Goal: Task Accomplishment & Management: Use online tool/utility

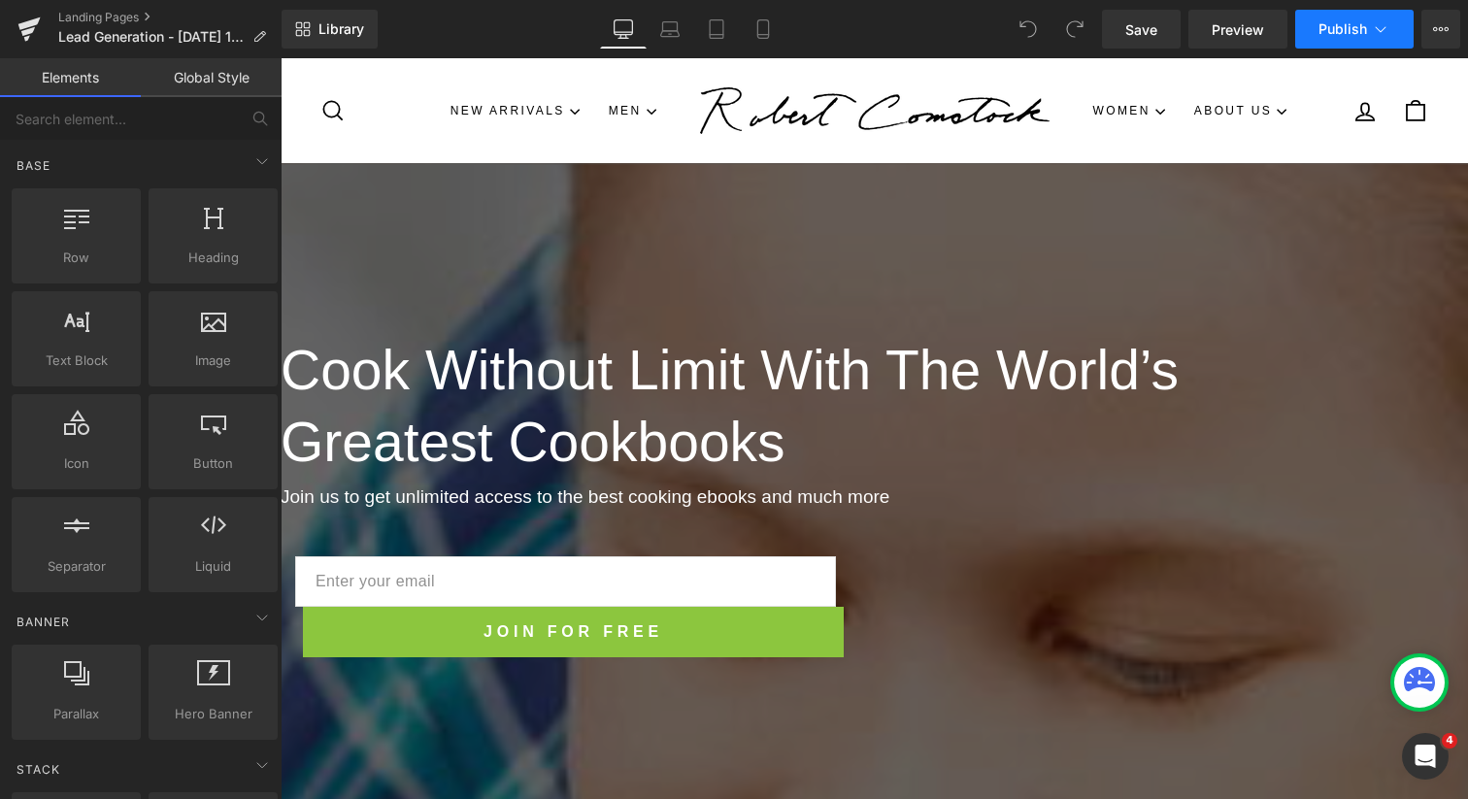
click at [1372, 26] on icon at bounding box center [1380, 28] width 19 height 19
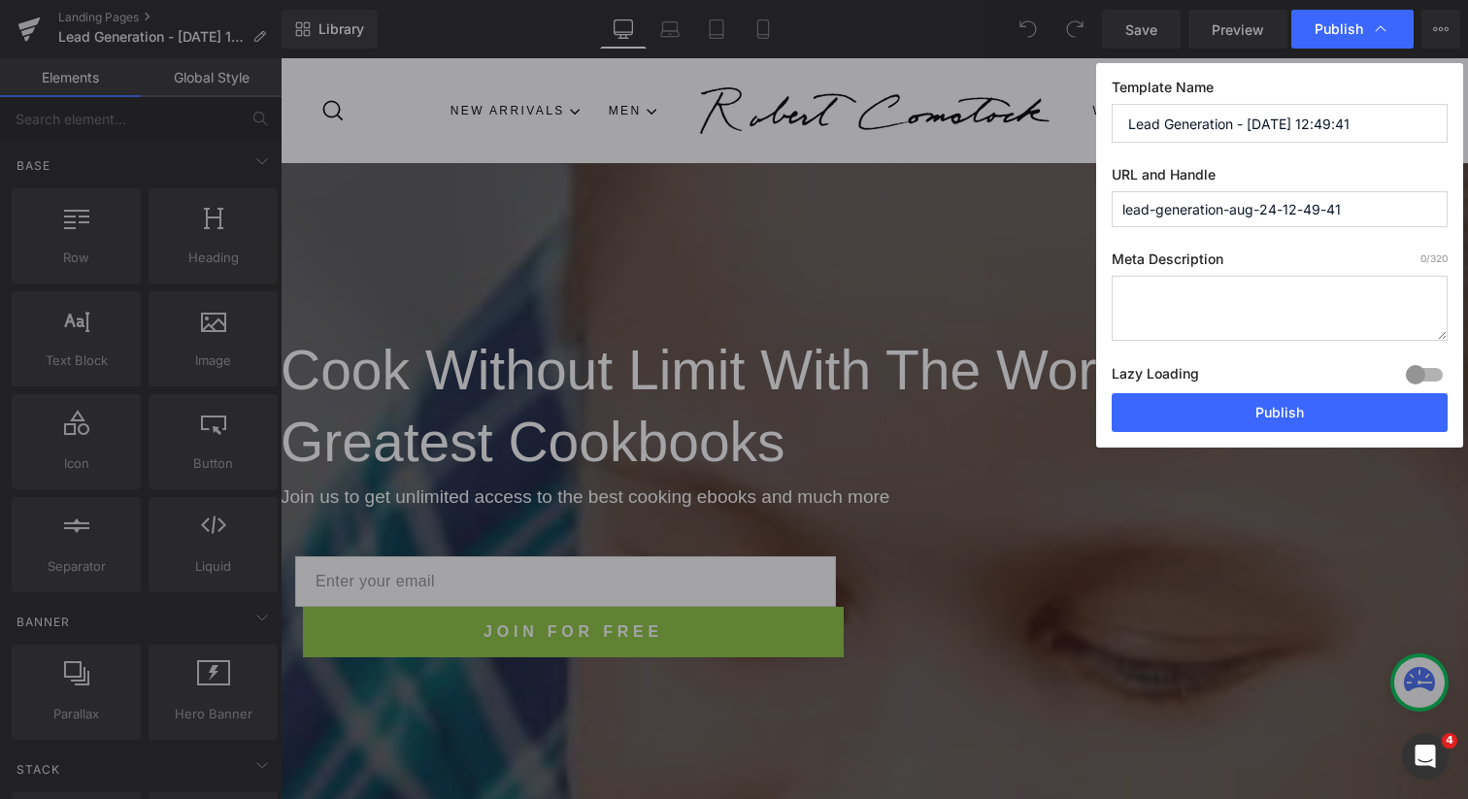
drag, startPoint x: 1366, startPoint y: 127, endPoint x: 1236, endPoint y: 125, distance: 130.1
click at [1236, 125] on input "Lead Generation - Aug 24, 12:49:41" at bounding box center [1280, 123] width 336 height 39
type input "Lead Generation"
drag, startPoint x: 1352, startPoint y: 209, endPoint x: 1255, endPoint y: 202, distance: 97.3
click at [0, 0] on input "lead-generation-aug-24-12-49-41" at bounding box center [0, 0] width 0 height 0
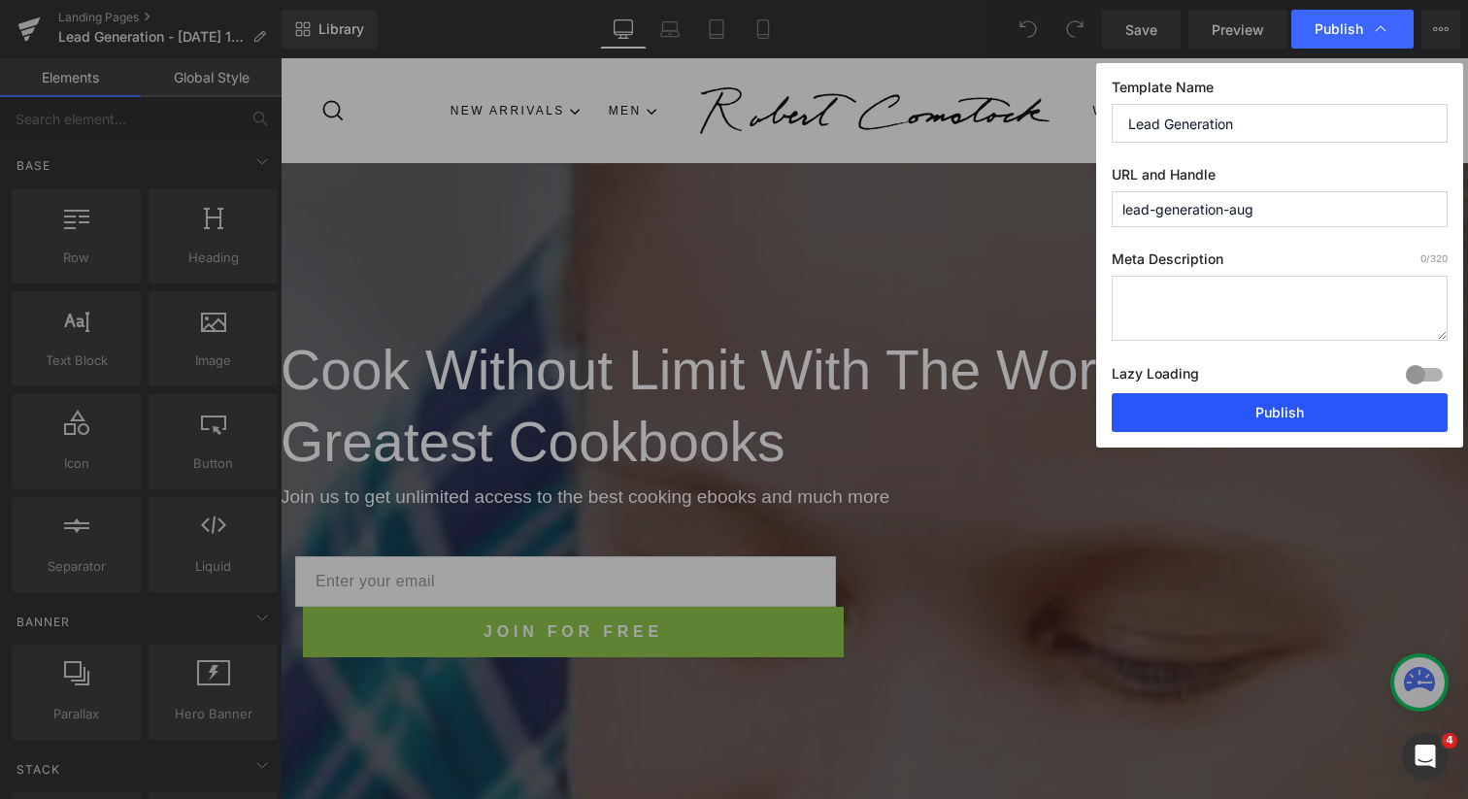
type input "lead-generation-aug"
click at [0, 0] on button "Publish" at bounding box center [0, 0] width 0 height 0
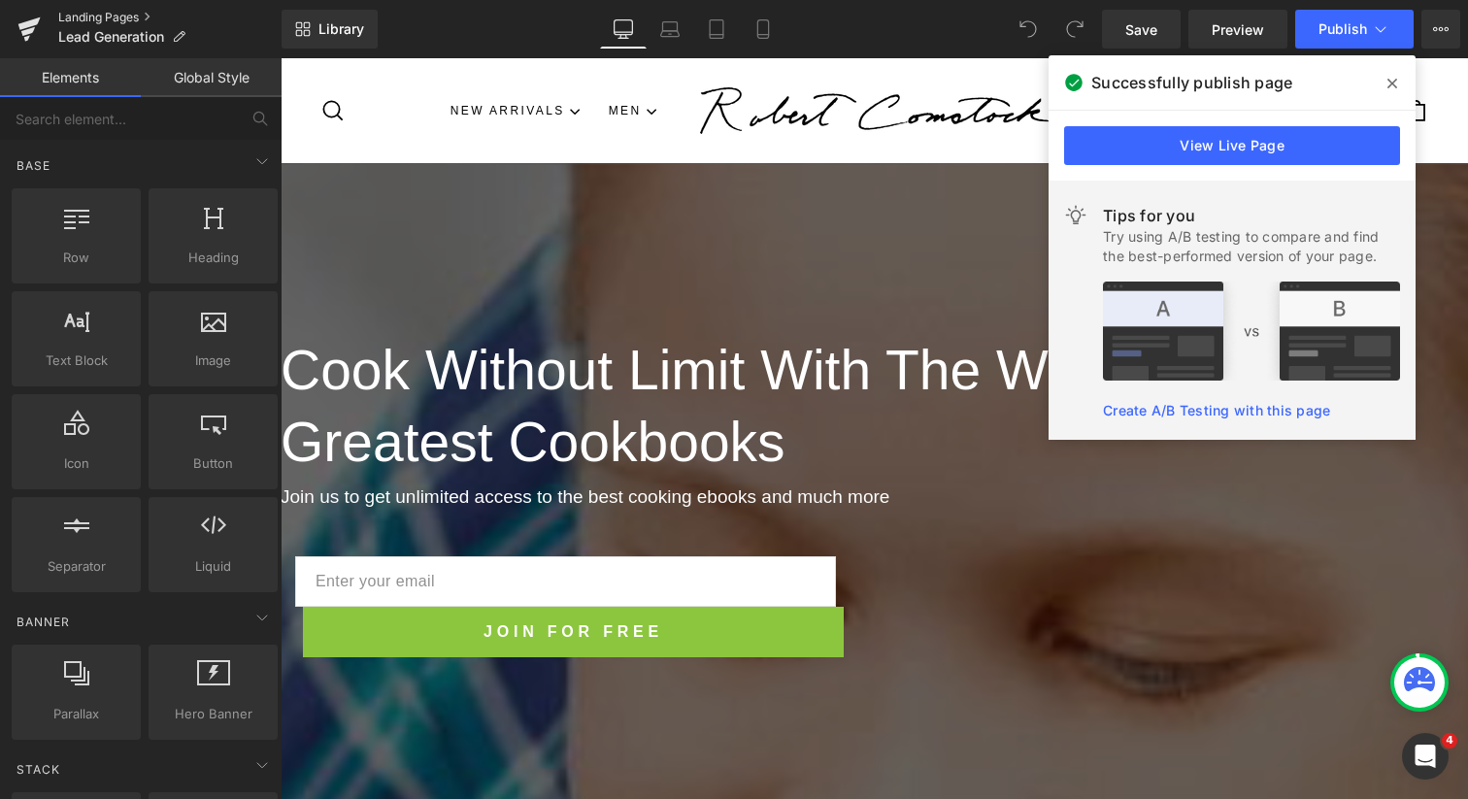
click at [145, 15] on link "Landing Pages" at bounding box center [169, 18] width 223 height 16
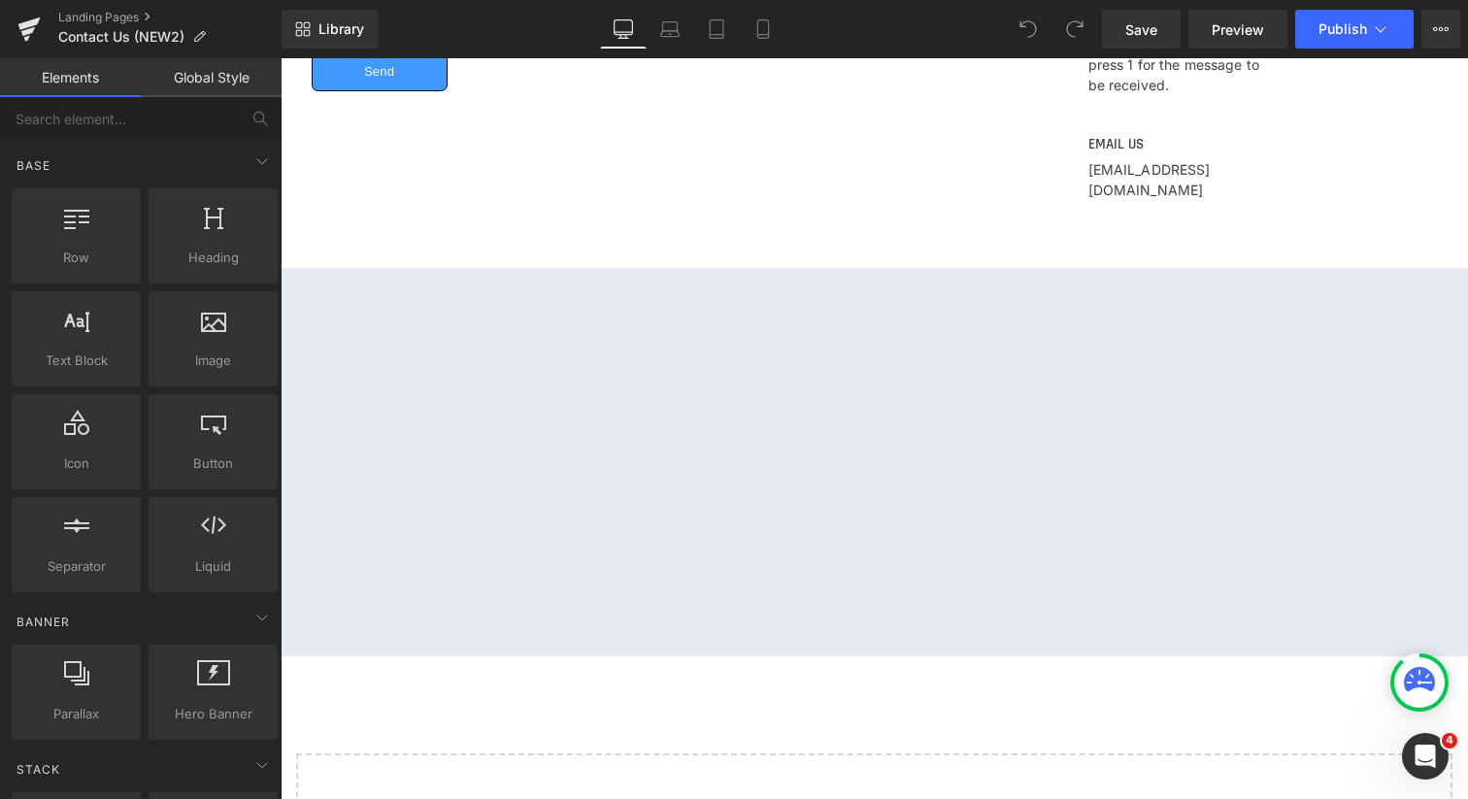
scroll to position [808, 0]
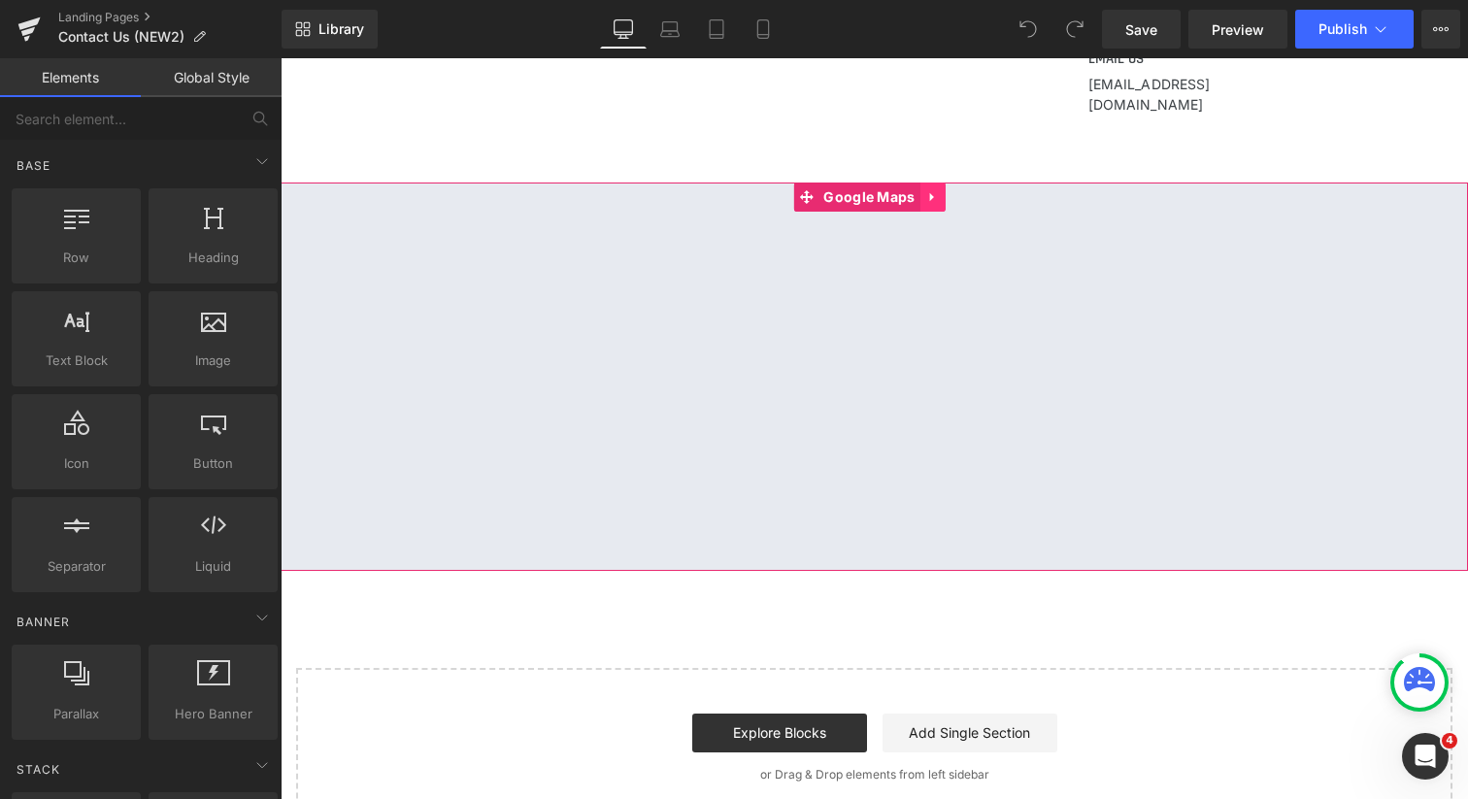
click at [929, 193] on icon at bounding box center [931, 197] width 4 height 9
click at [844, 183] on span "Google Maps" at bounding box center [831, 197] width 101 height 29
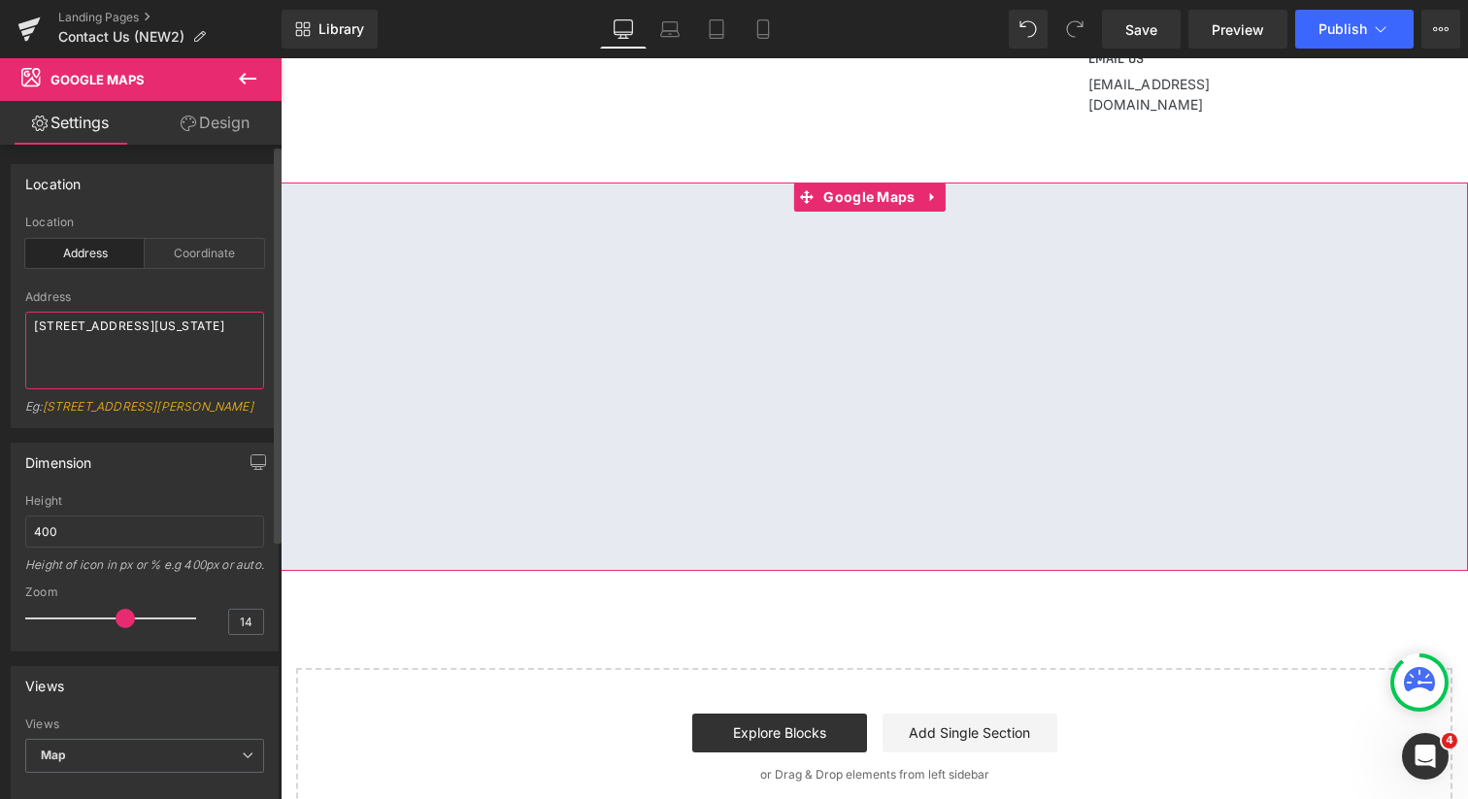
drag, startPoint x: 55, startPoint y: 324, endPoint x: 16, endPoint y: 321, distance: 39.9
click at [16, 321] on div "address Location Address Coordinate Address 765 W Idaho St, Boise, ID 83702 Eg:…" at bounding box center [145, 322] width 266 height 212
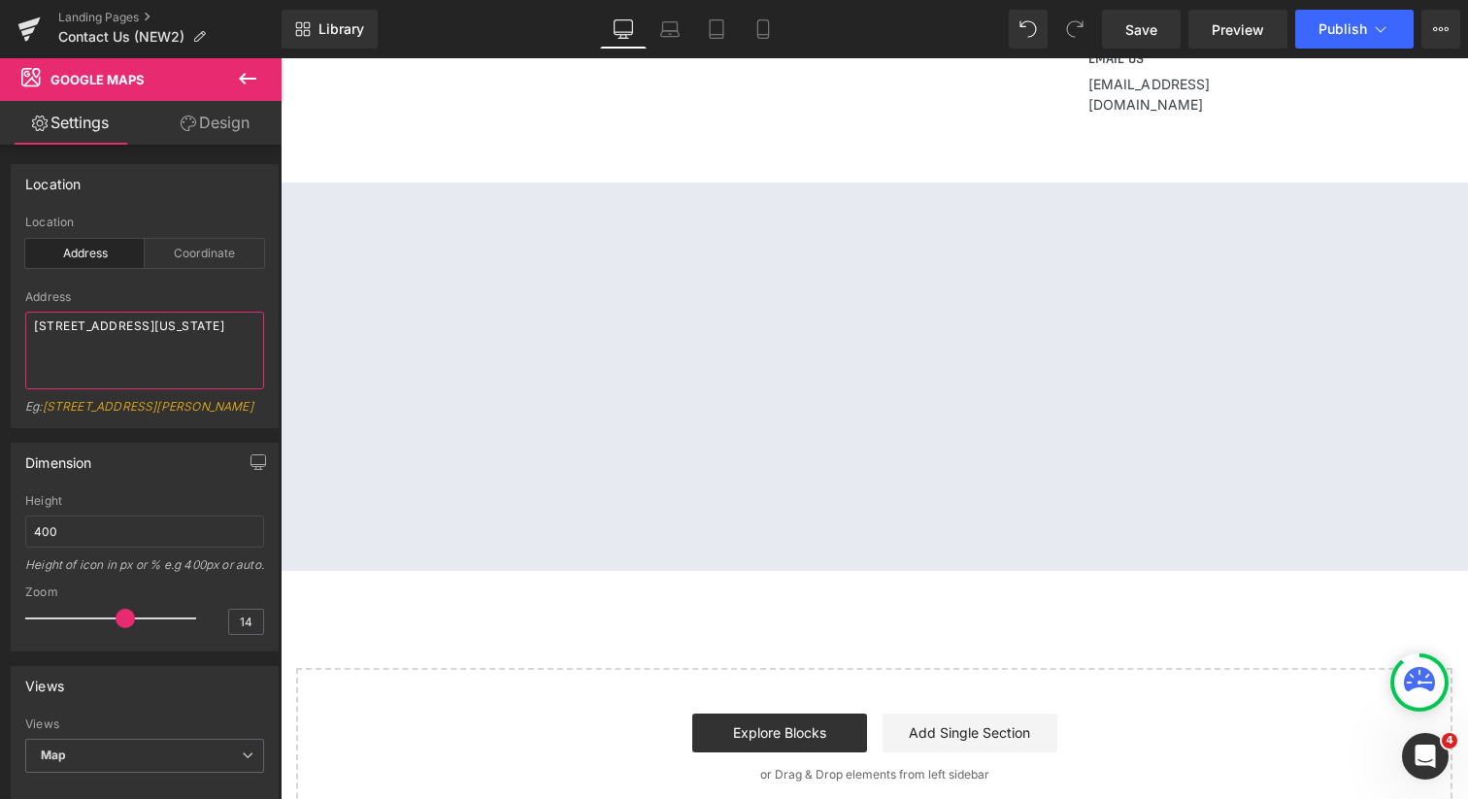
type textarea "828 W Idaho St, Boise, ID 83702"
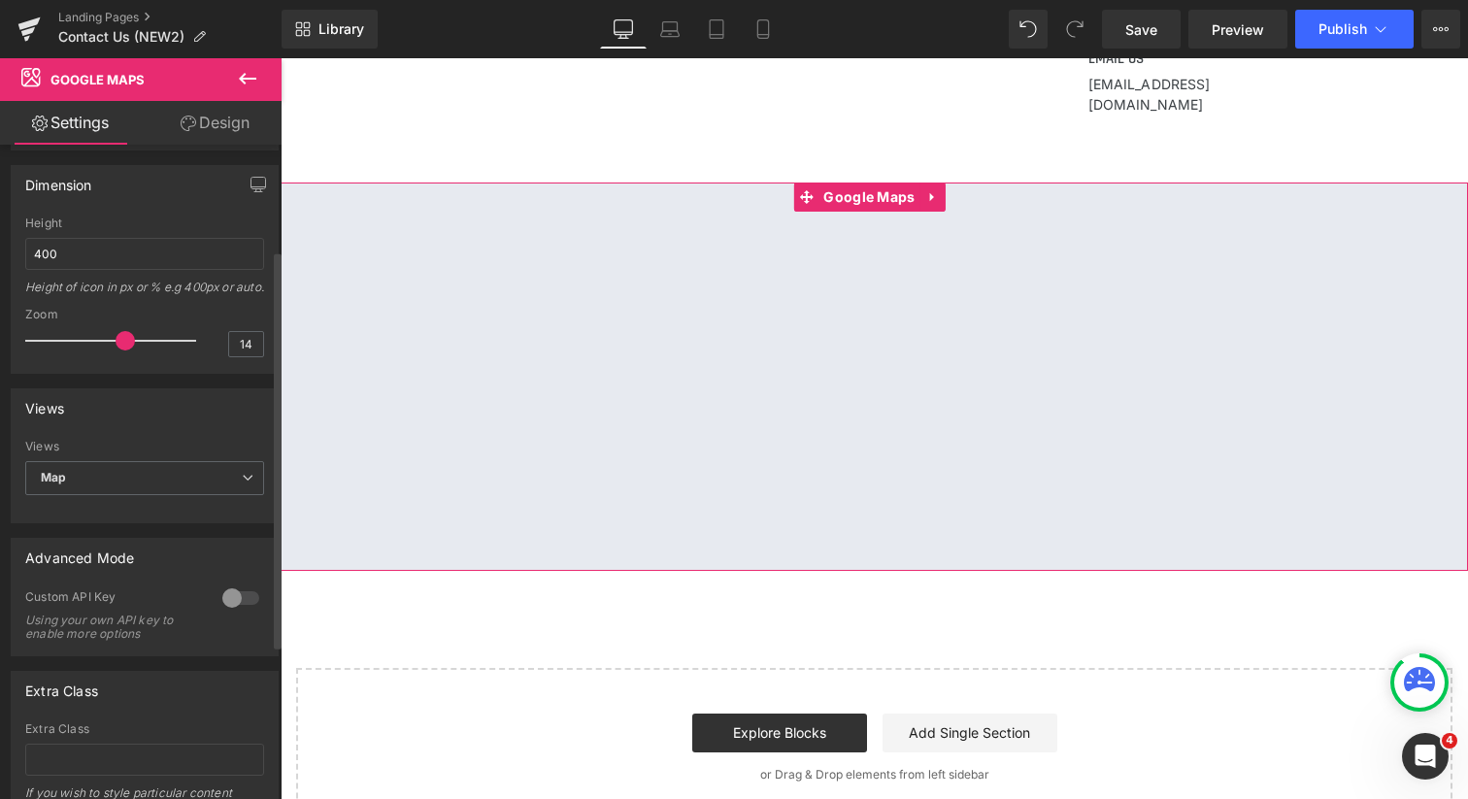
scroll to position [0, 0]
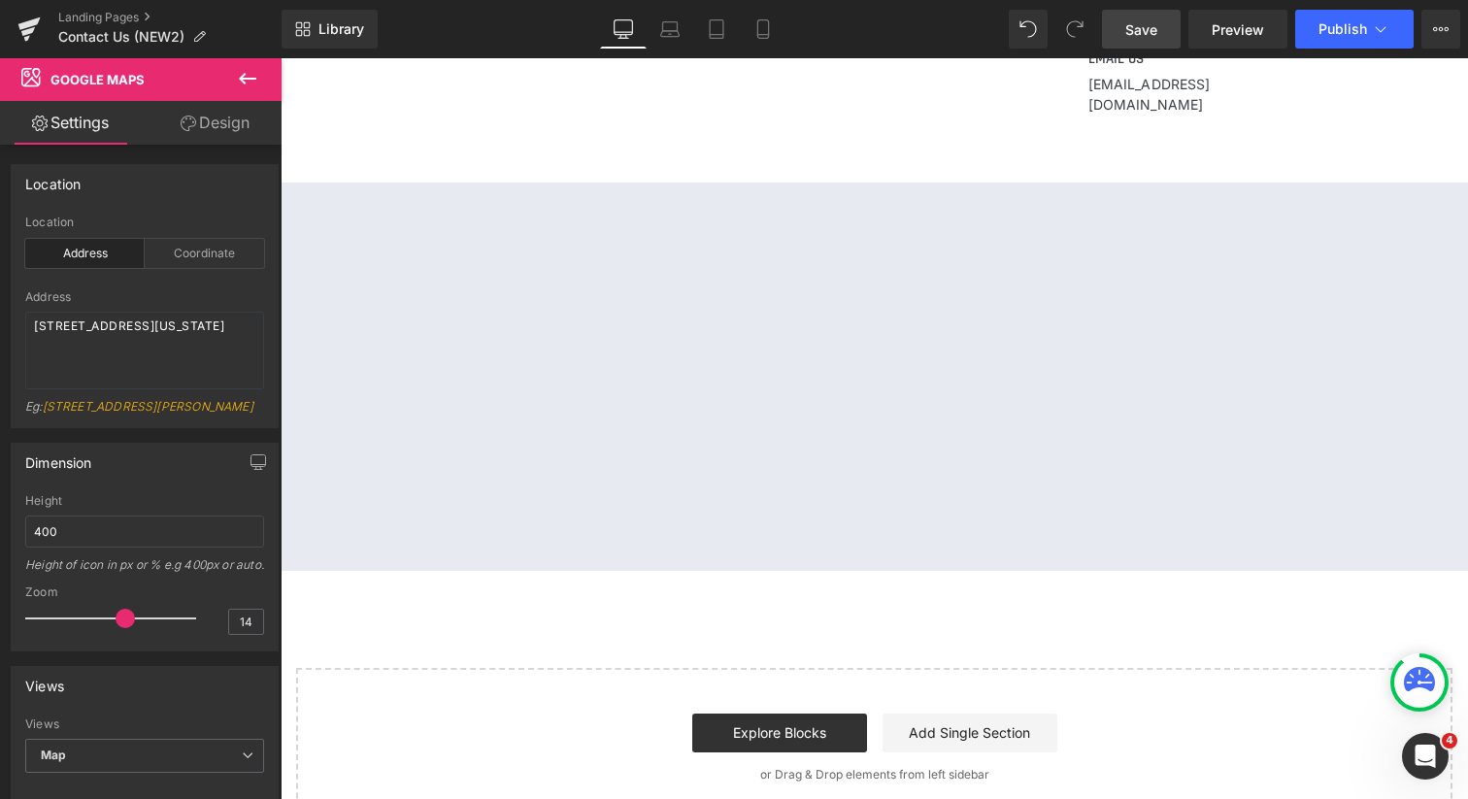
click at [1145, 27] on span "Save" at bounding box center [1141, 29] width 32 height 20
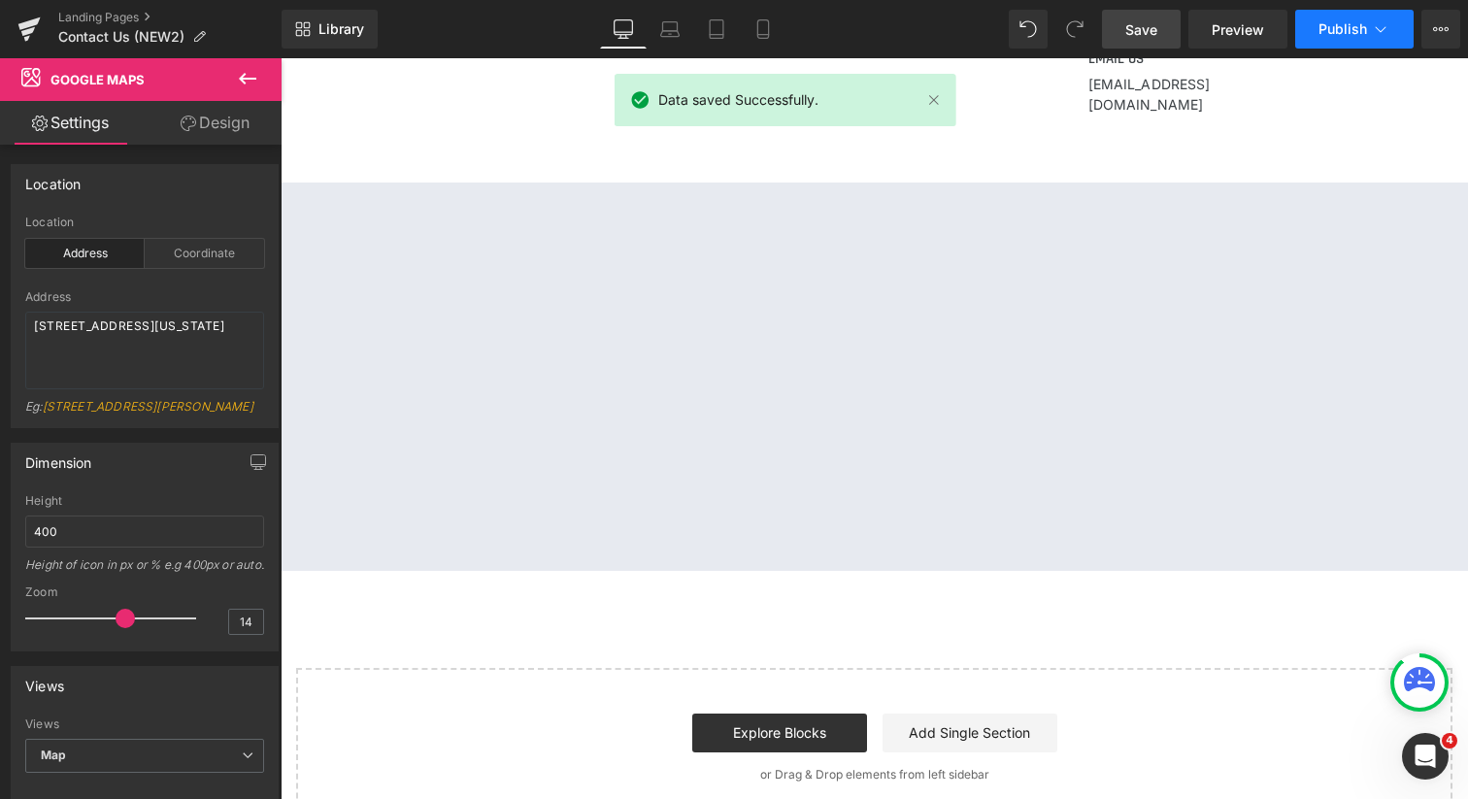
click at [1349, 26] on span "Publish" at bounding box center [1343, 29] width 49 height 16
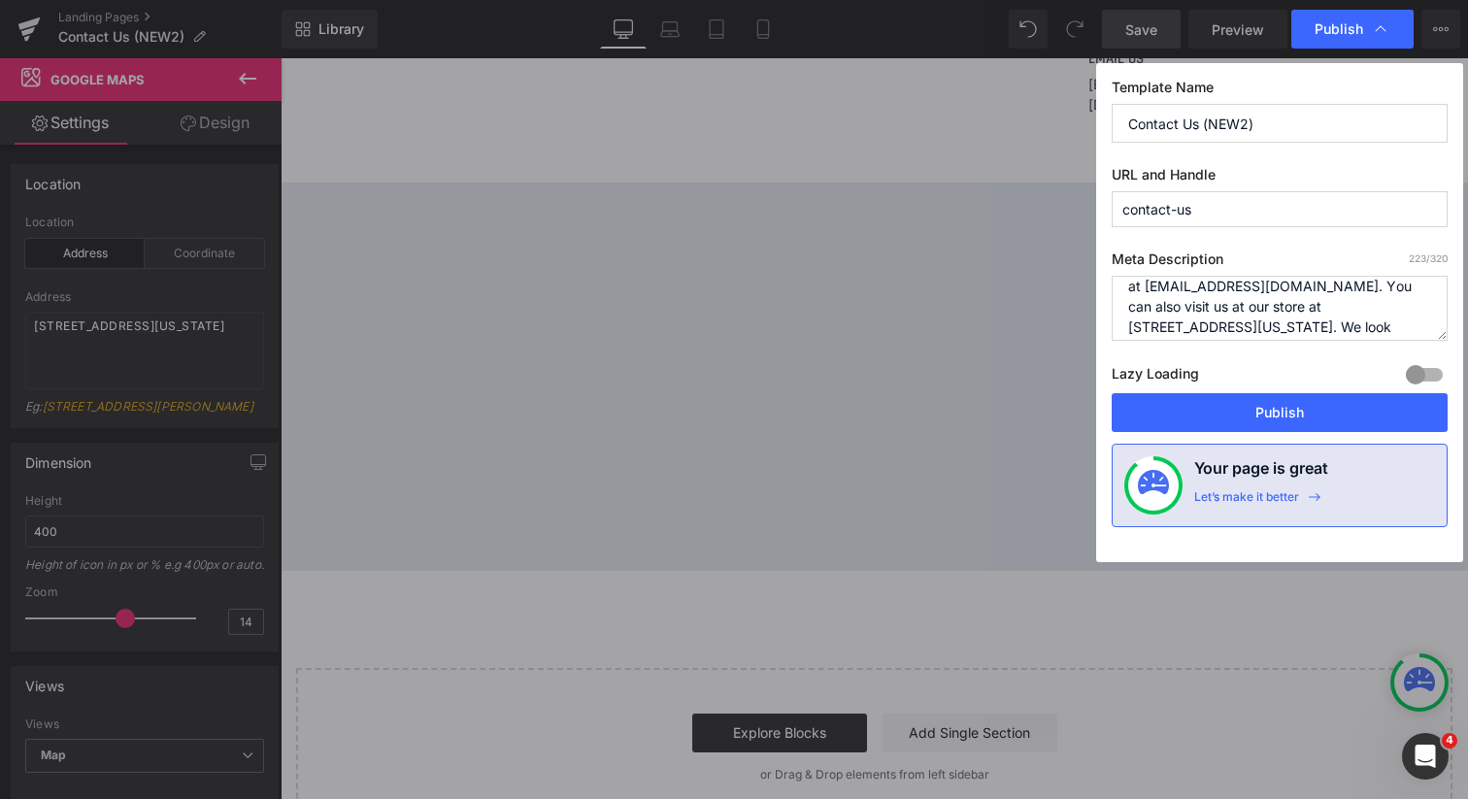
scroll to position [63, 0]
drag, startPoint x: 1293, startPoint y: 296, endPoint x: 1268, endPoint y: 296, distance: 25.2
click at [1137, 778] on textarea "Get in touch with the Robert Comstock team by calling us at 208-336-3267 or ema…" at bounding box center [593, 807] width 1087 height 58
type textarea "Get in touch with the Robert Comstock team by calling us at 208-336-3267 or ema…"
drag, startPoint x: 1256, startPoint y: 122, endPoint x: 1205, endPoint y: 119, distance: 50.6
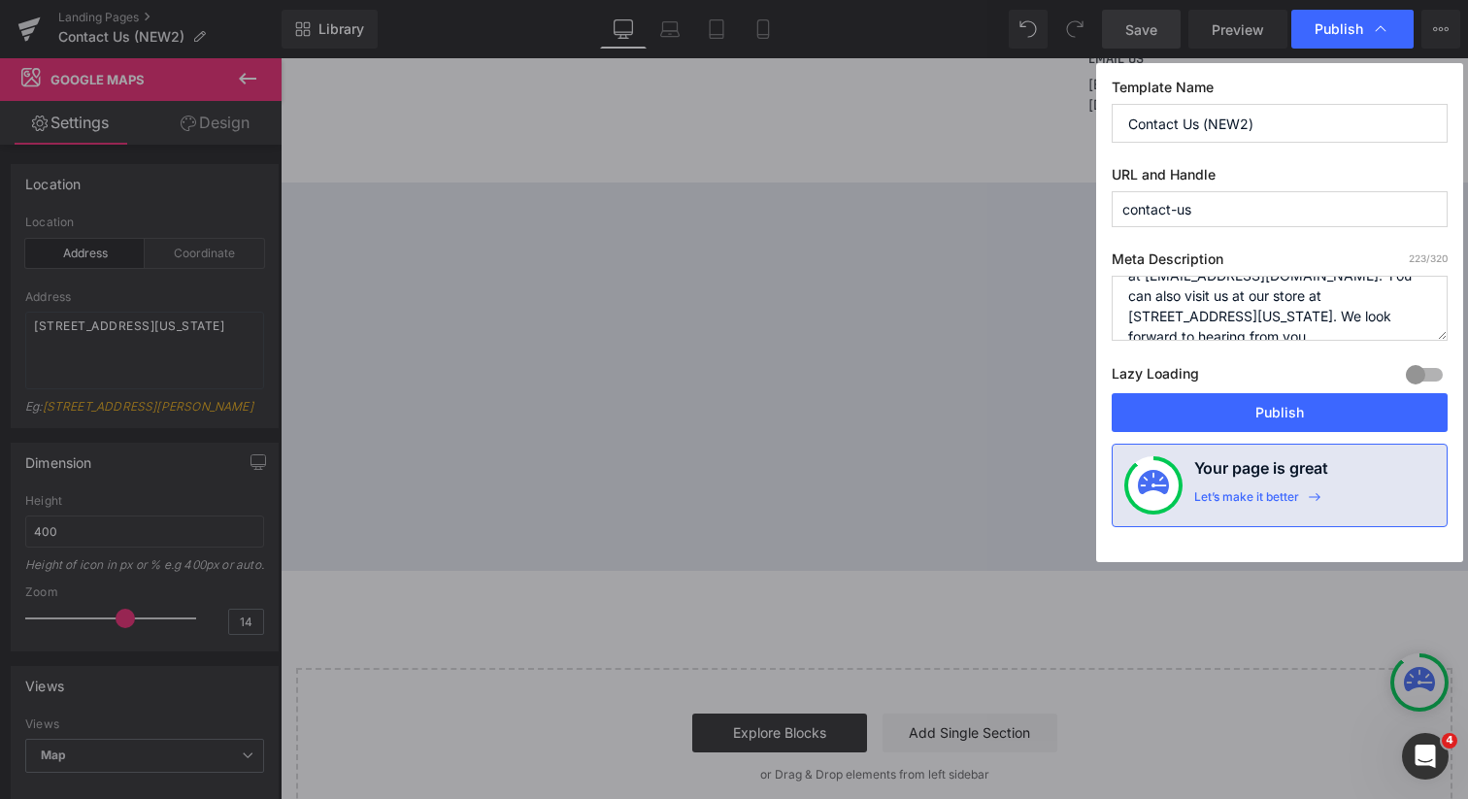
click at [0, 0] on button "Publish" at bounding box center [0, 0] width 0 height 0
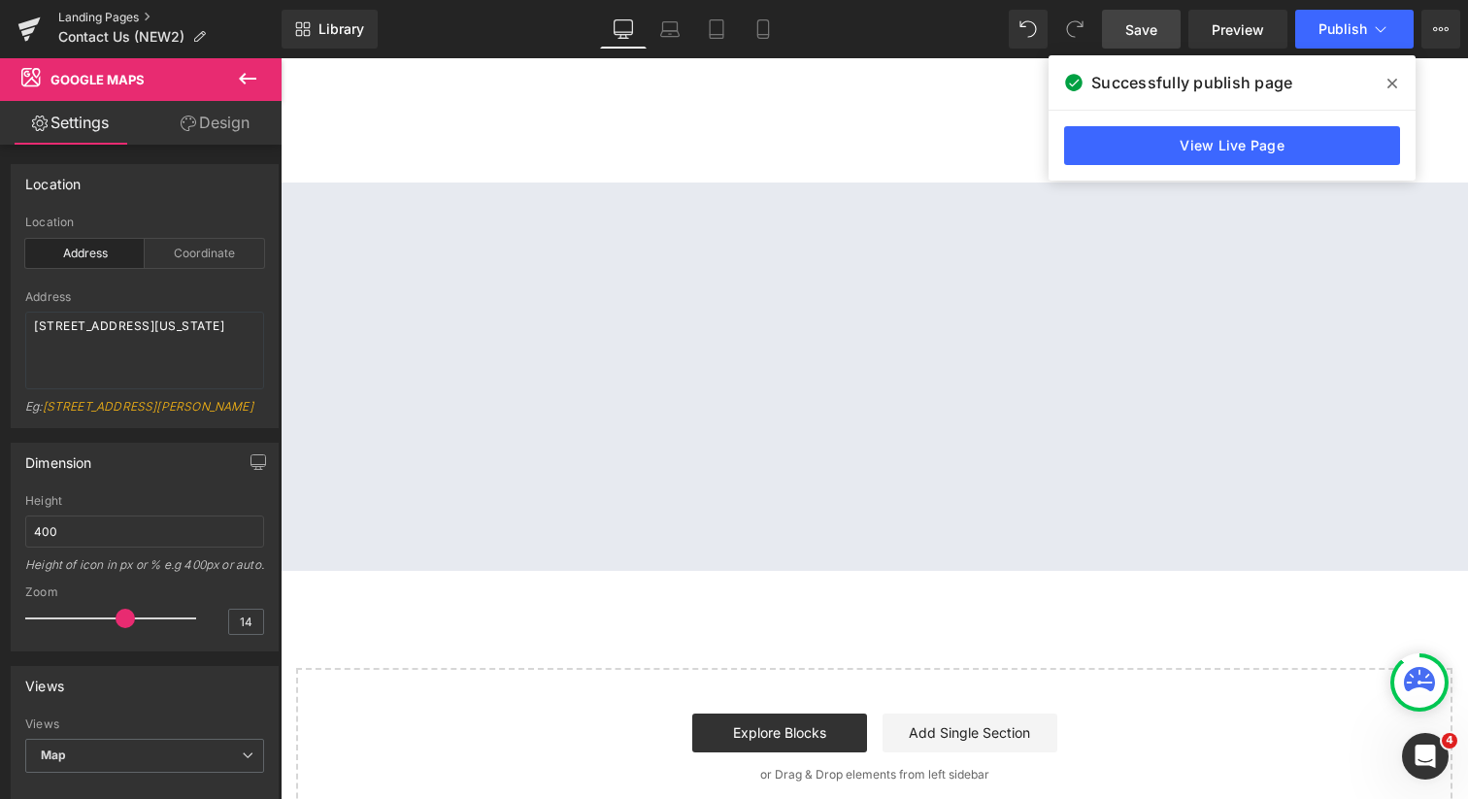
click at [117, 16] on link "Landing Pages" at bounding box center [169, 18] width 223 height 16
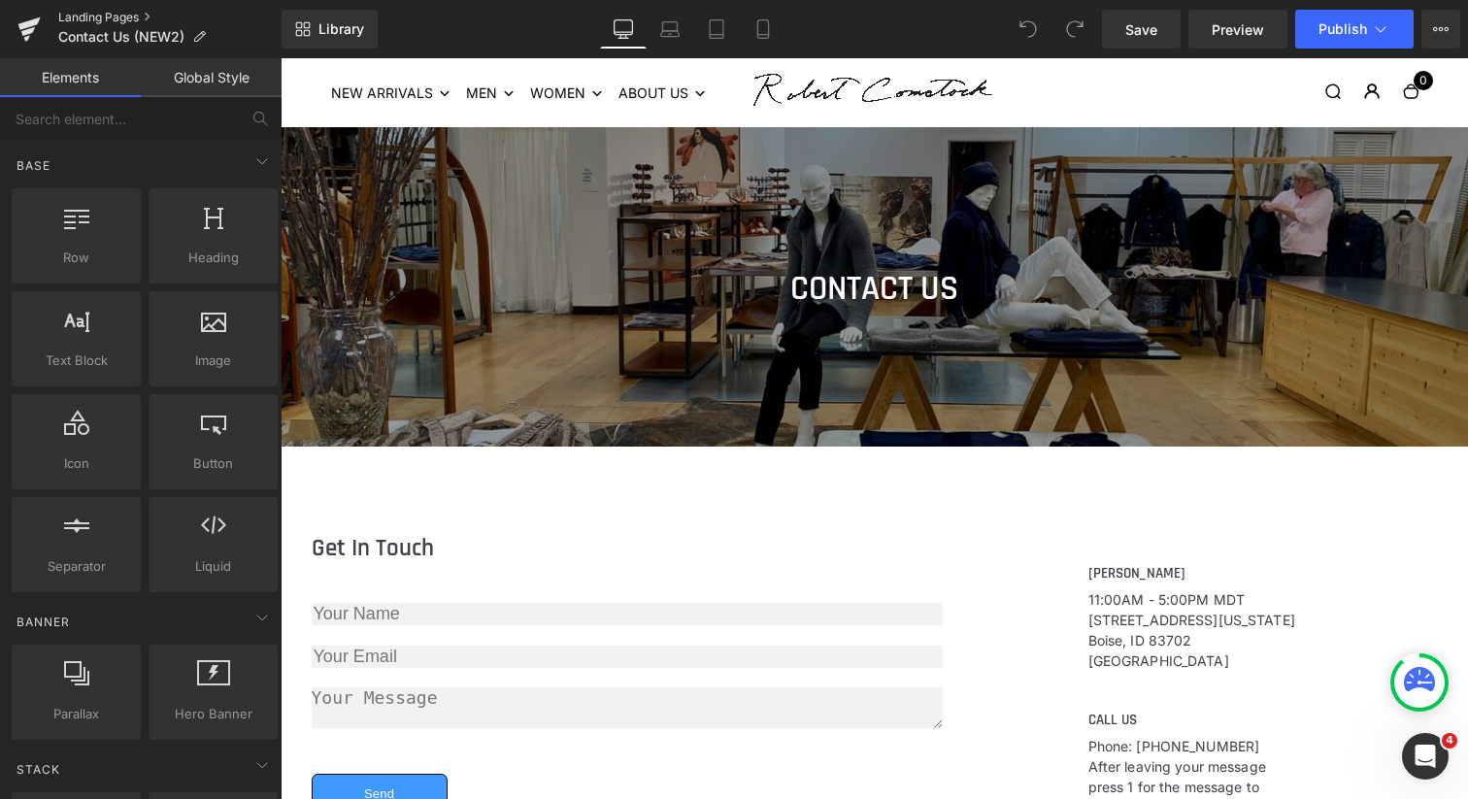
click at [117, 18] on link "Landing Pages" at bounding box center [169, 18] width 223 height 16
click at [106, 16] on link "Landing Pages" at bounding box center [169, 18] width 223 height 16
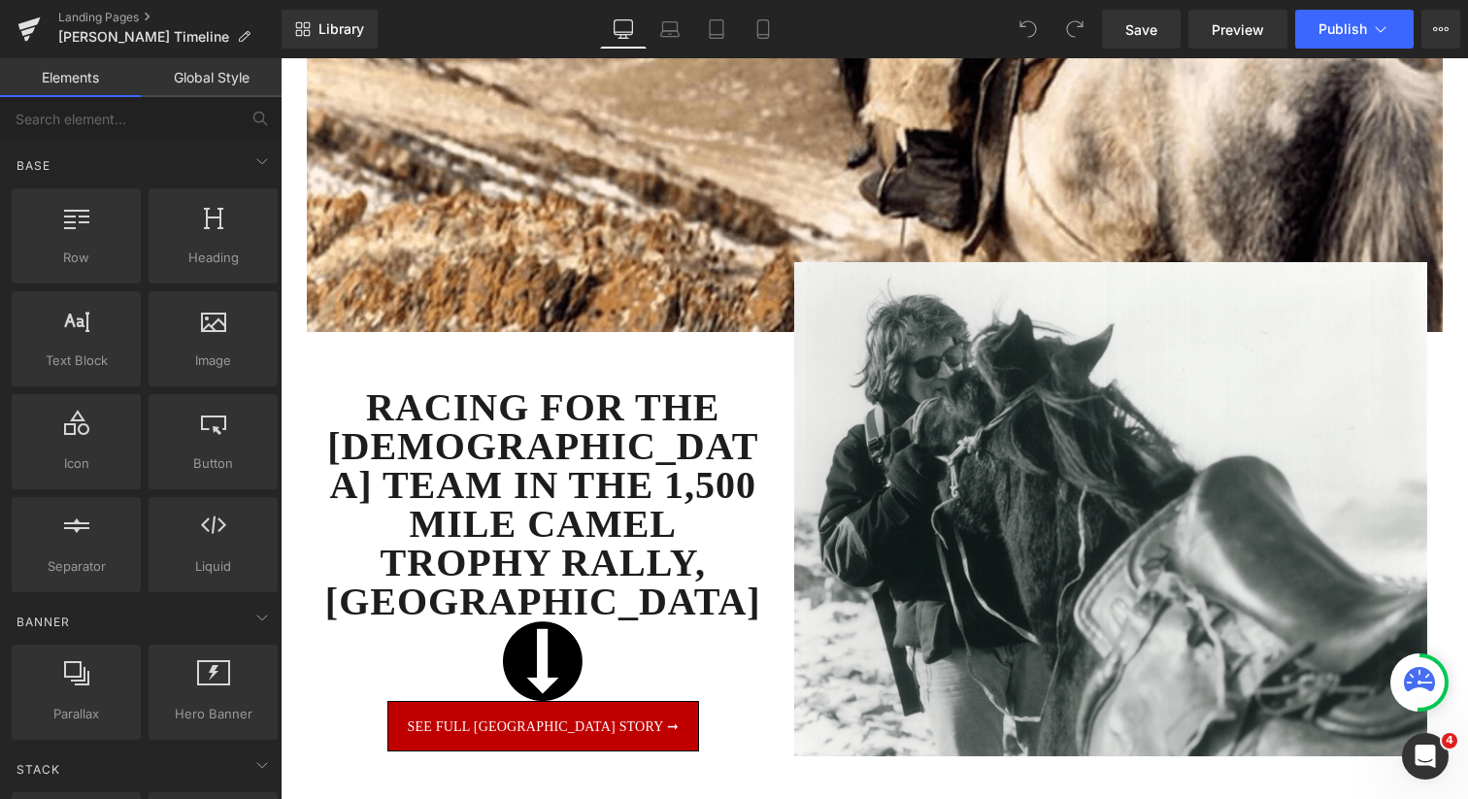
scroll to position [18351, 0]
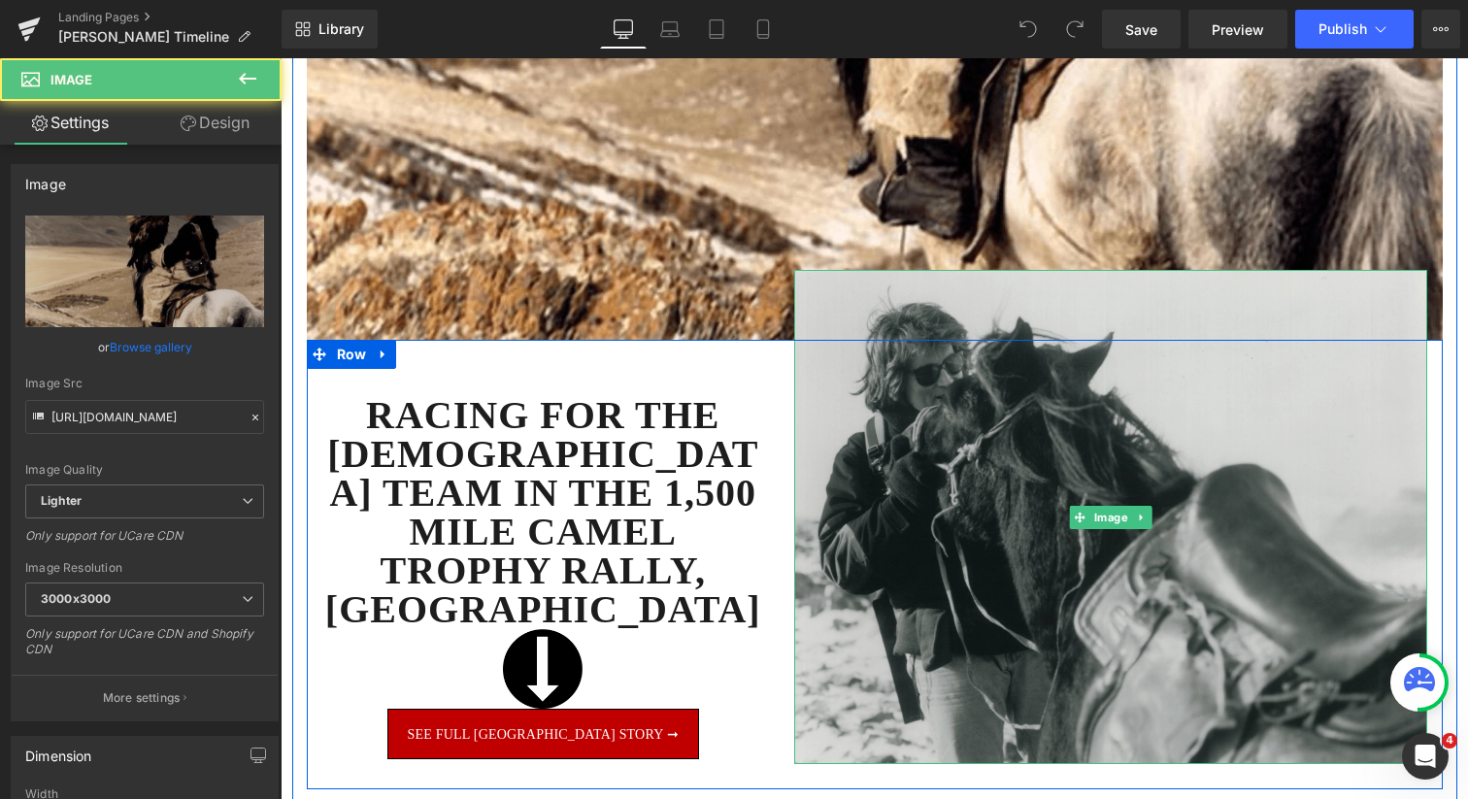
click at [840, 470] on img at bounding box center [1110, 517] width 633 height 494
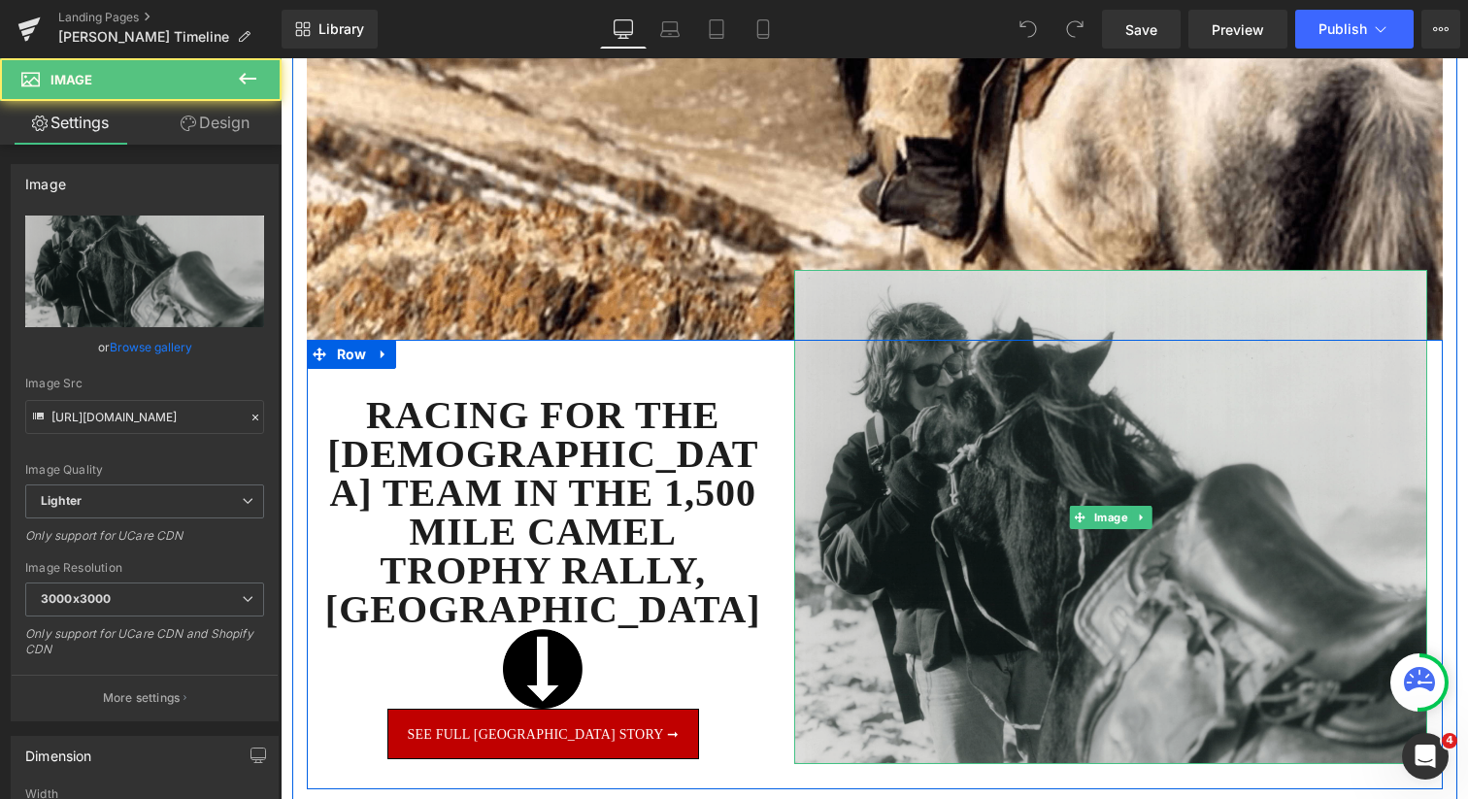
click at [854, 416] on img at bounding box center [1110, 517] width 633 height 494
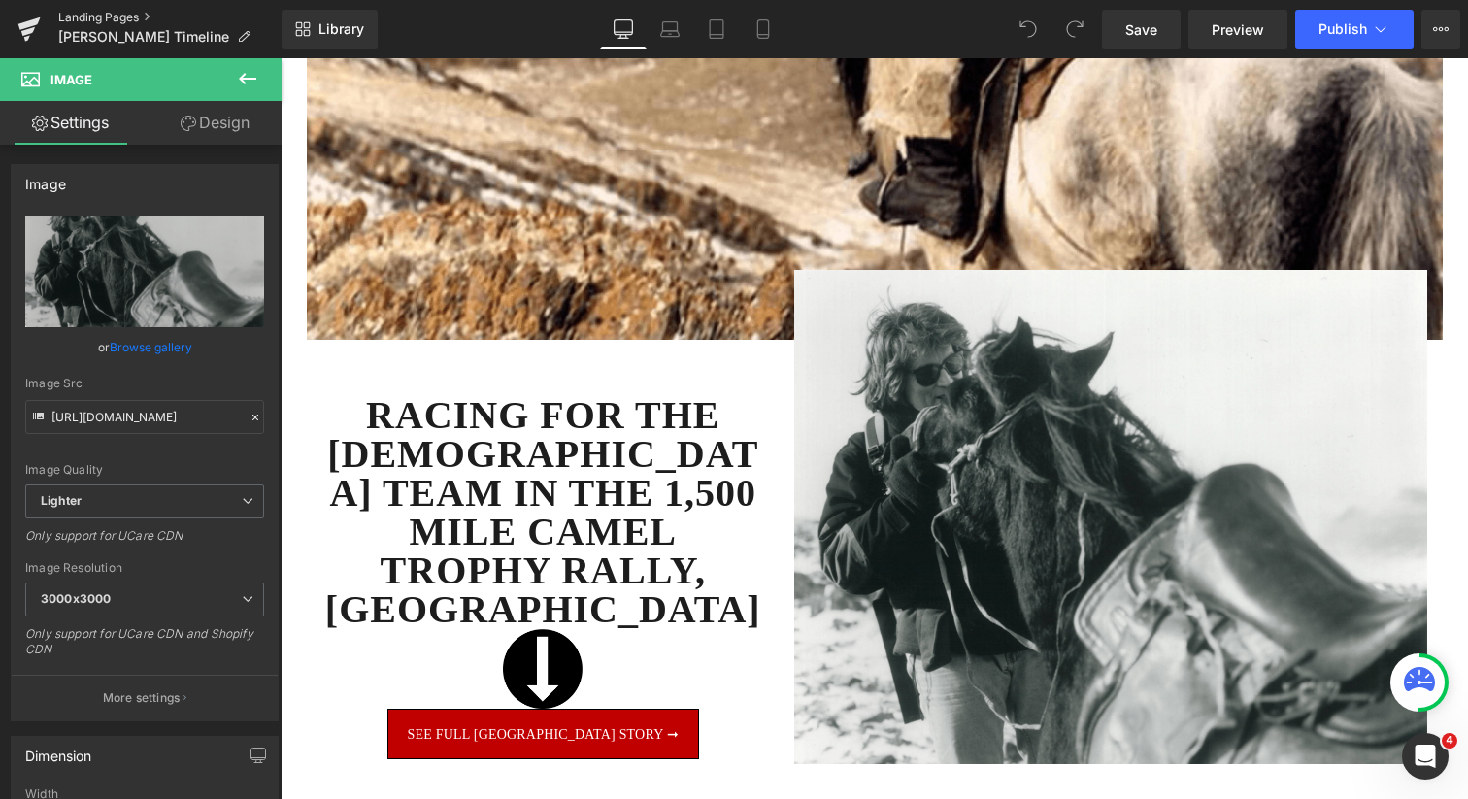
click at [108, 17] on link "Landing Pages" at bounding box center [169, 18] width 223 height 16
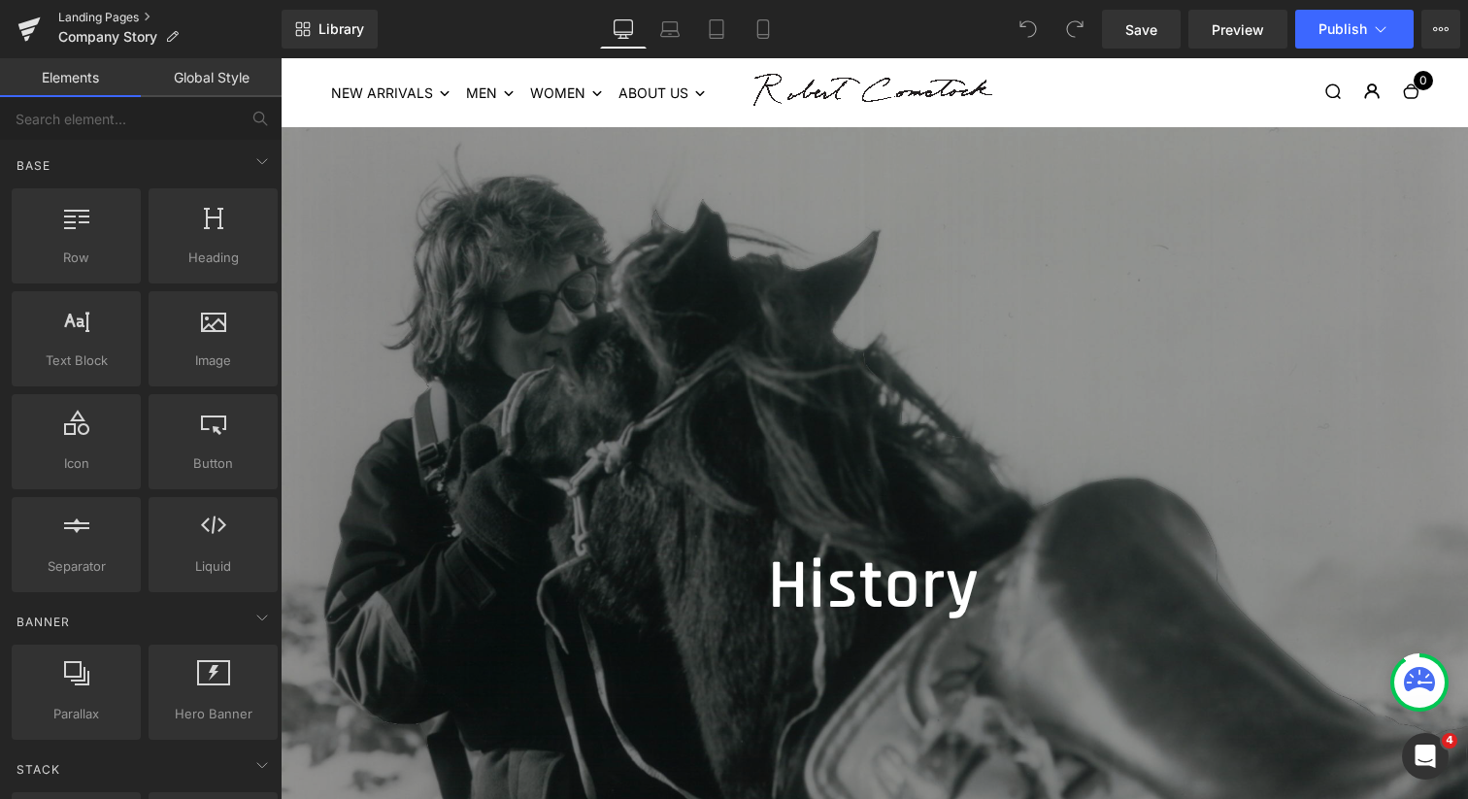
click at [123, 14] on link "Landing Pages" at bounding box center [169, 18] width 223 height 16
click at [931, 141] on icon at bounding box center [933, 142] width 4 height 9
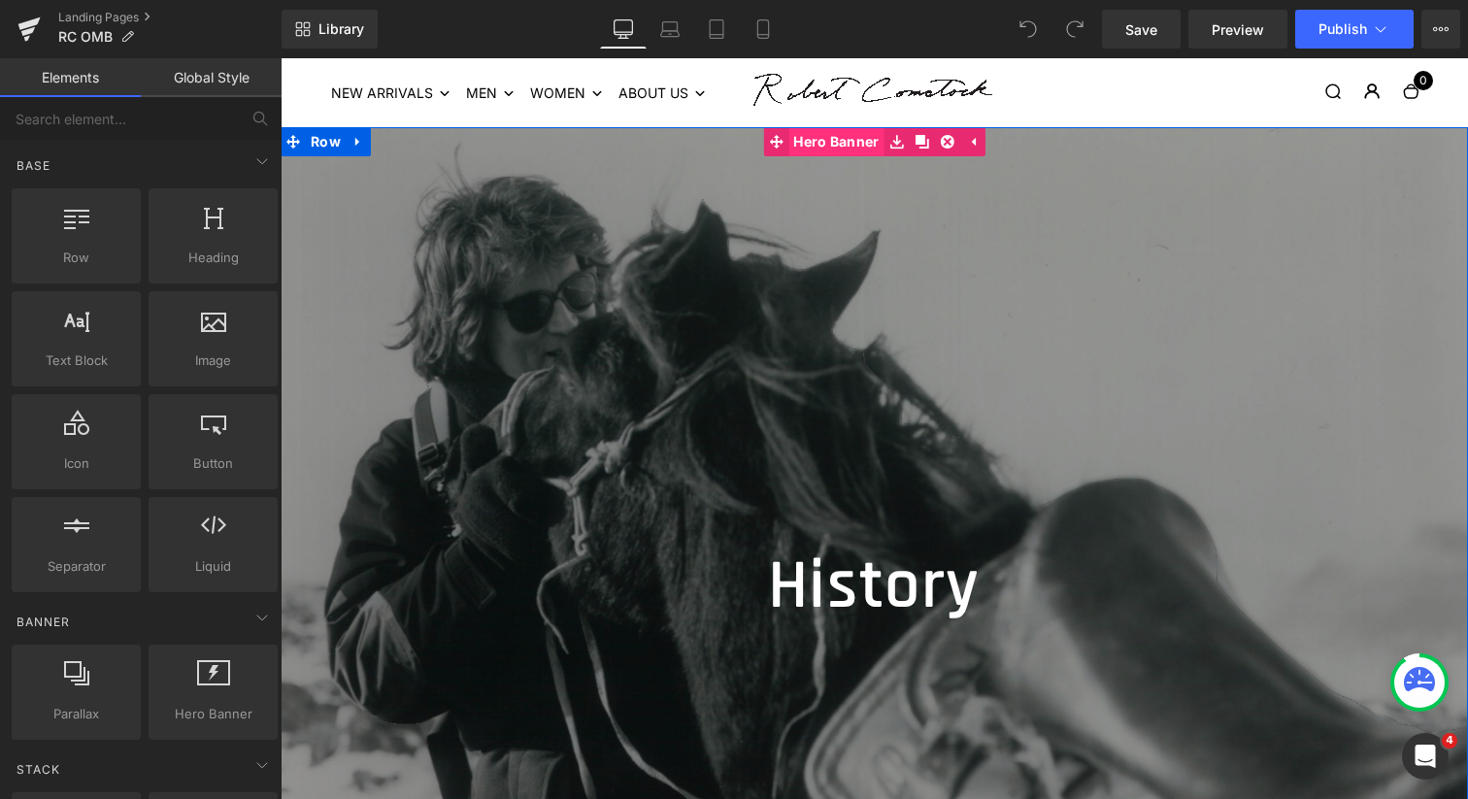
click at [838, 149] on span "Hero Banner" at bounding box center [835, 141] width 95 height 29
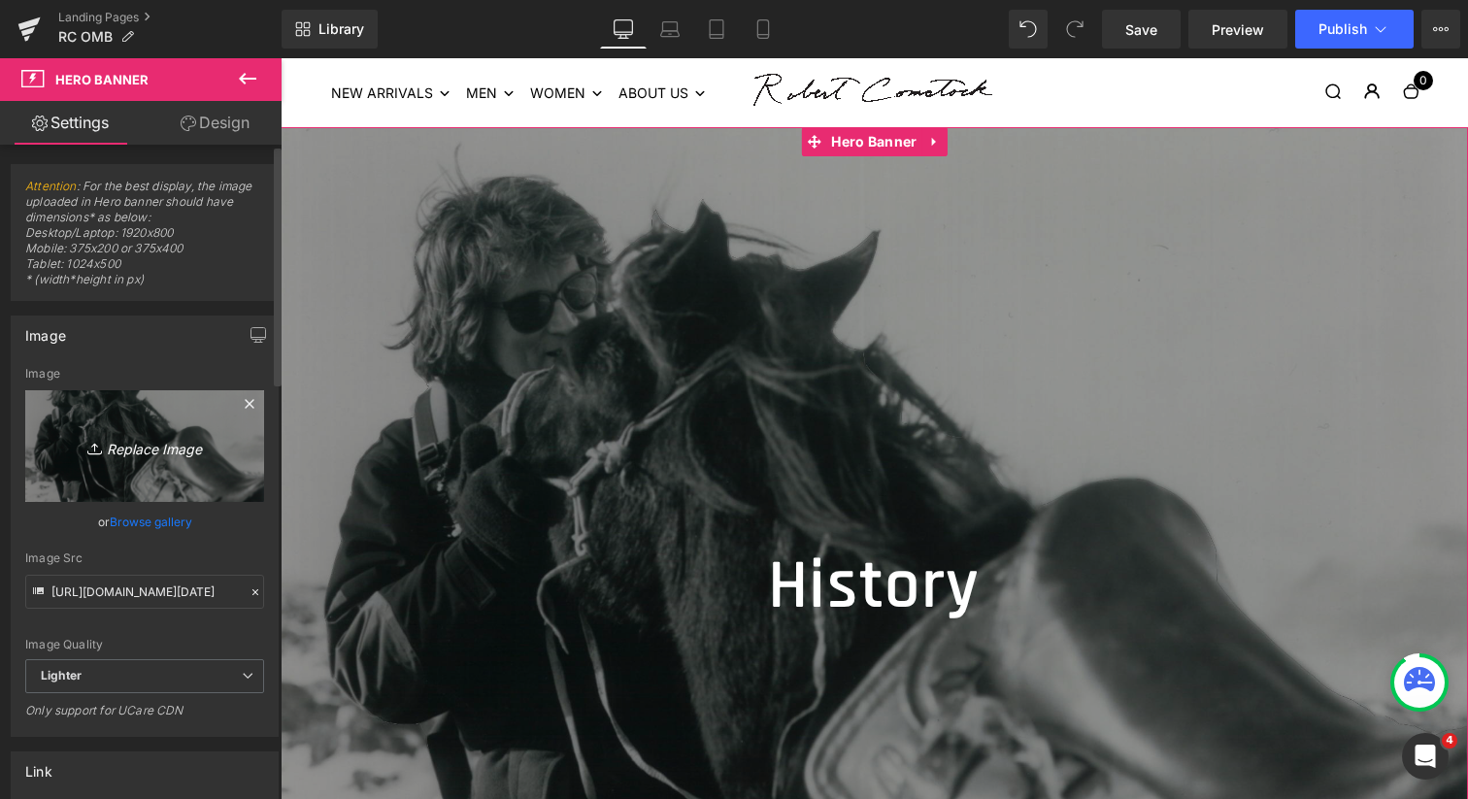
click at [160, 448] on icon "Replace Image" at bounding box center [144, 446] width 155 height 24
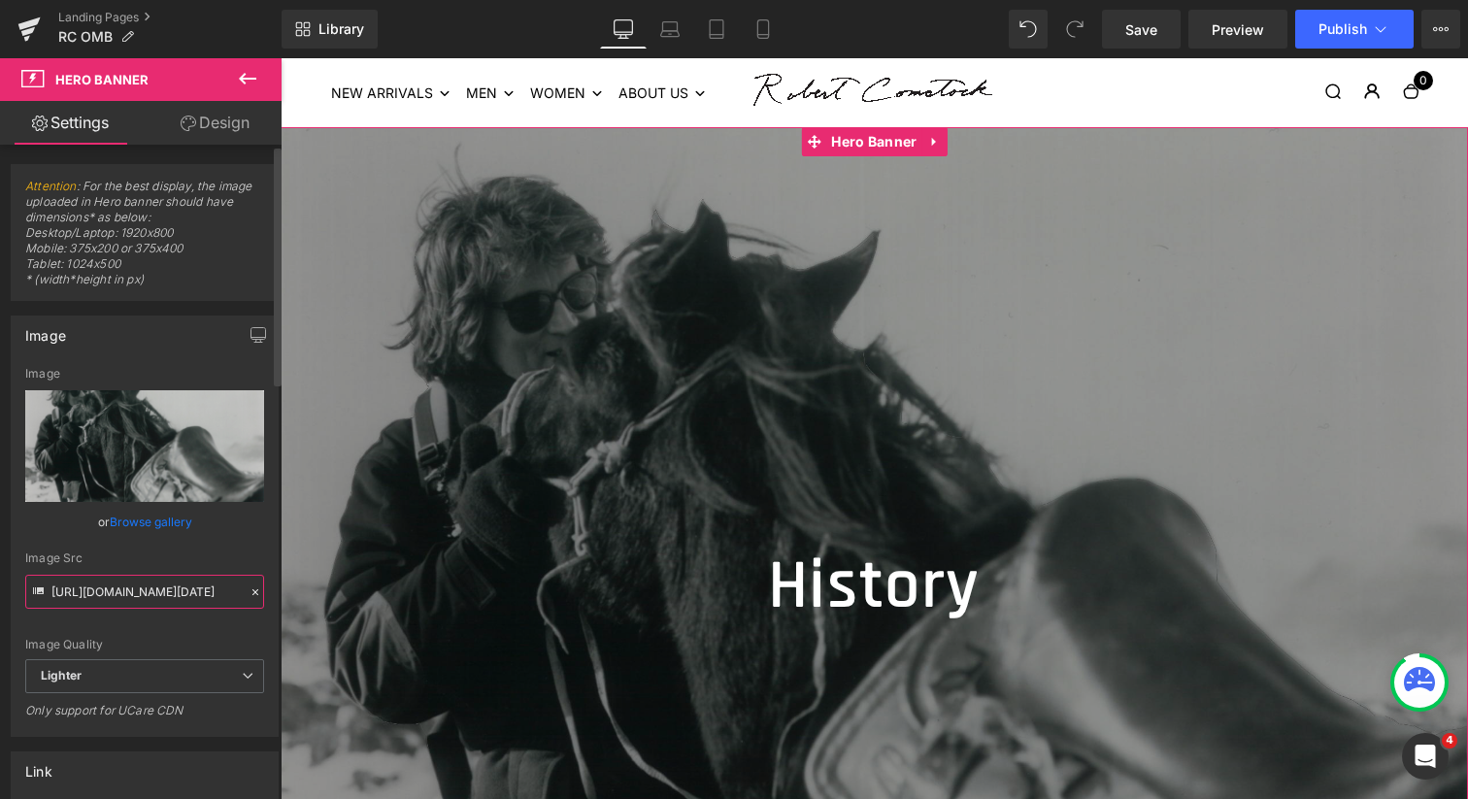
click at [201, 595] on input "[URL][DOMAIN_NAME][DATE]" at bounding box center [144, 592] width 239 height 34
paste input "[DOMAIN_NAME][URL][DATE][DATE]"
type input "[URL][DOMAIN_NAME][DATE][DATE]"
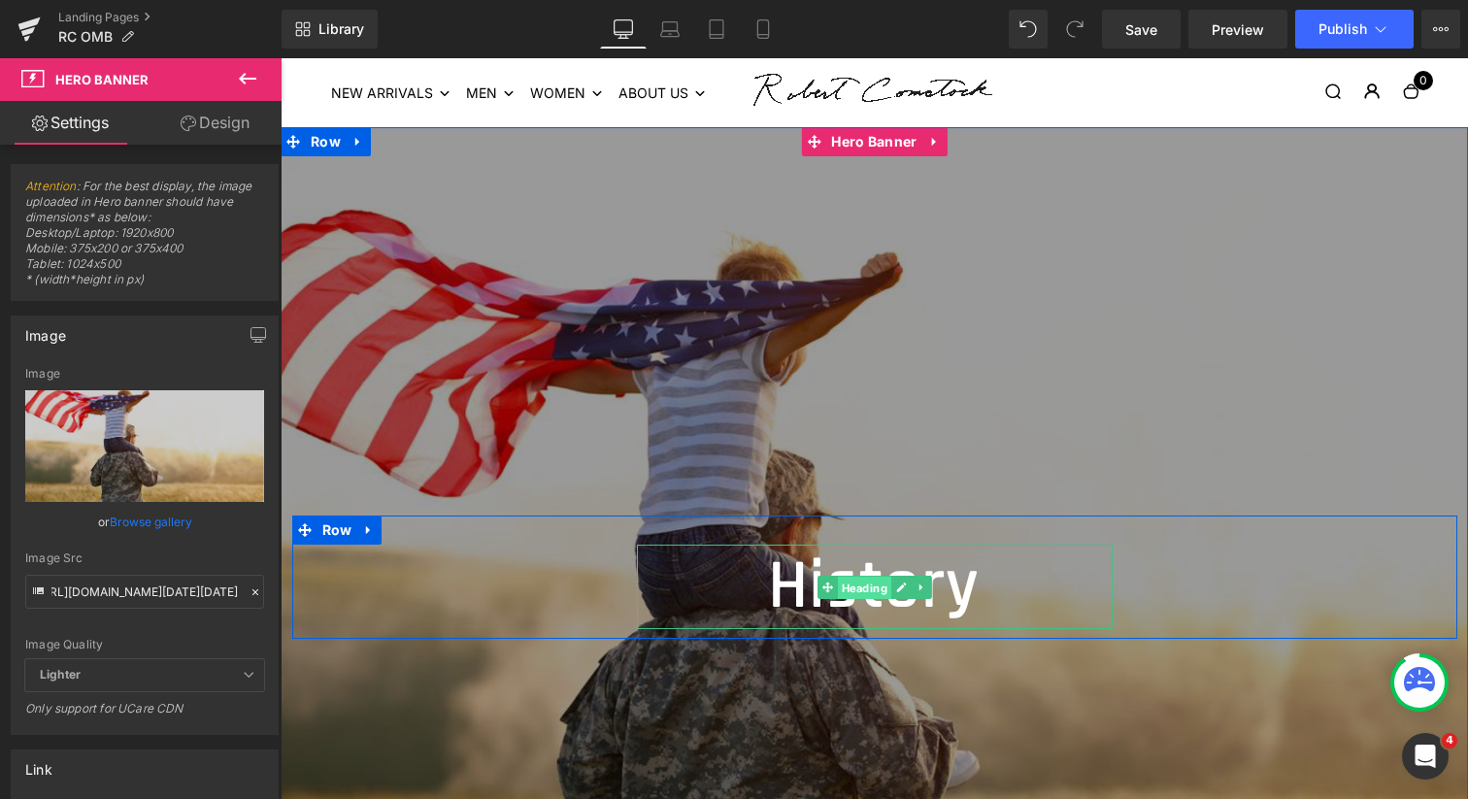
click at [868, 587] on span "Heading" at bounding box center [863, 587] width 53 height 23
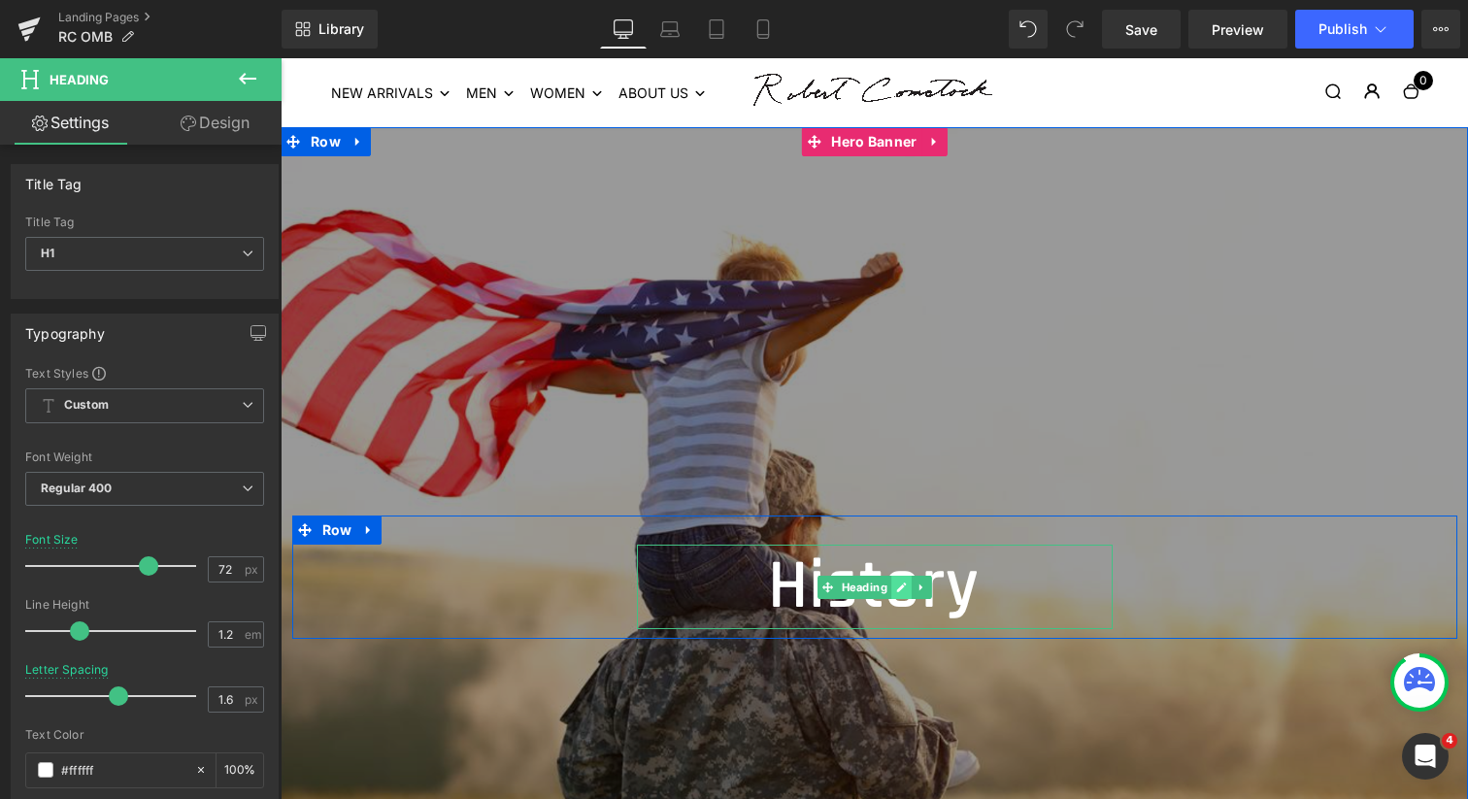
click at [896, 587] on icon at bounding box center [901, 588] width 10 height 10
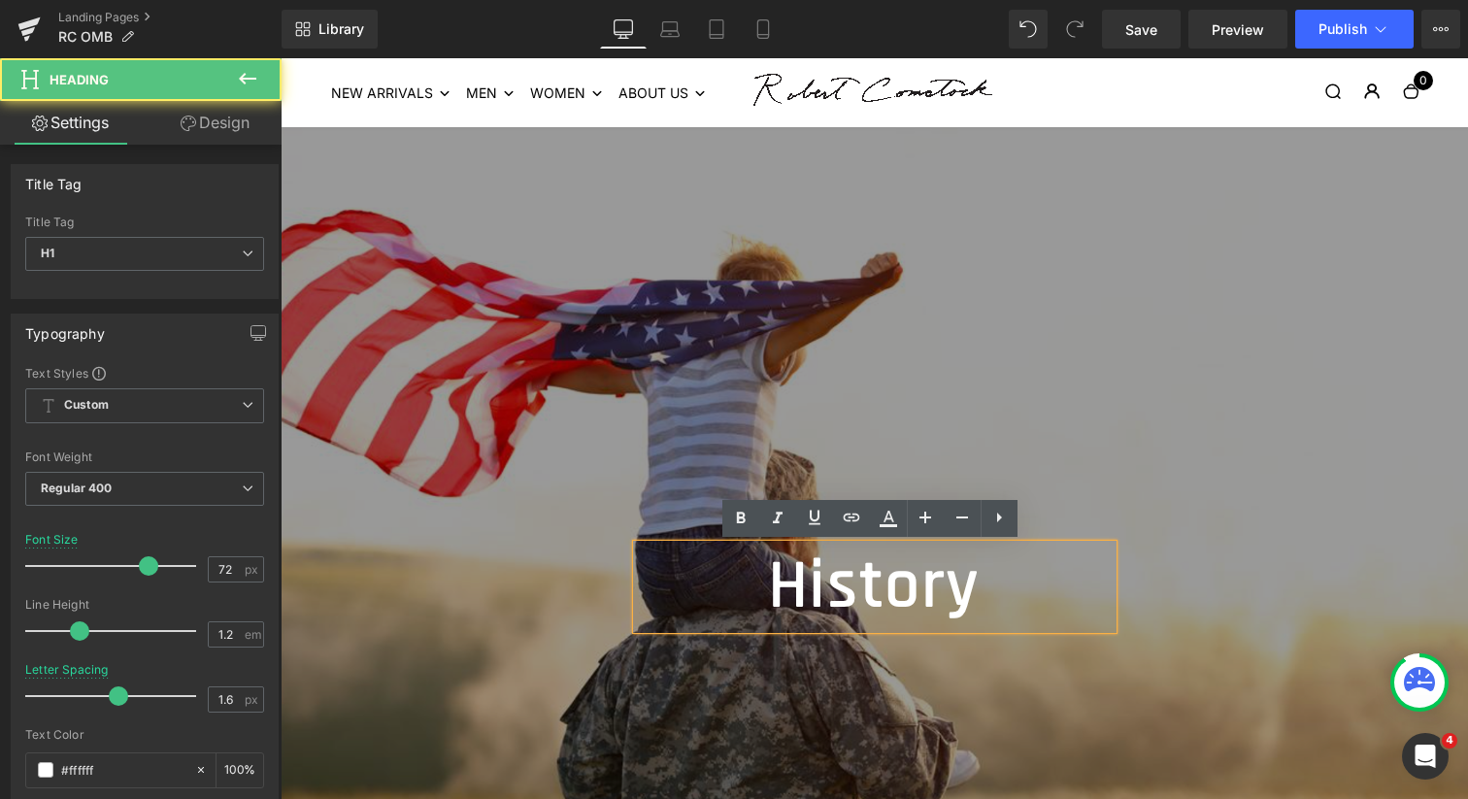
click at [841, 585] on h1 "History" at bounding box center [875, 587] width 476 height 84
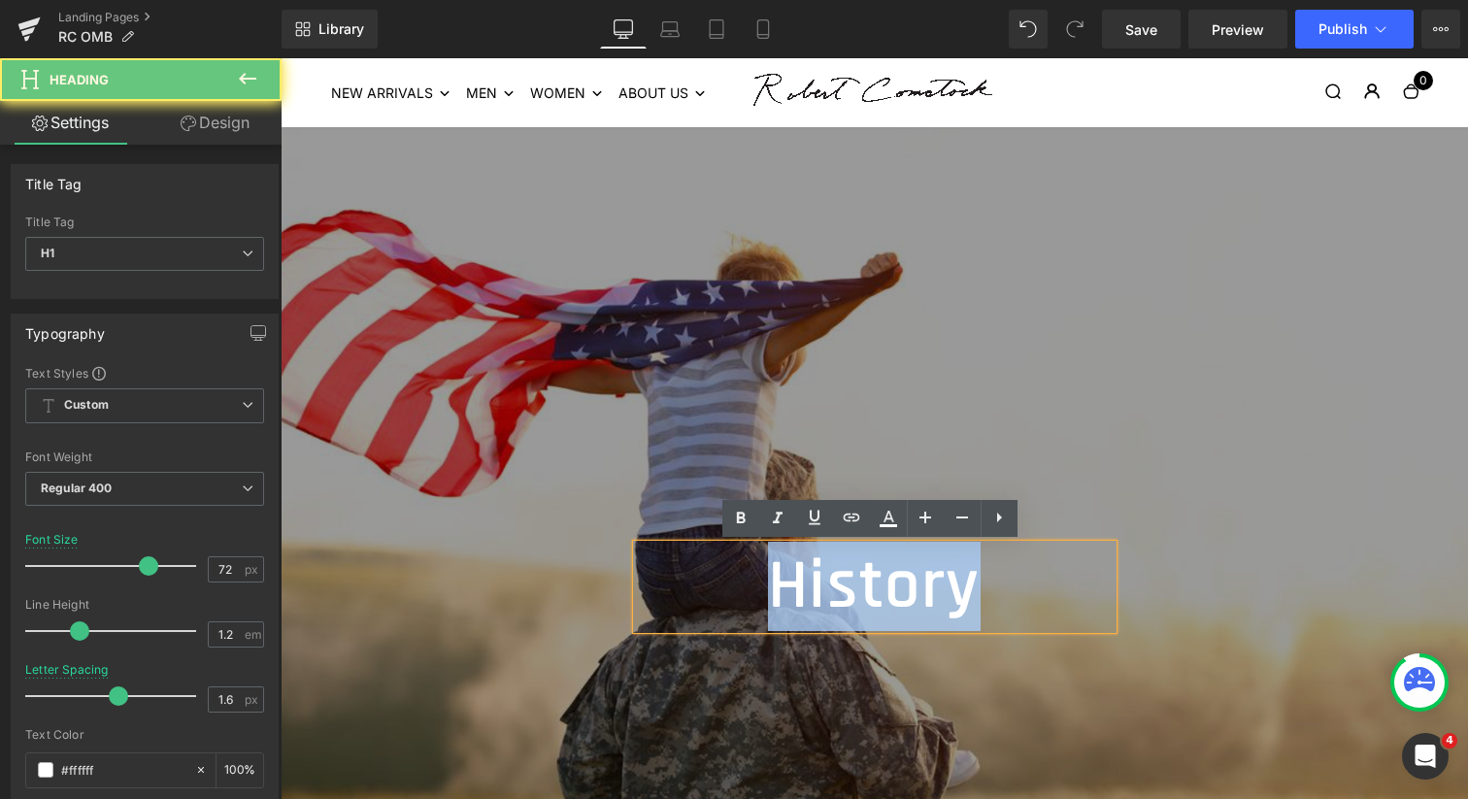
click at [841, 585] on h1 "History" at bounding box center [875, 587] width 476 height 84
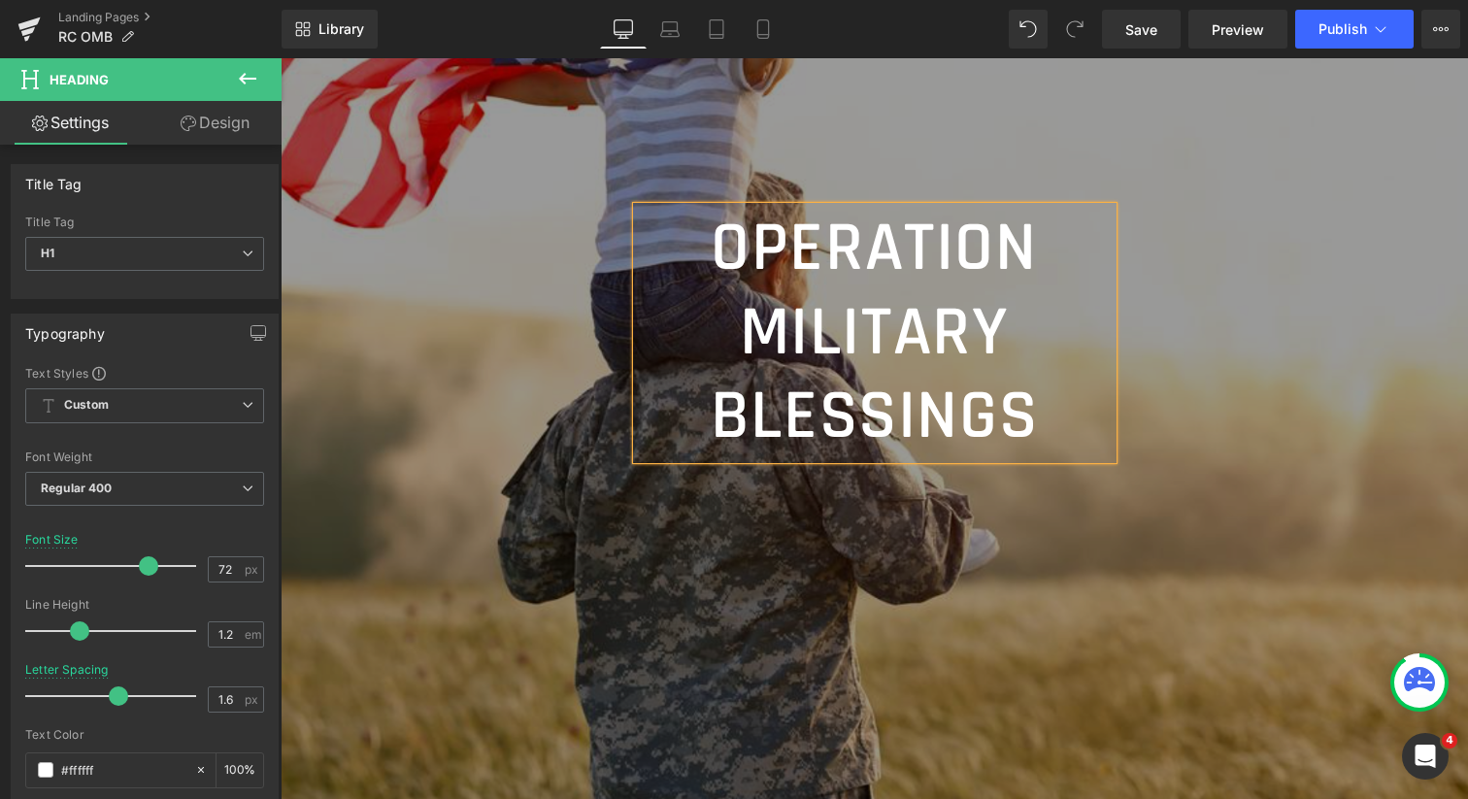
scroll to position [364, 0]
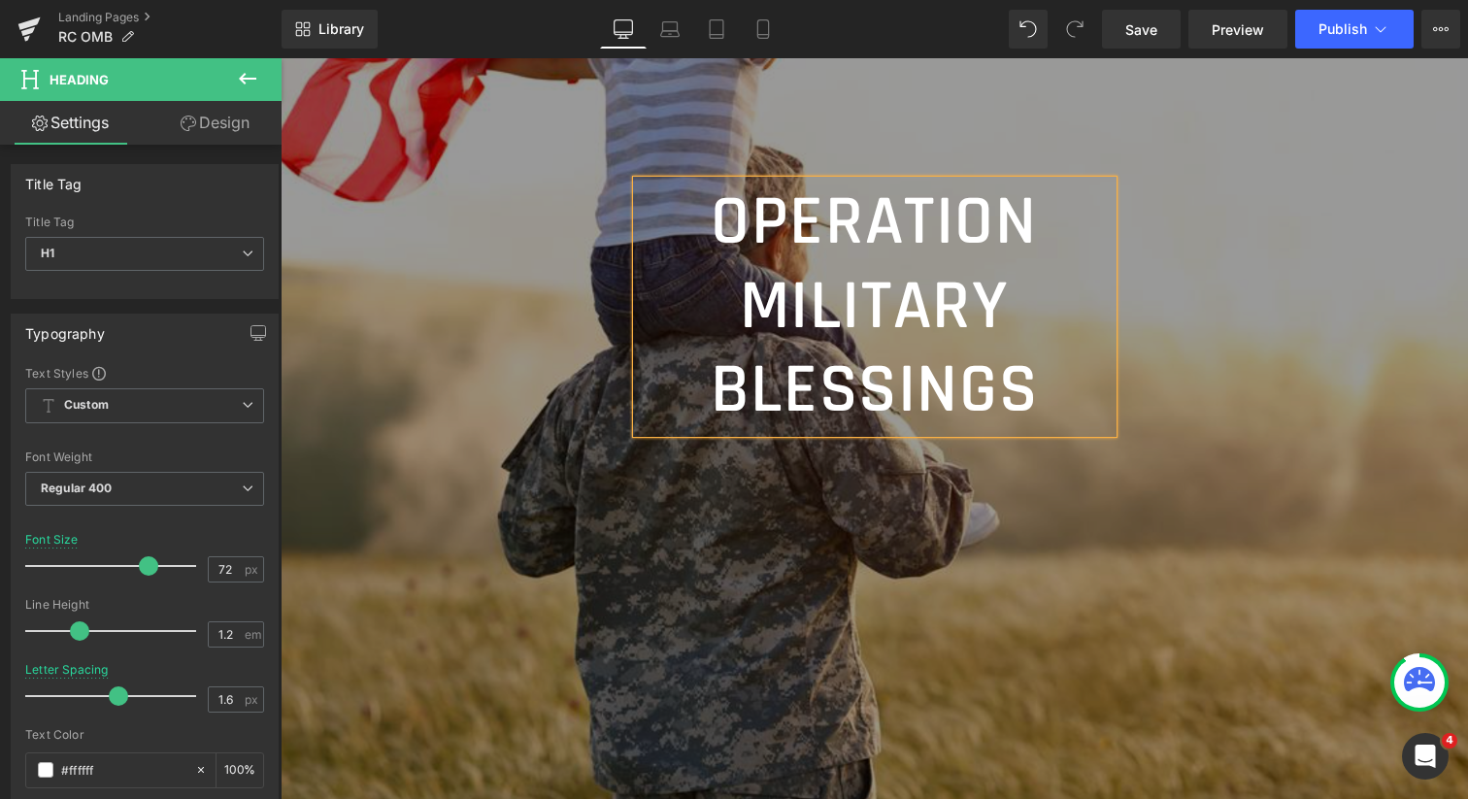
click at [637, 298] on div "OPERATION MILITARY BLESSINGS" at bounding box center [875, 307] width 476 height 252
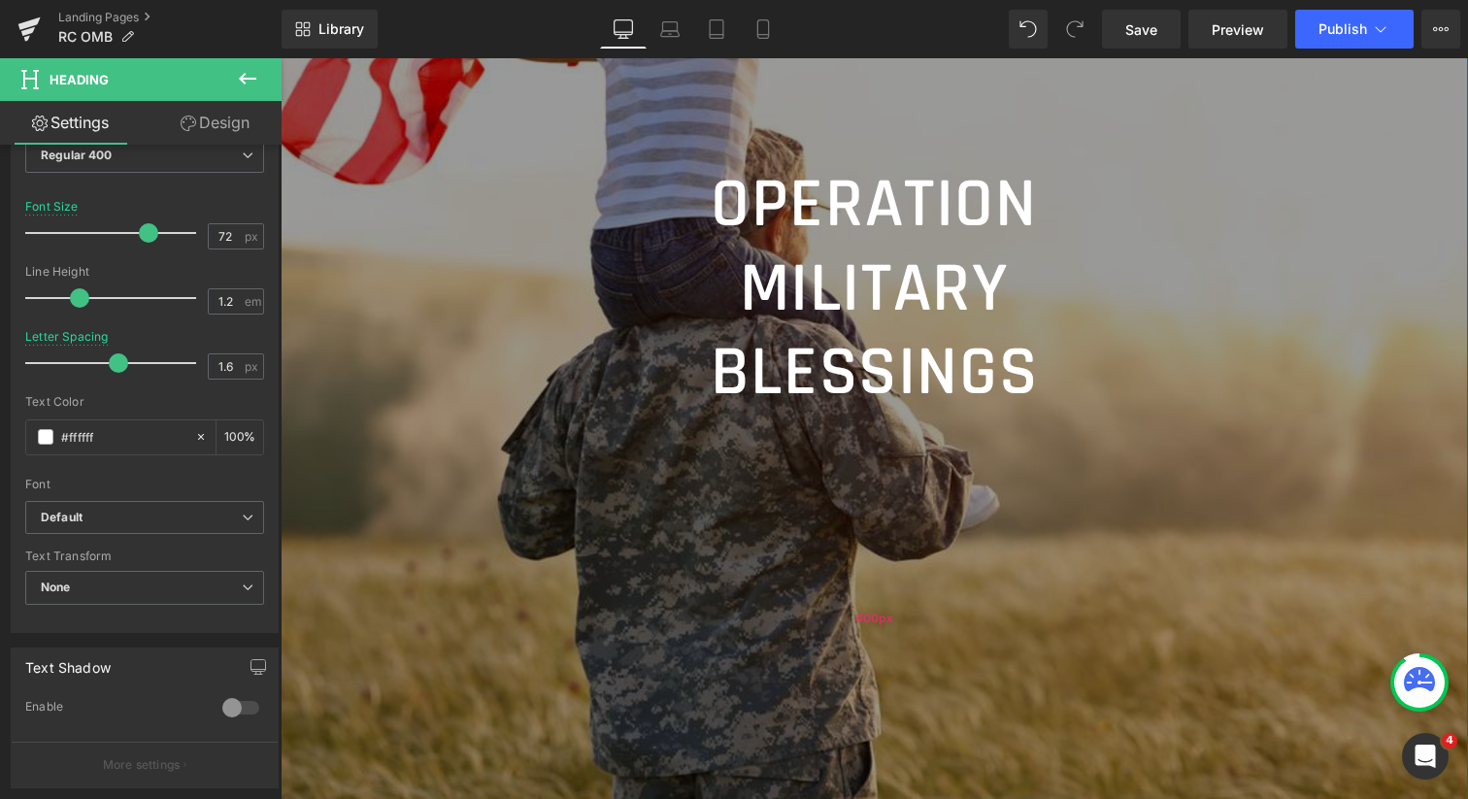
scroll to position [296, 0]
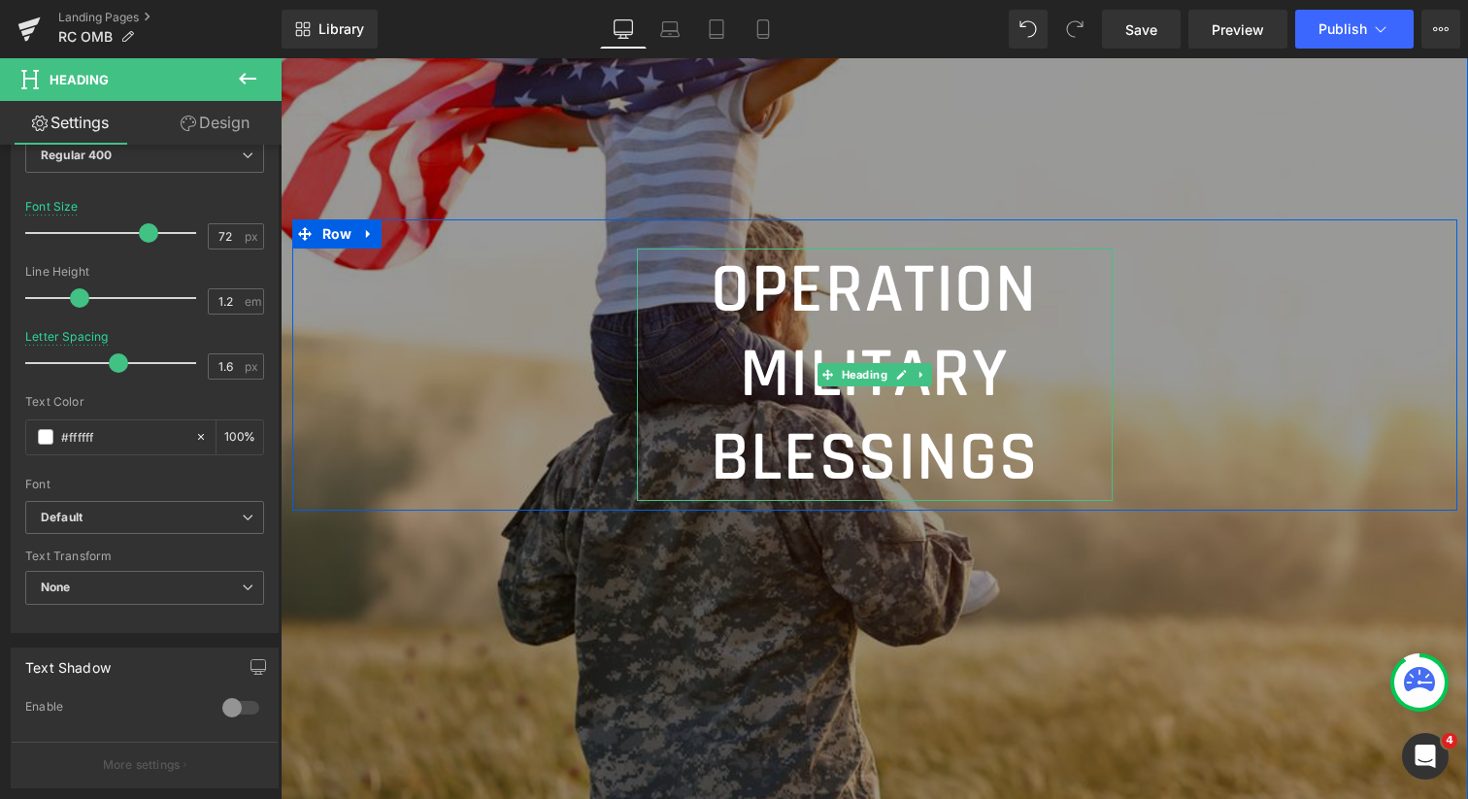
click at [859, 389] on h1 "OPERATION MILITARY BLESSINGS" at bounding box center [875, 375] width 476 height 252
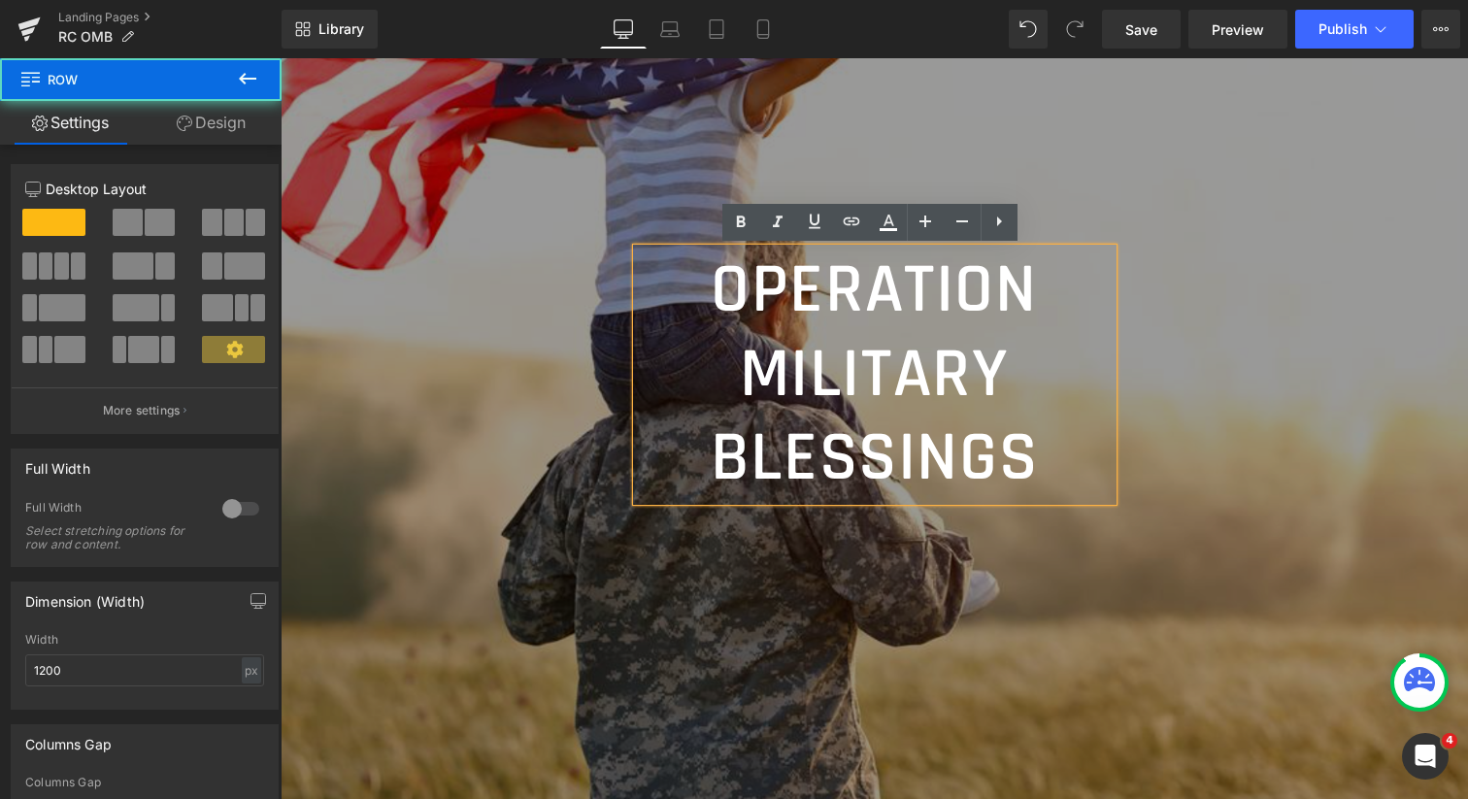
click at [870, 510] on div "OPERATION MILITARY BLESSINGS Heading Row" at bounding box center [874, 364] width 1165 height 290
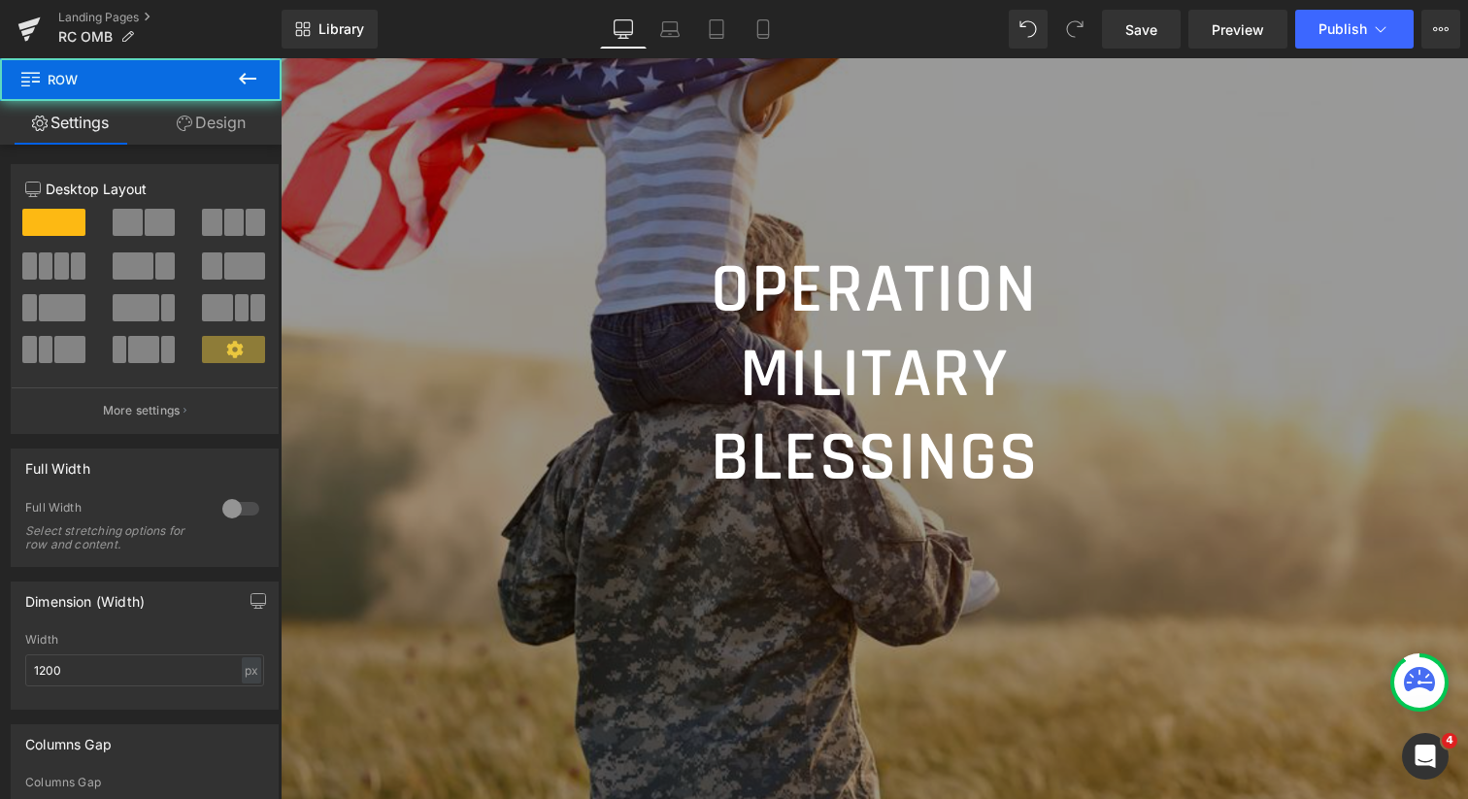
click at [863, 418] on h1 "OPERATION MILITARY BLESSINGS" at bounding box center [875, 375] width 476 height 252
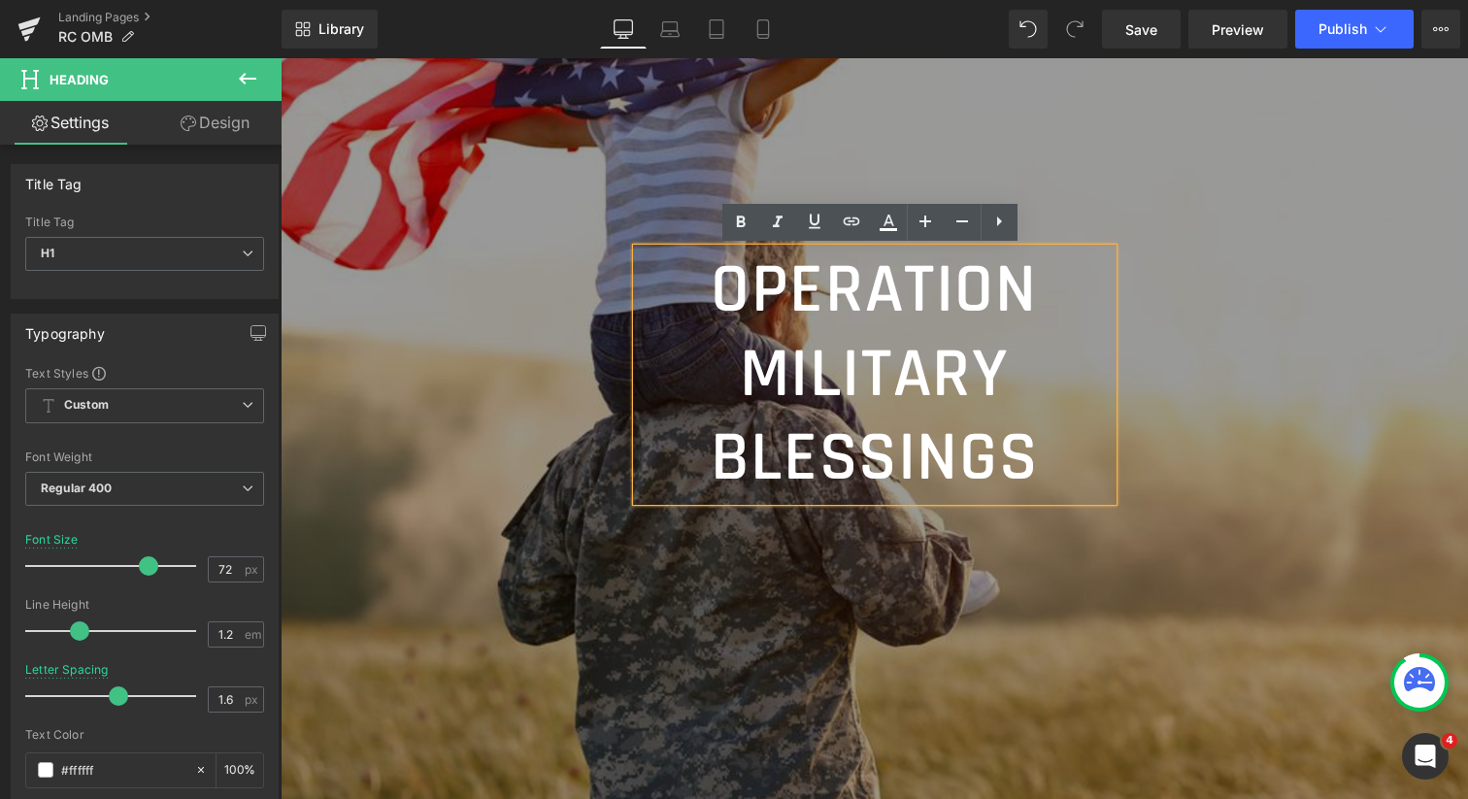
click at [904, 138] on div at bounding box center [875, 364] width 1188 height 1067
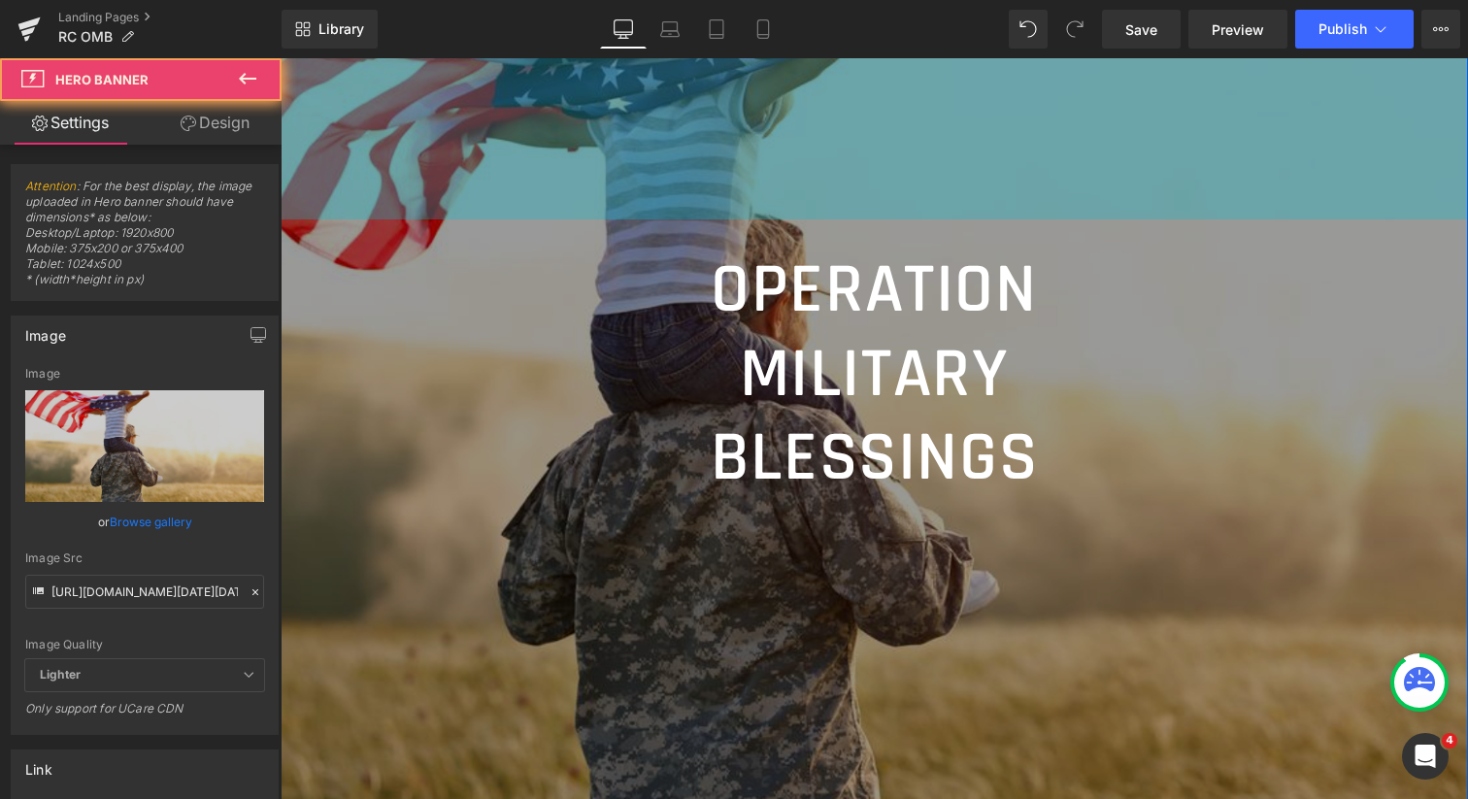
click at [901, 169] on div "OPERATION MILITARY BLESSINGS Heading Row Hero Banner 400px 400px" at bounding box center [875, 364] width 1188 height 1067
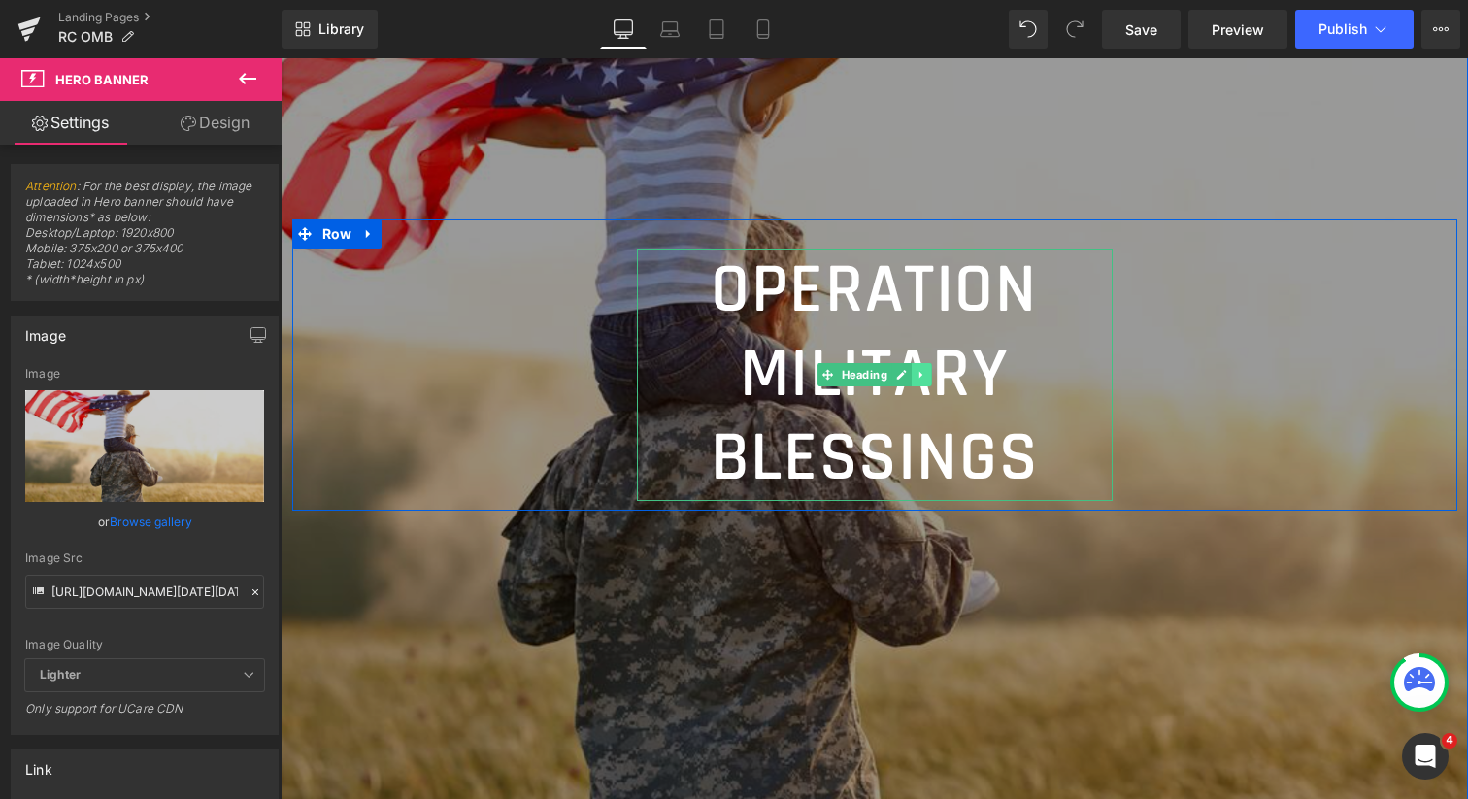
click at [916, 378] on icon at bounding box center [921, 375] width 11 height 12
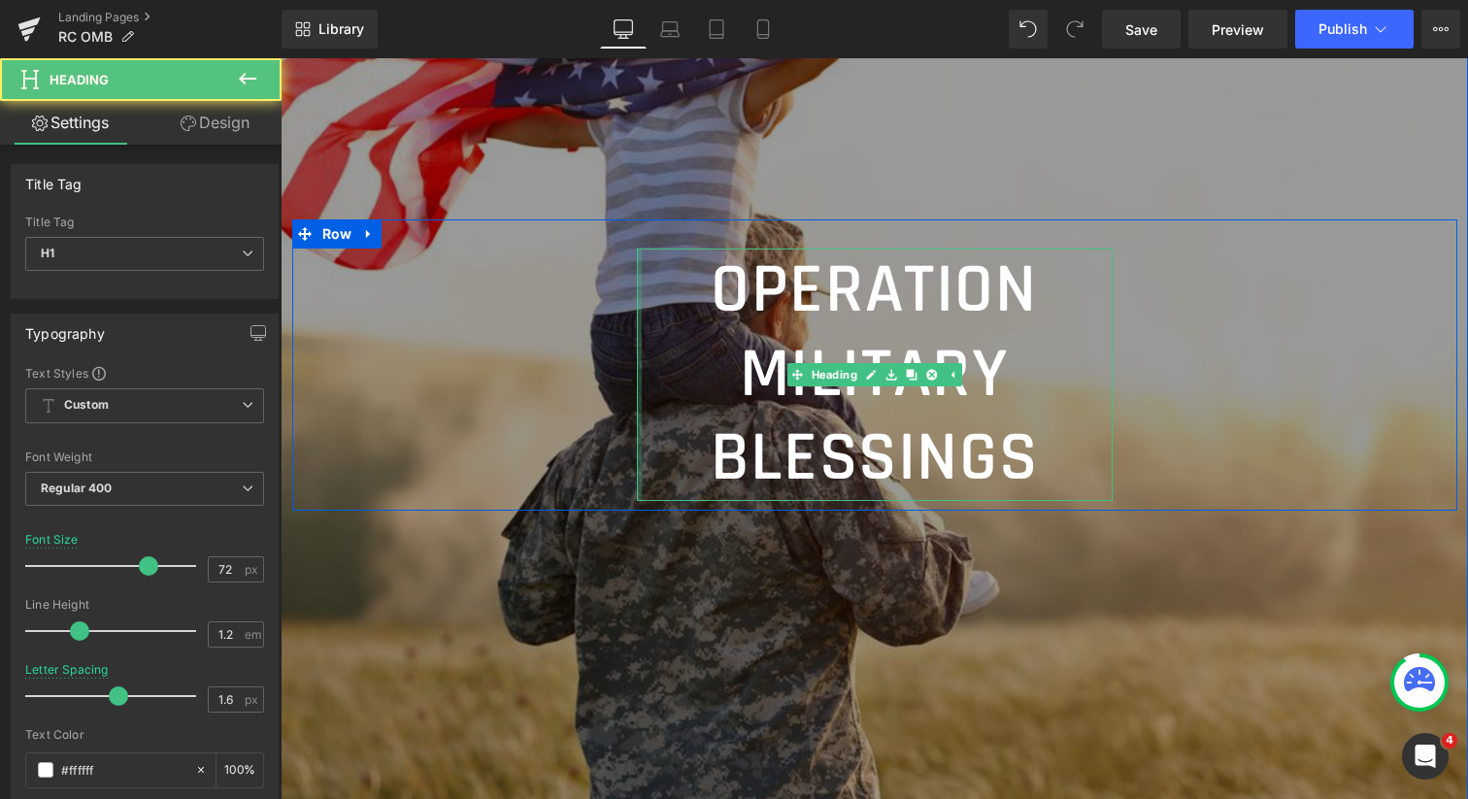
drag, startPoint x: 633, startPoint y: 359, endPoint x: 461, endPoint y: 372, distance: 172.3
click at [461, 372] on div "OPERATION MILITARY BLESSINGS Heading Row" at bounding box center [874, 364] width 1165 height 290
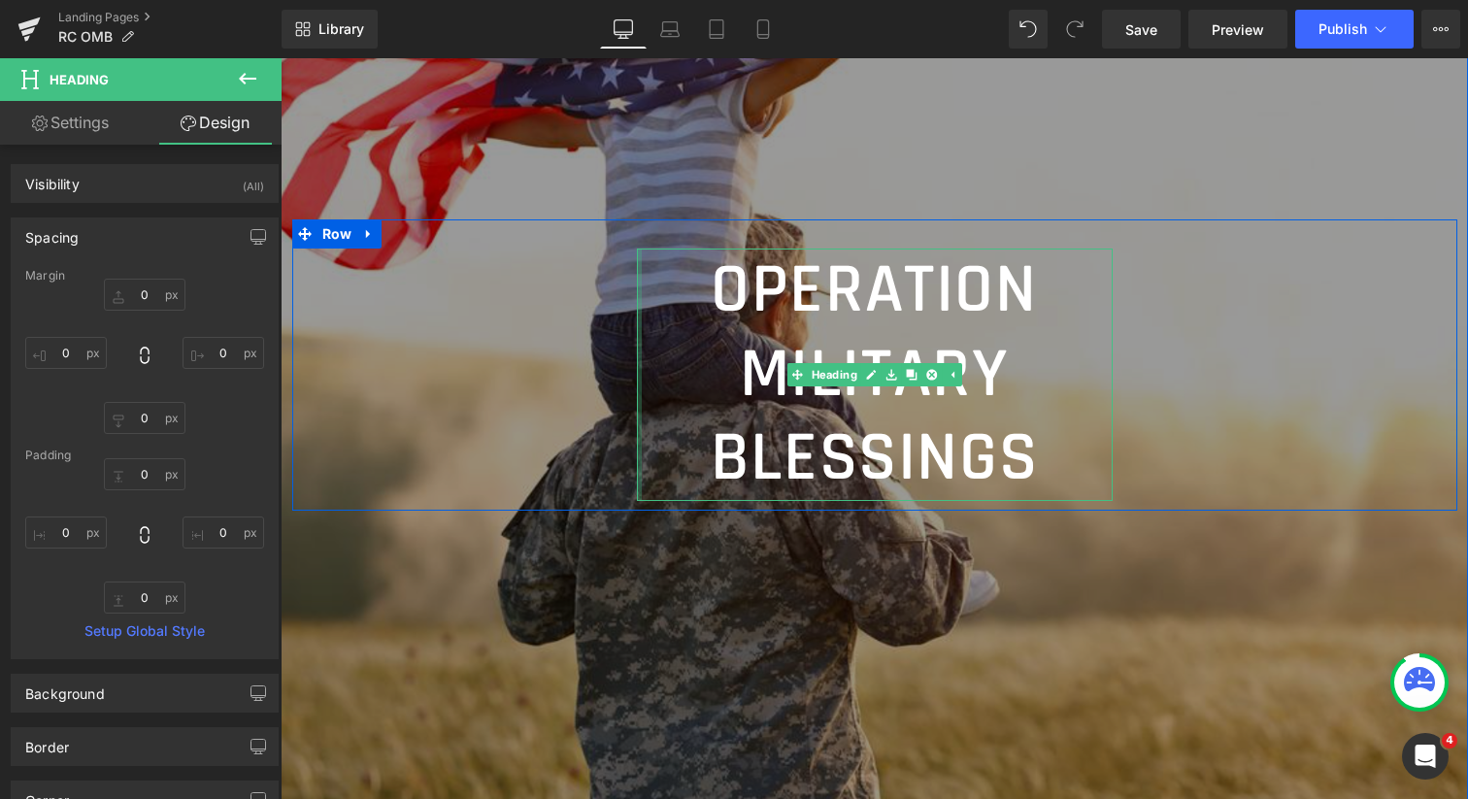
type input "0px"
drag, startPoint x: 634, startPoint y: 363, endPoint x: 604, endPoint y: 364, distance: 30.1
click at [604, 364] on div "OPERATION MILITARY BLESSINGS Heading Row" at bounding box center [874, 364] width 1165 height 290
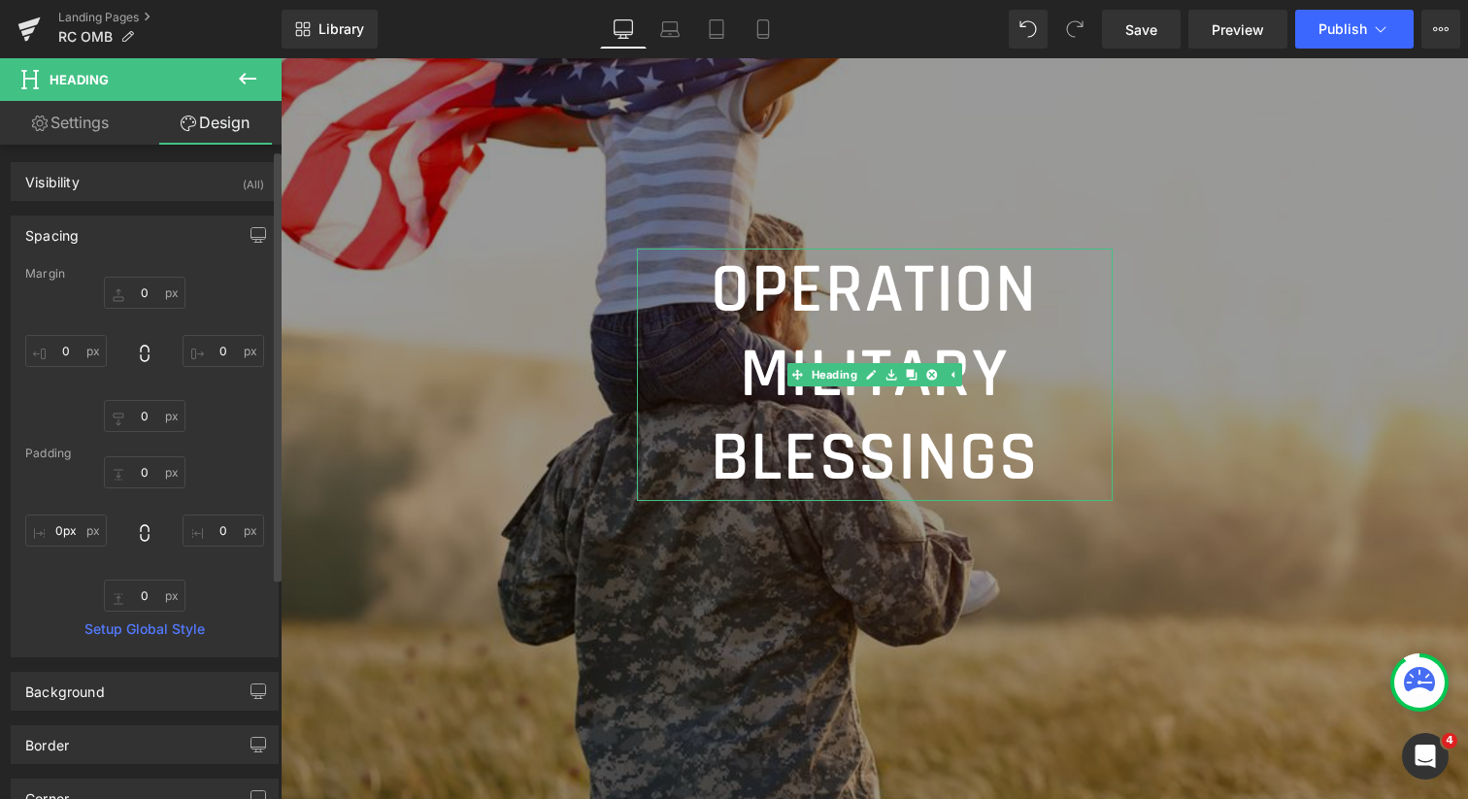
scroll to position [0, 0]
click at [89, 125] on link "Settings" at bounding box center [70, 123] width 141 height 44
type input "100"
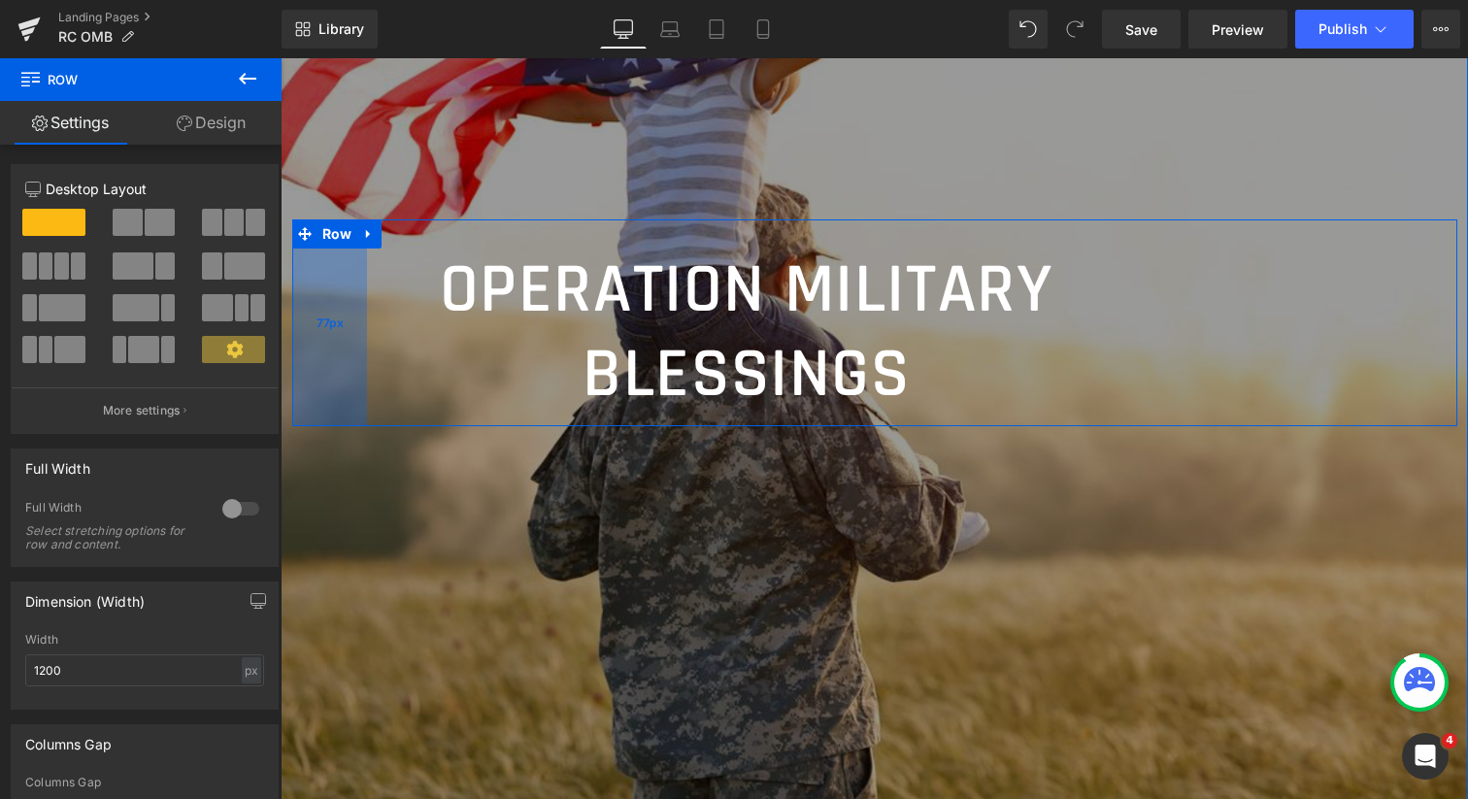
drag, startPoint x: 614, startPoint y: 351, endPoint x: 356, endPoint y: 354, distance: 257.4
click at [356, 354] on div "77px" at bounding box center [329, 322] width 75 height 207
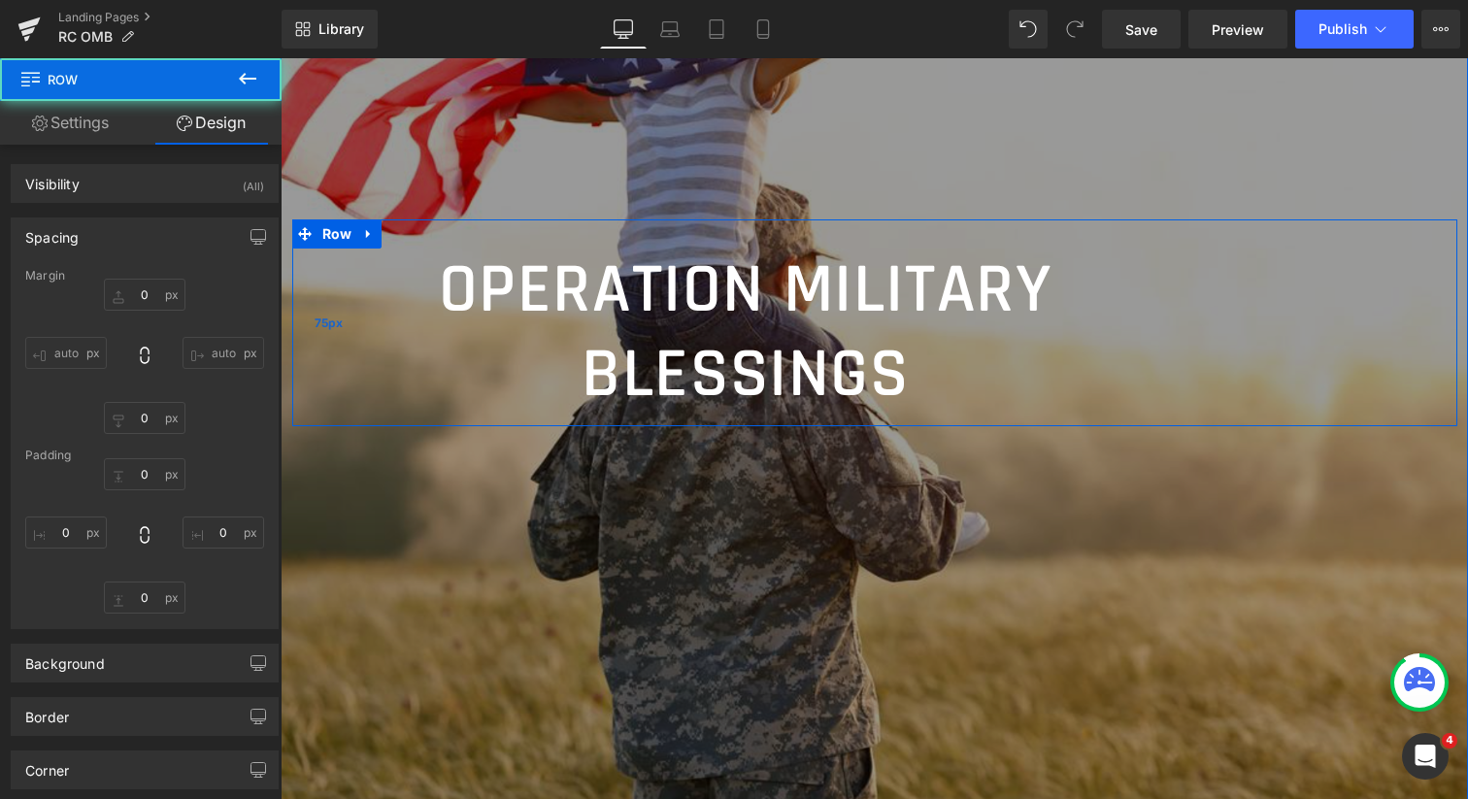
type input "0"
type input "30"
type input "340"
type input "10"
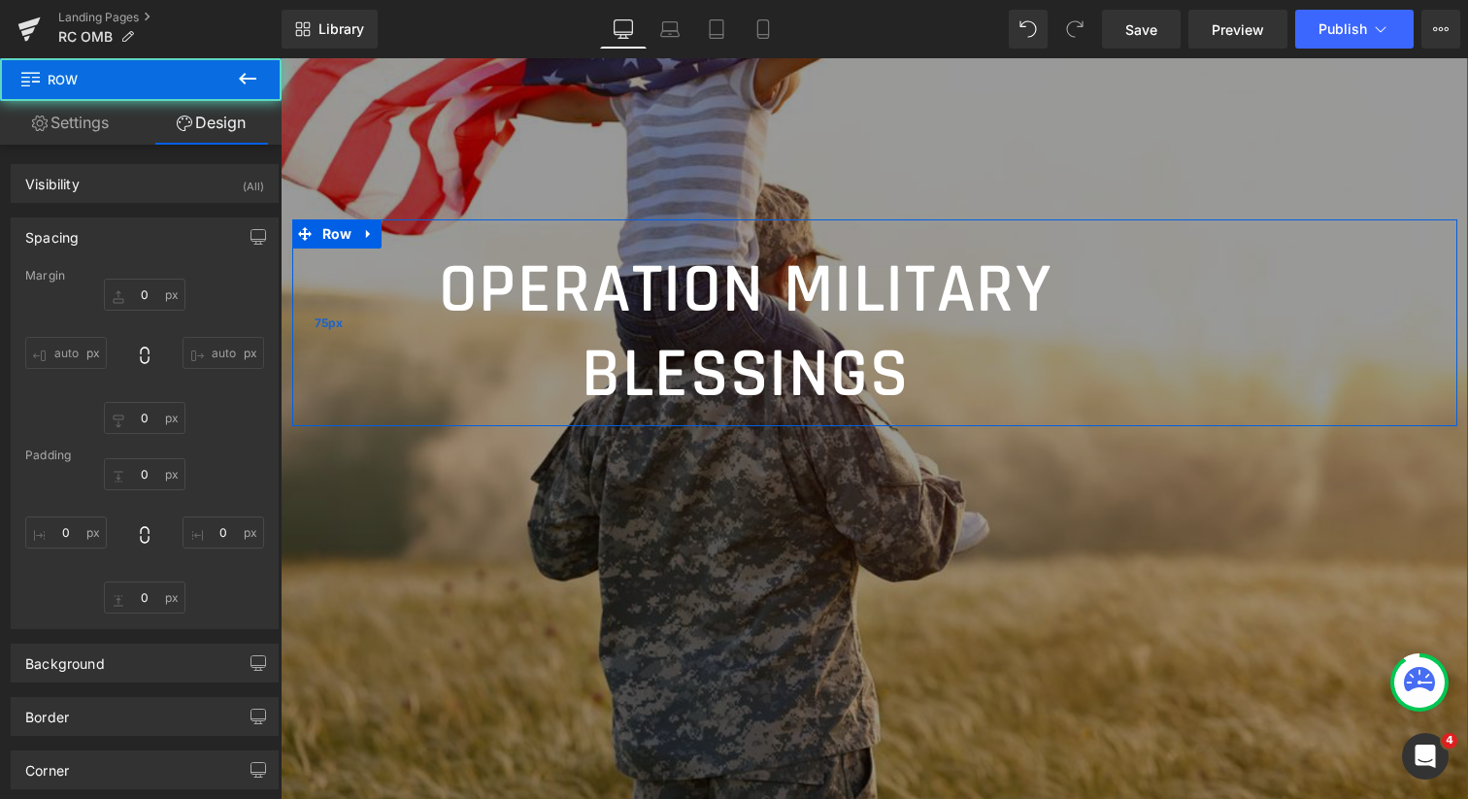
type input "75"
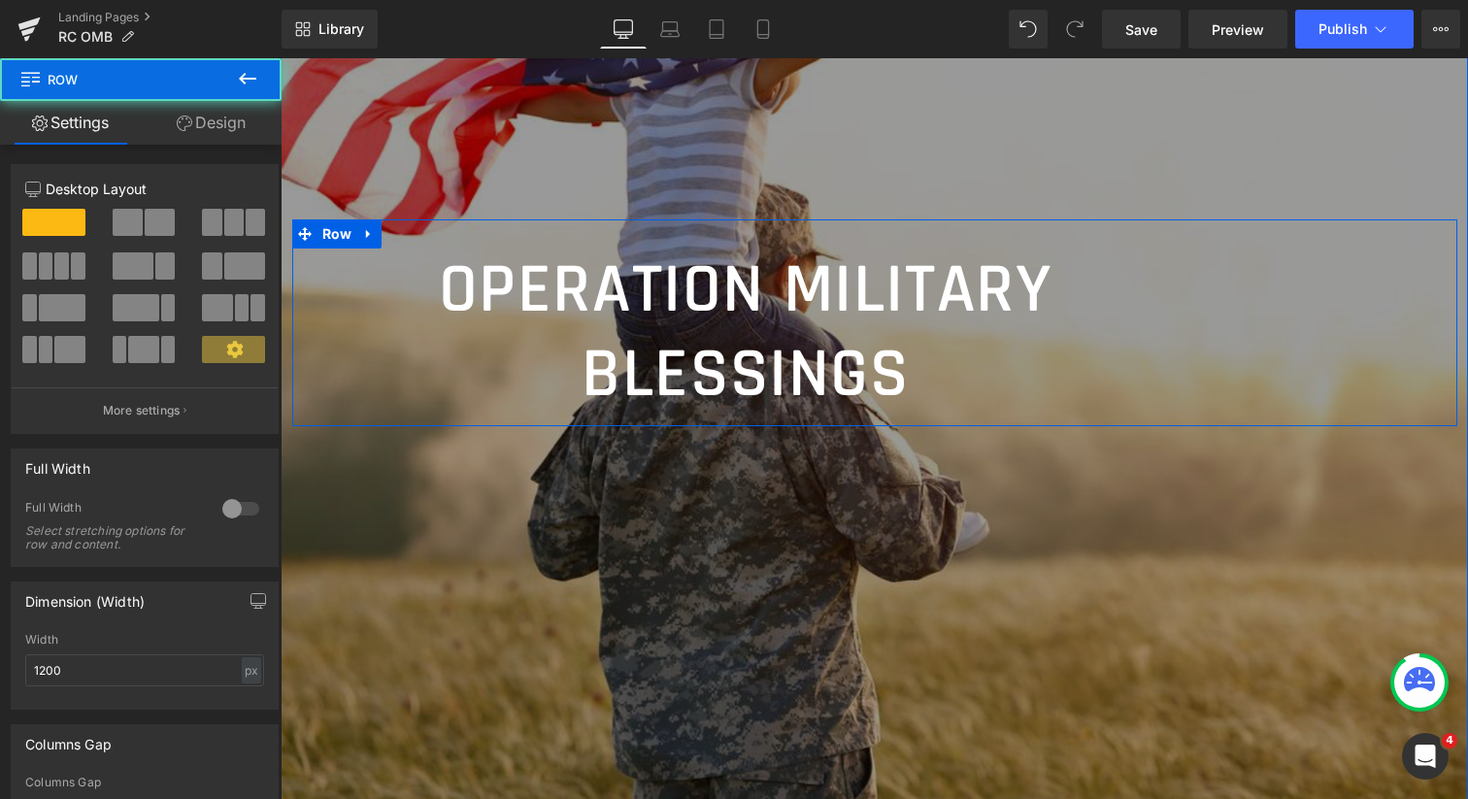
click at [1235, 371] on div "OPERATION MILITARY BLESSINGS Heading Row 75px" at bounding box center [874, 322] width 1165 height 207
click at [1212, 361] on div "OPERATION MILITARY BLESSINGS Heading Row 75px" at bounding box center [874, 322] width 1165 height 207
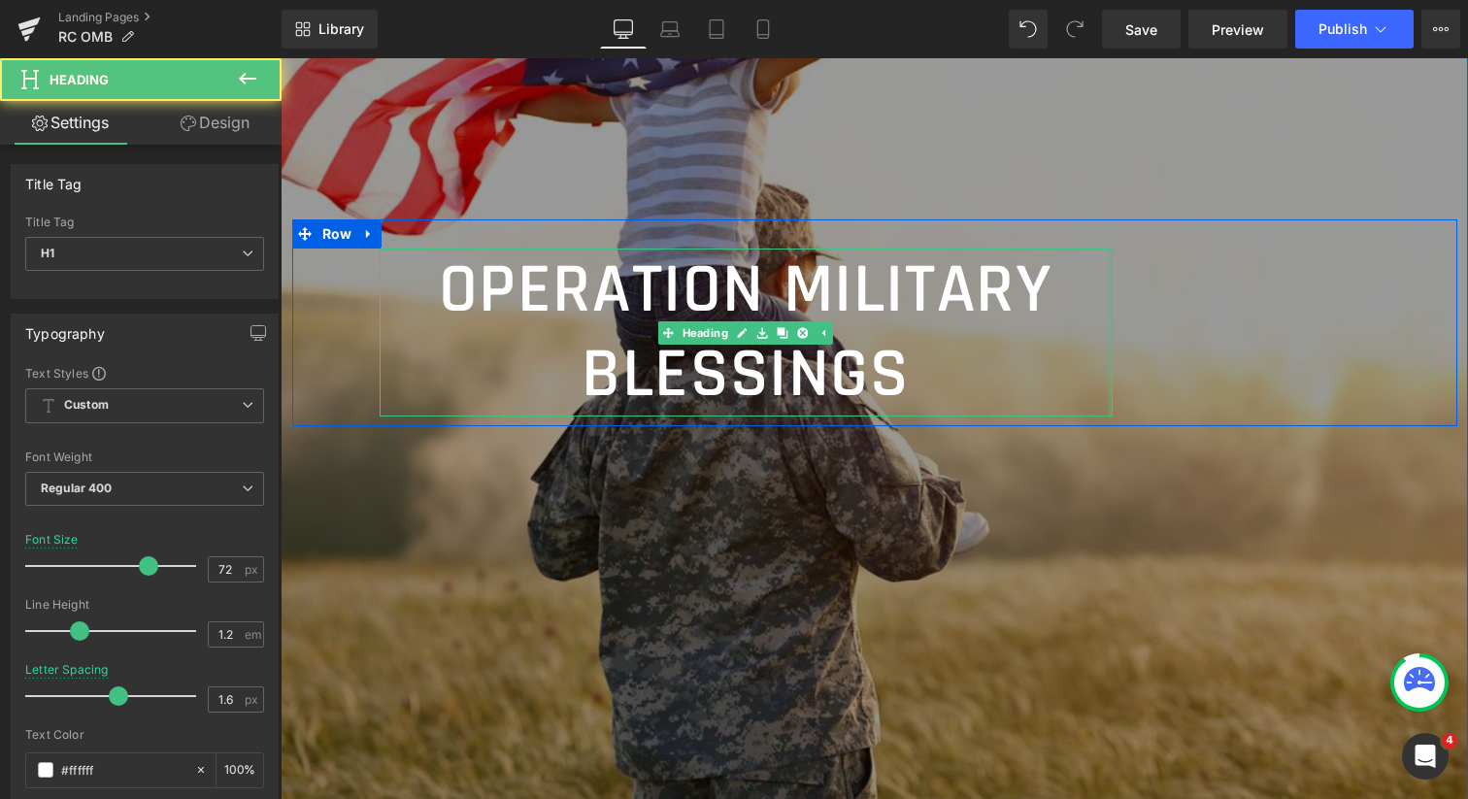
drag, startPoint x: 1105, startPoint y: 351, endPoint x: 1177, endPoint y: 345, distance: 72.1
click at [1177, 345] on div "OPERATION MILITARY BLESSINGS Heading Row 75px" at bounding box center [874, 322] width 1165 height 207
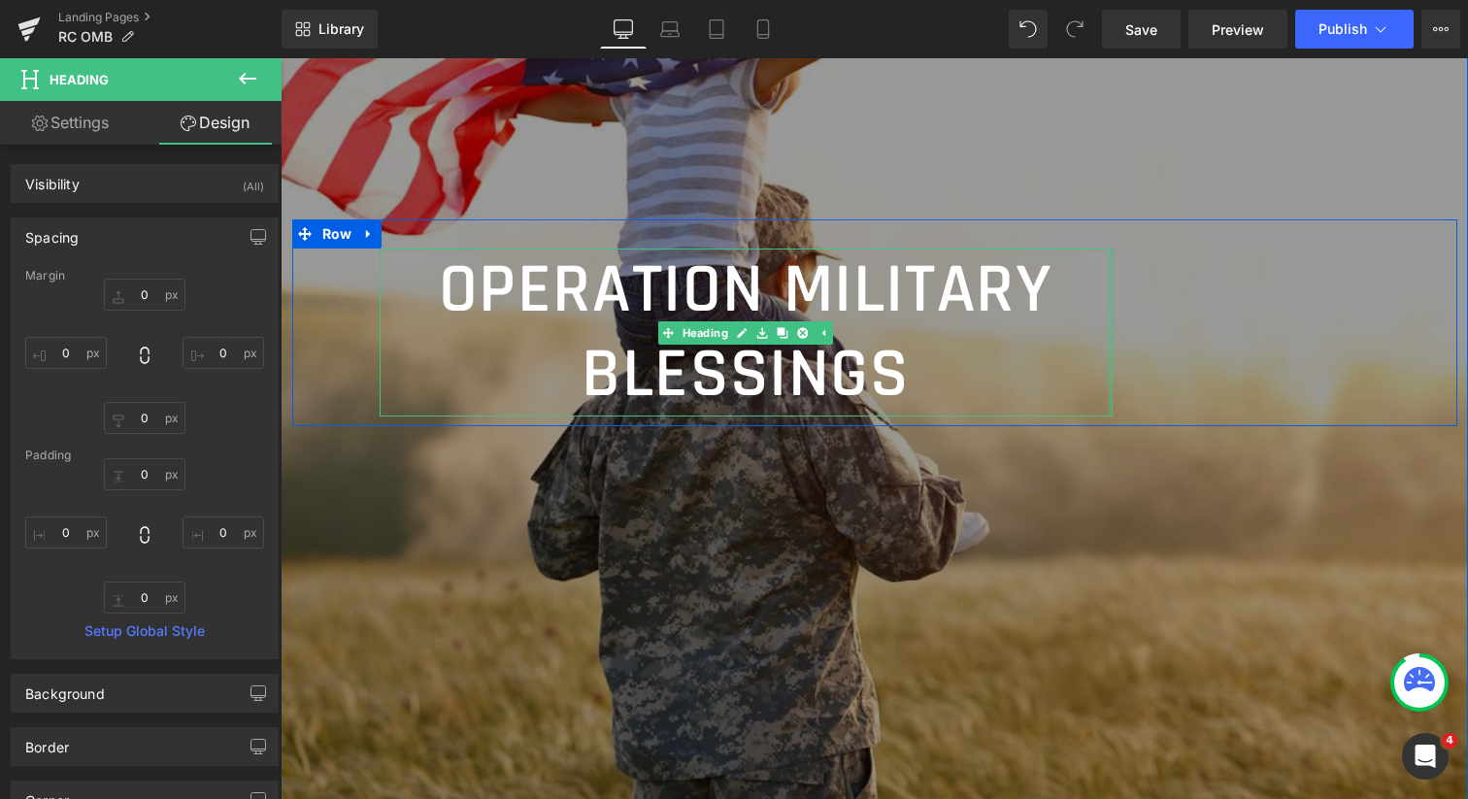
type input "0px"
drag, startPoint x: 1105, startPoint y: 355, endPoint x: 1178, endPoint y: 338, distance: 74.9
click at [1178, 338] on div "OPERATION MILITARY BLESSINGS Heading Row 75px" at bounding box center [874, 322] width 1165 height 207
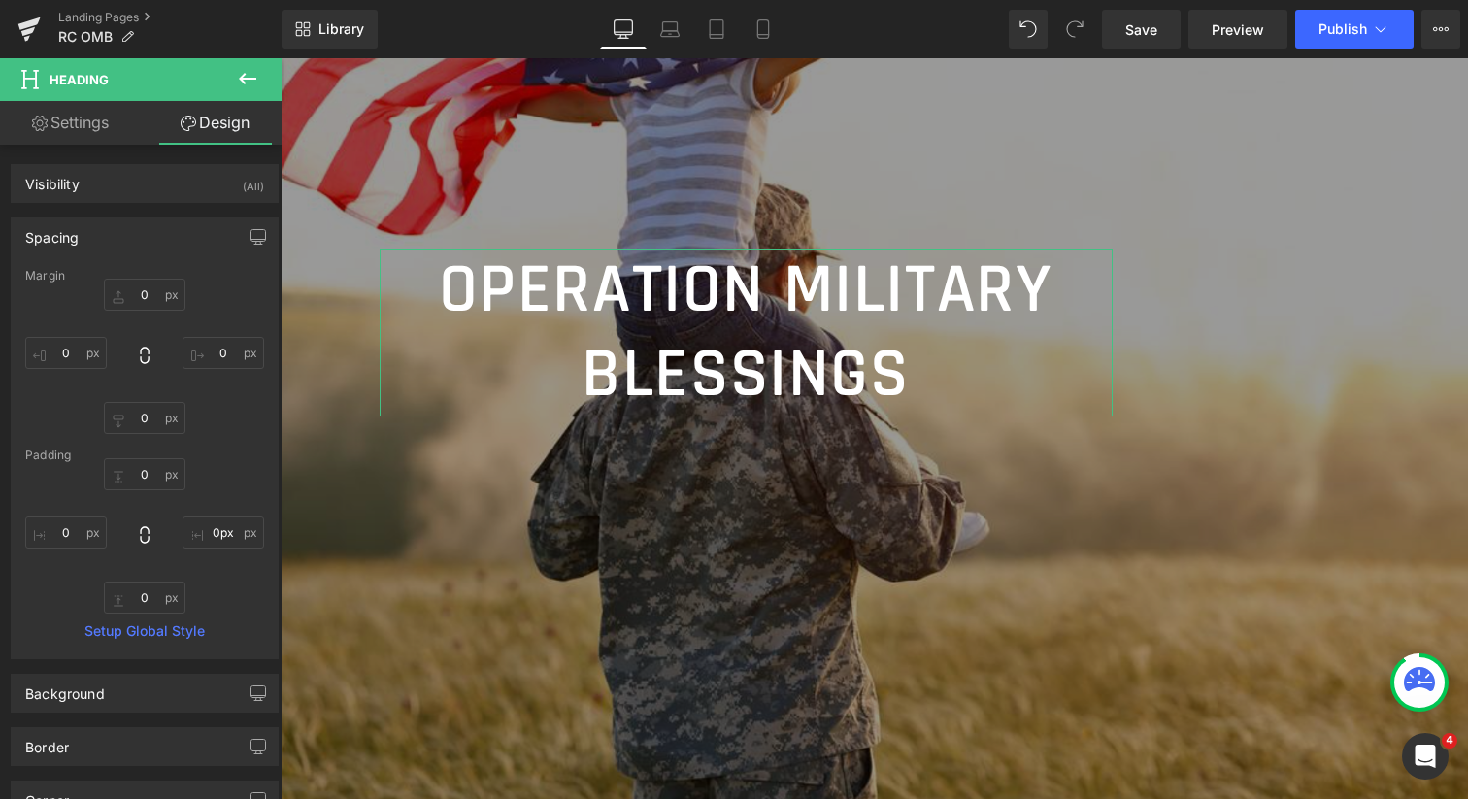
click at [93, 120] on link "Settings" at bounding box center [70, 123] width 141 height 44
type input "100"
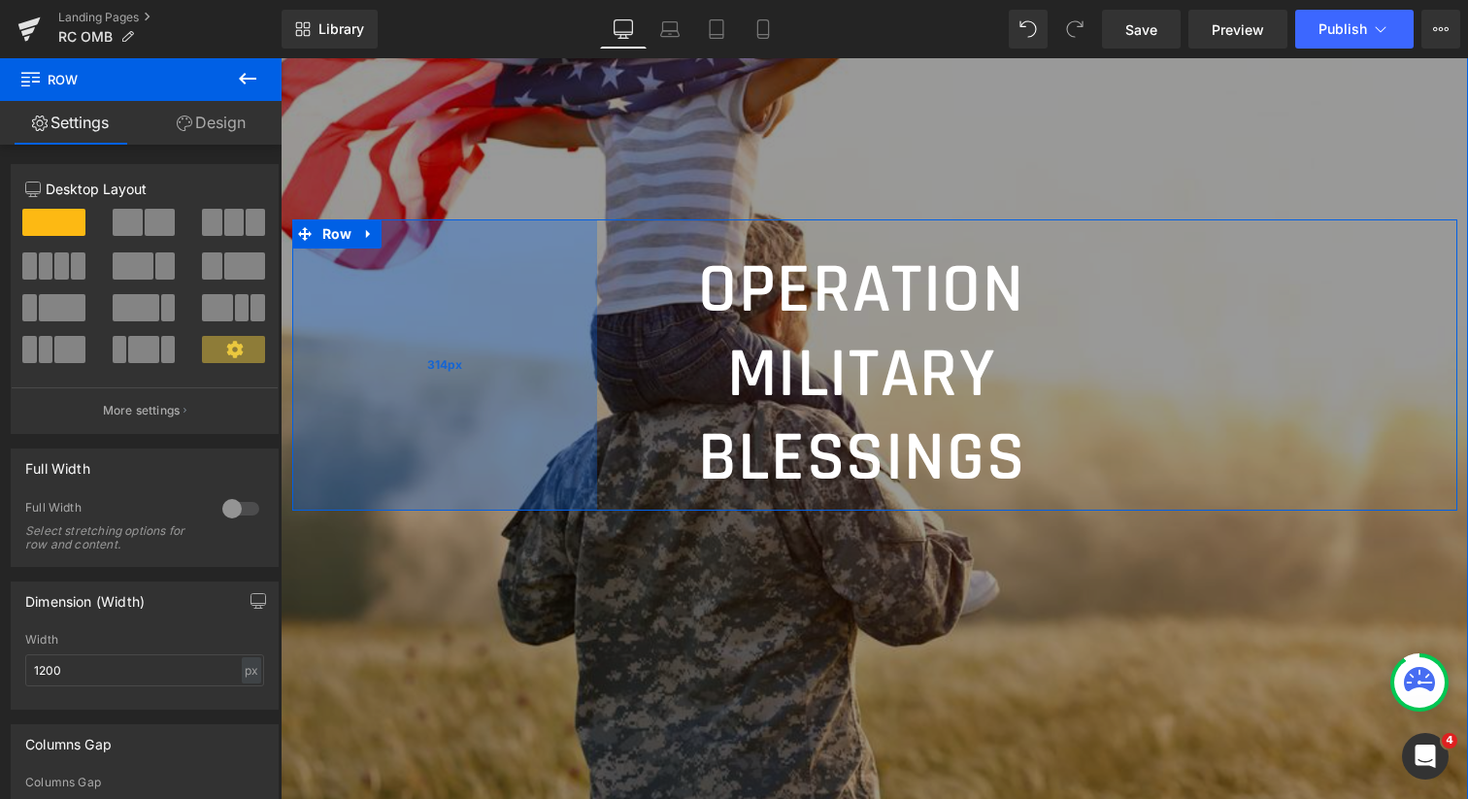
drag, startPoint x: 358, startPoint y: 351, endPoint x: 590, endPoint y: 336, distance: 232.5
click at [590, 336] on div "314px" at bounding box center [444, 364] width 305 height 290
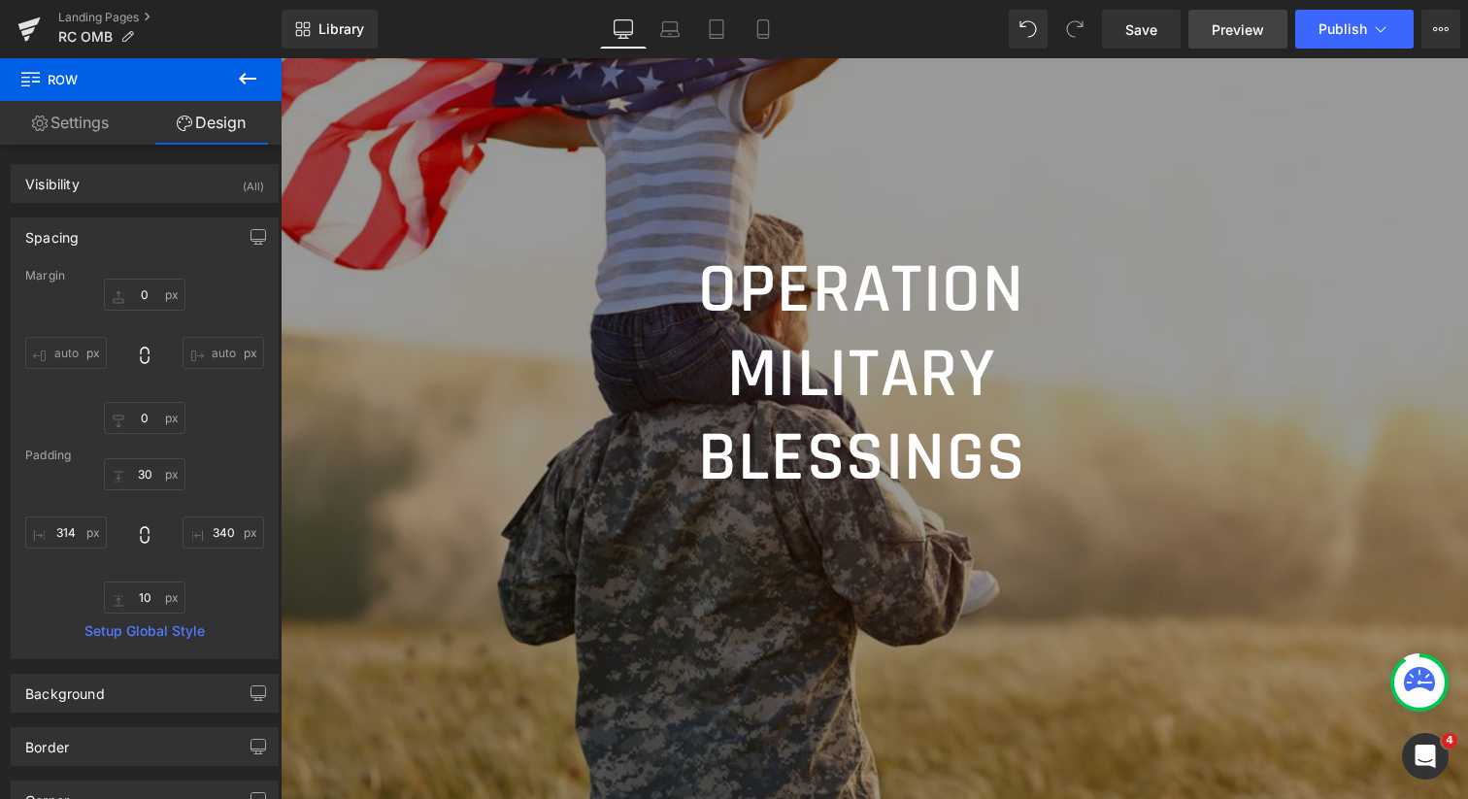
click at [1254, 23] on span "Preview" at bounding box center [1238, 29] width 52 height 20
click at [1133, 30] on span "Save" at bounding box center [1141, 29] width 32 height 20
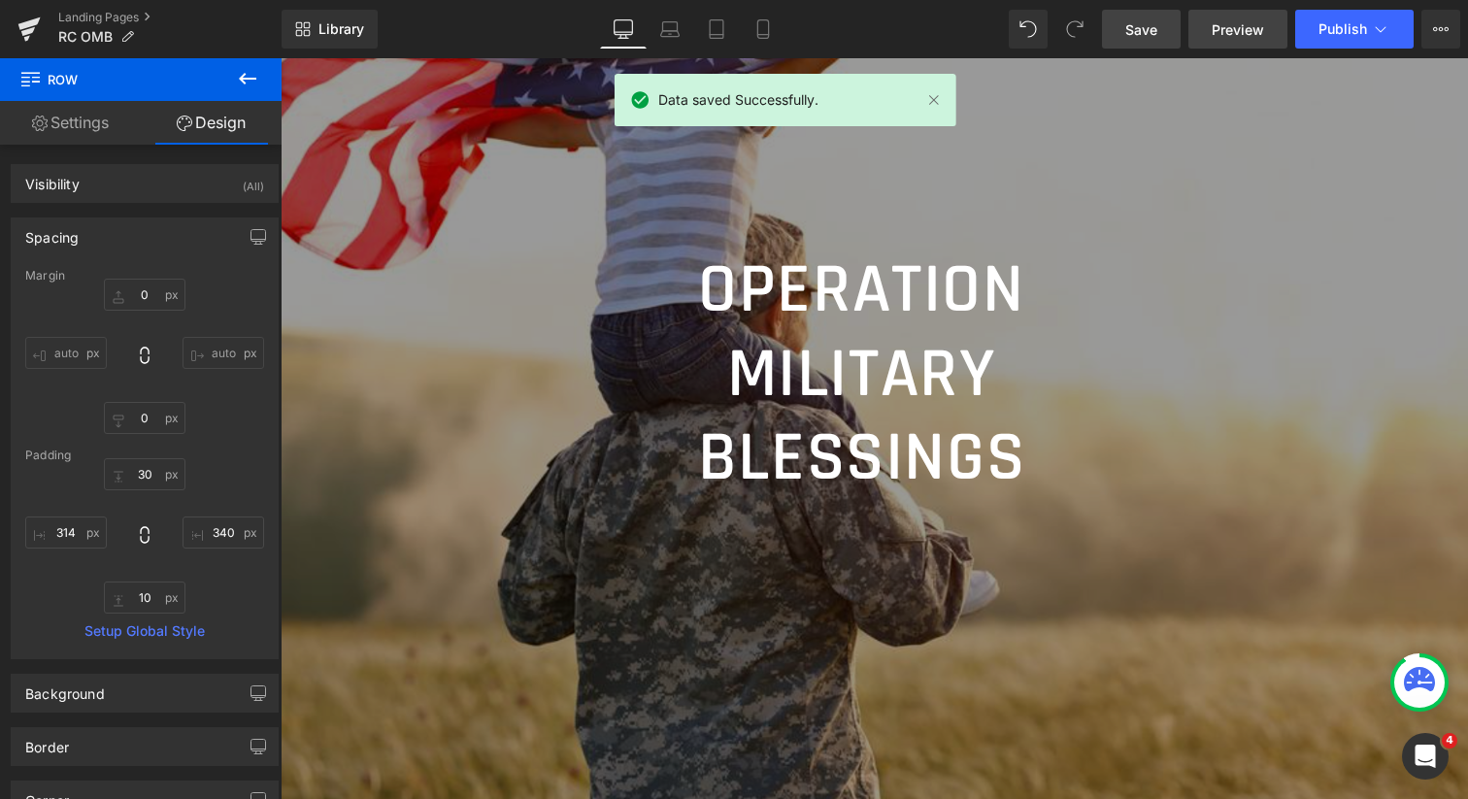
click at [1256, 27] on span "Preview" at bounding box center [1238, 29] width 52 height 20
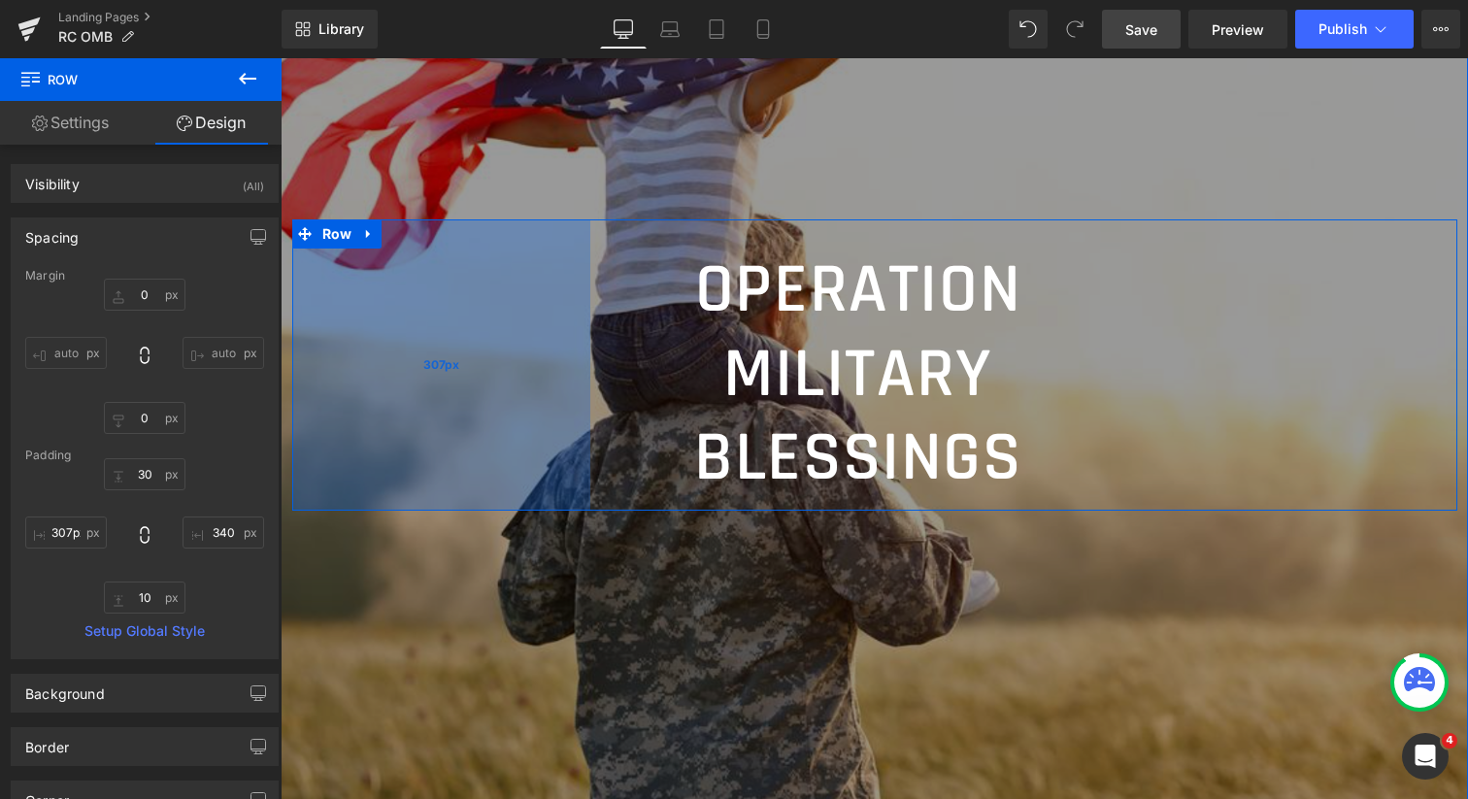
type input "306px"
drag, startPoint x: 585, startPoint y: 345, endPoint x: 577, endPoint y: 371, distance: 27.3
click at [577, 370] on div "307px" at bounding box center [441, 364] width 298 height 290
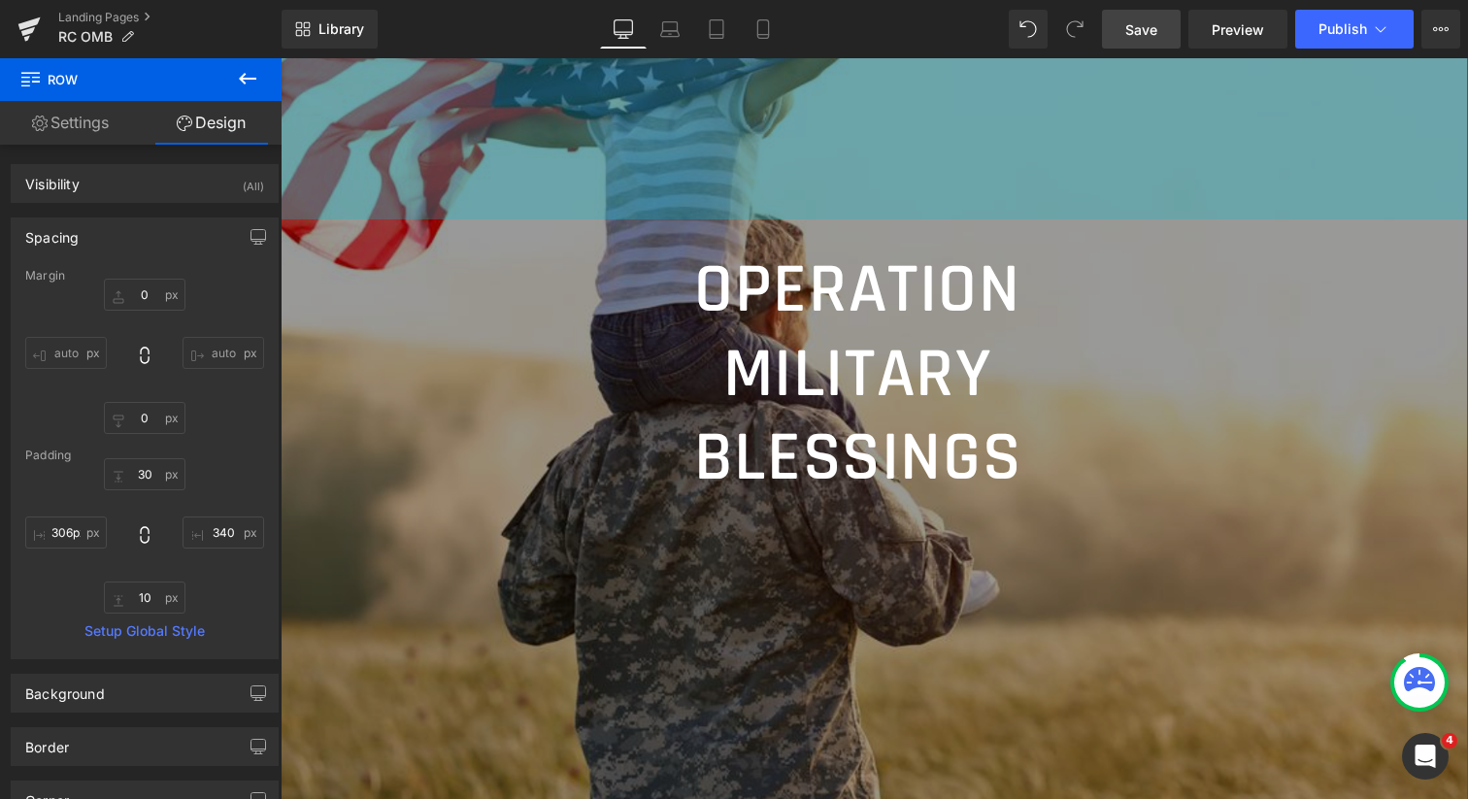
click at [560, 146] on div "400px" at bounding box center [875, 25] width 1188 height 388
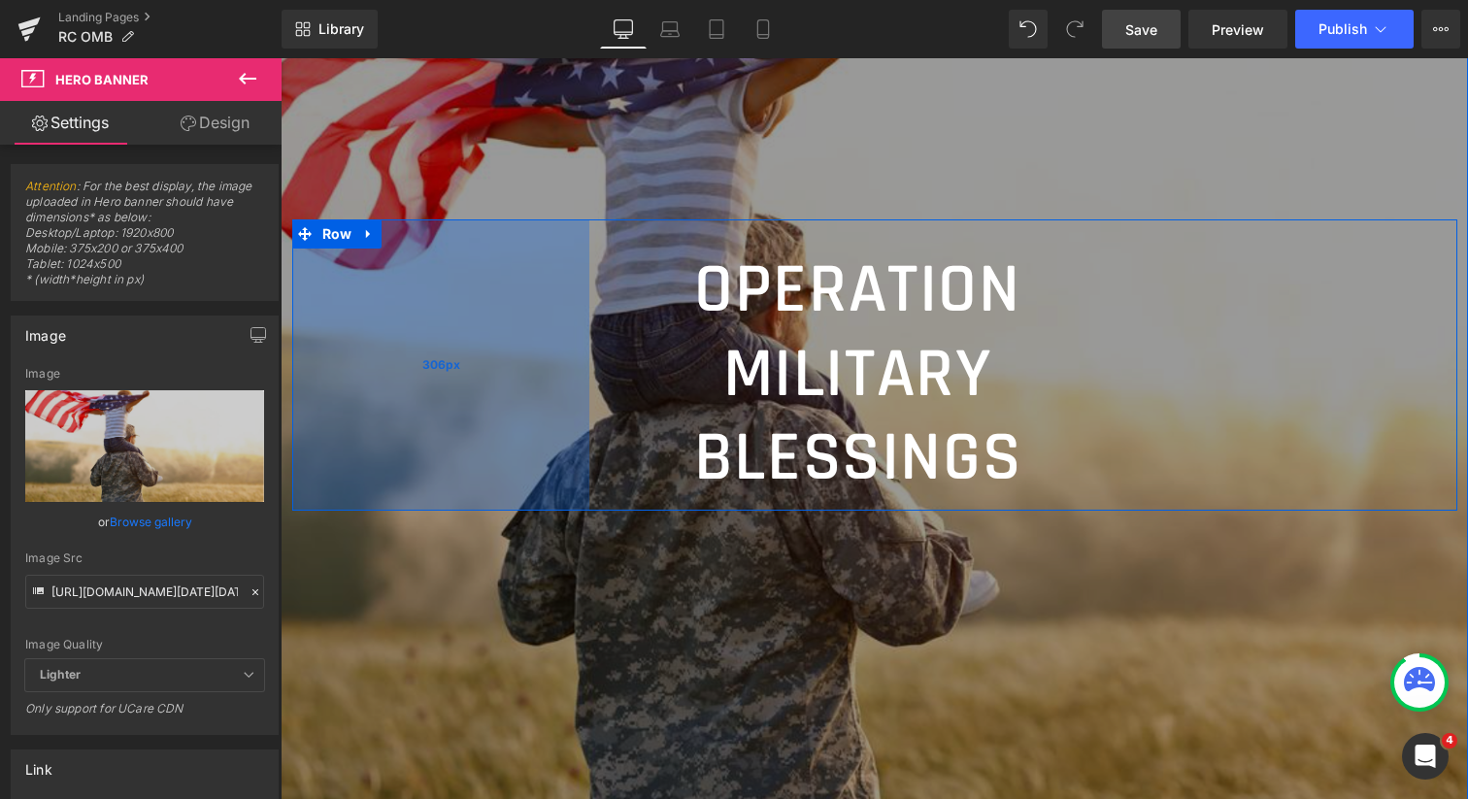
click at [502, 327] on div "306px" at bounding box center [440, 364] width 297 height 290
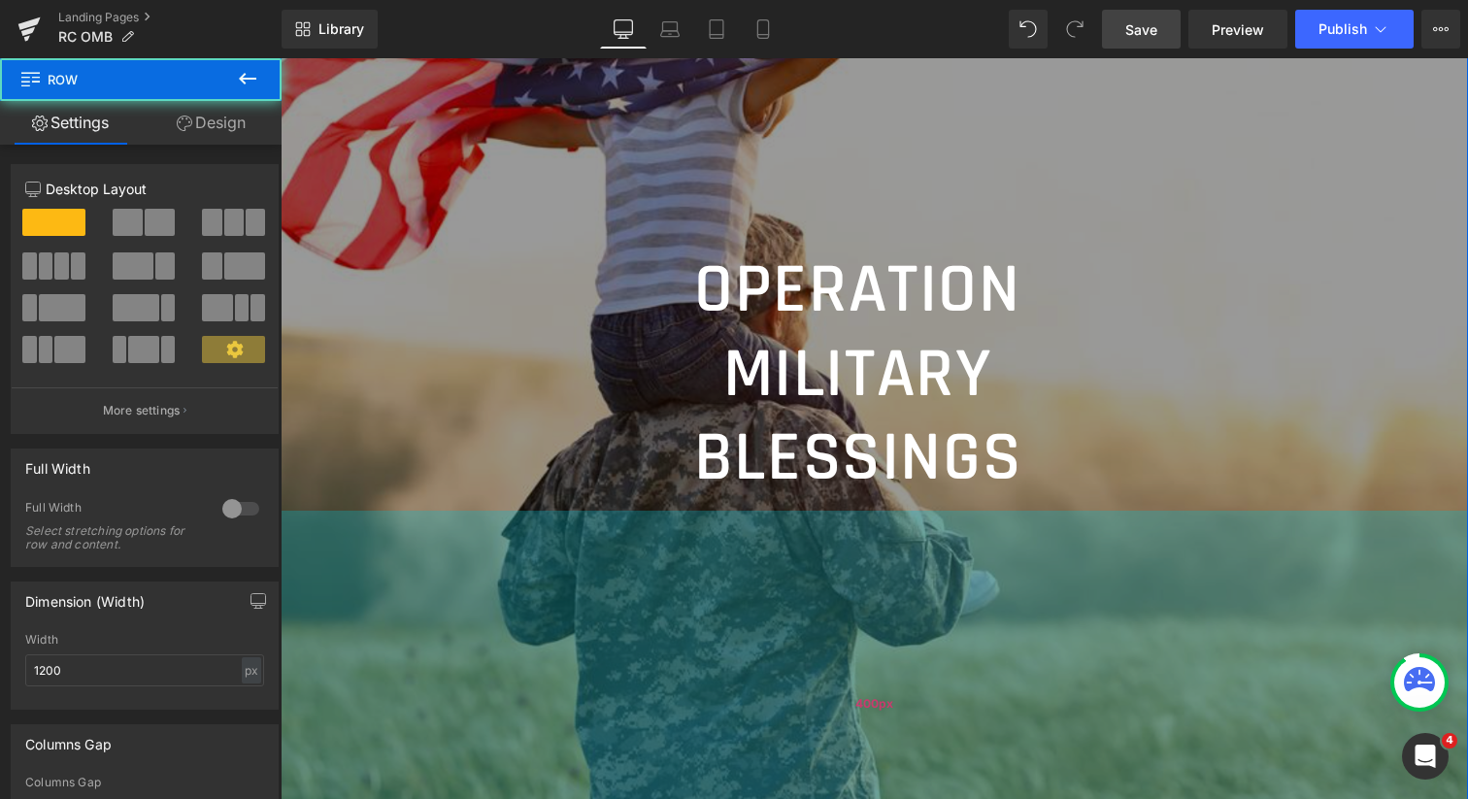
click at [508, 575] on div "400px" at bounding box center [875, 705] width 1188 height 388
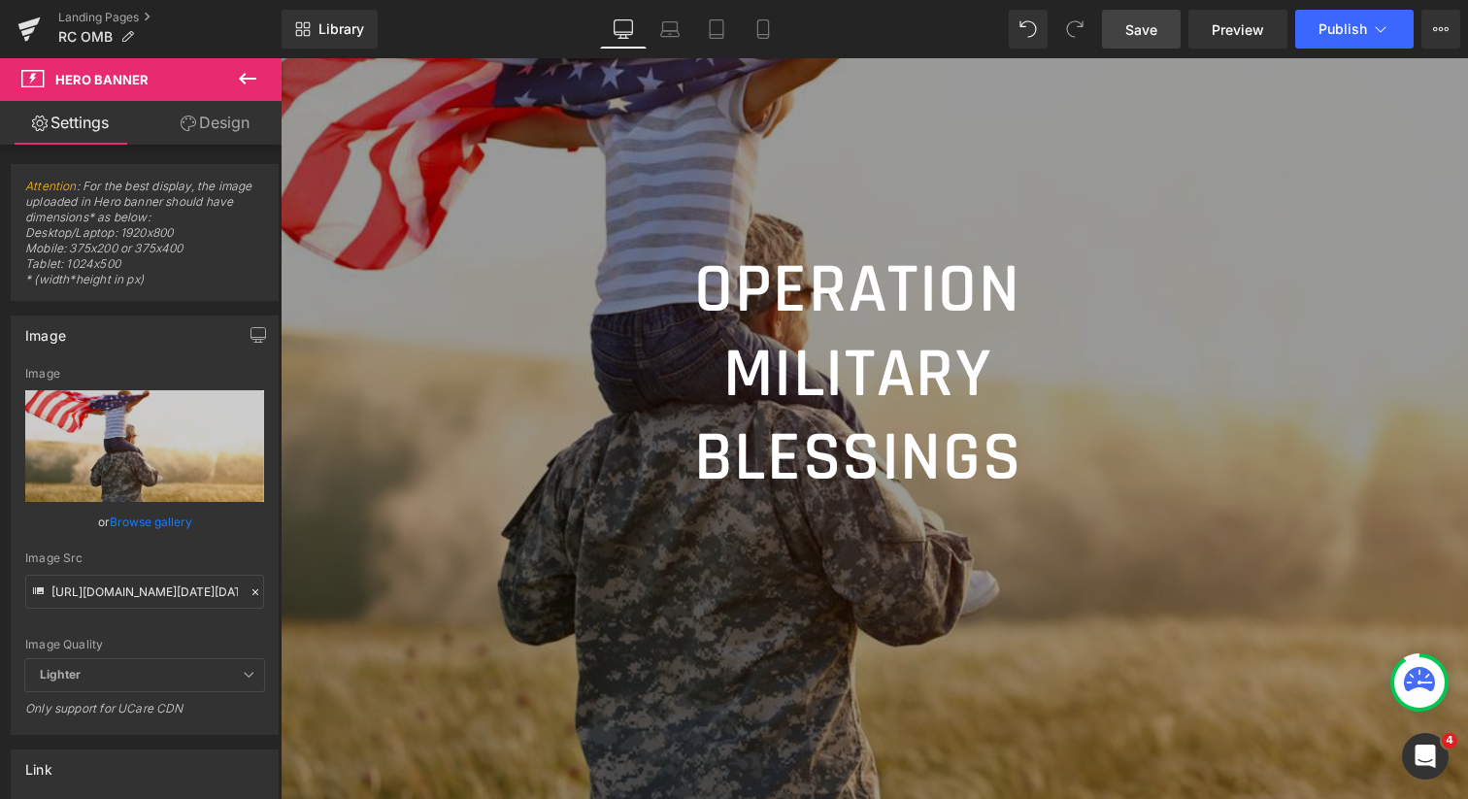
click at [1144, 31] on span "Save" at bounding box center [1141, 29] width 32 height 20
click at [1214, 34] on span "Preview" at bounding box center [1238, 29] width 52 height 20
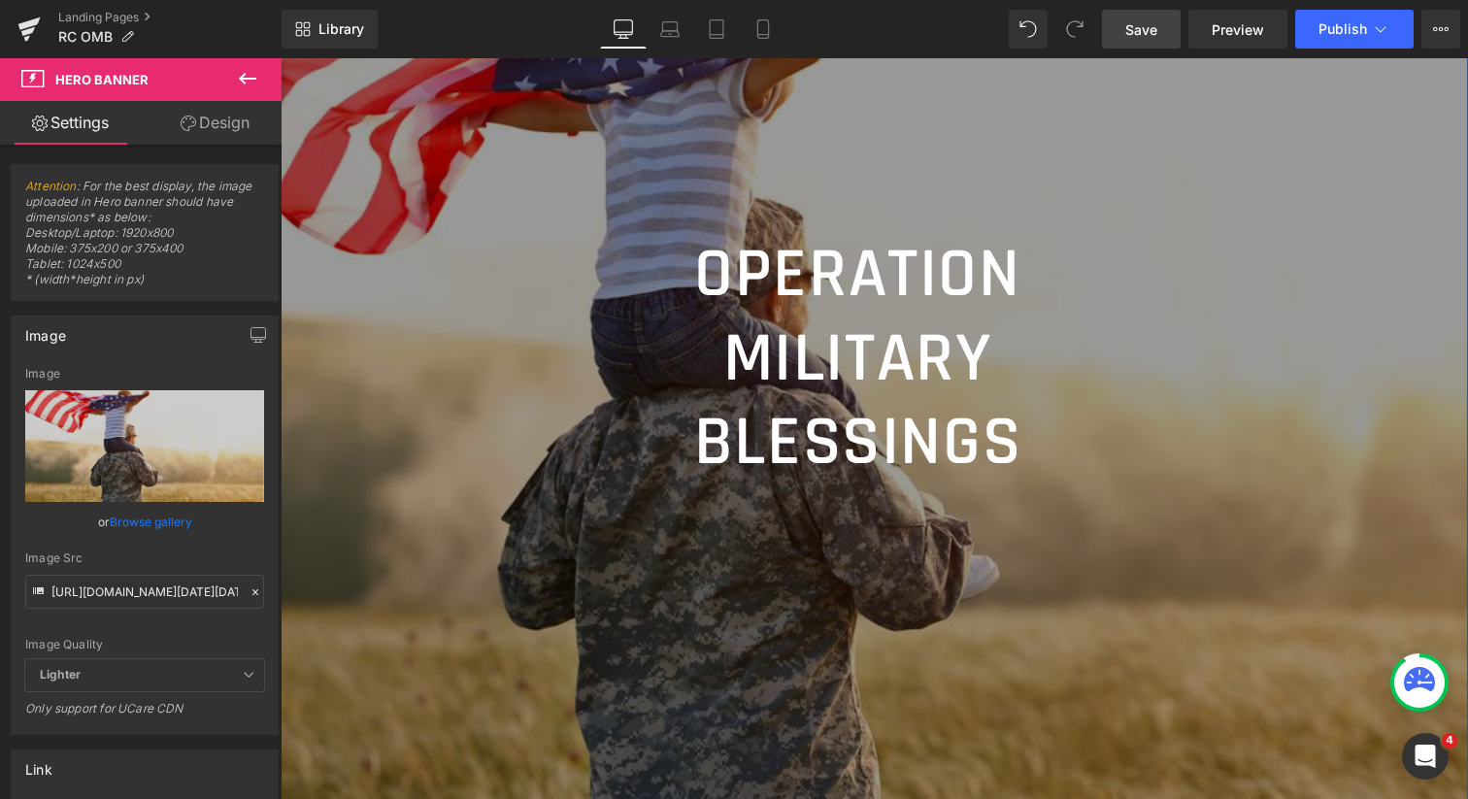
scroll to position [194, 0]
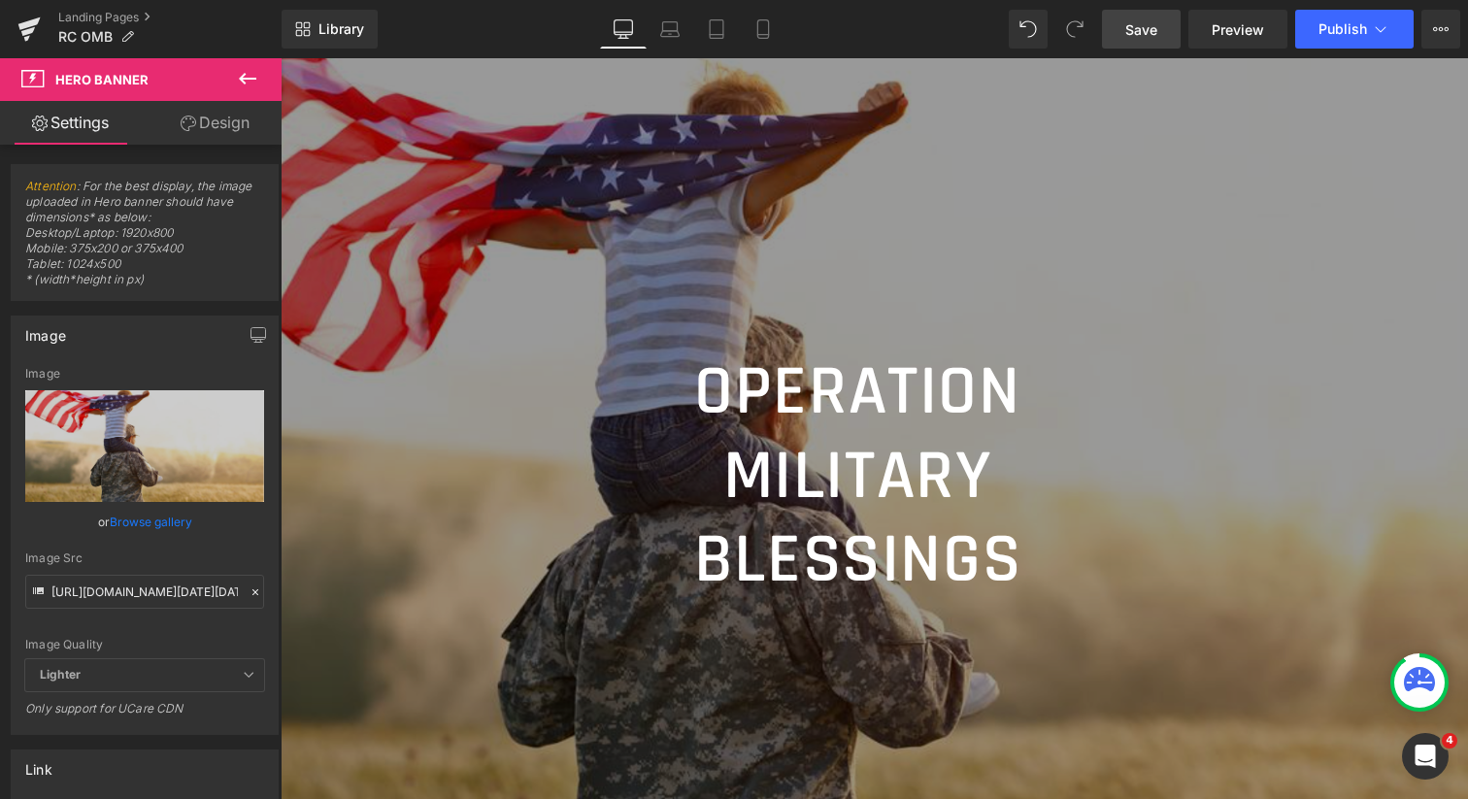
click at [248, 79] on icon at bounding box center [247, 79] width 17 height 12
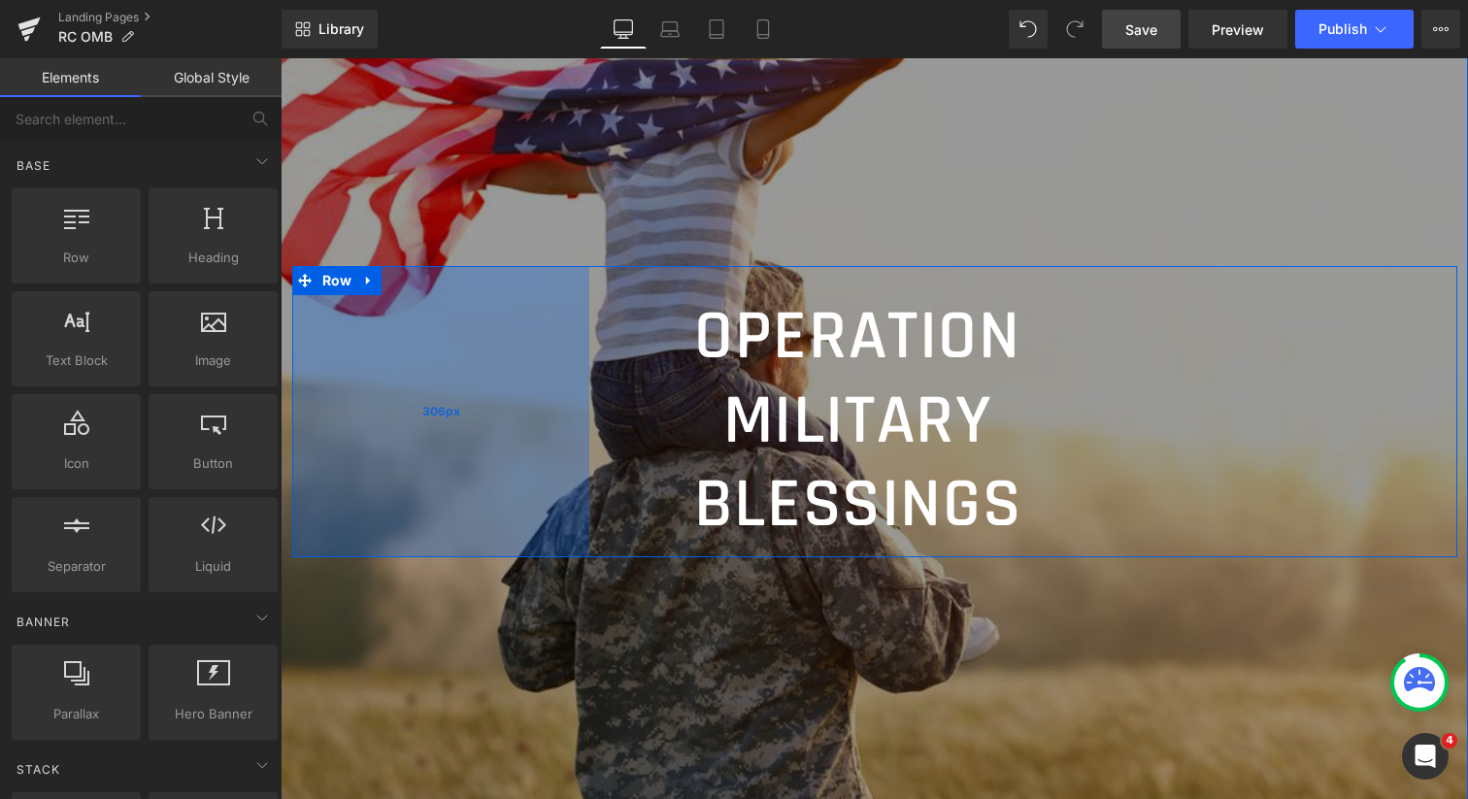
scroll to position [255, 0]
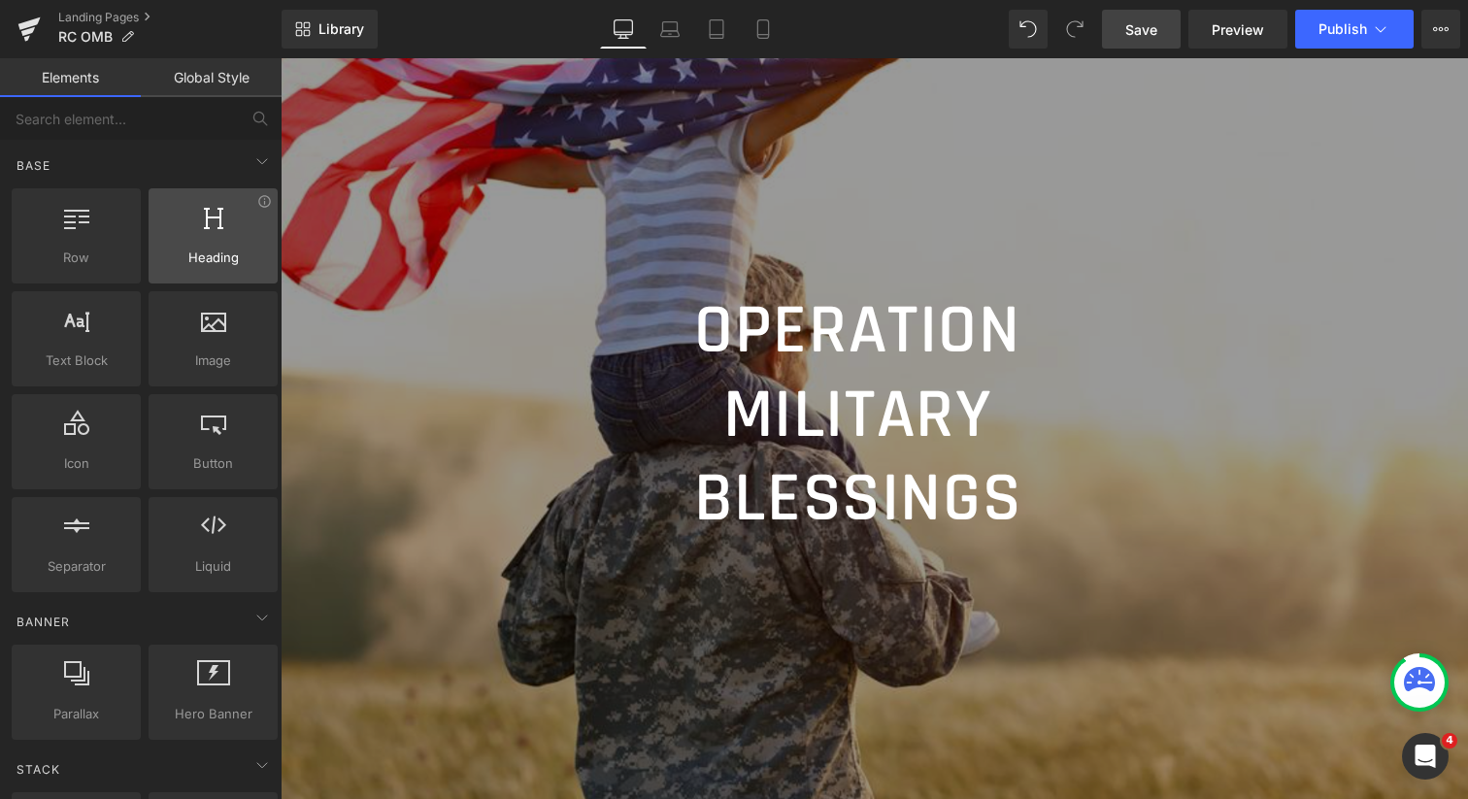
click at [213, 249] on span "Heading" at bounding box center [212, 258] width 117 height 20
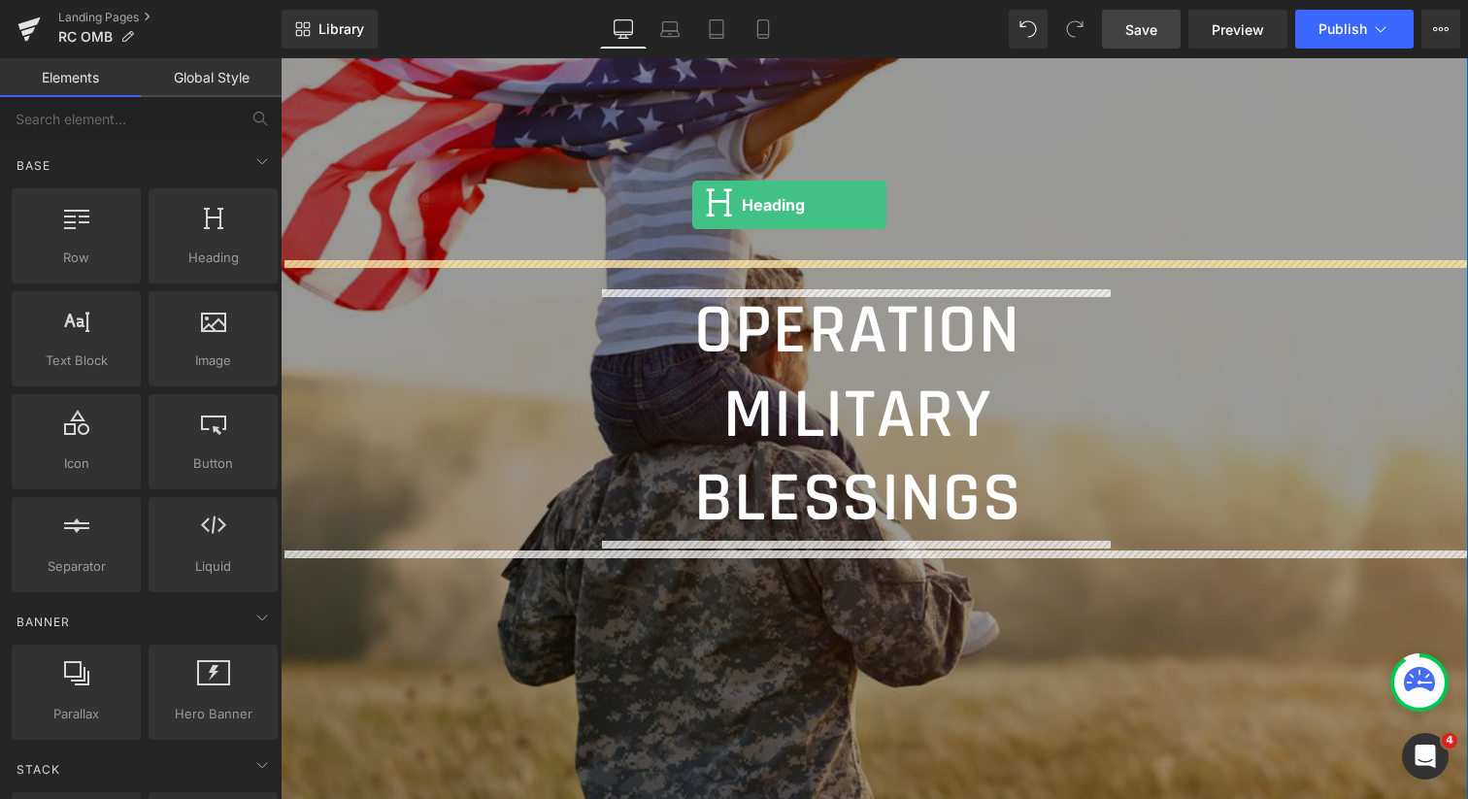
drag, startPoint x: 493, startPoint y: 307, endPoint x: 692, endPoint y: 205, distance: 223.7
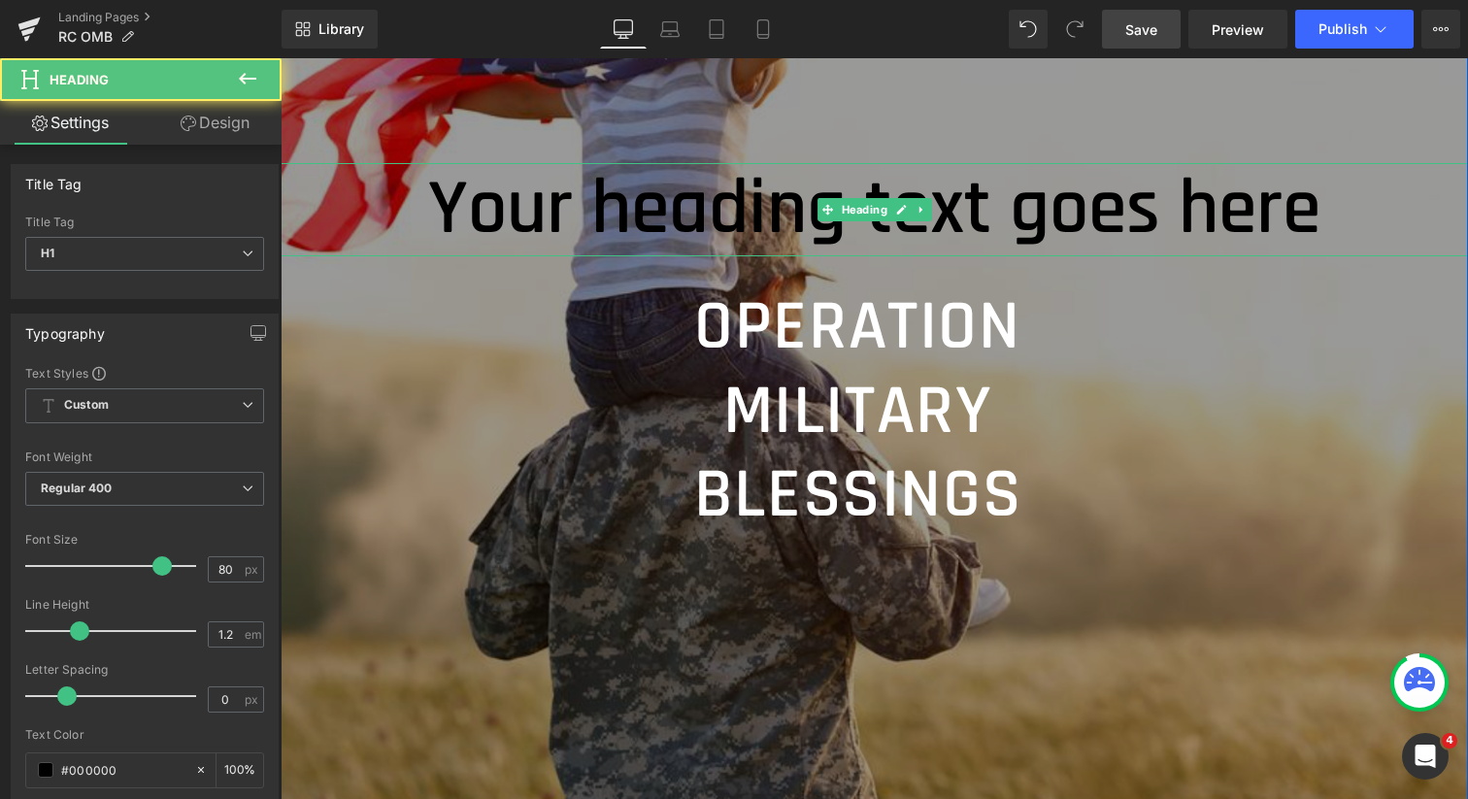
click at [701, 205] on h1 "Your heading text goes here" at bounding box center [875, 209] width 1188 height 93
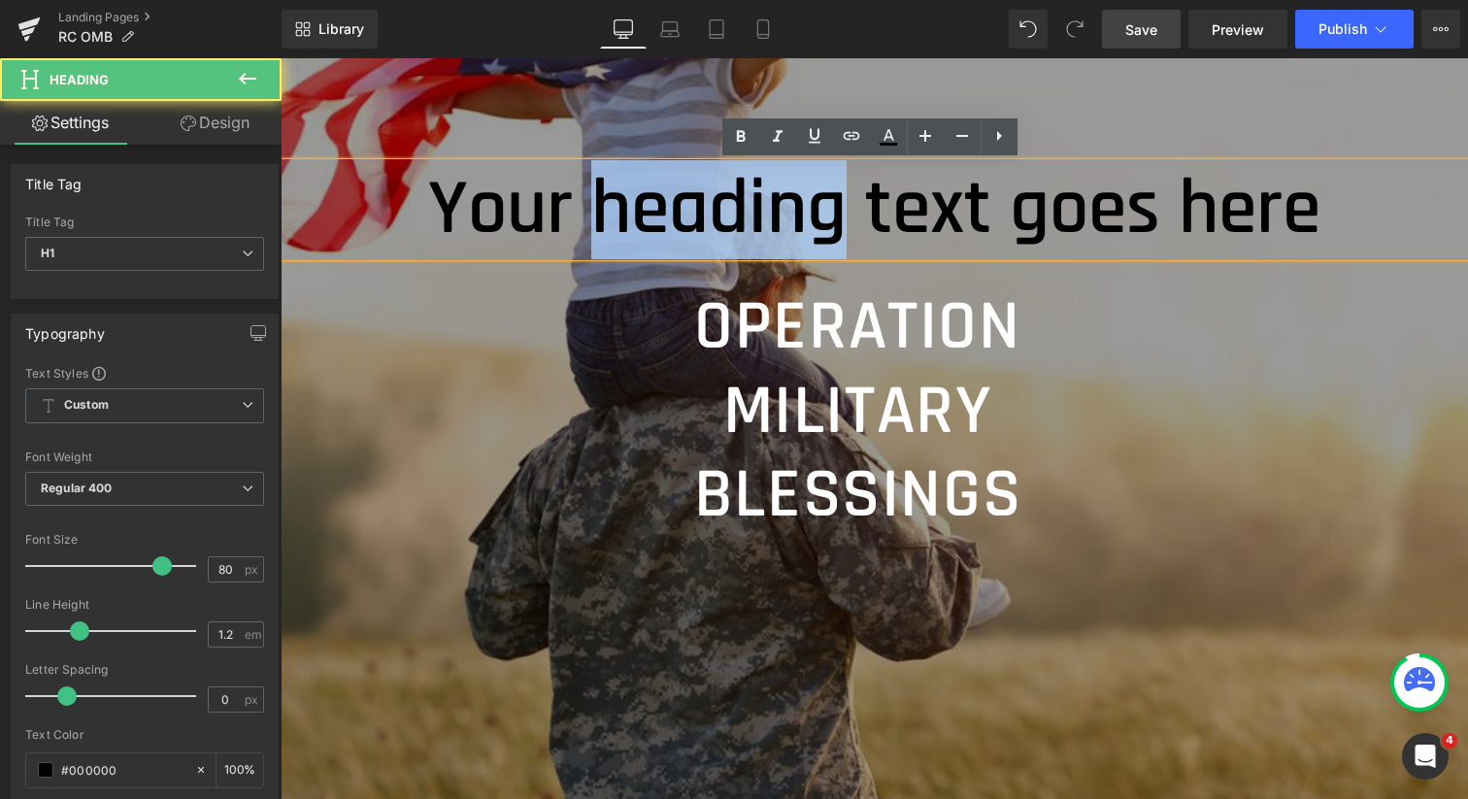
click at [701, 205] on h1 "Your heading text goes here" at bounding box center [875, 209] width 1188 height 93
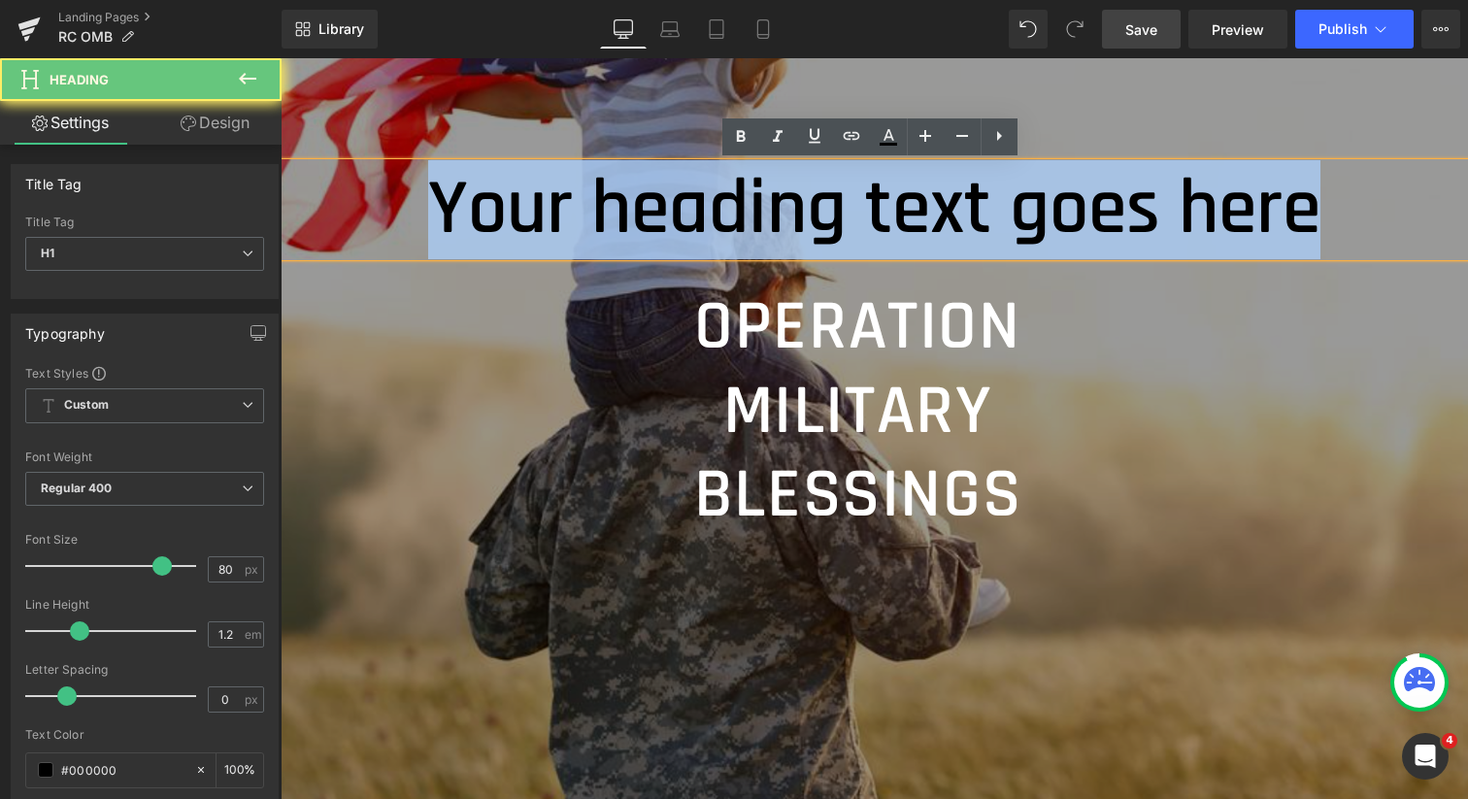
click at [701, 205] on h1 "Your heading text goes here" at bounding box center [875, 209] width 1188 height 93
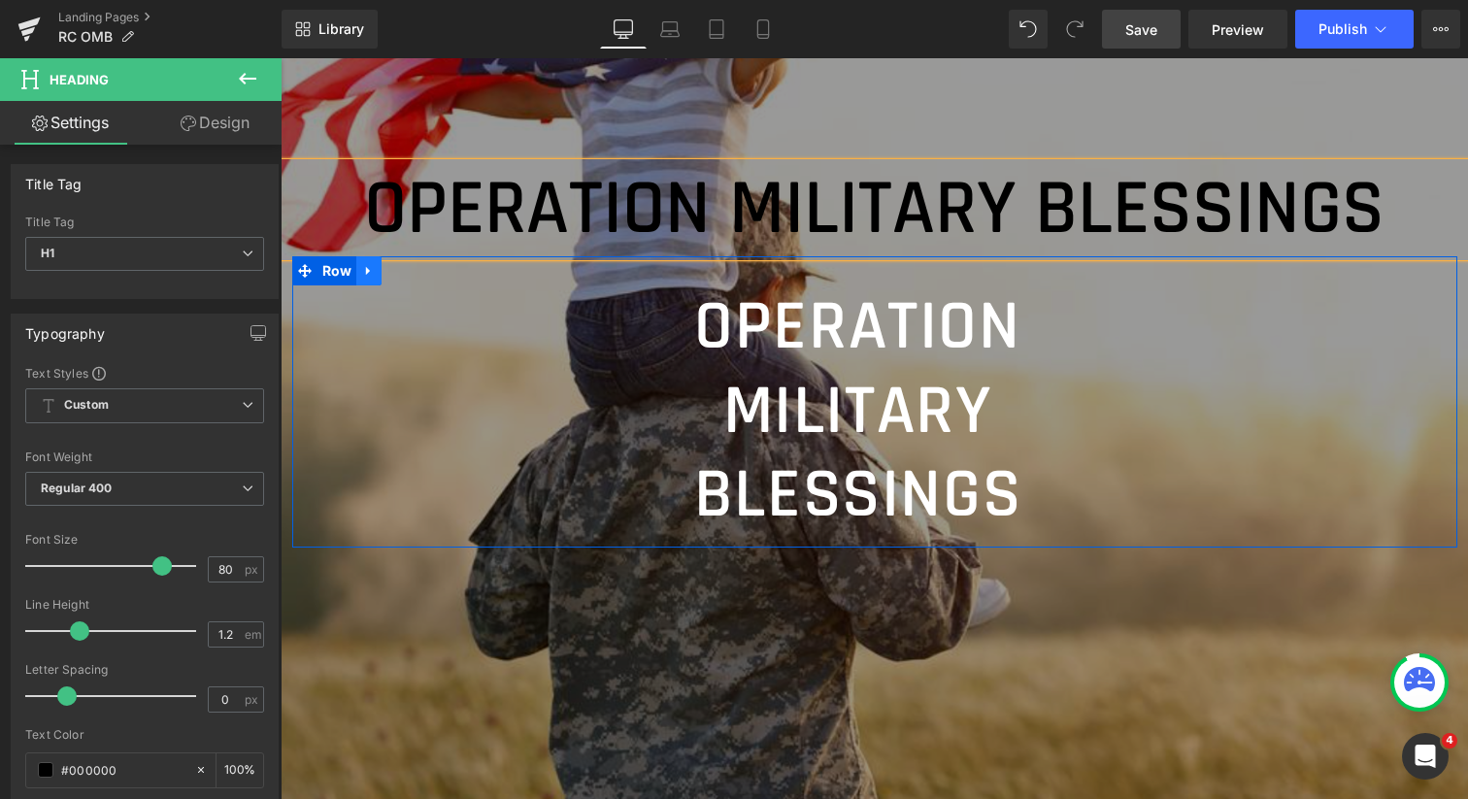
click at [362, 279] on icon at bounding box center [369, 271] width 14 height 15
click at [418, 278] on icon at bounding box center [420, 271] width 14 height 14
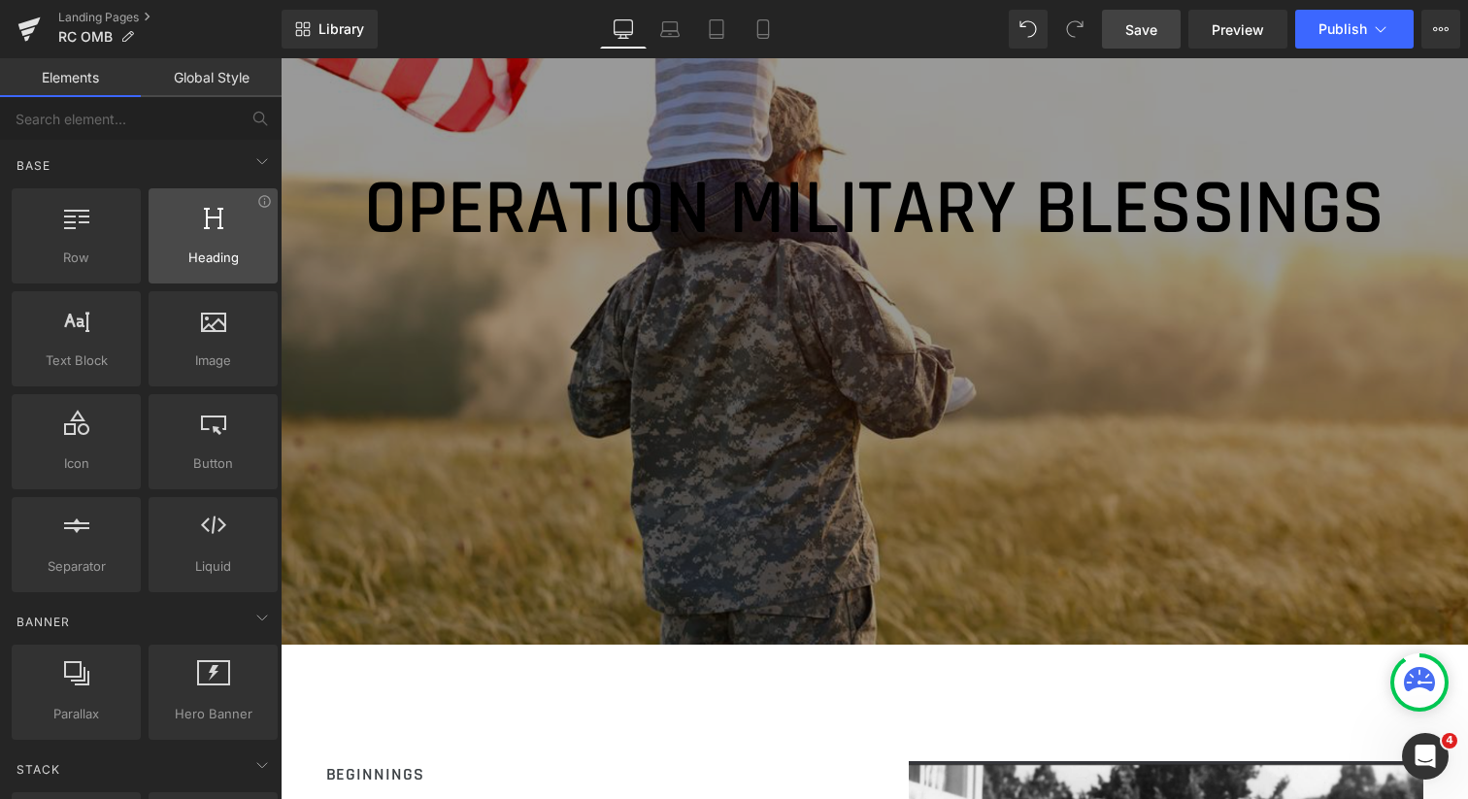
click at [227, 222] on div at bounding box center [212, 226] width 117 height 44
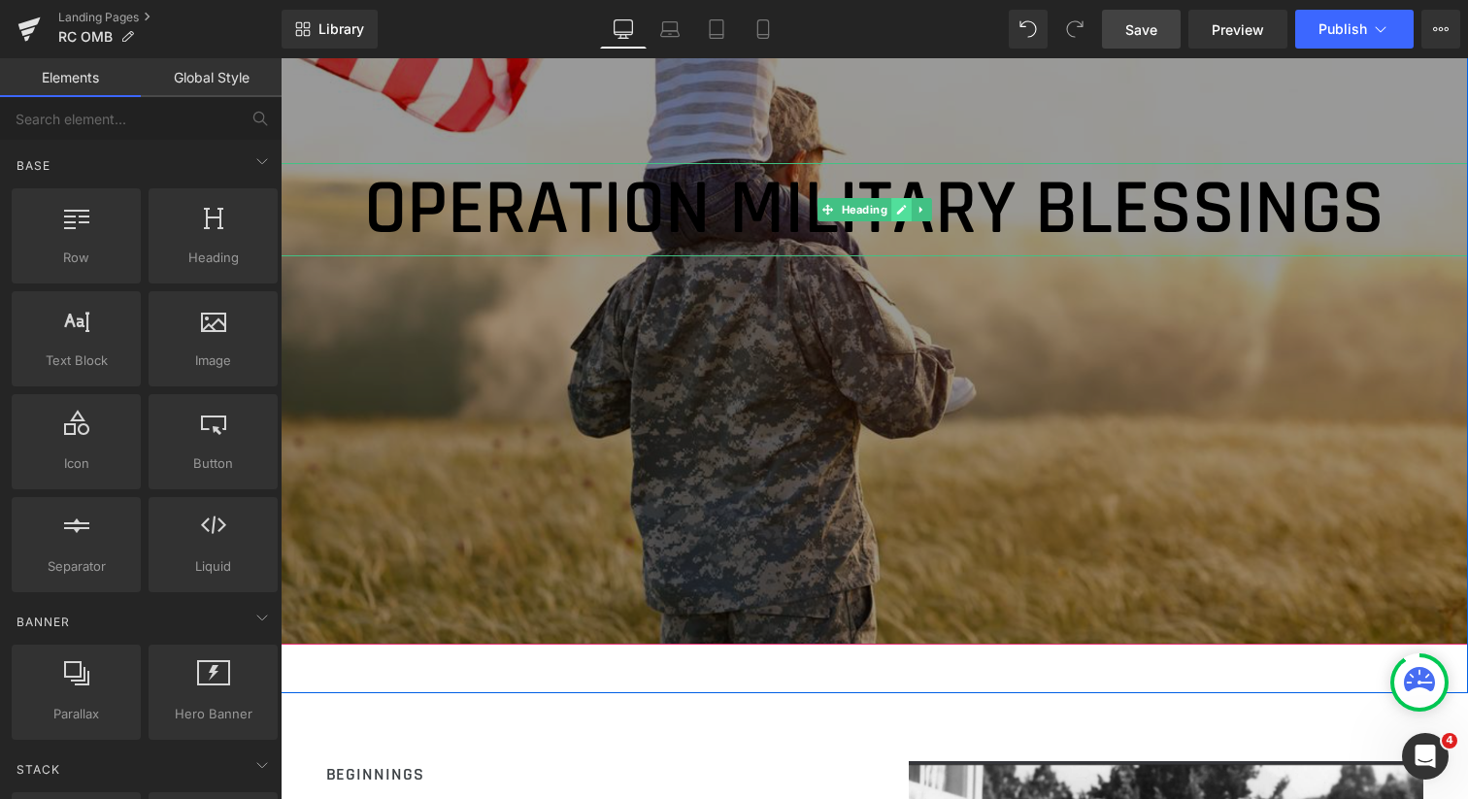
click at [896, 216] on icon at bounding box center [901, 211] width 10 height 10
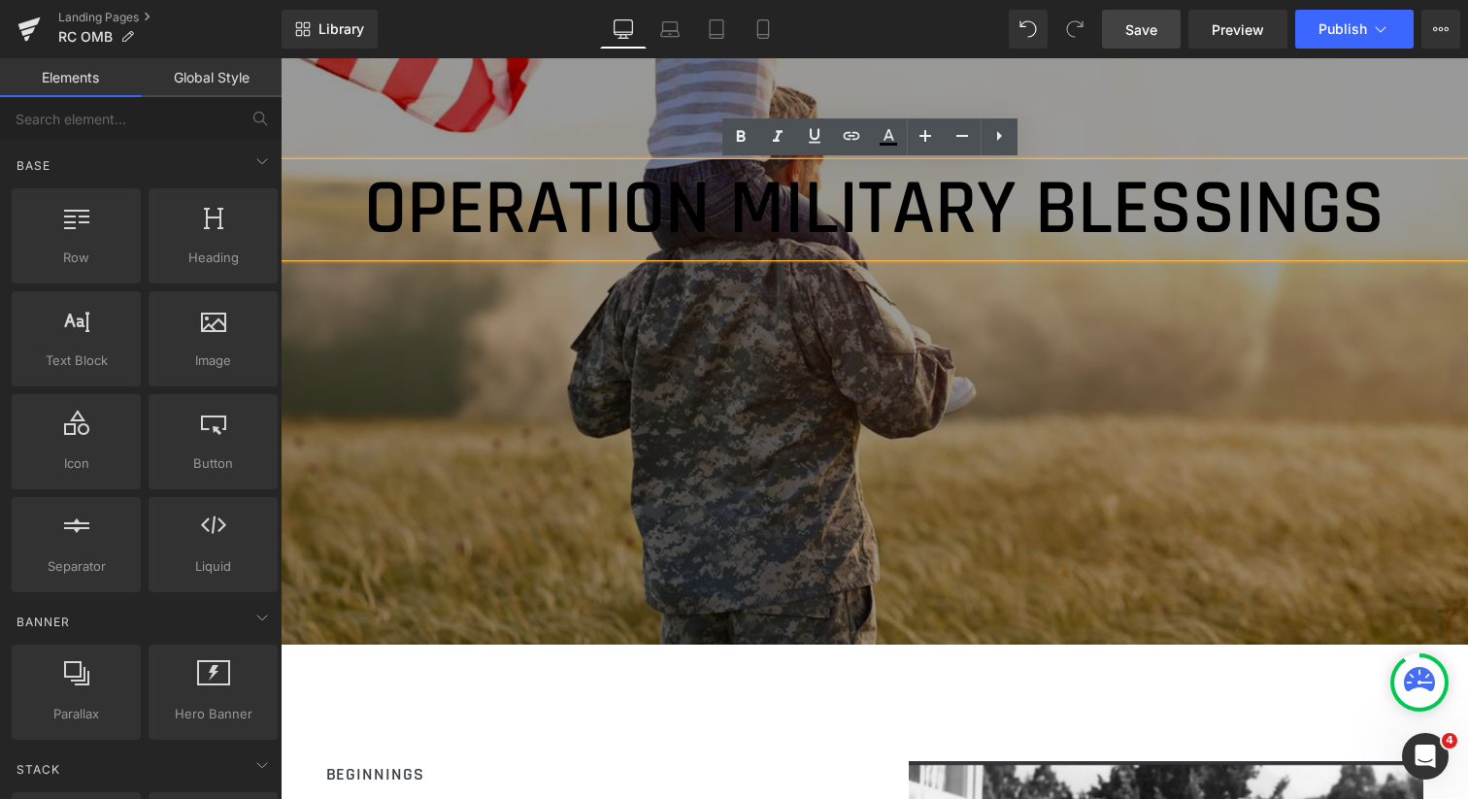
click at [206, 83] on link "Global Style" at bounding box center [211, 77] width 141 height 39
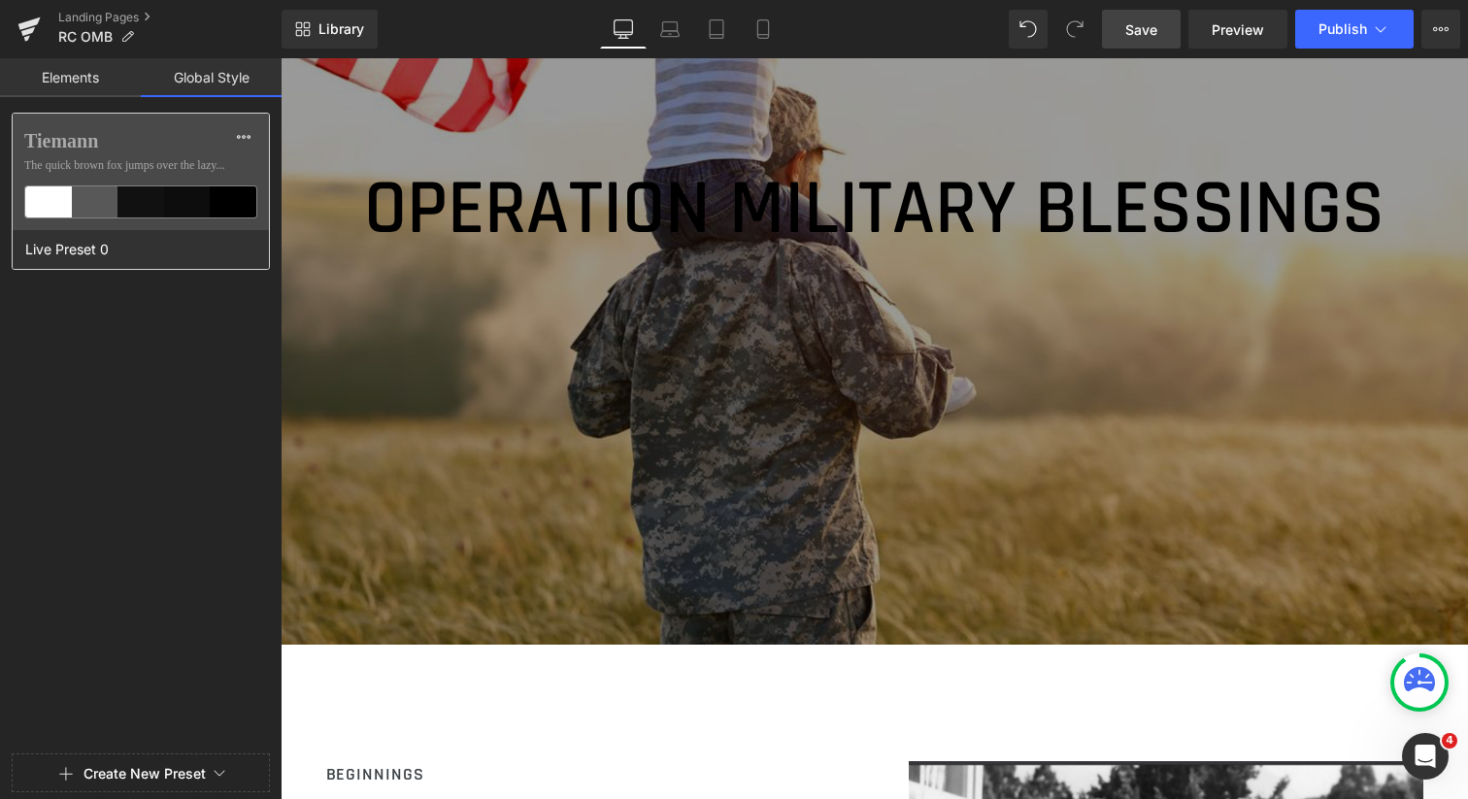
click at [43, 204] on div at bounding box center [48, 201] width 47 height 31
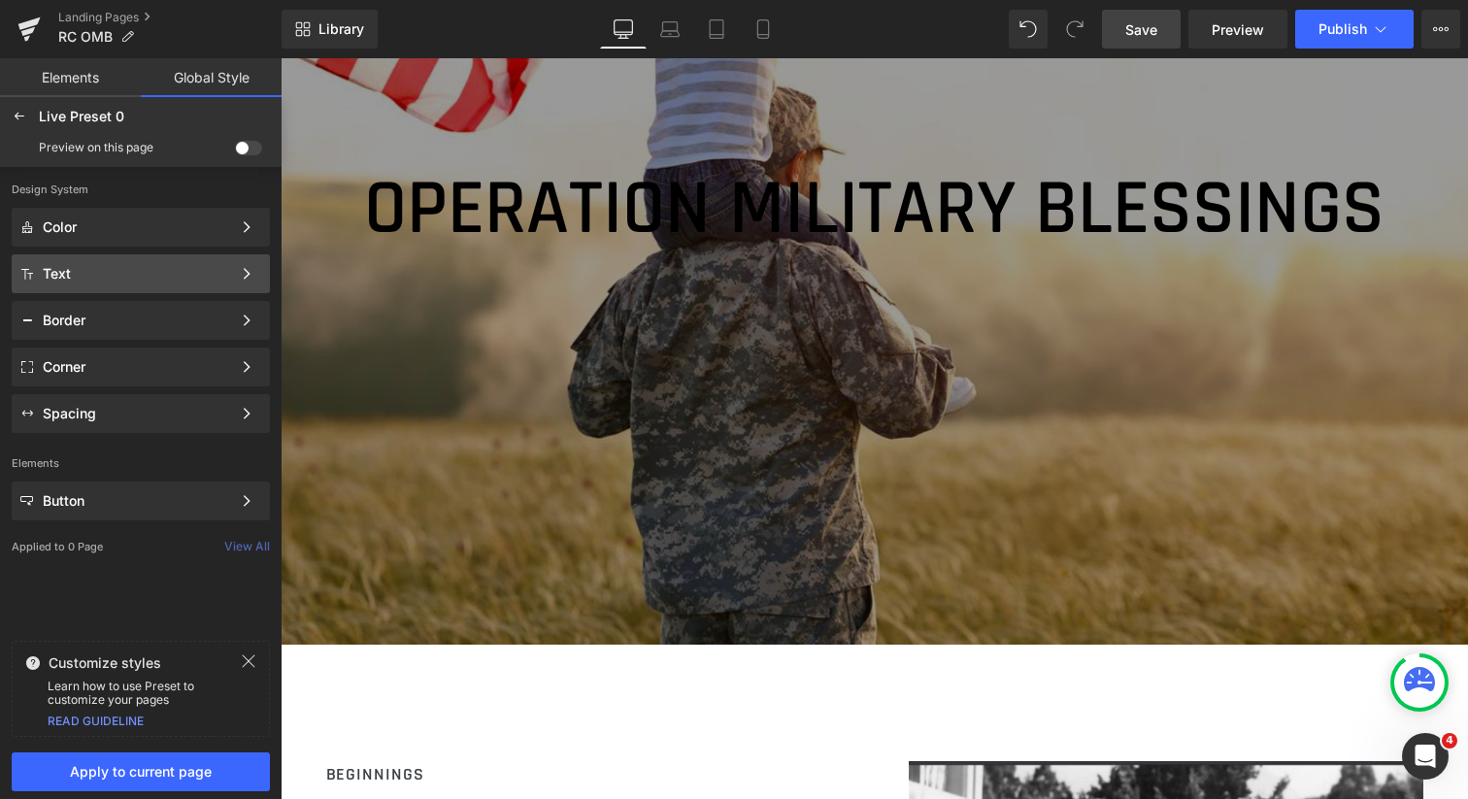
click at [82, 263] on div "Text Color Style Define a color palette and apply it to your pages 1 of 3 Next" at bounding box center [141, 273] width 258 height 39
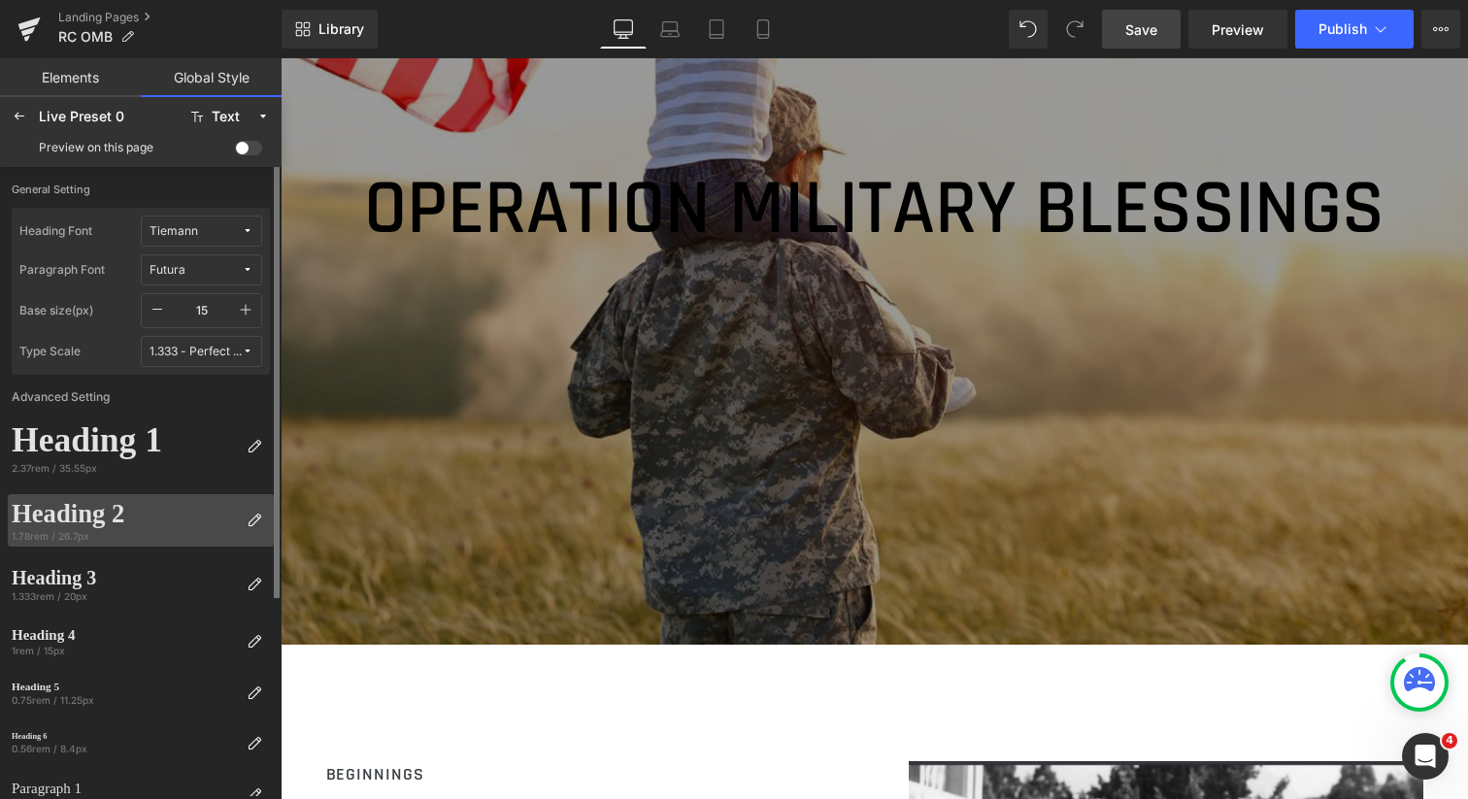
click at [130, 521] on div "Heading 2" at bounding box center [125, 513] width 227 height 31
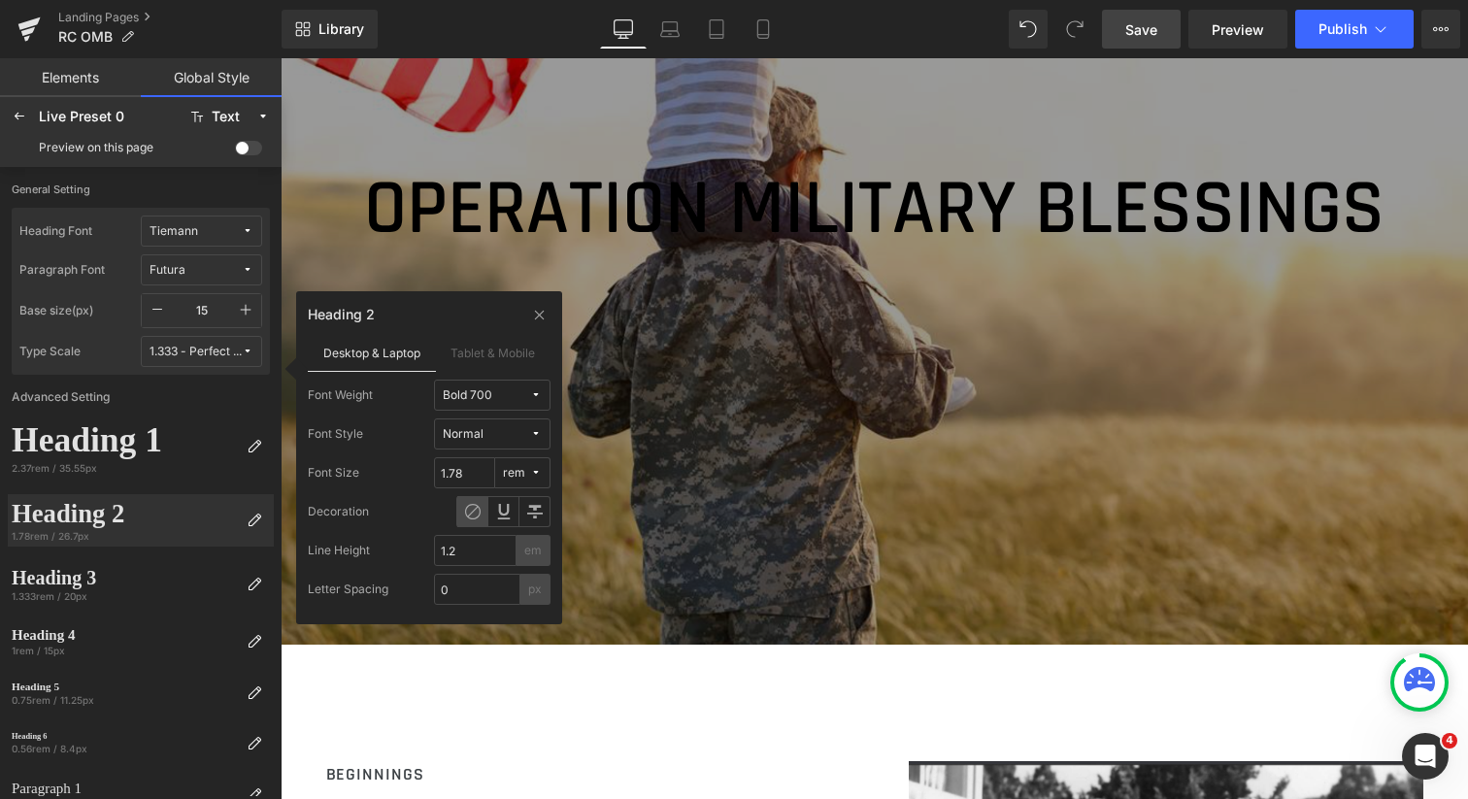
click at [346, 318] on div "Heading 2" at bounding box center [341, 315] width 67 height 16
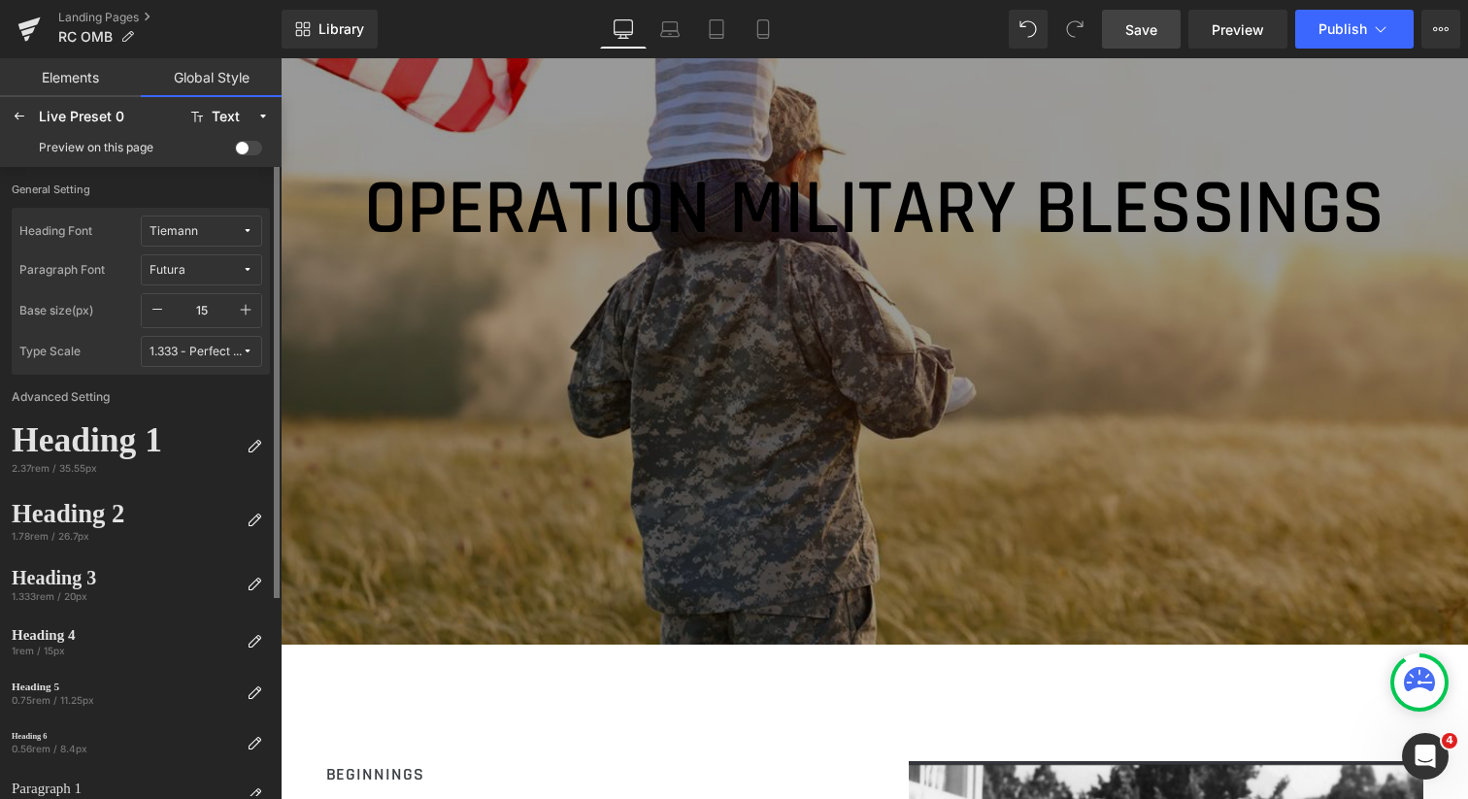
click at [195, 229] on div "Tiemann" at bounding box center [174, 231] width 49 height 15
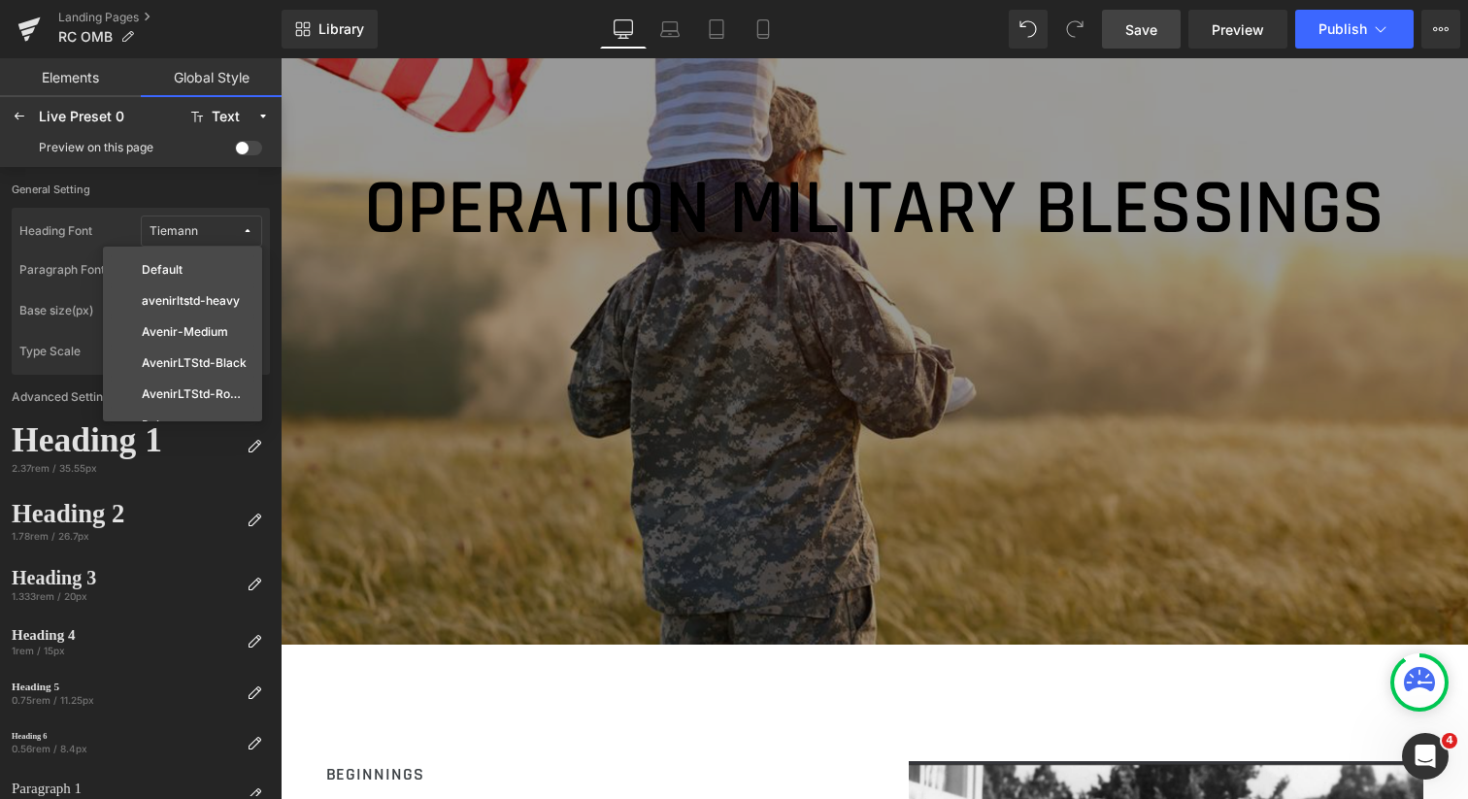
click at [314, 217] on h1 "OPERATION MILITARY BLESSINGS" at bounding box center [875, 209] width 1188 height 93
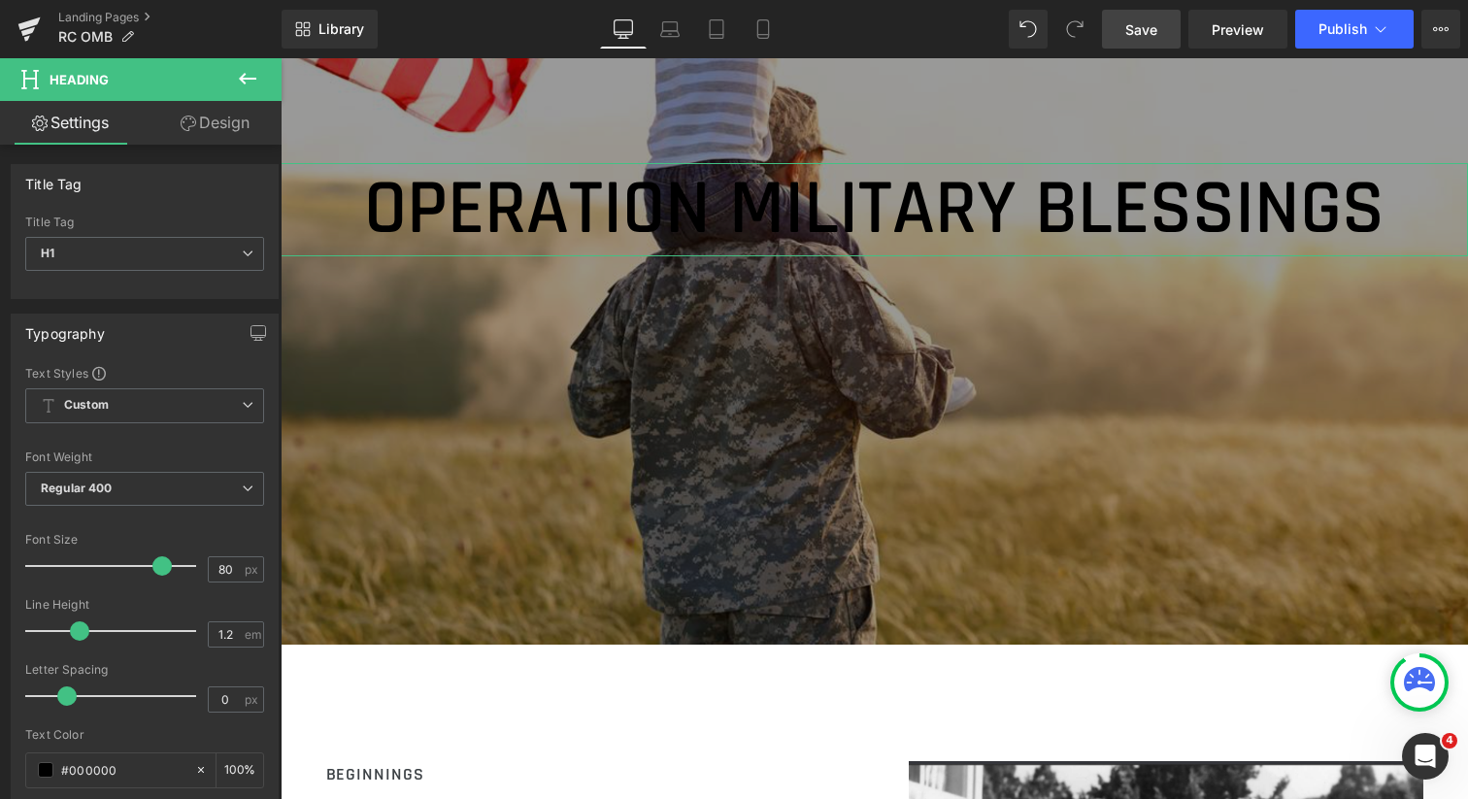
click at [231, 121] on link "Design" at bounding box center [215, 123] width 141 height 44
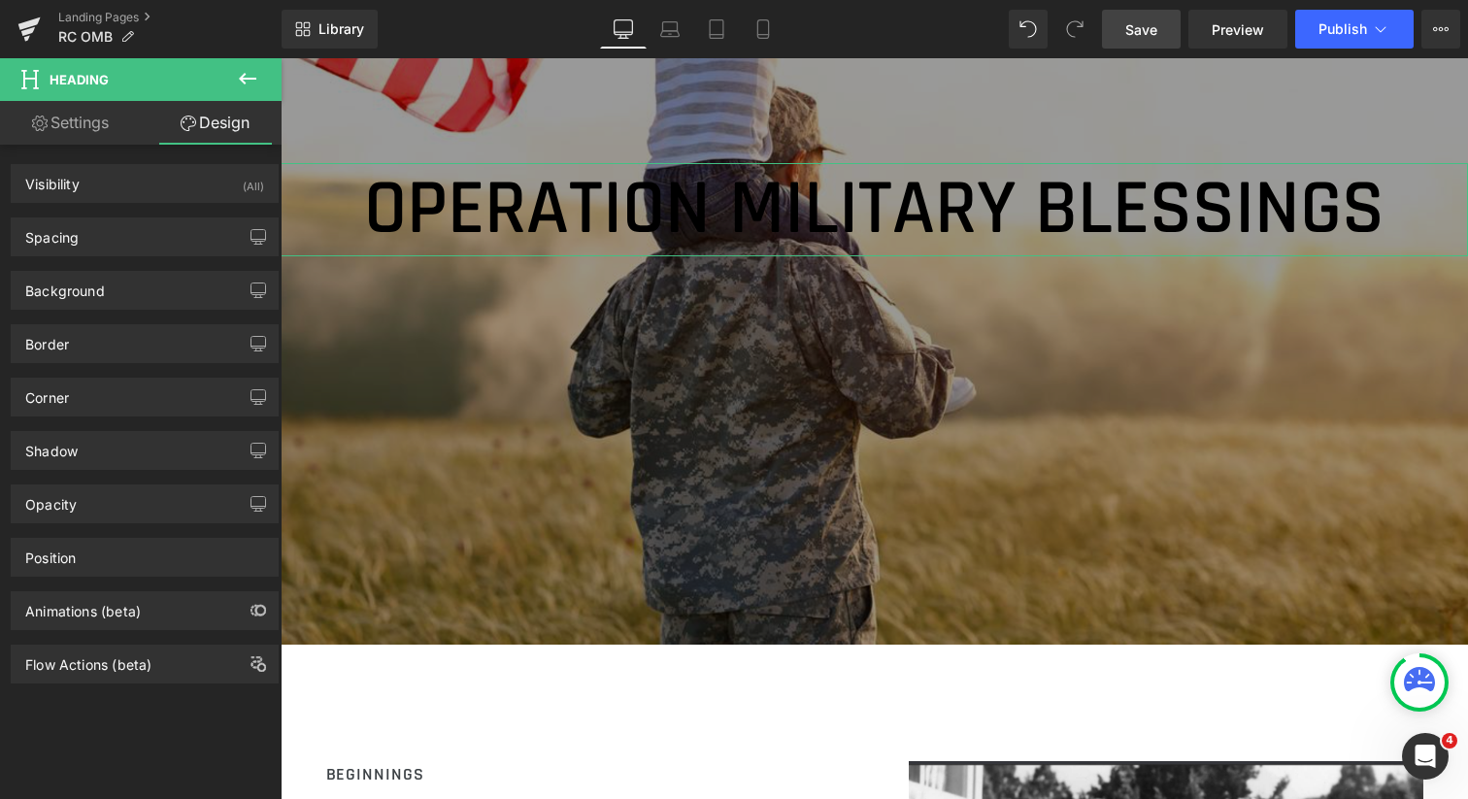
click at [81, 118] on link "Settings" at bounding box center [70, 123] width 141 height 44
type input "100"
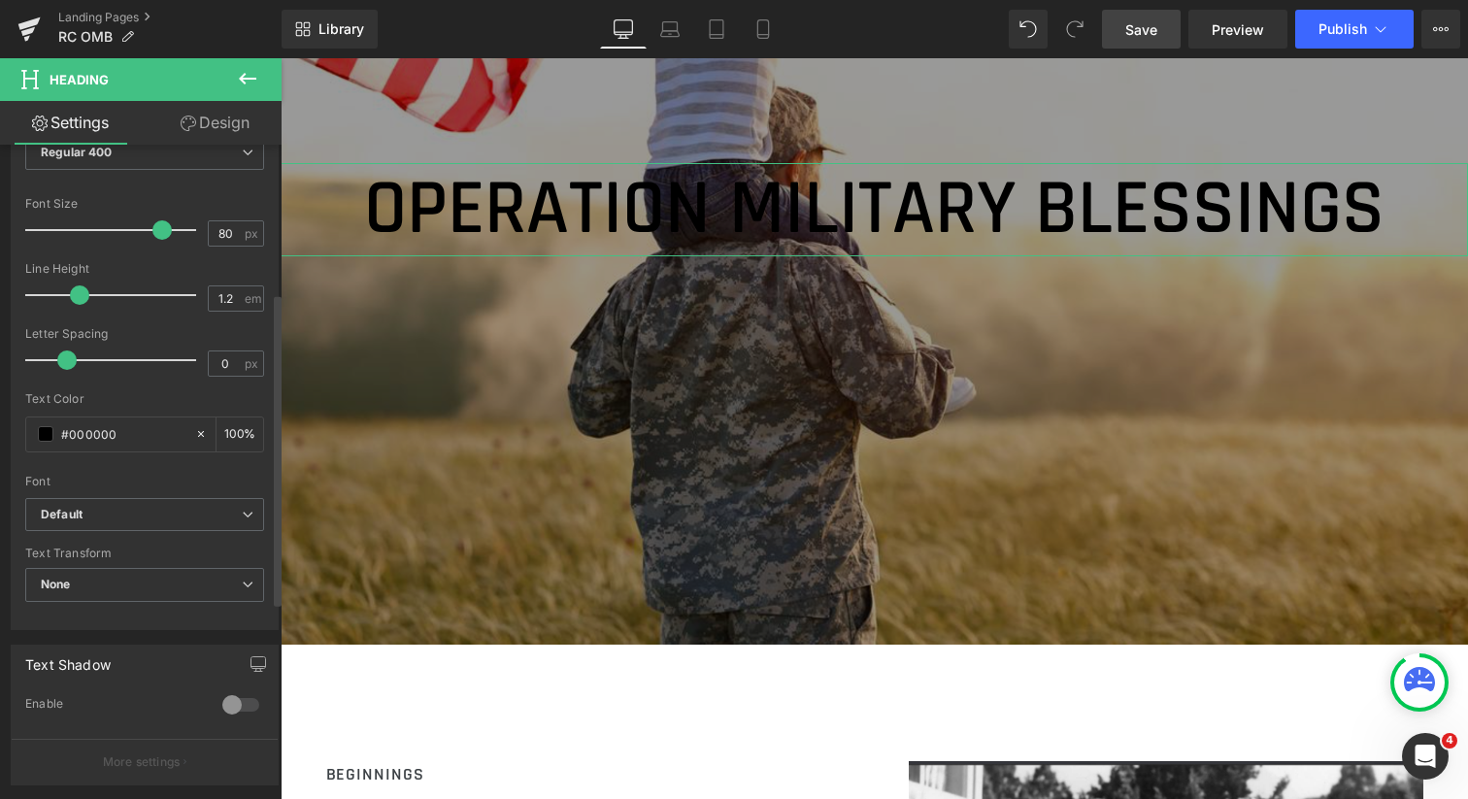
scroll to position [337, 0]
click at [194, 430] on icon at bounding box center [201, 433] width 14 height 14
type input "none"
type input "0"
click at [72, 440] on input "none" at bounding box center [123, 432] width 124 height 21
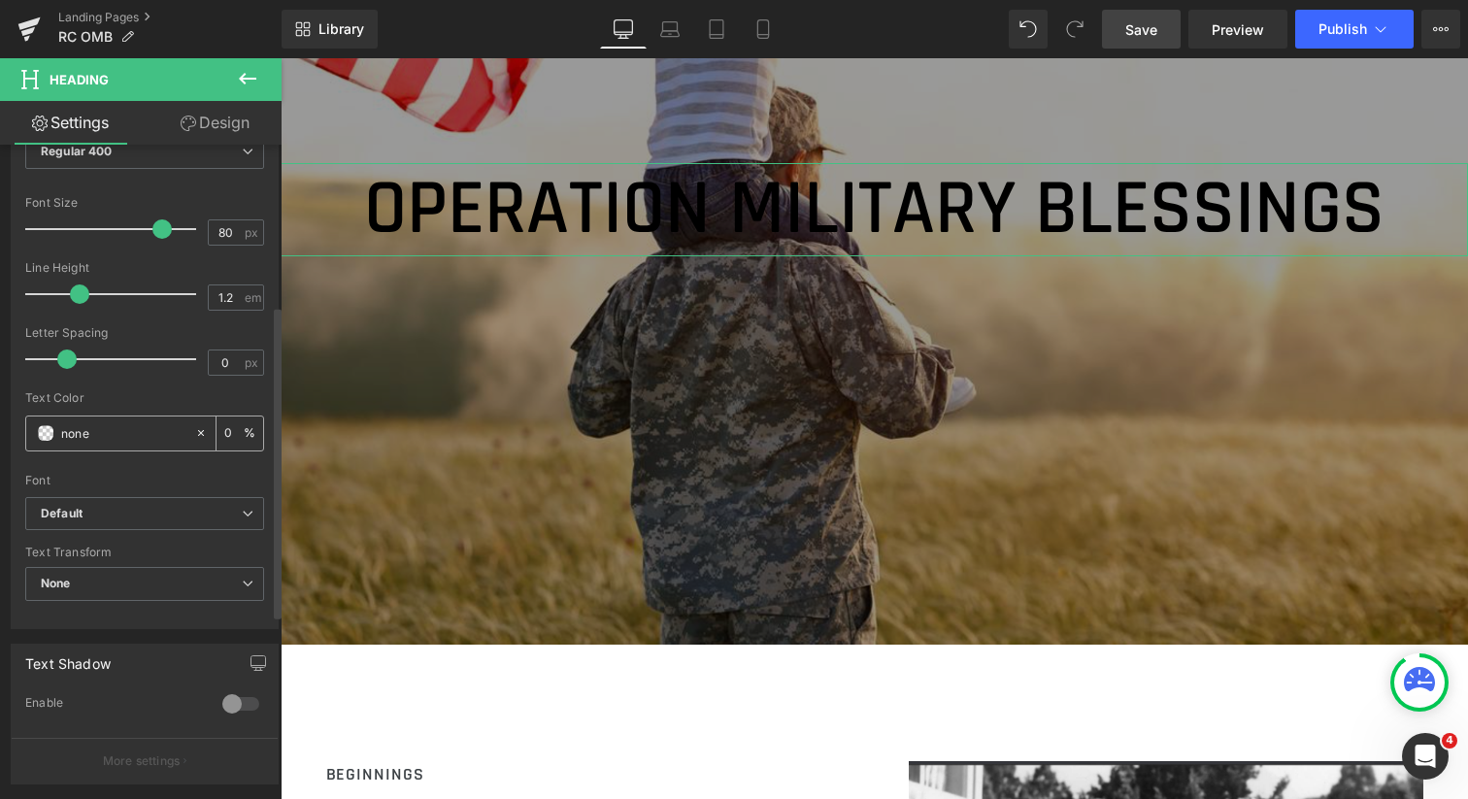
click at [46, 434] on span at bounding box center [46, 433] width 16 height 16
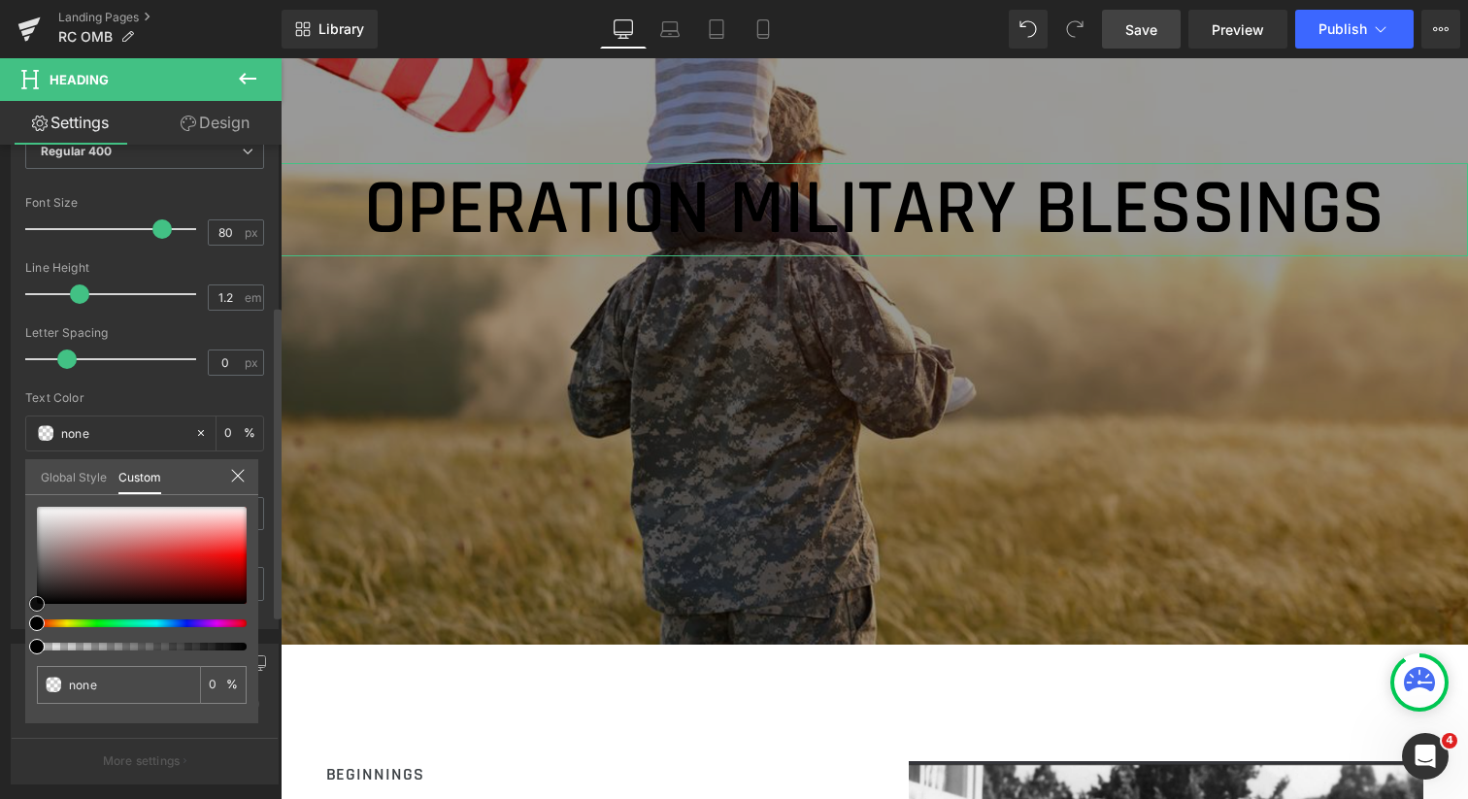
type input "#f9f9f9"
type input "100"
type input "#f9f9f9"
type input "100"
click at [40, 509] on div at bounding box center [142, 555] width 210 height 97
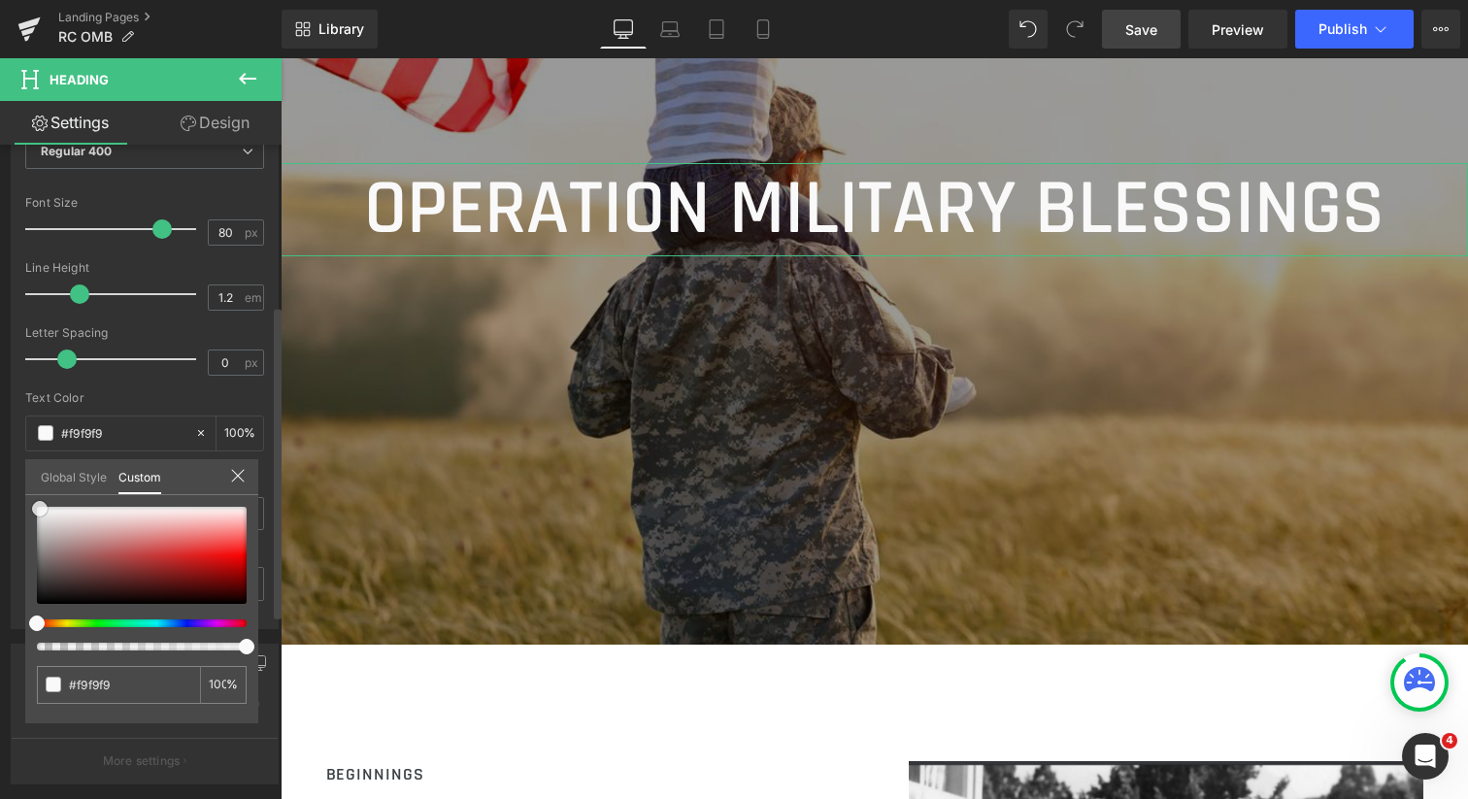
type input "#fcfcfc"
type input "#ffffff"
type input "#f9f4f4"
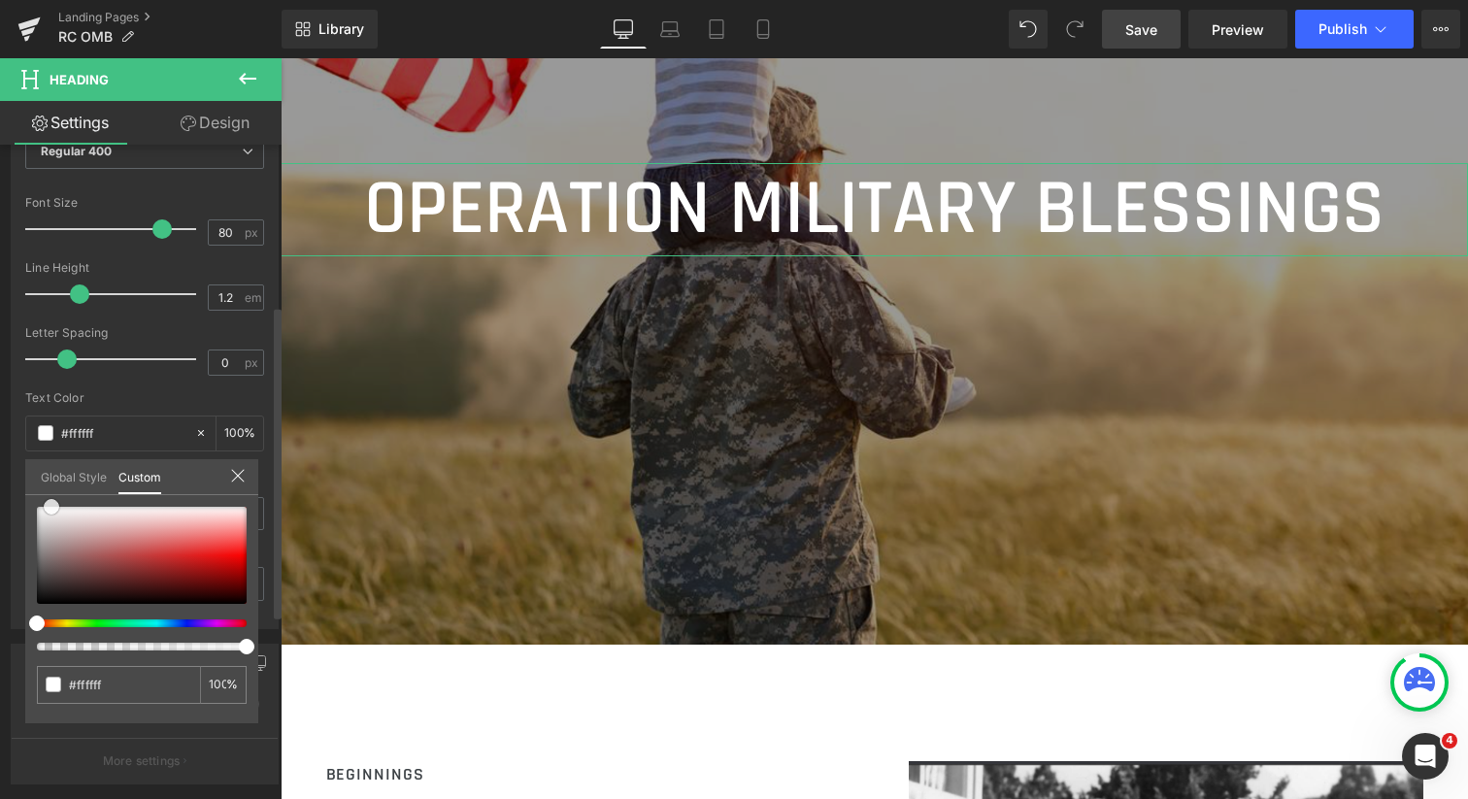
type input "#f9f4f4"
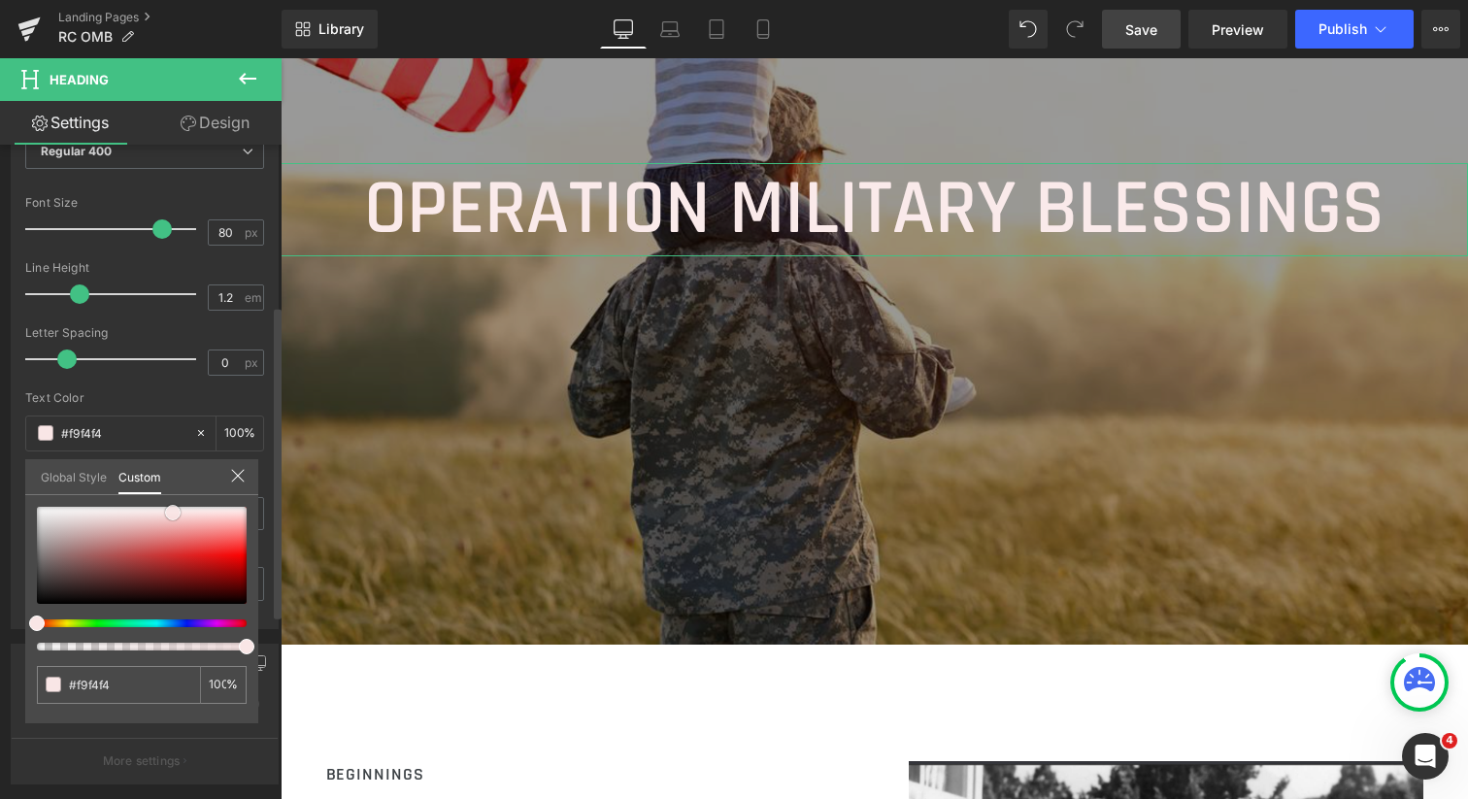
type input "#faeaea"
type input "#fae5e5"
type input "#fbe4e4"
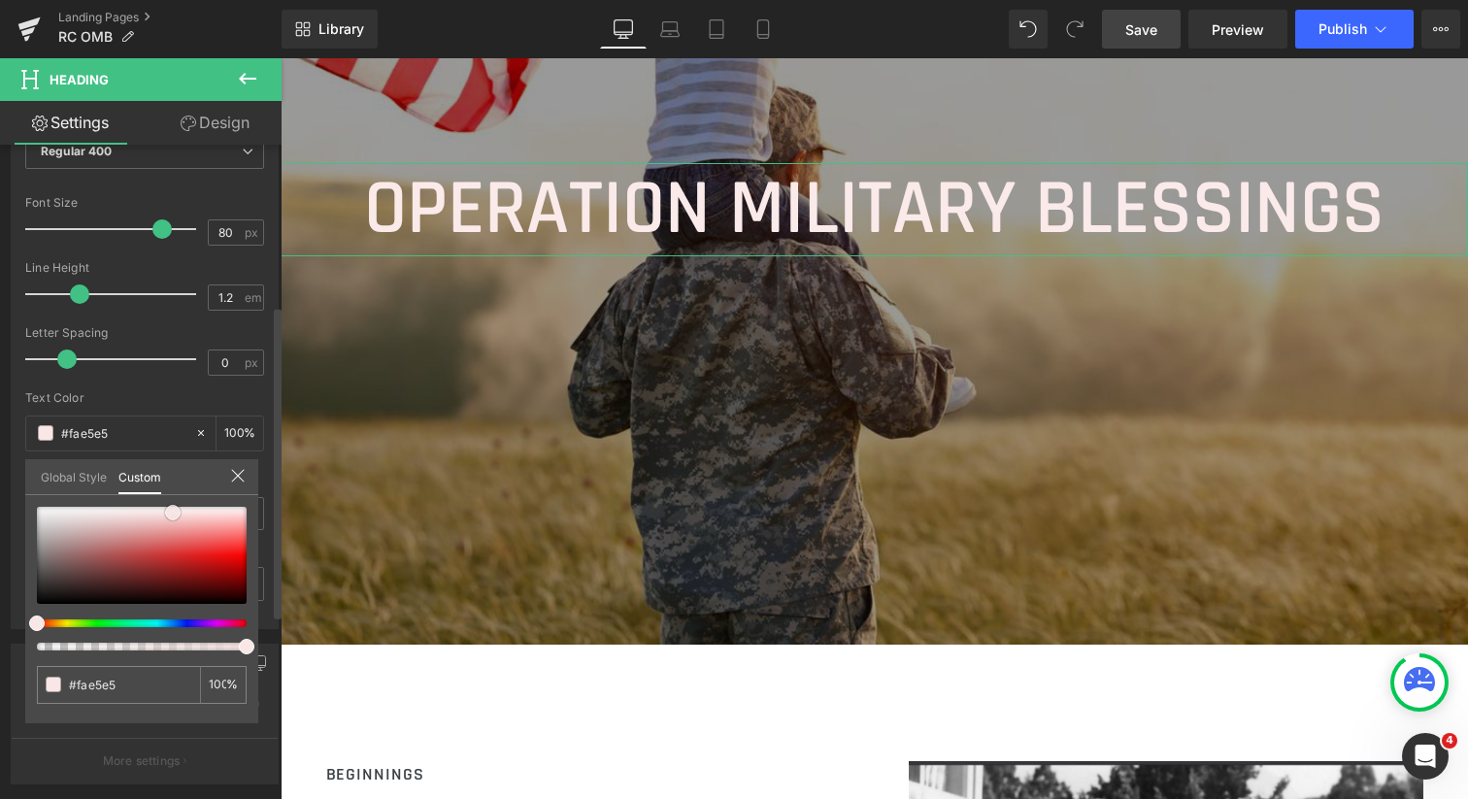
type input "#fbe4e4"
type input "#fce7e7"
type input "#fdecec"
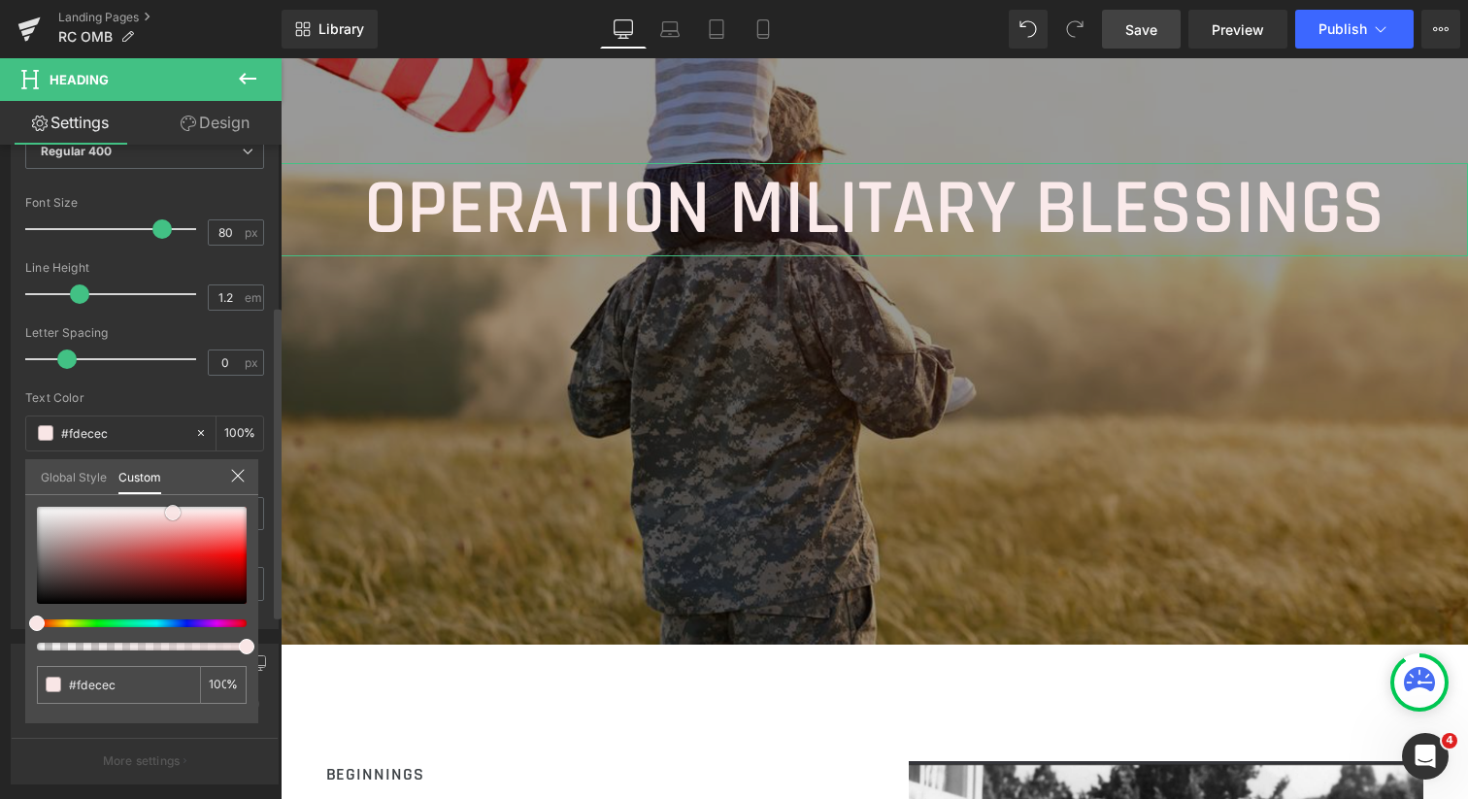
type input "#fef0f0"
type input "#fff9f9"
type input "#fef5f5"
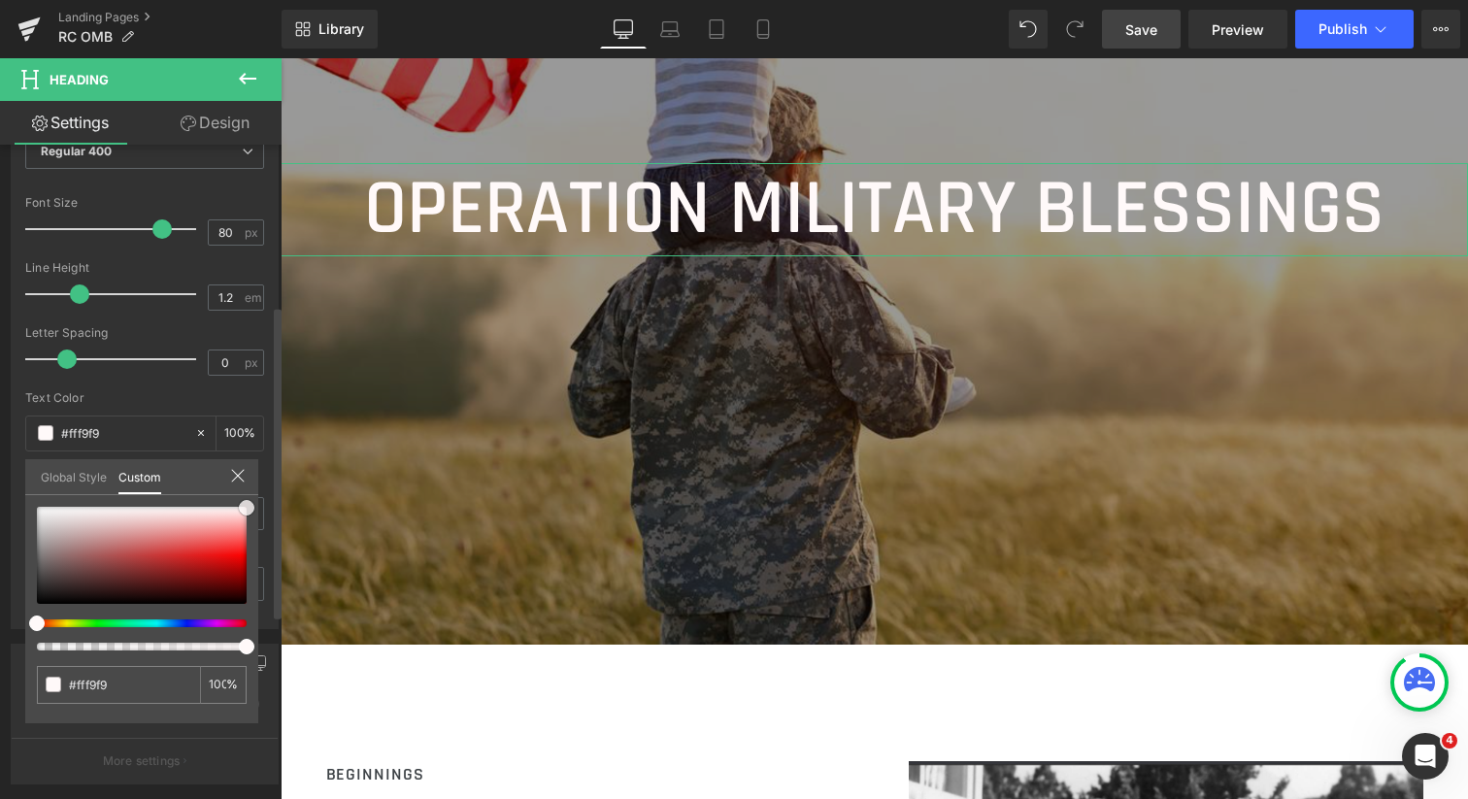
type input "#fef5f5"
type input "#fdf1f1"
type input "#fbeeee"
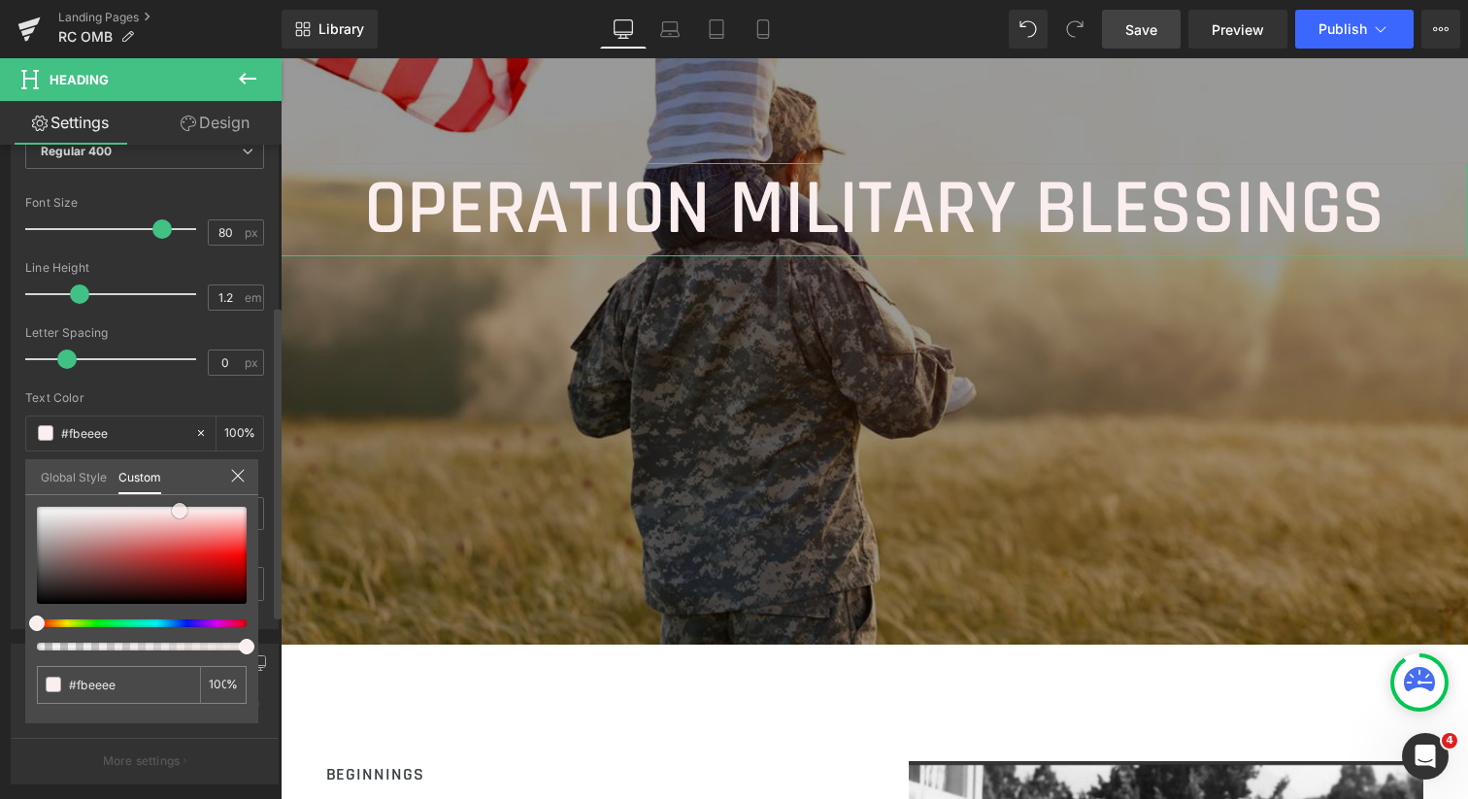
type input "#faeaea"
type input "#f9ebeb"
type input "#f8e7e7"
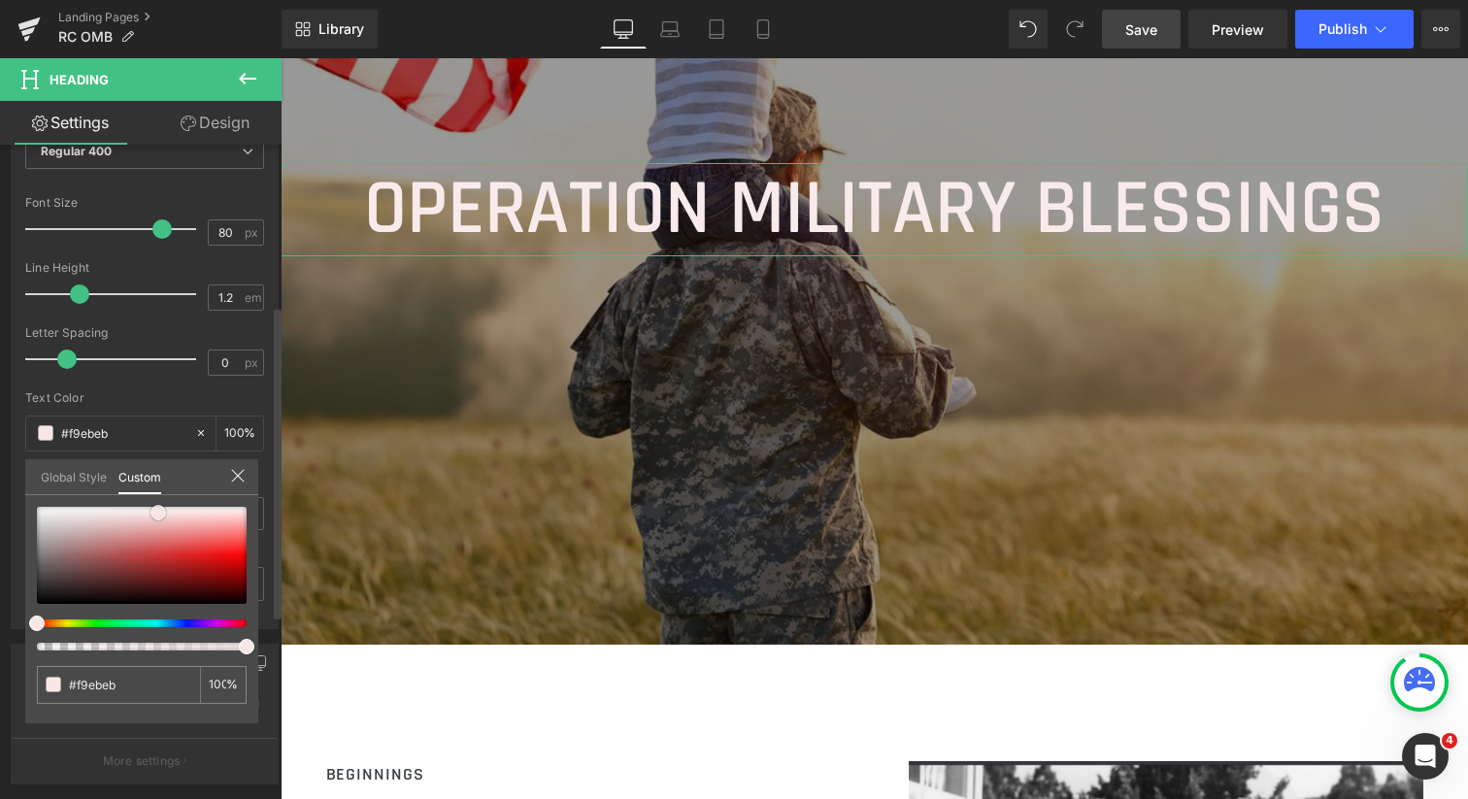
type input "#f8e7e7"
type input "#f7e8e8"
type input "#f6e8e8"
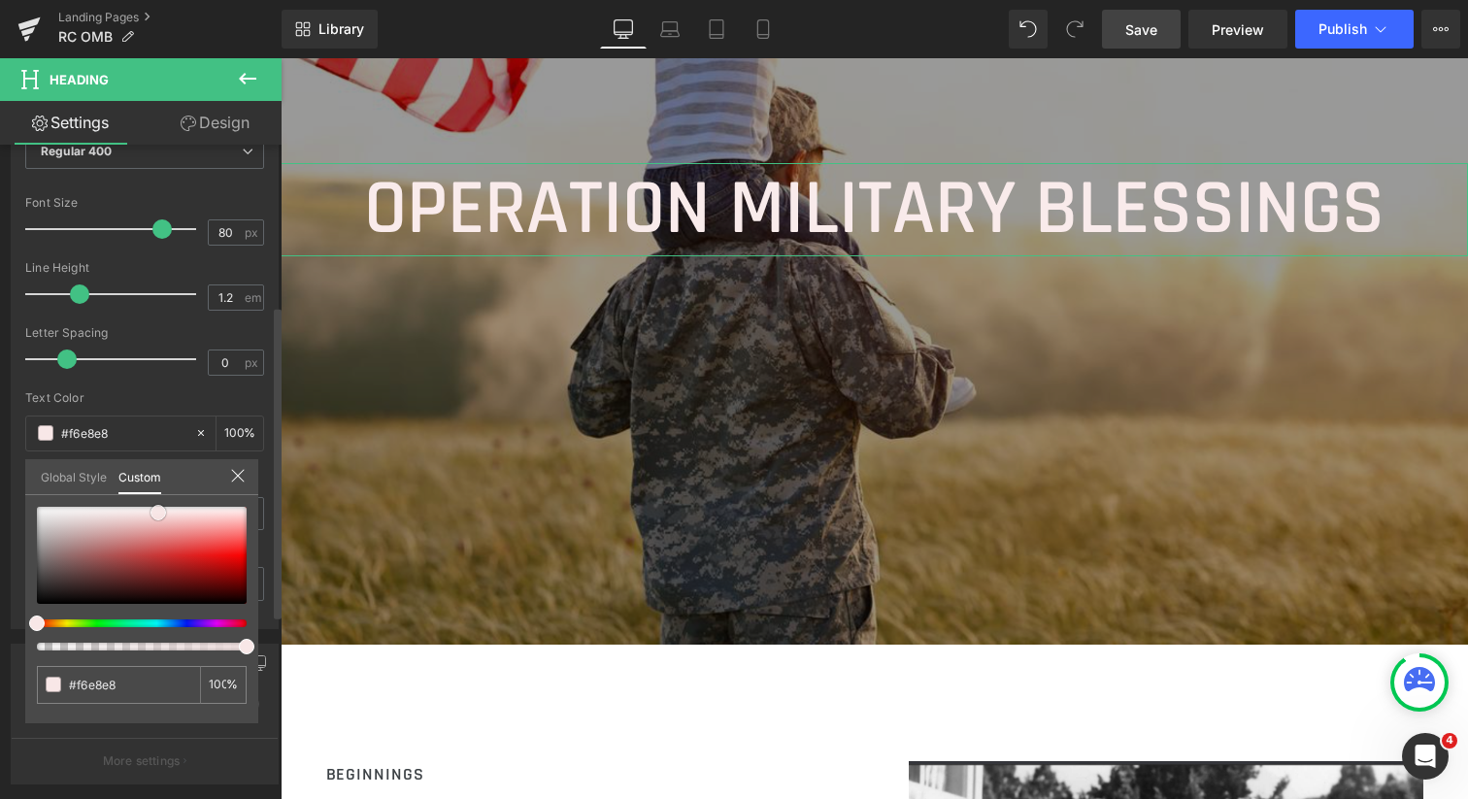
type input "#f5e9e9"
type input "#f5eaea"
type input "#f4eaea"
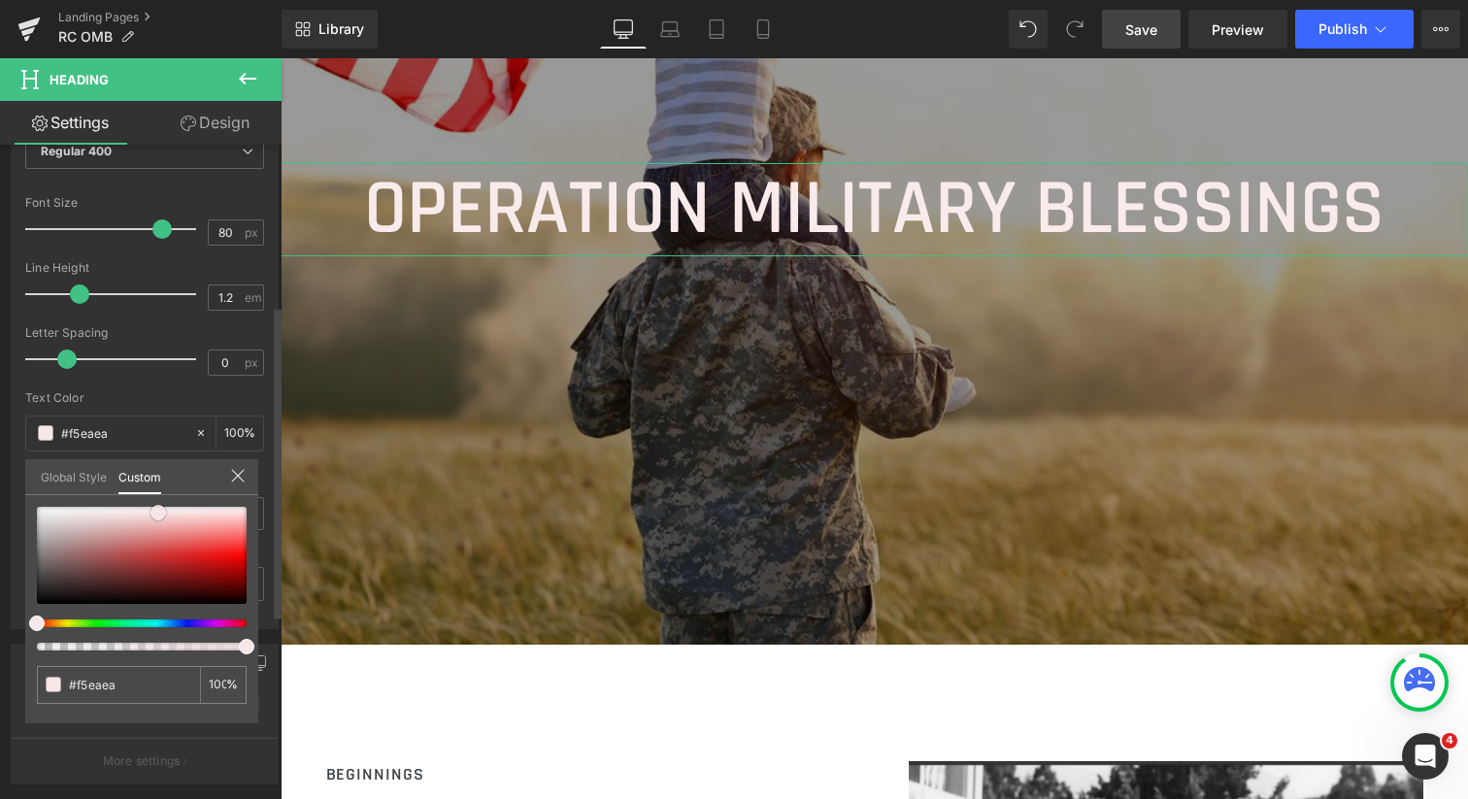
type input "#f4eaea"
type input "#f3ebeb"
type input "#f2ecec"
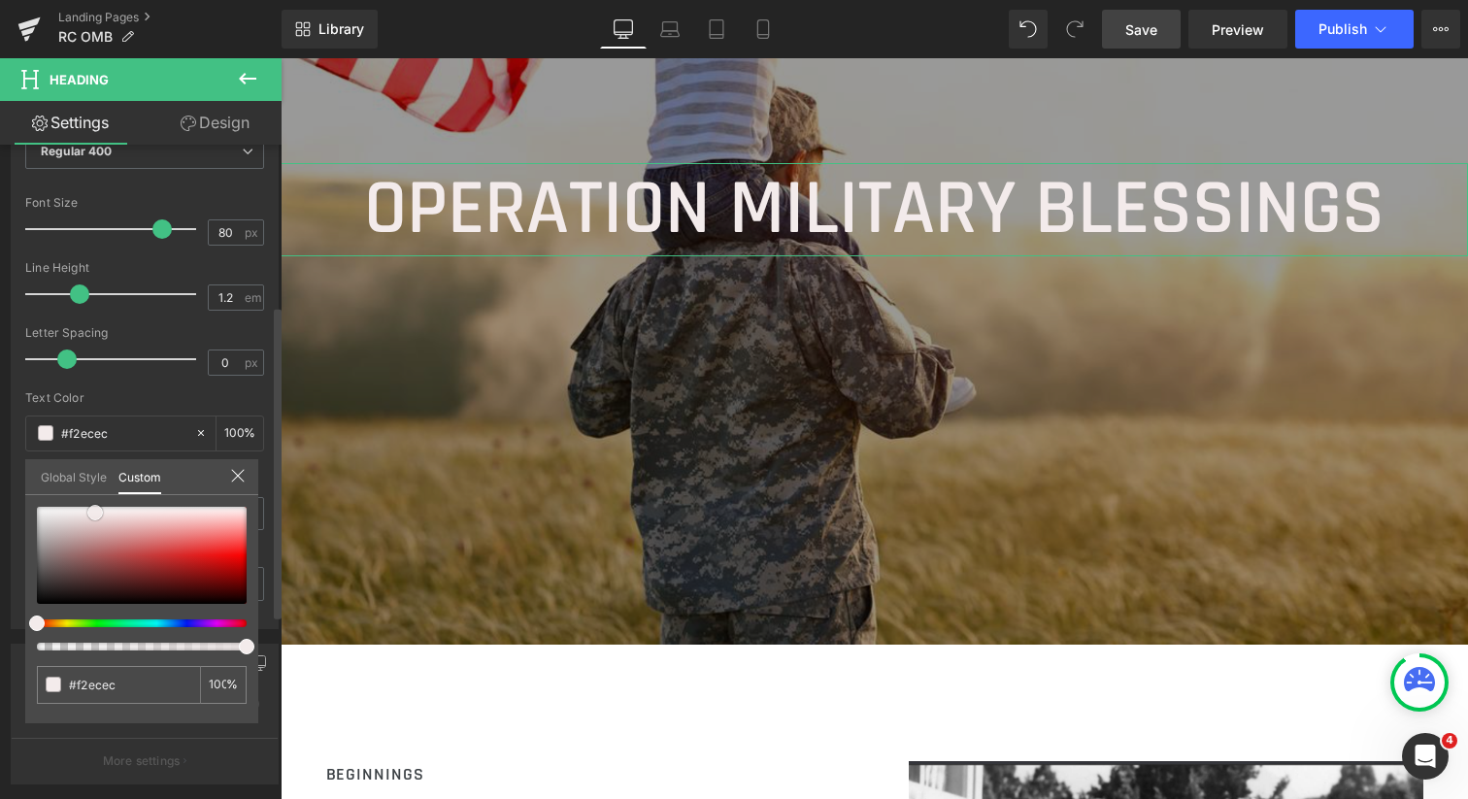
type input "#f0e9e9"
type input "#efeaea"
type input "#efebeb"
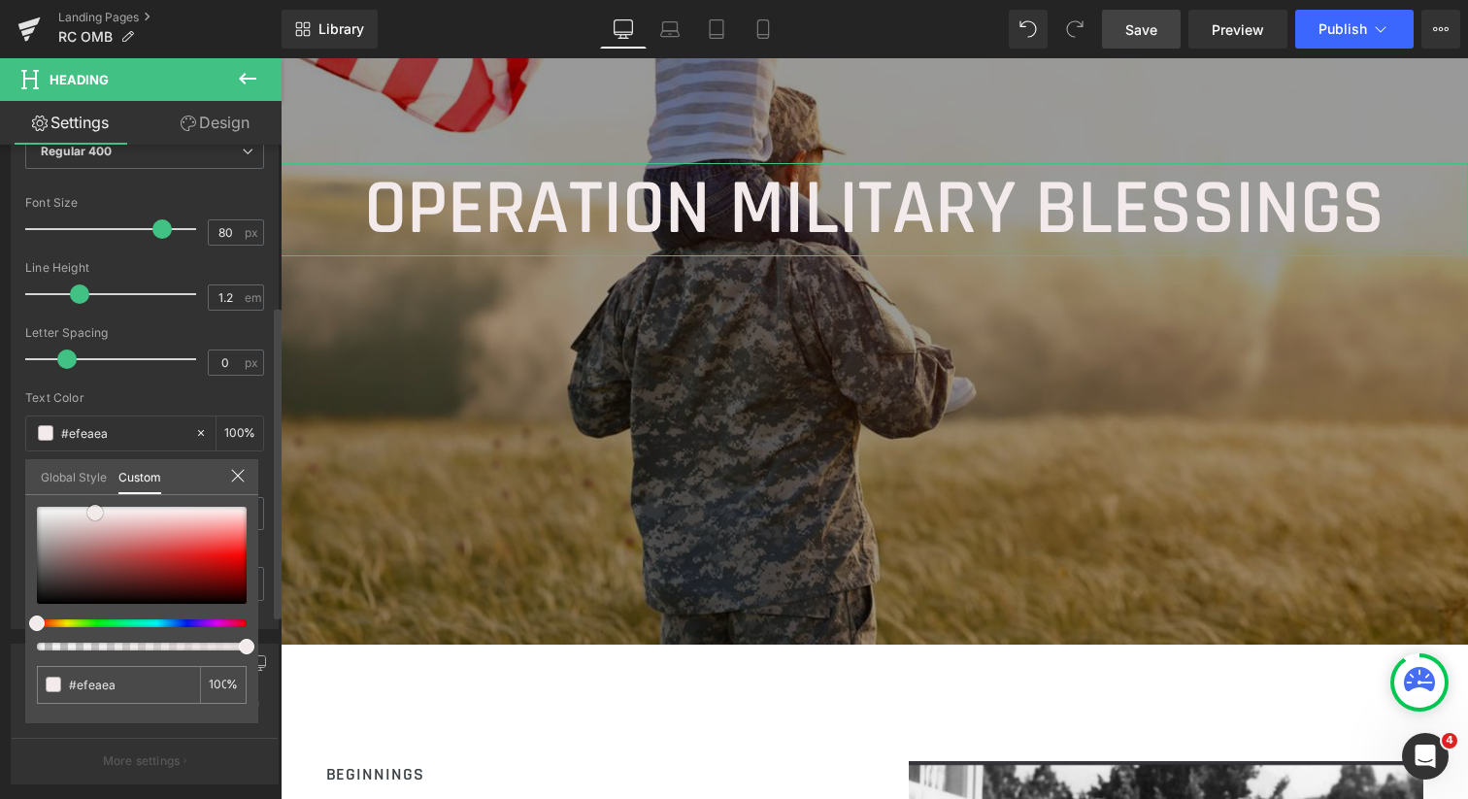
type input "#efebeb"
type input "#eeebeb"
type input "#eeecec"
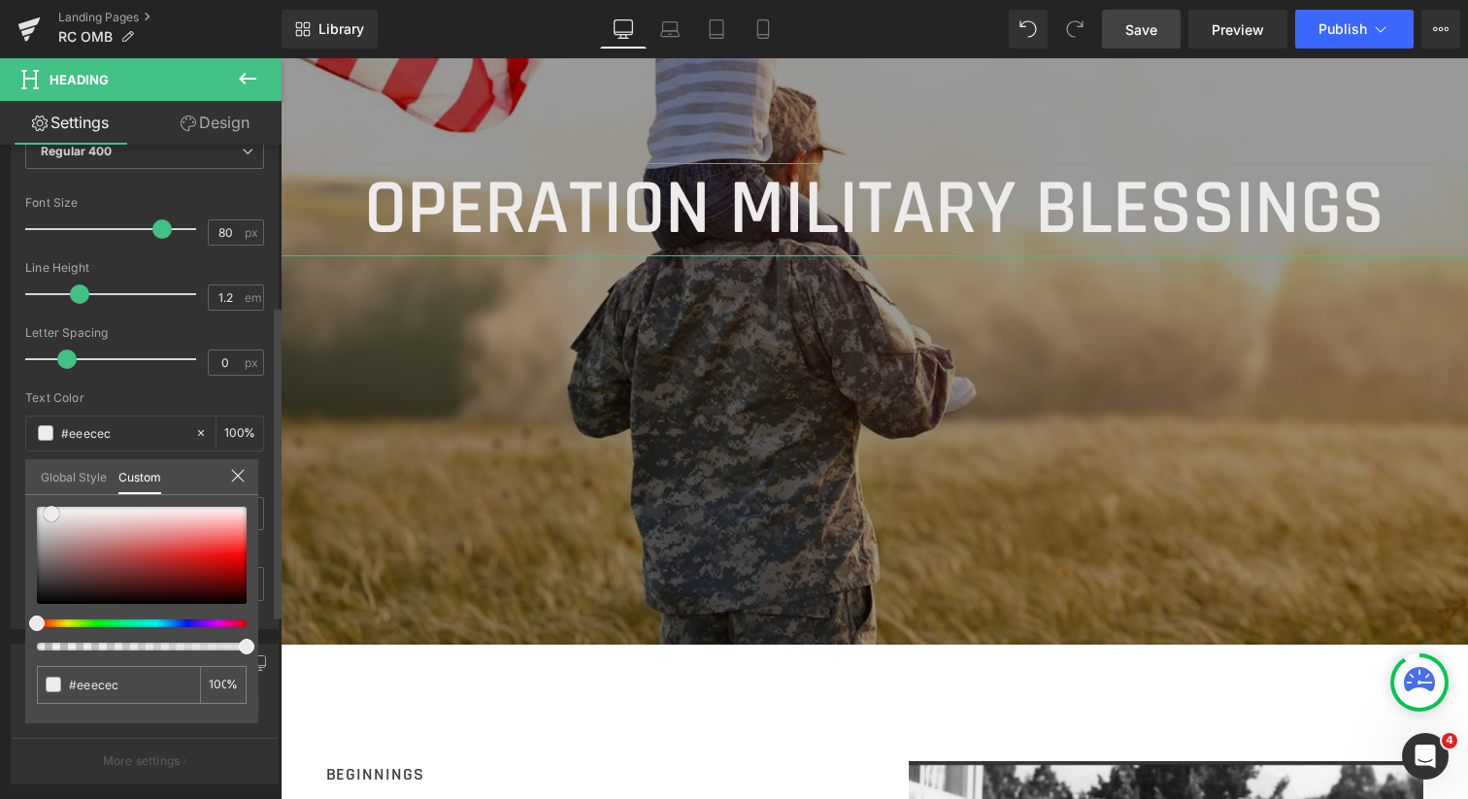
type input "#edecec"
type input "#ededed"
type input "#efefef"
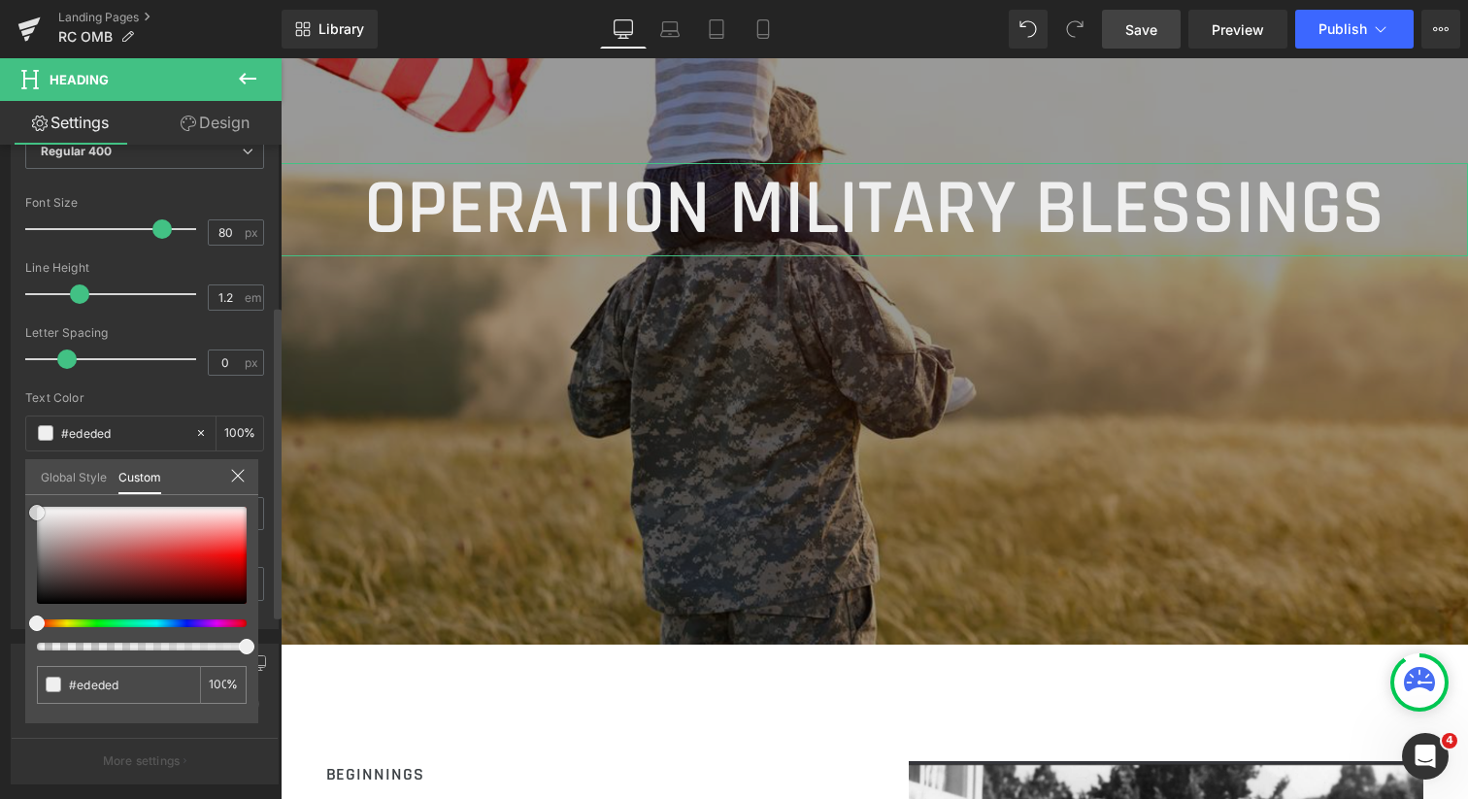
type input "#efefef"
type input "#f2f2f2"
type input "#f4f4f4"
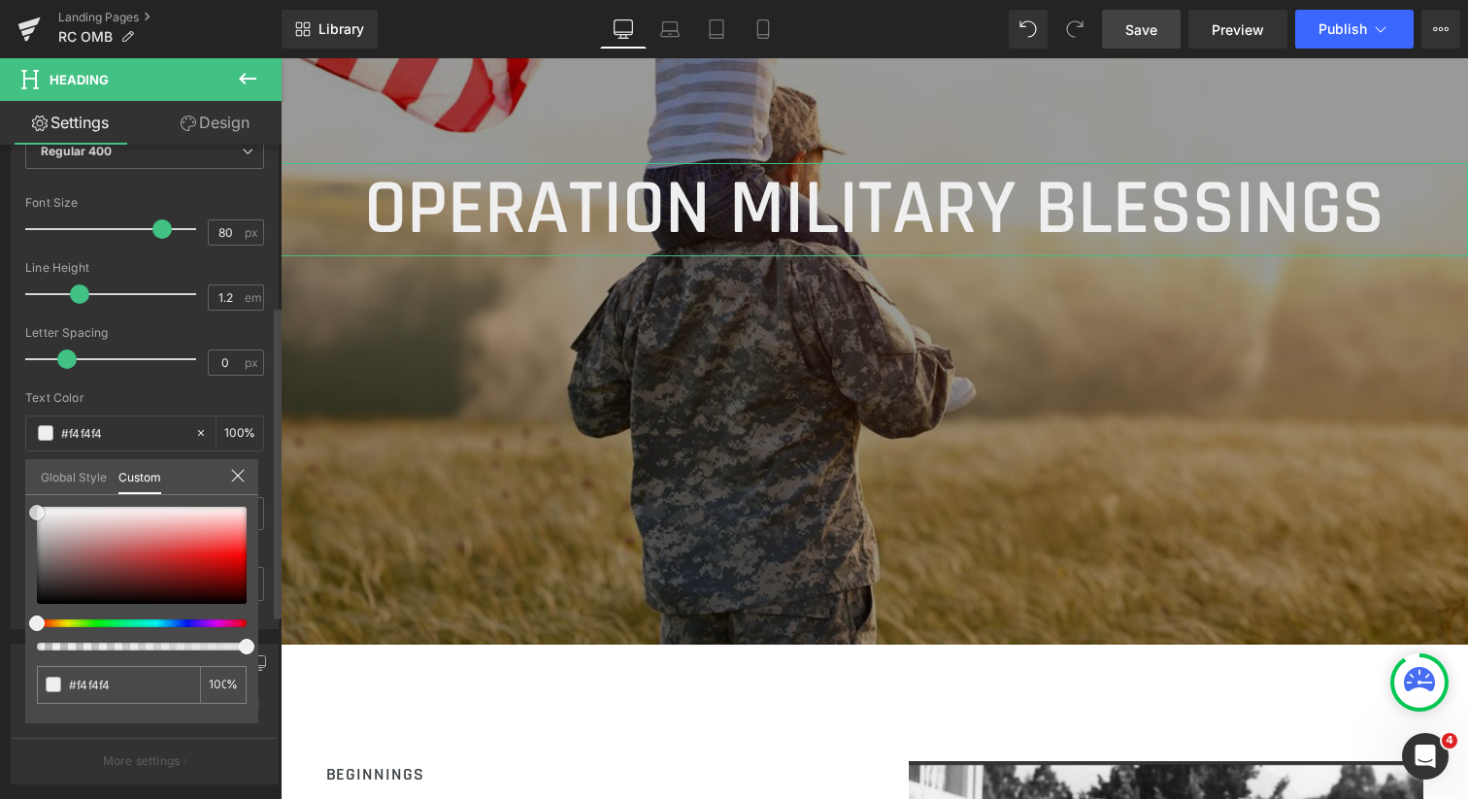
type input "#f7f7f7"
type input "#fcfcfc"
type input "#ffffff"
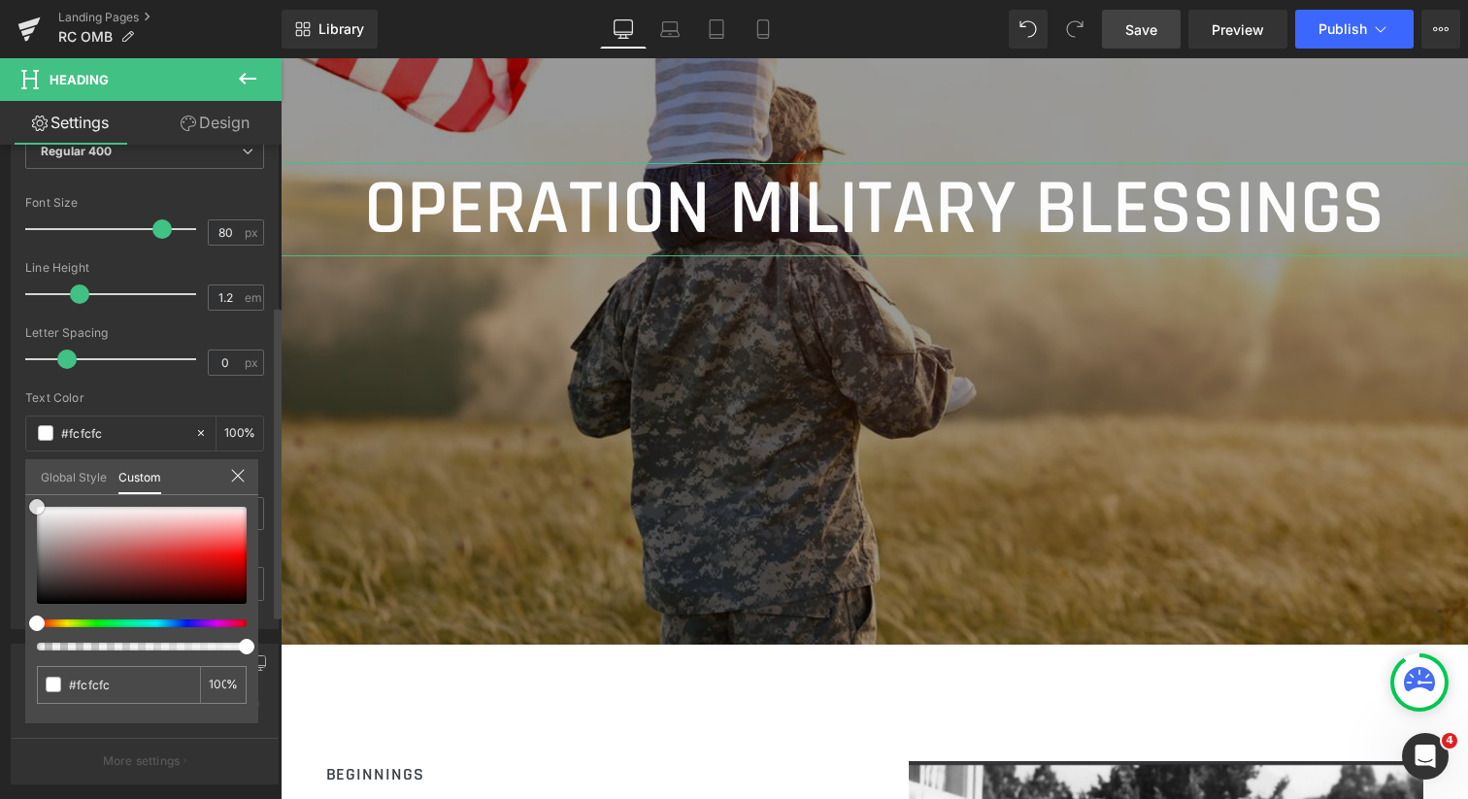
type input "#ffffff"
click at [33, 506] on span at bounding box center [37, 507] width 16 height 16
click at [229, 122] on link "Design" at bounding box center [215, 123] width 141 height 44
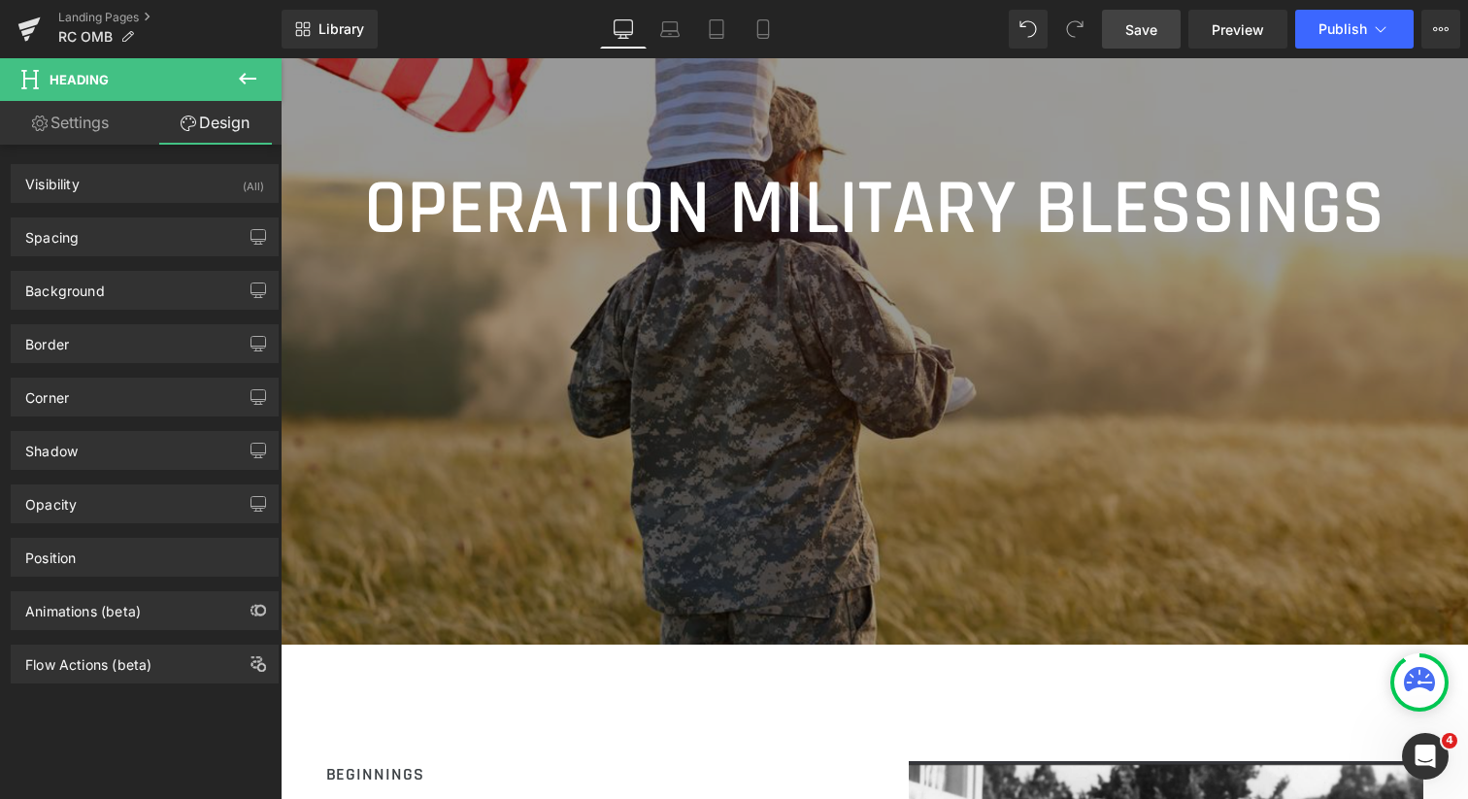
click at [245, 77] on icon at bounding box center [247, 78] width 23 height 23
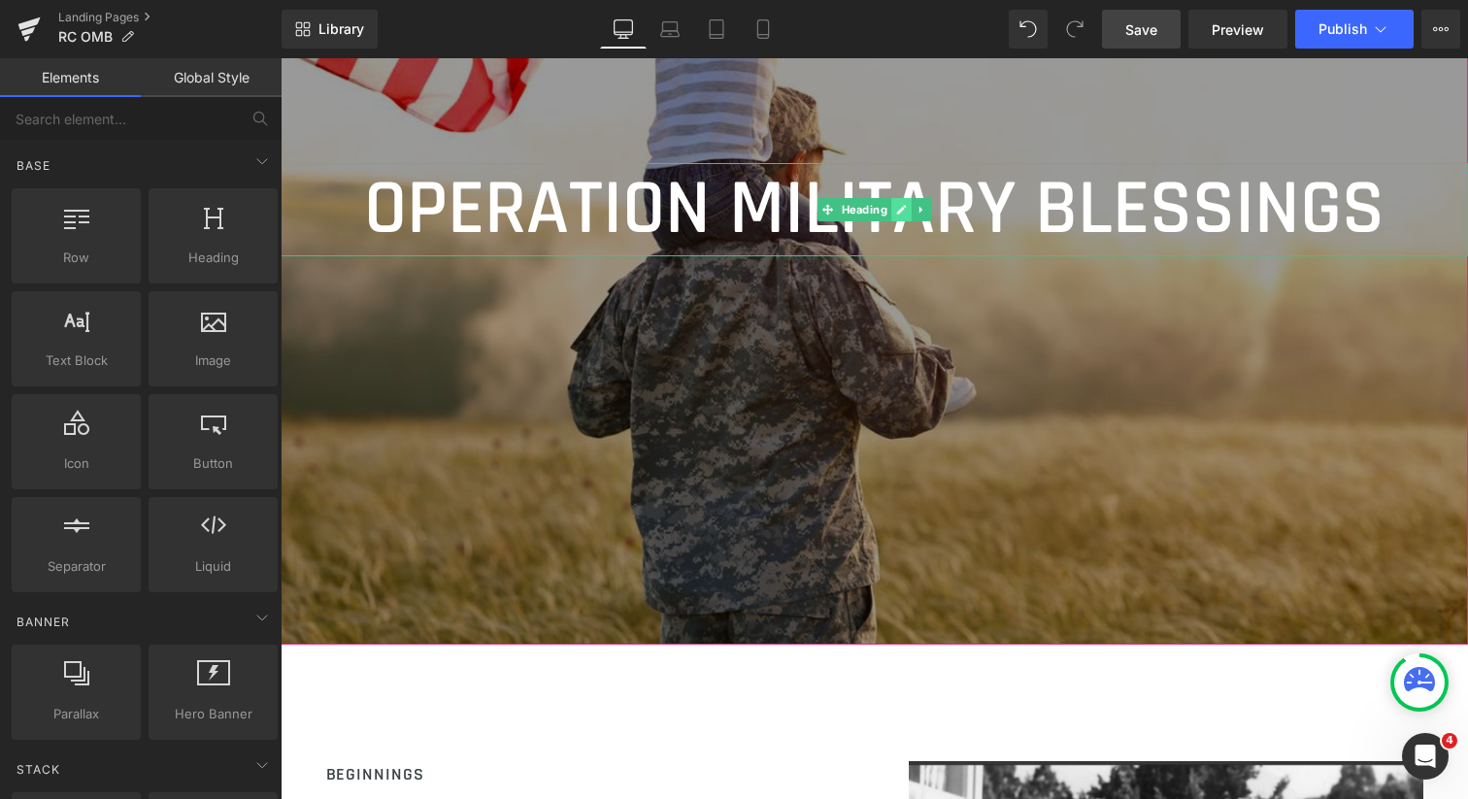
click at [896, 216] on icon at bounding box center [901, 210] width 11 height 12
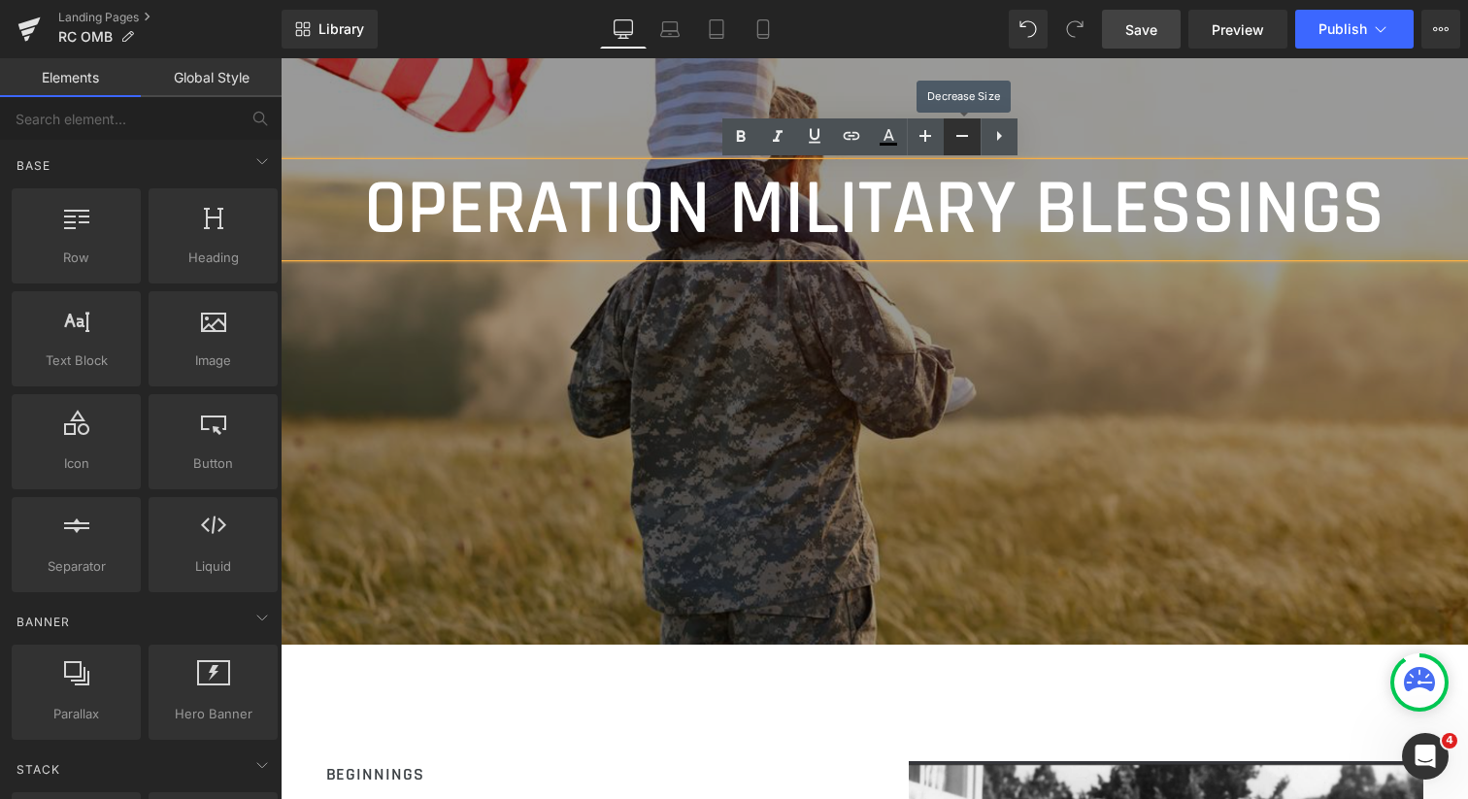
click at [966, 137] on icon at bounding box center [962, 135] width 23 height 23
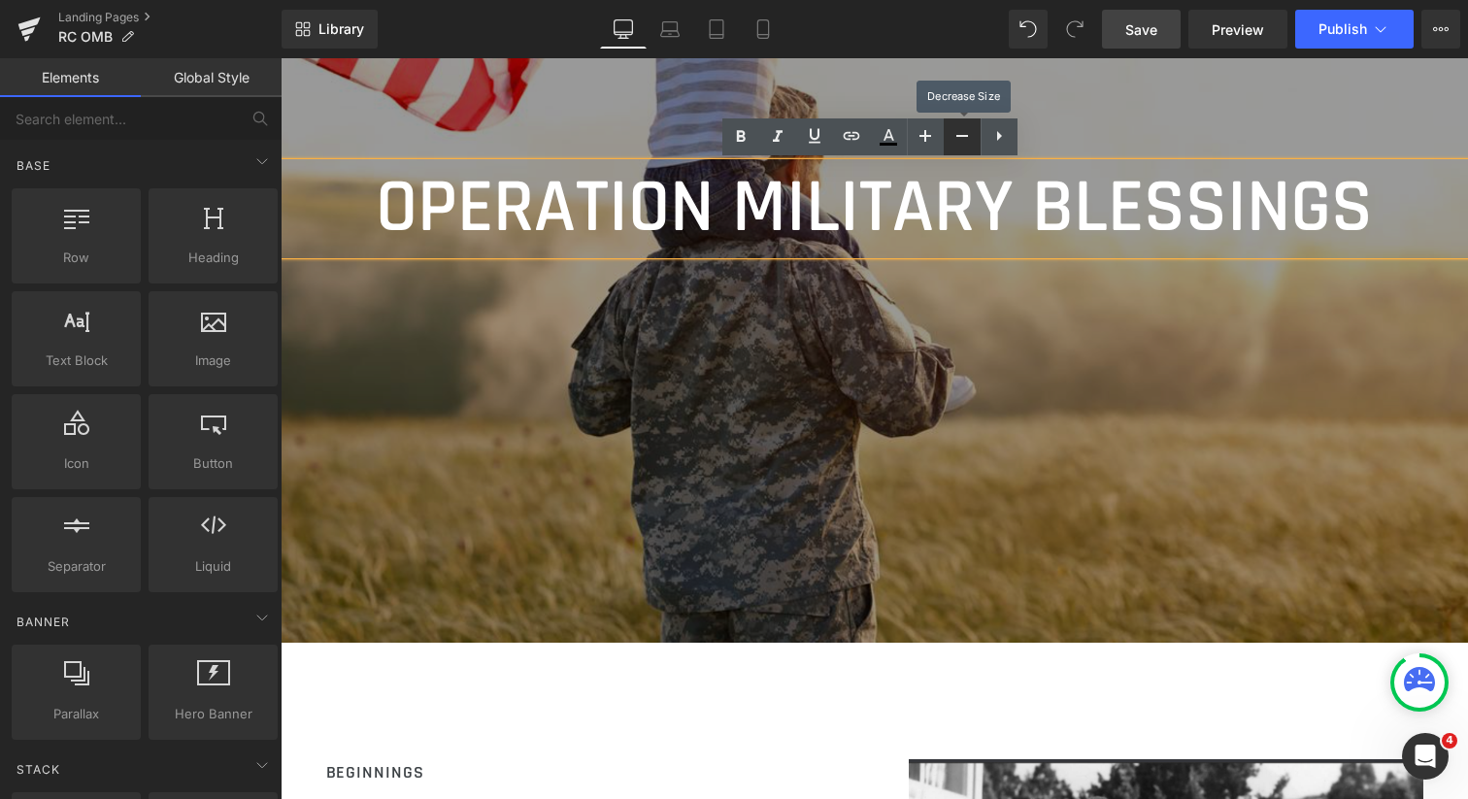
click at [966, 137] on icon at bounding box center [962, 135] width 23 height 23
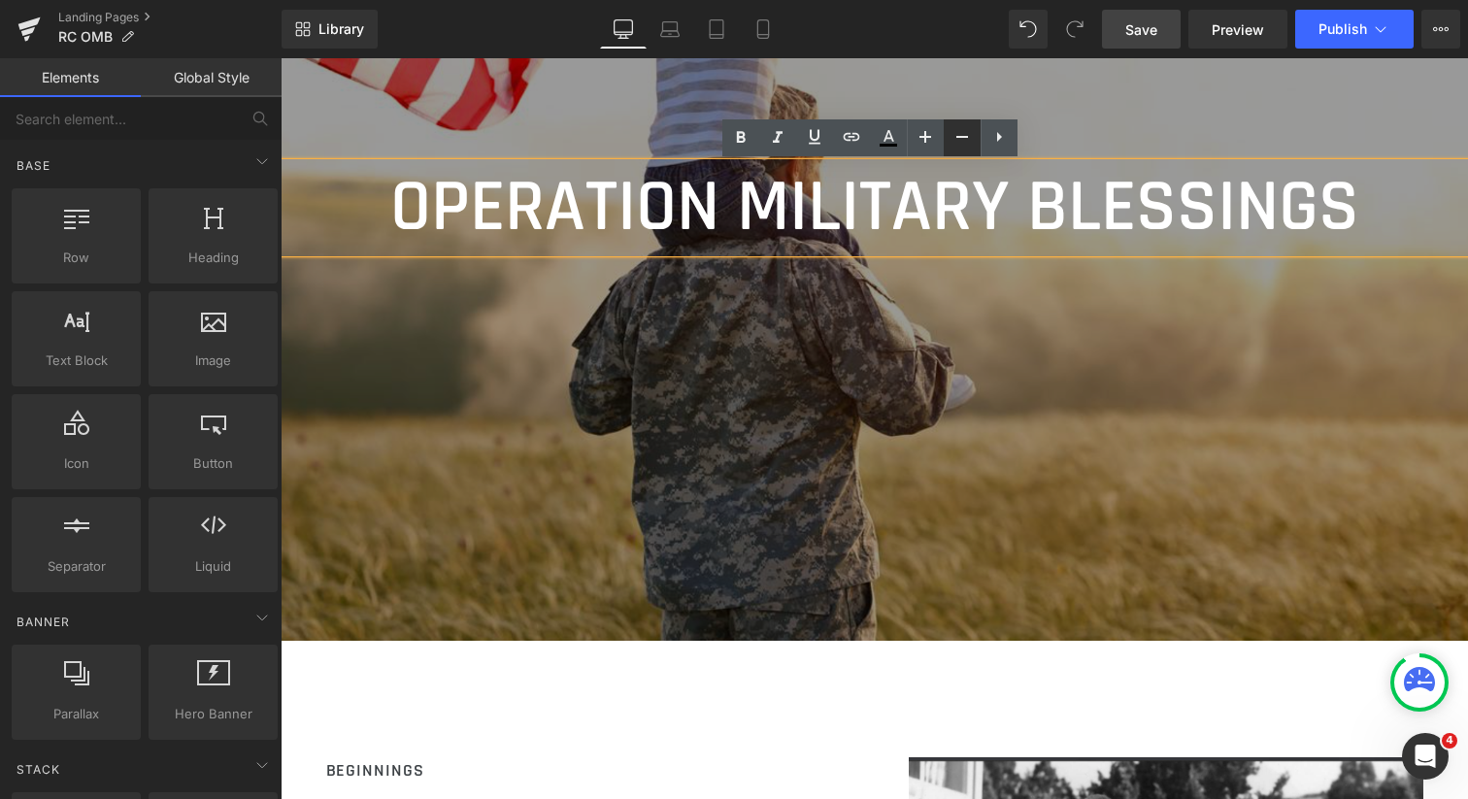
scroll to position [352, 0]
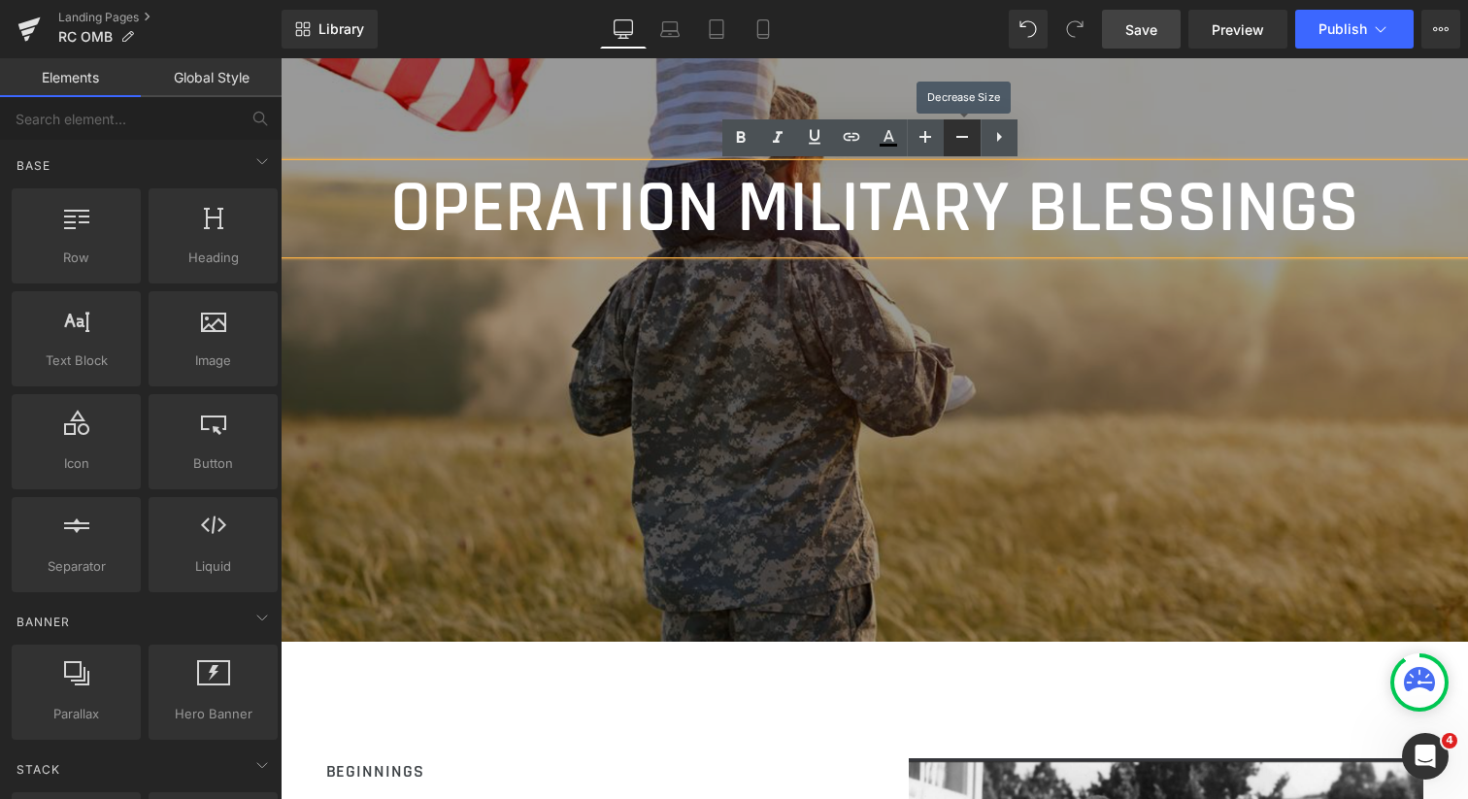
click at [0, 0] on icon at bounding box center [0, 0] width 0 height 0
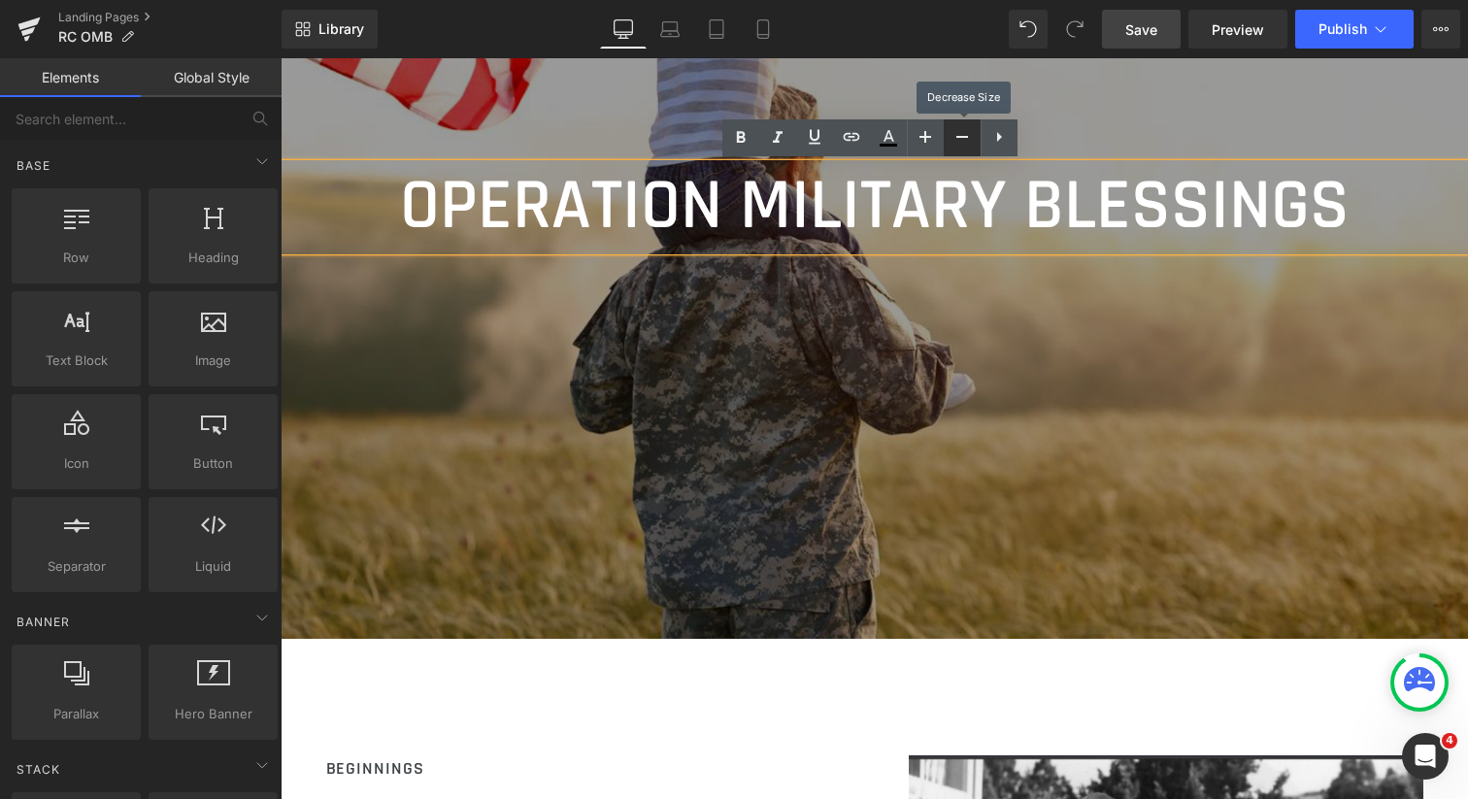
click at [0, 0] on icon at bounding box center [0, 0] width 0 height 0
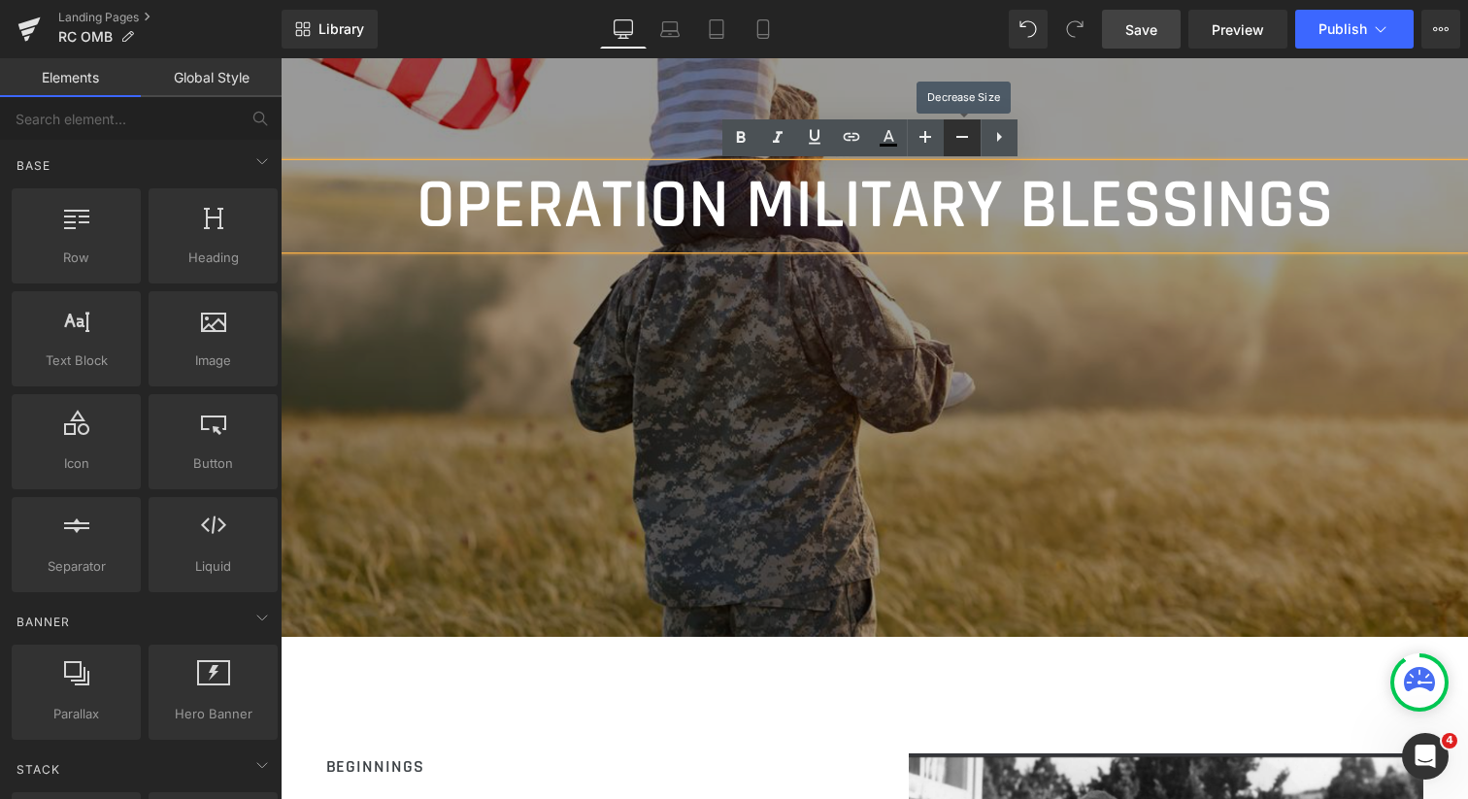
click at [0, 0] on icon at bounding box center [0, 0] width 0 height 0
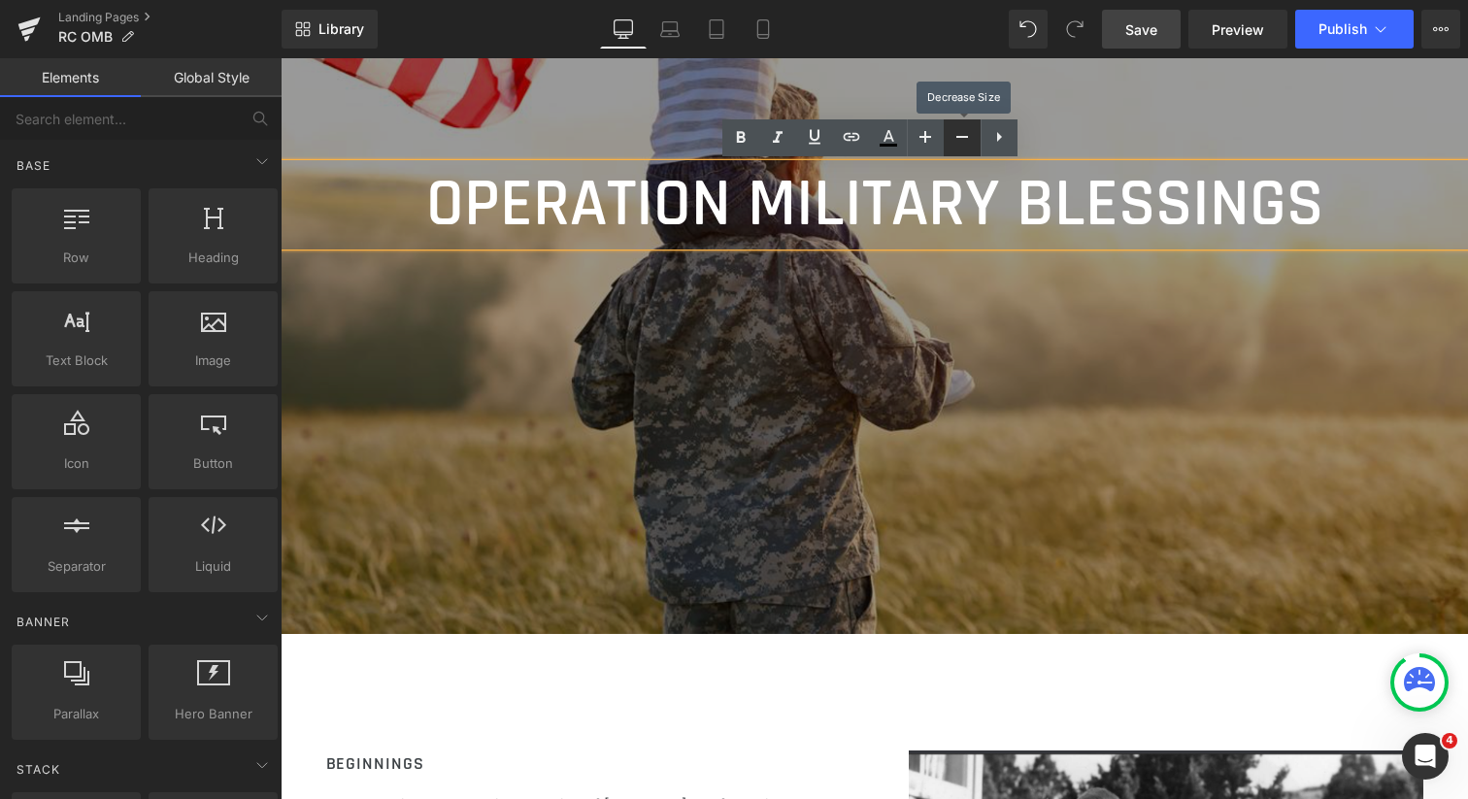
click at [0, 0] on icon at bounding box center [0, 0] width 0 height 0
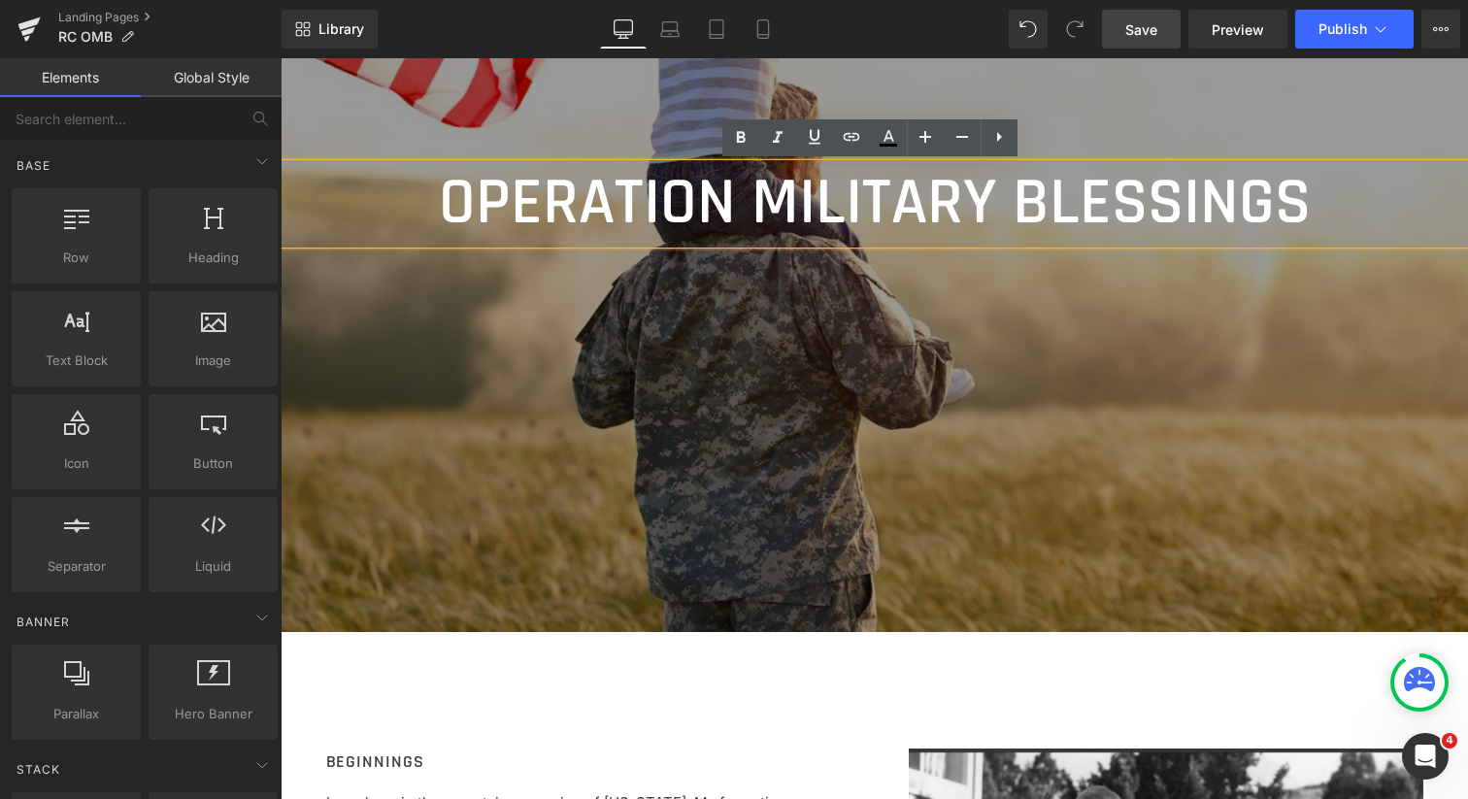
click at [1150, 29] on span "Save" at bounding box center [1141, 29] width 32 height 20
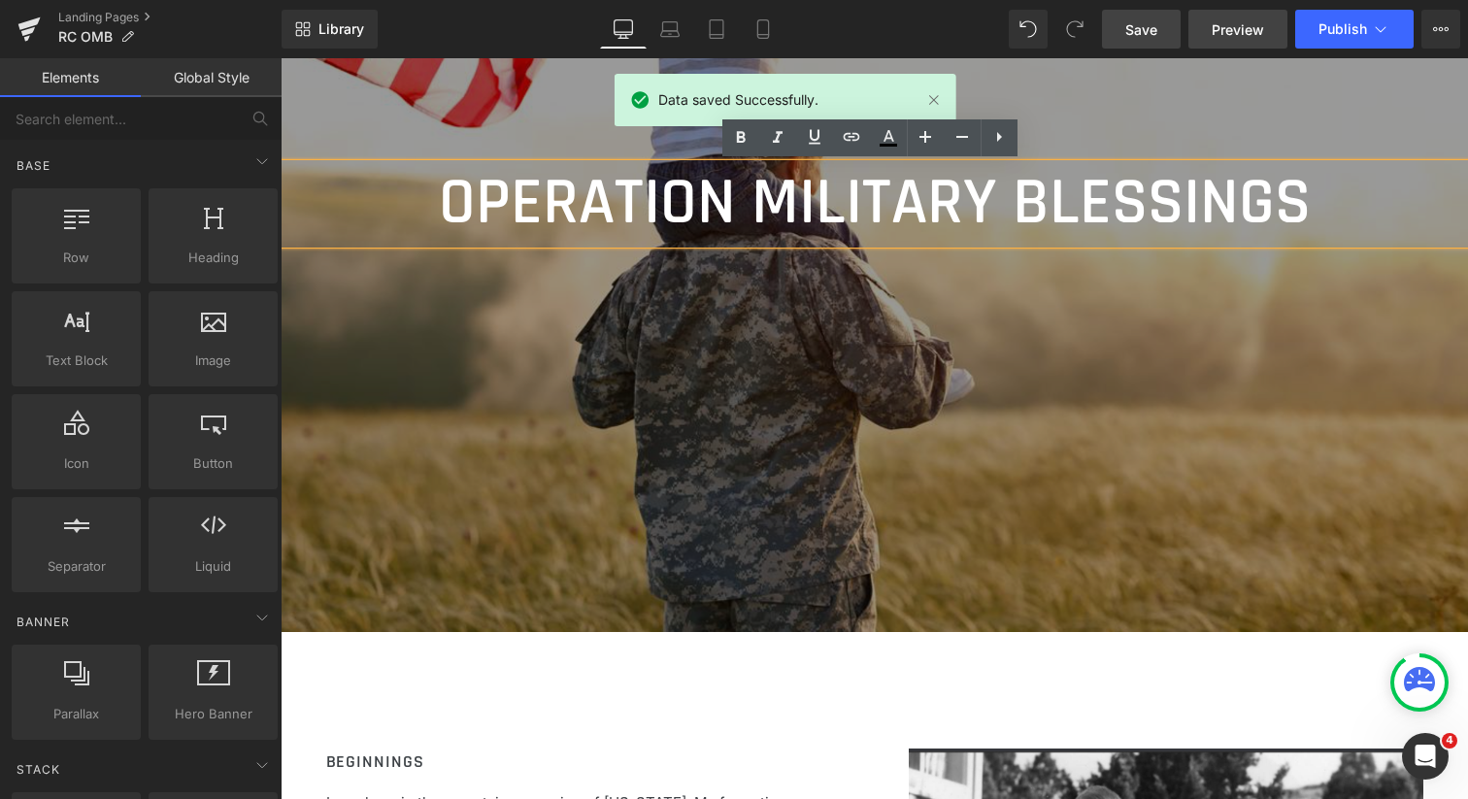
click at [1236, 29] on span "Preview" at bounding box center [1238, 29] width 52 height 20
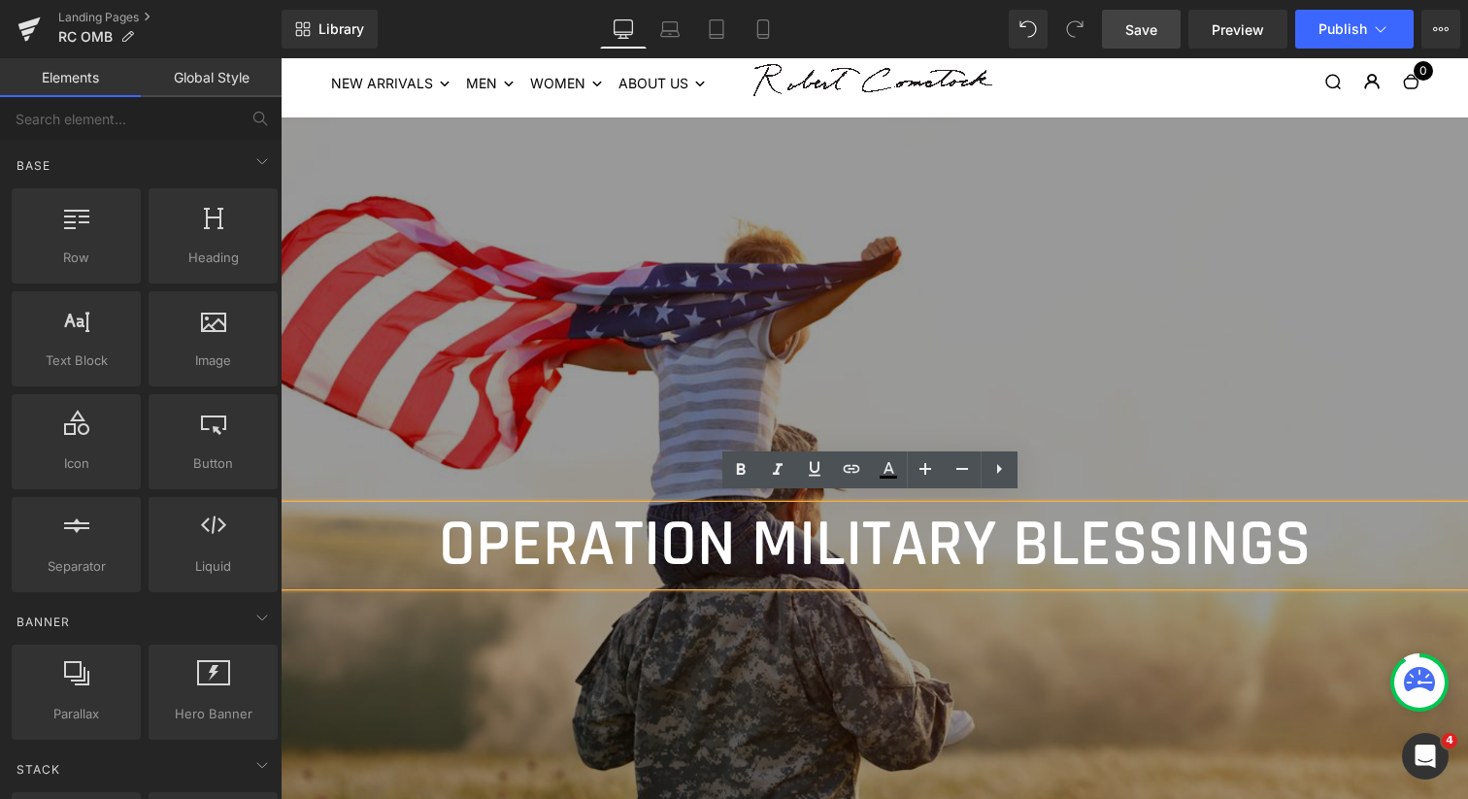
scroll to position [2, 0]
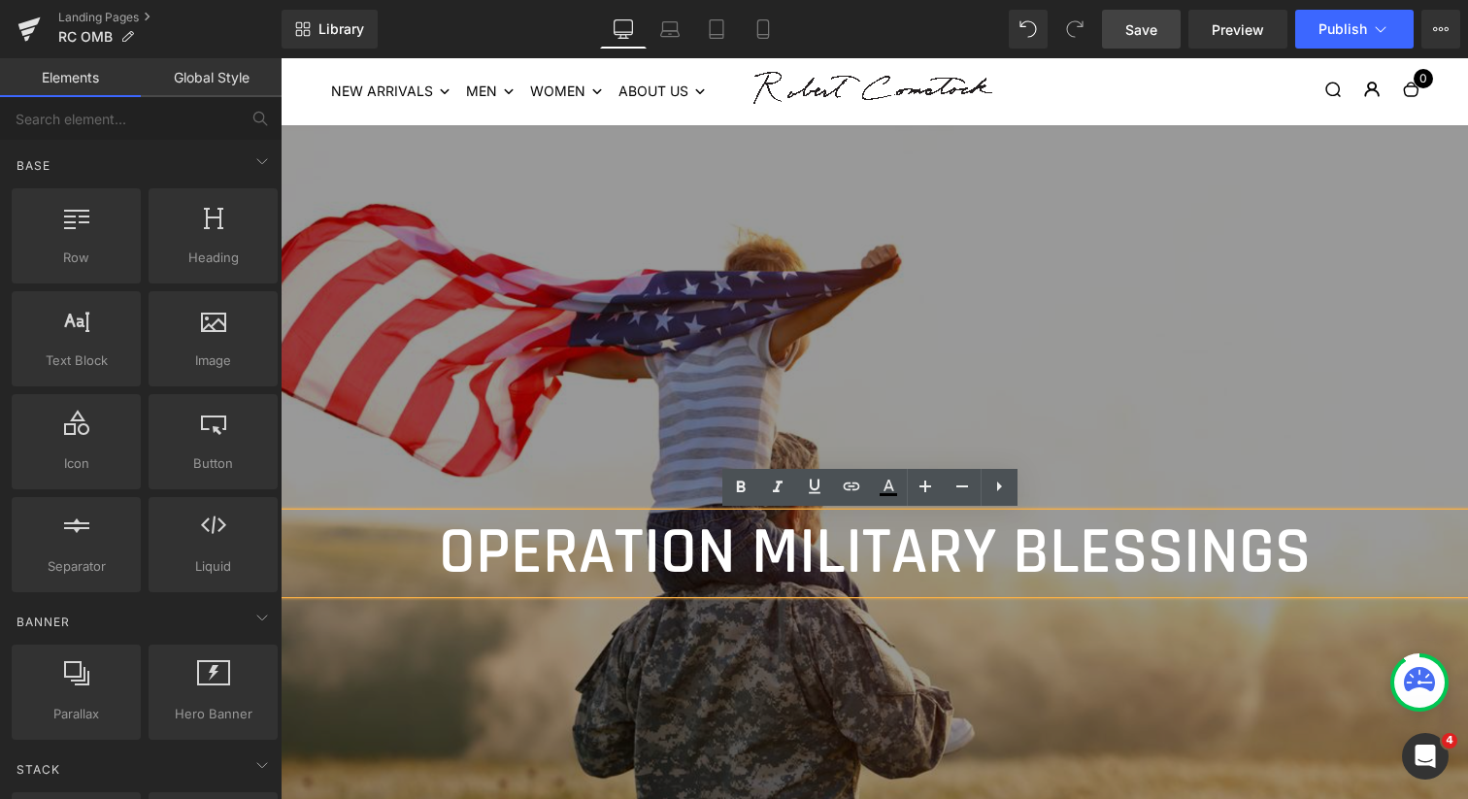
click at [887, 620] on div at bounding box center [875, 553] width 1188 height 856
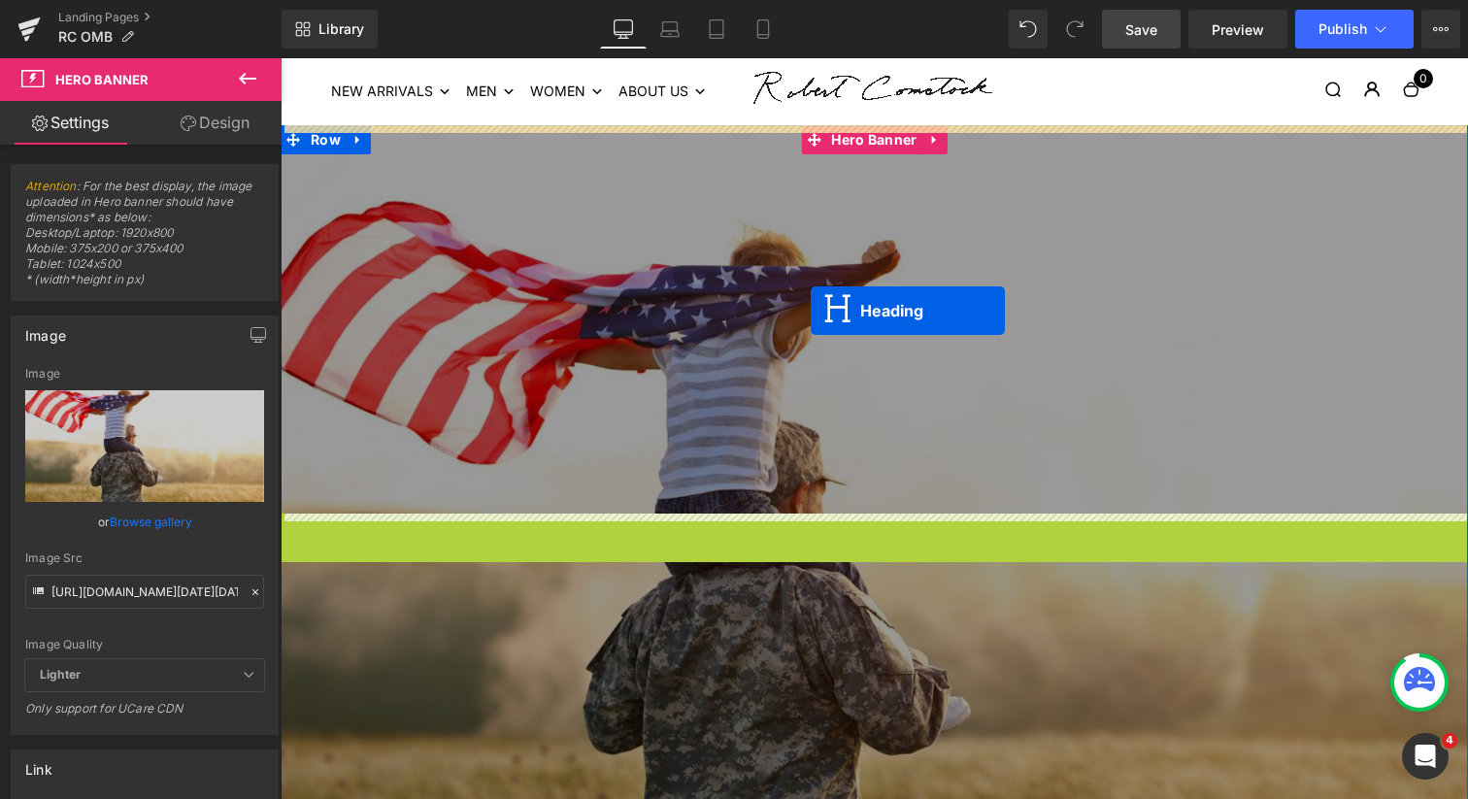
drag, startPoint x: 822, startPoint y: 553, endPoint x: 811, endPoint y: 311, distance: 242.1
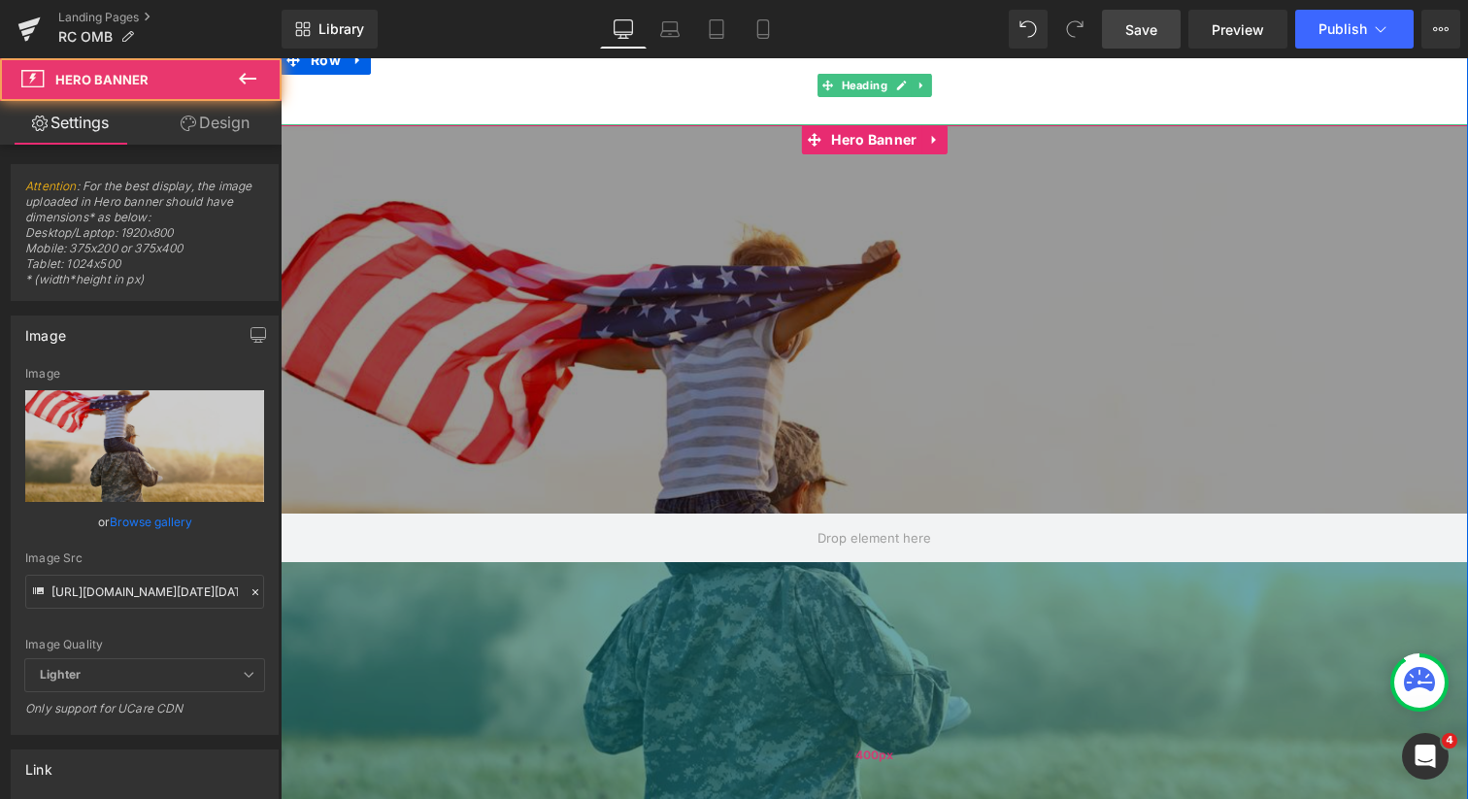
click at [780, 620] on div "400px" at bounding box center [875, 756] width 1188 height 388
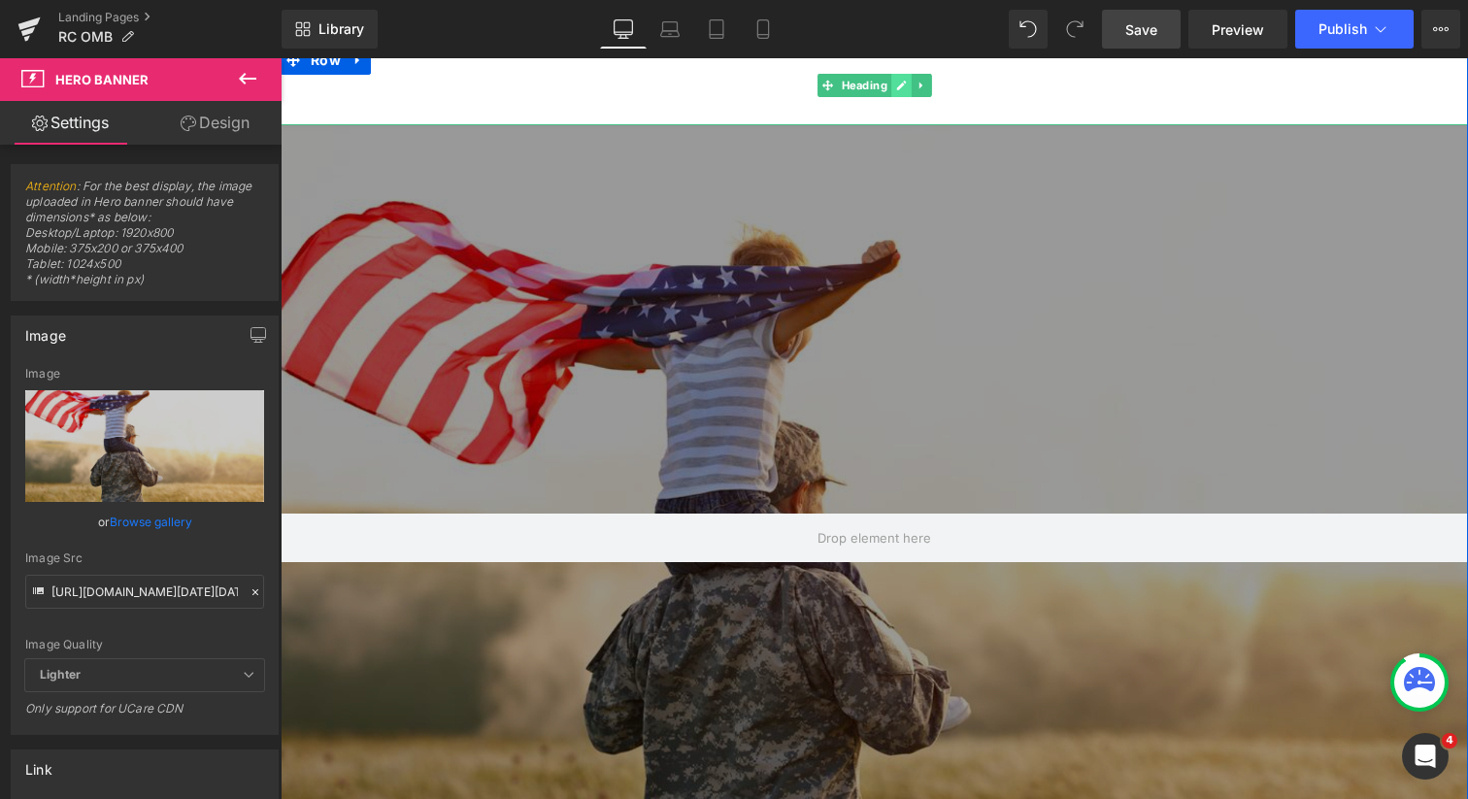
click at [898, 84] on icon at bounding box center [901, 86] width 10 height 10
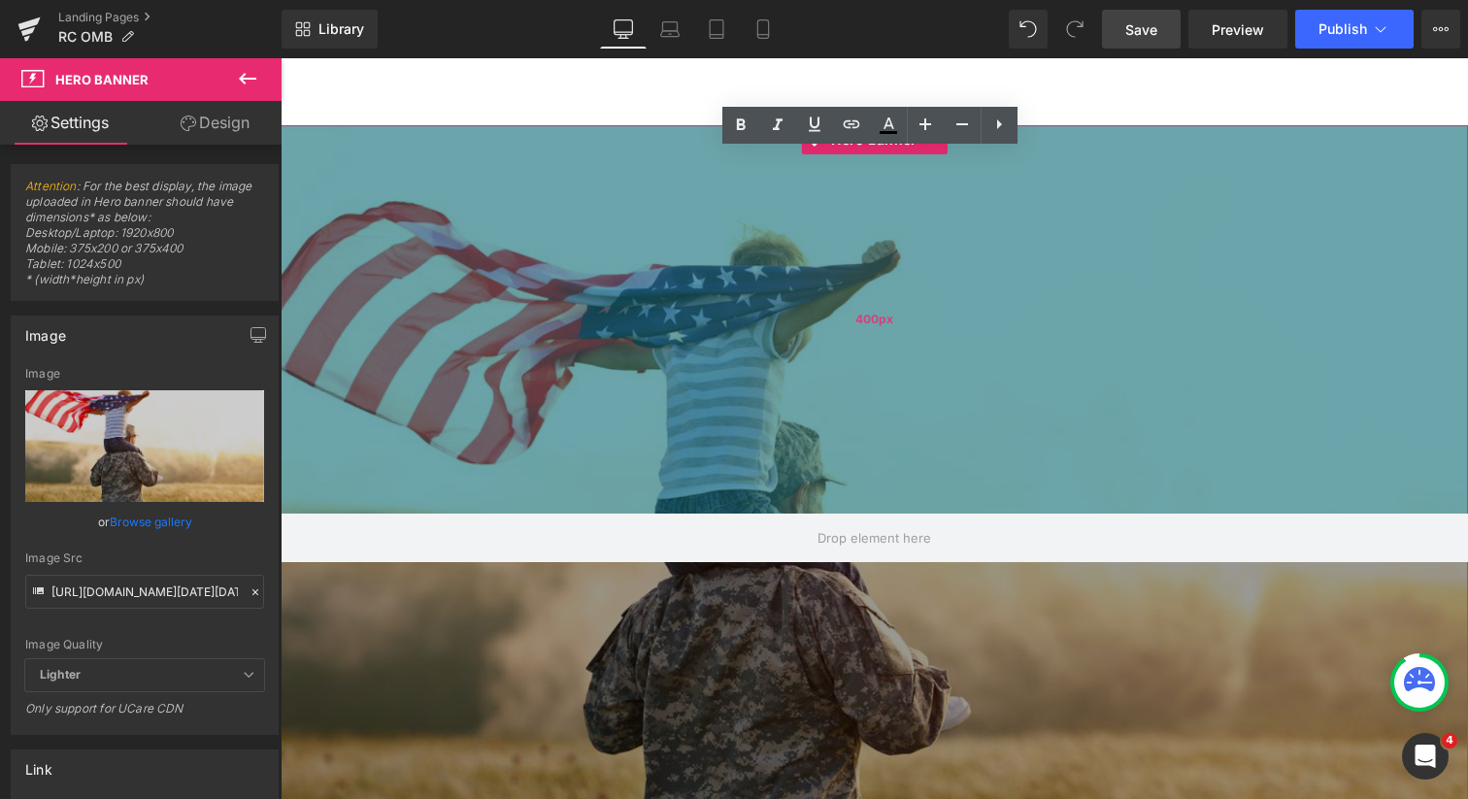
click at [692, 322] on div "400px" at bounding box center [875, 319] width 1188 height 388
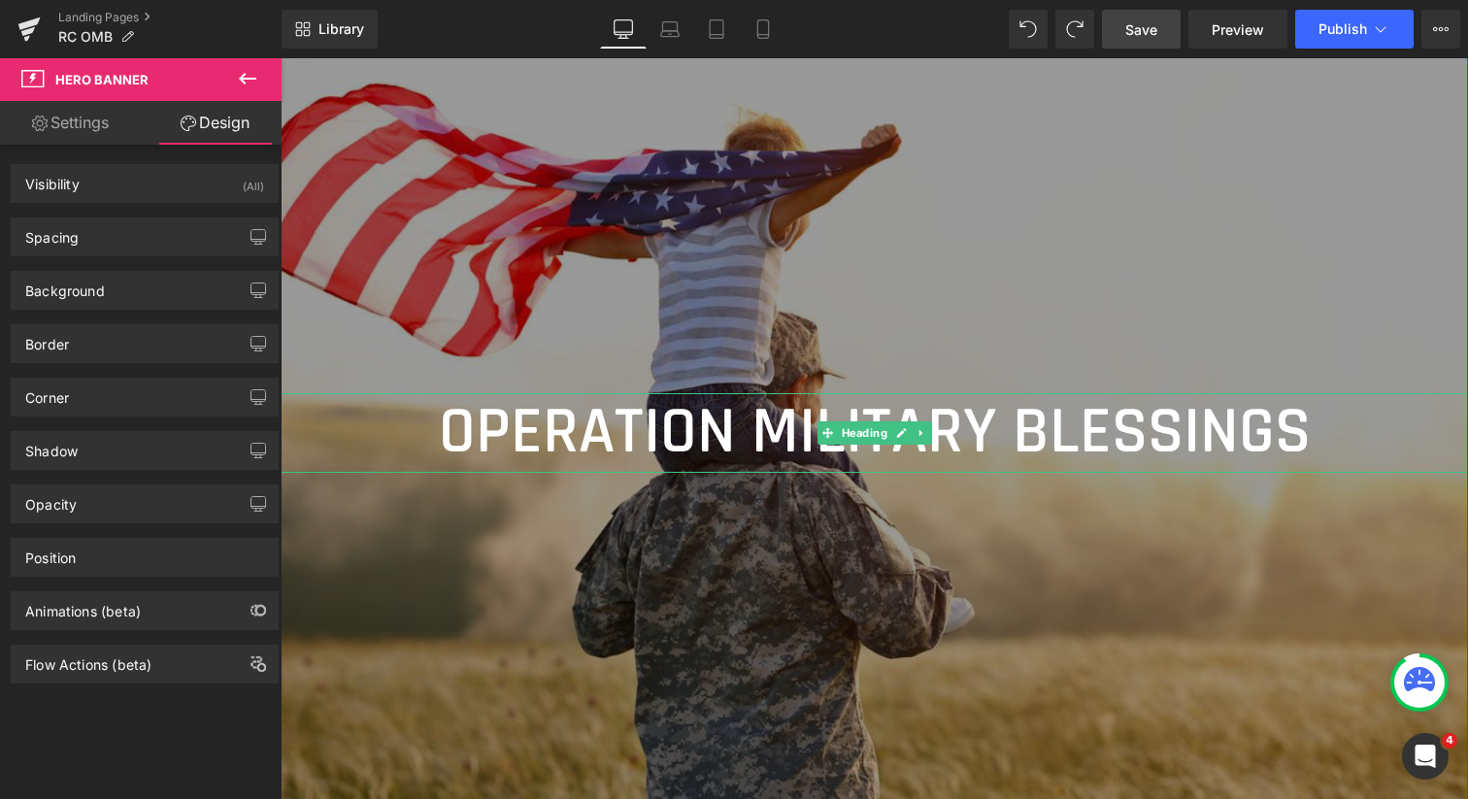
scroll to position [68, 0]
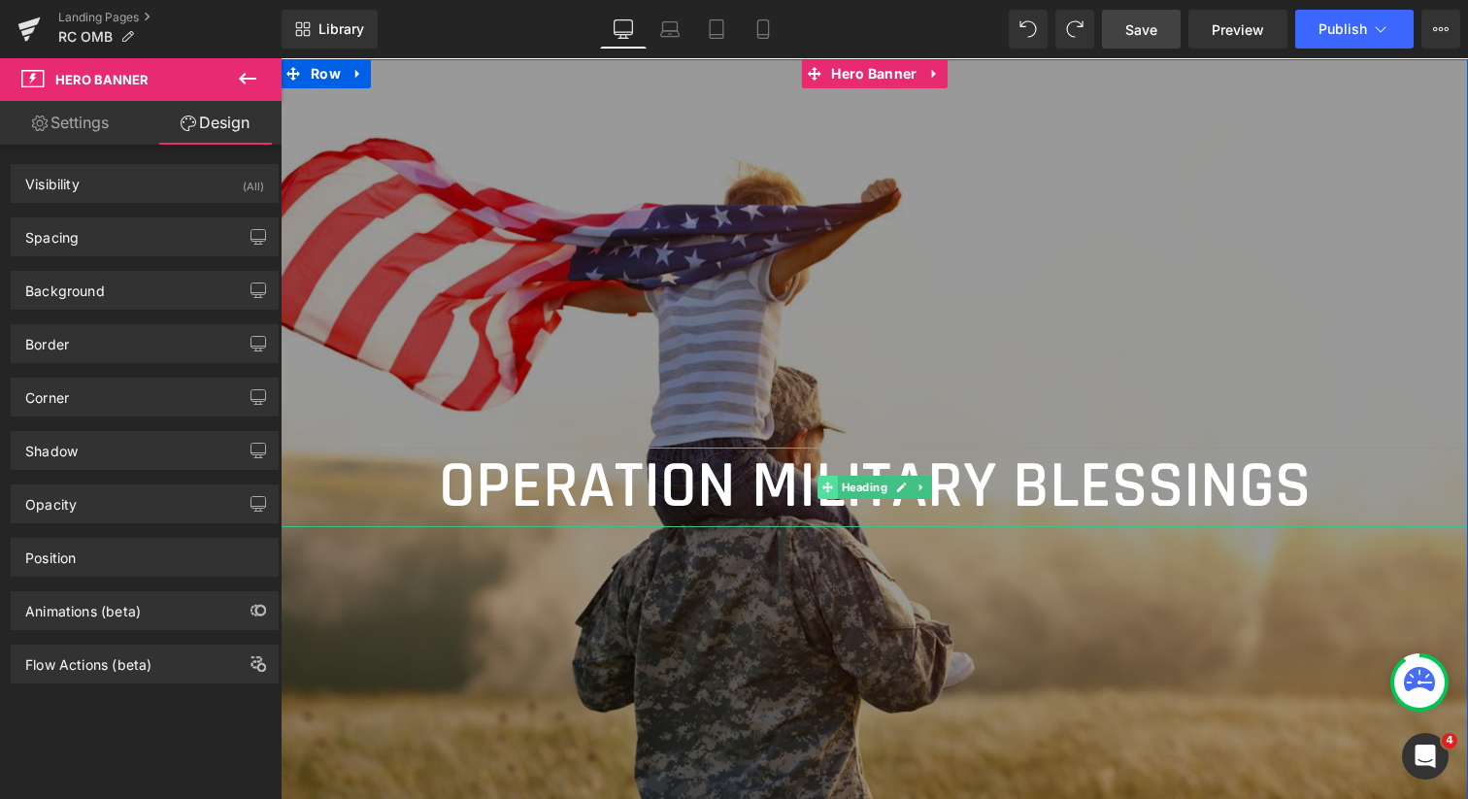
click at [824, 490] on icon at bounding box center [827, 488] width 11 height 11
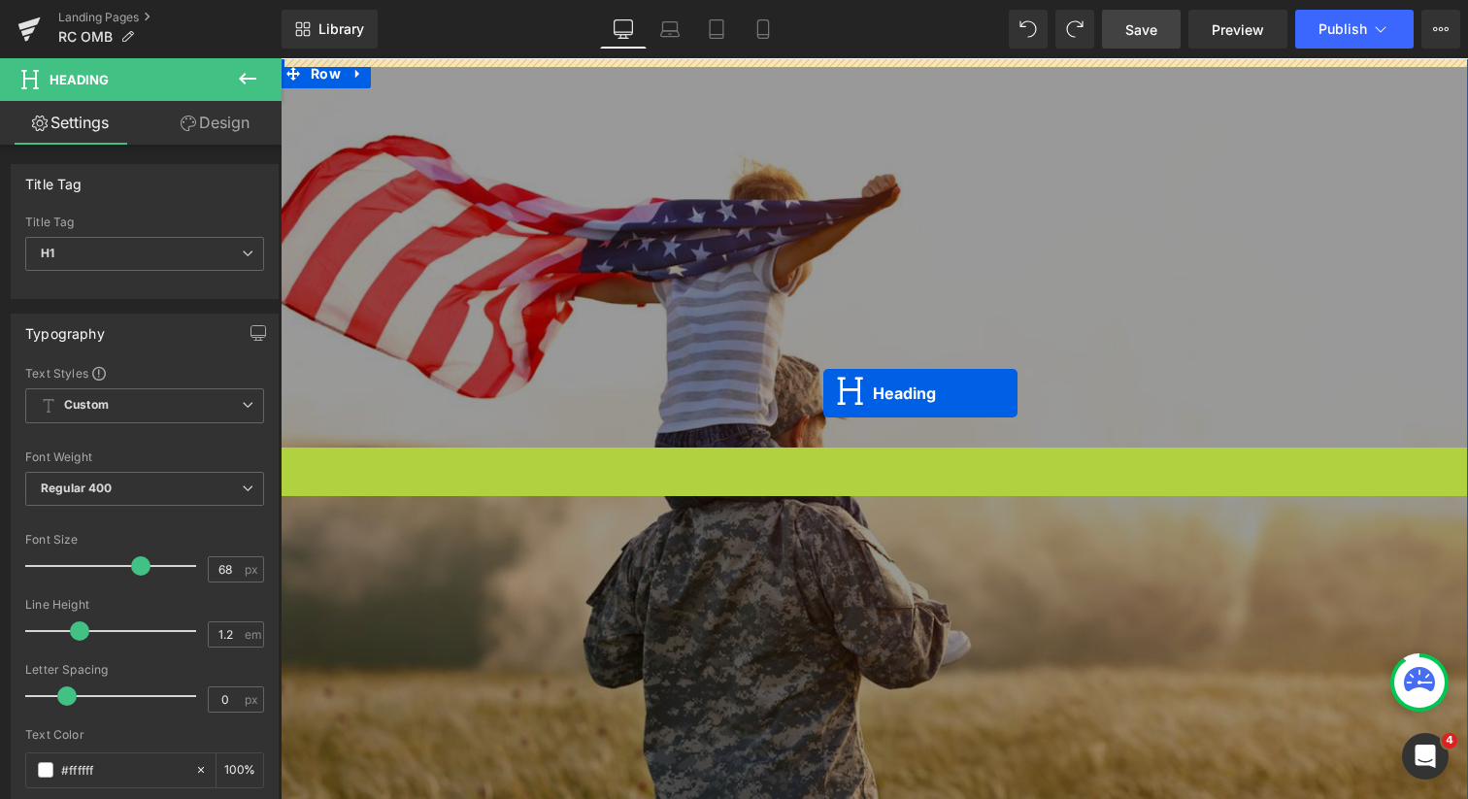
drag, startPoint x: 824, startPoint y: 490, endPoint x: 823, endPoint y: 392, distance: 98.1
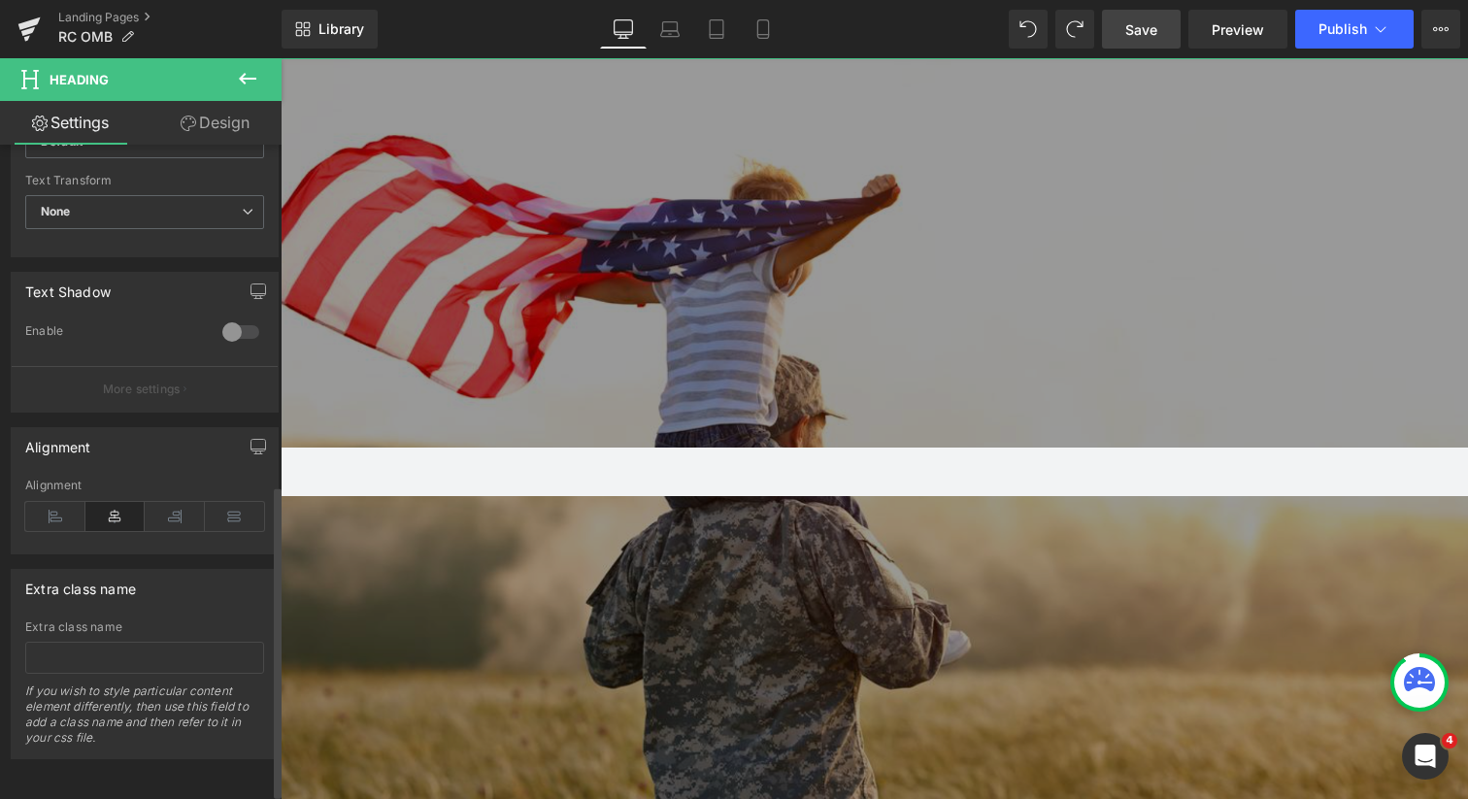
scroll to position [723, 0]
click at [231, 502] on icon at bounding box center [235, 516] width 60 height 29
click at [110, 502] on icon at bounding box center [115, 516] width 60 height 29
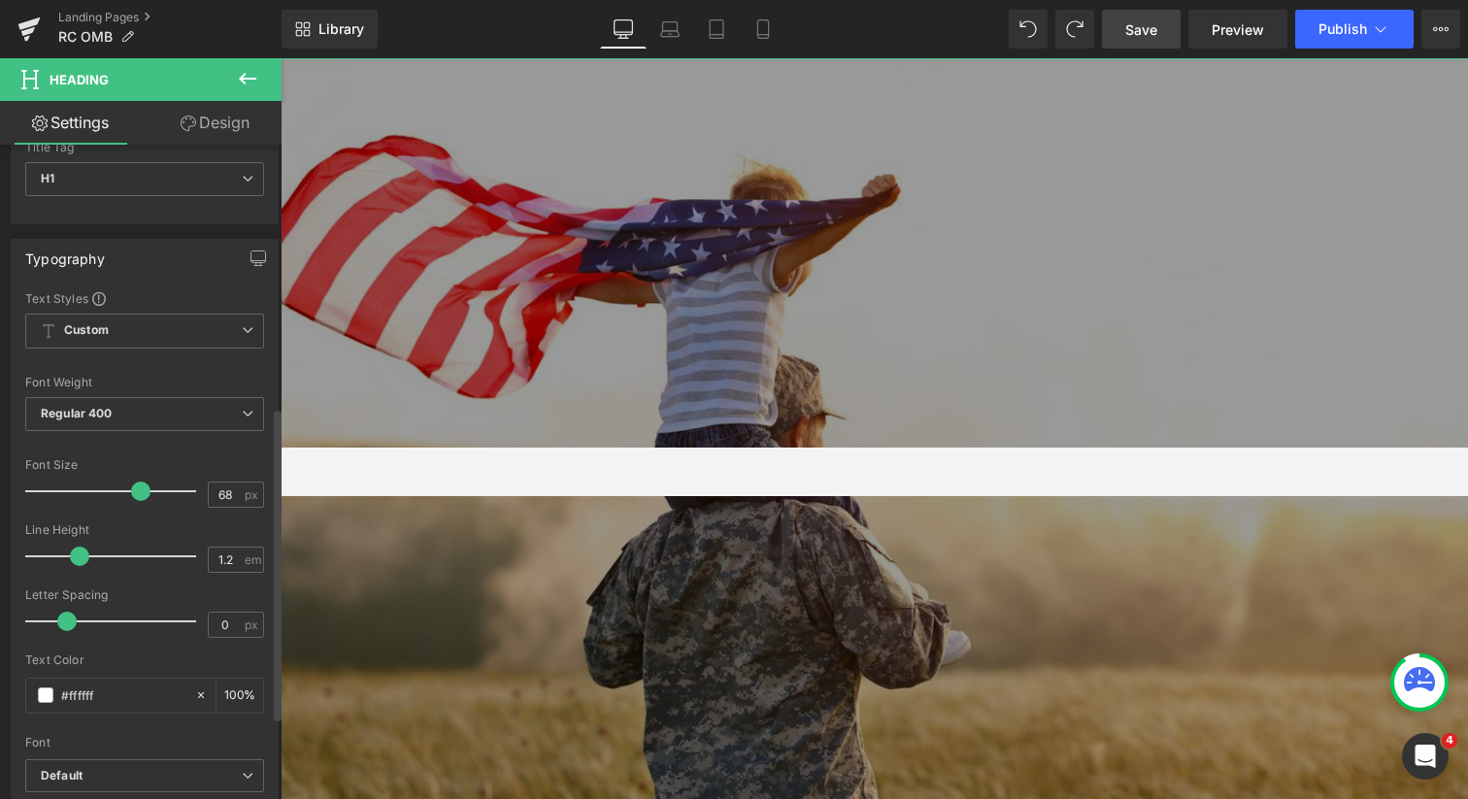
scroll to position [0, 0]
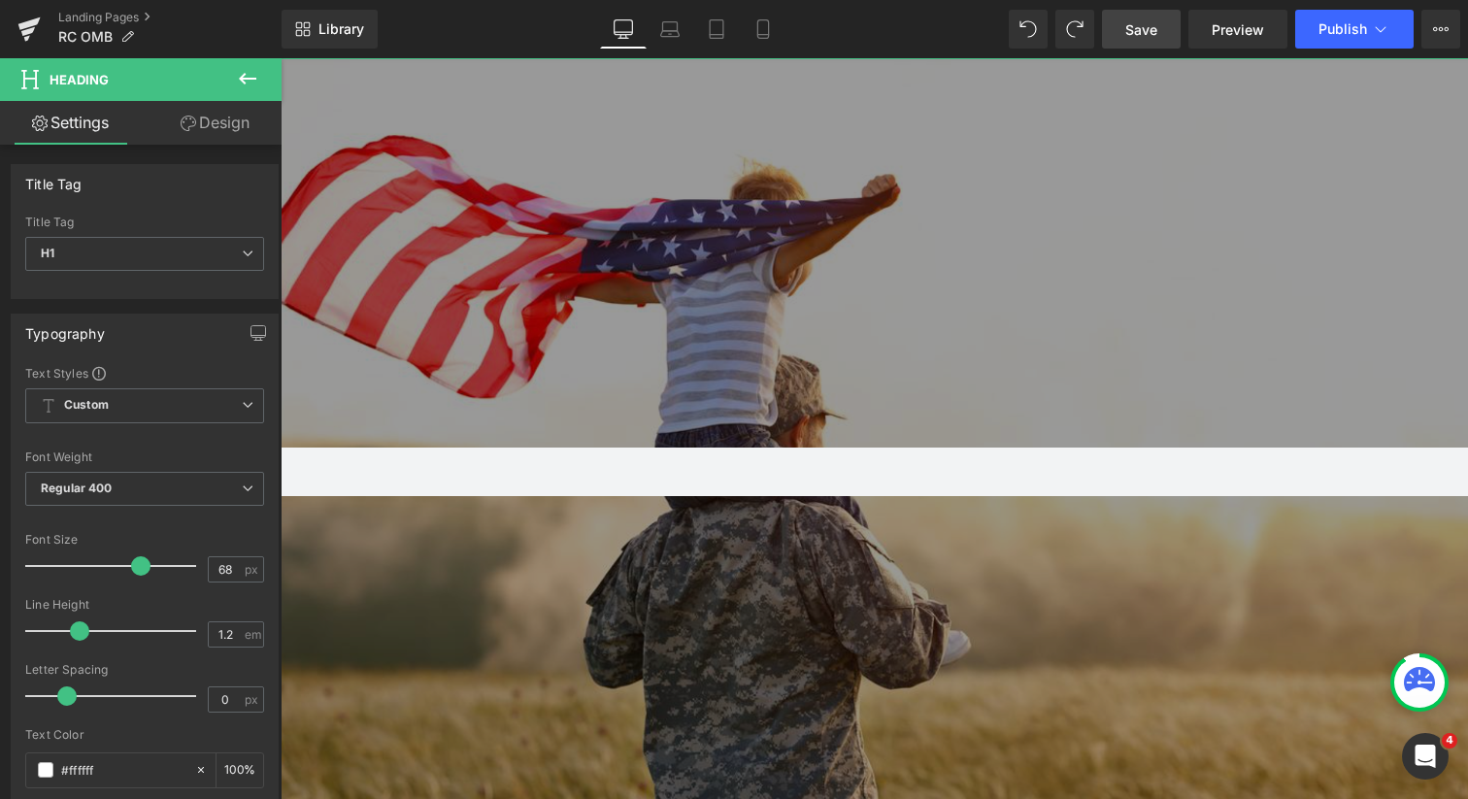
click at [225, 124] on link "Design" at bounding box center [215, 123] width 141 height 44
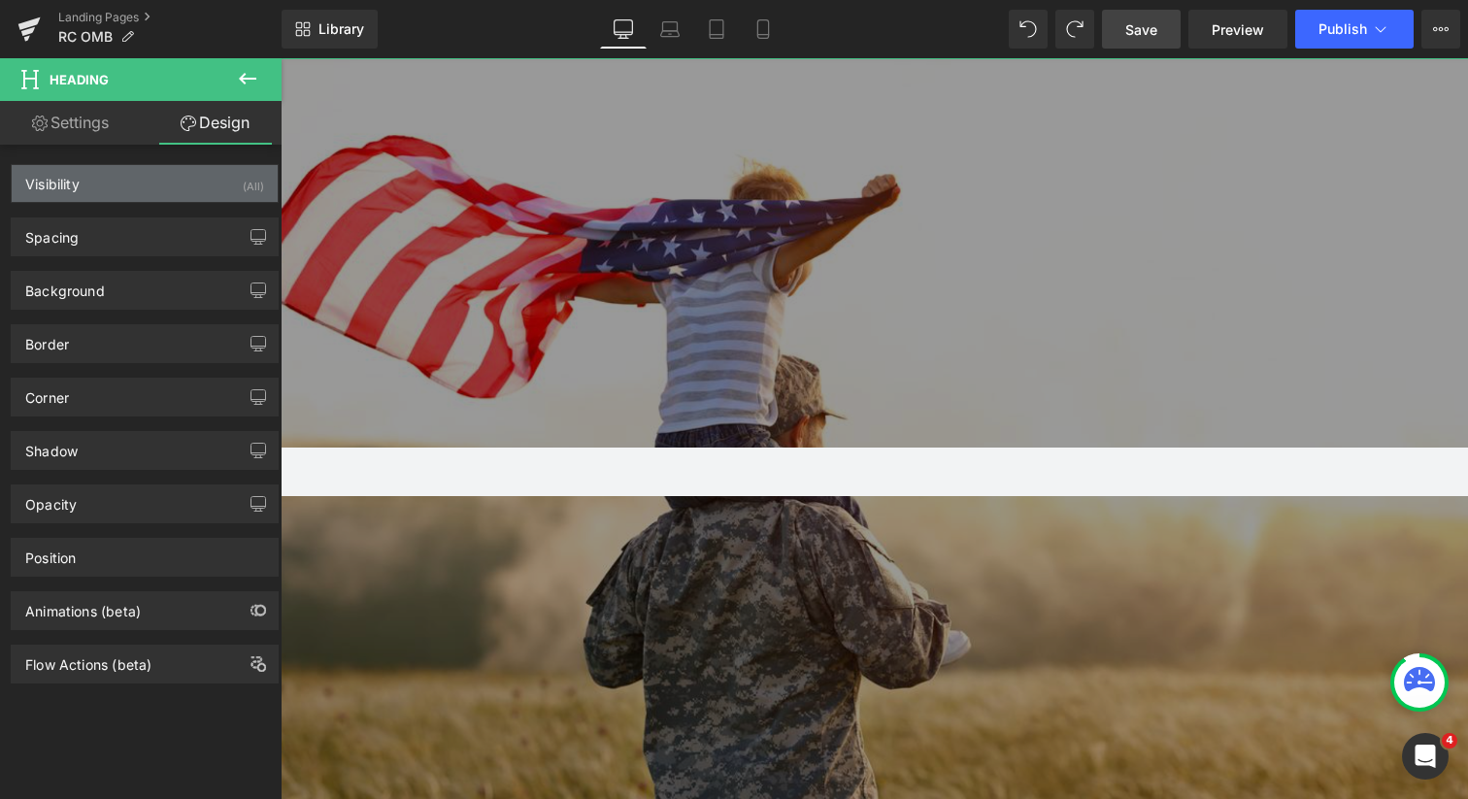
click at [179, 179] on div "Visibility (All)" at bounding box center [145, 183] width 266 height 37
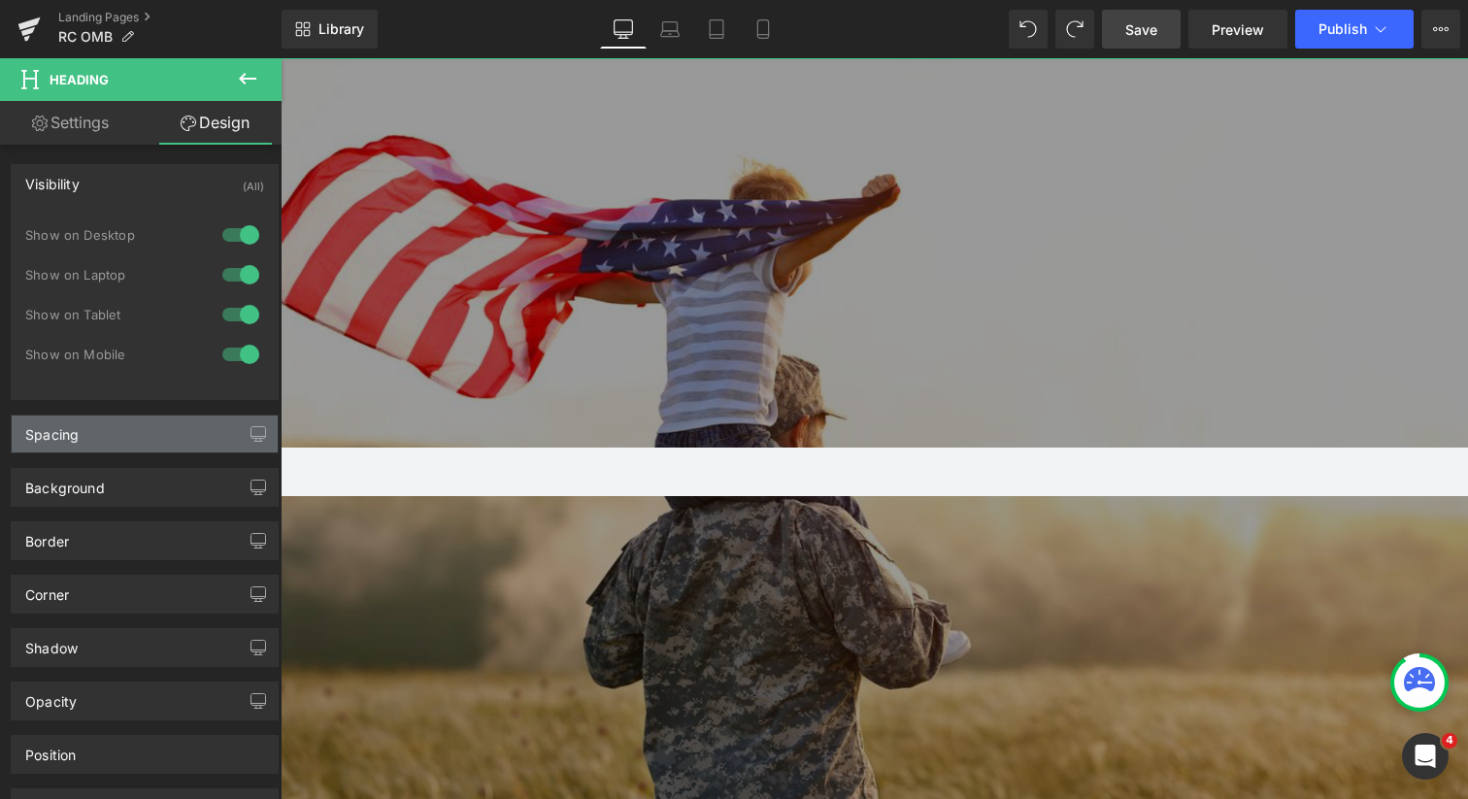
click at [163, 438] on div "Spacing" at bounding box center [145, 434] width 266 height 37
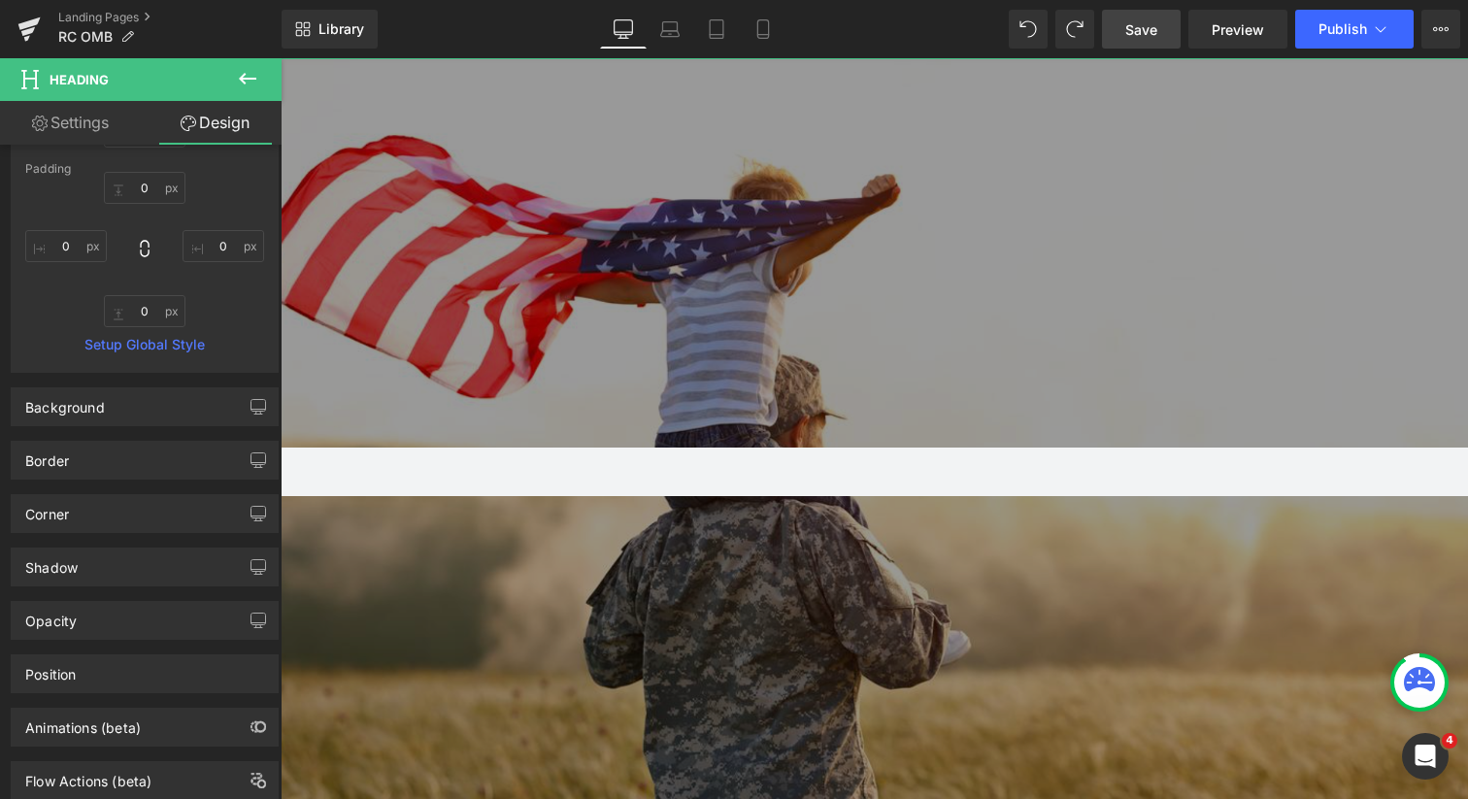
scroll to position [540, 0]
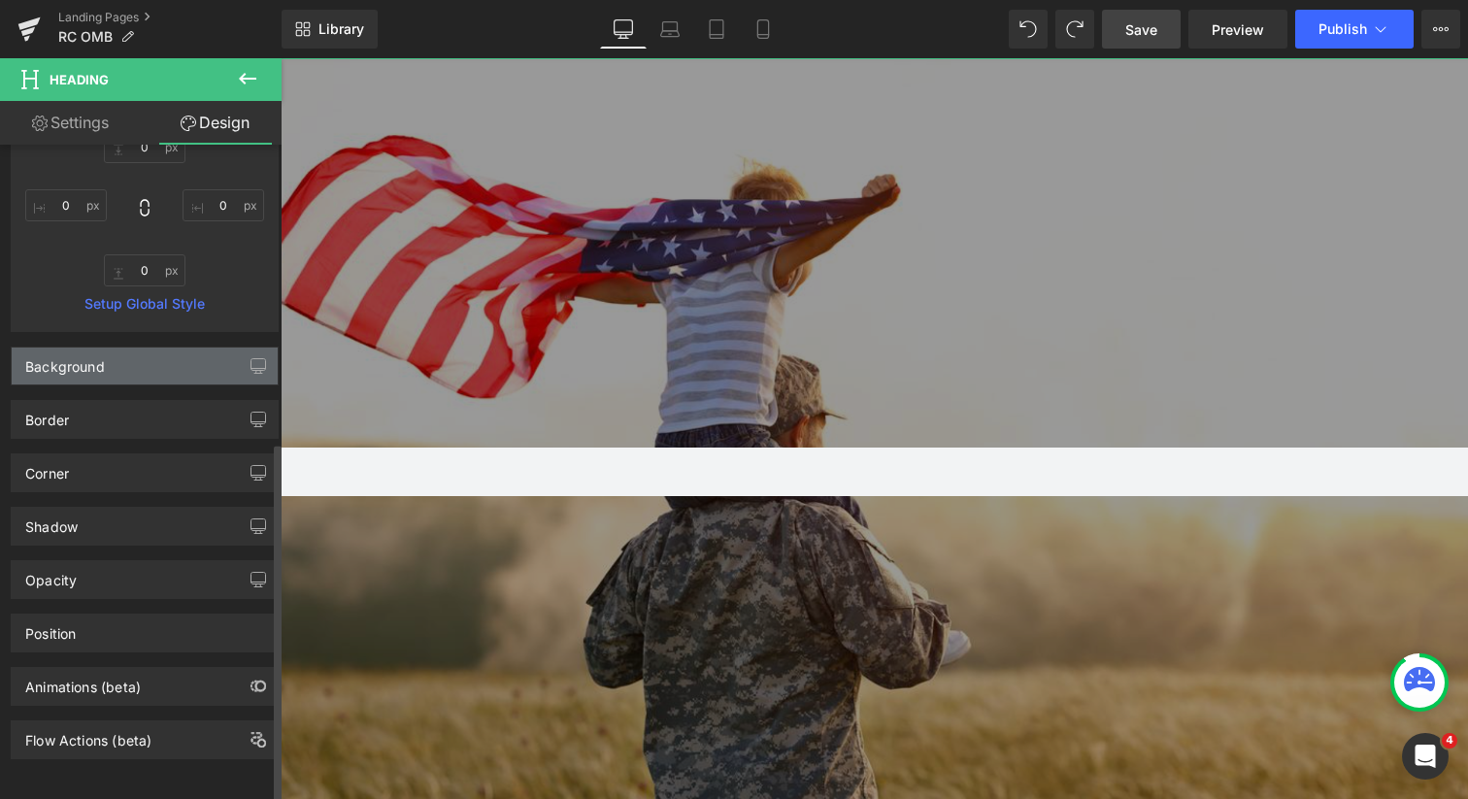
click at [150, 356] on div "Background" at bounding box center [145, 366] width 266 height 37
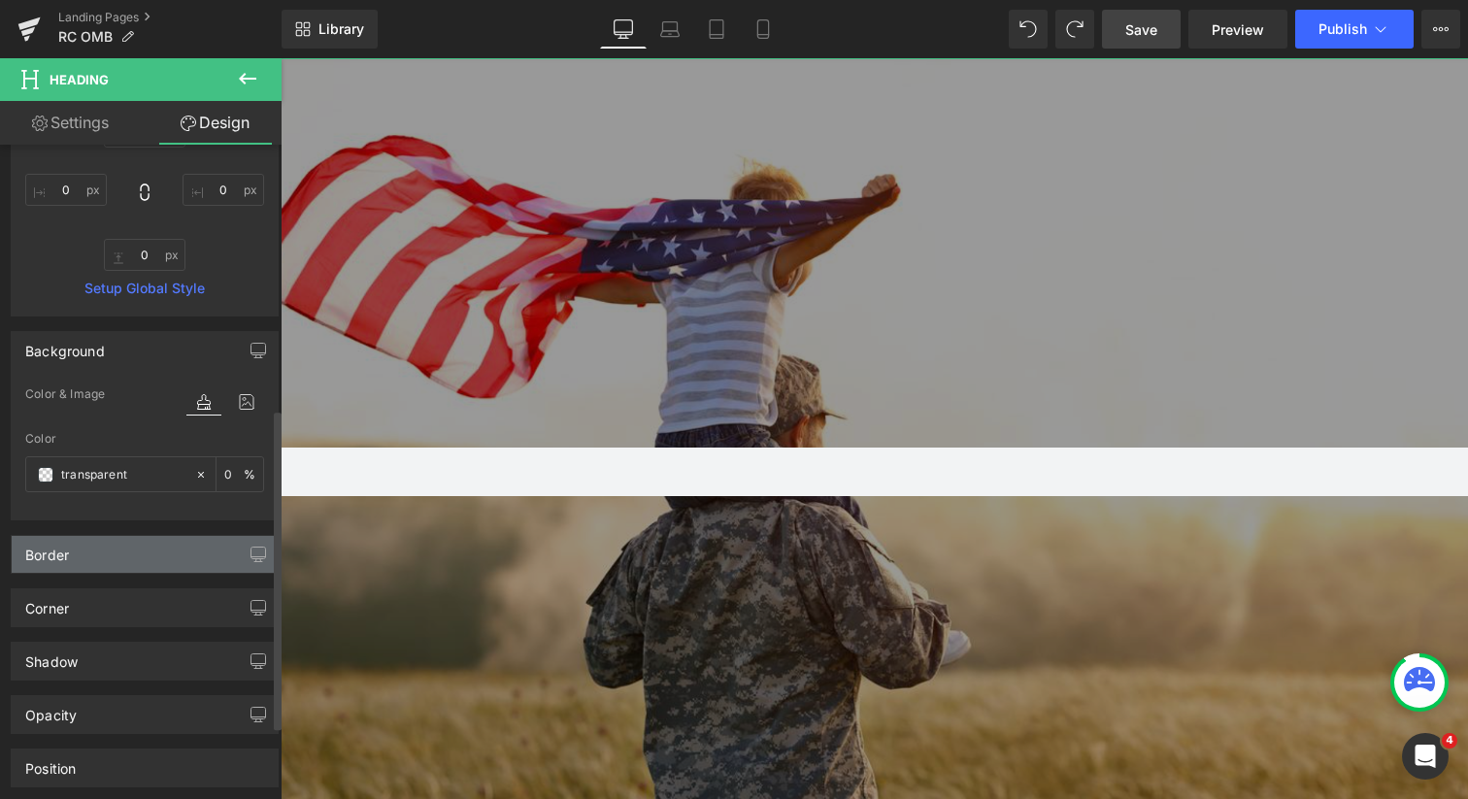
click at [142, 545] on div "Border" at bounding box center [145, 554] width 266 height 37
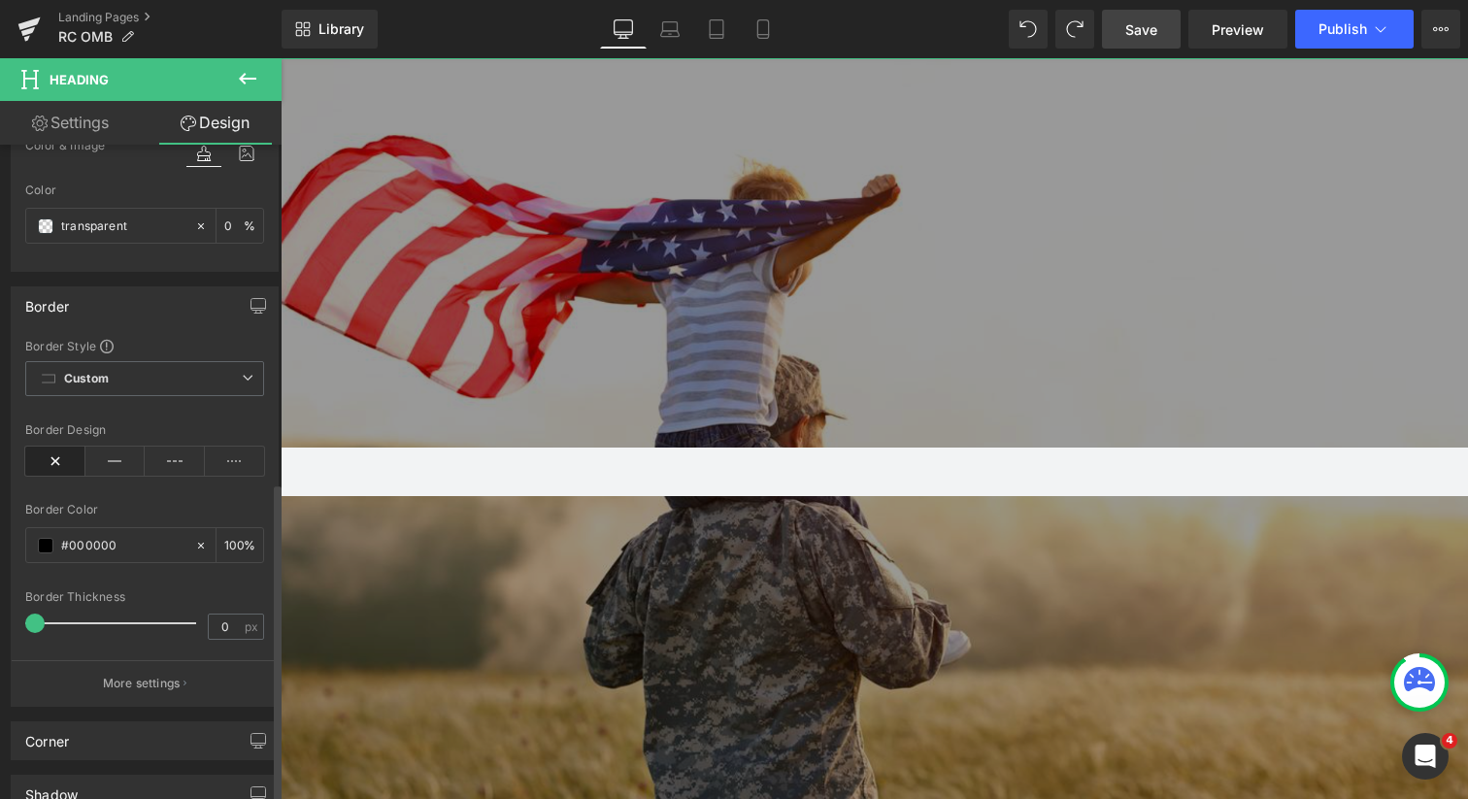
scroll to position [975, 0]
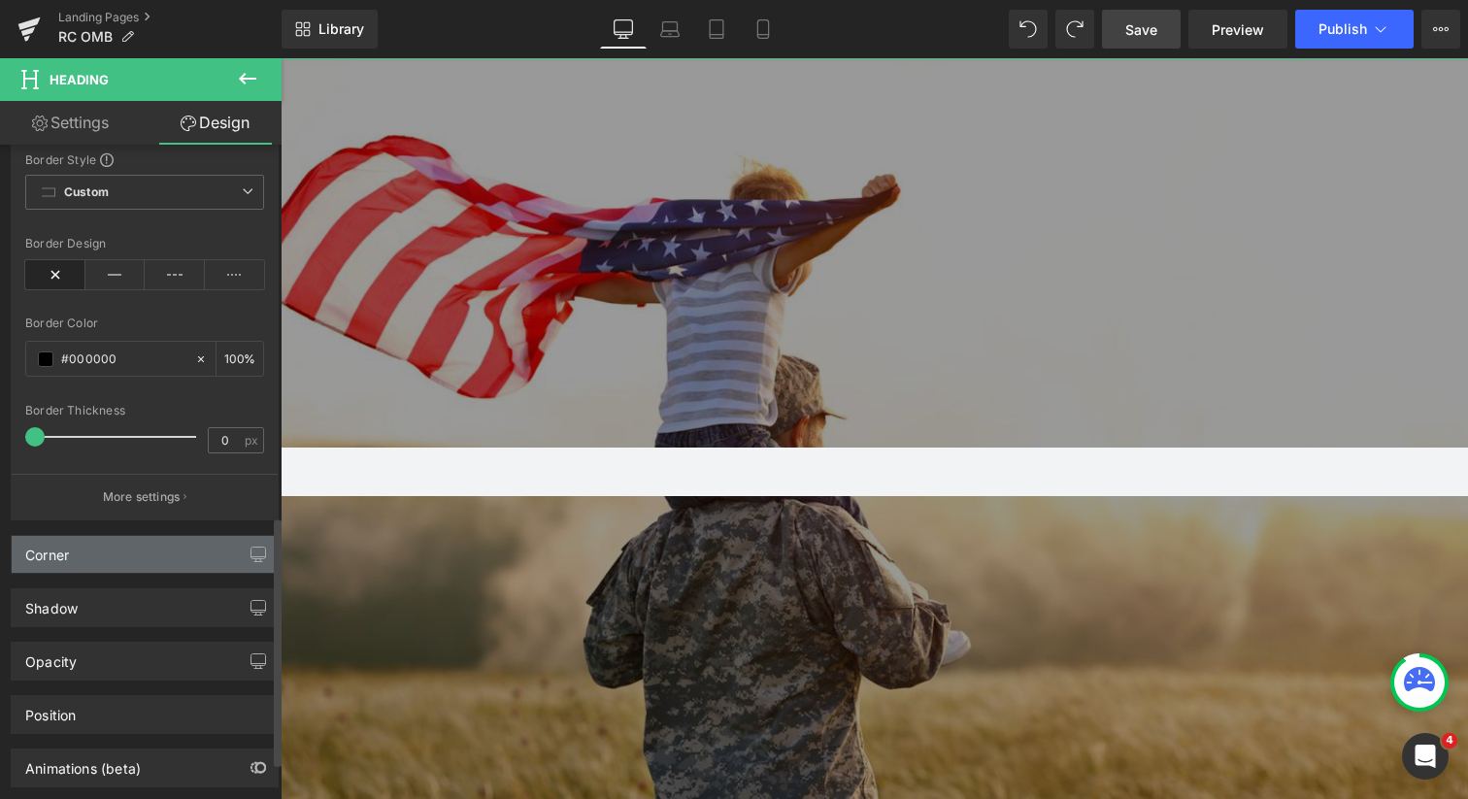
click at [141, 550] on div "Corner" at bounding box center [145, 554] width 266 height 37
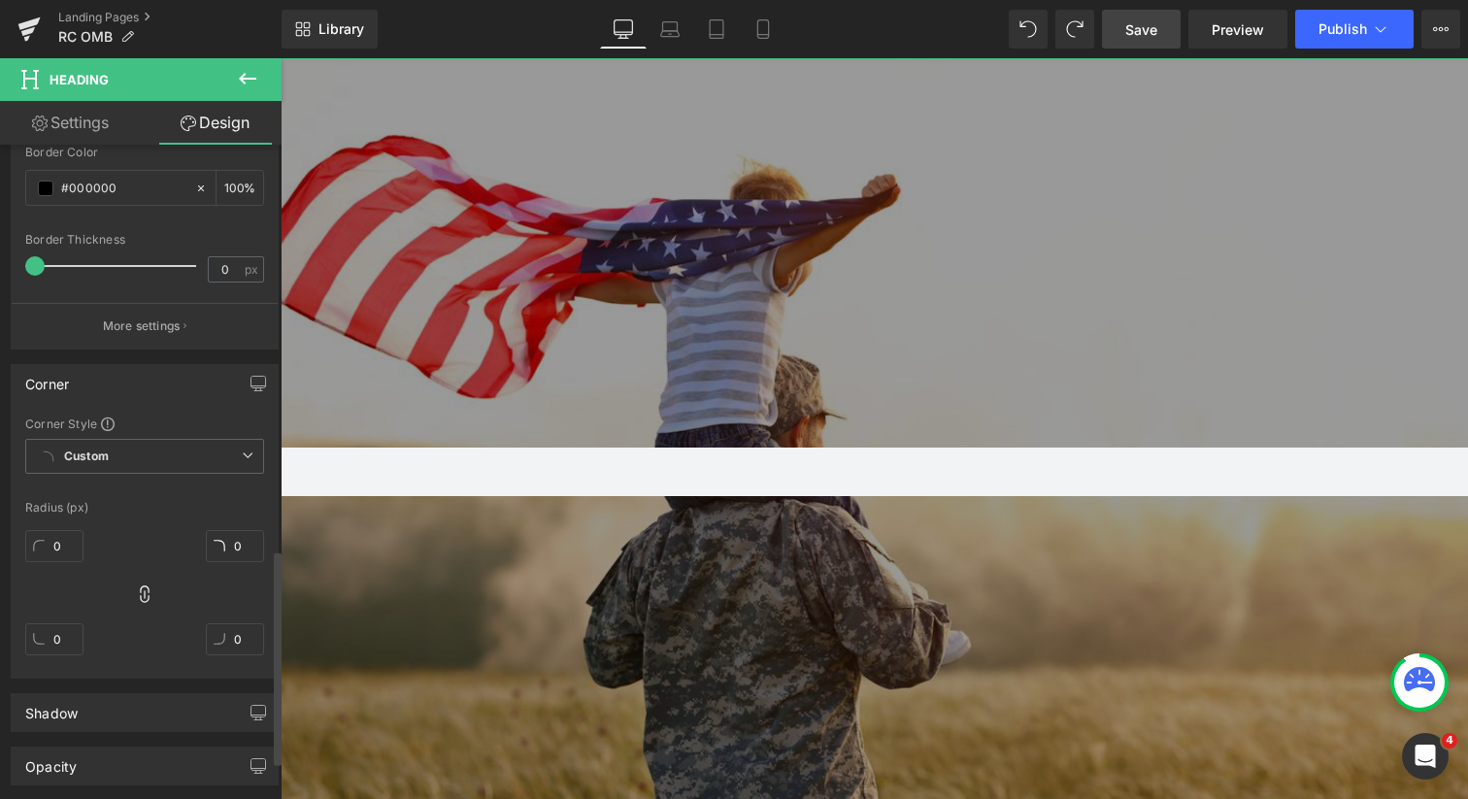
scroll to position [1305, 0]
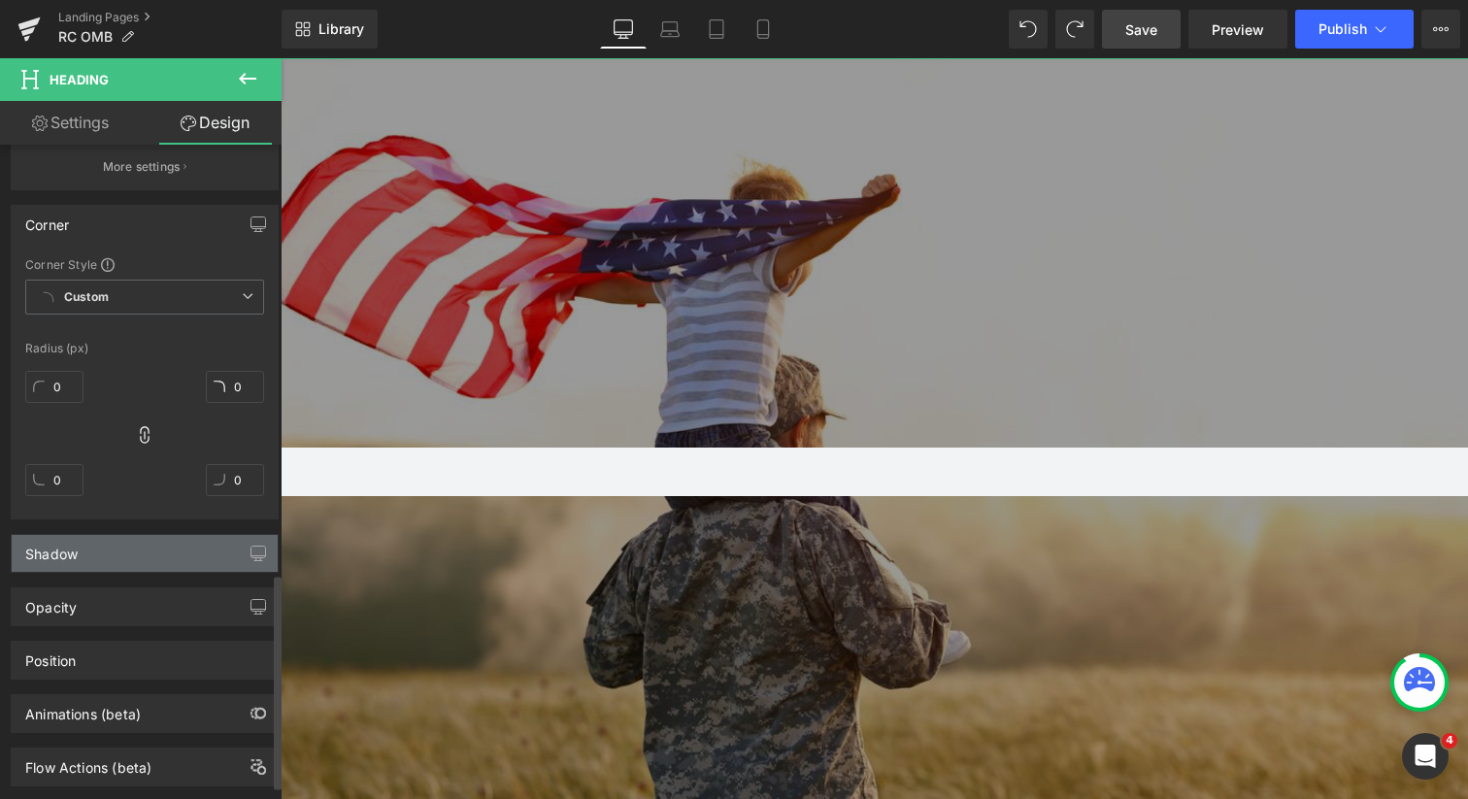
click at [141, 548] on div "Shadow" at bounding box center [145, 553] width 266 height 37
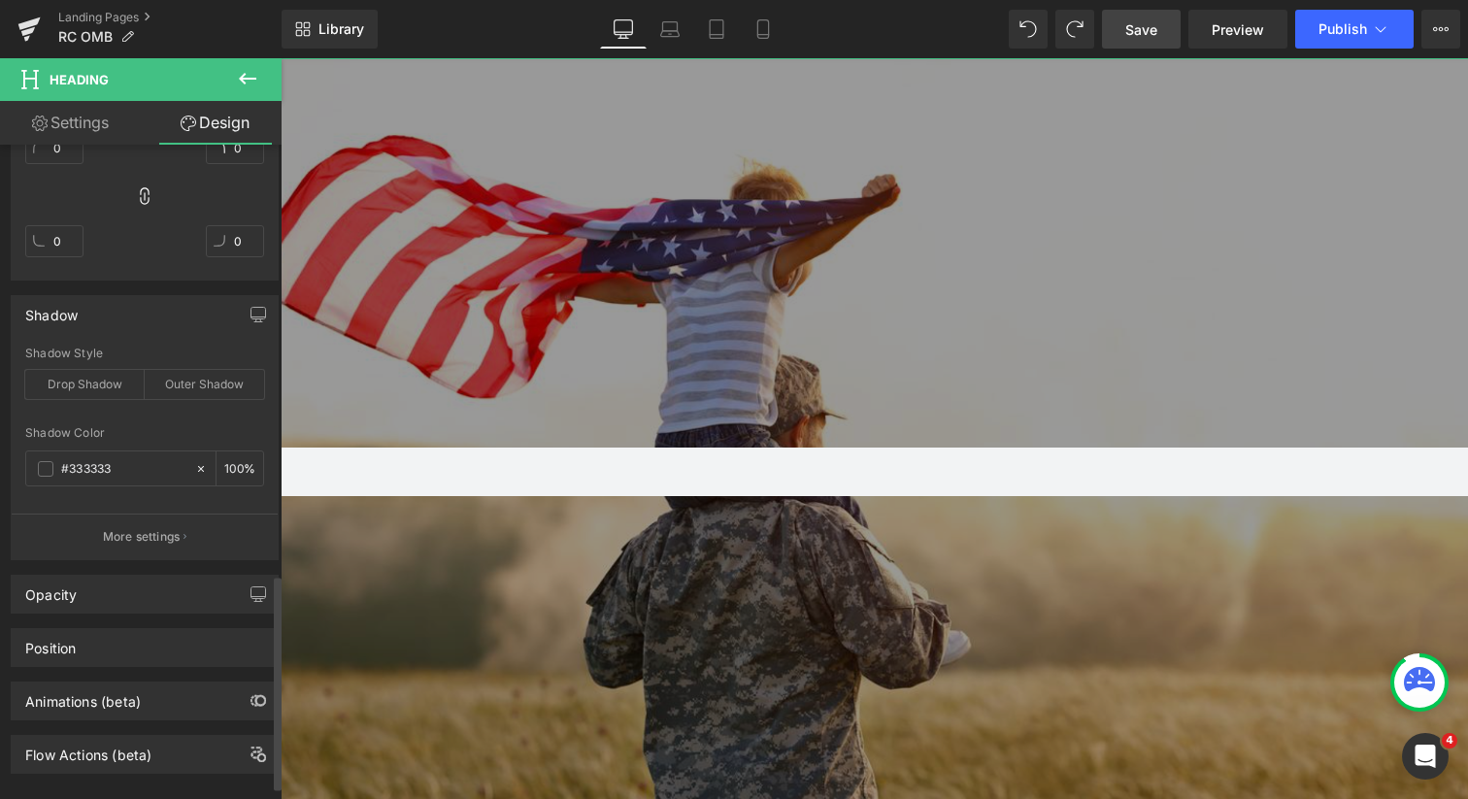
scroll to position [1574, 0]
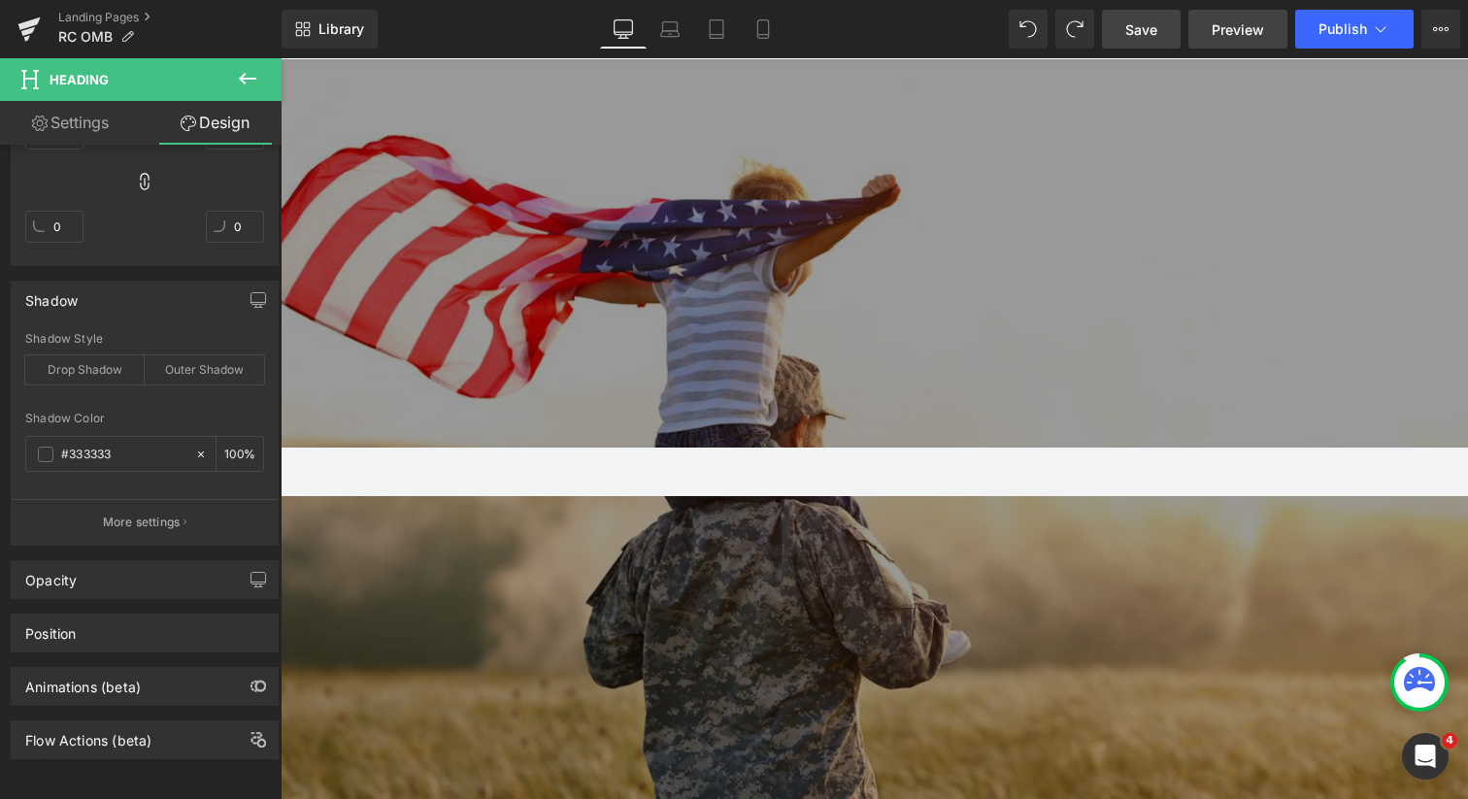
click at [1238, 21] on span "Preview" at bounding box center [1238, 29] width 52 height 20
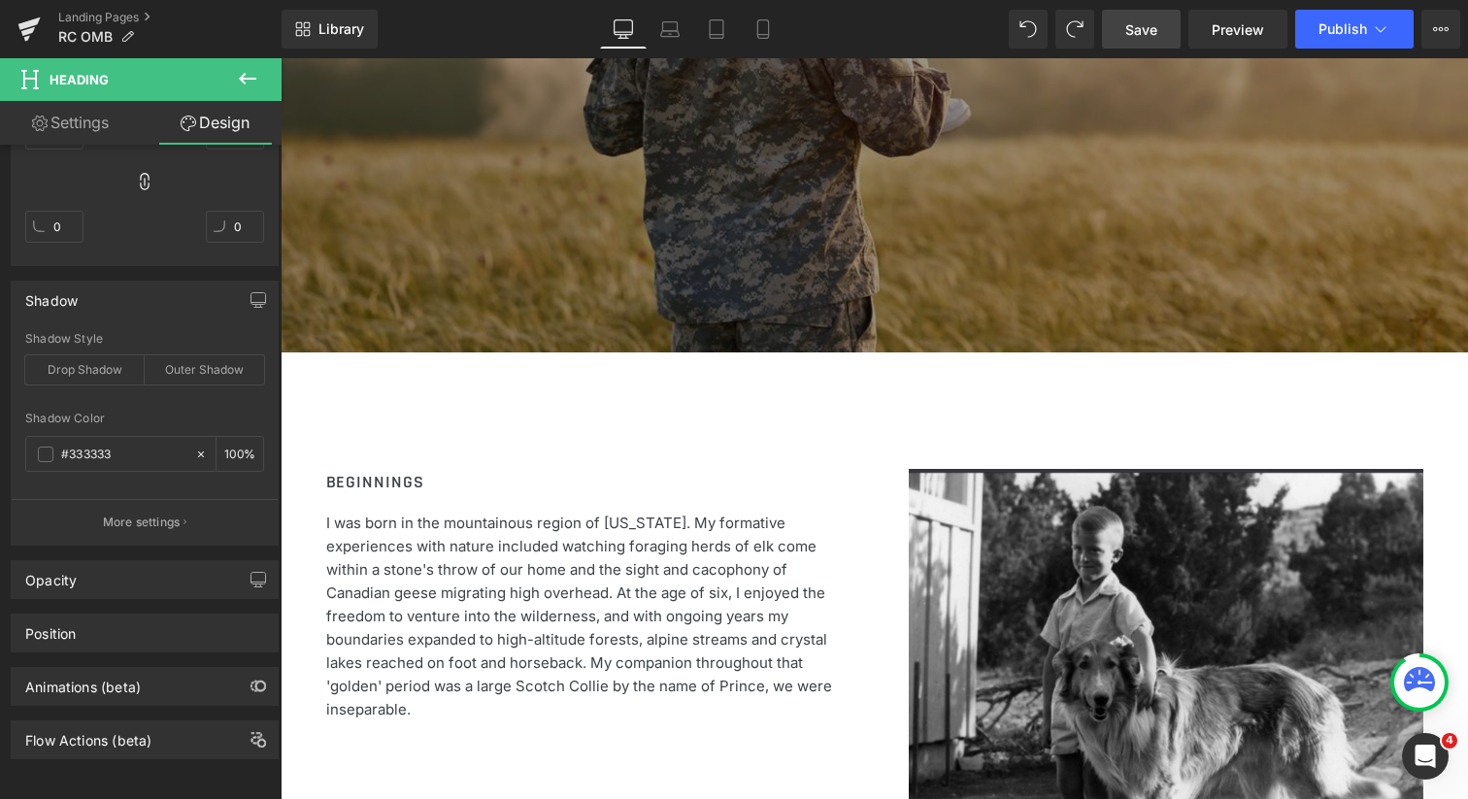
scroll to position [684, 0]
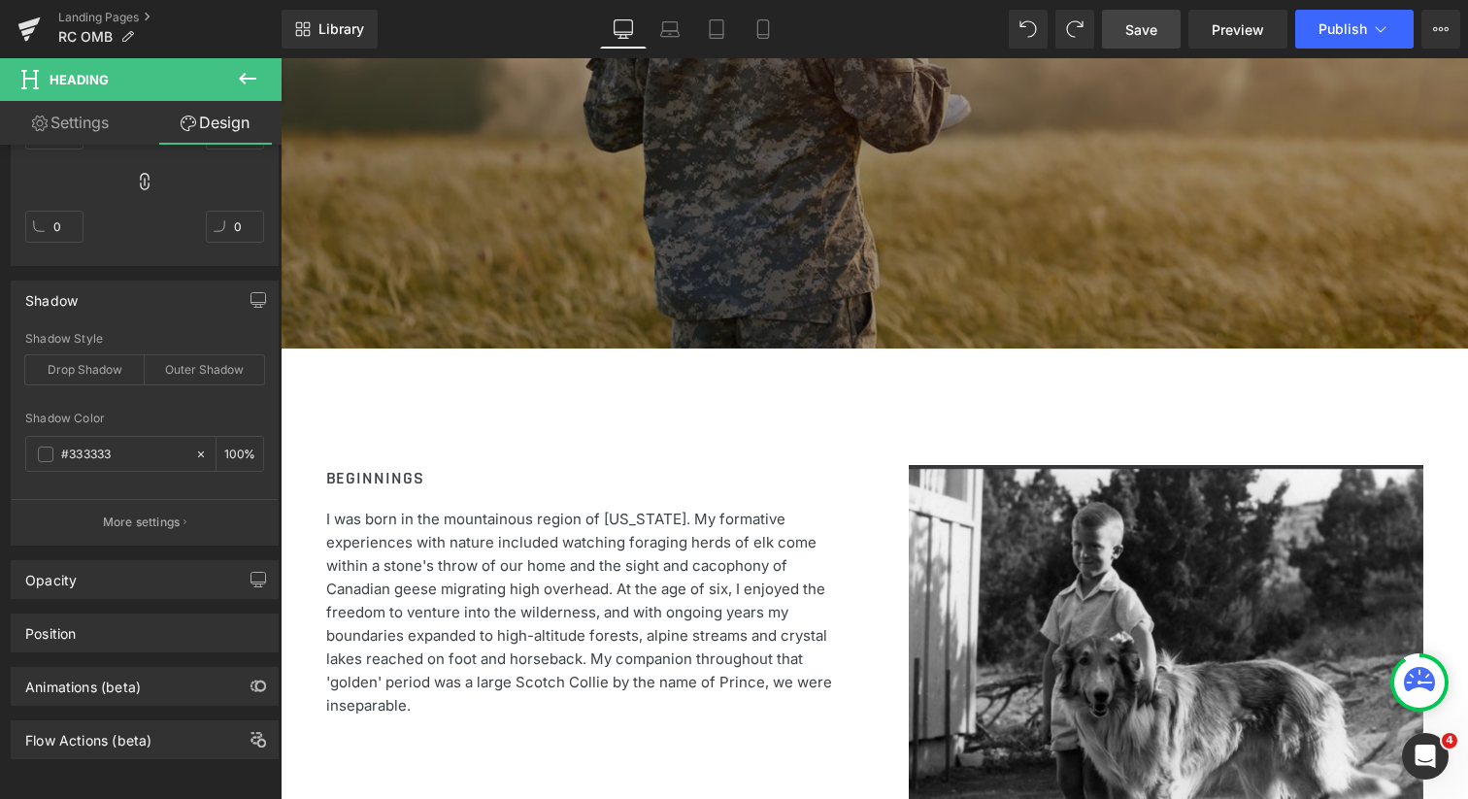
click at [247, 78] on icon at bounding box center [247, 79] width 17 height 12
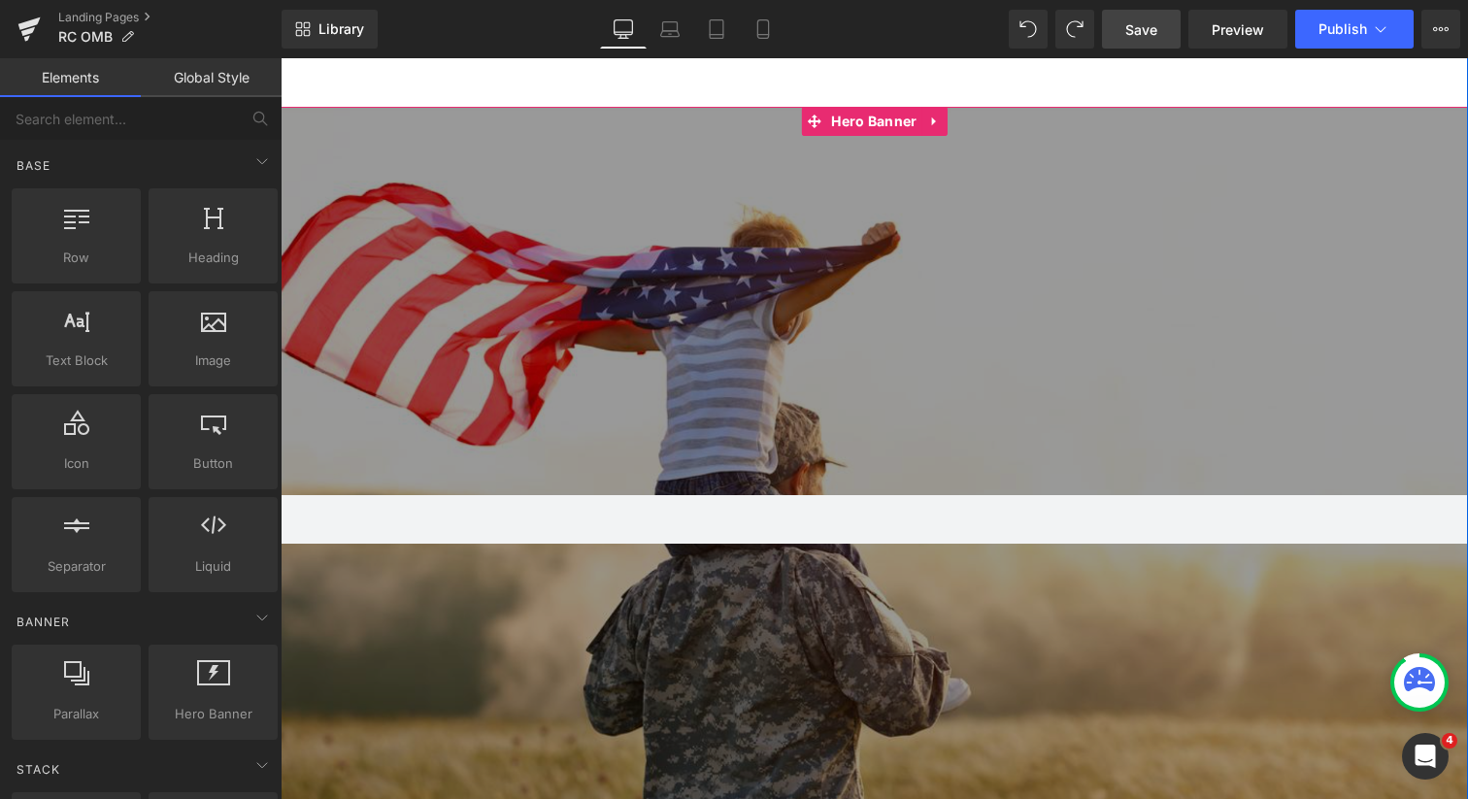
scroll to position [0, 0]
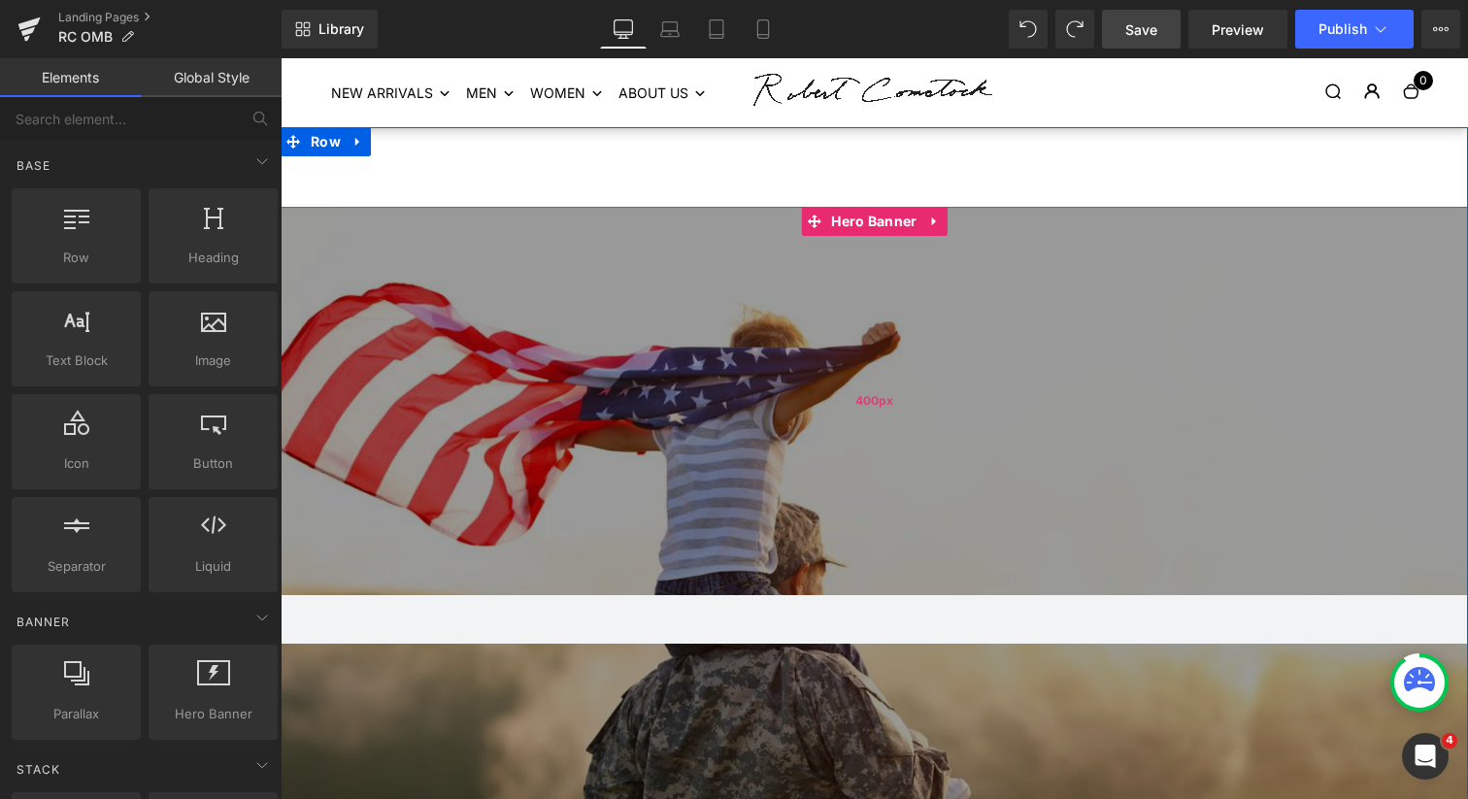
click at [531, 325] on div "400px" at bounding box center [875, 401] width 1188 height 388
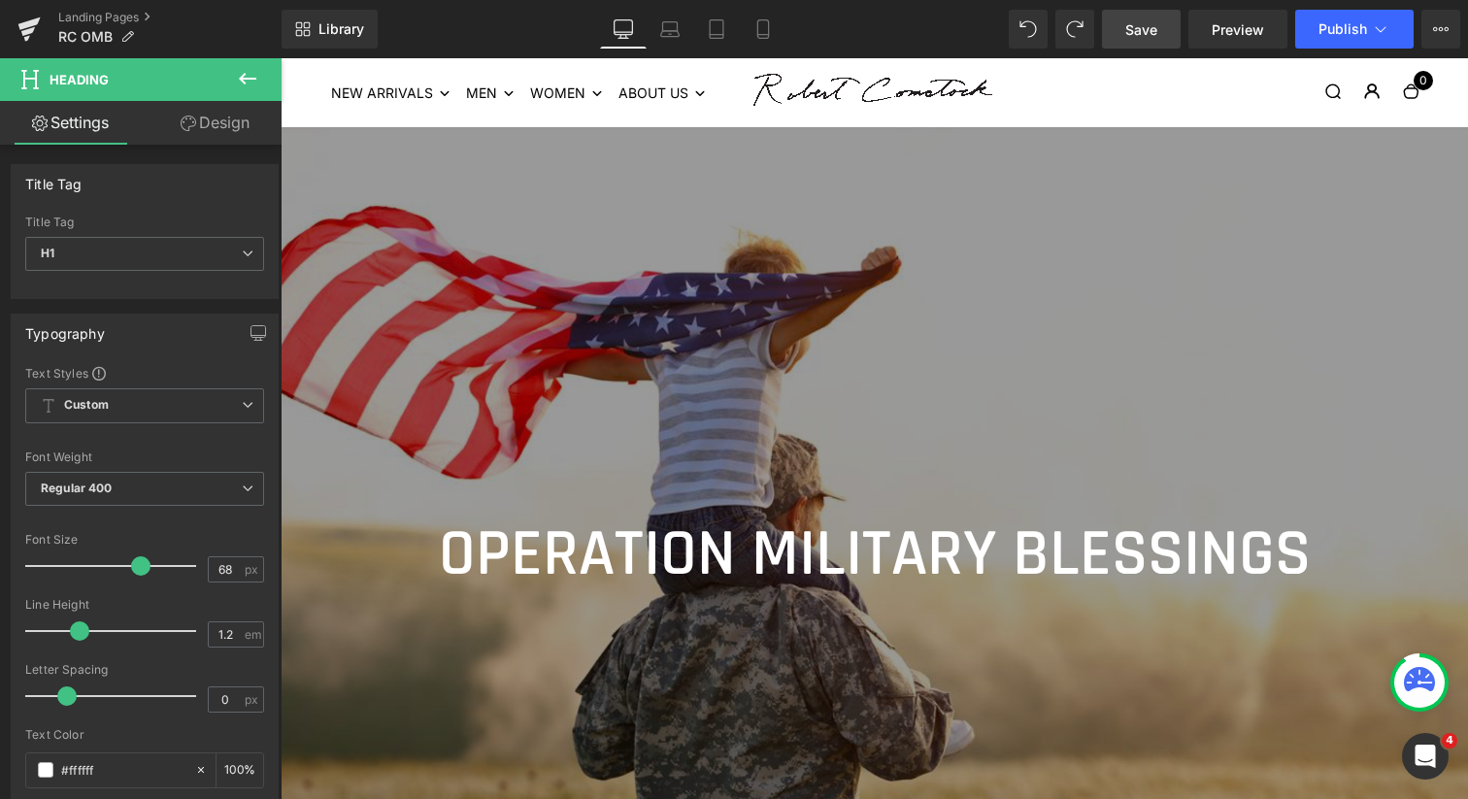
click at [244, 77] on icon at bounding box center [247, 78] width 23 height 23
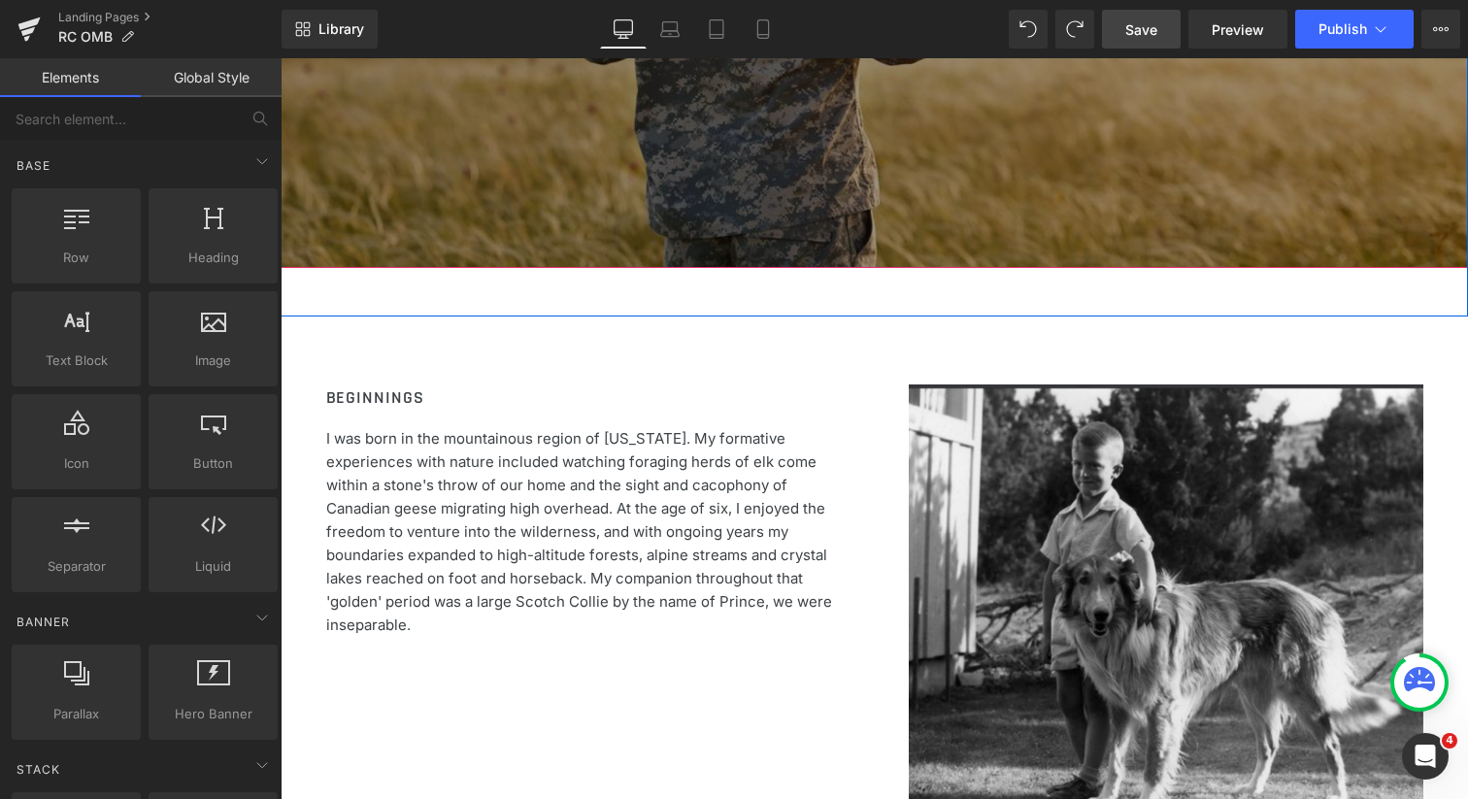
scroll to position [742, 0]
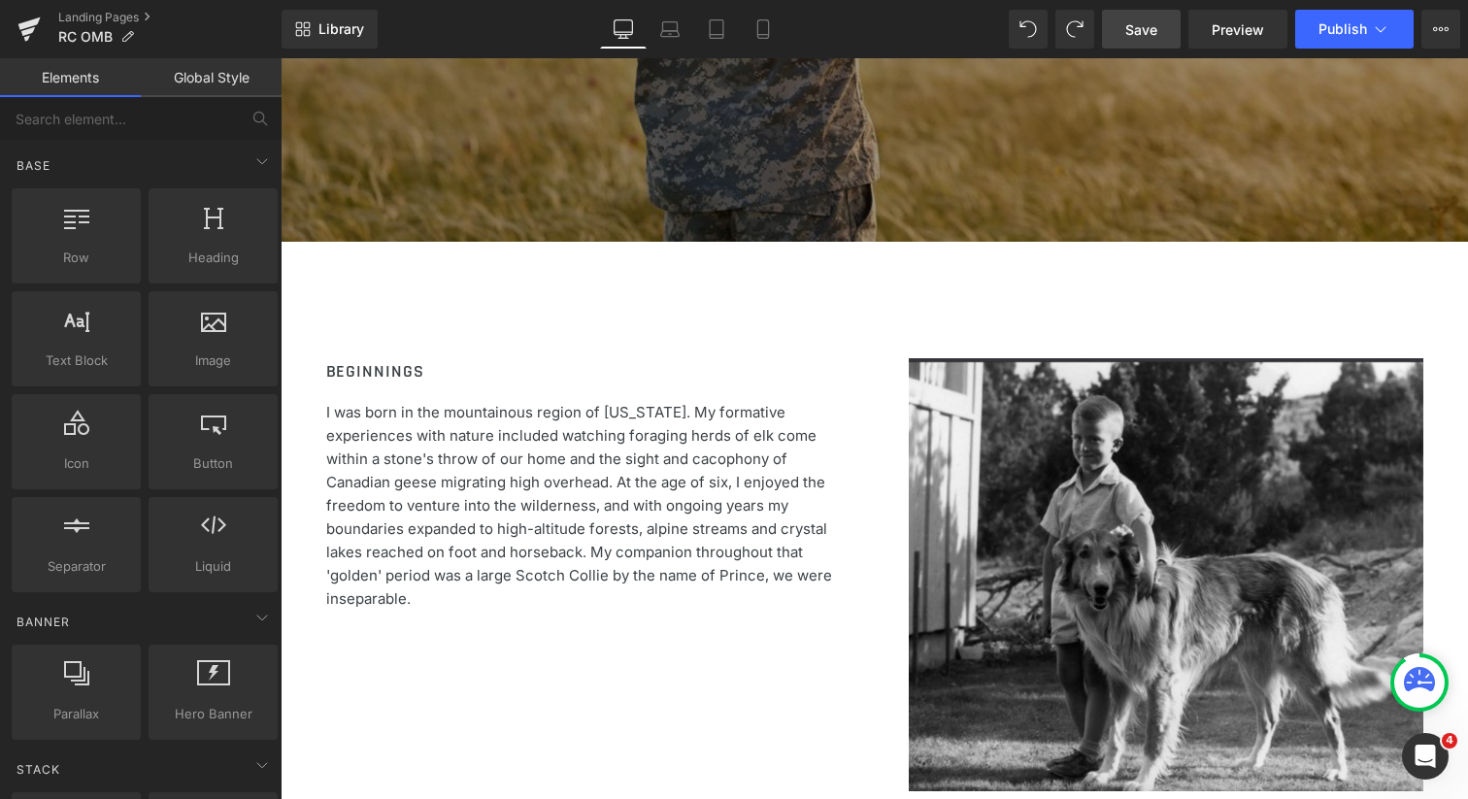
click at [422, 368] on h2 "BEGINNINGS" at bounding box center [583, 372] width 515 height 28
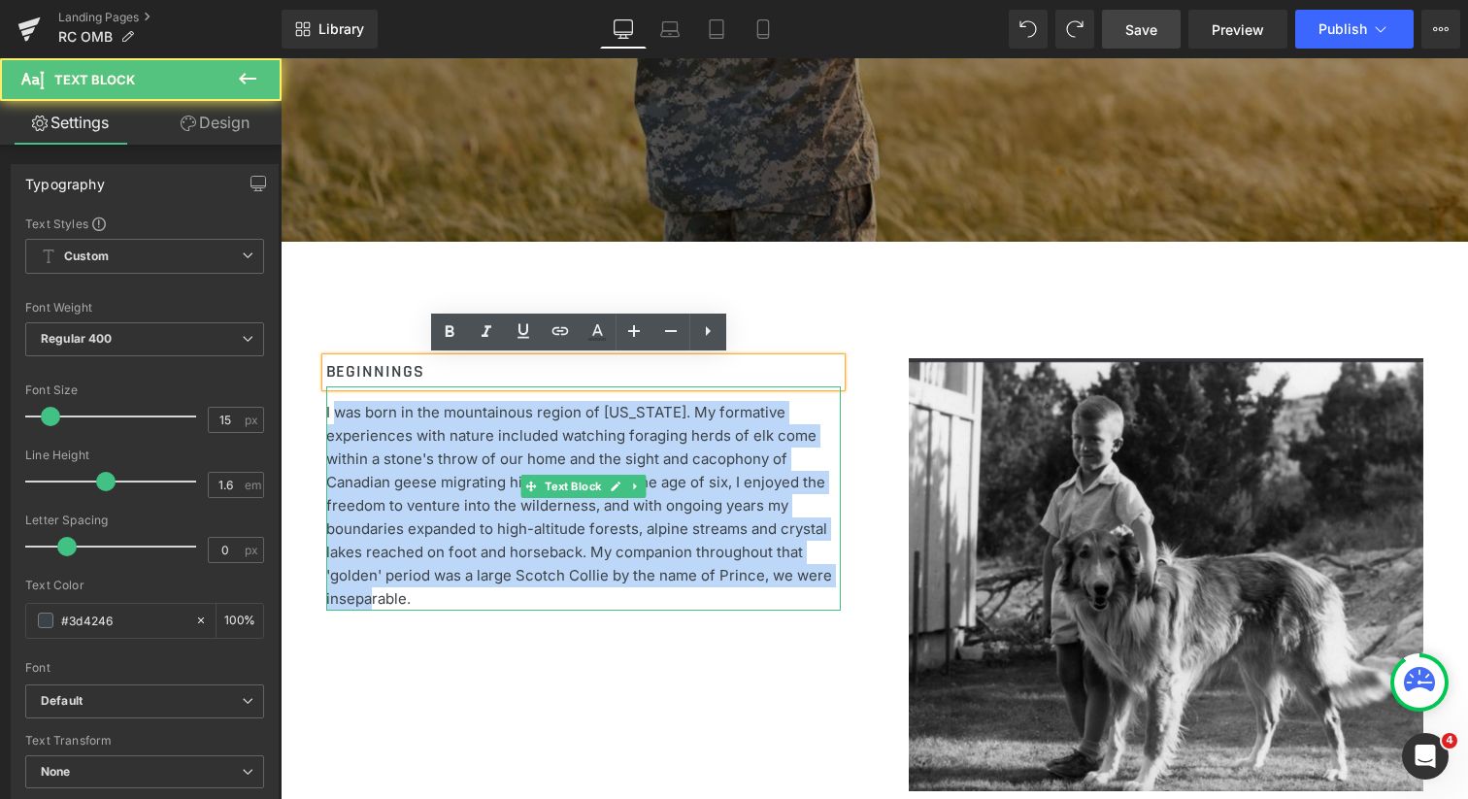
drag, startPoint x: 329, startPoint y: 410, endPoint x: 559, endPoint y: 571, distance: 281.0
click at [559, 571] on p "I was born in the mountainous region of [US_STATE]. My formative experiences wi…" at bounding box center [583, 506] width 515 height 210
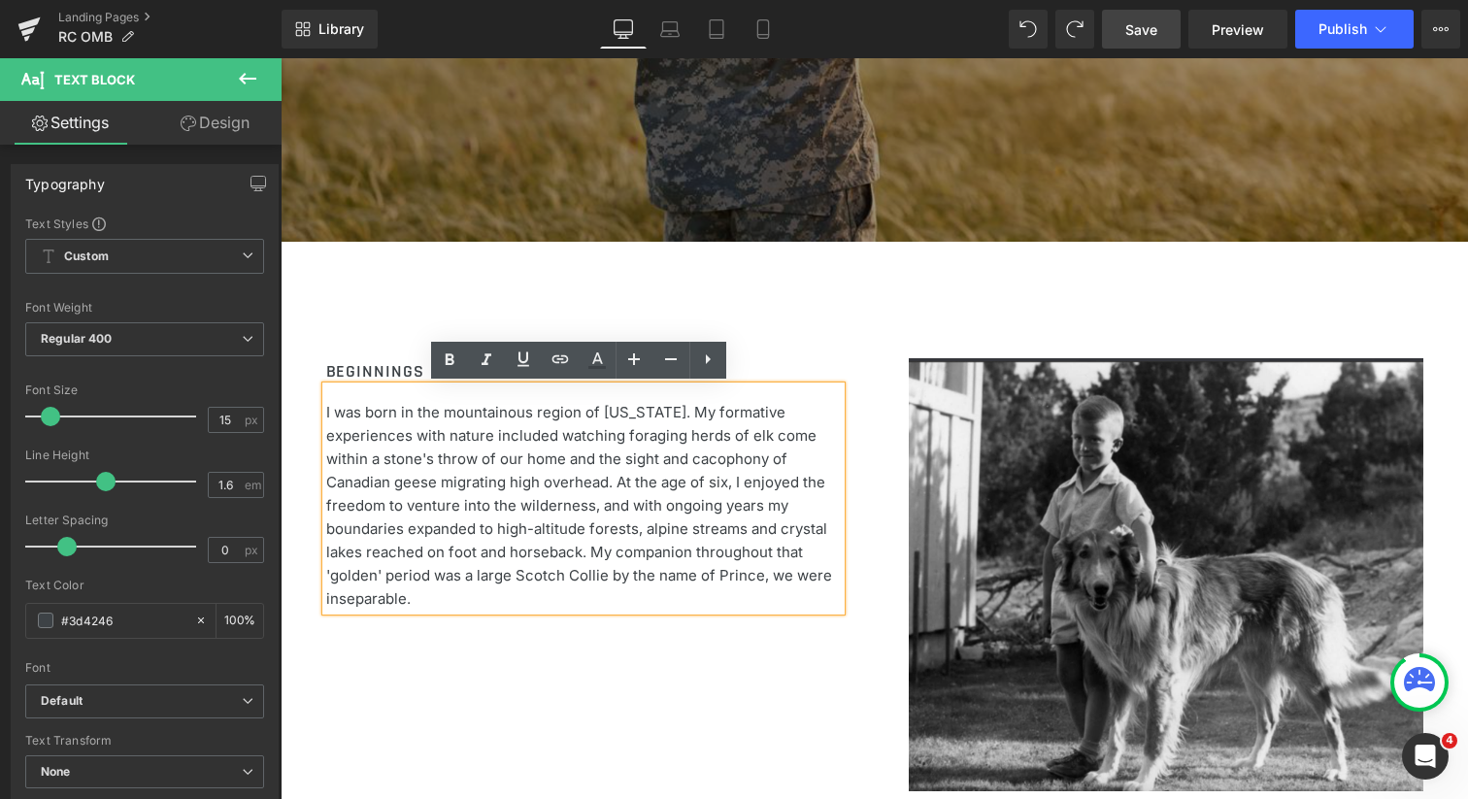
click at [572, 574] on p "I was born in the mountainous region of [US_STATE]. My formative experiences wi…" at bounding box center [583, 506] width 515 height 210
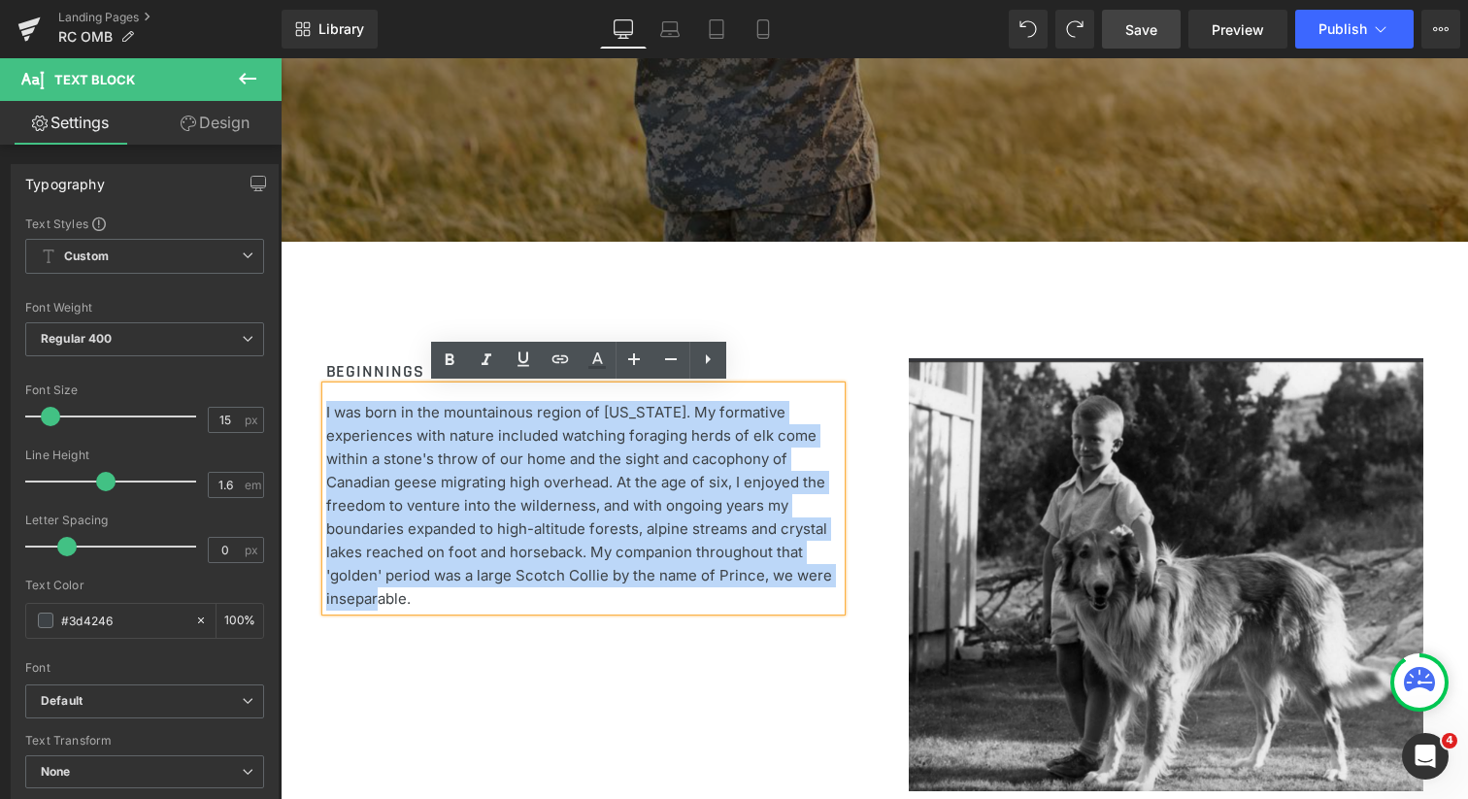
drag, startPoint x: 569, startPoint y: 575, endPoint x: 322, endPoint y: 415, distance: 294.1
click at [326, 415] on p "I was born in the mountainous region of [US_STATE]. My formative experiences wi…" at bounding box center [583, 506] width 515 height 210
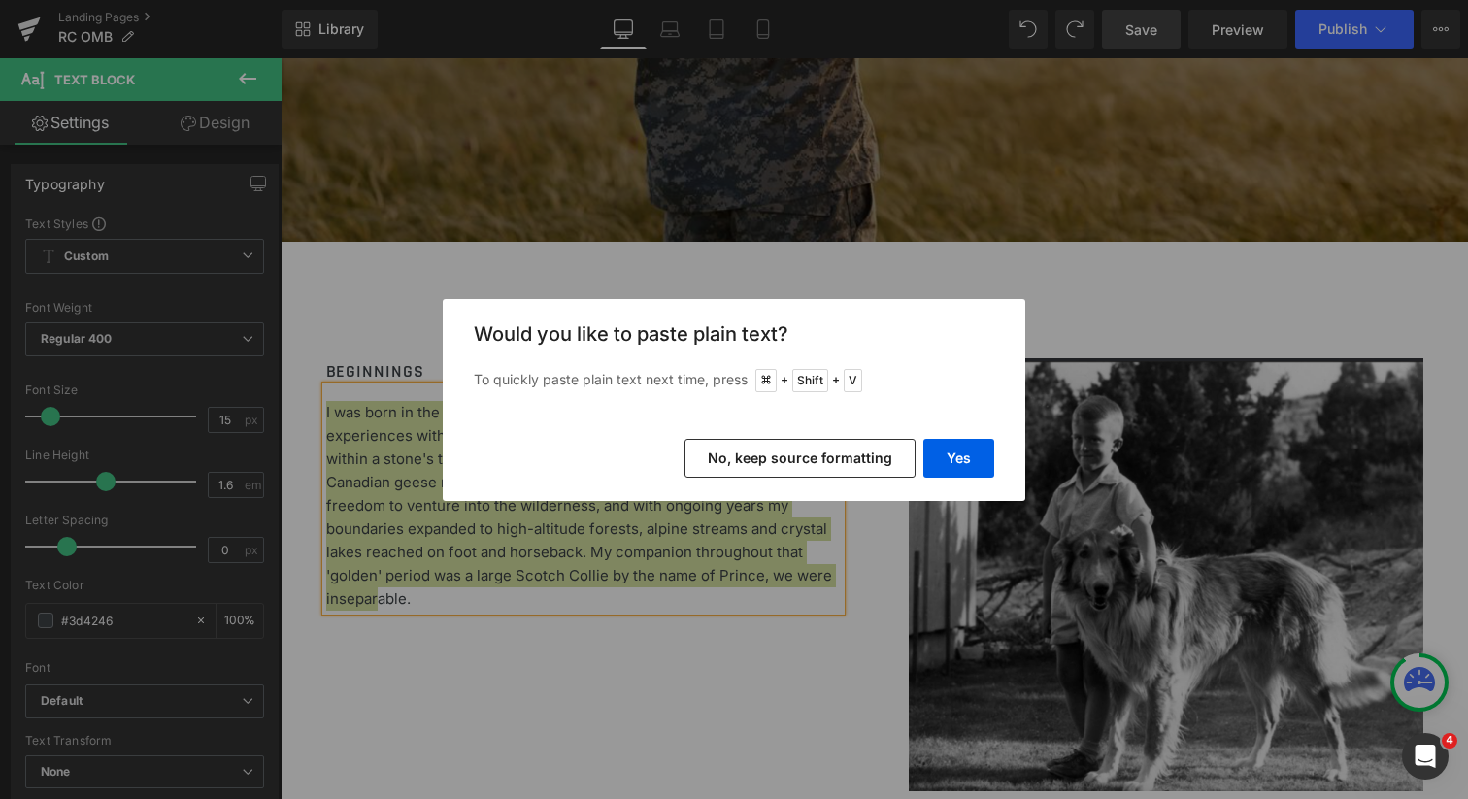
click at [829, 456] on button "No, keep source formatting" at bounding box center [800, 458] width 231 height 39
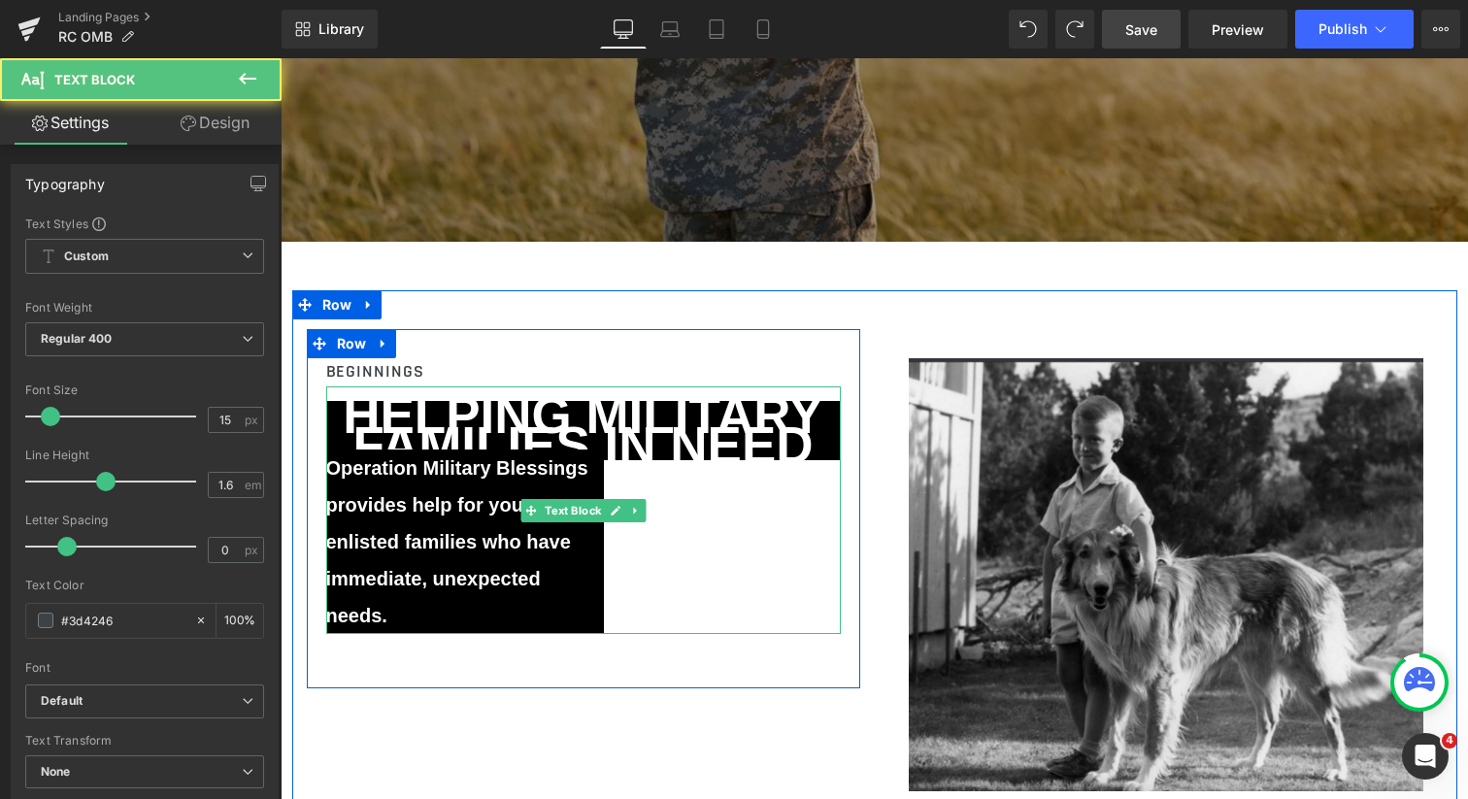
click at [625, 451] on h1 "HELPING MILITARY FAMILIES IN NEED" at bounding box center [583, 431] width 515 height 60
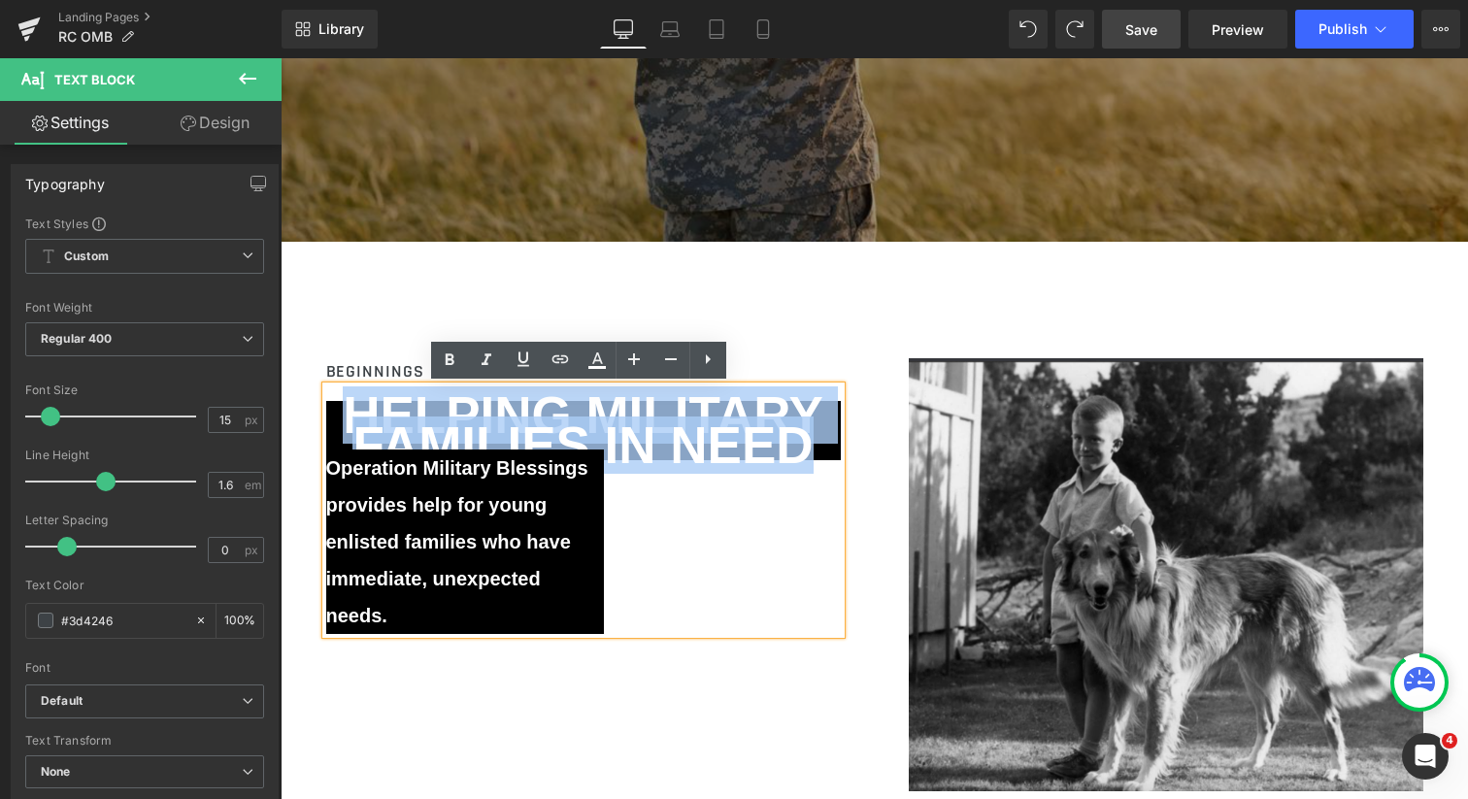
drag, startPoint x: 802, startPoint y: 445, endPoint x: 350, endPoint y: 428, distance: 452.8
click at [350, 427] on h1 "HELPING MILITARY FAMILIES IN NEED" at bounding box center [583, 431] width 515 height 60
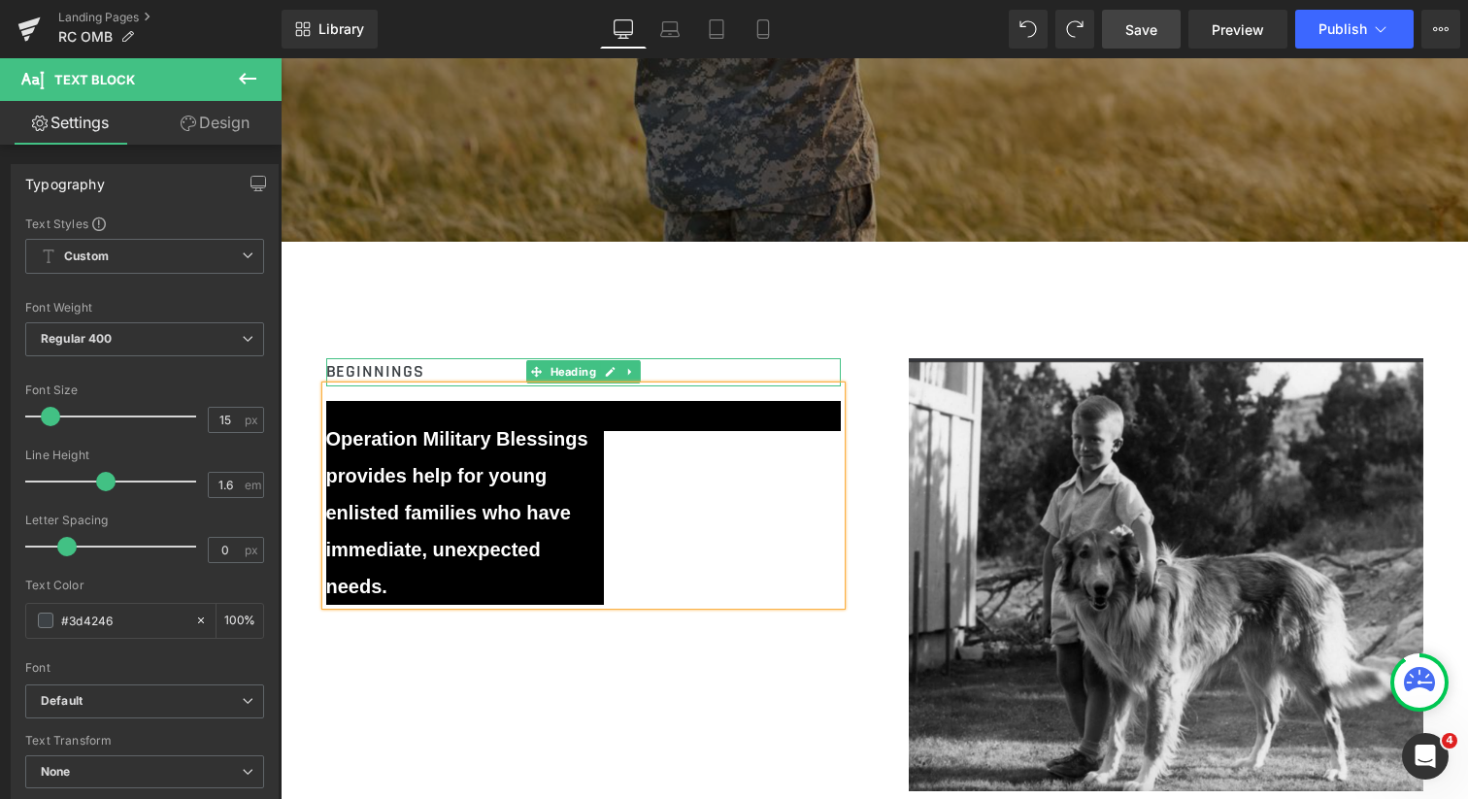
click at [386, 371] on h2 "BEGINNINGS" at bounding box center [583, 372] width 515 height 28
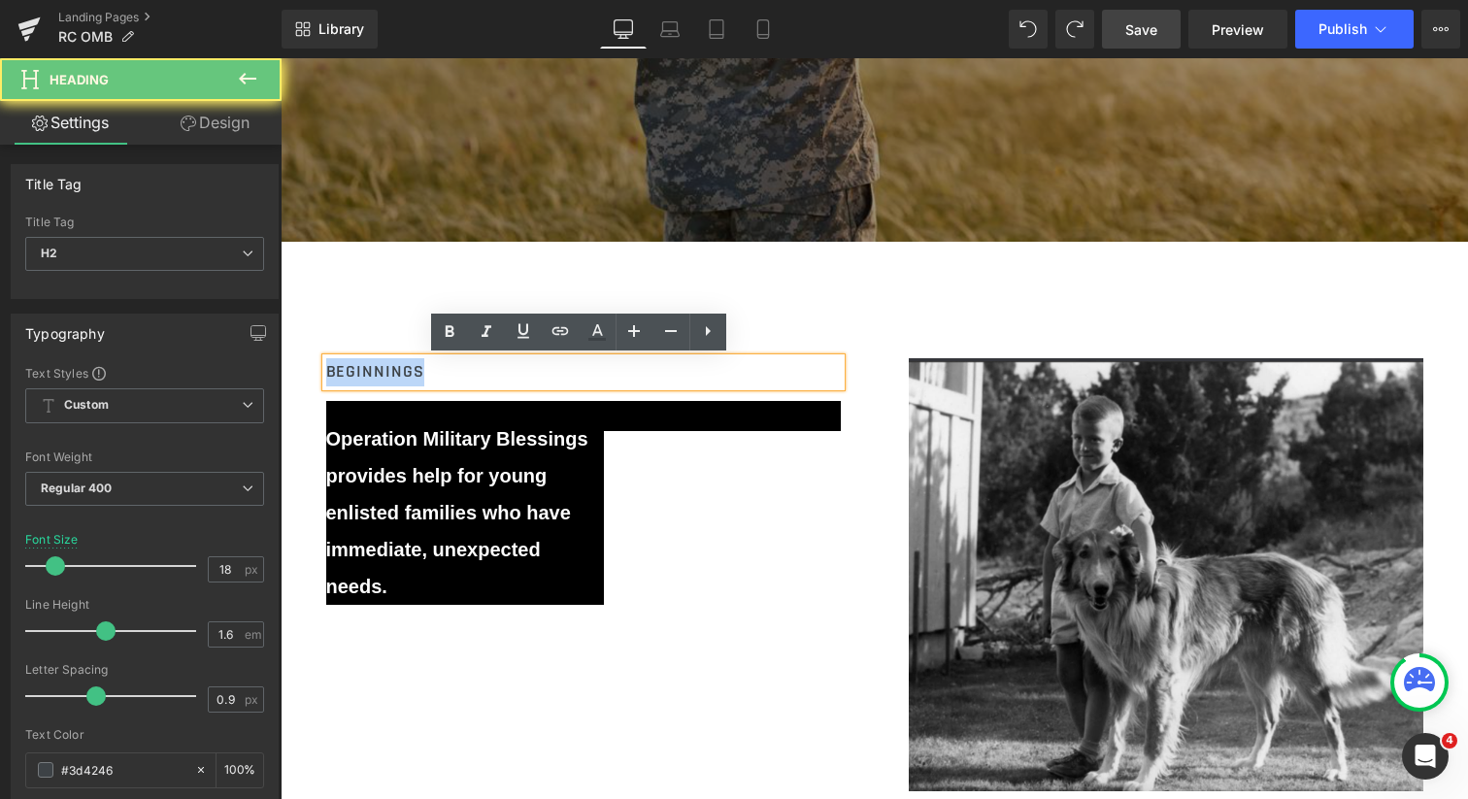
click at [386, 371] on h2 "BEGINNINGS" at bounding box center [583, 372] width 515 height 28
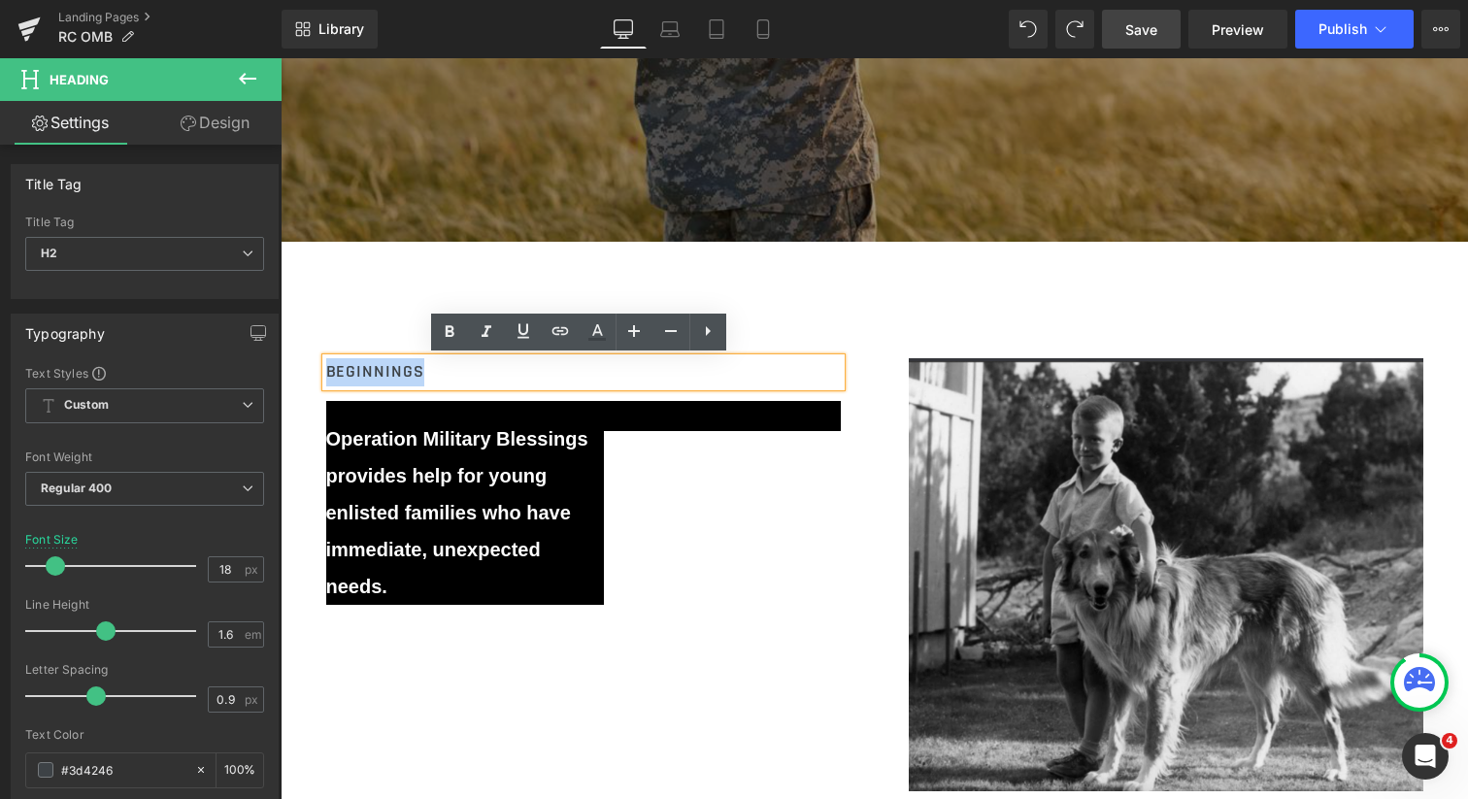
paste div
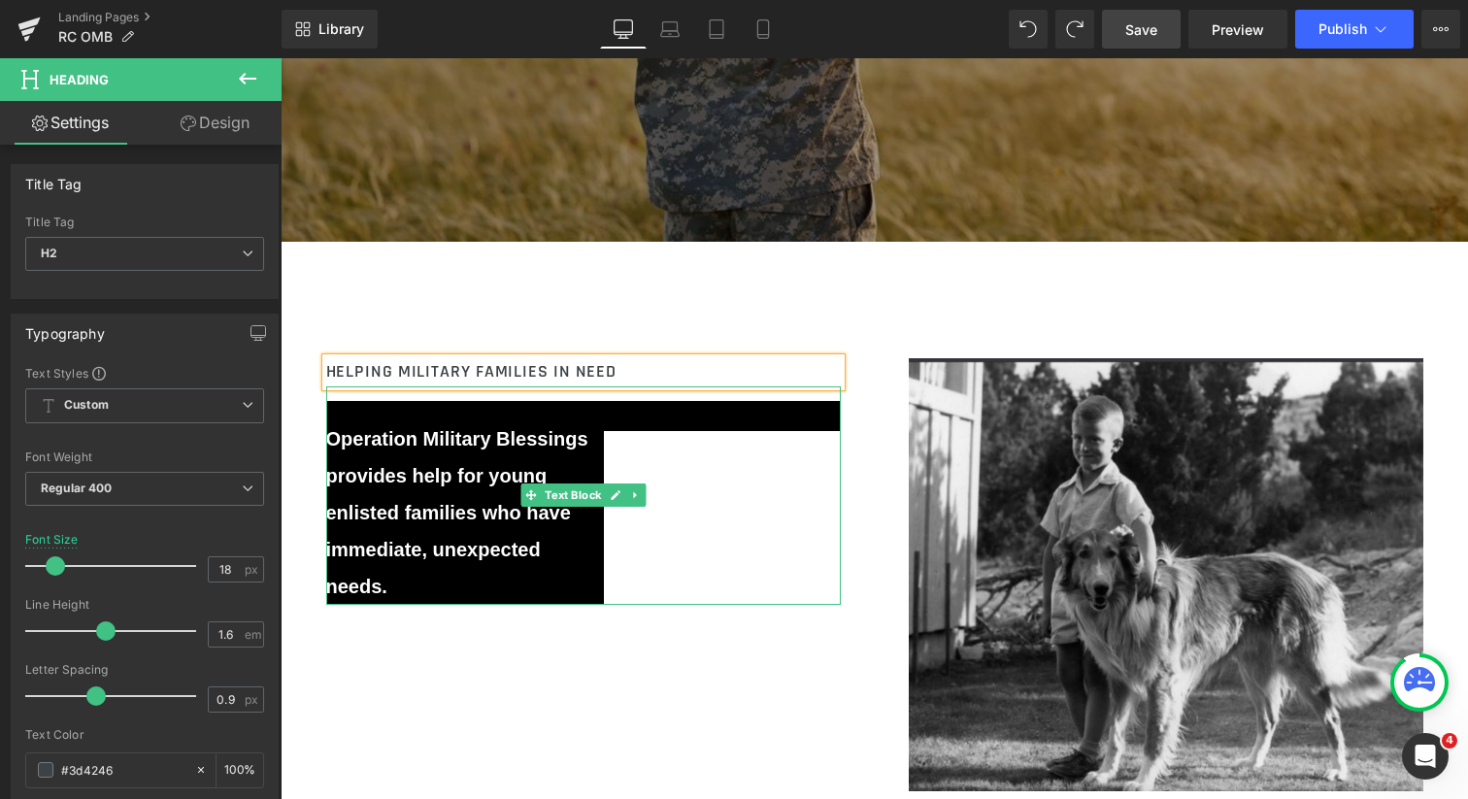
click at [486, 560] on p "Operation Military Blessings provides help for young enlisted families who have…" at bounding box center [465, 512] width 278 height 184
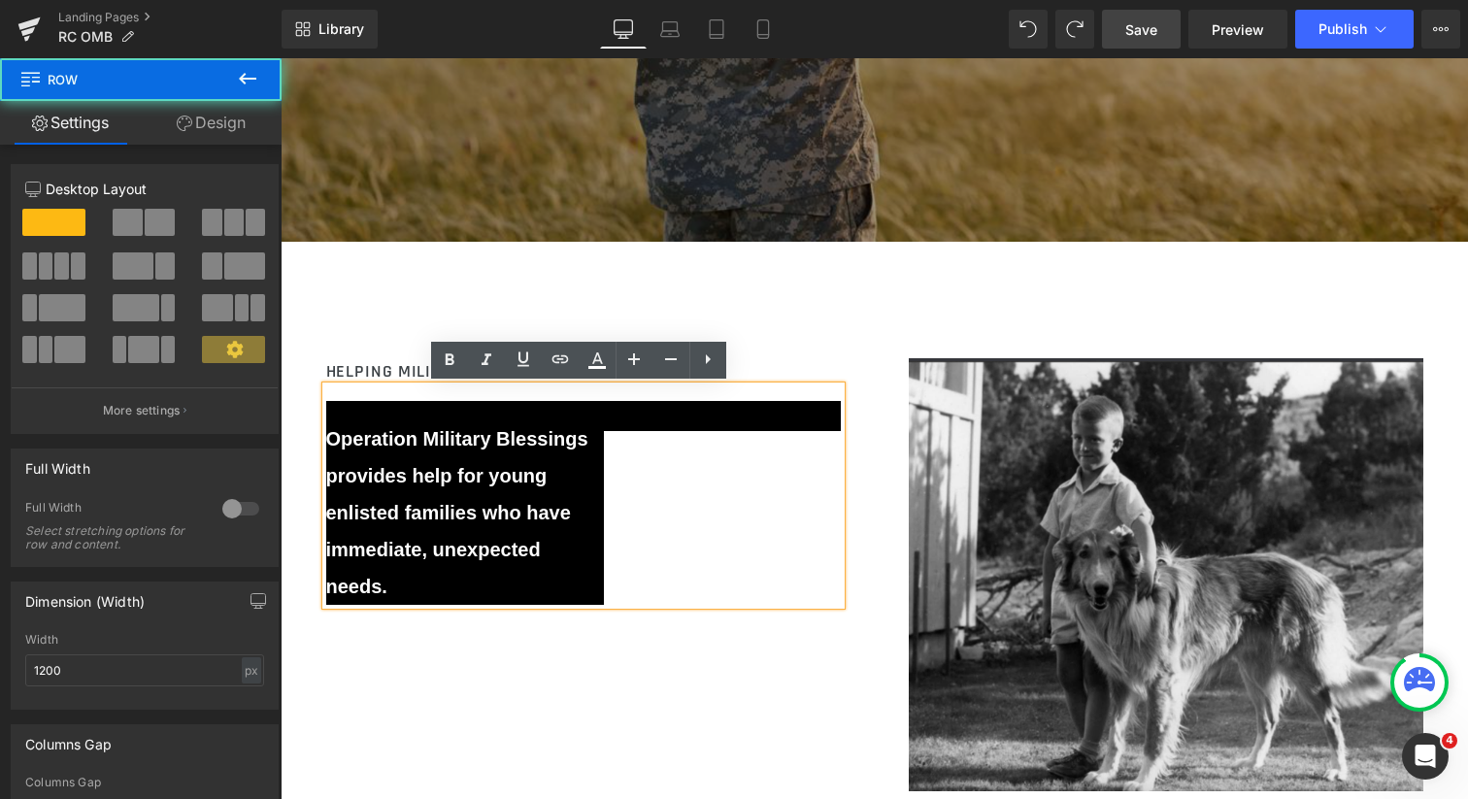
click at [415, 650] on div "HELPING MILITARY FAMILIES IN NEED Heading Operation Military Blessings provides…" at bounding box center [583, 494] width 553 height 330
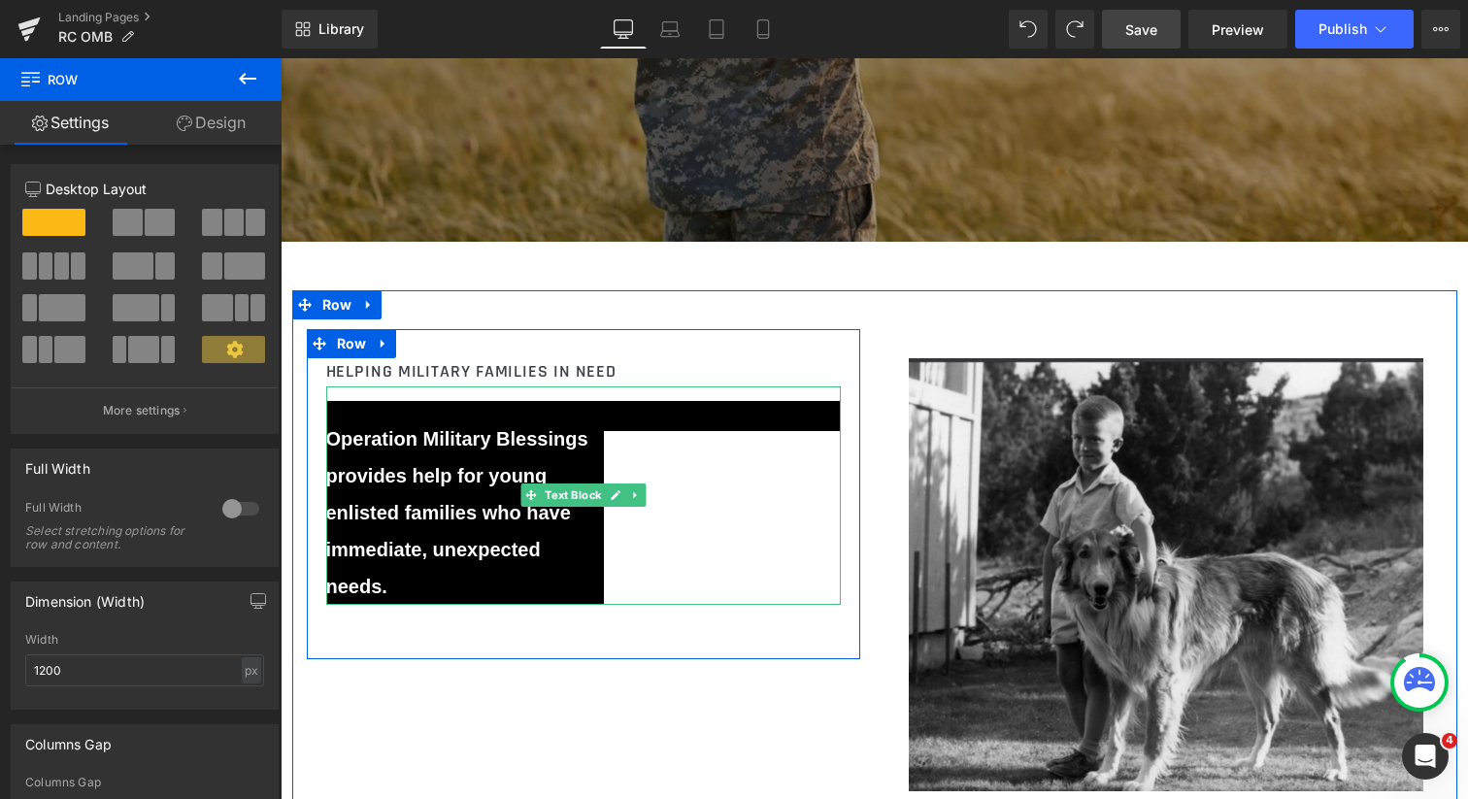
click at [420, 554] on p "Operation Military Blessings provides help for young enlisted families who have…" at bounding box center [465, 512] width 278 height 184
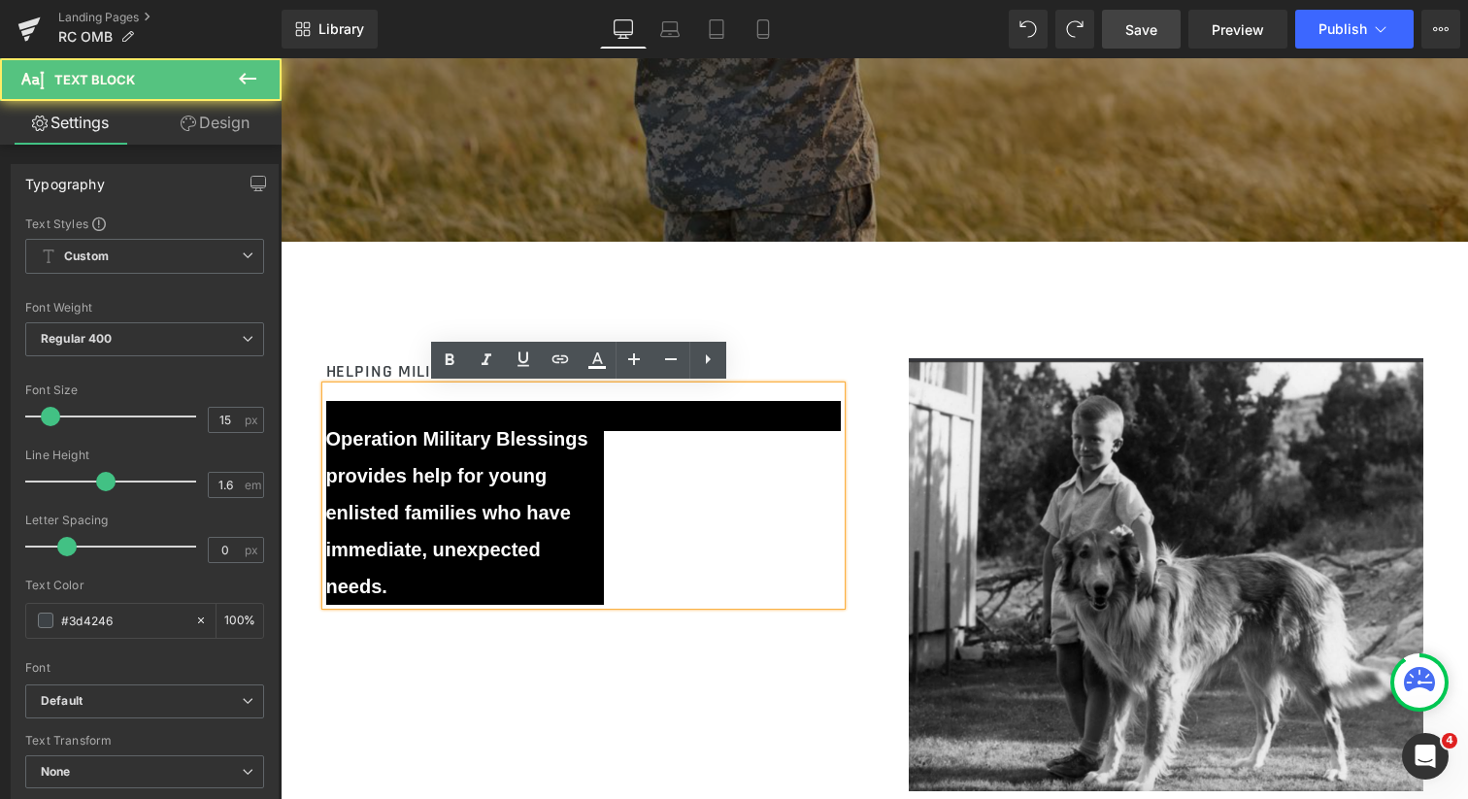
click at [428, 514] on p "Operation Military Blessings provides help for young enlisted families who have…" at bounding box center [465, 512] width 278 height 184
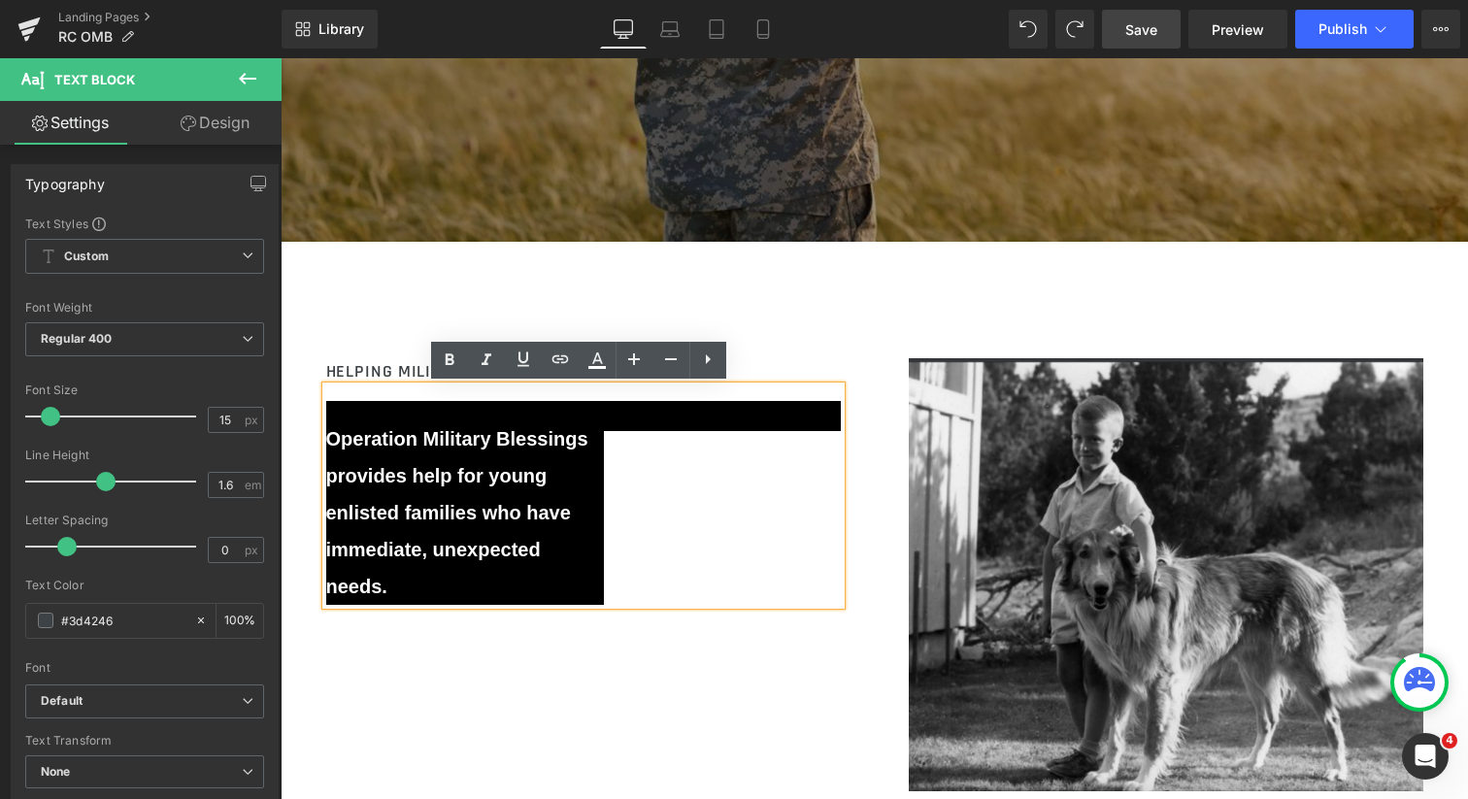
click at [438, 619] on div "HELPING MILITARY FAMILIES IN NEED Heading Operation Military Blessings provides…" at bounding box center [583, 503] width 553 height 291
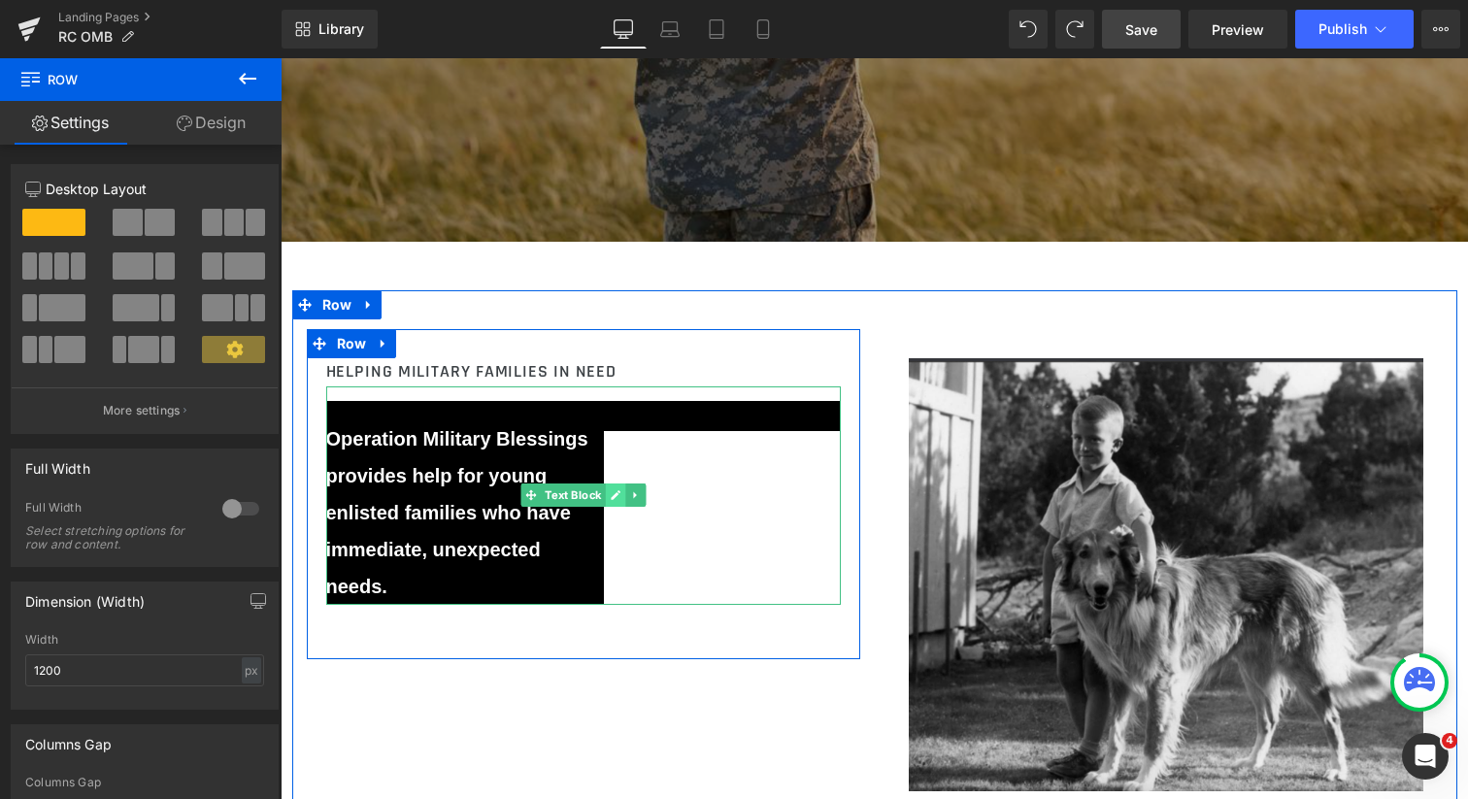
click at [610, 503] on link at bounding box center [615, 495] width 20 height 23
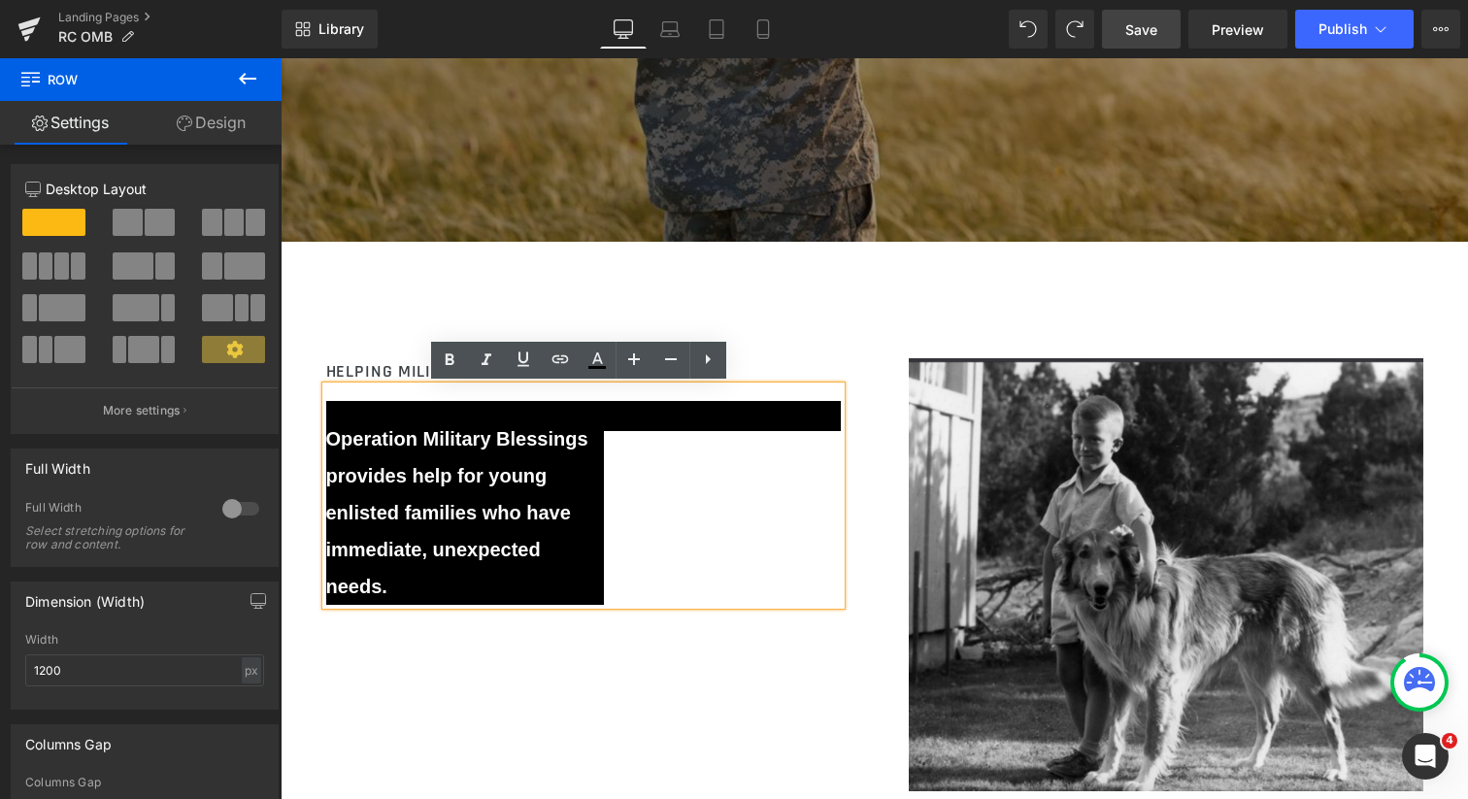
click at [576, 511] on p "Operation Military Blessings provides help for young enlisted families who have…" at bounding box center [465, 512] width 278 height 184
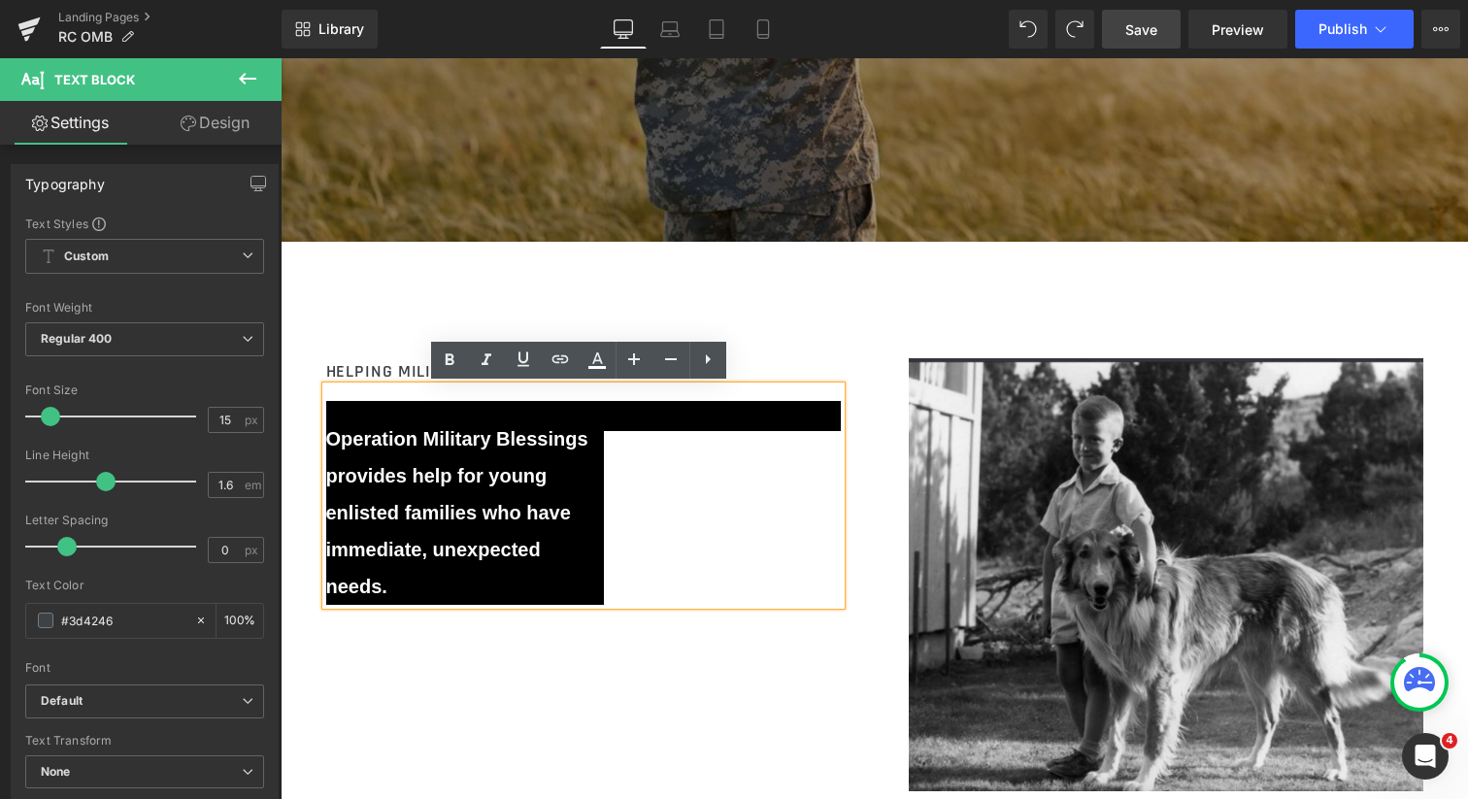
click at [378, 306] on div "HELPING MILITARY FAMILIES IN NEED Heading Operation Military Blessings provides…" at bounding box center [874, 565] width 1165 height 550
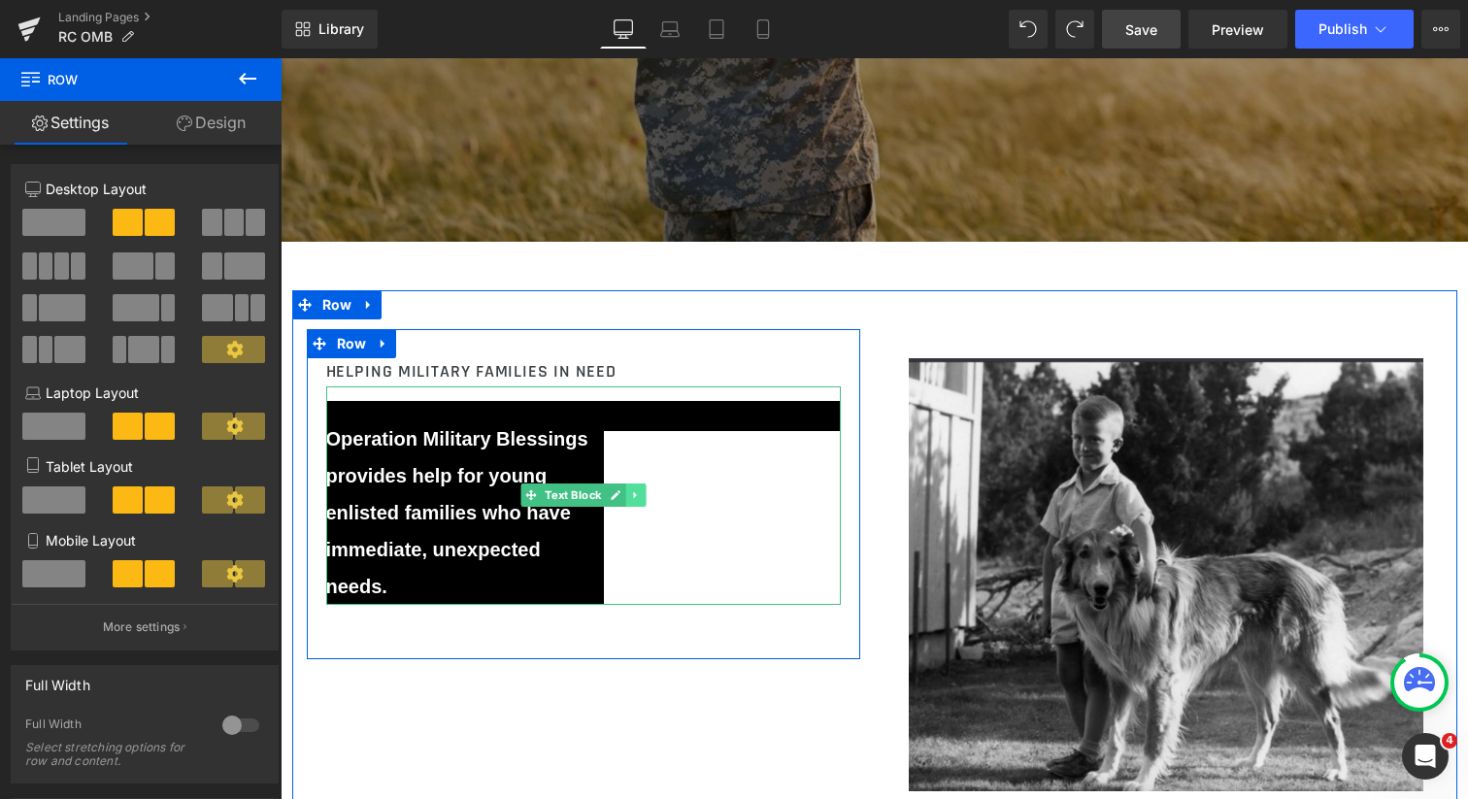
click at [630, 492] on icon at bounding box center [635, 495] width 11 height 12
click at [644, 494] on icon at bounding box center [645, 495] width 11 height 11
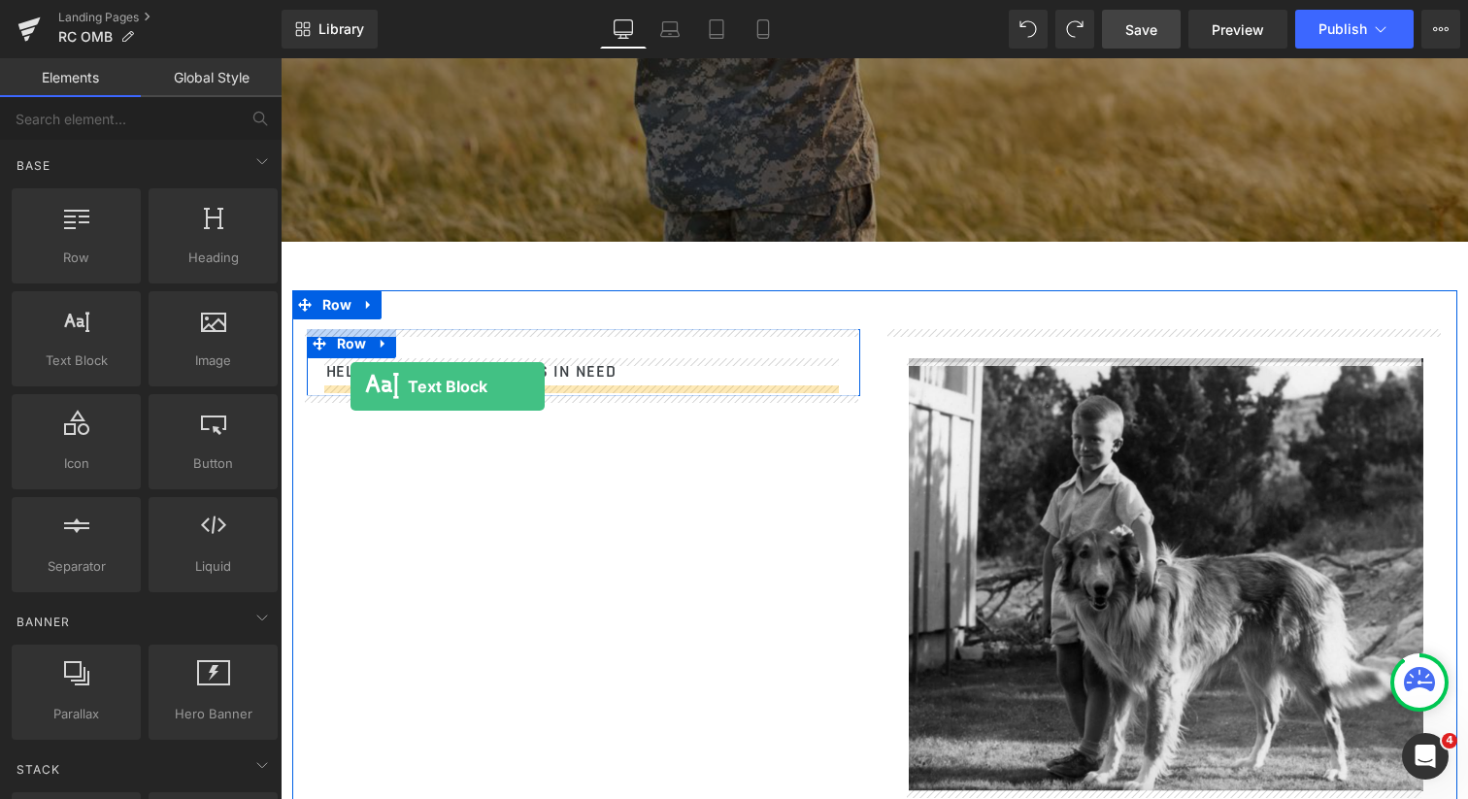
drag, startPoint x: 353, startPoint y: 402, endPoint x: 351, endPoint y: 386, distance: 15.8
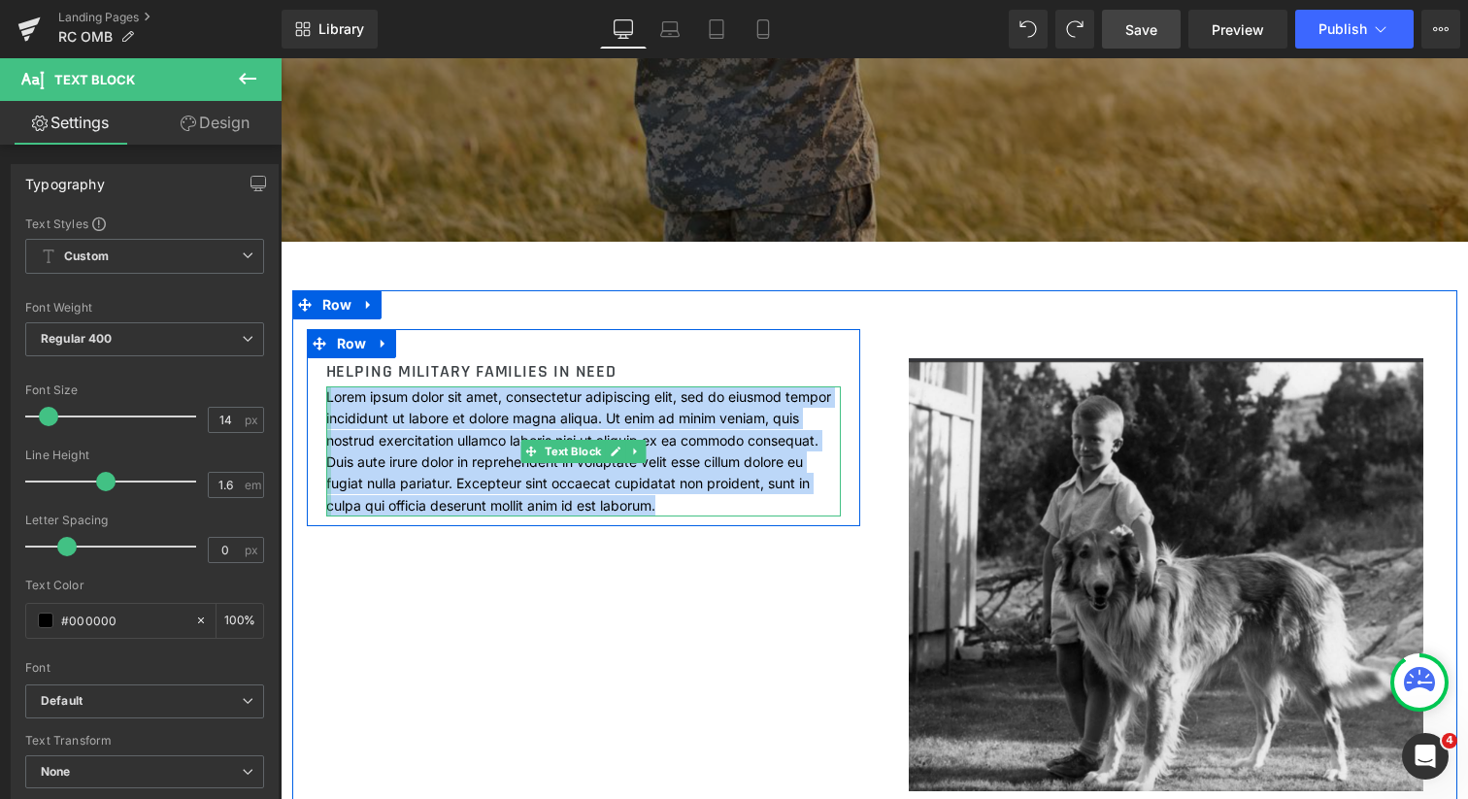
drag, startPoint x: 485, startPoint y: 501, endPoint x: 324, endPoint y: 399, distance: 189.9
click at [326, 399] on div "Lorem ipsum dolor sit amet, consectetur adipiscing elit, sed do eiusmod tempor …" at bounding box center [583, 451] width 515 height 130
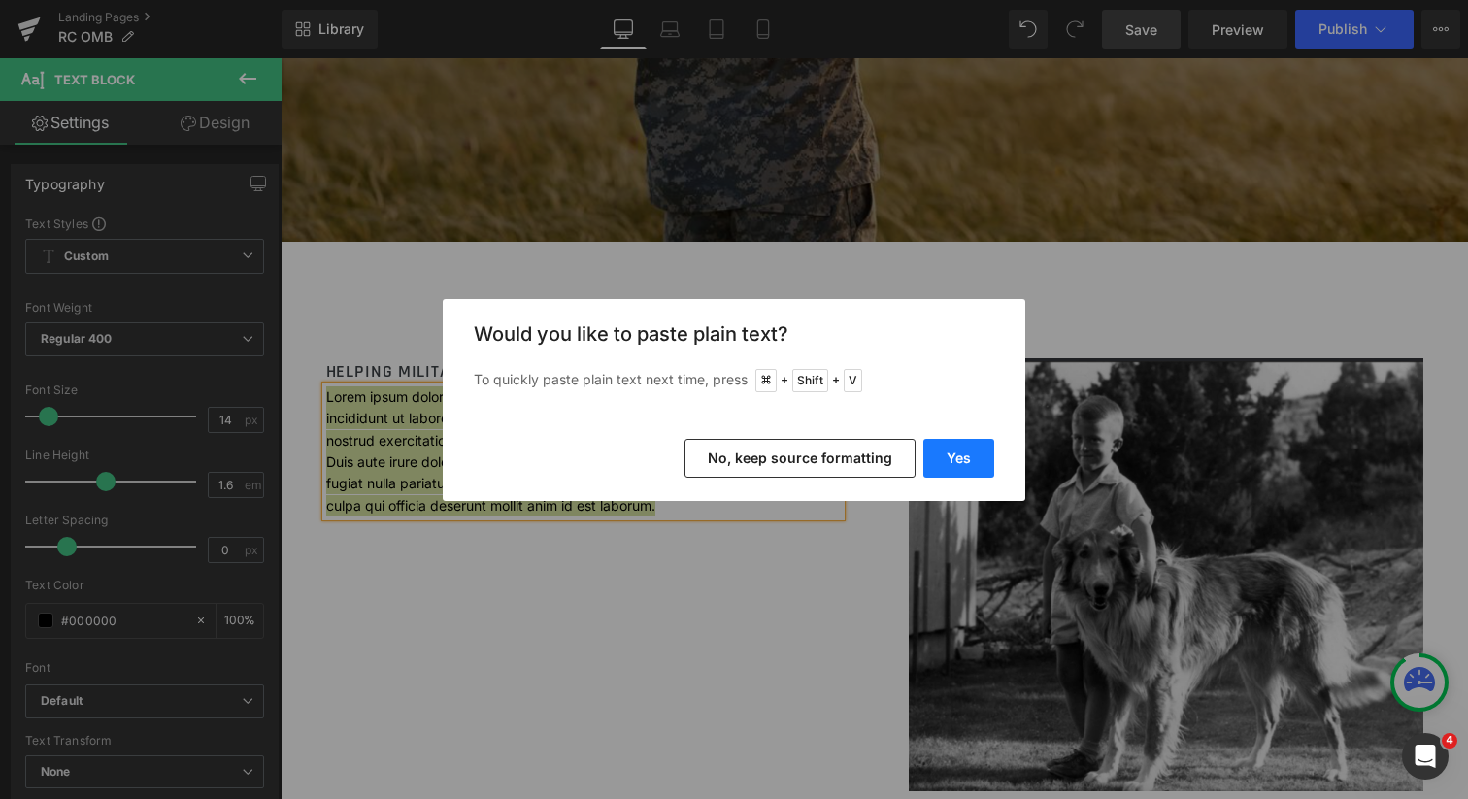
click at [954, 455] on button "Yes" at bounding box center [958, 458] width 71 height 39
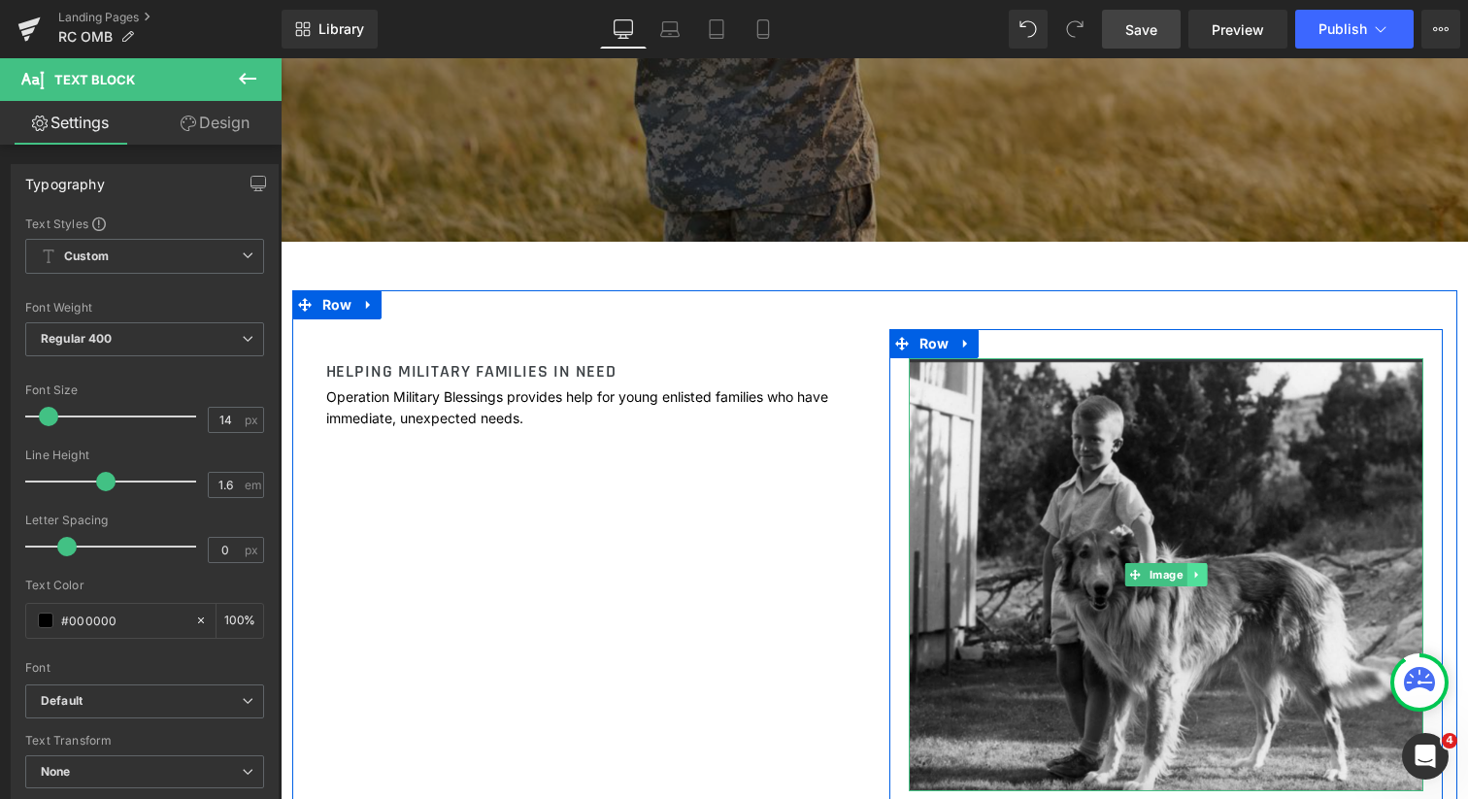
click at [1194, 575] on icon at bounding box center [1195, 574] width 3 height 7
click at [1135, 575] on link "Image" at bounding box center [1125, 574] width 62 height 23
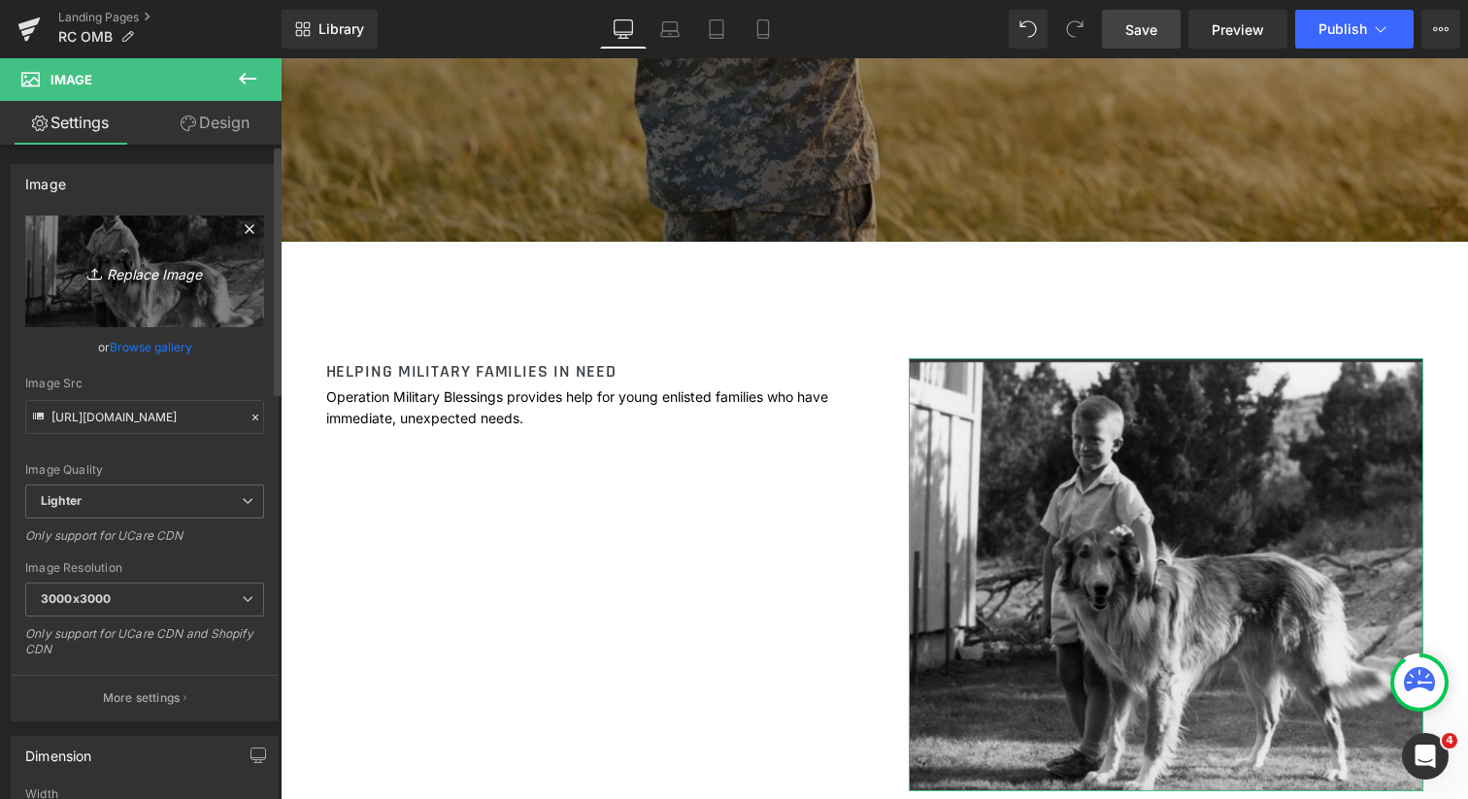
click at [158, 279] on icon "Replace Image" at bounding box center [144, 271] width 155 height 24
click at [154, 274] on icon "Replace Image" at bounding box center [144, 271] width 155 height 24
type input "C:\fakepath\[PERSON_NAME] - OMB.jpeg"
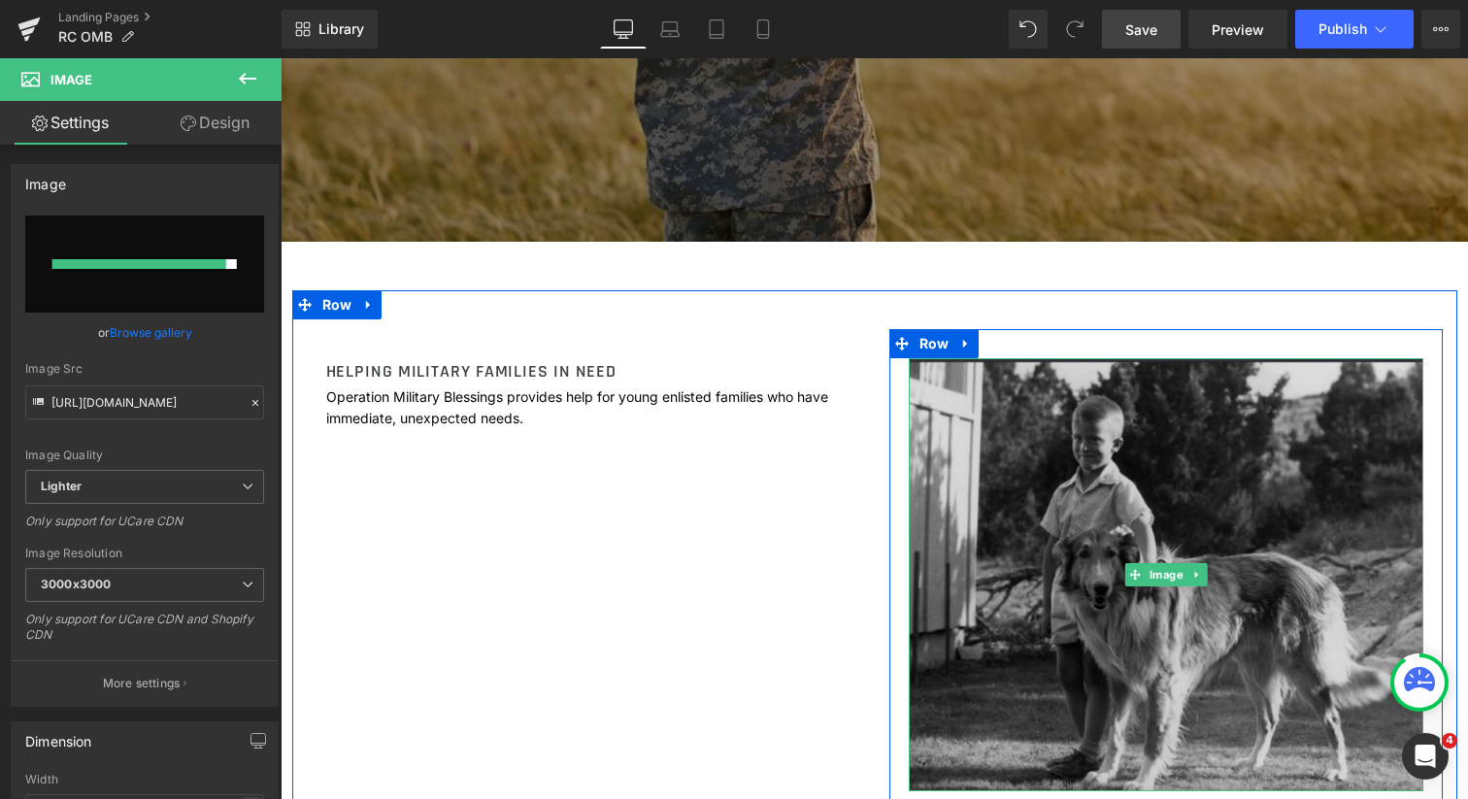
type input "[URL][DOMAIN_NAME][PERSON_NAME]"
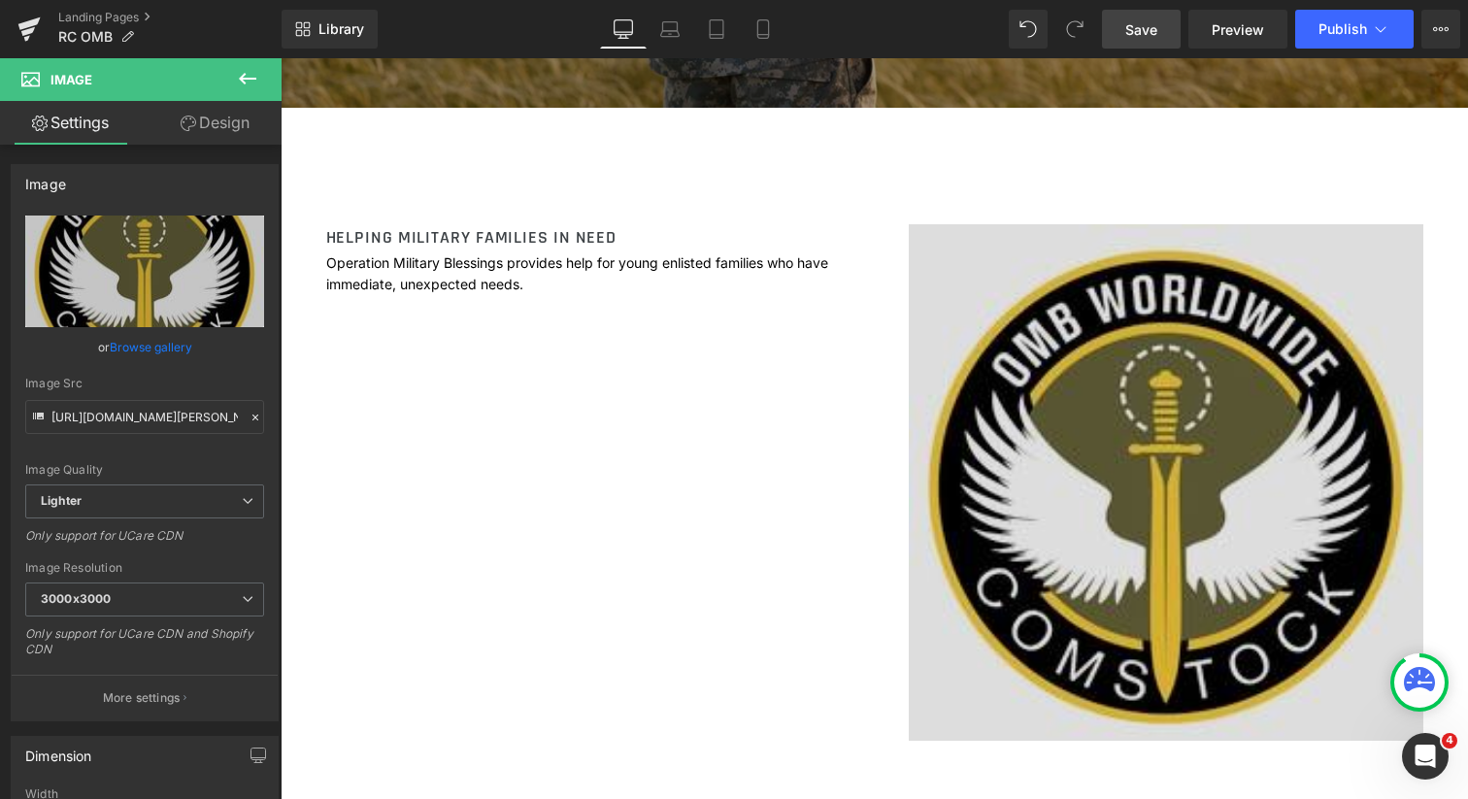
scroll to position [881, 0]
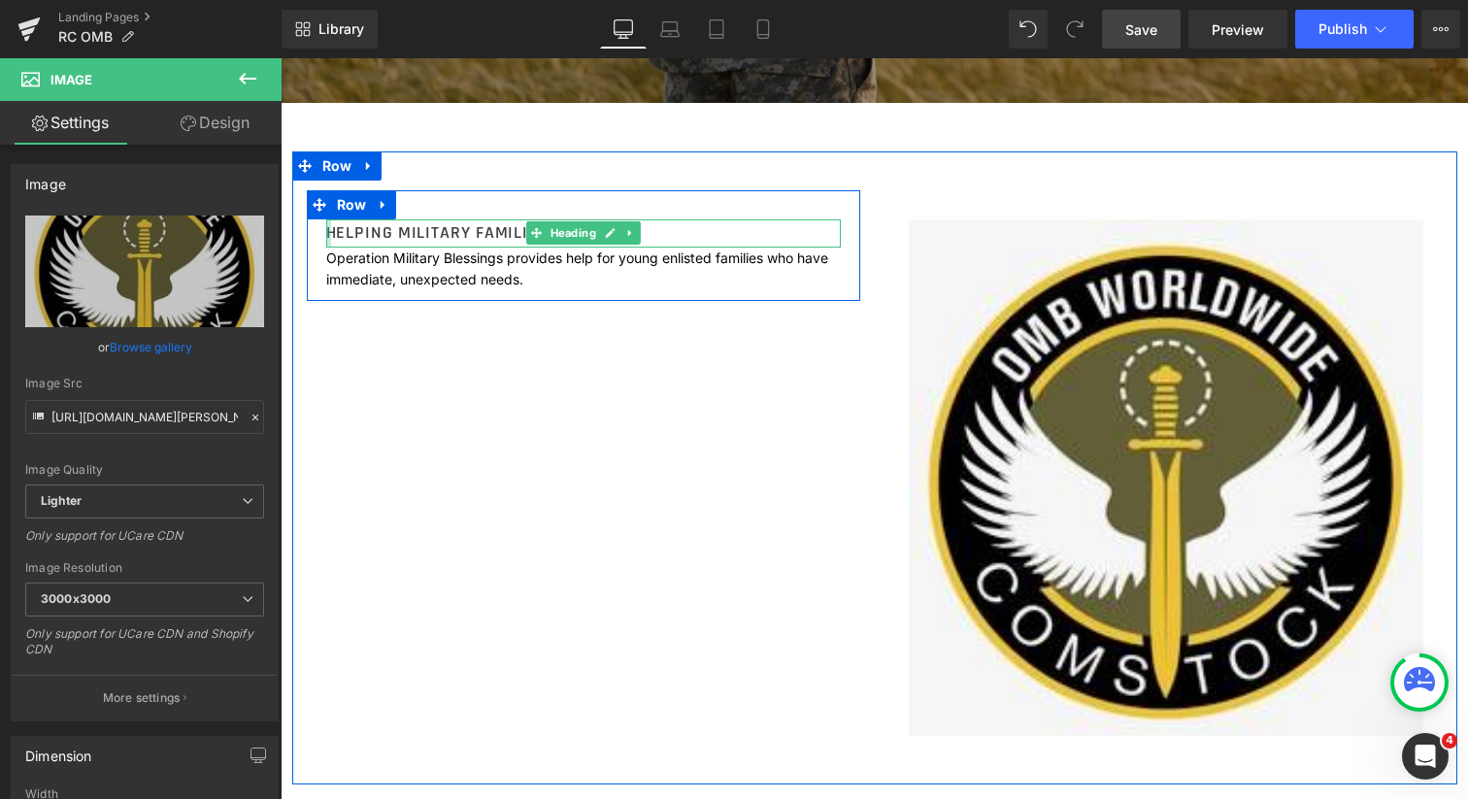
click at [326, 231] on div at bounding box center [328, 233] width 5 height 28
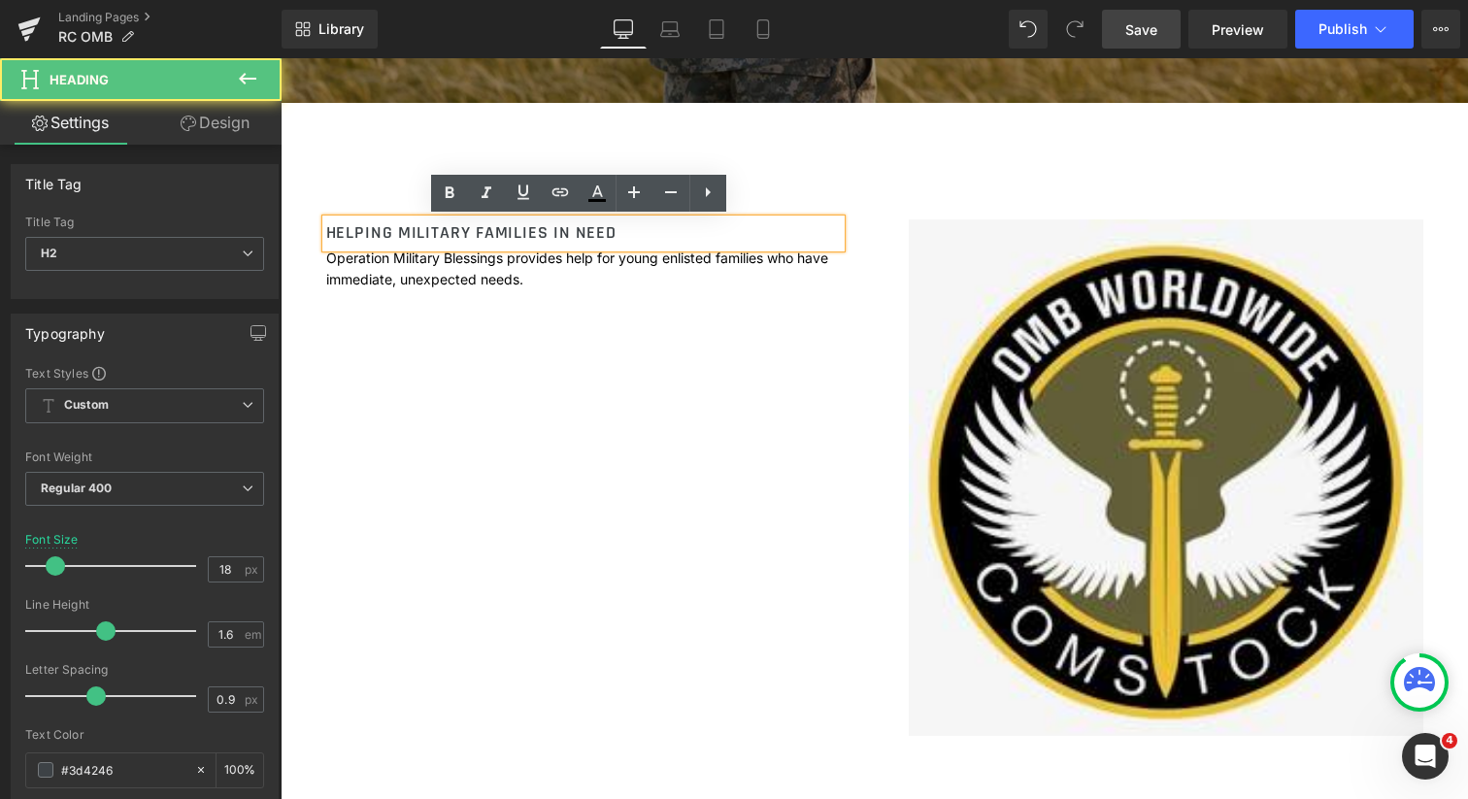
click at [326, 231] on h2 "HELPING MILITARY FAMILIES IN NEED" at bounding box center [583, 233] width 515 height 28
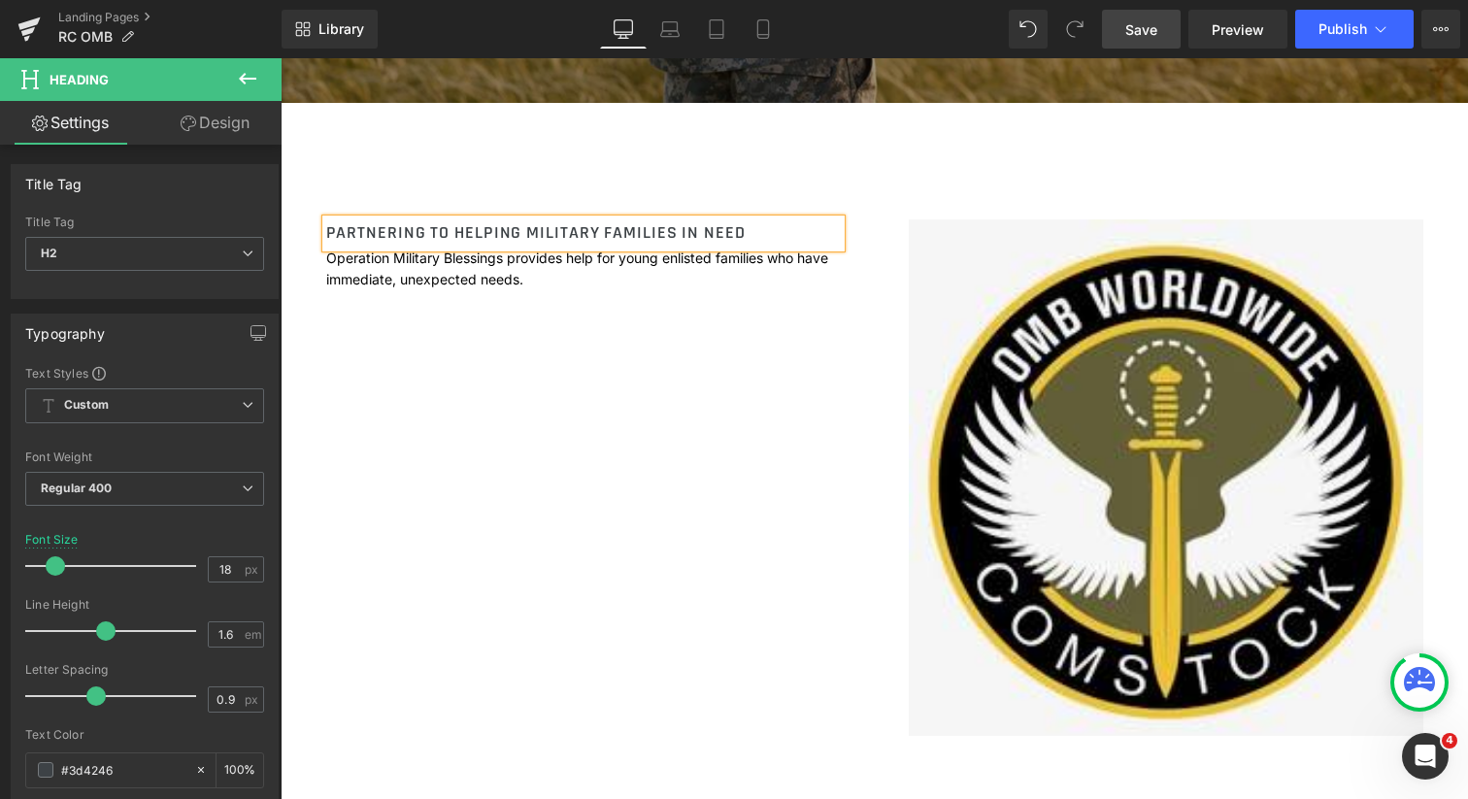
click at [563, 238] on h2 "PARTNERING TO HELPING MILITARY FAMILIES IN NEED" at bounding box center [583, 233] width 515 height 28
click at [511, 287] on div at bounding box center [583, 288] width 515 height 5
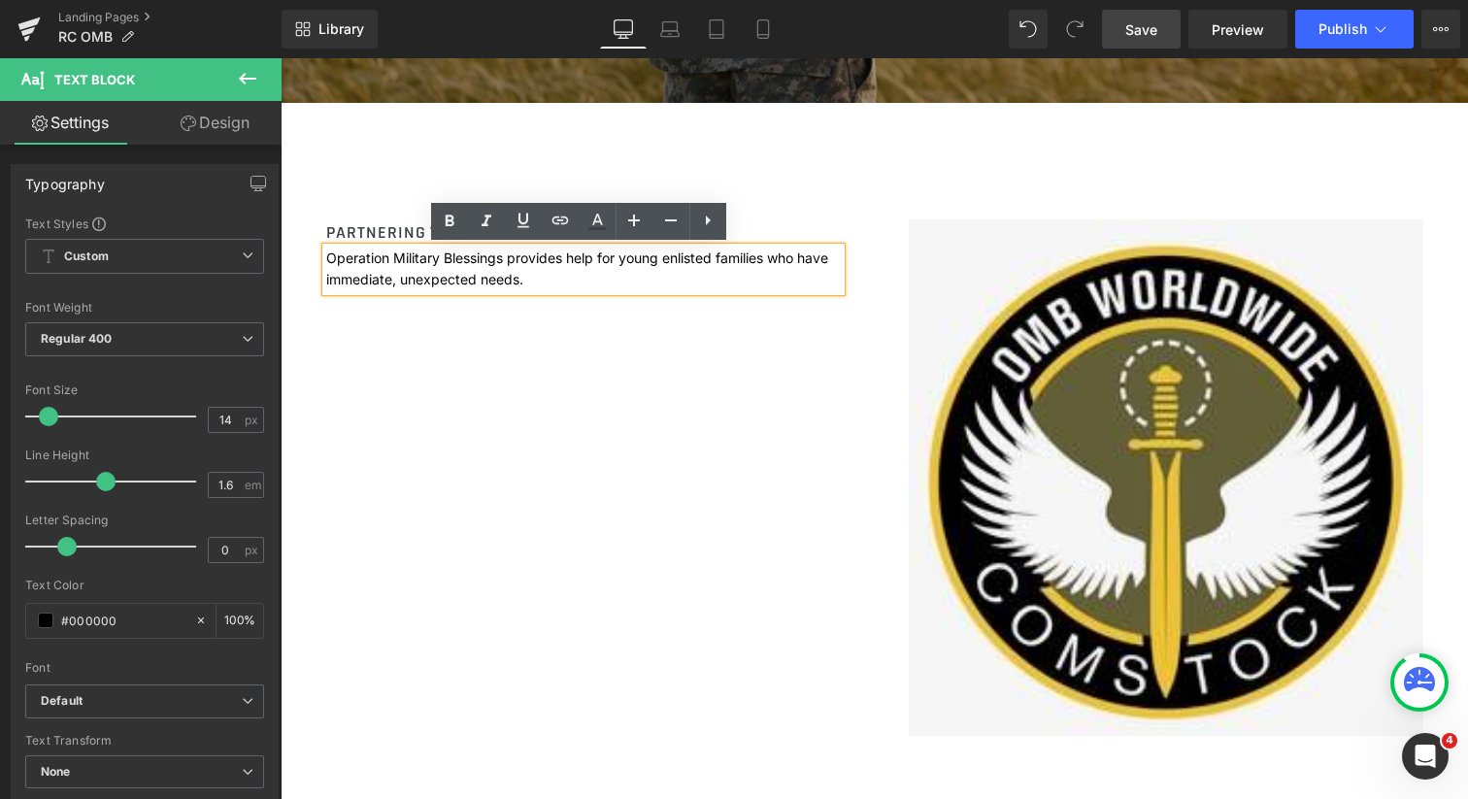
click at [520, 281] on p "Operation Military Blessings provides help for young enlisted families who have…" at bounding box center [583, 270] width 515 height 44
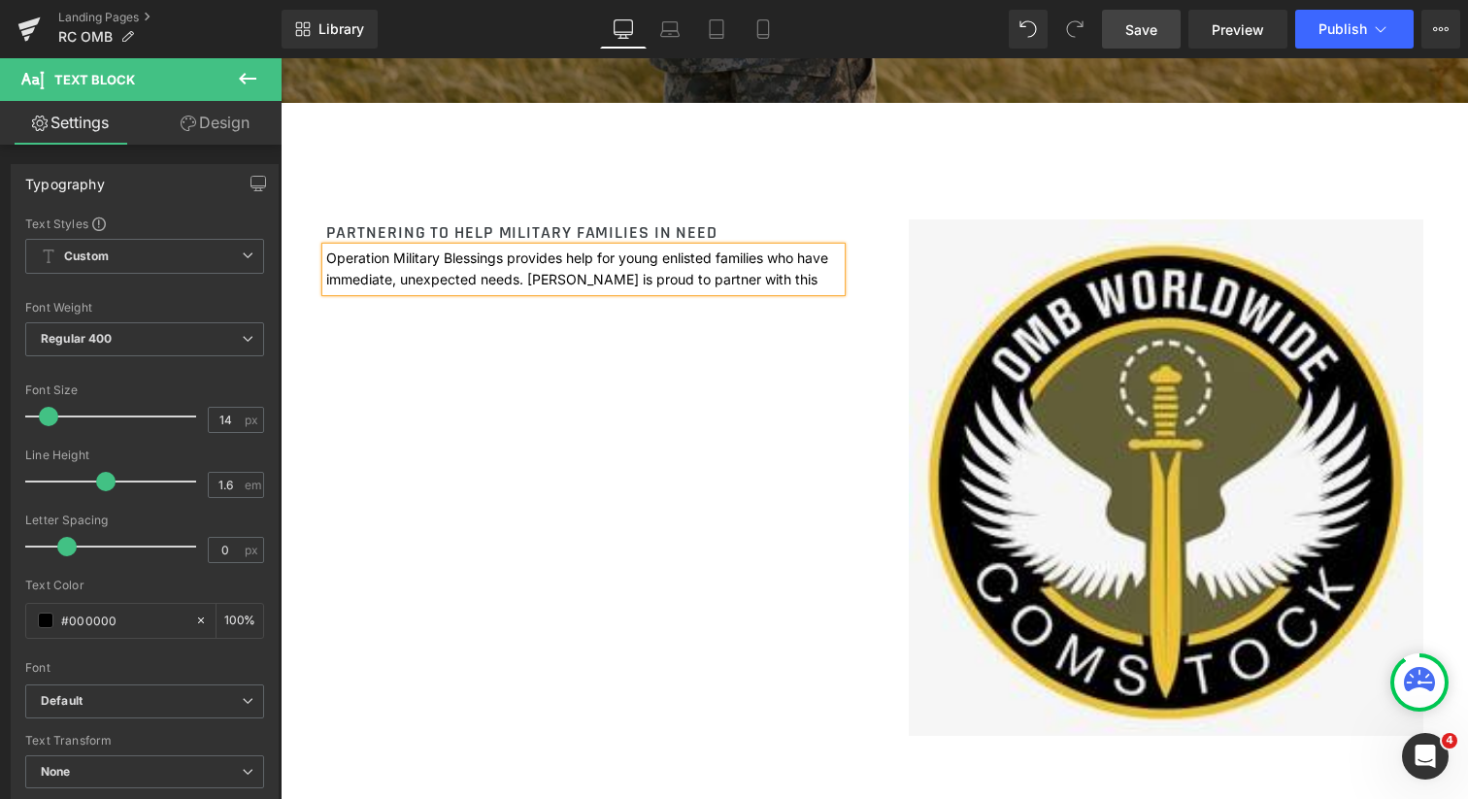
click at [791, 288] on p "Operation Military Blessings provides help for young enlisted families who have…" at bounding box center [583, 270] width 515 height 44
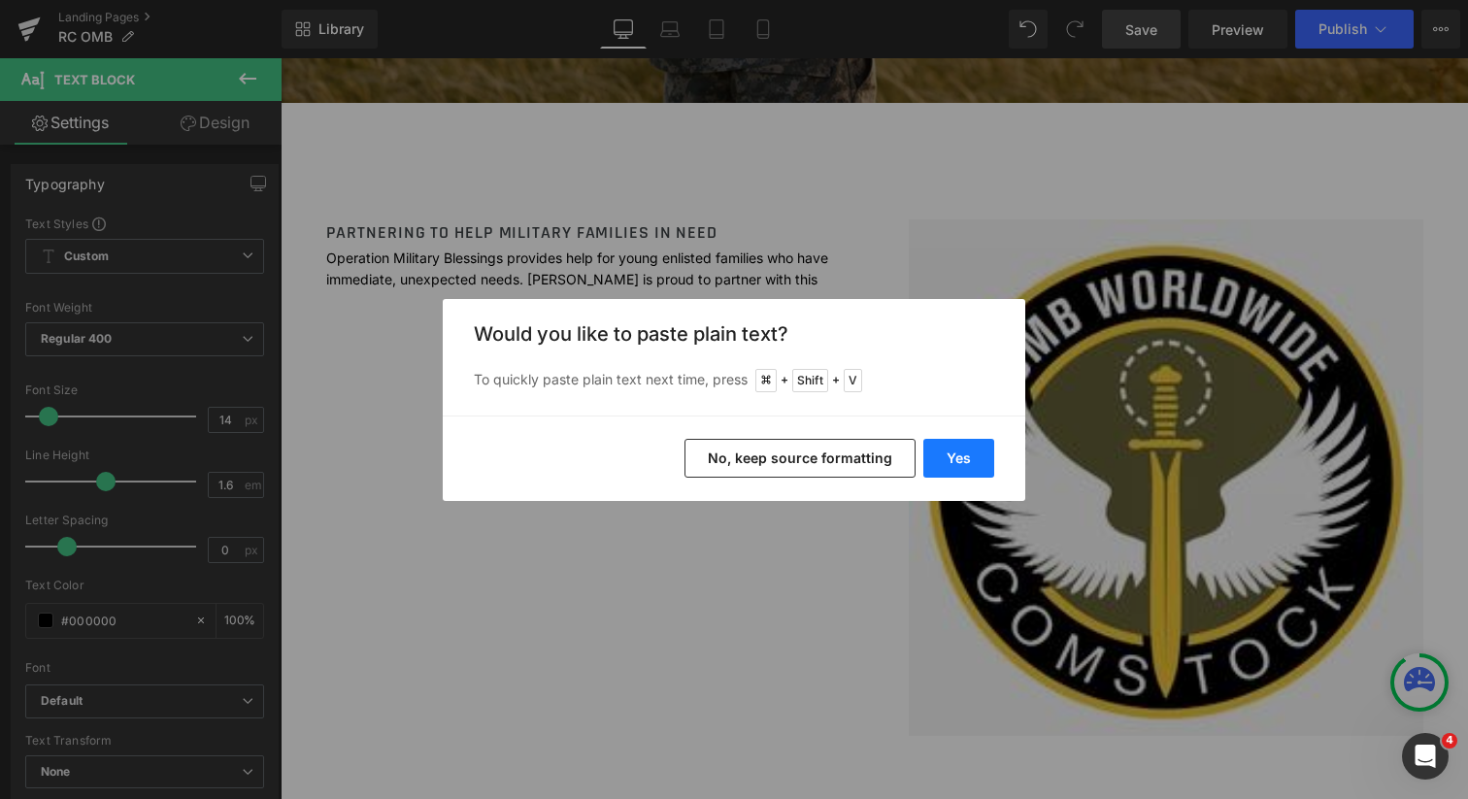
click at [951, 449] on button "Yes" at bounding box center [958, 458] width 71 height 39
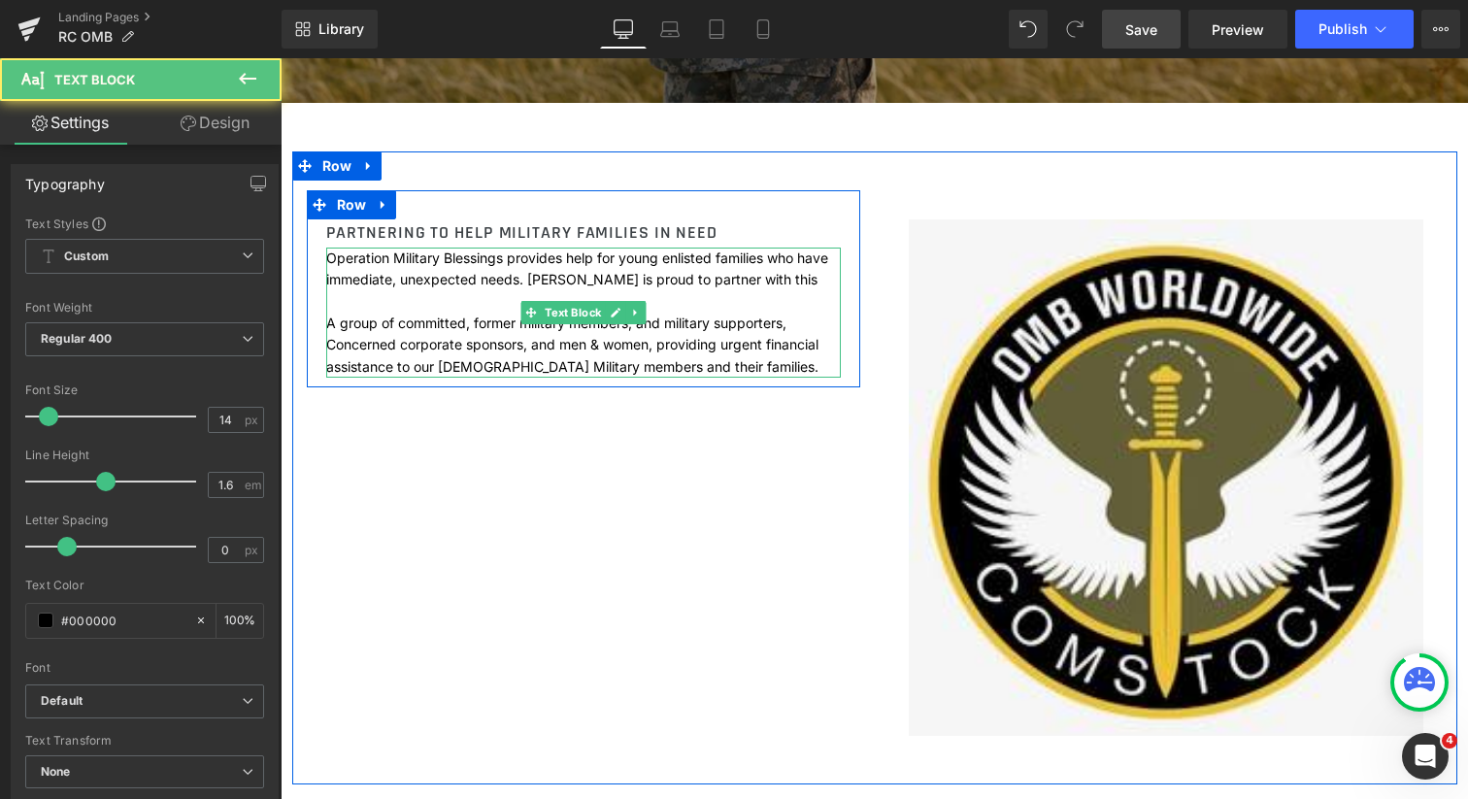
click at [327, 322] on p "A group of committed, former military members, and military supporters, Concern…" at bounding box center [583, 345] width 515 height 65
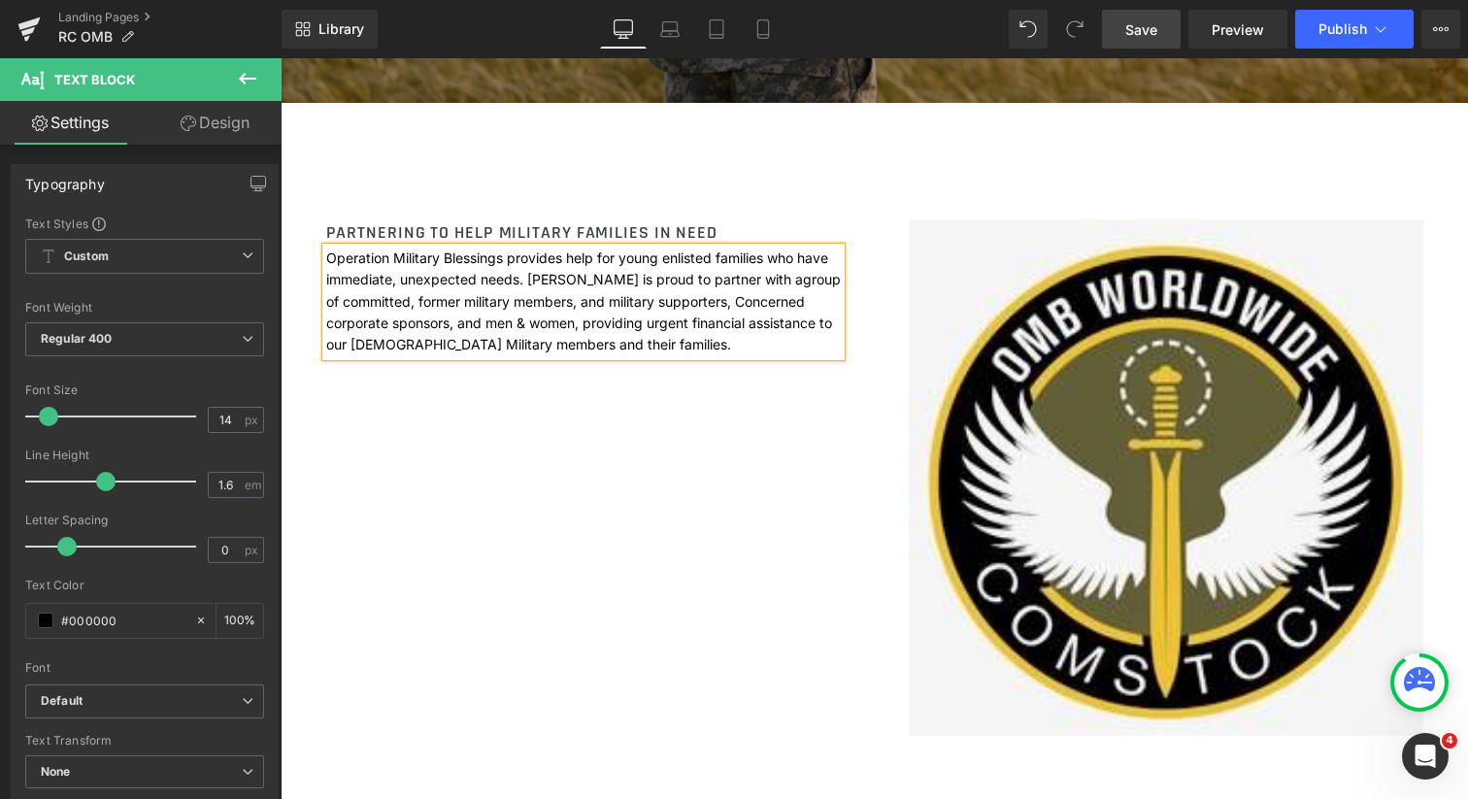
click at [700, 301] on span "group of committed, former military members, and military supporters, Concerned…" at bounding box center [583, 312] width 515 height 82
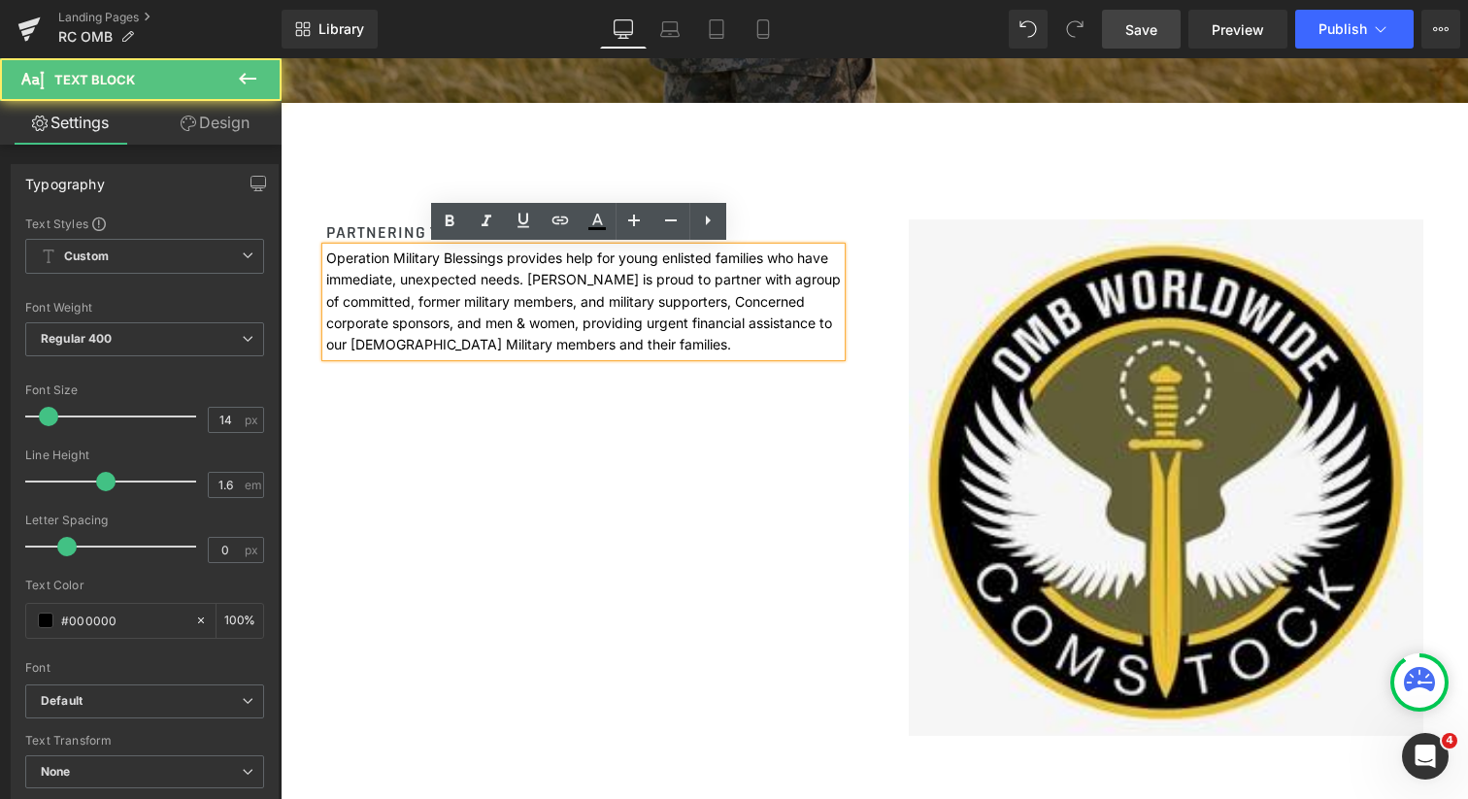
click at [698, 301] on span "group of committed, former military members, and military supporters, Concerned…" at bounding box center [583, 312] width 515 height 82
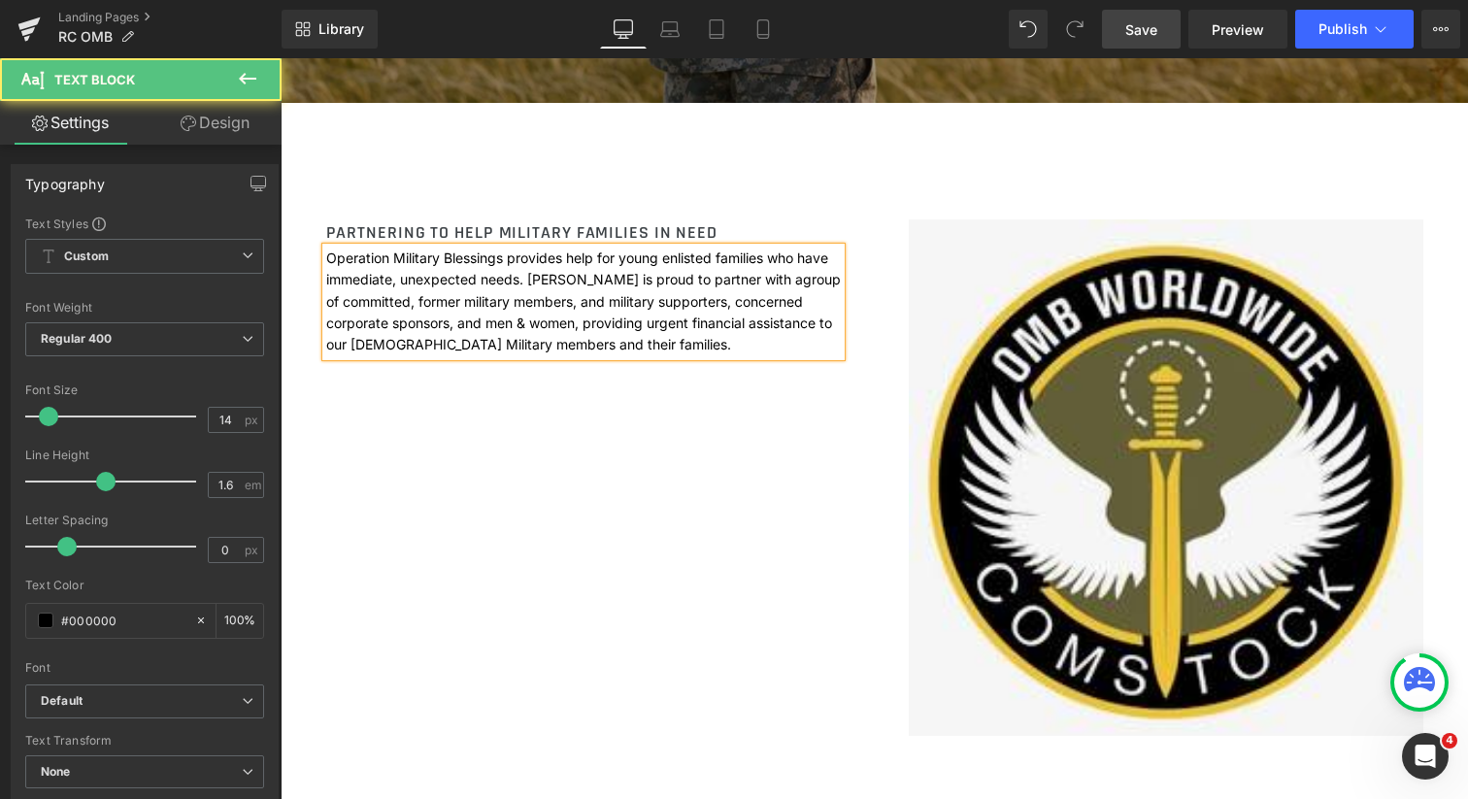
click at [571, 349] on p "Operation Military Blessings provides help for young enlisted families who have…" at bounding box center [583, 302] width 515 height 109
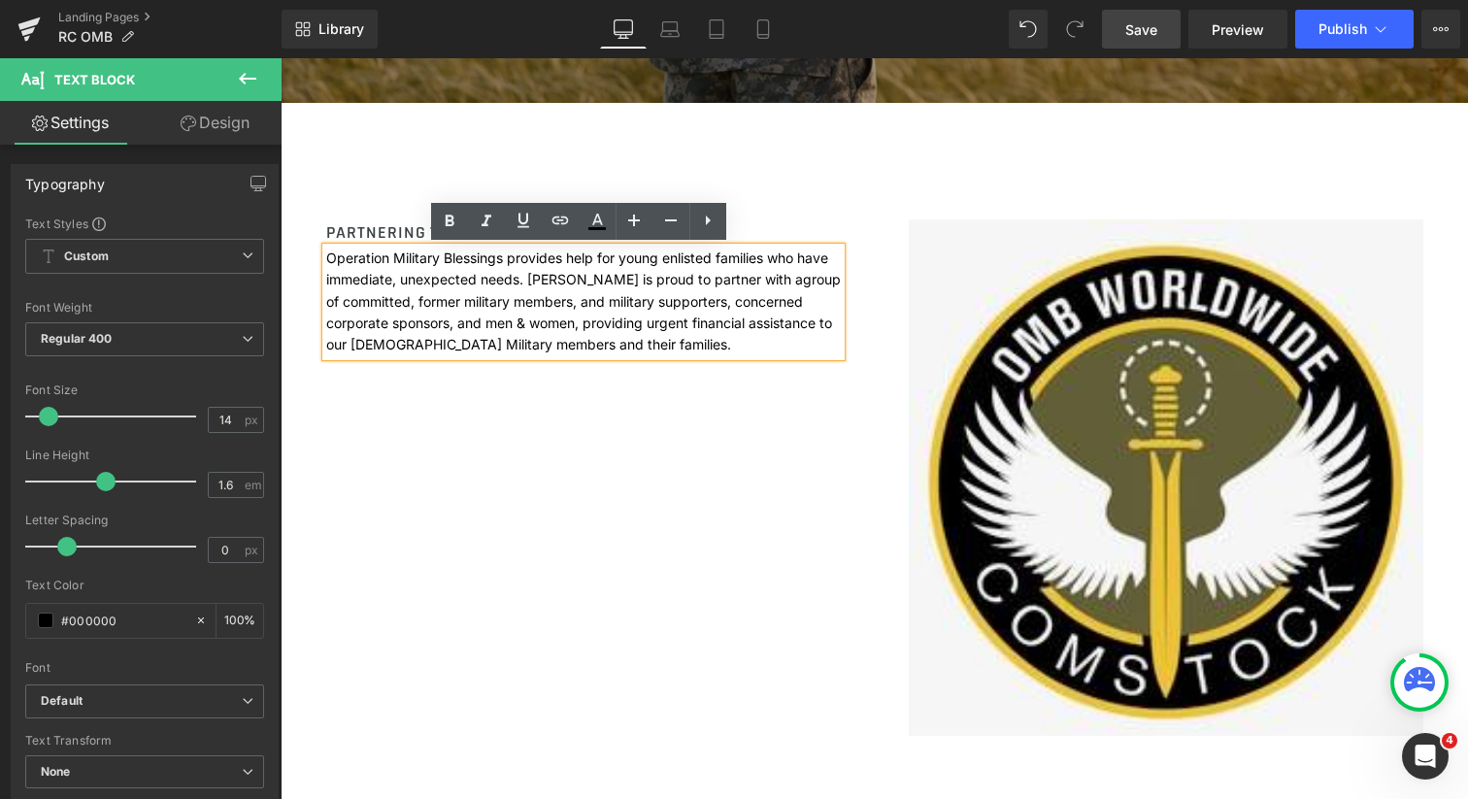
click at [348, 215] on div "PARTNERING TO HELP MILITARY FAMILIES IN NEED Heading Operation Military Blessin…" at bounding box center [583, 278] width 553 height 176
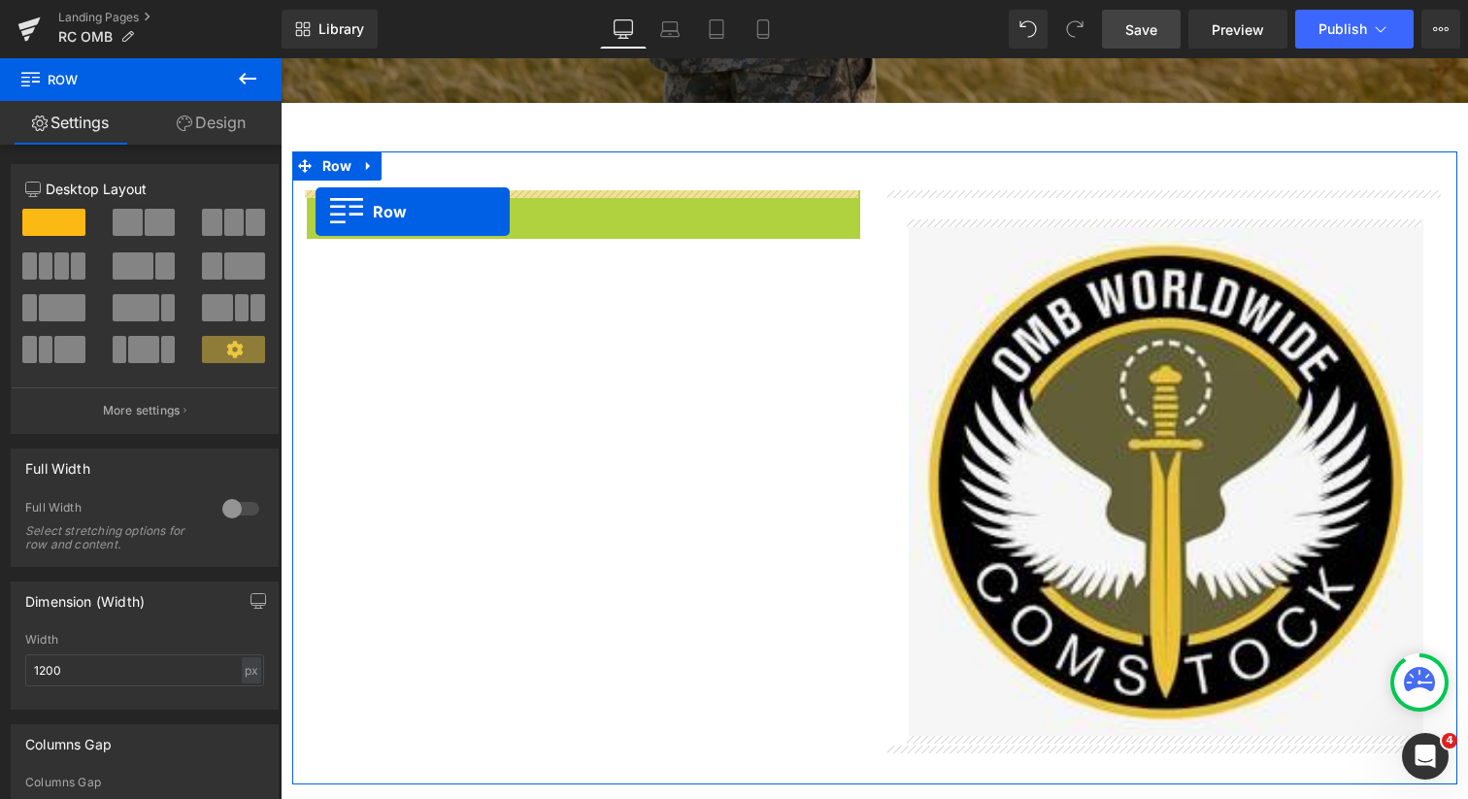
drag, startPoint x: 314, startPoint y: 202, endPoint x: 315, endPoint y: 213, distance: 10.7
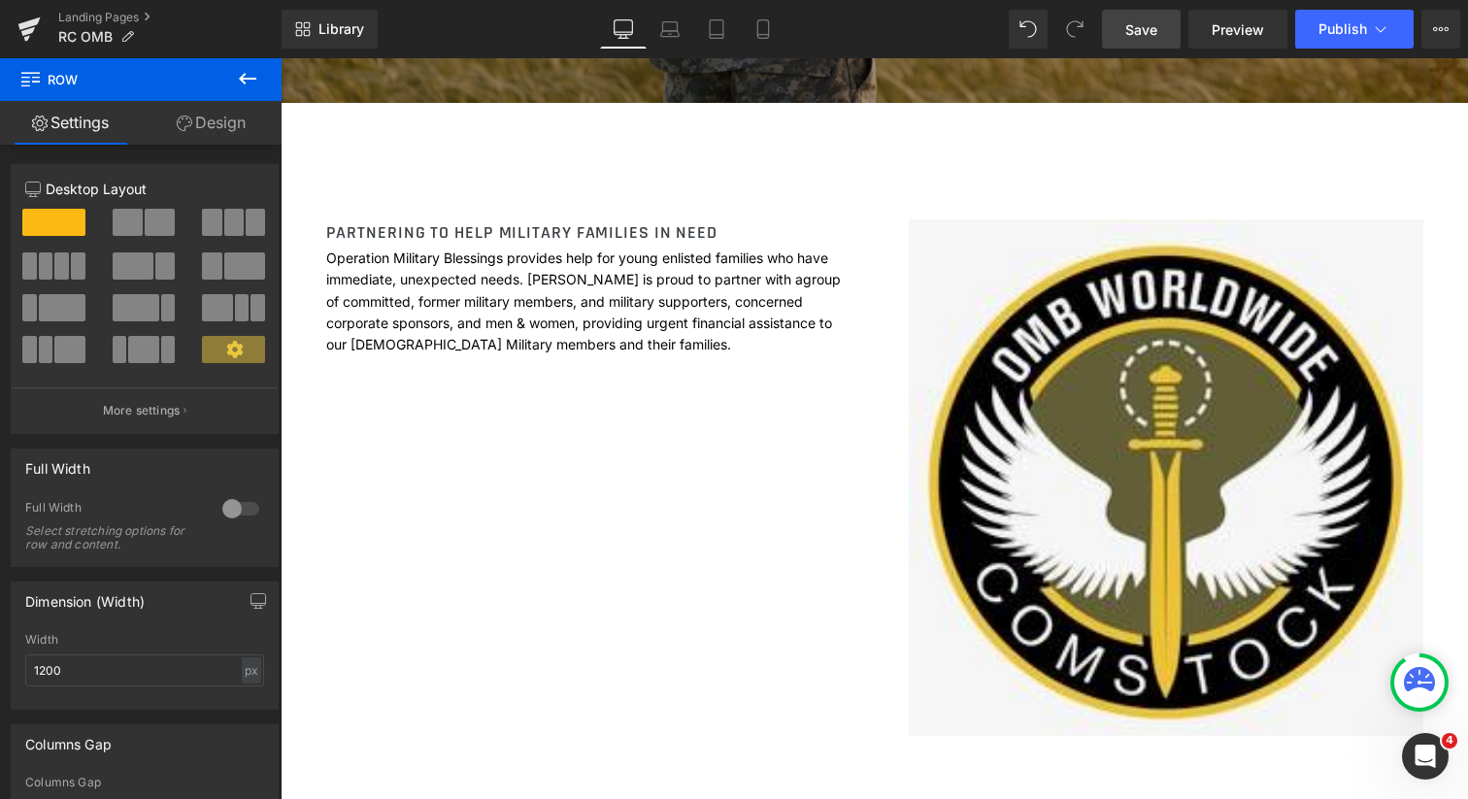
click at [249, 75] on icon at bounding box center [247, 78] width 23 height 23
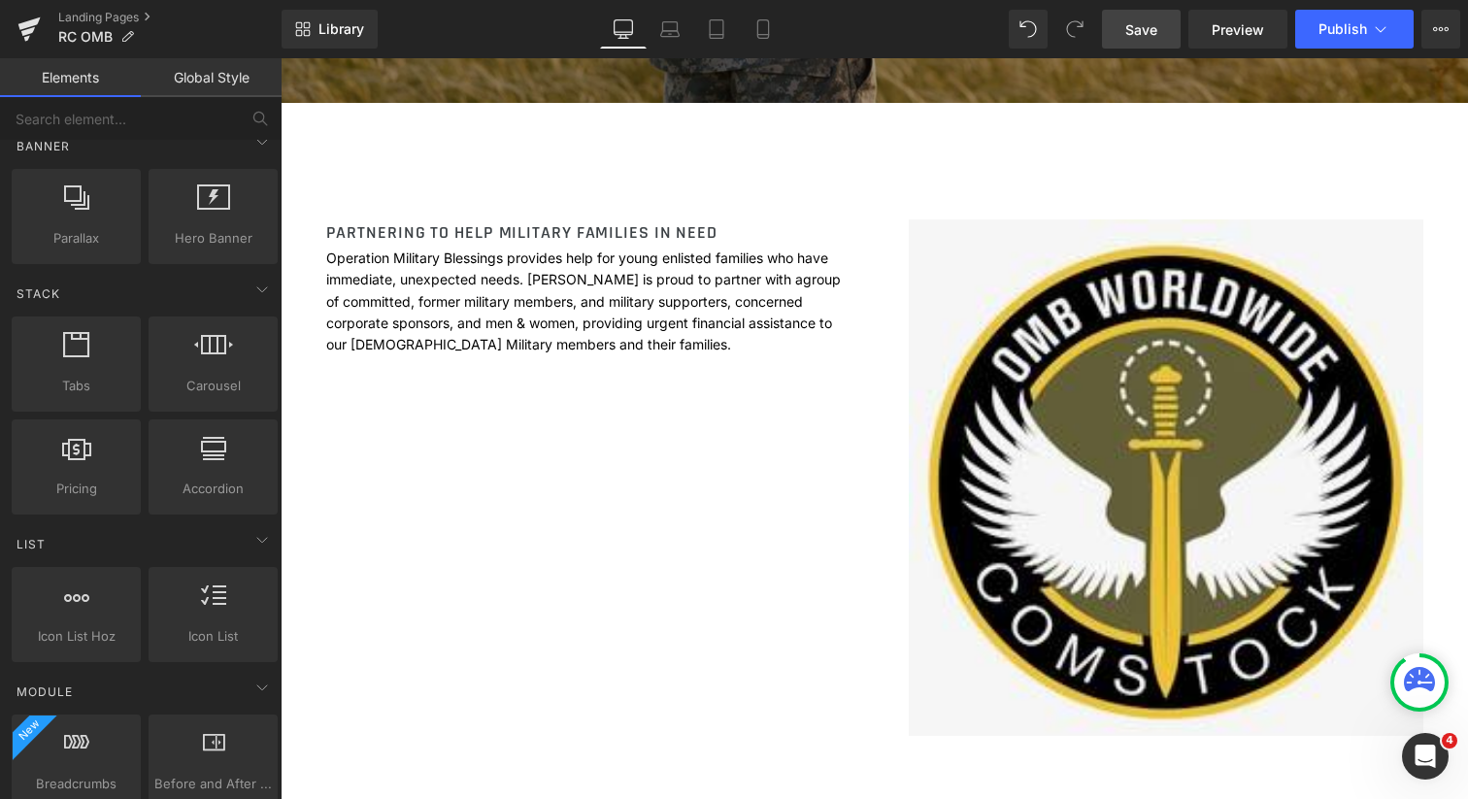
scroll to position [0, 0]
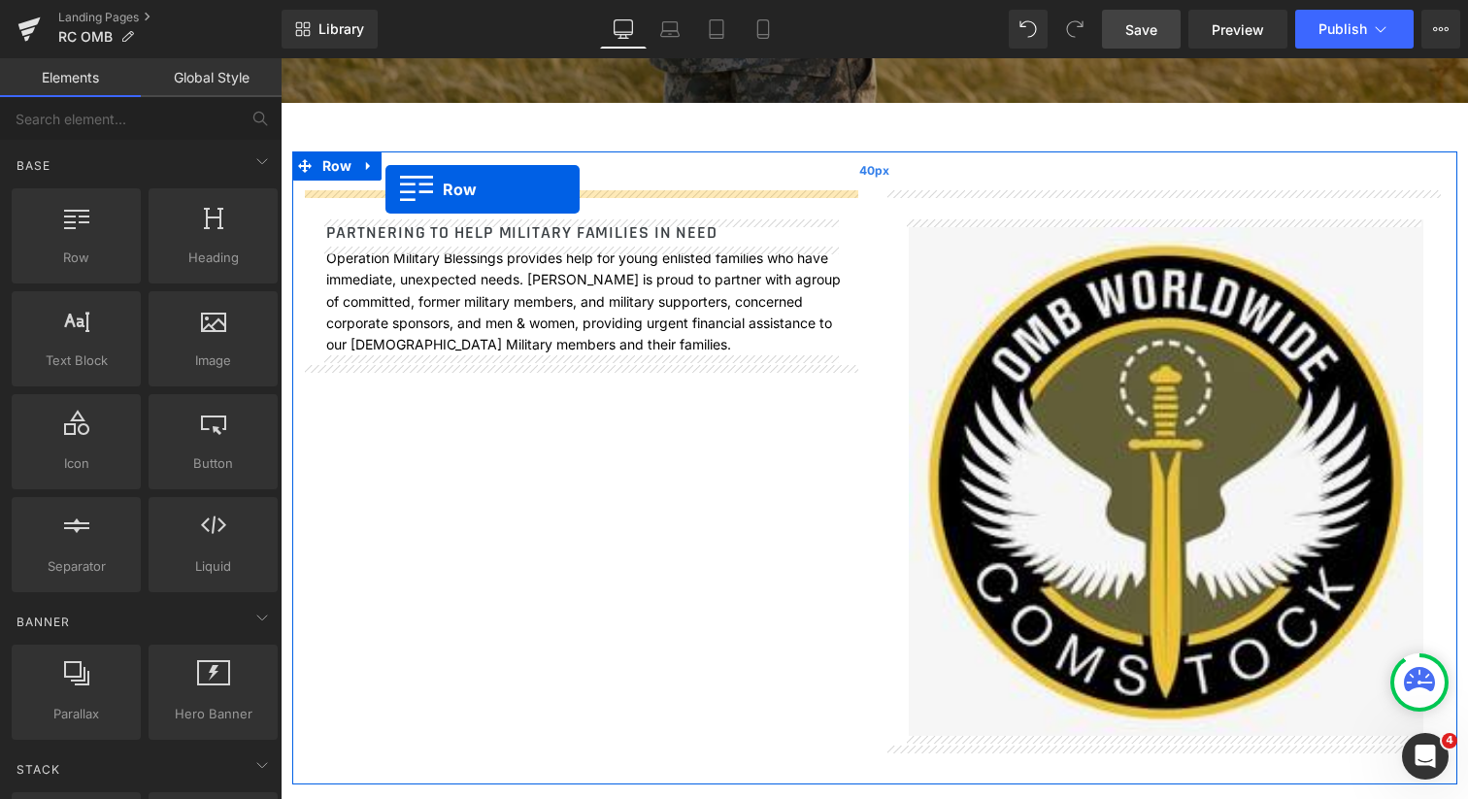
drag, startPoint x: 363, startPoint y: 295, endPoint x: 386, endPoint y: 189, distance: 108.2
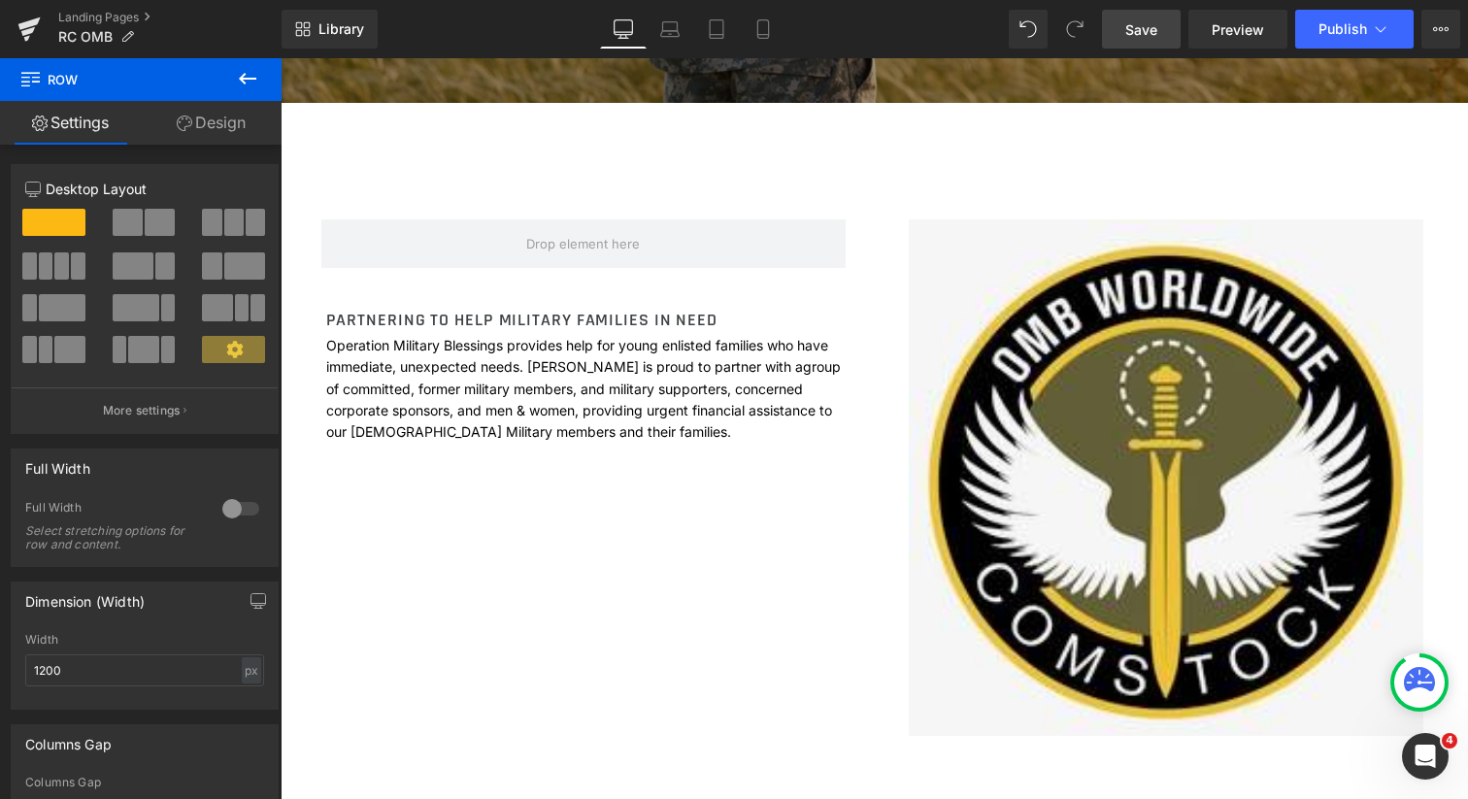
click at [242, 81] on icon at bounding box center [247, 79] width 17 height 12
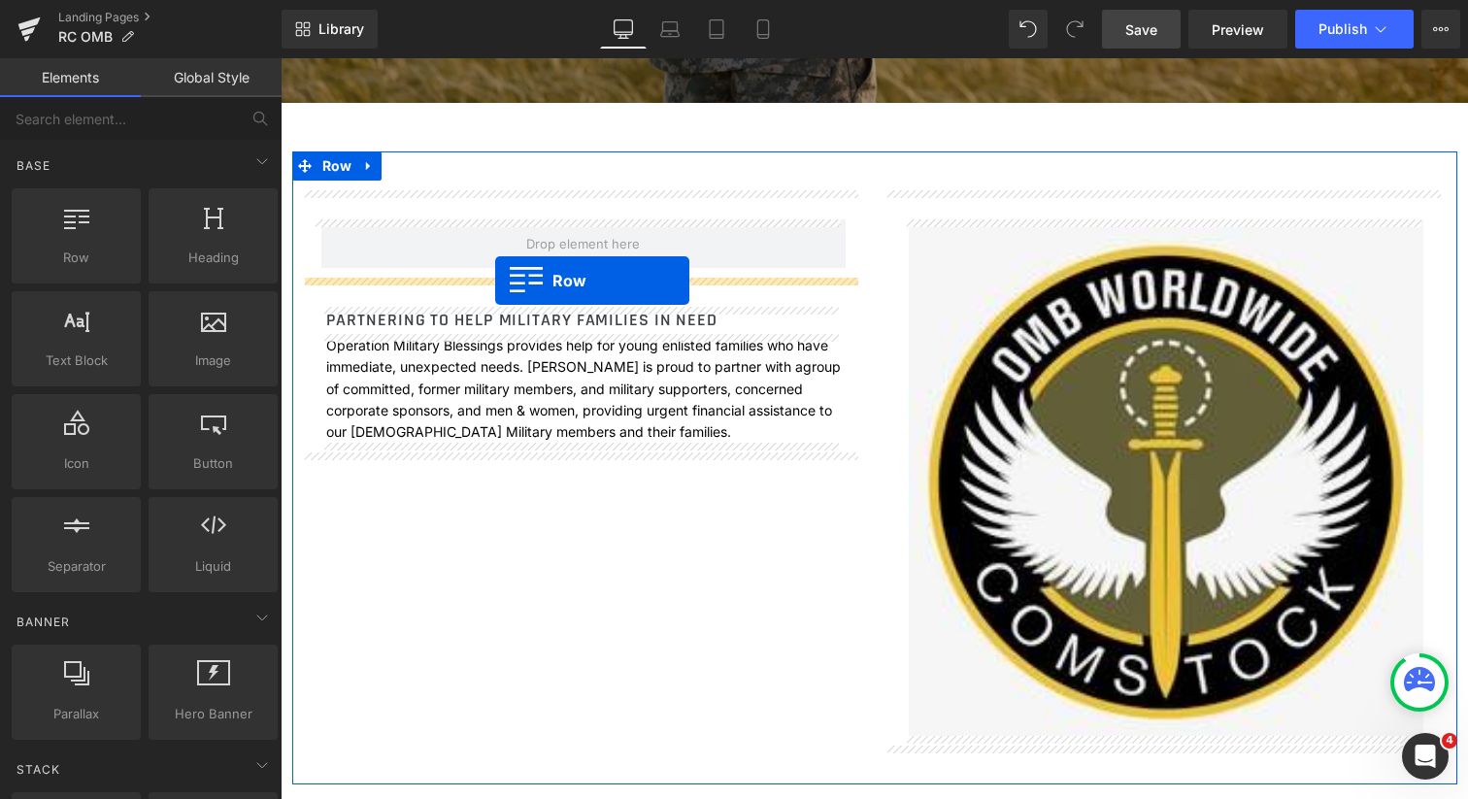
drag, startPoint x: 355, startPoint y: 294, endPoint x: 495, endPoint y: 280, distance: 140.6
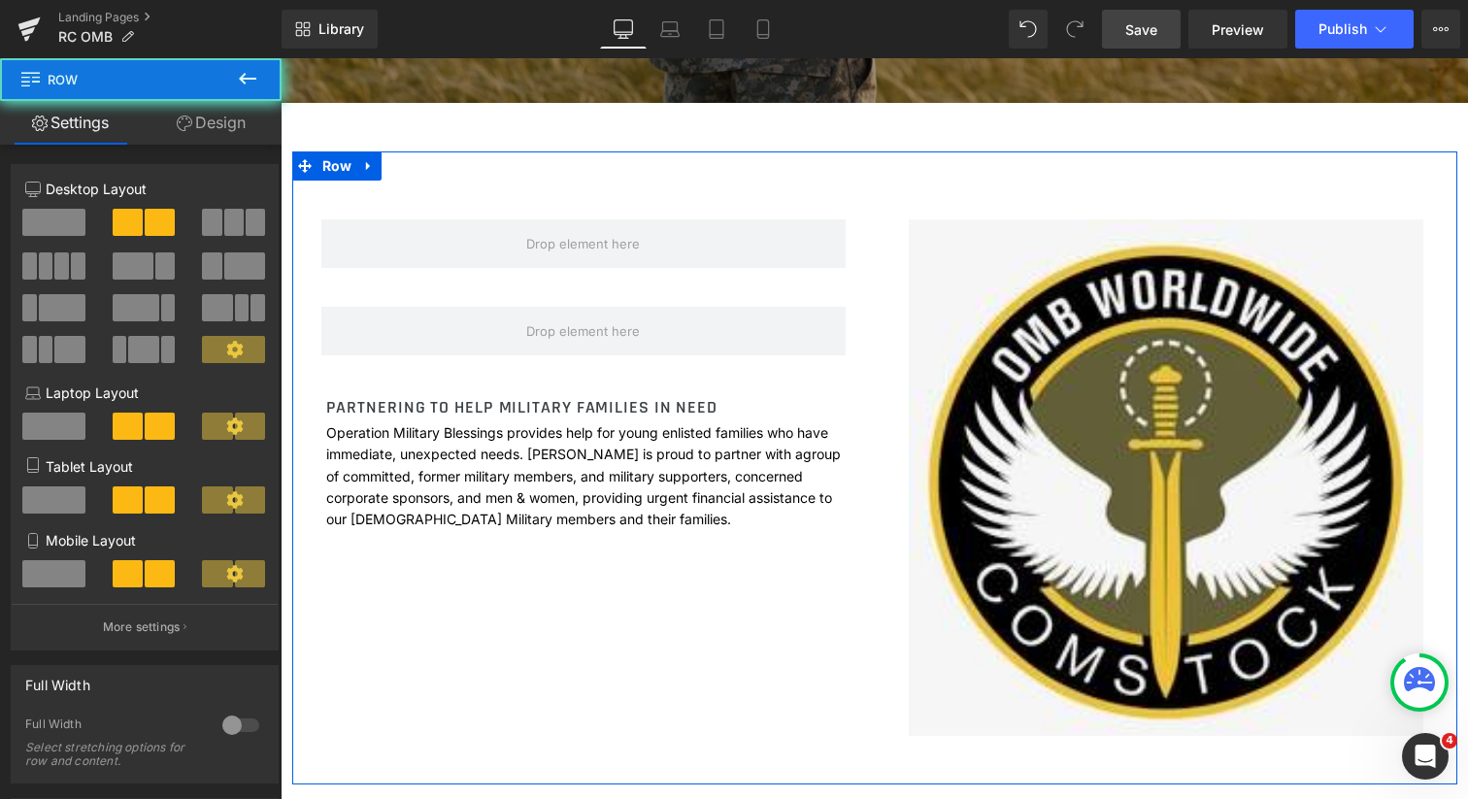
click at [626, 670] on div "Row Row PARTNERING TO HELP MILITARY FAMILIES IN NEED Heading Operation Military…" at bounding box center [874, 467] width 1165 height 633
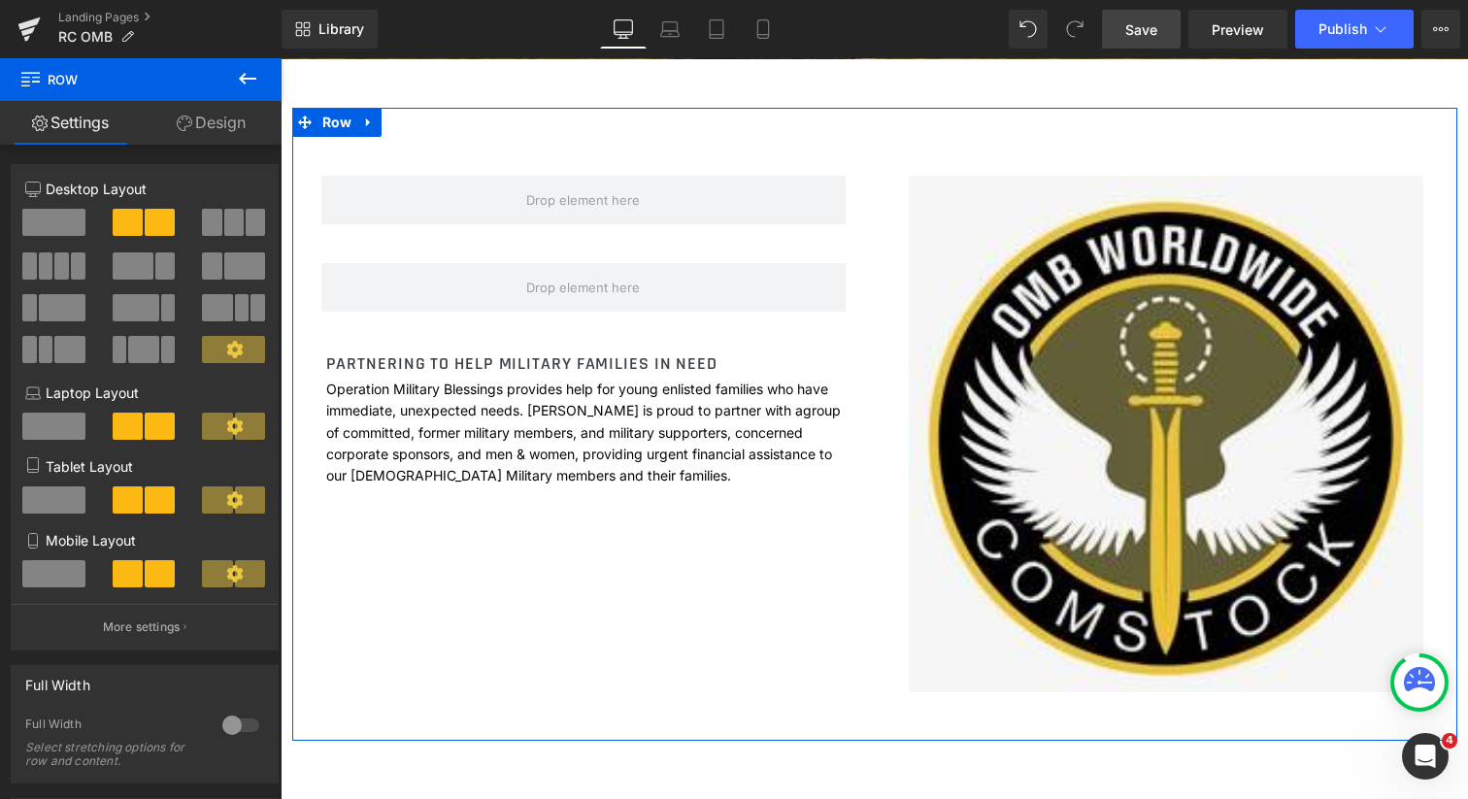
scroll to position [926, 0]
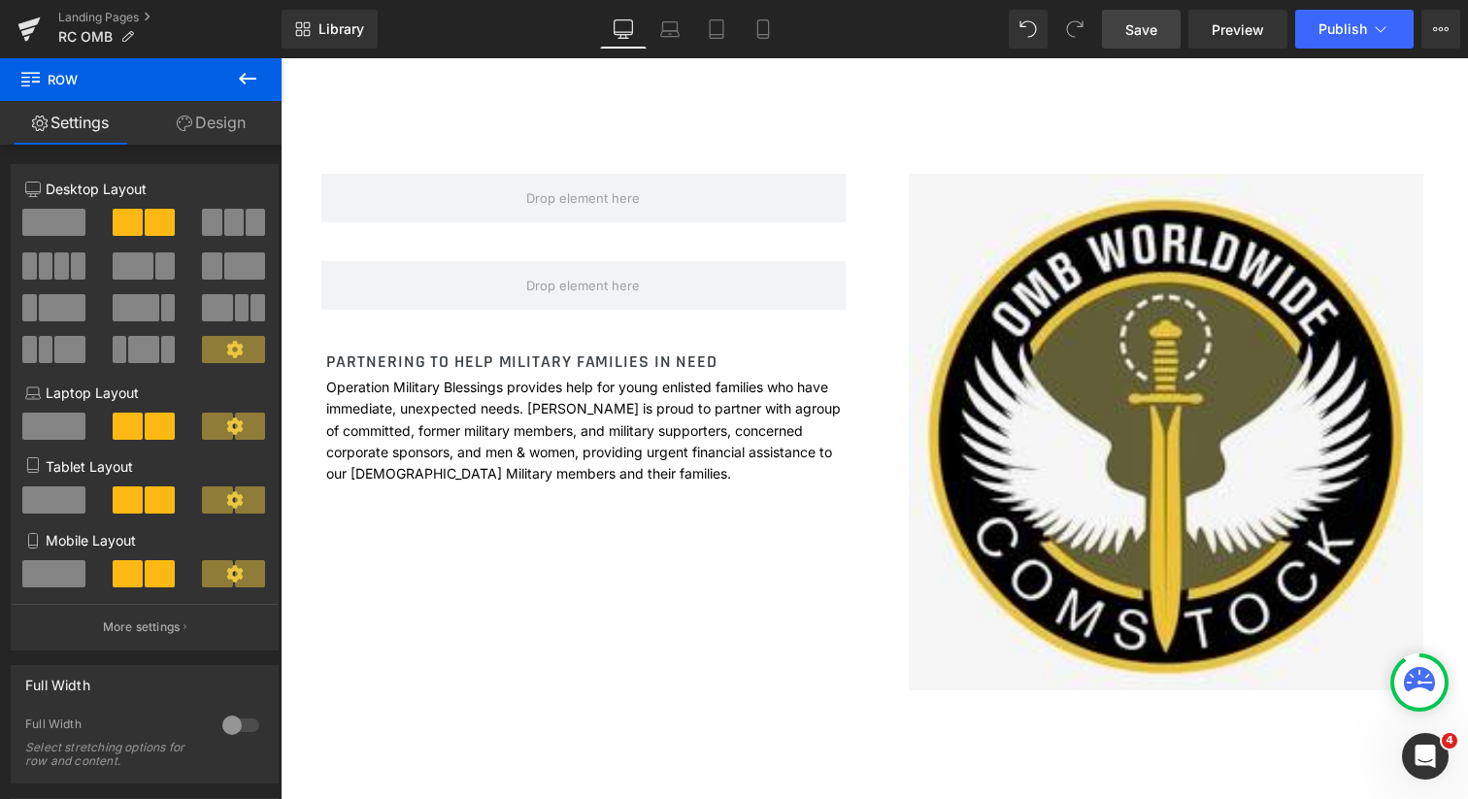
click at [1152, 26] on span "Save" at bounding box center [1141, 29] width 32 height 20
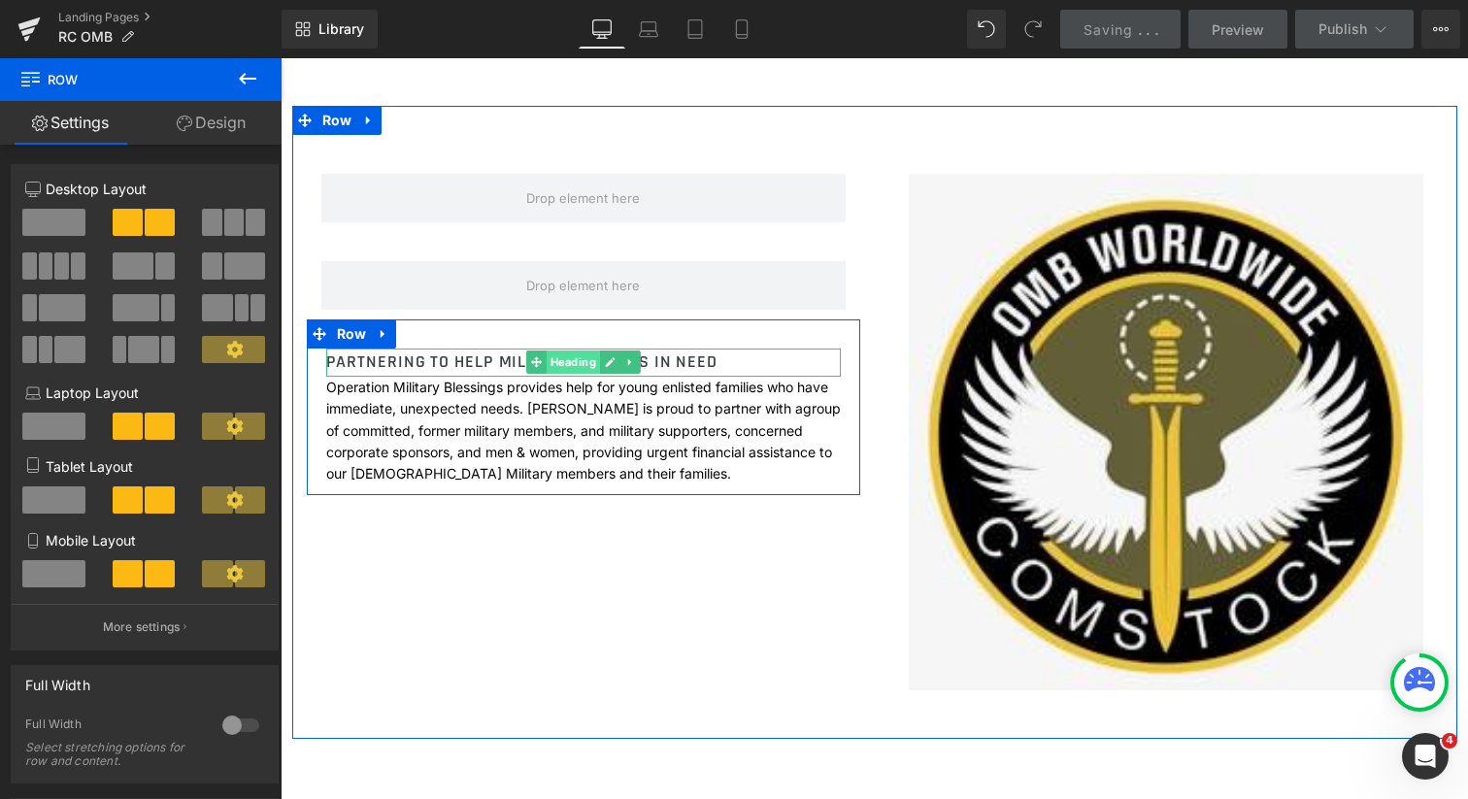
click at [565, 357] on span "Heading" at bounding box center [572, 362] width 53 height 23
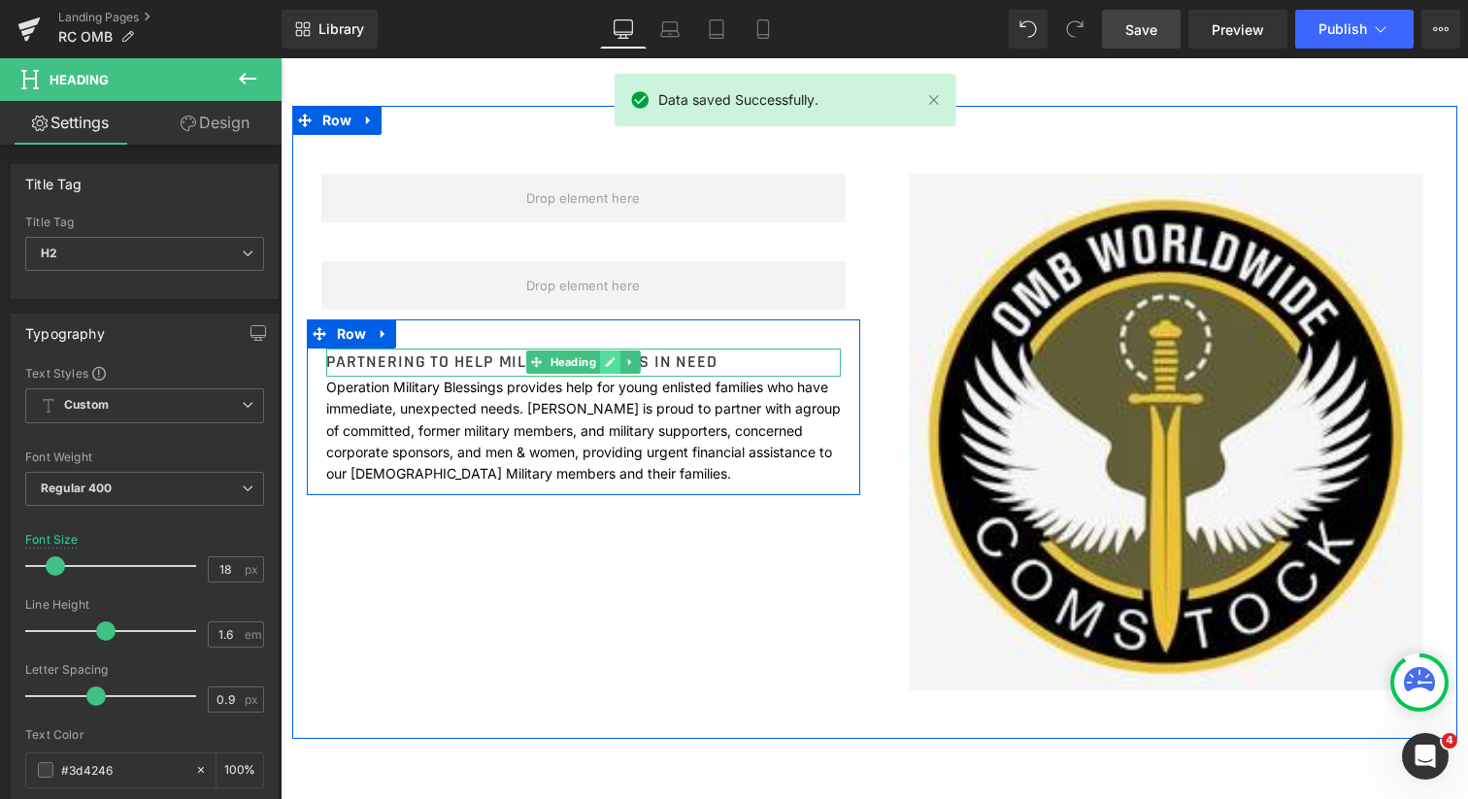
click at [605, 361] on icon at bounding box center [610, 363] width 10 height 10
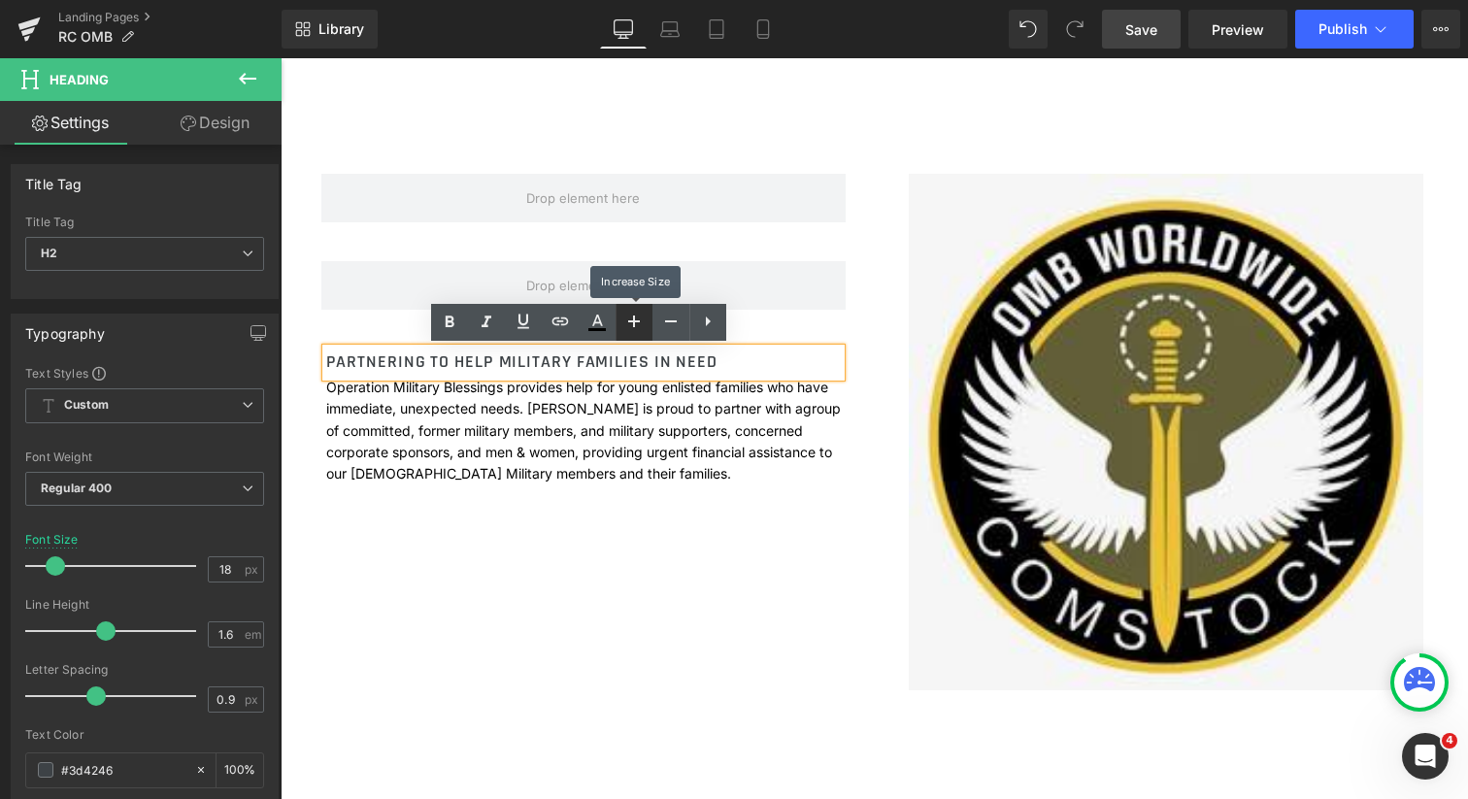
click at [0, 0] on icon at bounding box center [0, 0] width 0 height 0
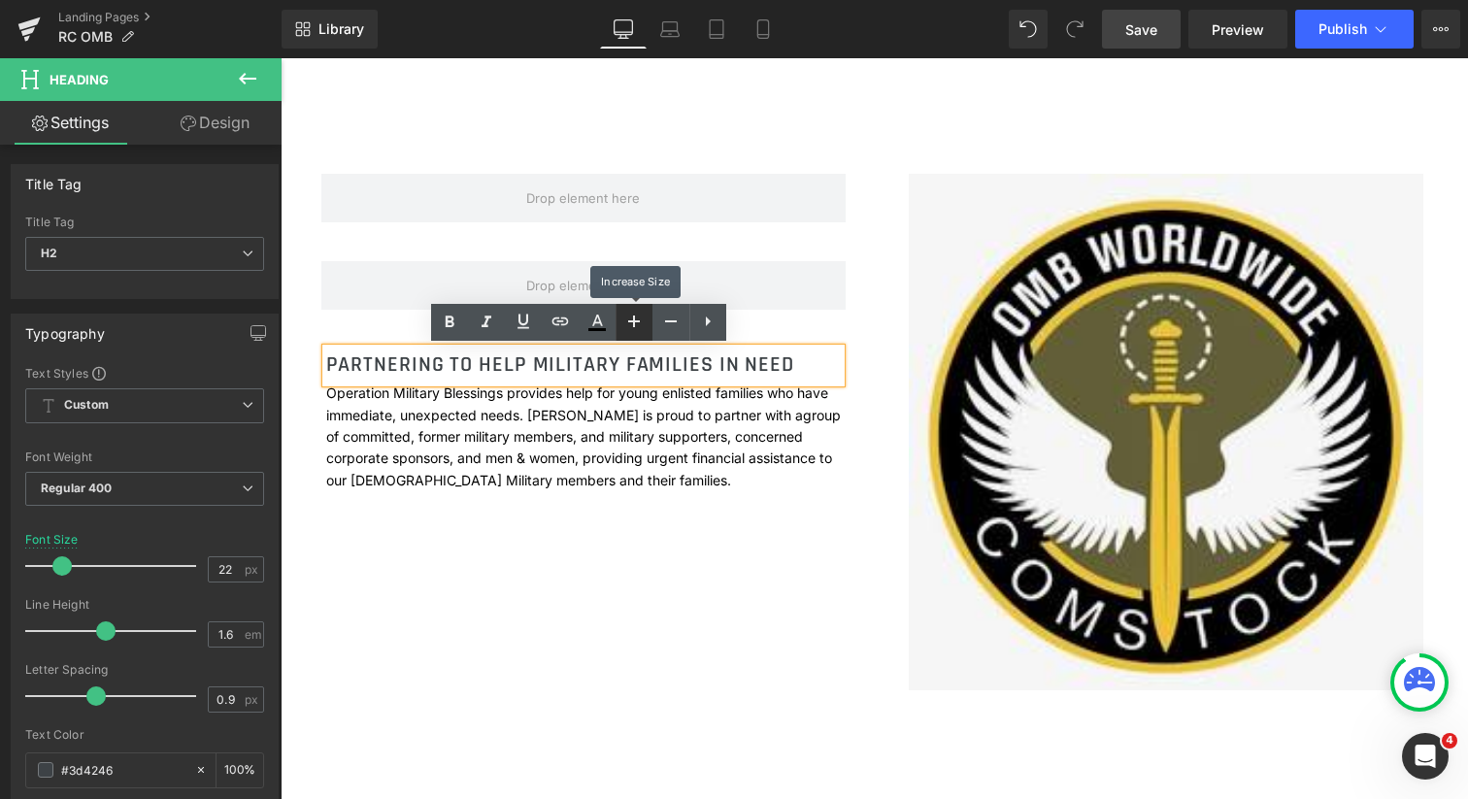
click at [0, 0] on icon at bounding box center [0, 0] width 0 height 0
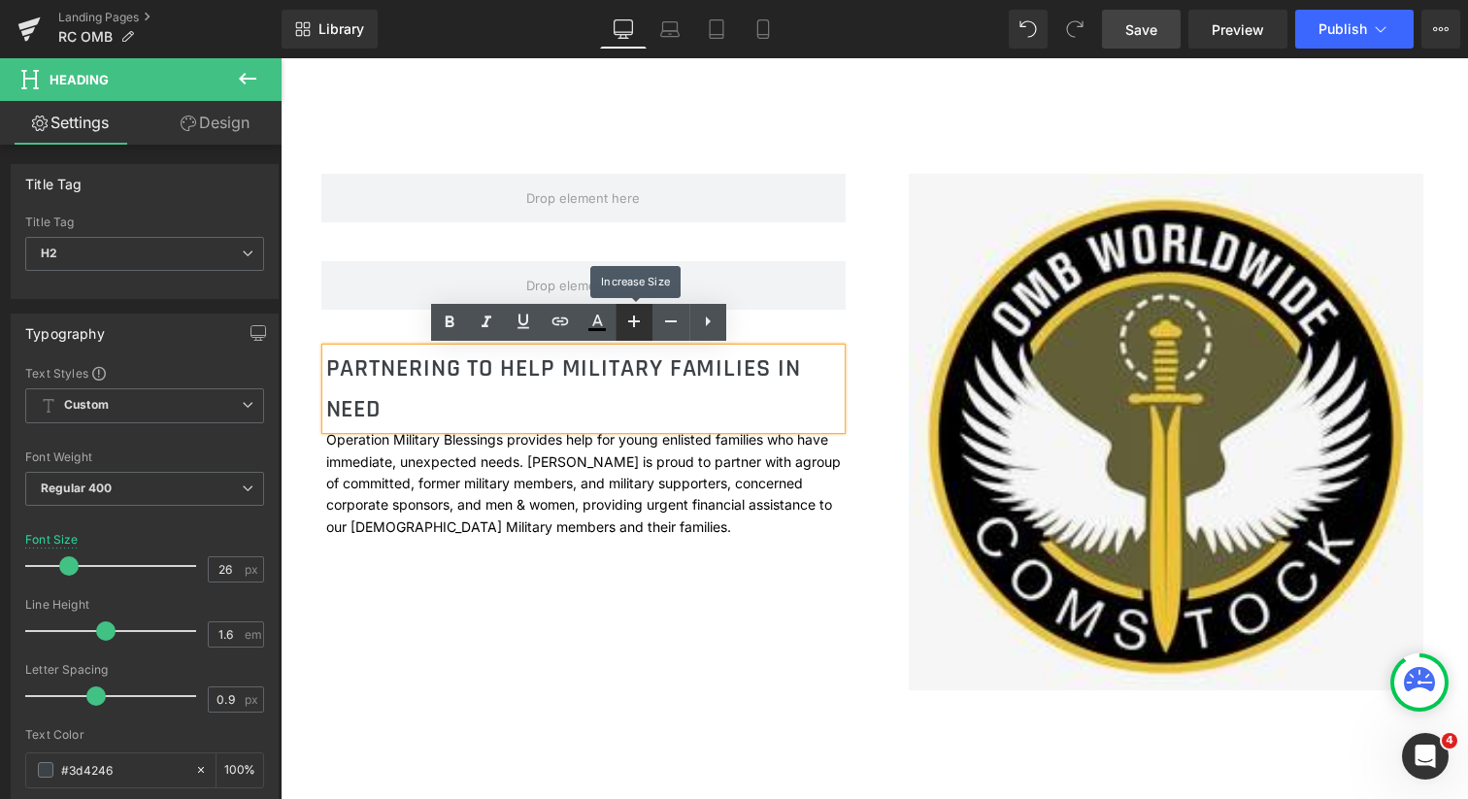
click at [0, 0] on icon at bounding box center [0, 0] width 0 height 0
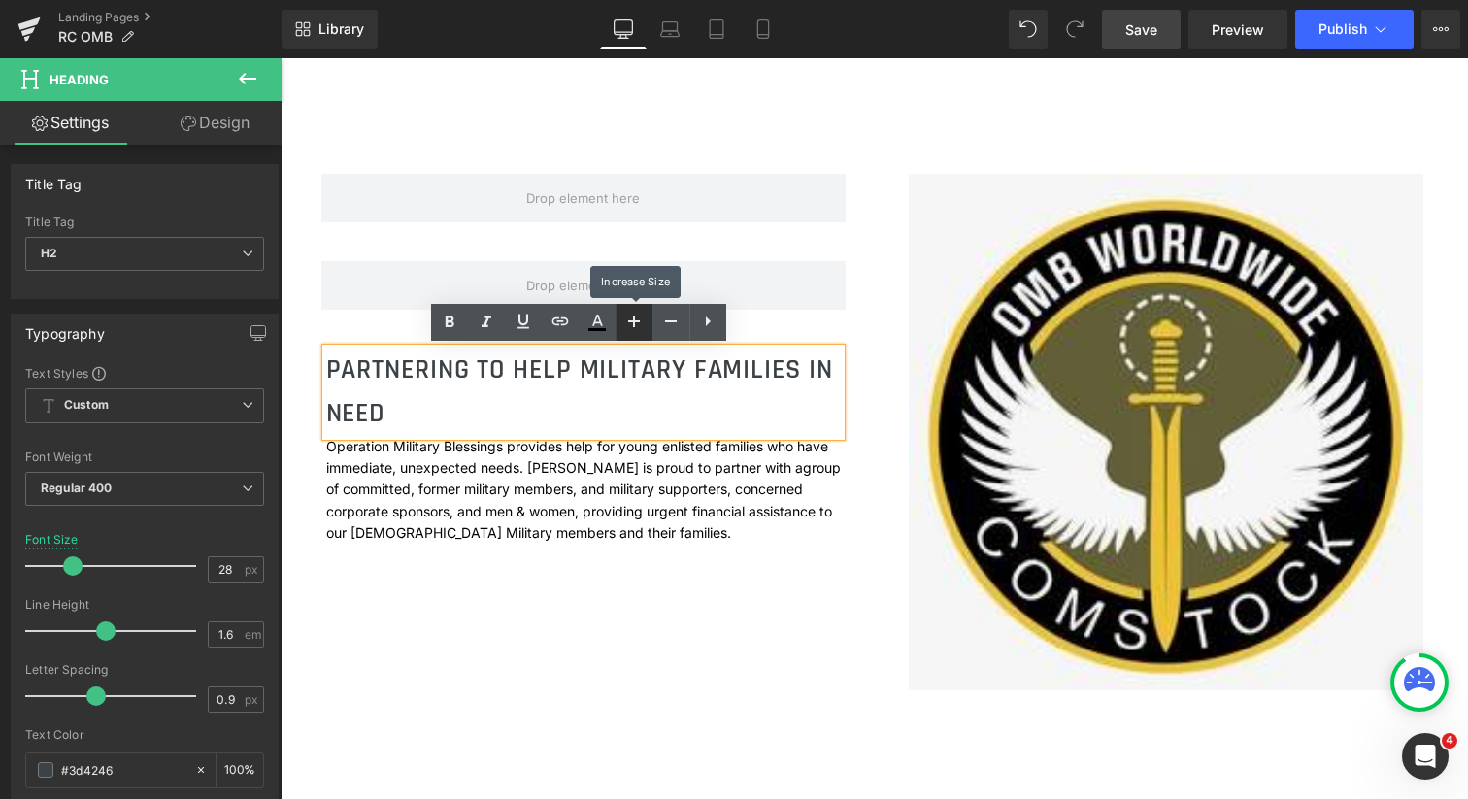
click at [0, 0] on icon at bounding box center [0, 0] width 0 height 0
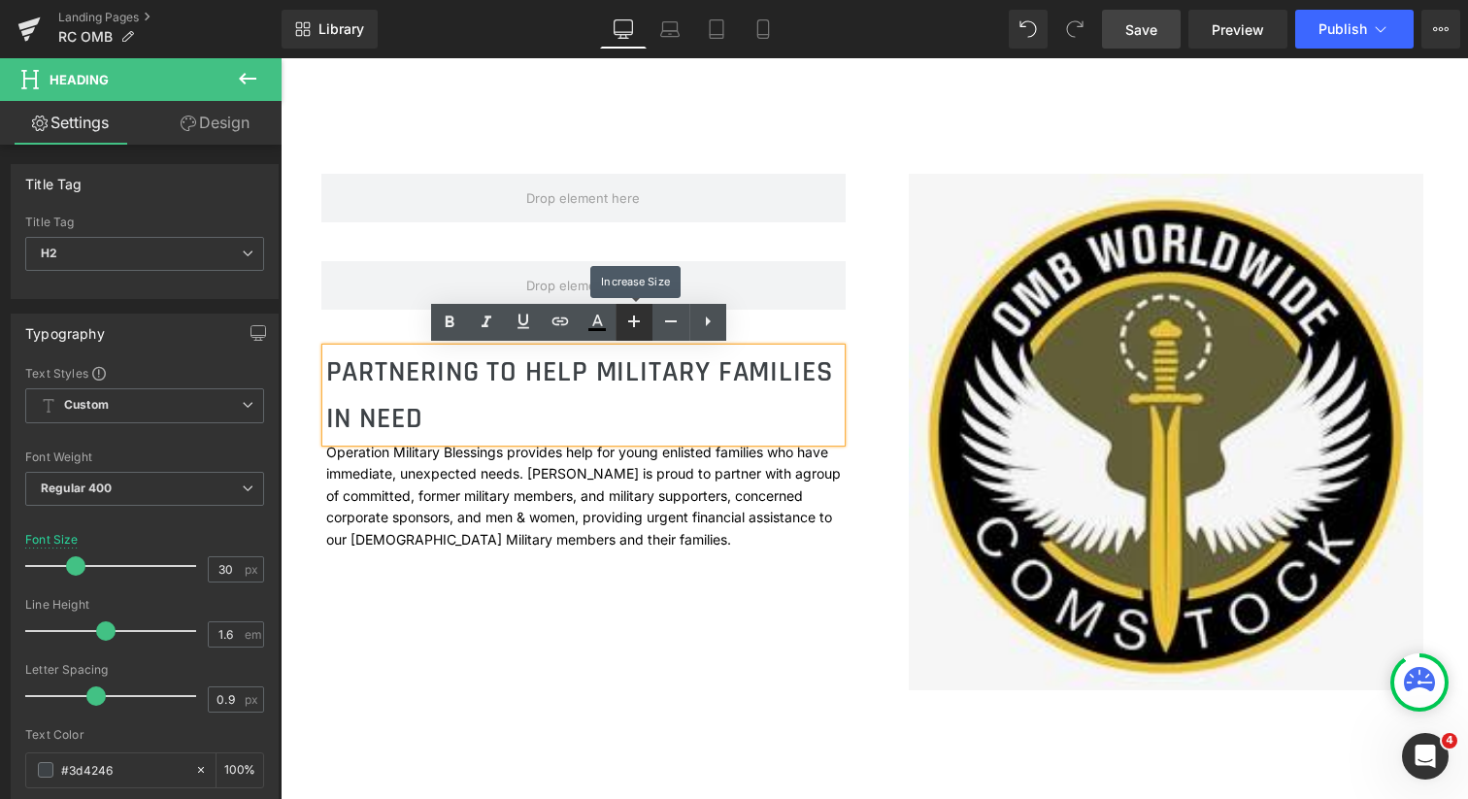
click at [0, 0] on icon at bounding box center [0, 0] width 0 height 0
type input "32"
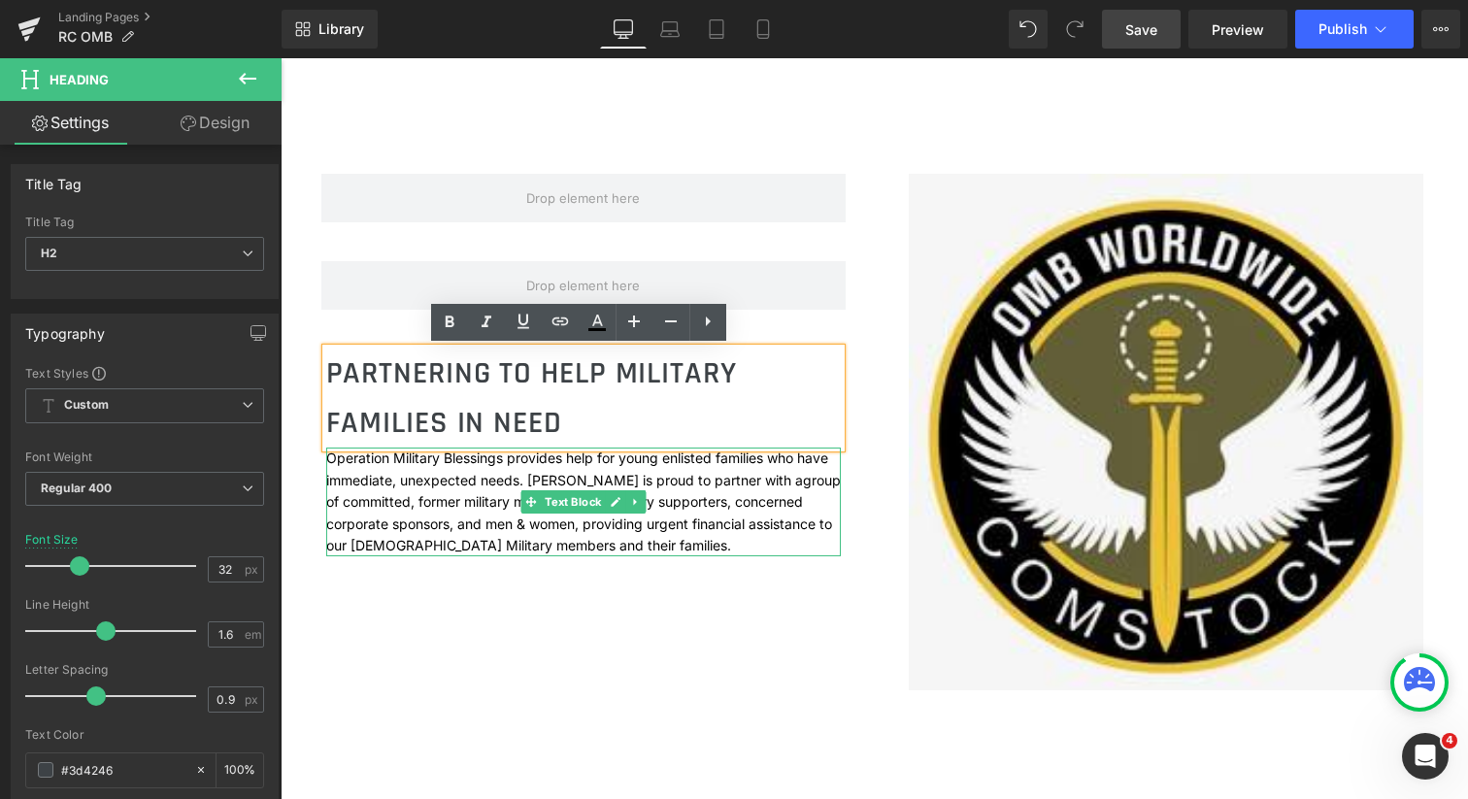
click at [542, 514] on p "Operation Military Blessings provides help for young enlisted families who have…" at bounding box center [583, 502] width 515 height 109
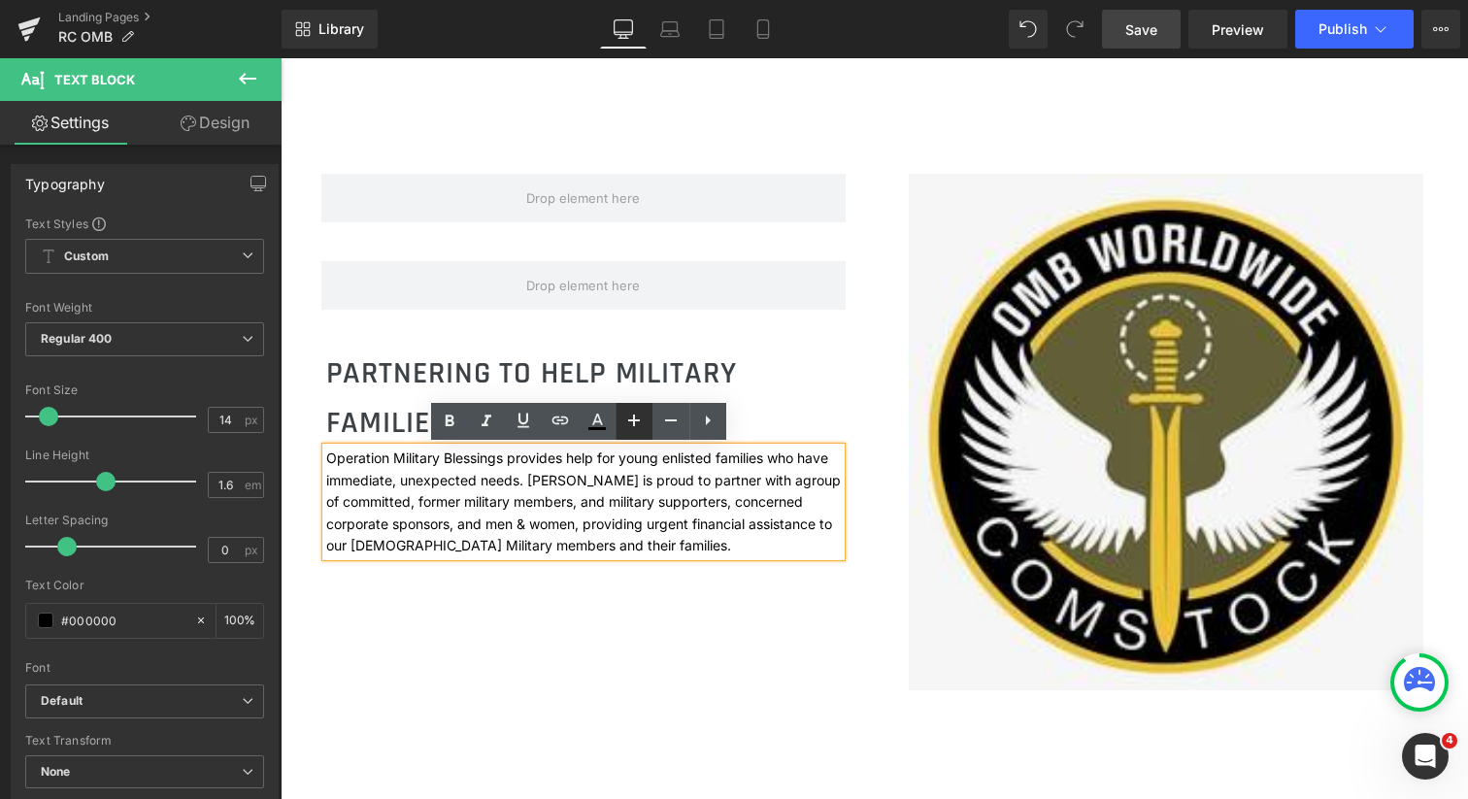
click at [0, 0] on icon at bounding box center [0, 0] width 0 height 0
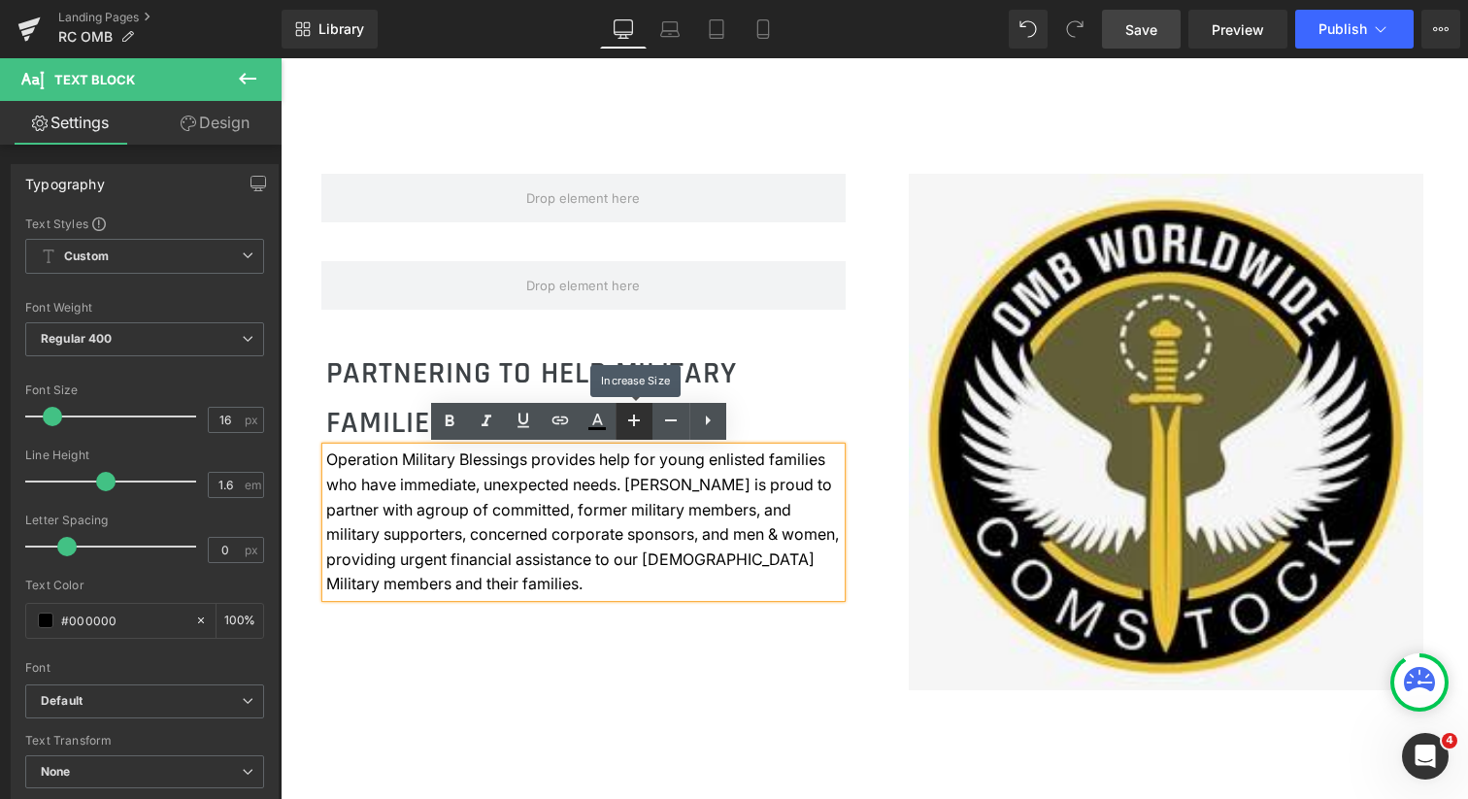
click at [0, 0] on icon at bounding box center [0, 0] width 0 height 0
type input "18"
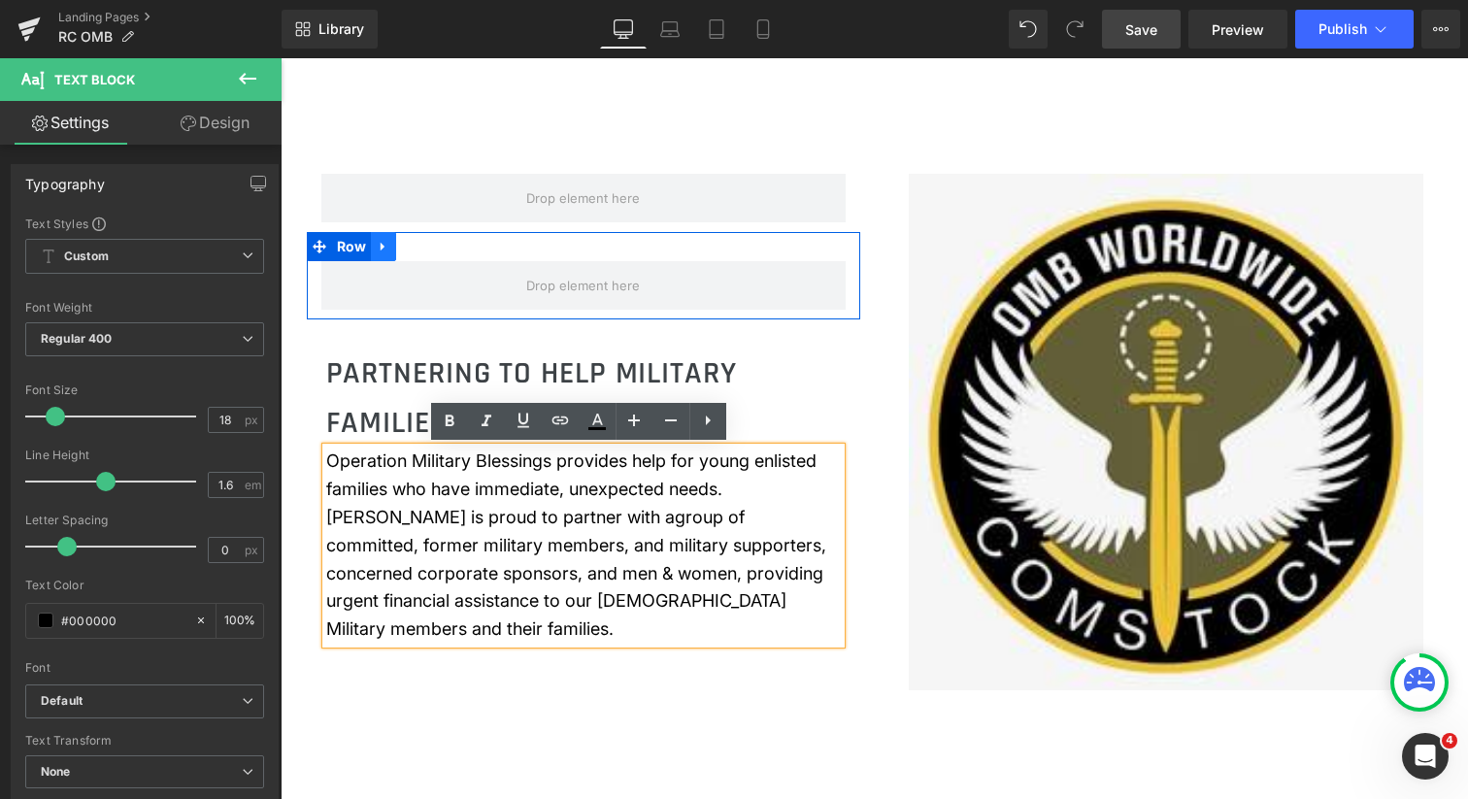
click at [380, 248] on icon at bounding box center [384, 246] width 14 height 15
click at [431, 247] on icon at bounding box center [434, 247] width 14 height 14
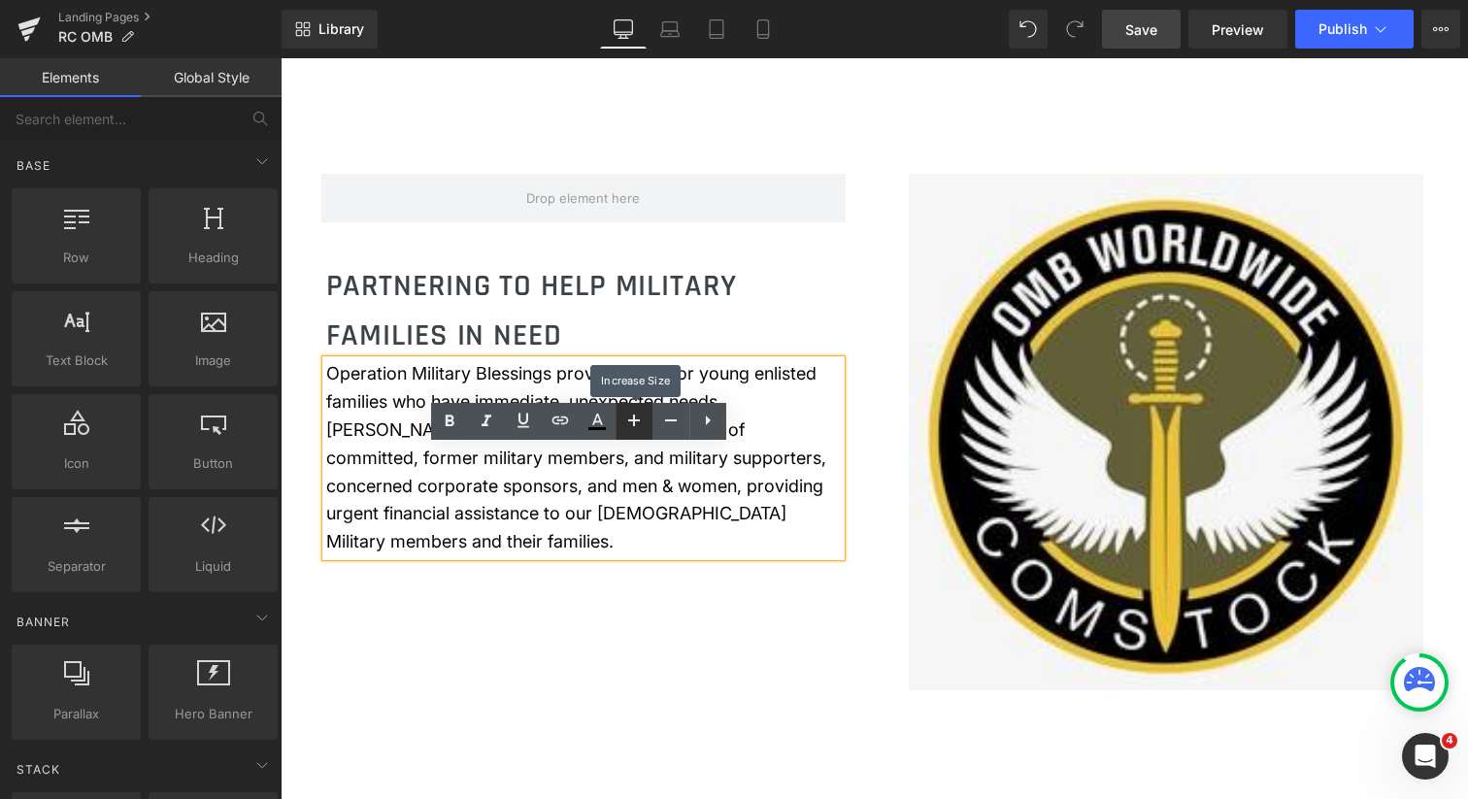
click at [634, 413] on icon at bounding box center [633, 420] width 23 height 23
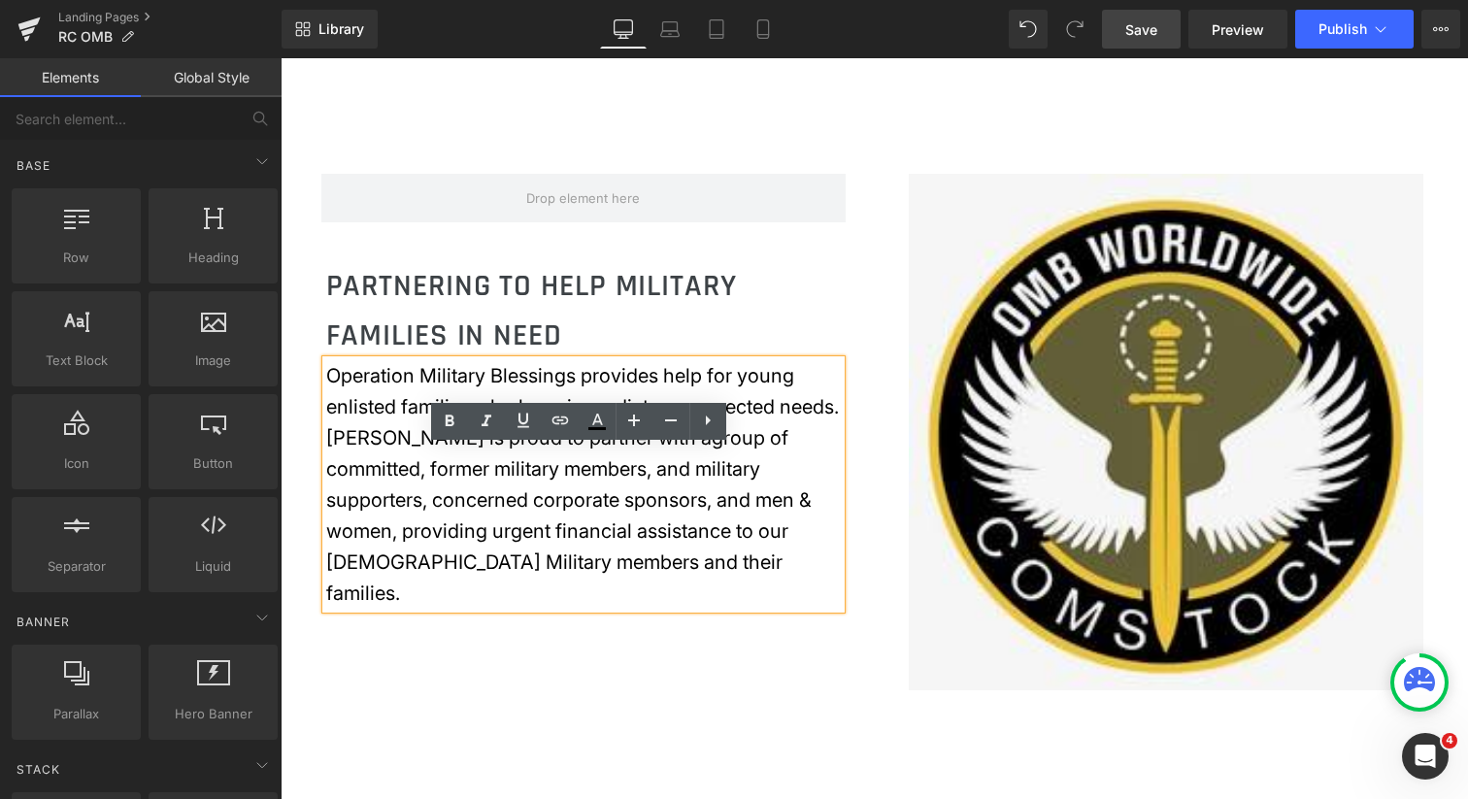
click at [724, 618] on div "Row PARTNERING TO HELP MILITARY FAMILIES IN NEED Heading Operation Military Ble…" at bounding box center [874, 422] width 1165 height 633
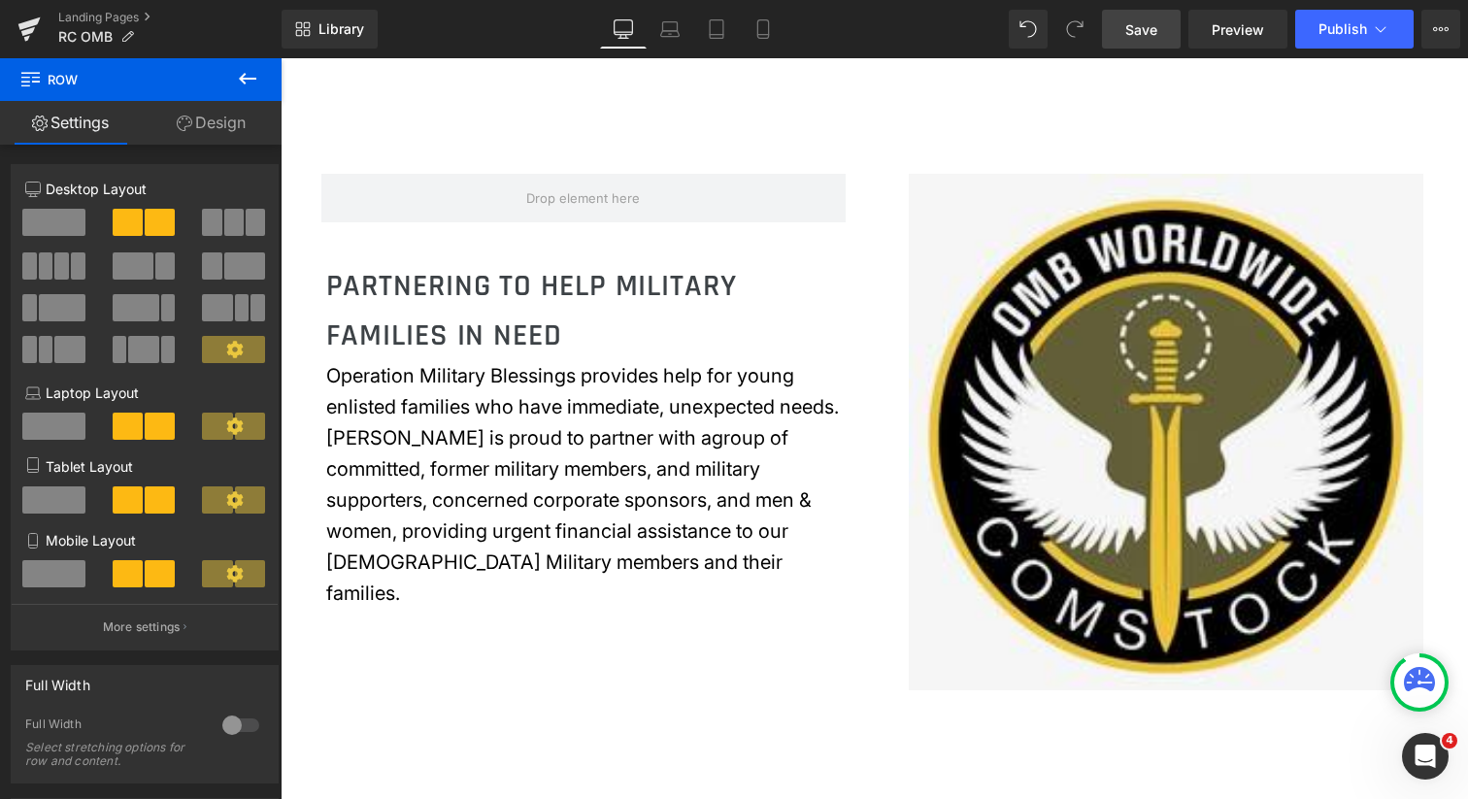
click at [1138, 27] on span "Save" at bounding box center [1141, 29] width 32 height 20
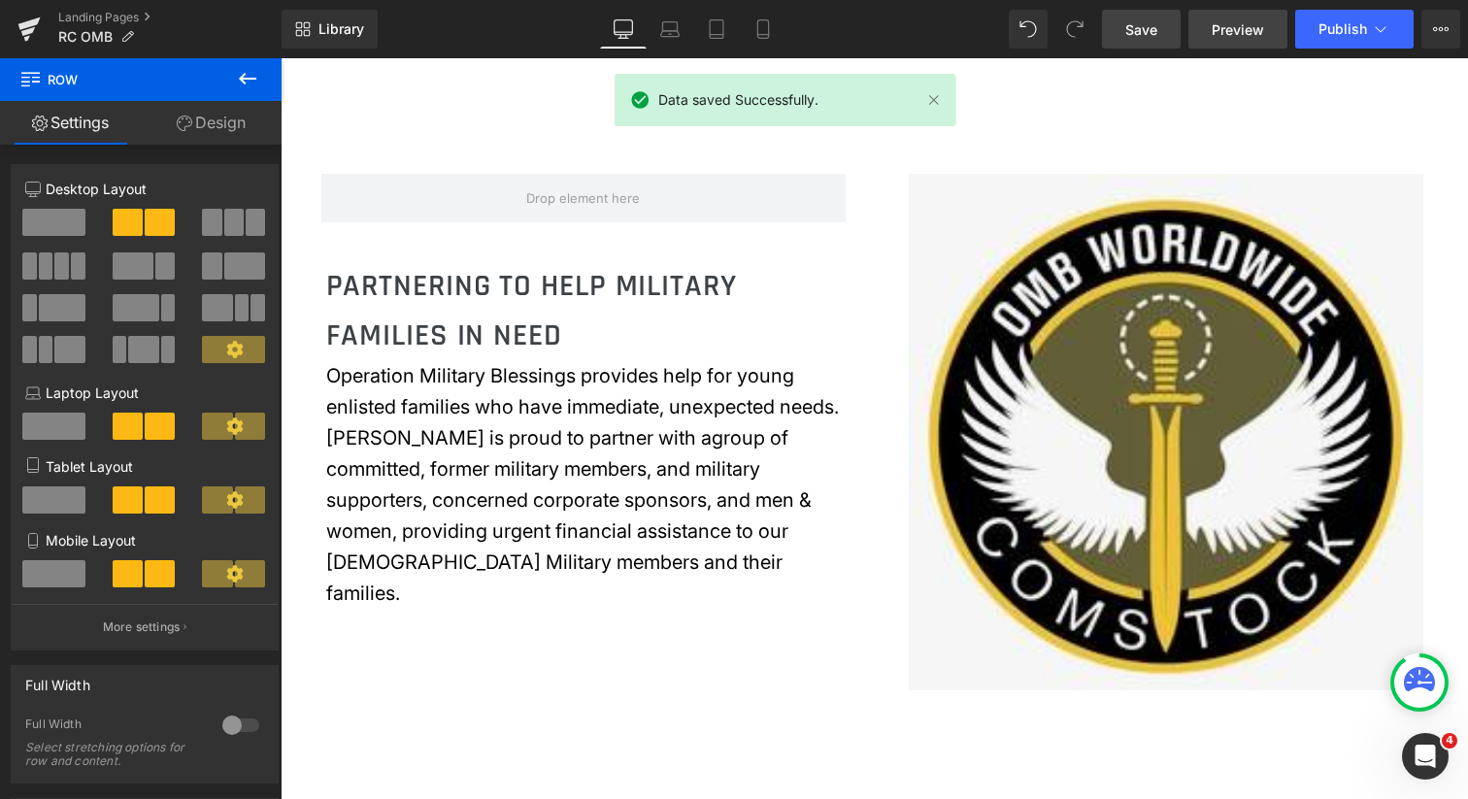
click at [1246, 31] on span "Preview" at bounding box center [1238, 29] width 52 height 20
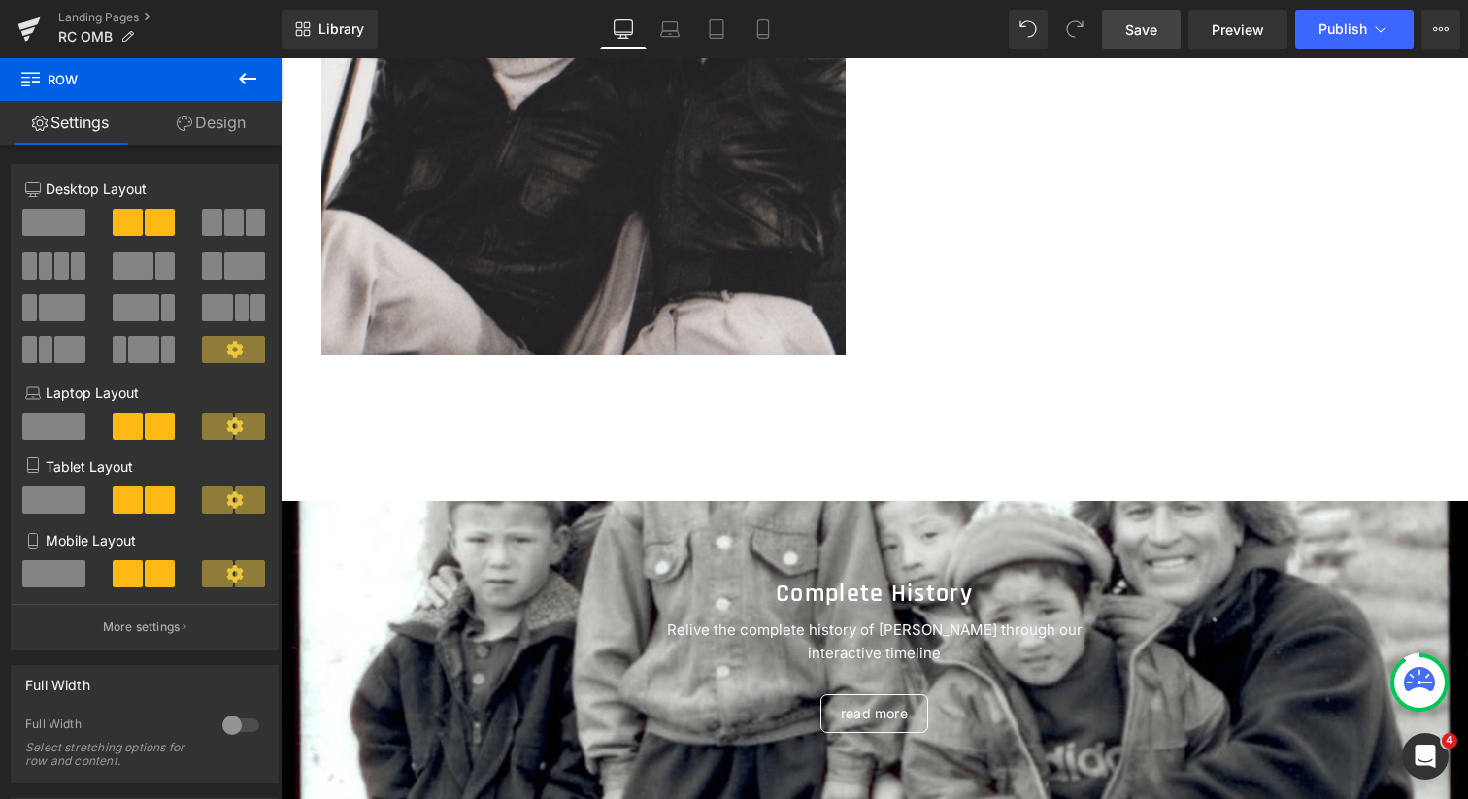
scroll to position [2268, 0]
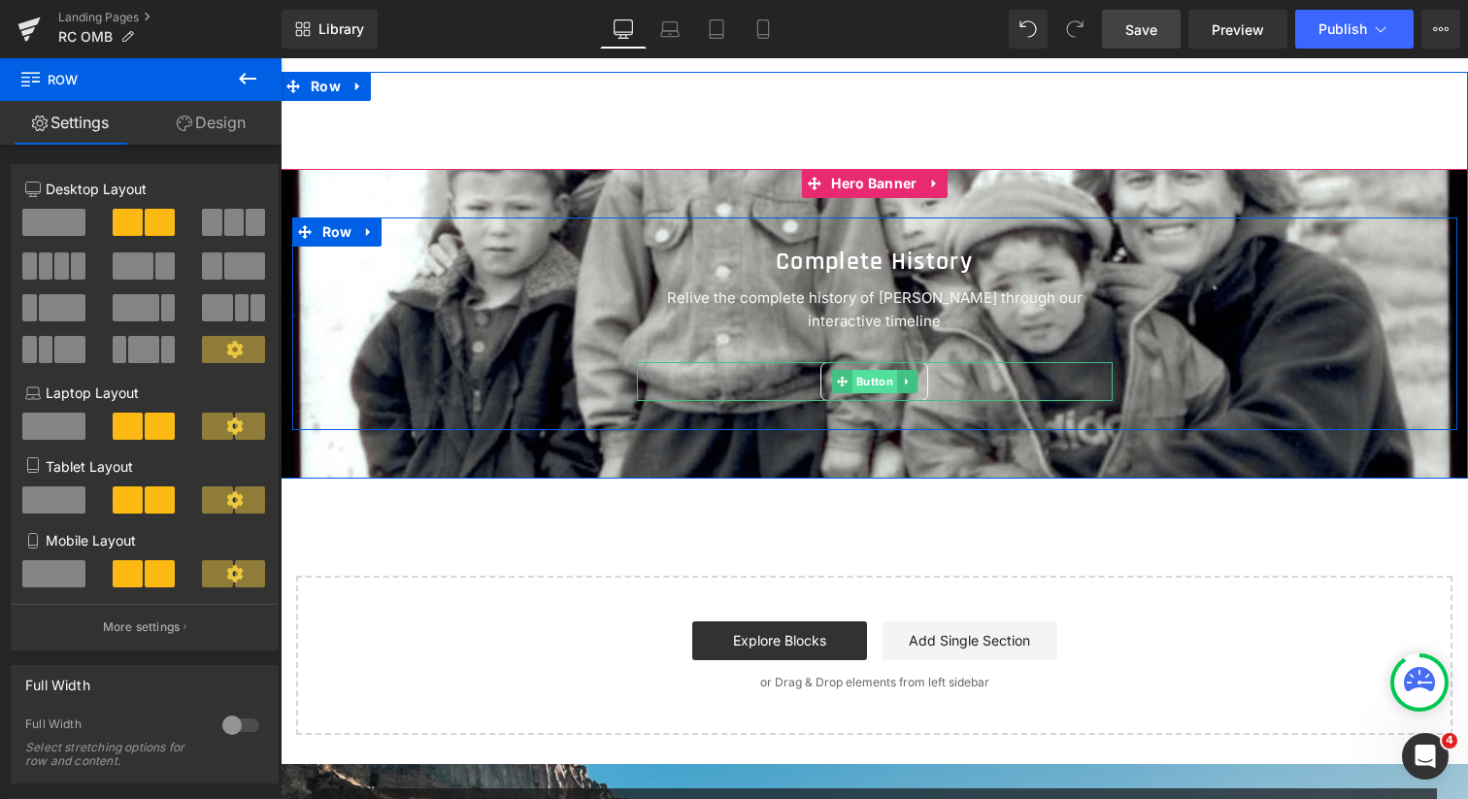
click at [862, 382] on span "Button" at bounding box center [874, 381] width 45 height 23
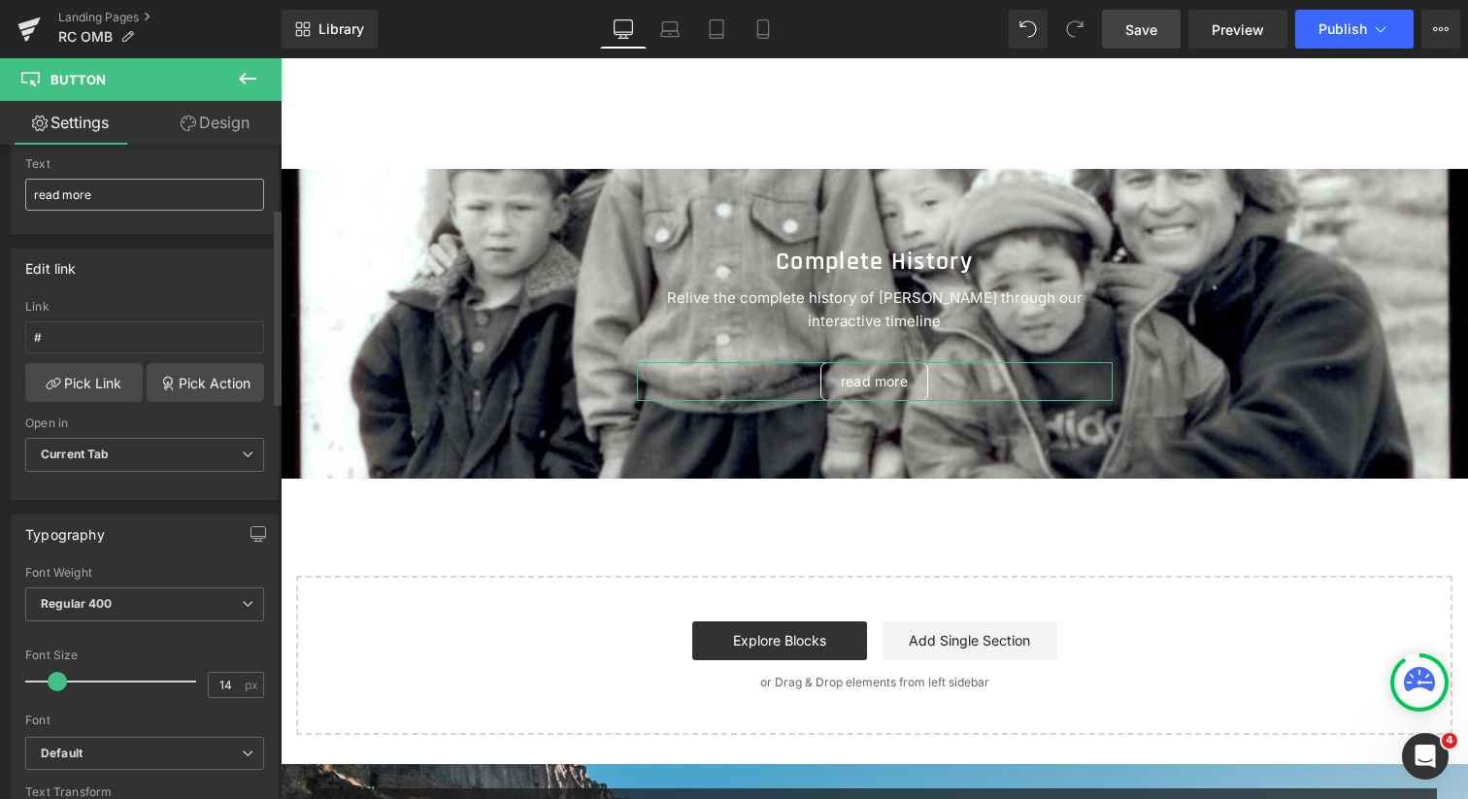
scroll to position [0, 0]
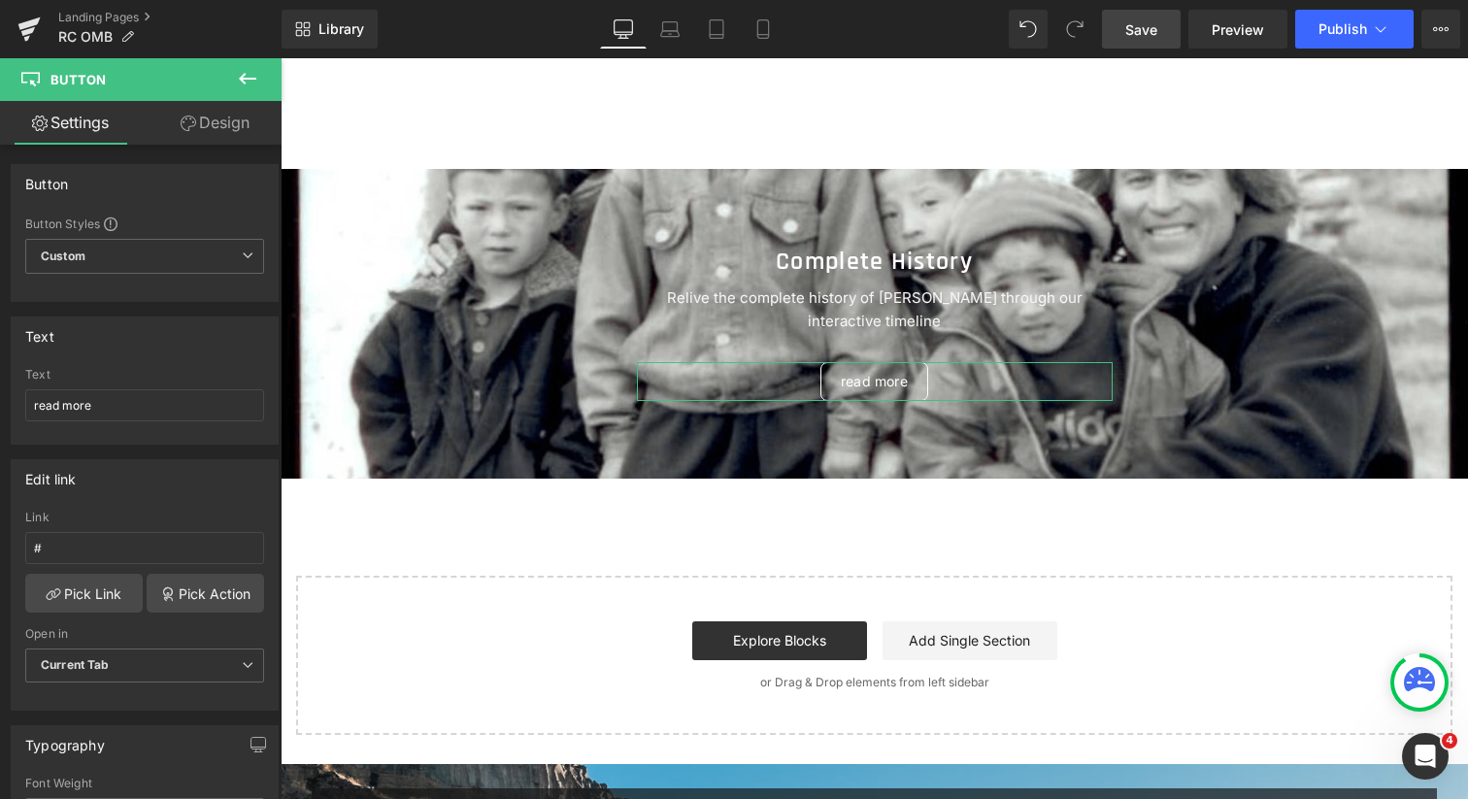
click at [217, 125] on link "Design" at bounding box center [215, 123] width 141 height 44
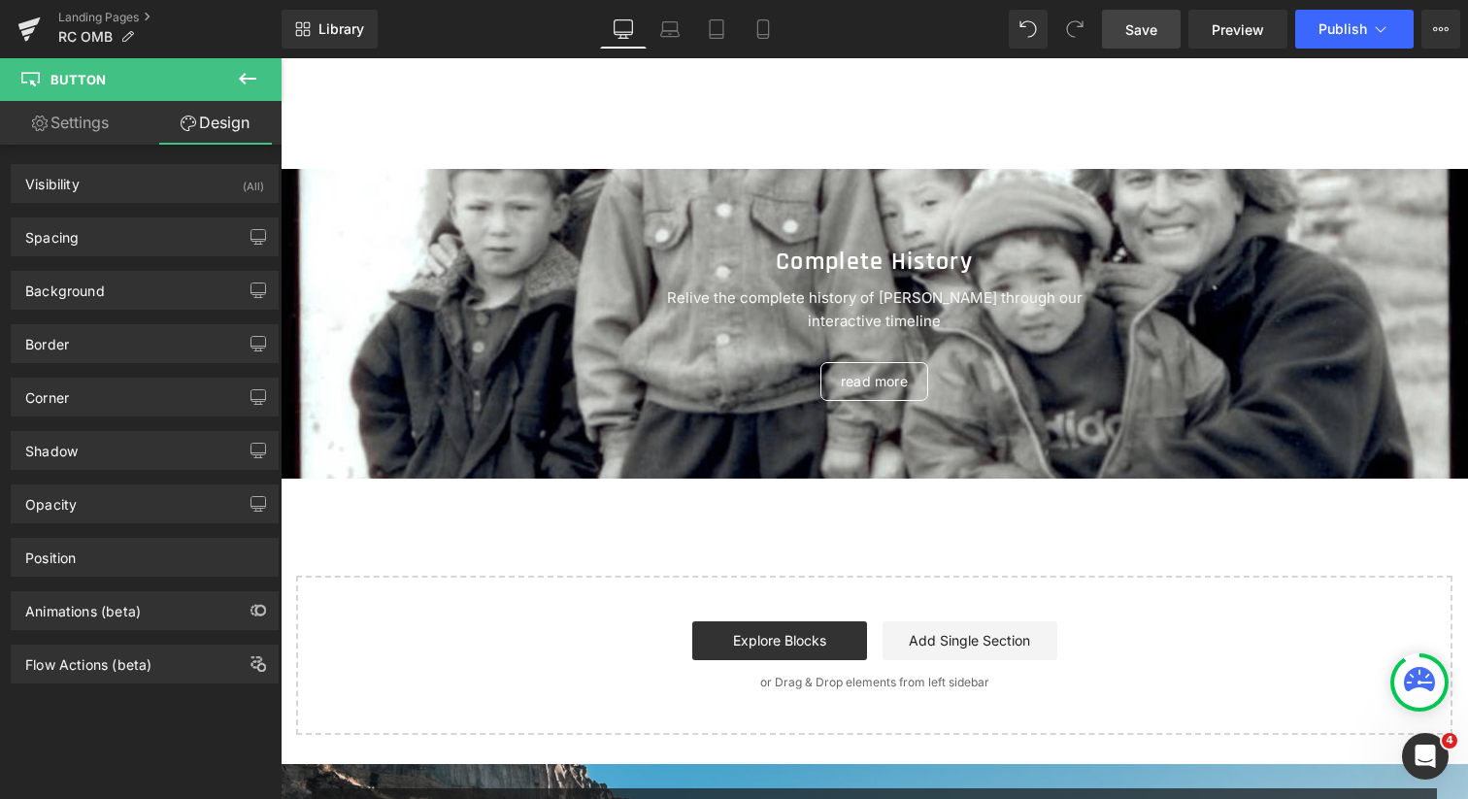
click at [241, 82] on icon at bounding box center [247, 78] width 23 height 23
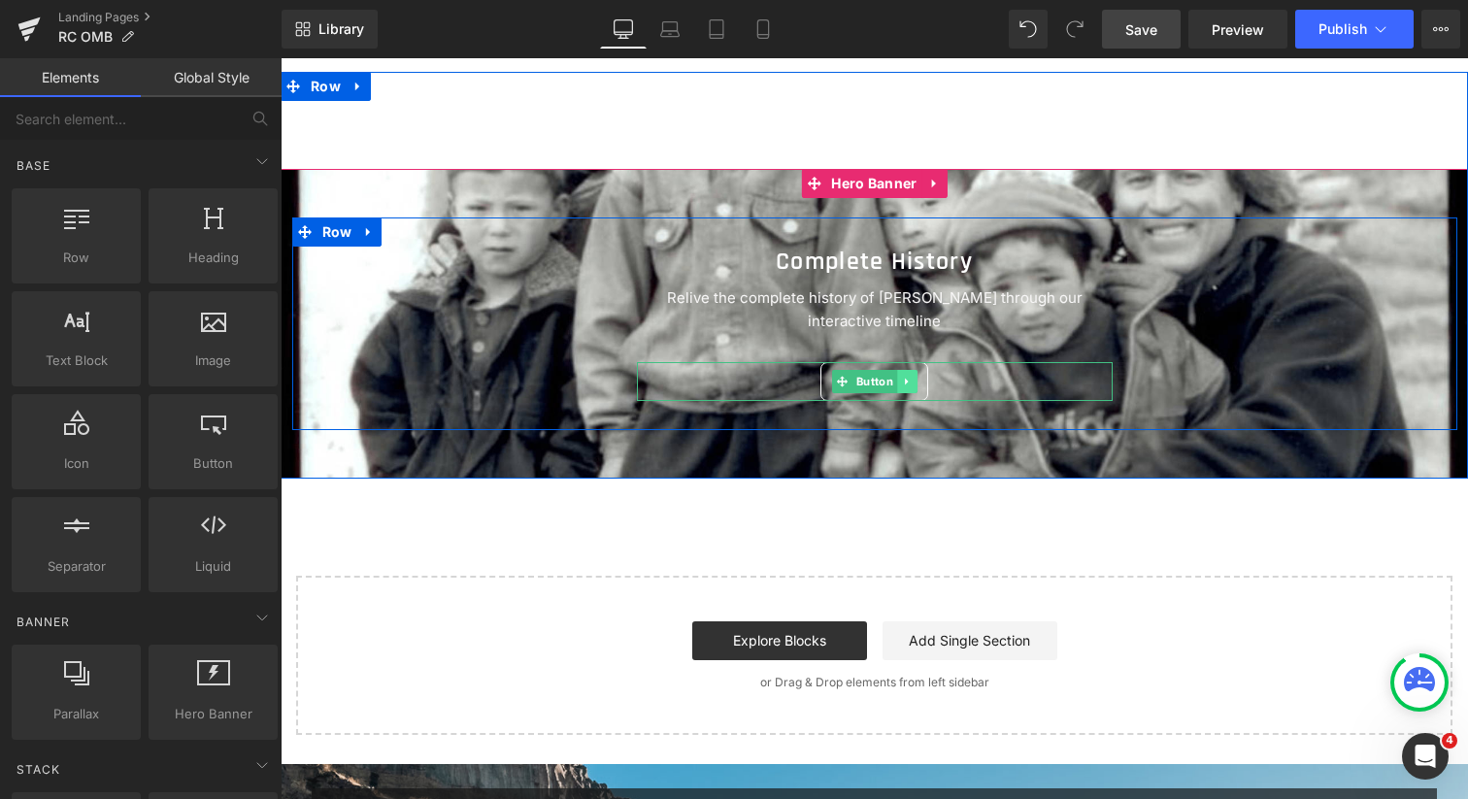
click at [904, 381] on icon at bounding box center [905, 382] width 3 height 7
click at [845, 383] on link "Button" at bounding box center [833, 381] width 65 height 23
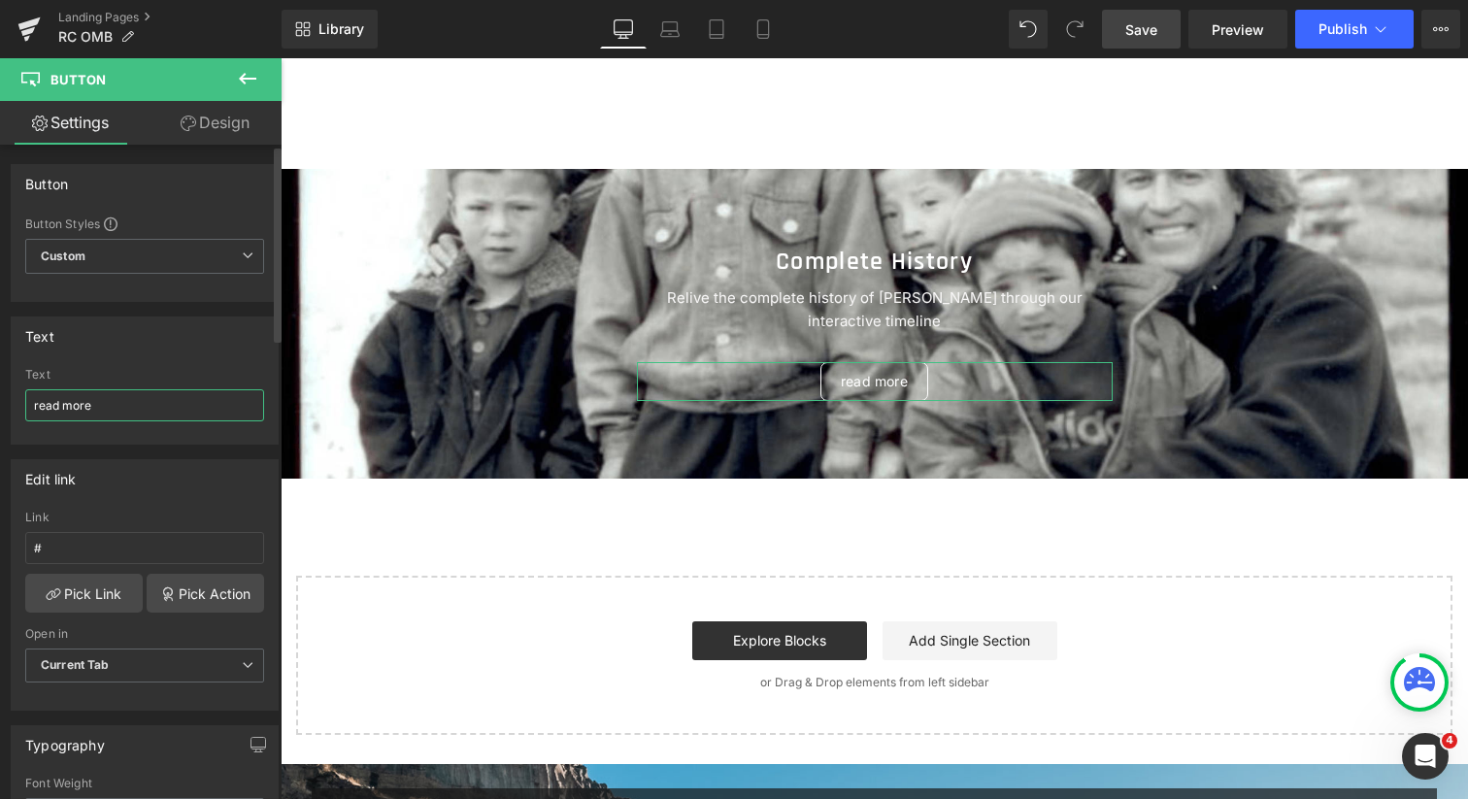
drag, startPoint x: 127, startPoint y: 400, endPoint x: 0, endPoint y: 394, distance: 127.3
click at [0, 394] on div "Text read more Text read more" at bounding box center [145, 373] width 290 height 143
type input "learn more"
drag, startPoint x: 89, startPoint y: 545, endPoint x: 28, endPoint y: 539, distance: 61.5
click at [28, 539] on input "#" at bounding box center [144, 548] width 239 height 32
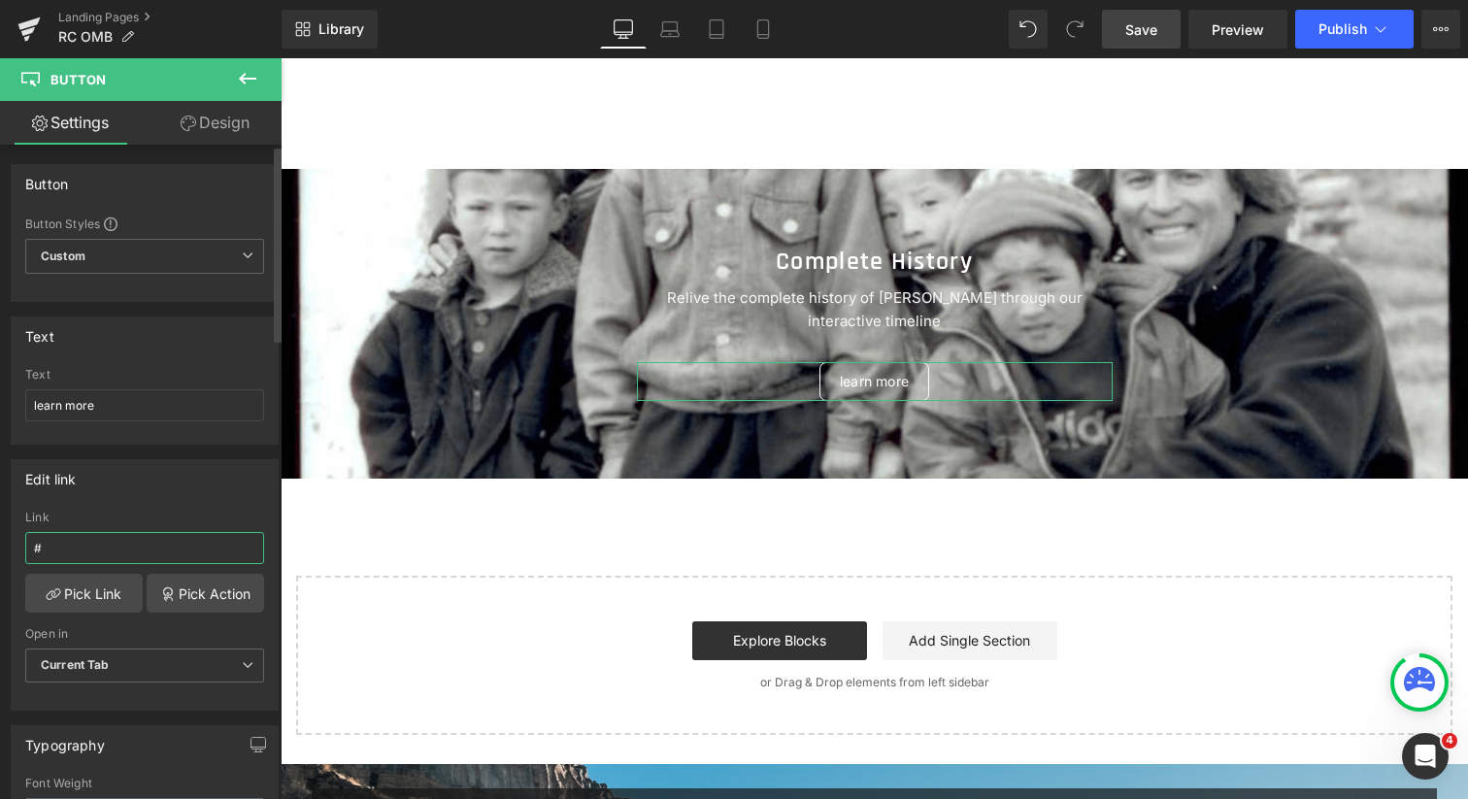
paste input "[URL][DOMAIN_NAME]"
type input "[URL][DOMAIN_NAME]"
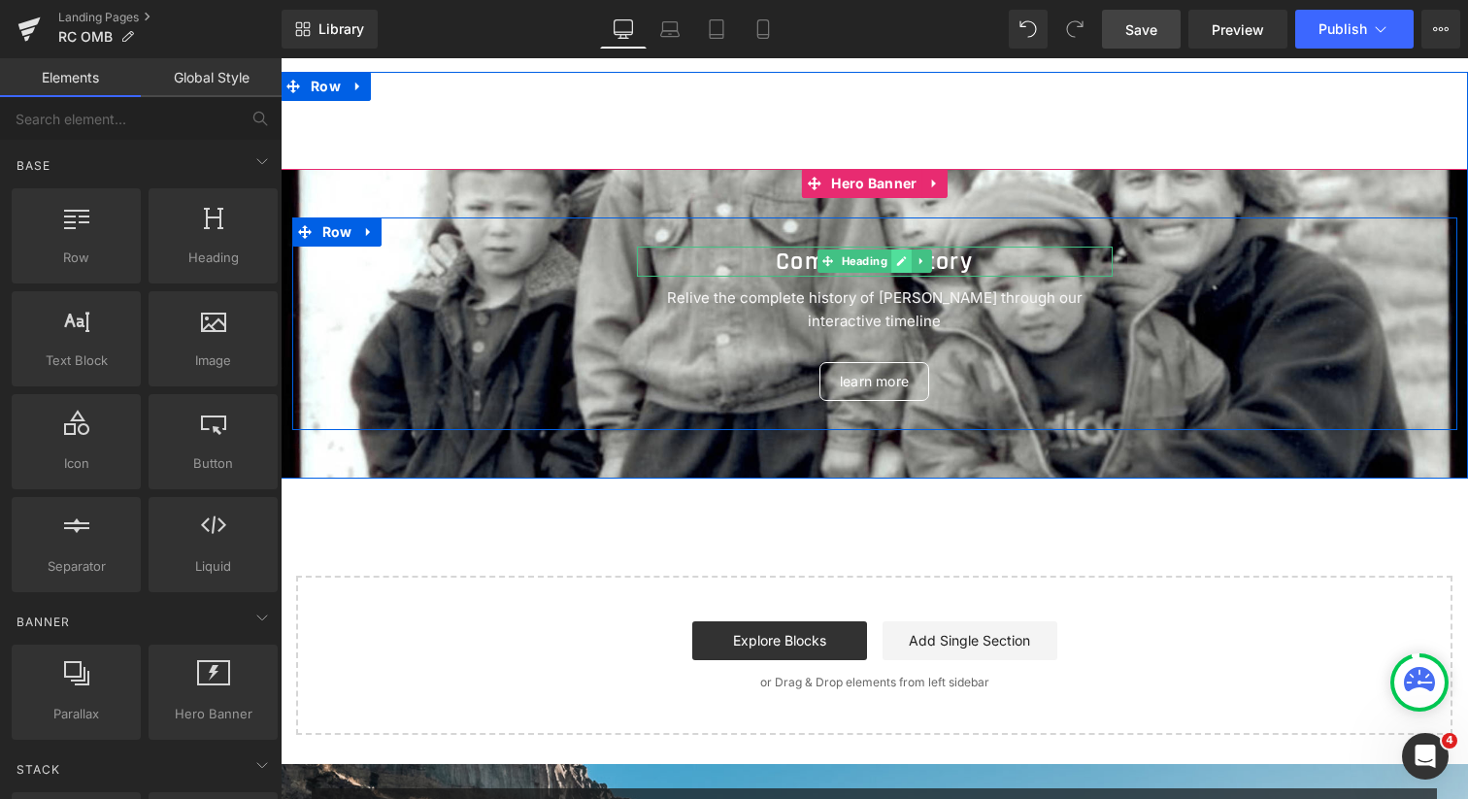
click at [896, 261] on icon at bounding box center [901, 262] width 10 height 10
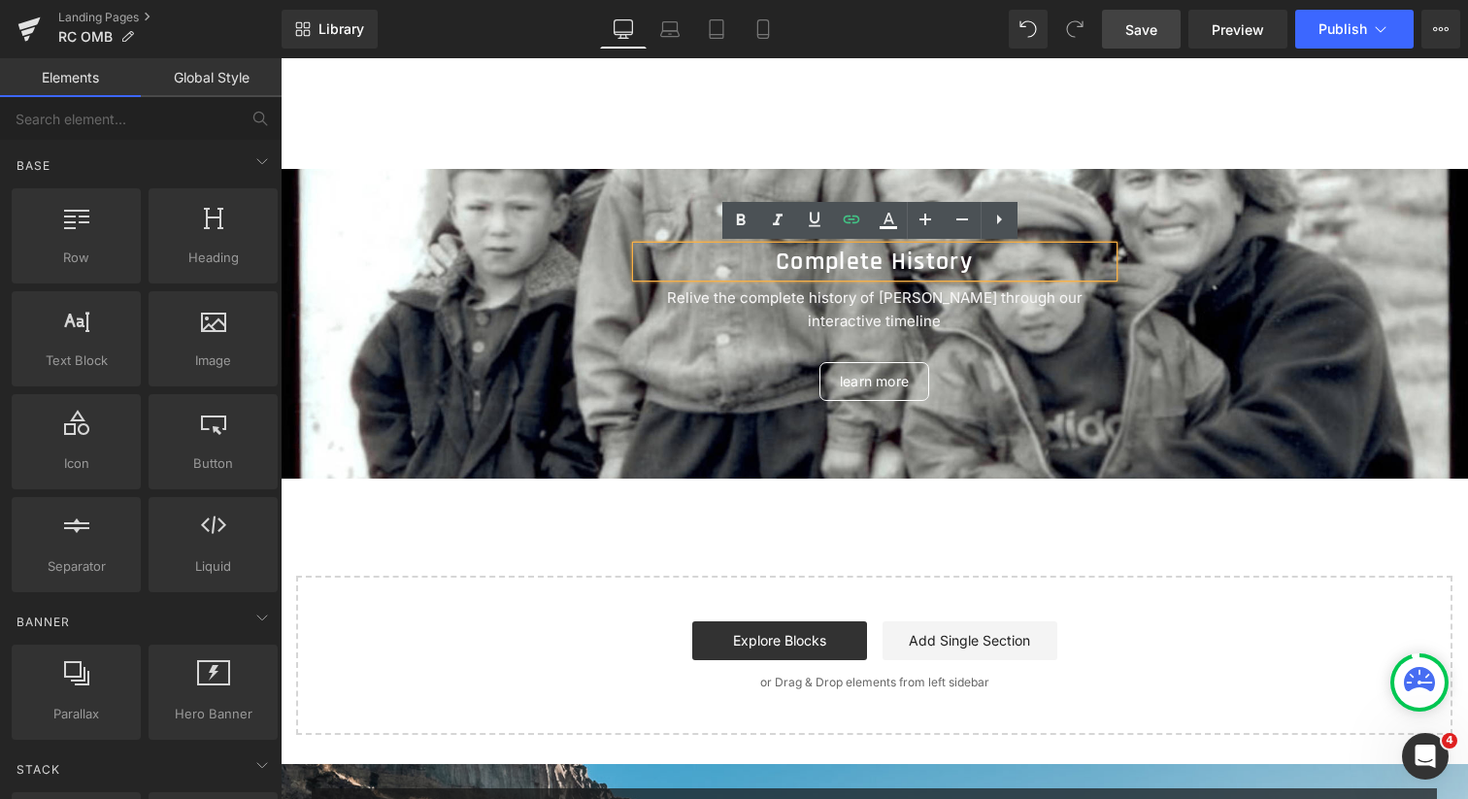
click at [893, 261] on h2 "Complete History" at bounding box center [875, 262] width 476 height 30
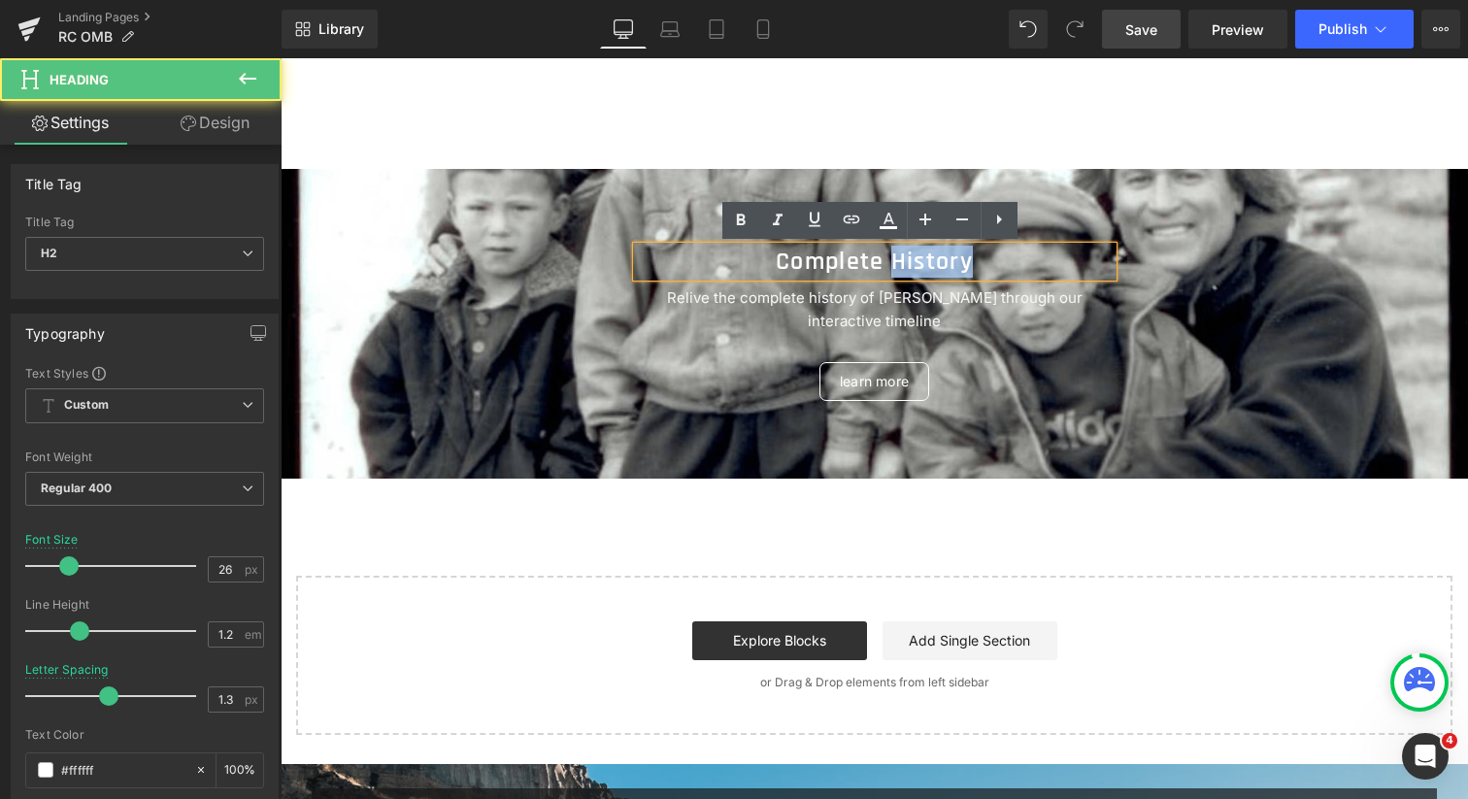
click at [893, 261] on h2 "Complete History" at bounding box center [875, 262] width 476 height 30
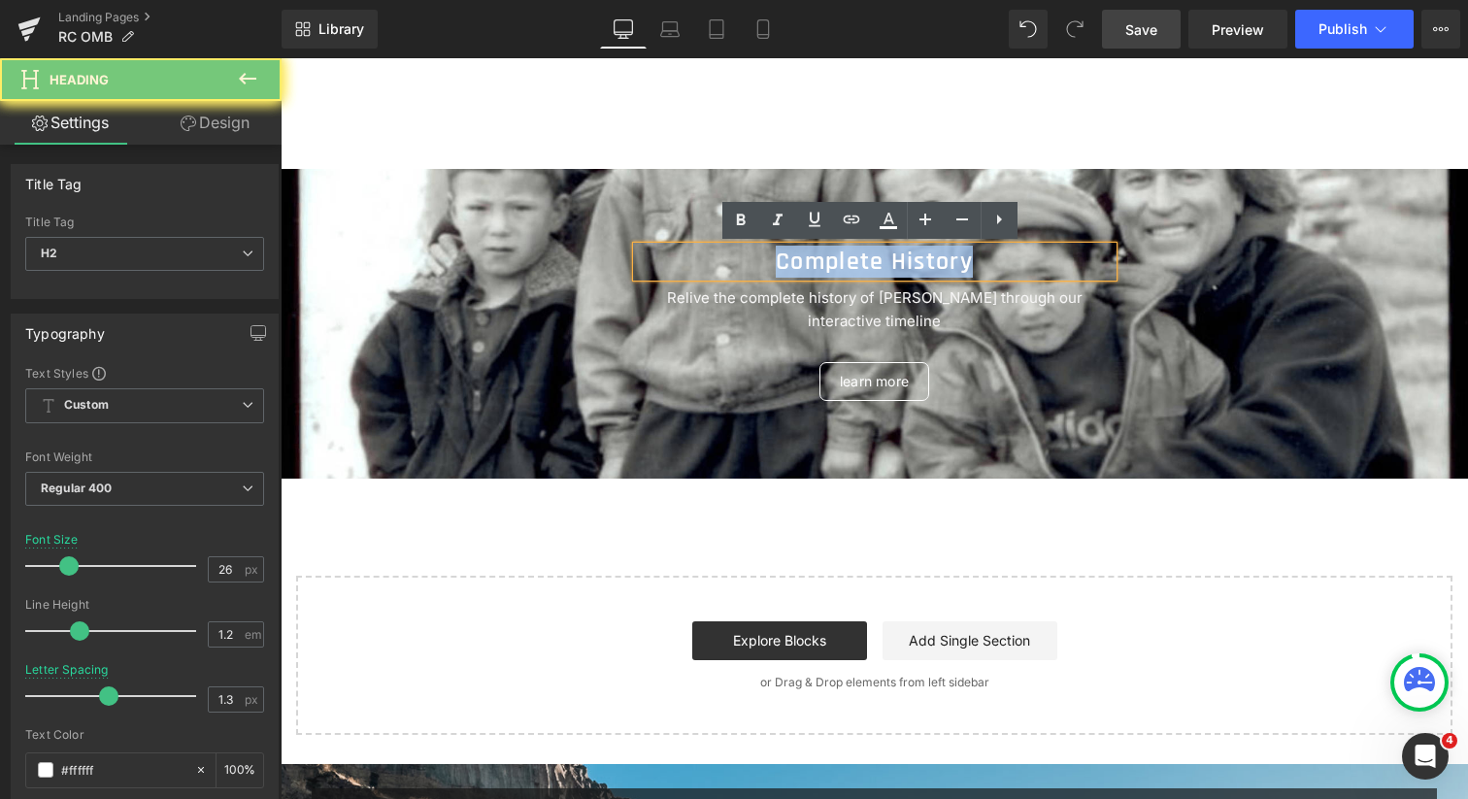
click at [893, 261] on h2 "Complete History" at bounding box center [875, 262] width 476 height 30
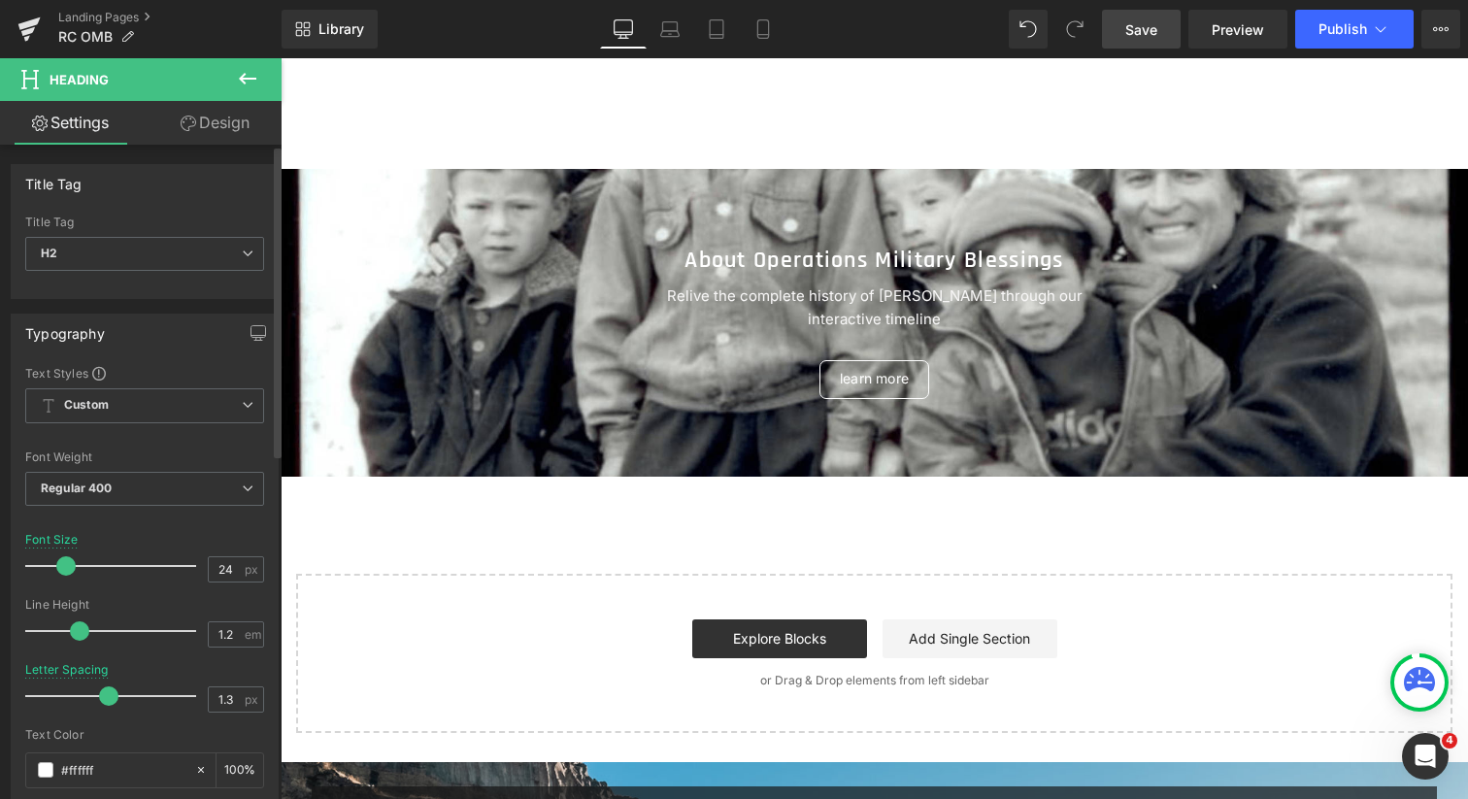
type input "25"
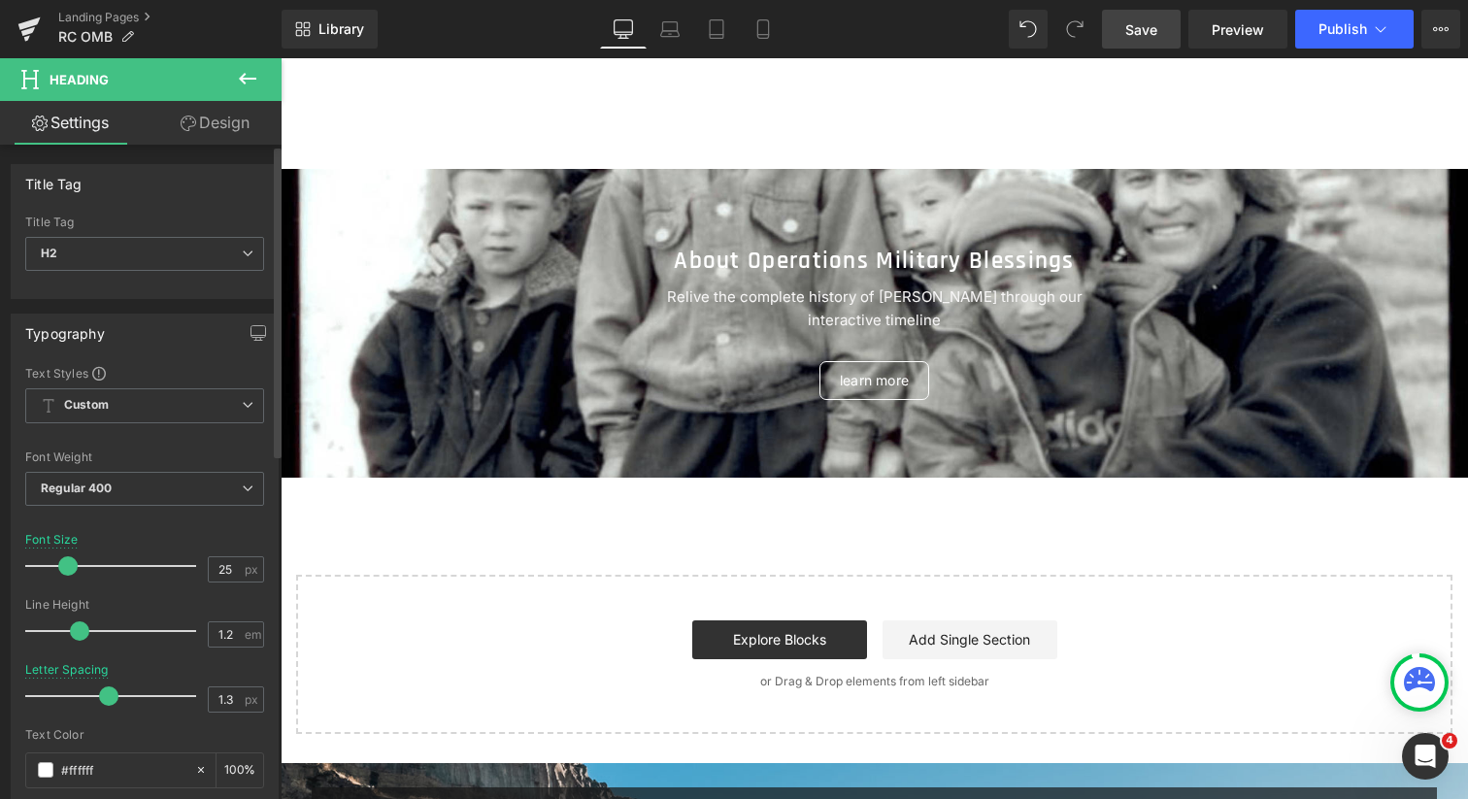
click at [67, 563] on span at bounding box center [67, 565] width 19 height 19
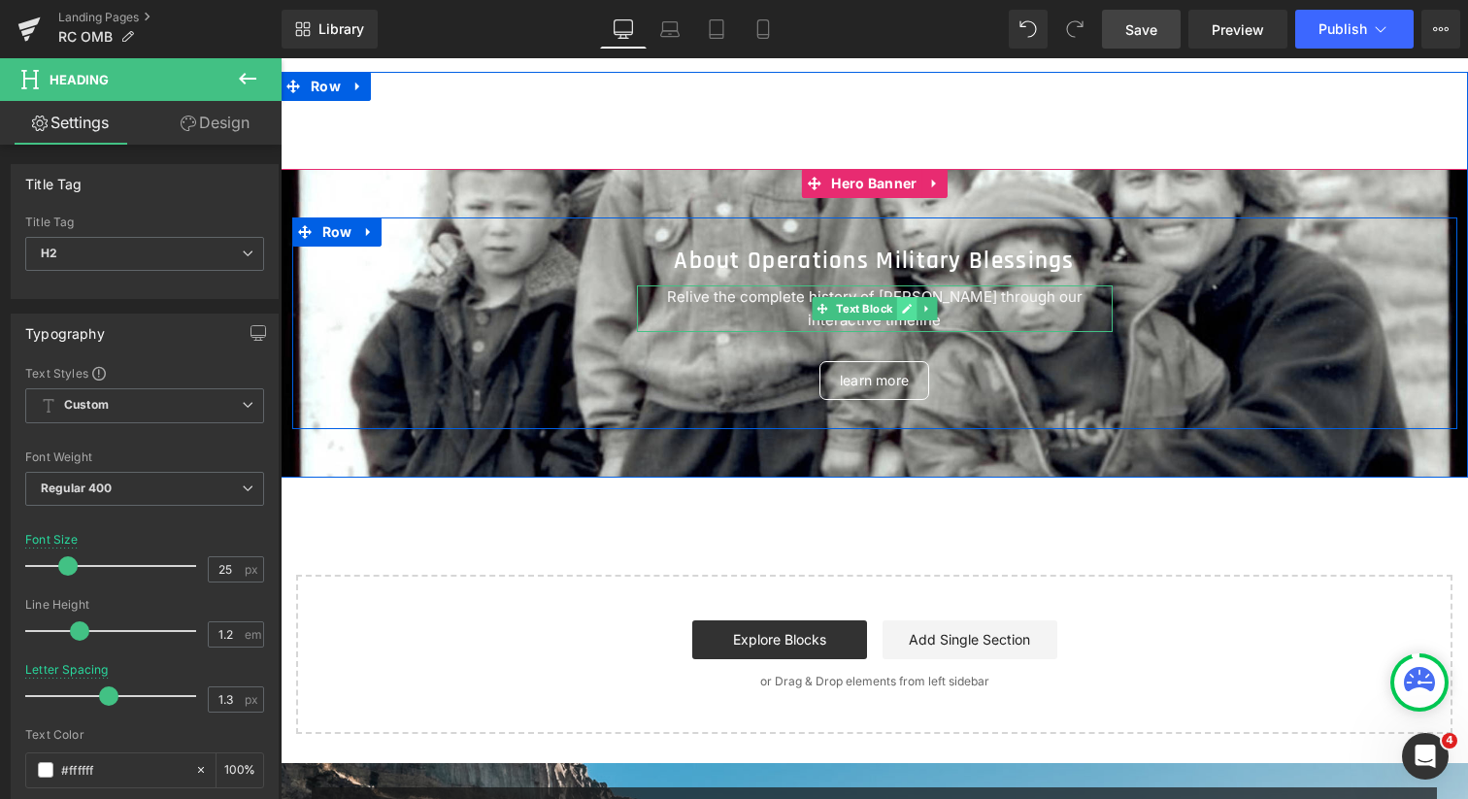
click at [903, 304] on icon at bounding box center [906, 309] width 11 height 12
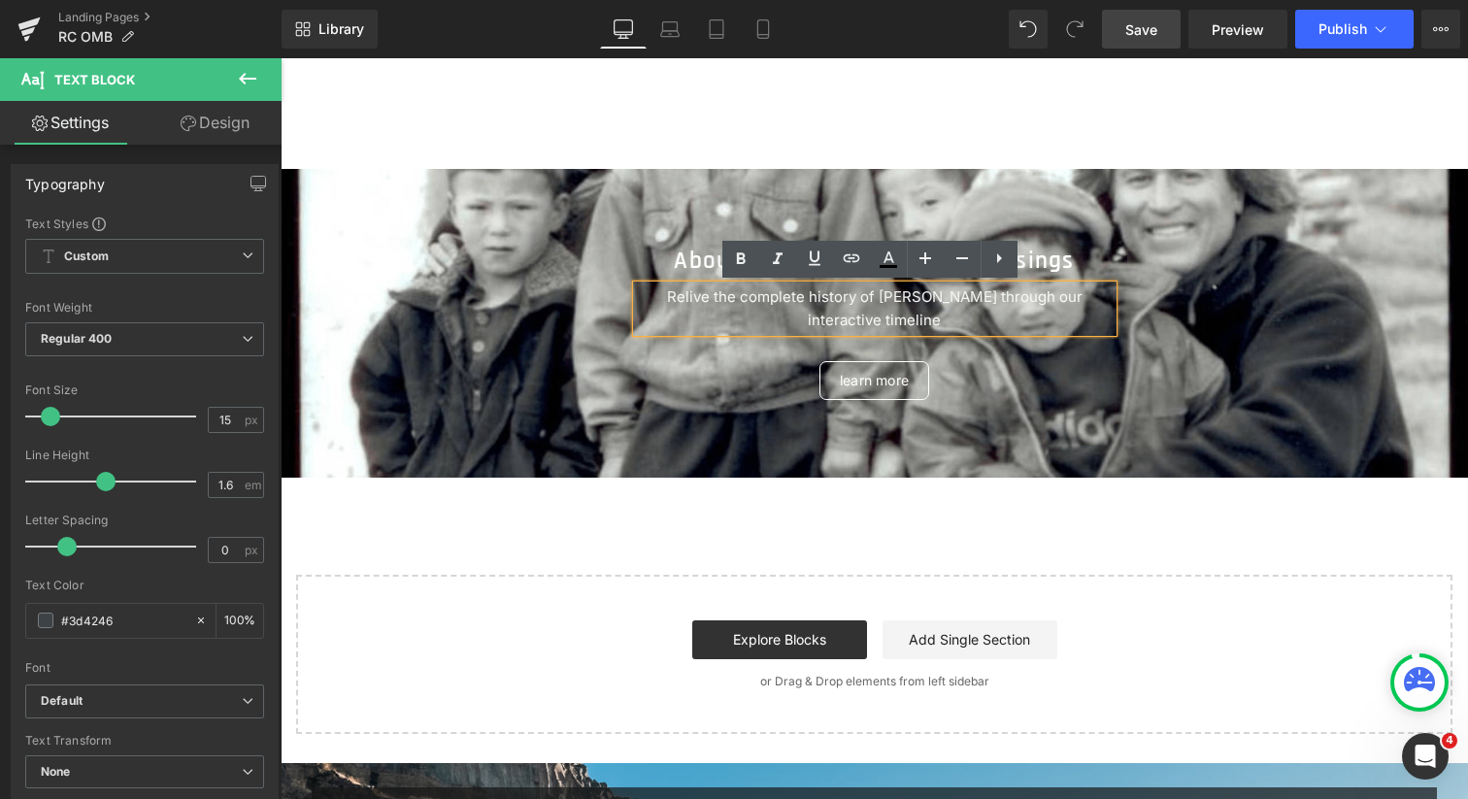
drag, startPoint x: 897, startPoint y: 322, endPoint x: 641, endPoint y: 297, distance: 257.6
click at [641, 297] on p "Relive the complete history of [PERSON_NAME] through our interactive timeline" at bounding box center [875, 308] width 476 height 47
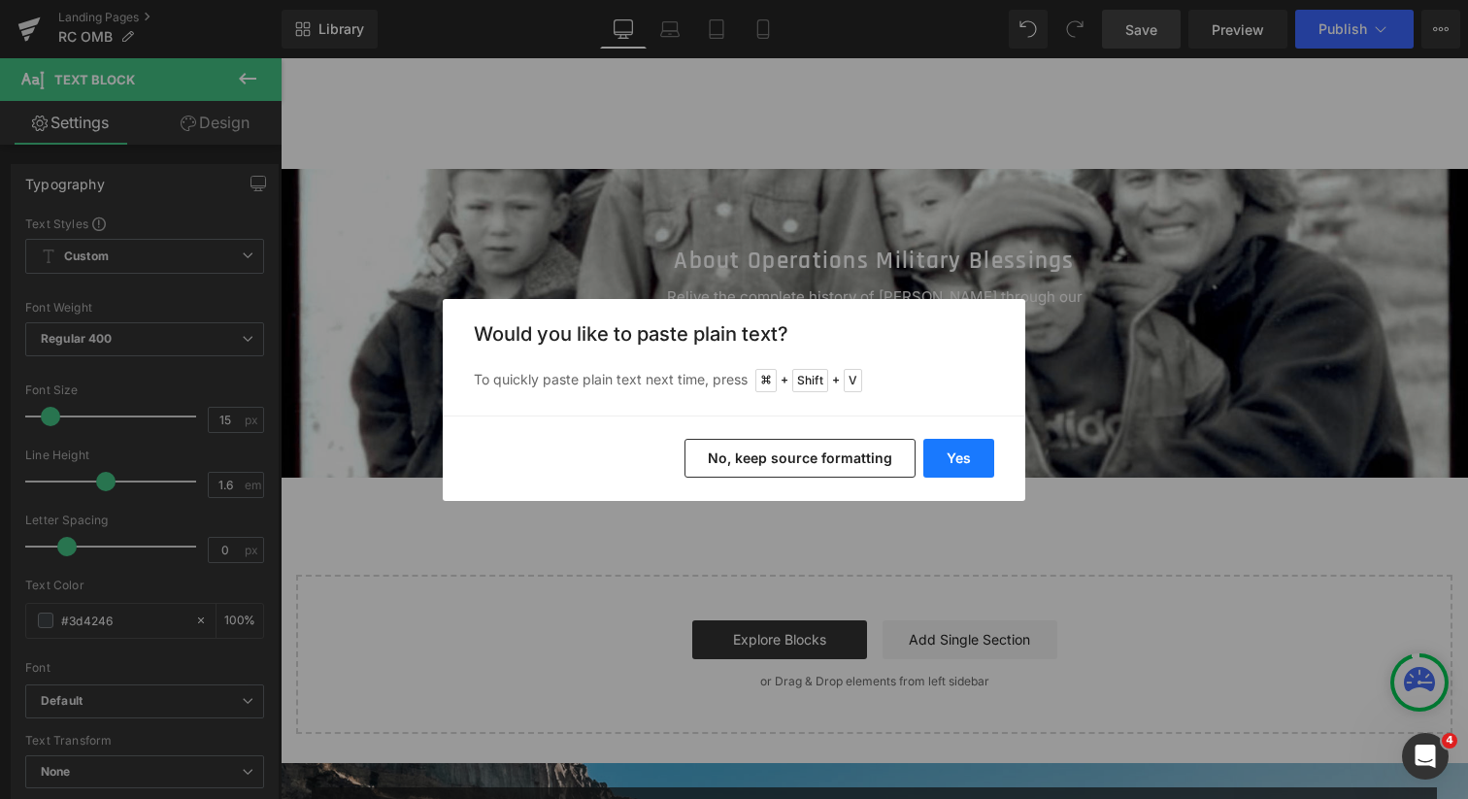
click at [960, 453] on button "Yes" at bounding box center [958, 458] width 71 height 39
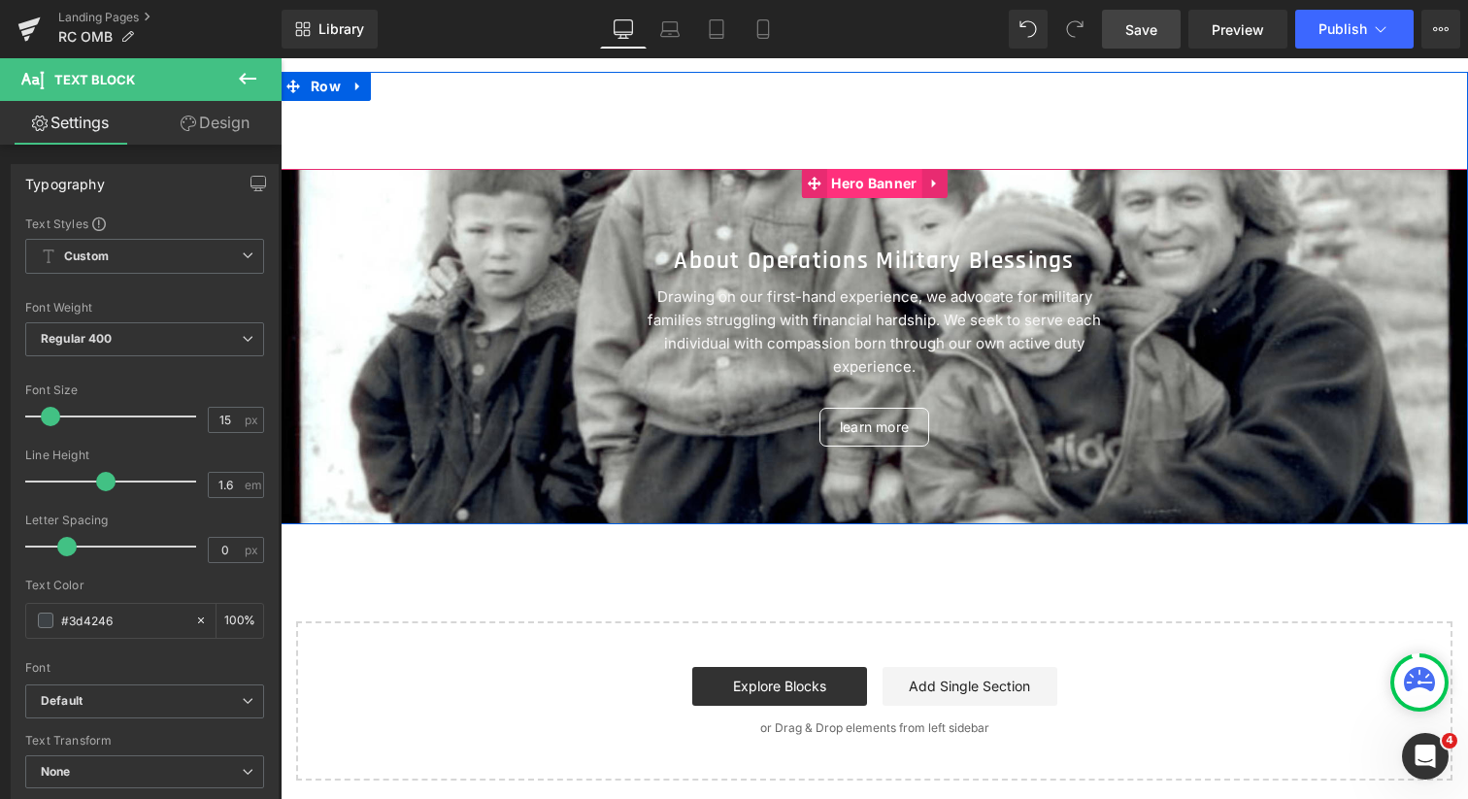
click at [878, 180] on span "Hero Banner" at bounding box center [873, 183] width 95 height 29
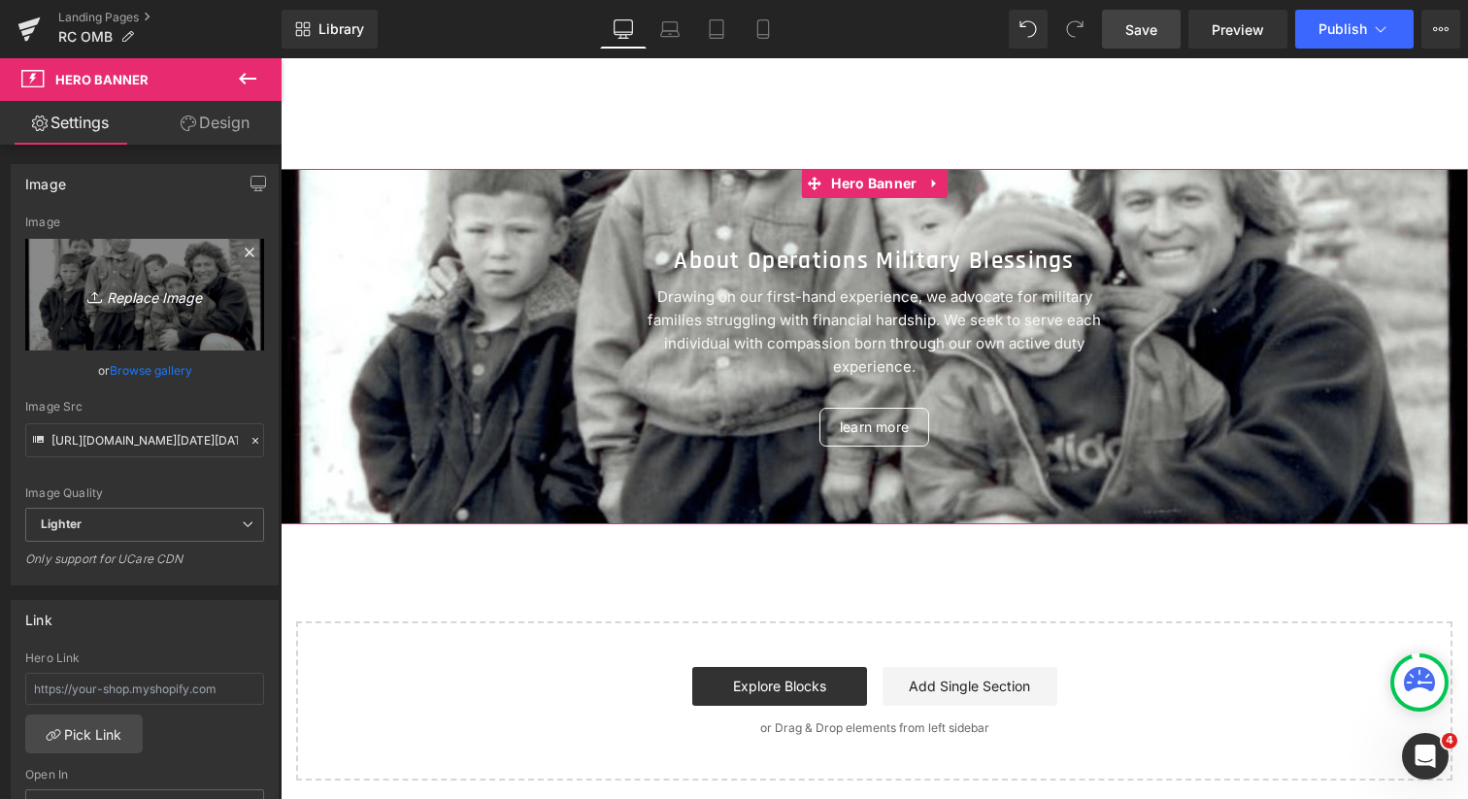
click at [162, 290] on icon "Replace Image" at bounding box center [144, 295] width 155 height 24
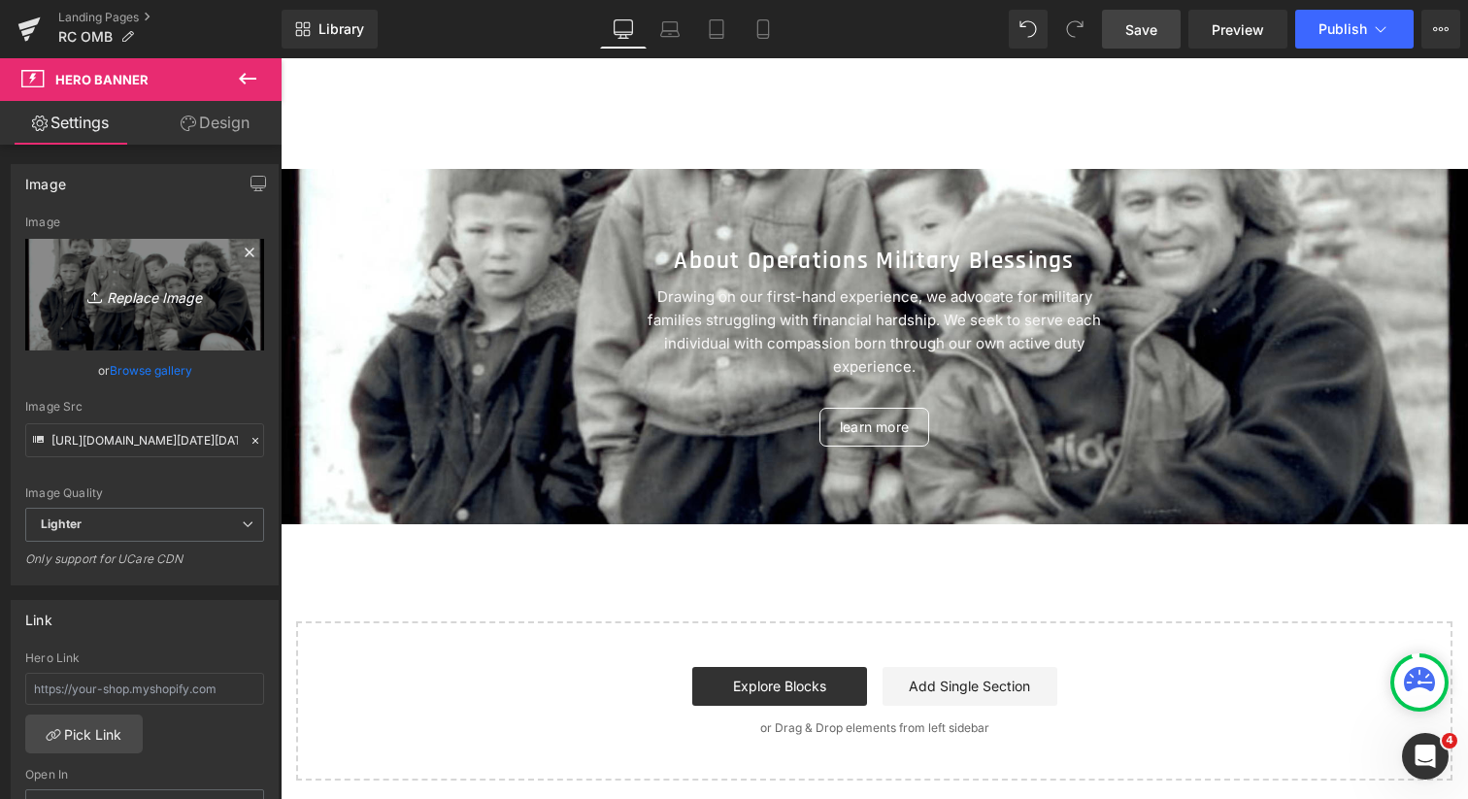
type input "C:\fakepath\Dr-[PERSON_NAME]-Banner.jpg"
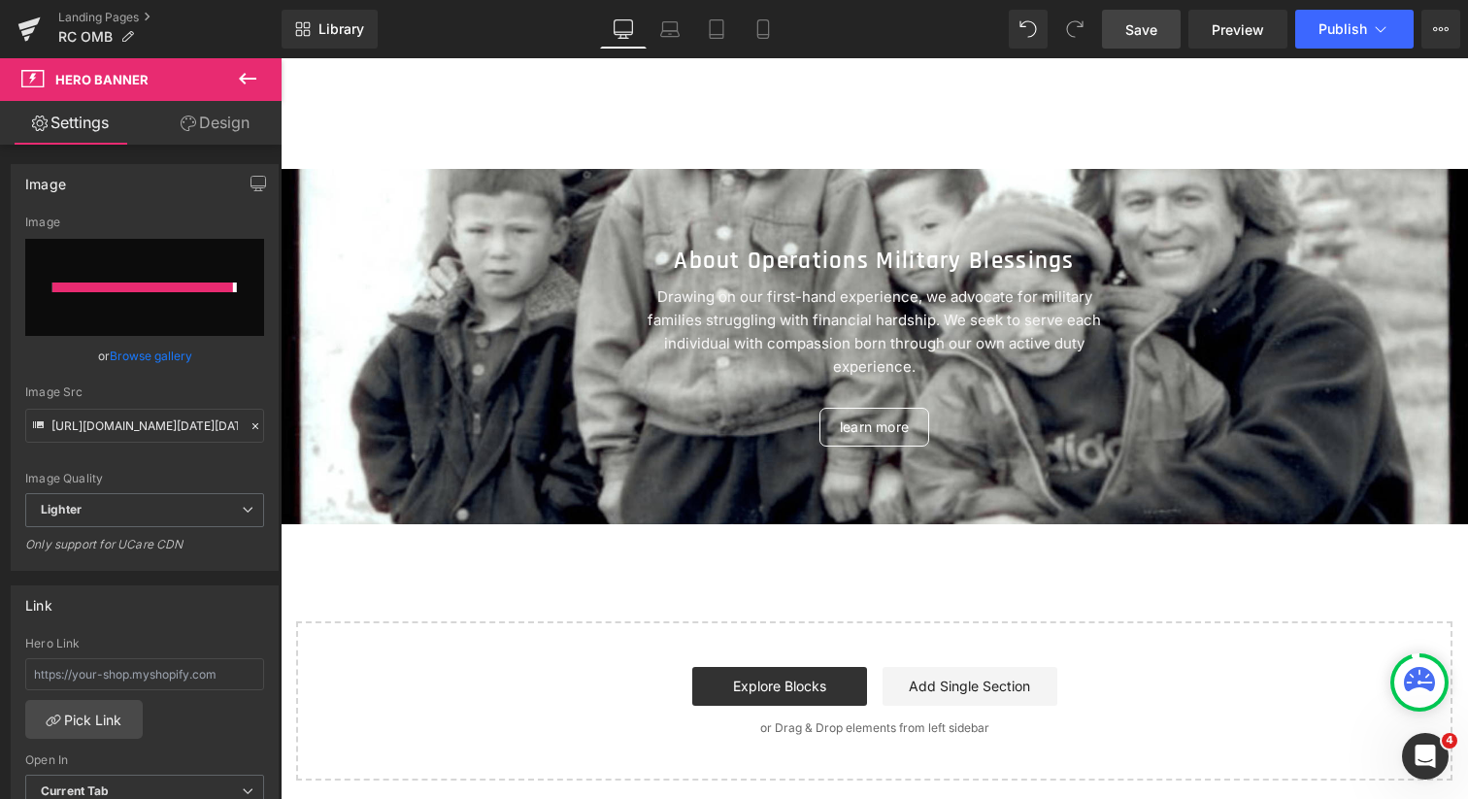
type input "[URL][DOMAIN_NAME][PERSON_NAME]"
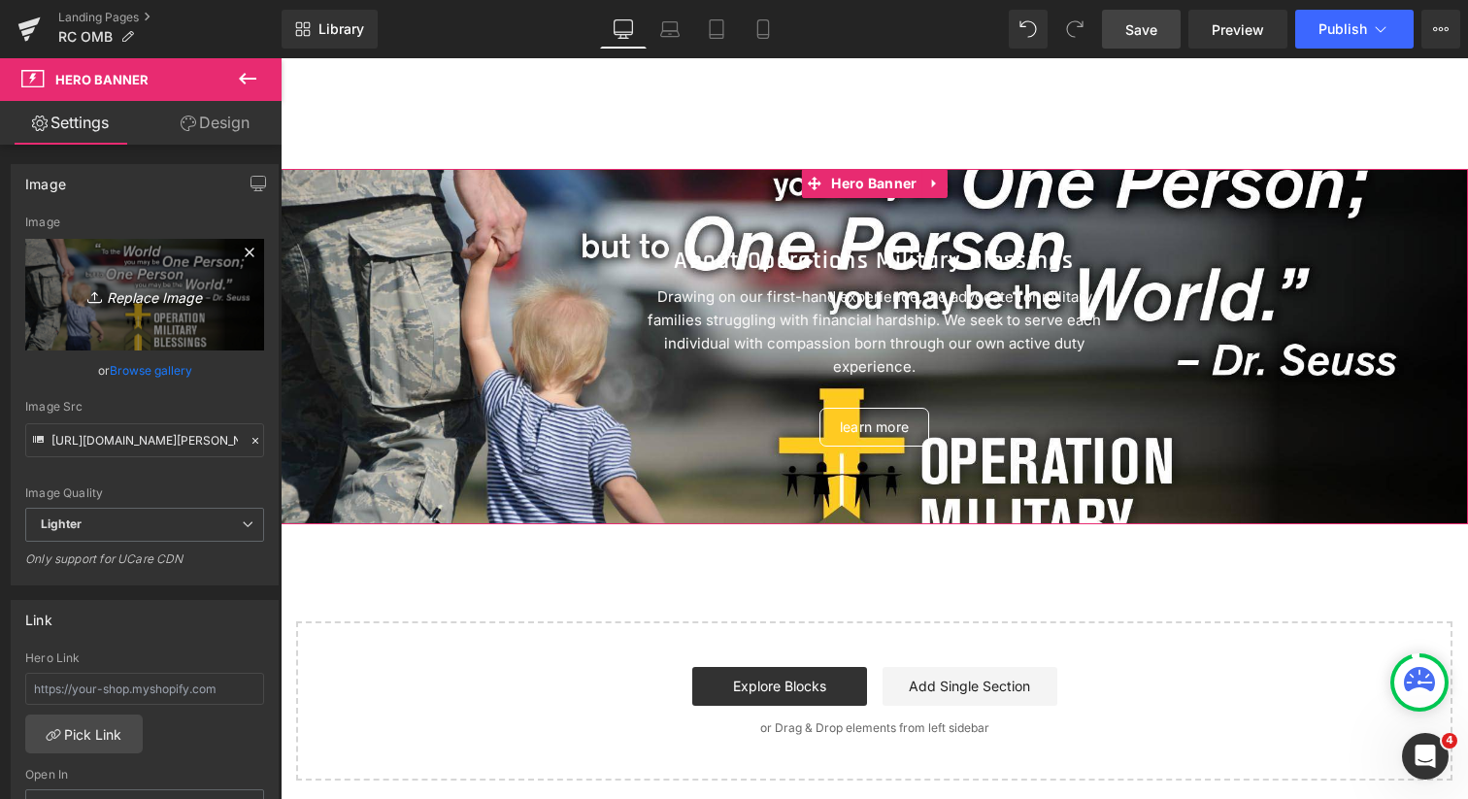
click at [168, 295] on icon "Replace Image" at bounding box center [144, 295] width 155 height 24
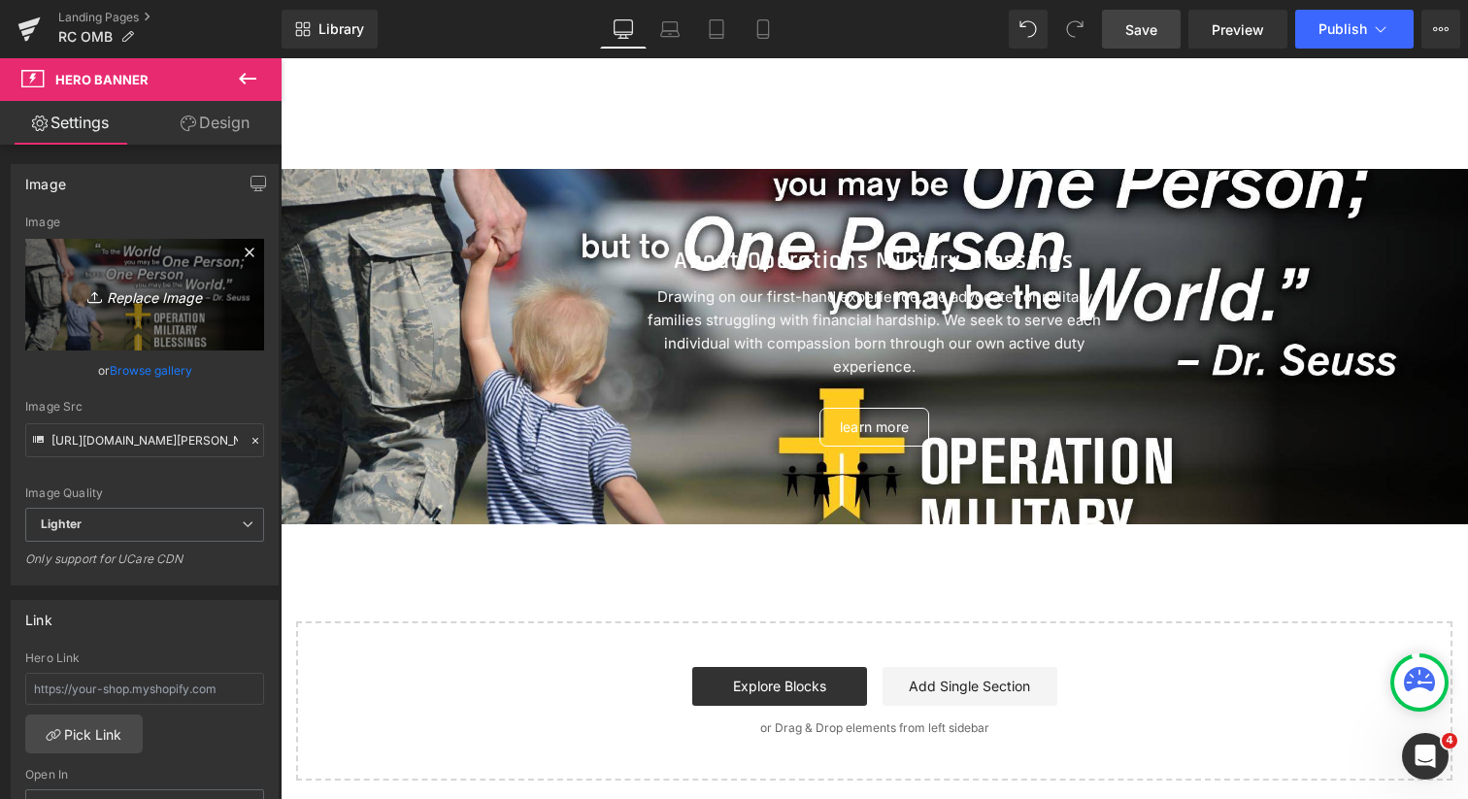
type input "C:\fakepath\RC-OMB.webp"
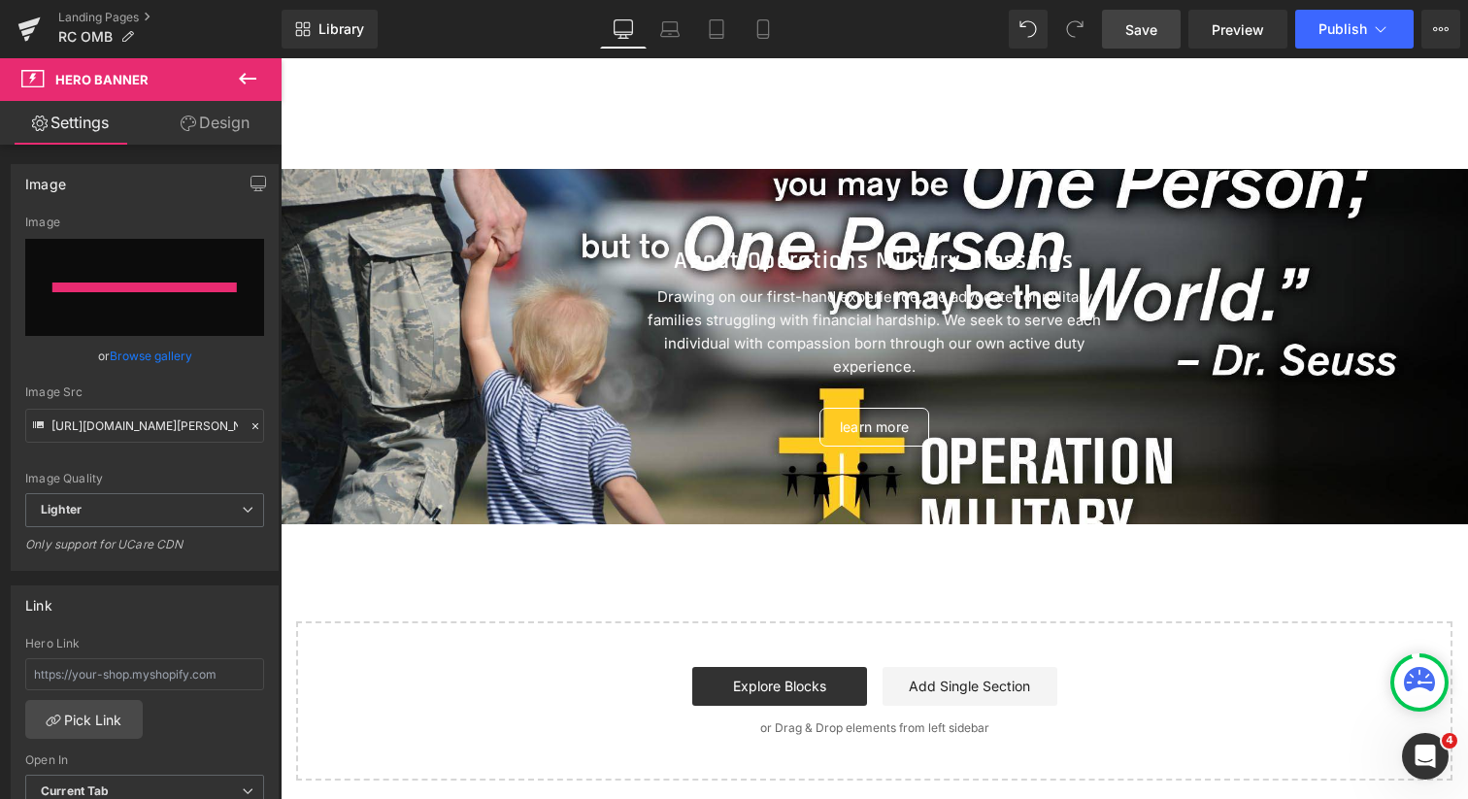
type input "[URL][DOMAIN_NAME]"
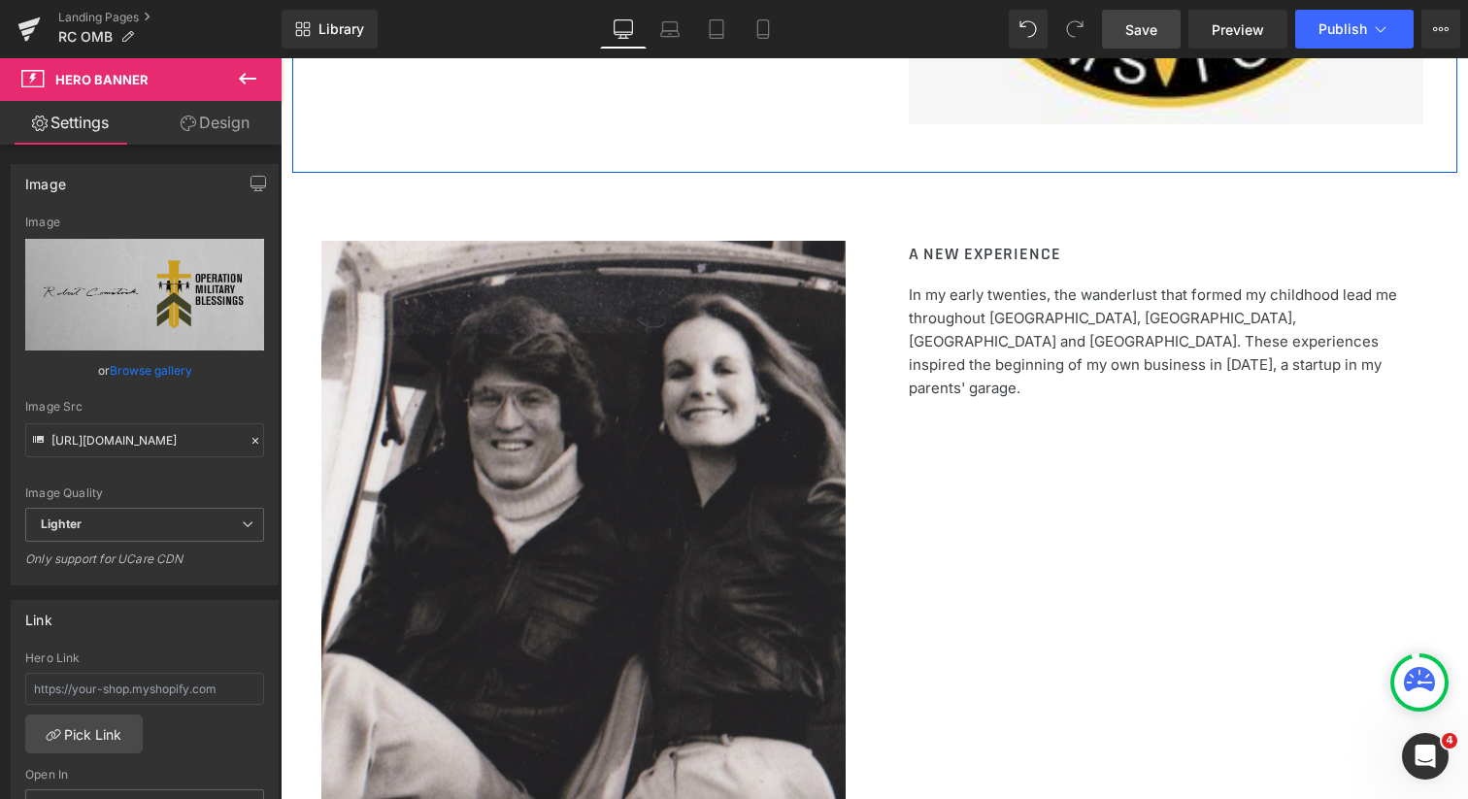
scroll to position [1568, 0]
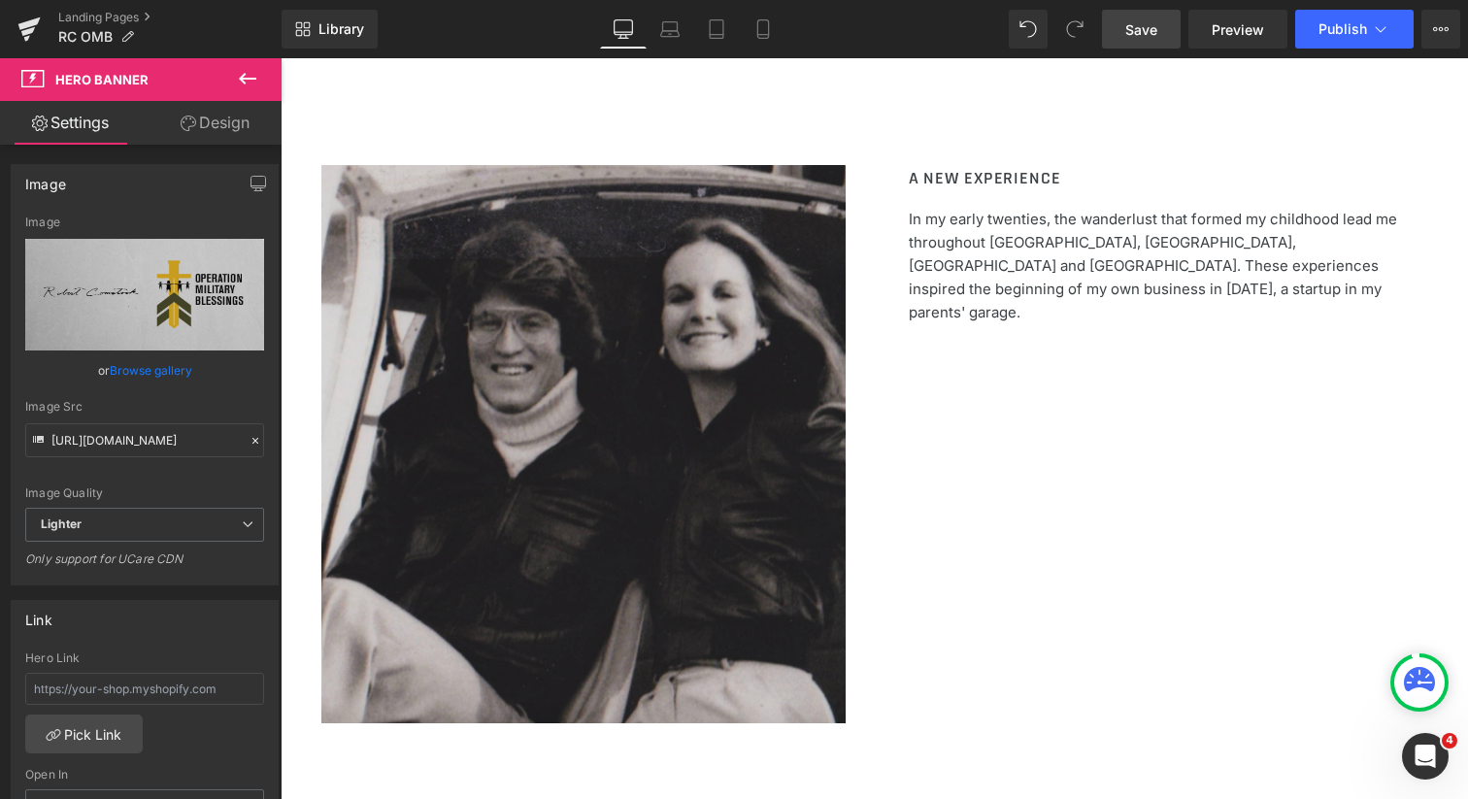
click at [584, 393] on img at bounding box center [583, 444] width 524 height 558
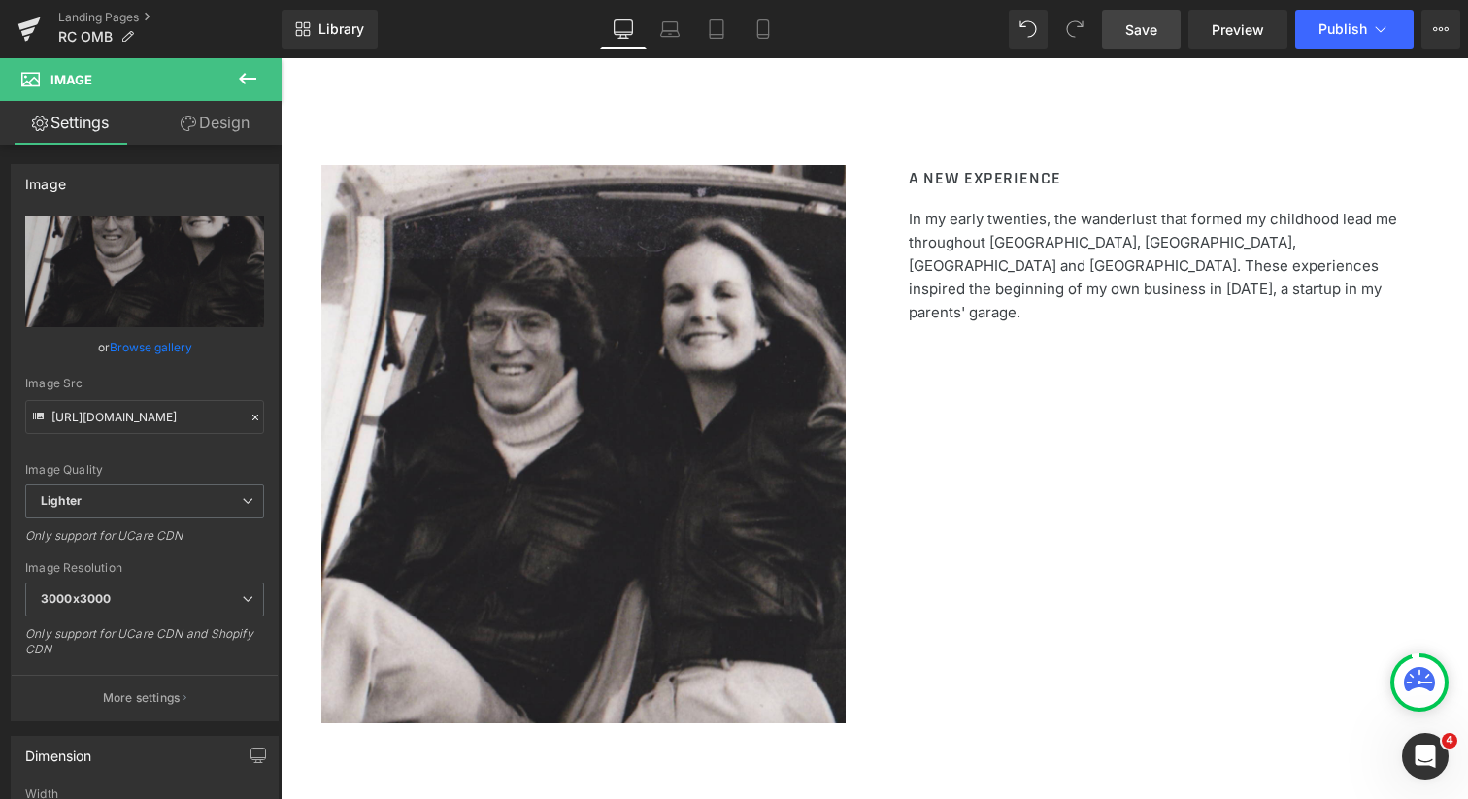
click at [243, 77] on icon at bounding box center [247, 78] width 23 height 23
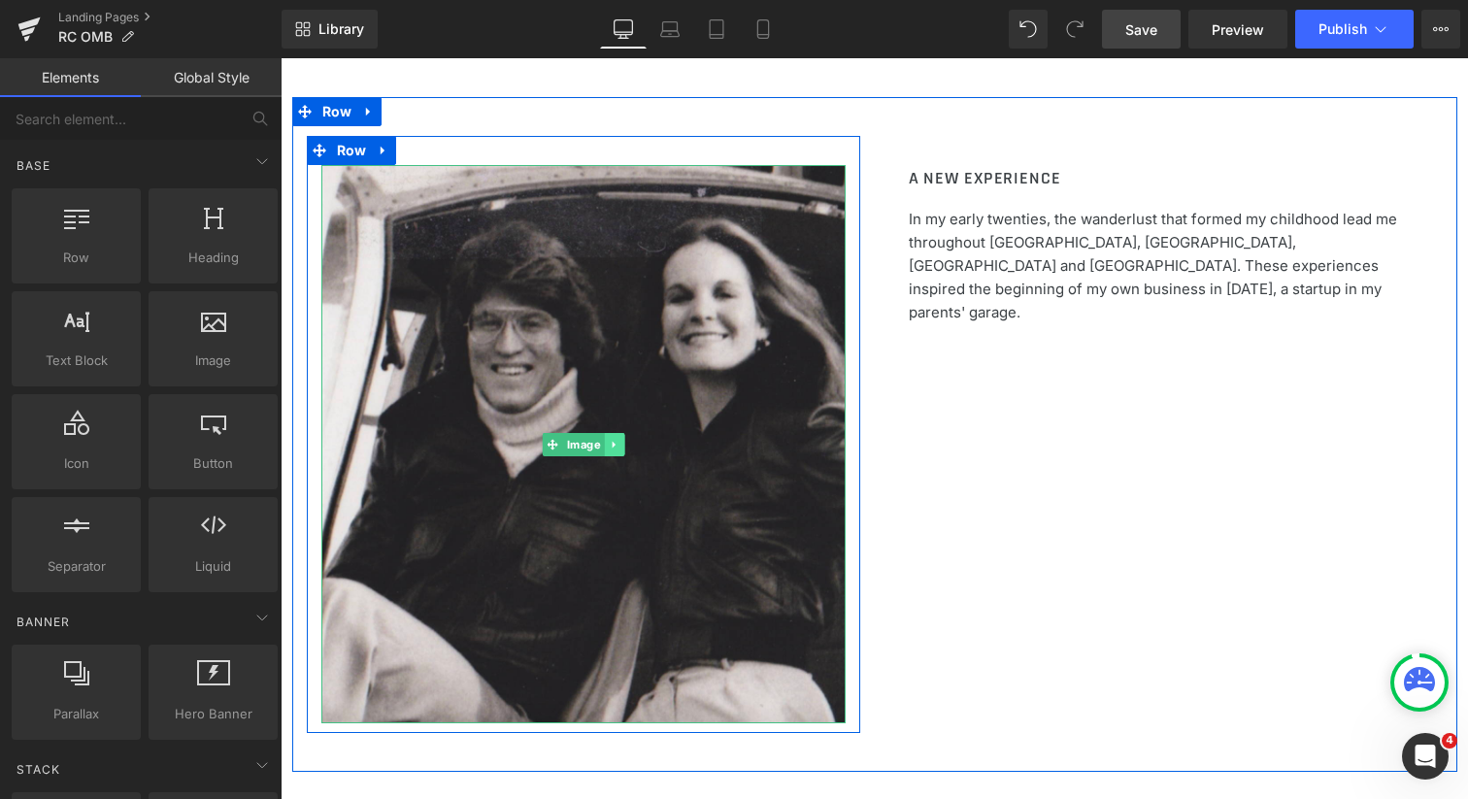
click at [609, 440] on icon at bounding box center [614, 445] width 11 height 12
click at [620, 443] on icon at bounding box center [624, 444] width 11 height 11
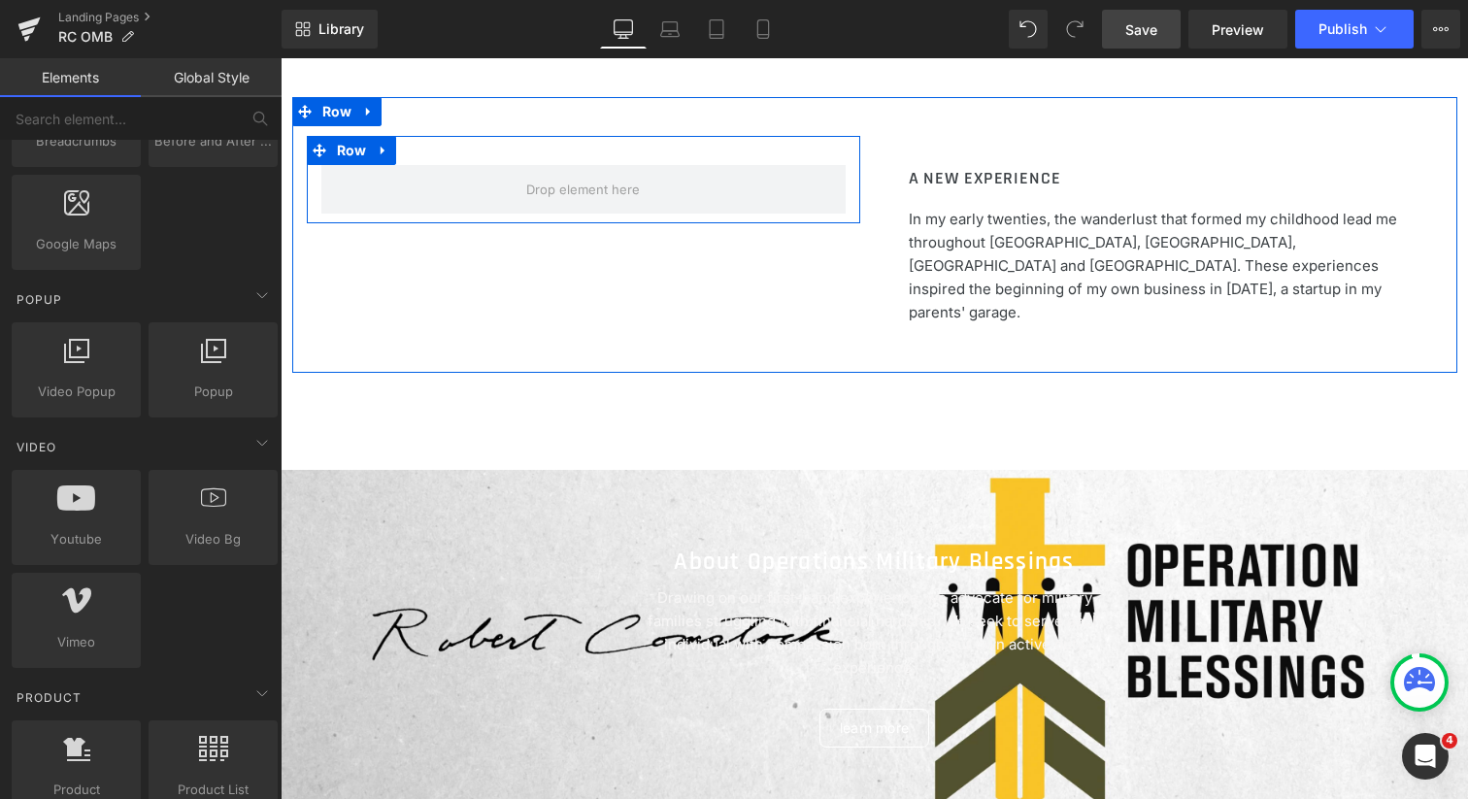
scroll to position [1120, 0]
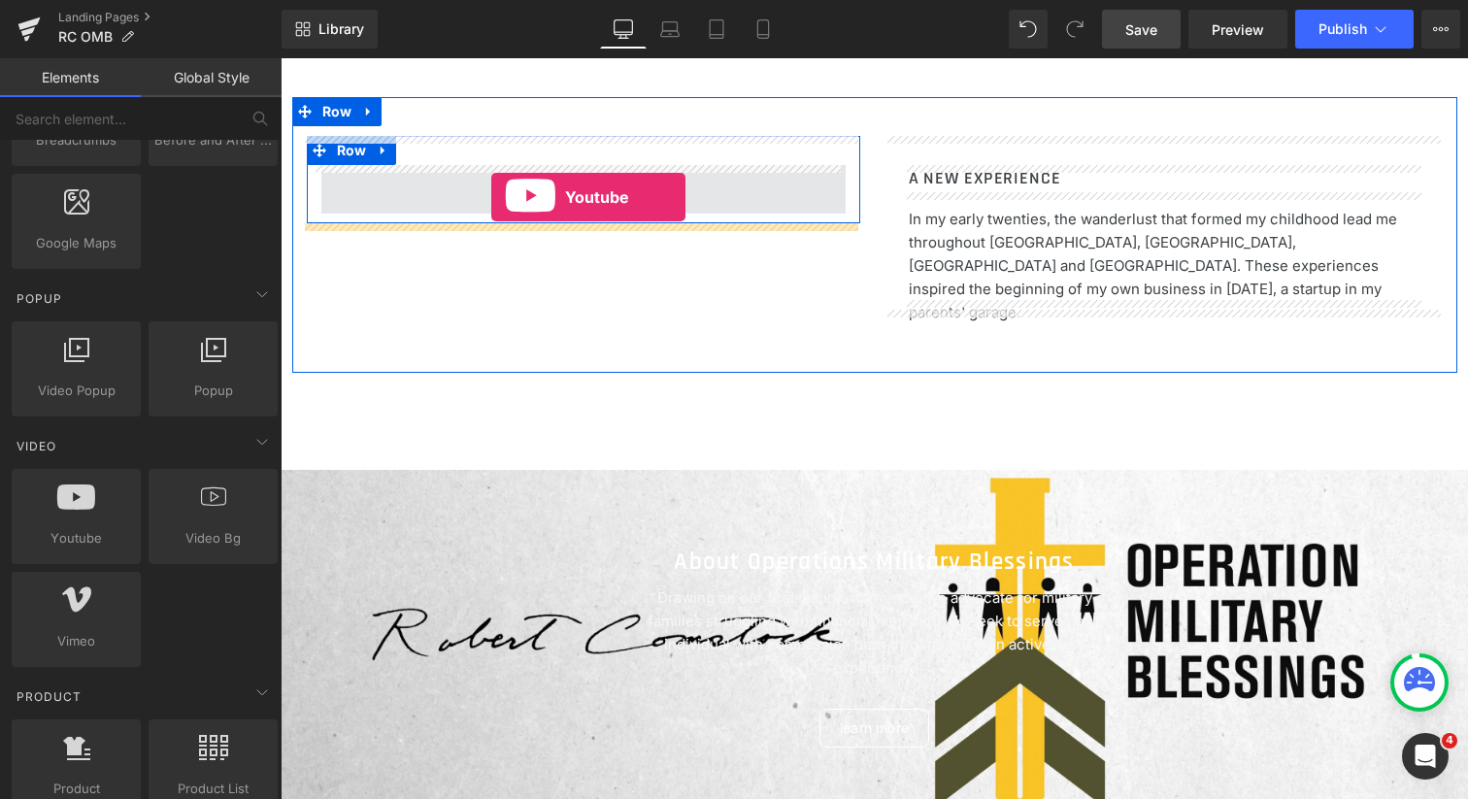
drag, startPoint x: 354, startPoint y: 590, endPoint x: 491, endPoint y: 197, distance: 416.4
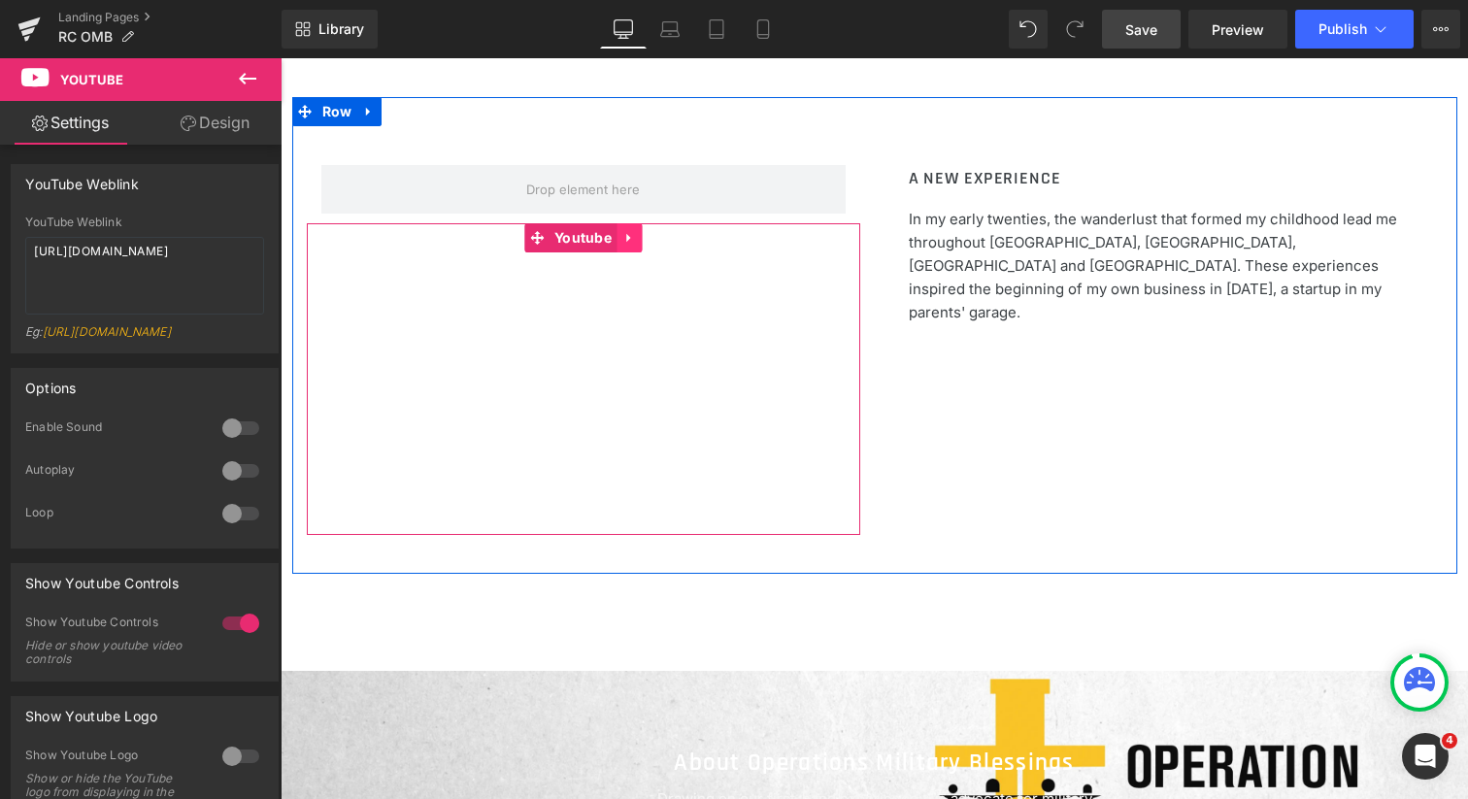
click at [623, 236] on icon at bounding box center [629, 238] width 14 height 15
click at [636, 238] on icon at bounding box center [642, 238] width 14 height 15
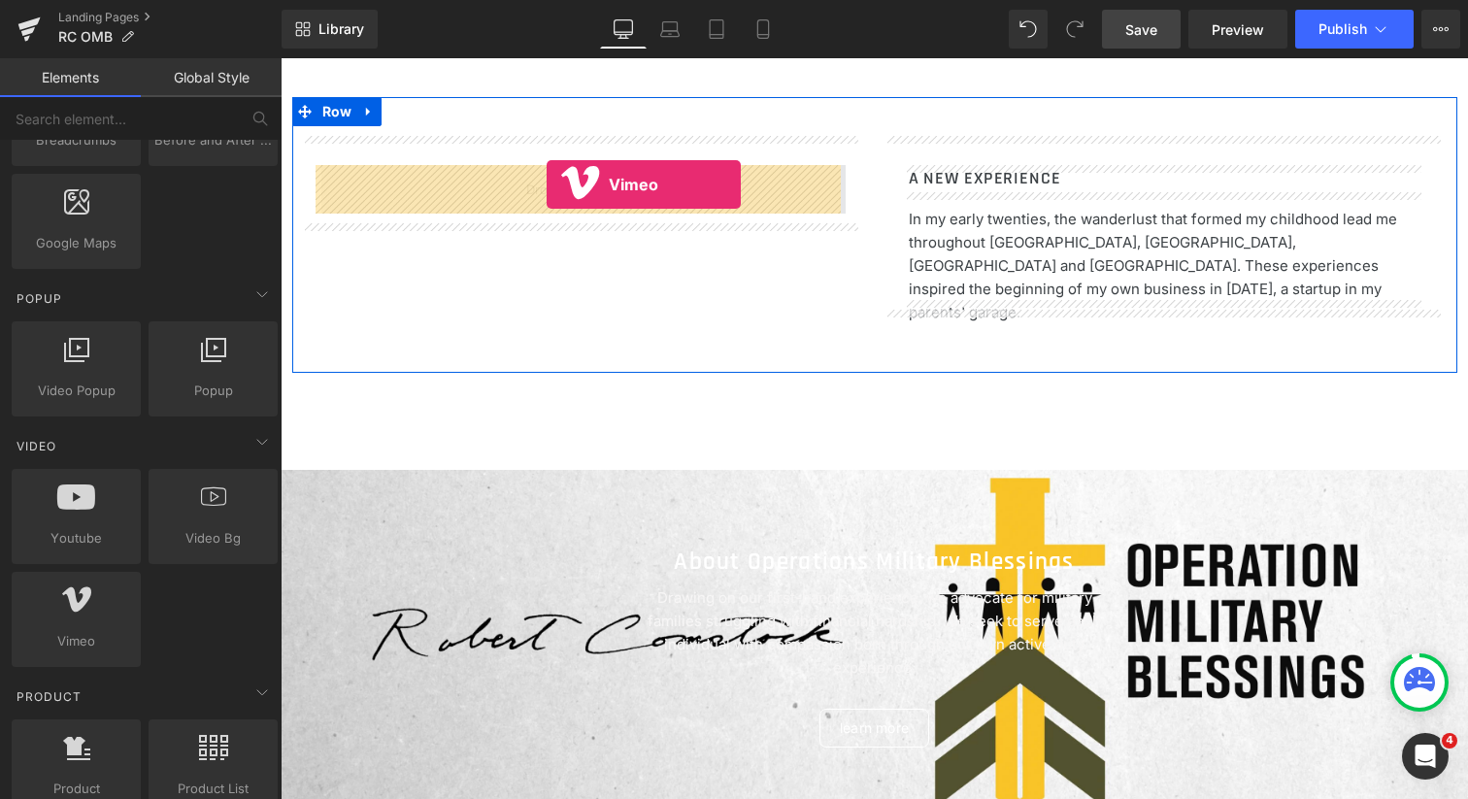
drag, startPoint x: 358, startPoint y: 664, endPoint x: 548, endPoint y: 184, distance: 515.7
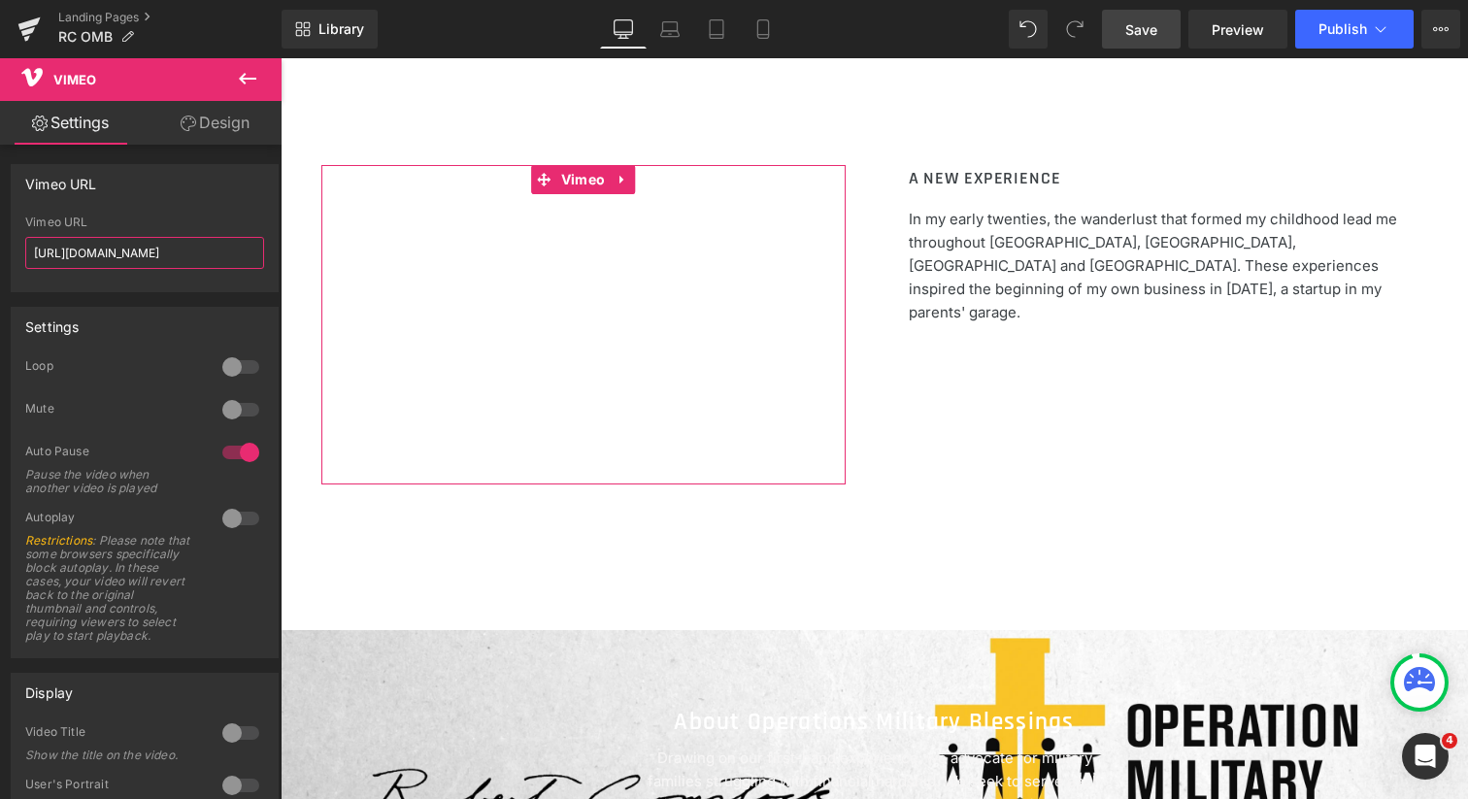
click at [214, 259] on input "[URL][DOMAIN_NAME]" at bounding box center [144, 253] width 239 height 32
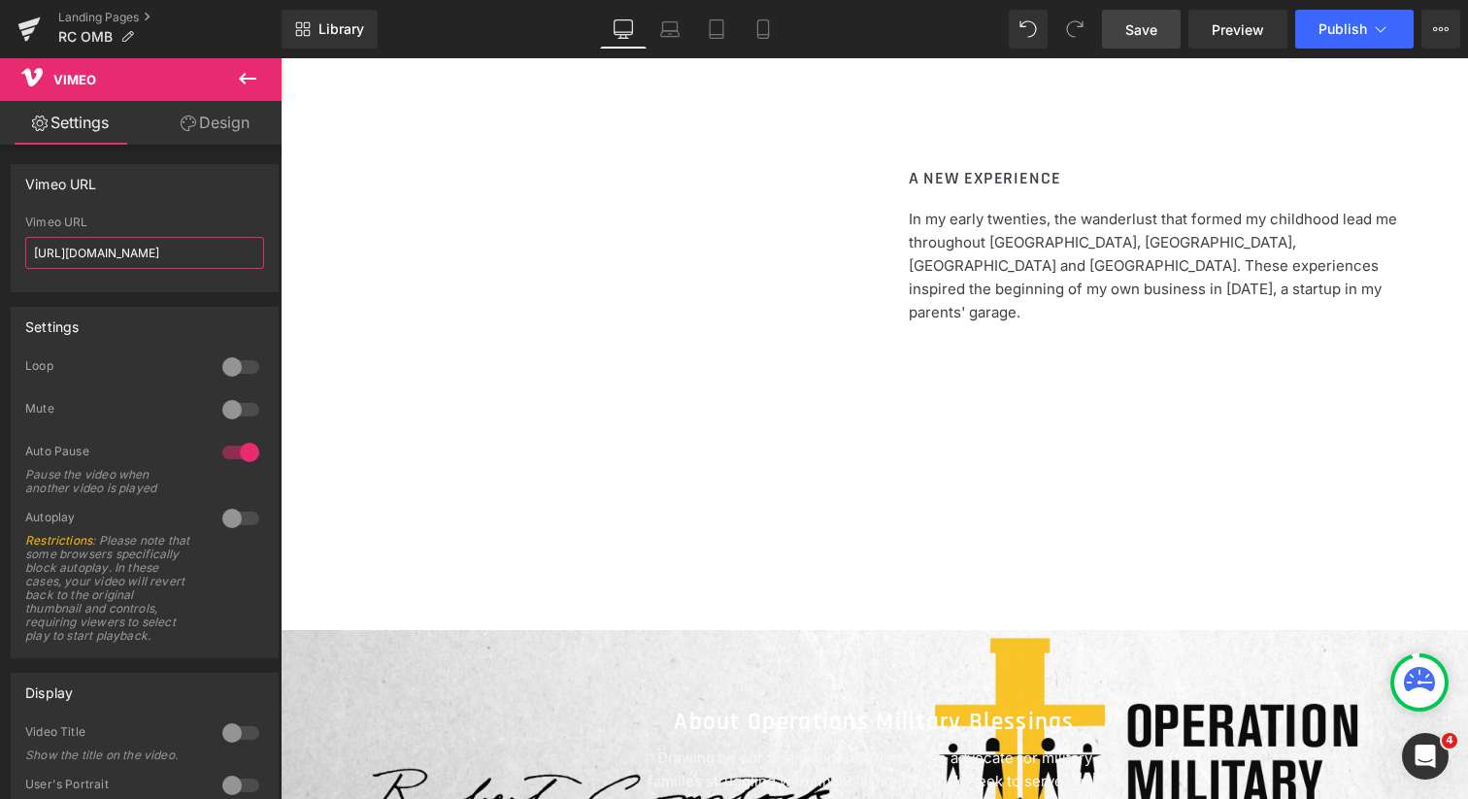
type input "[URL][DOMAIN_NAME]"
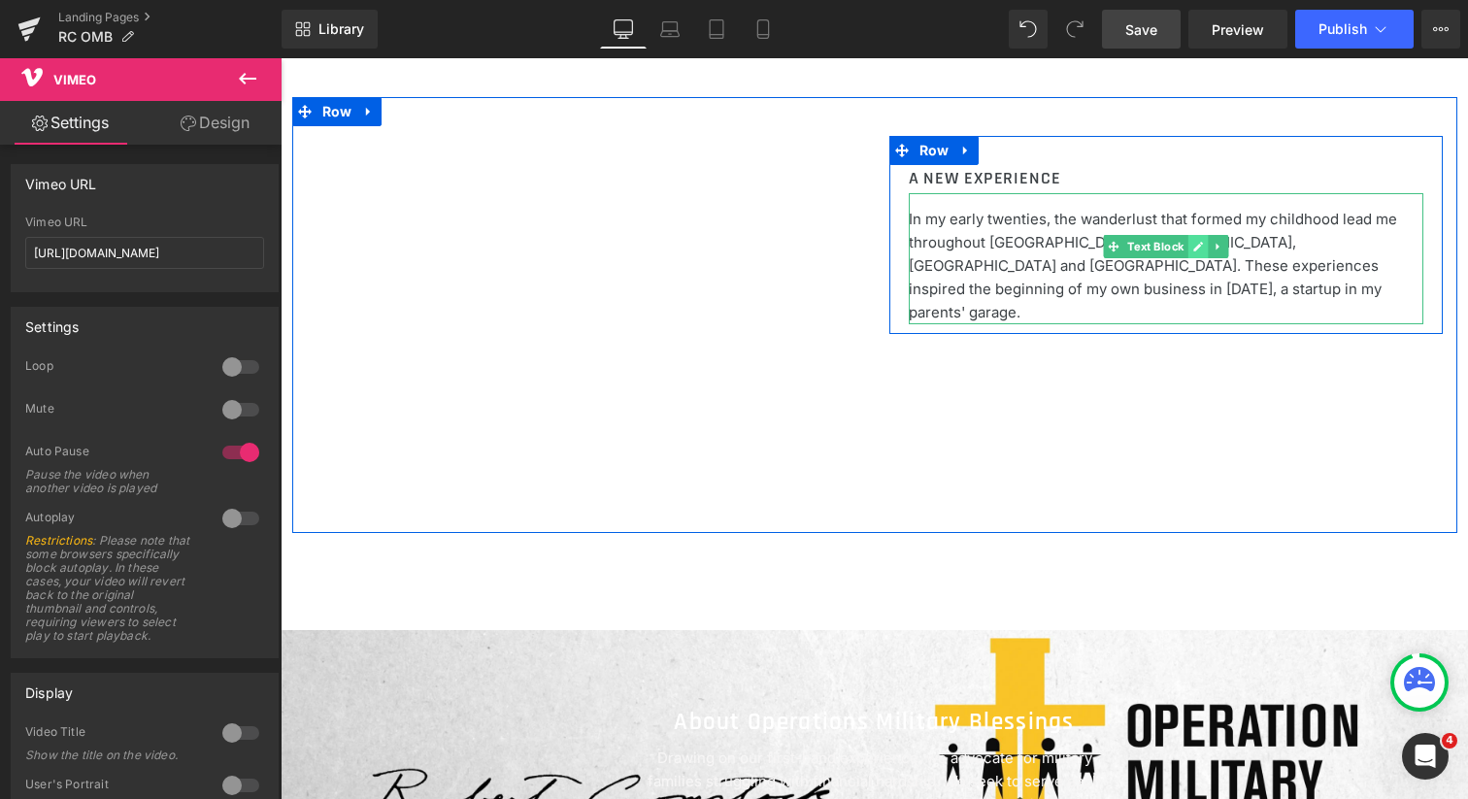
click at [1192, 241] on icon at bounding box center [1197, 247] width 11 height 12
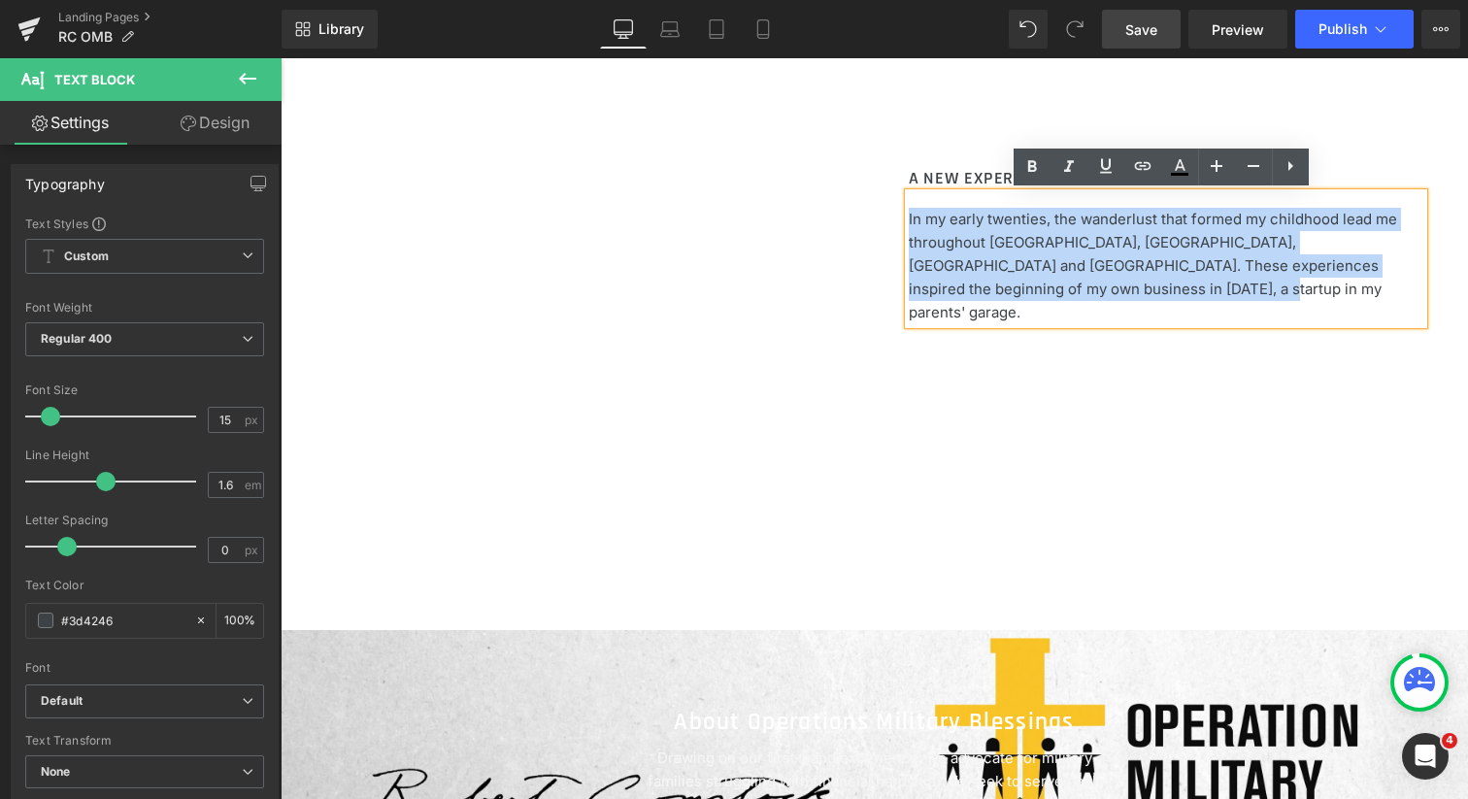
drag, startPoint x: 1012, startPoint y: 290, endPoint x: 904, endPoint y: 214, distance: 132.3
click at [909, 214] on p "In my early twenties, the wanderlust that formed my childhood lead me throughou…" at bounding box center [1166, 266] width 515 height 117
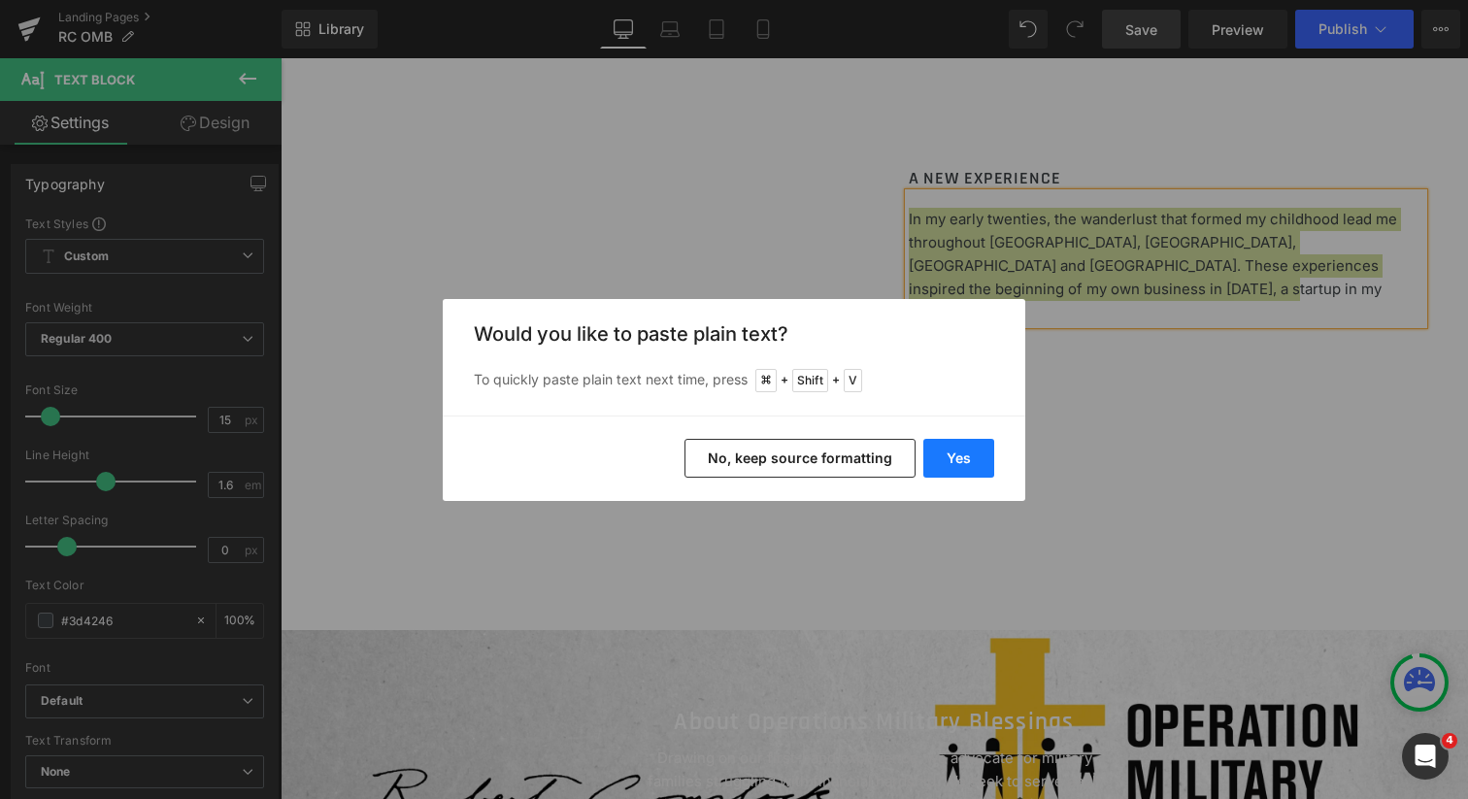
click at [948, 457] on button "Yes" at bounding box center [958, 458] width 71 height 39
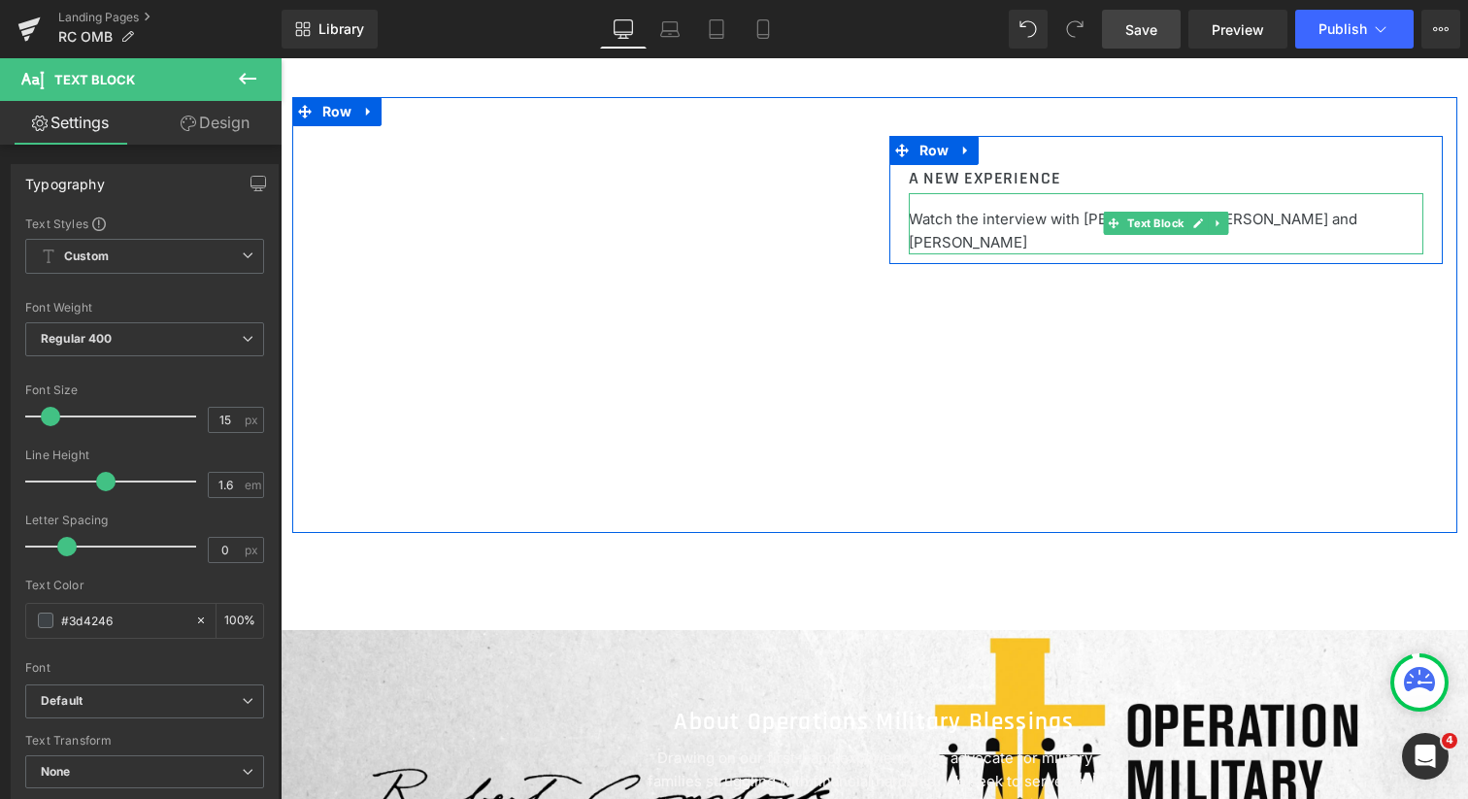
click at [1068, 217] on p "Watch the interview with [PERSON_NAME], [PERSON_NAME] and [PERSON_NAME]" at bounding box center [1166, 231] width 515 height 47
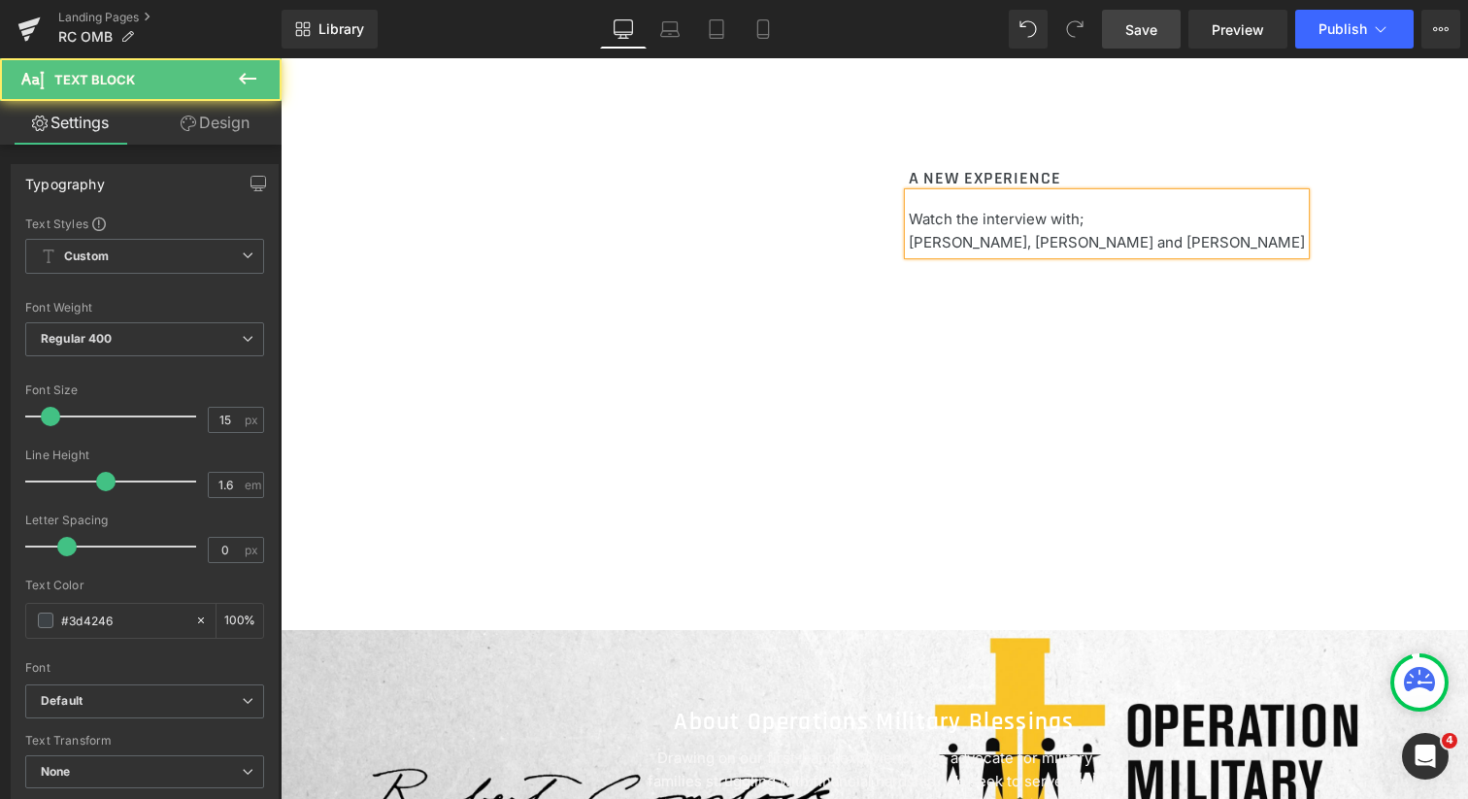
click at [1019, 245] on p "[PERSON_NAME], [PERSON_NAME] and [PERSON_NAME]" at bounding box center [1107, 242] width 396 height 23
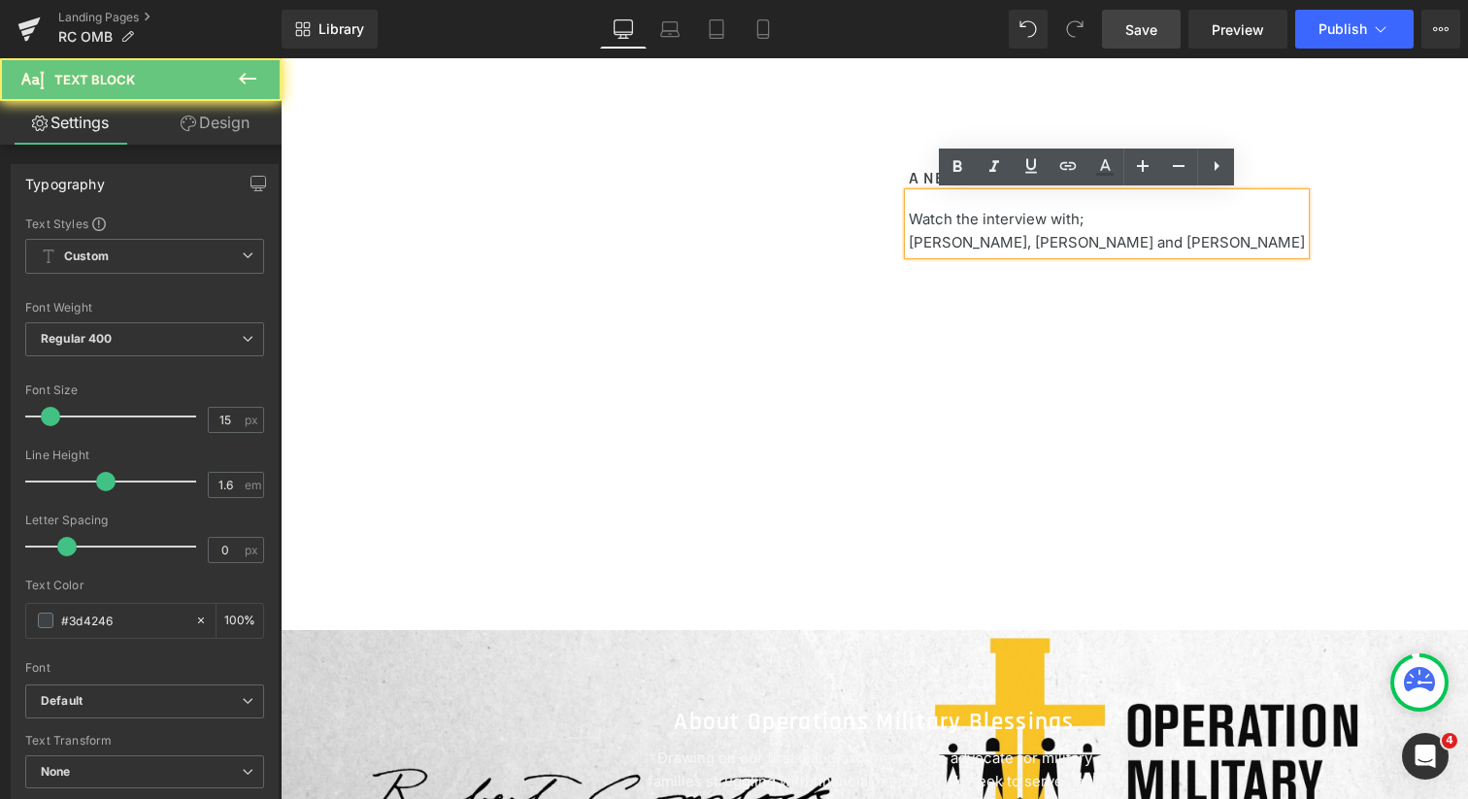
click at [1014, 243] on p "[PERSON_NAME], [PERSON_NAME] and [PERSON_NAME]" at bounding box center [1107, 242] width 396 height 23
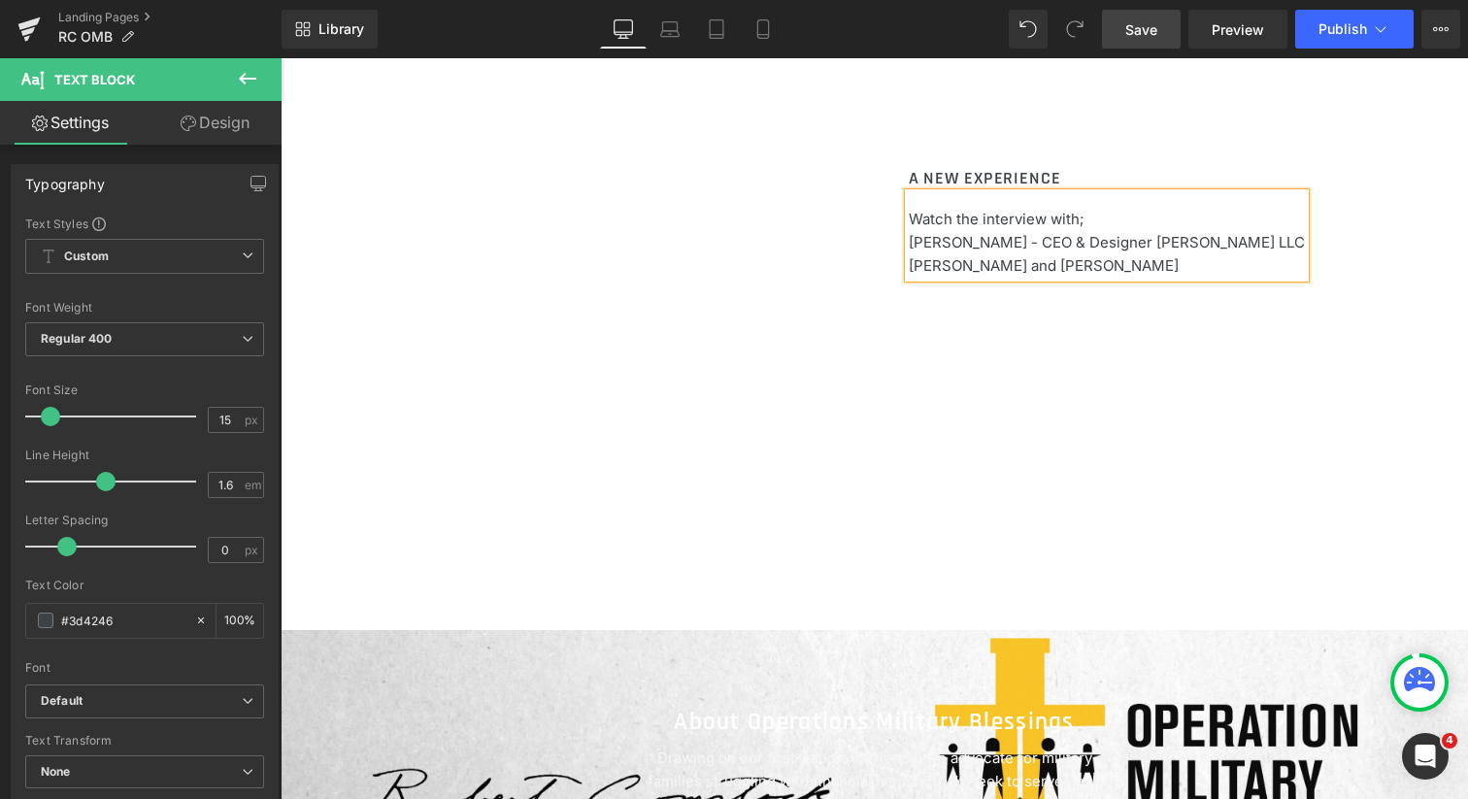
click at [1015, 265] on p "[PERSON_NAME] and [PERSON_NAME]" at bounding box center [1107, 265] width 396 height 23
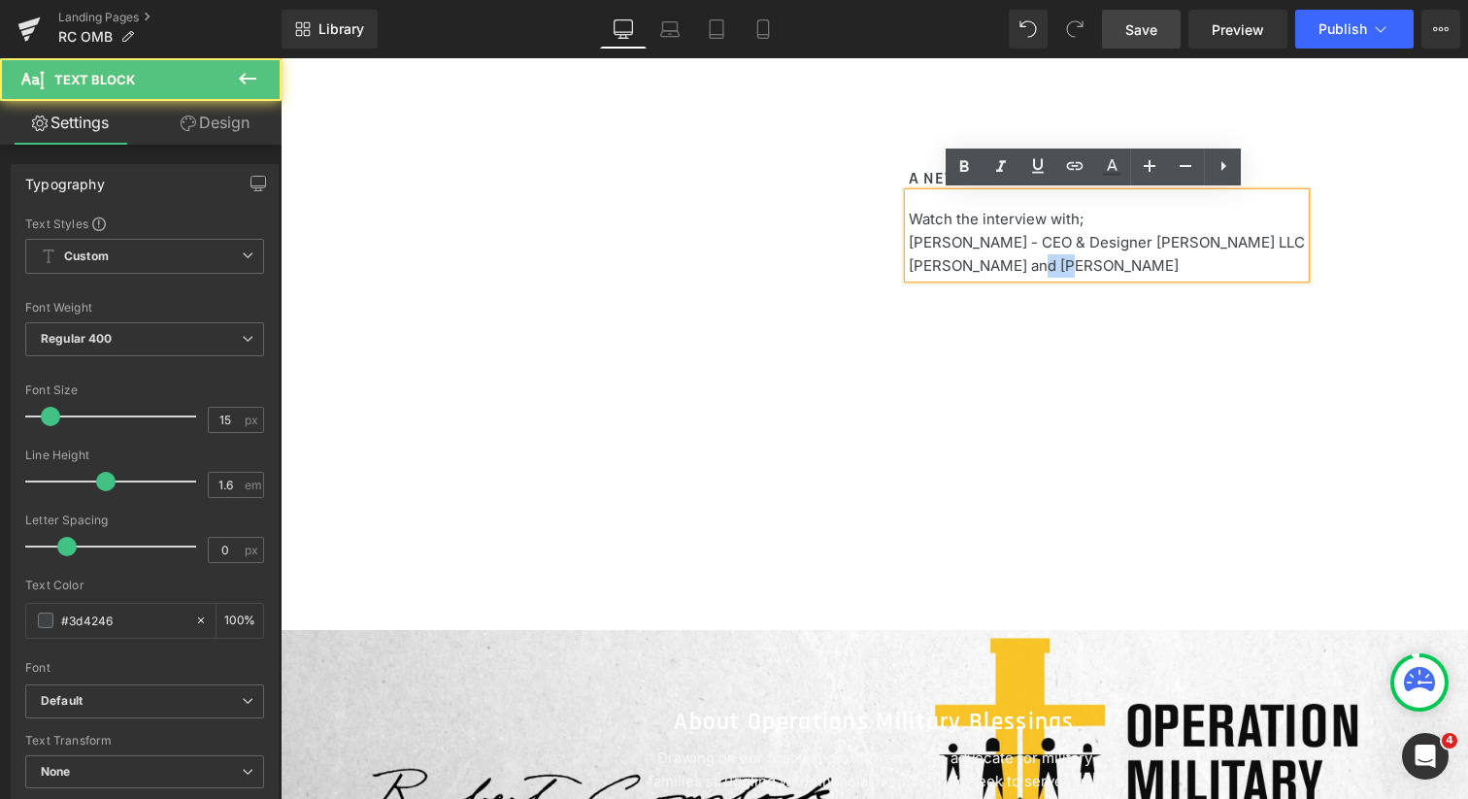
drag, startPoint x: 1045, startPoint y: 265, endPoint x: 1019, endPoint y: 266, distance: 26.2
click at [1019, 266] on p "[PERSON_NAME] and [PERSON_NAME]" at bounding box center [1107, 265] width 396 height 23
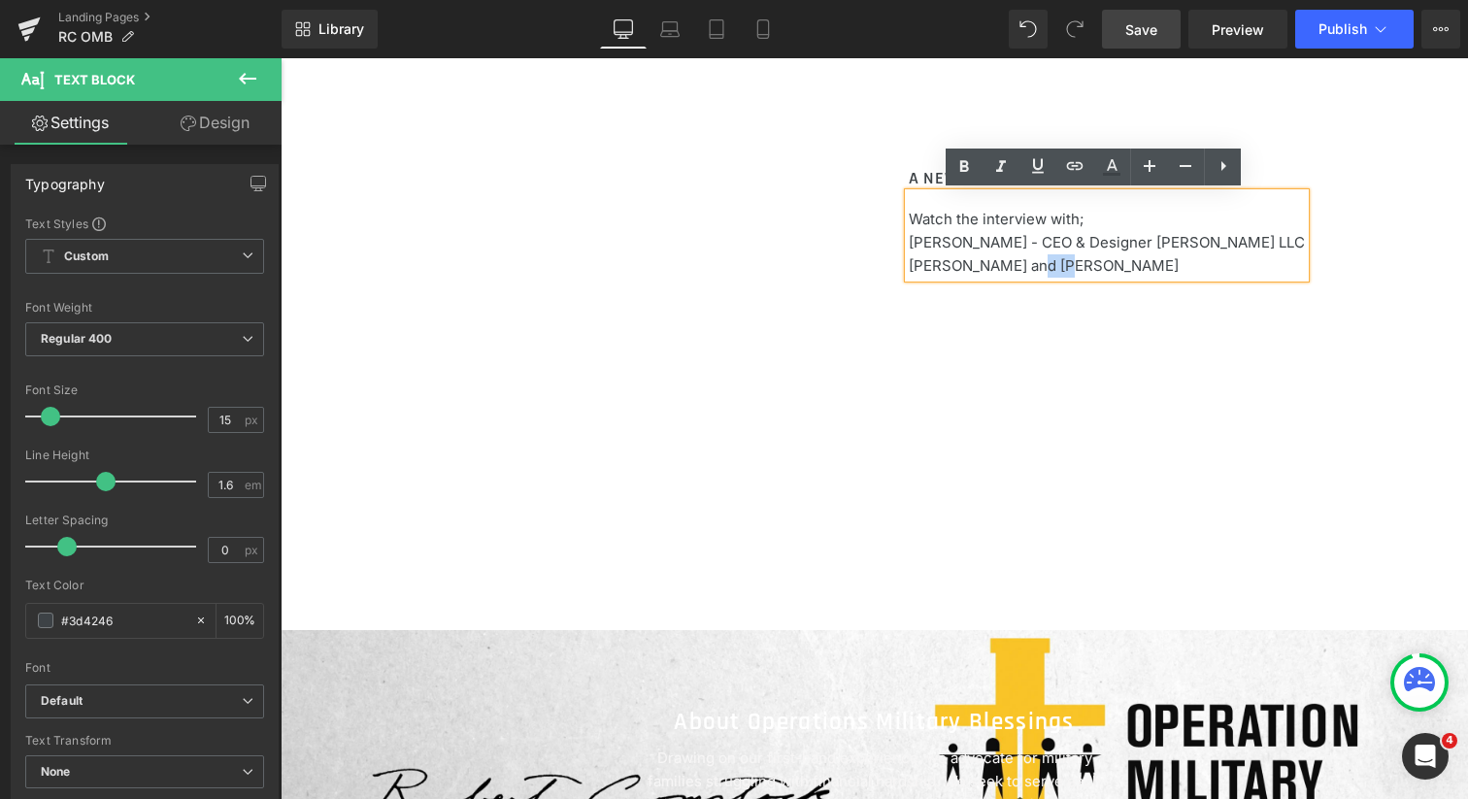
click at [1048, 264] on p "[PERSON_NAME] and [PERSON_NAME]" at bounding box center [1107, 265] width 396 height 23
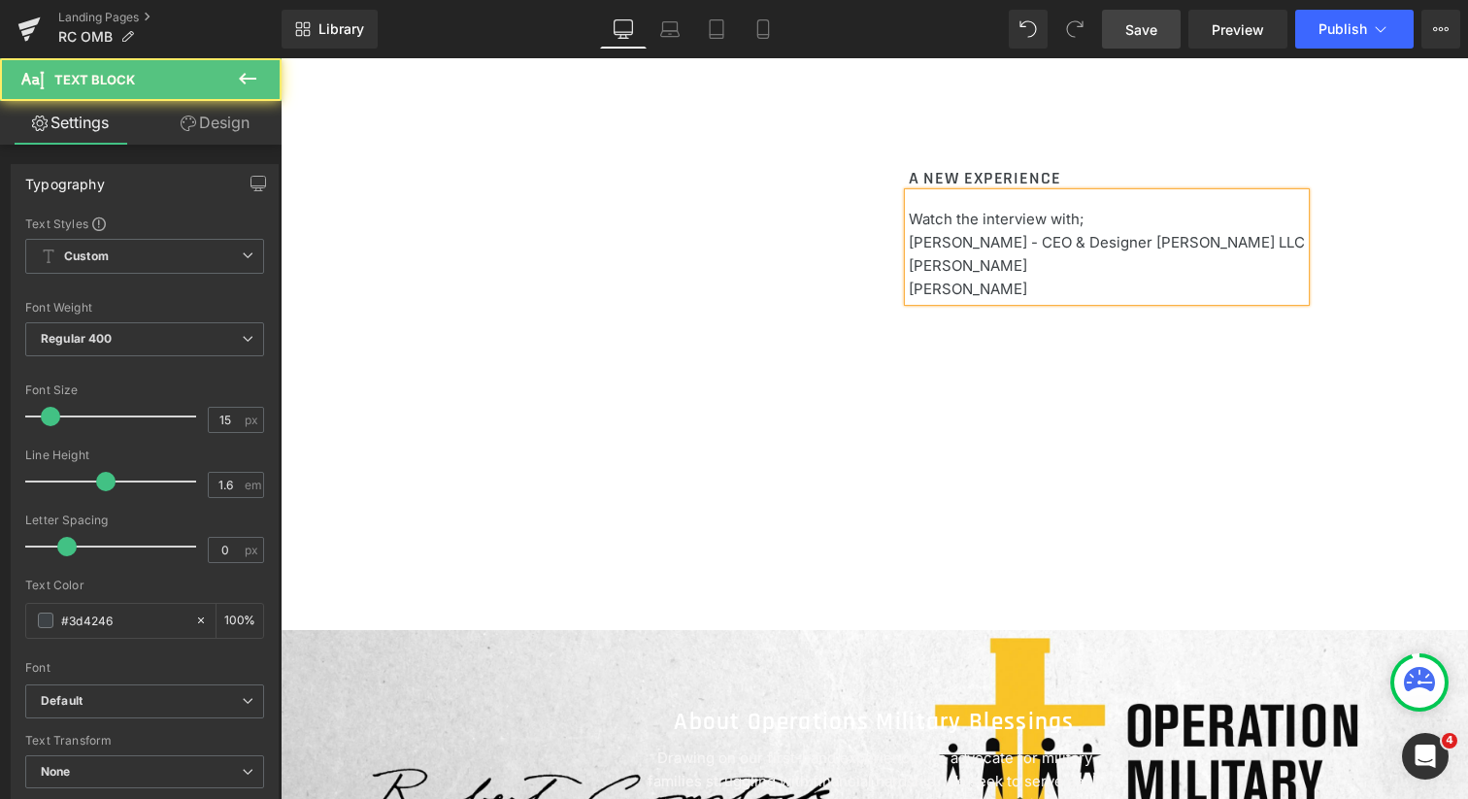
click at [1033, 292] on p "[PERSON_NAME]" at bounding box center [1107, 289] width 396 height 23
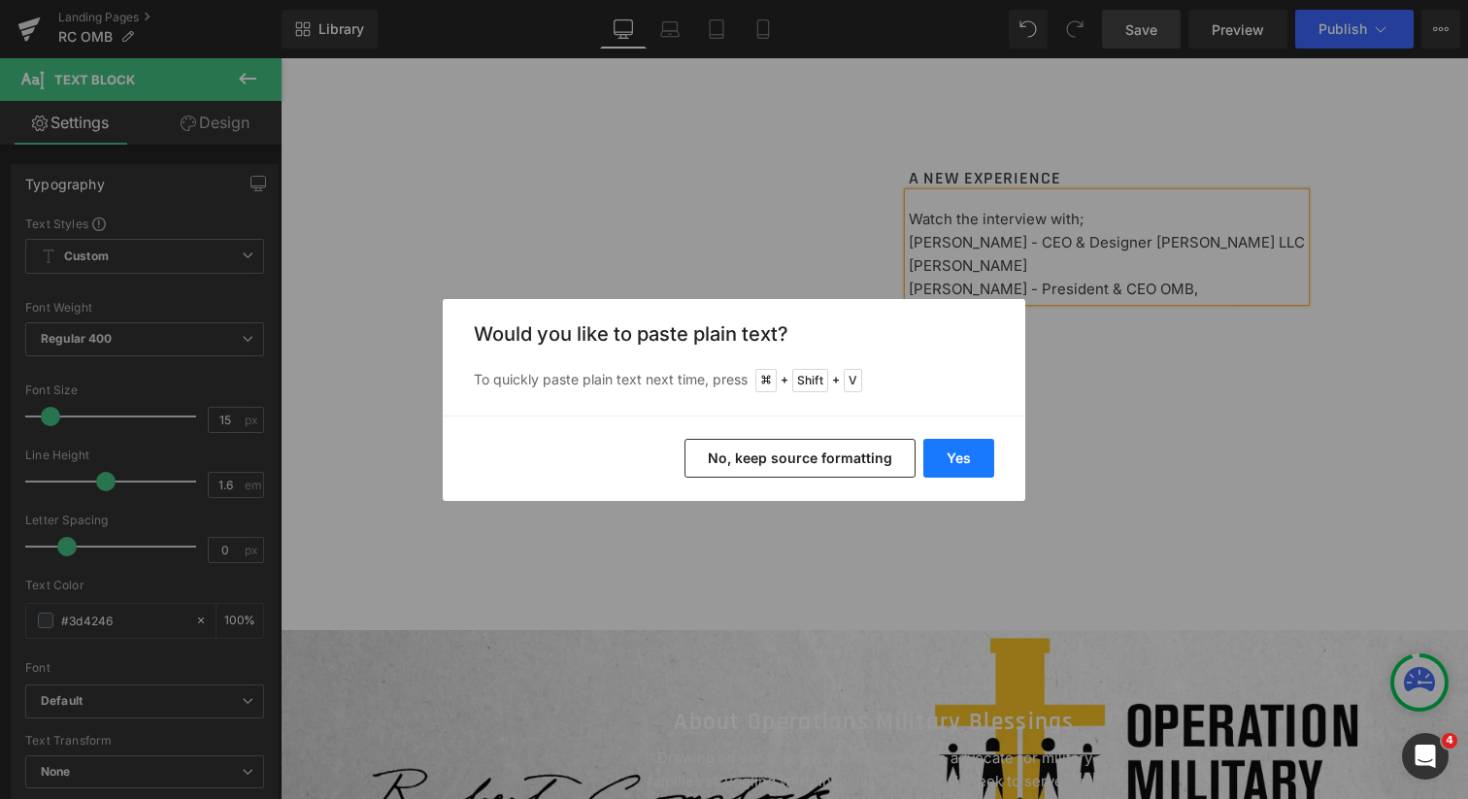
click at [959, 447] on button "Yes" at bounding box center [958, 458] width 71 height 39
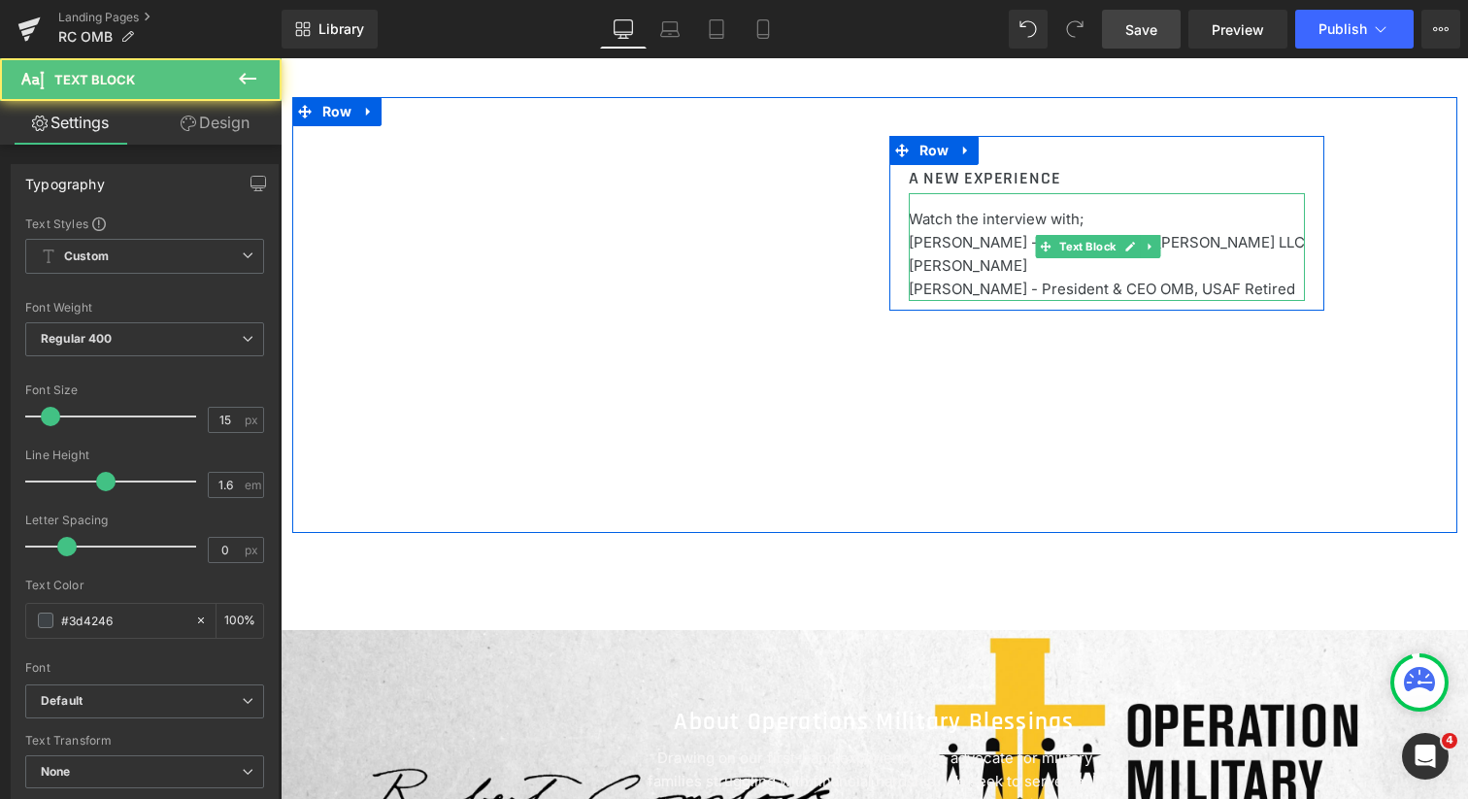
click at [1029, 263] on p "[PERSON_NAME]" at bounding box center [1107, 265] width 396 height 23
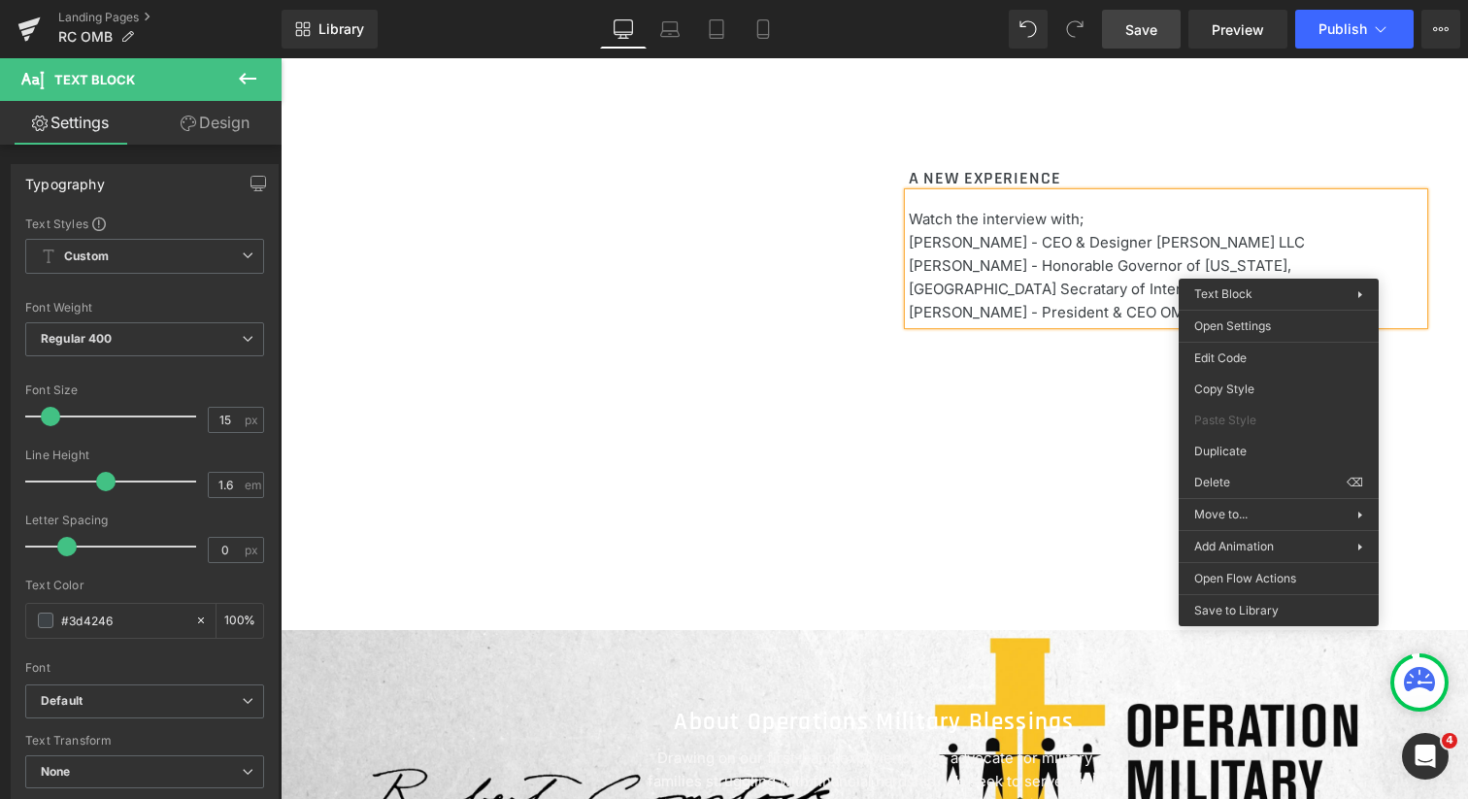
click at [1117, 375] on div "A NEW EXPERIENCE Heading Watch the interview with; [PERSON_NAME] - CEO & Design…" at bounding box center [874, 315] width 1165 height 436
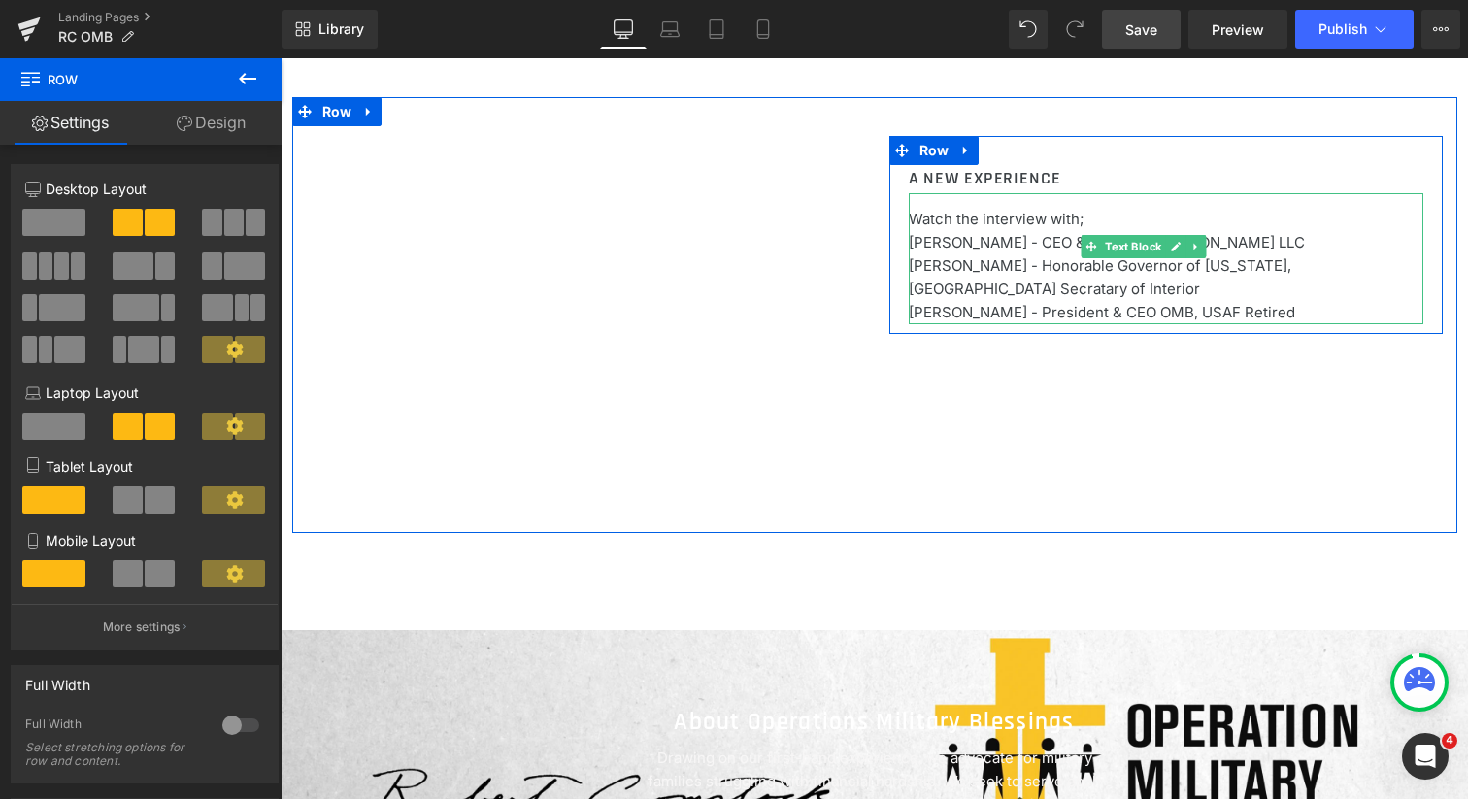
click at [1285, 268] on p "[PERSON_NAME] - Honorable Governor of [US_STATE], [GEOGRAPHIC_DATA] Secratary o…" at bounding box center [1166, 277] width 515 height 47
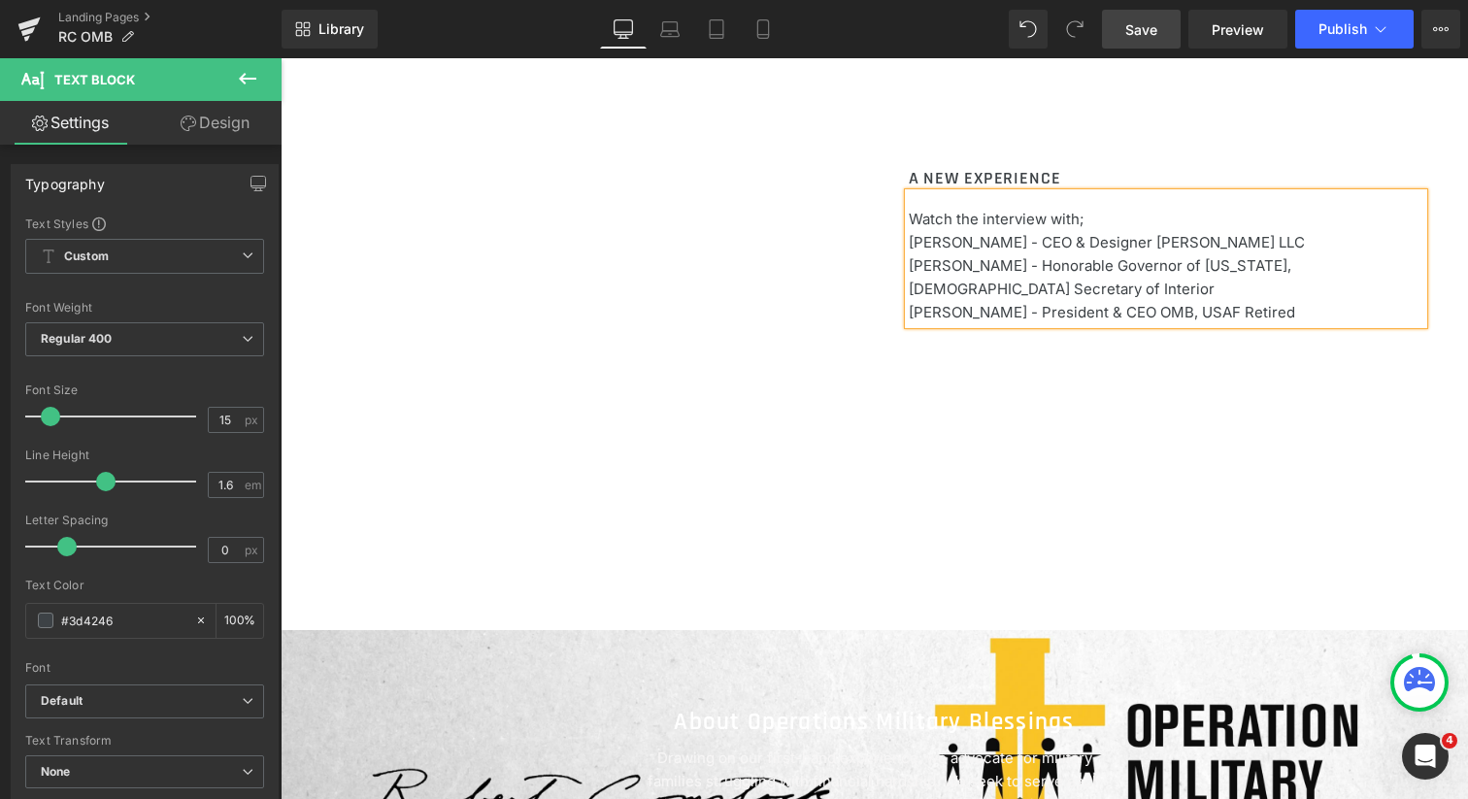
click at [1275, 346] on div "A NEW EXPERIENCE Heading Watch the interview with; [PERSON_NAME] - CEO & Design…" at bounding box center [874, 315] width 1165 height 436
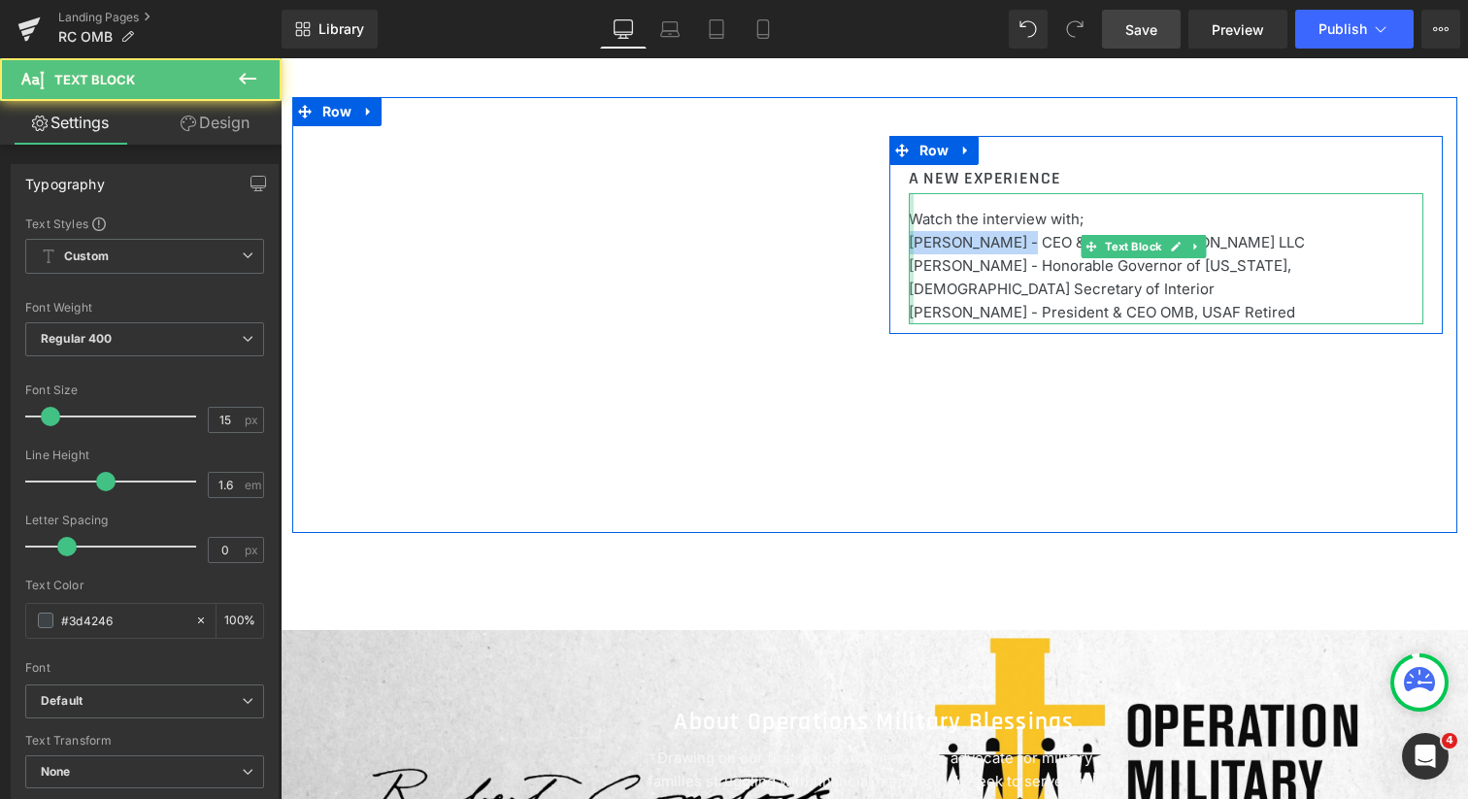
drag, startPoint x: 1016, startPoint y: 243, endPoint x: 908, endPoint y: 246, distance: 107.8
click at [909, 246] on div "Watch the interview with; [PERSON_NAME] - CEO & Designer [PERSON_NAME] LLC [PER…" at bounding box center [1166, 258] width 515 height 131
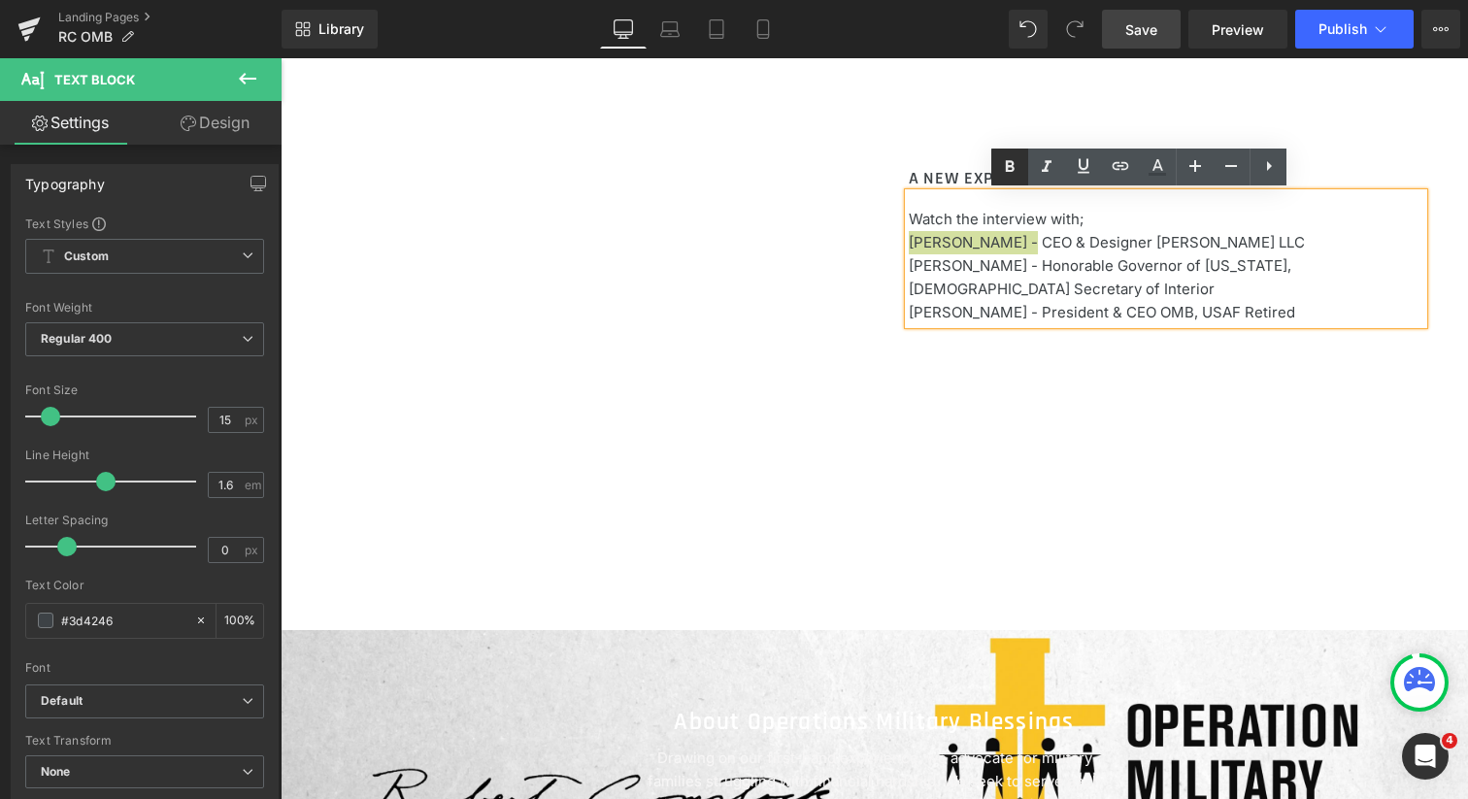
click at [1008, 167] on icon at bounding box center [1010, 166] width 9 height 12
drag, startPoint x: 1013, startPoint y: 268, endPoint x: 906, endPoint y: 267, distance: 106.8
click at [909, 267] on p "[PERSON_NAME] - Honorable Governor of [US_STATE], [DEMOGRAPHIC_DATA] Secretary …" at bounding box center [1166, 277] width 515 height 47
click at [1010, 165] on icon at bounding box center [1010, 166] width 9 height 12
drag, startPoint x: 1010, startPoint y: 291, endPoint x: 906, endPoint y: 291, distance: 103.9
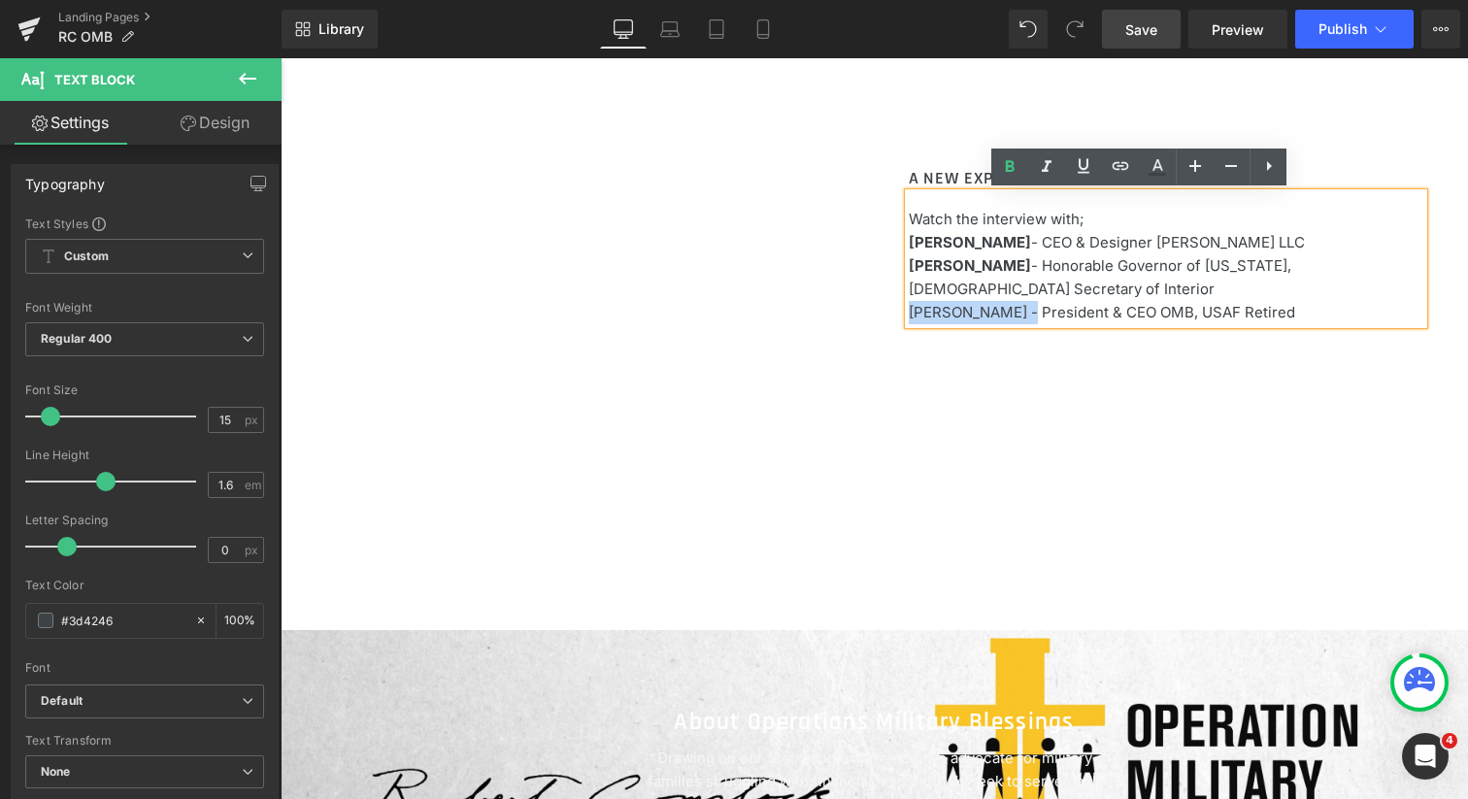
click at [909, 301] on p "[PERSON_NAME] - President & CEO OMB, USAF Retired" at bounding box center [1166, 312] width 515 height 23
click at [1009, 163] on icon at bounding box center [1009, 166] width 23 height 23
drag, startPoint x: 1299, startPoint y: 242, endPoint x: 906, endPoint y: 247, distance: 393.3
click at [909, 247] on p "[PERSON_NAME] - CEO & Designer [PERSON_NAME] LLC" at bounding box center [1166, 242] width 515 height 23
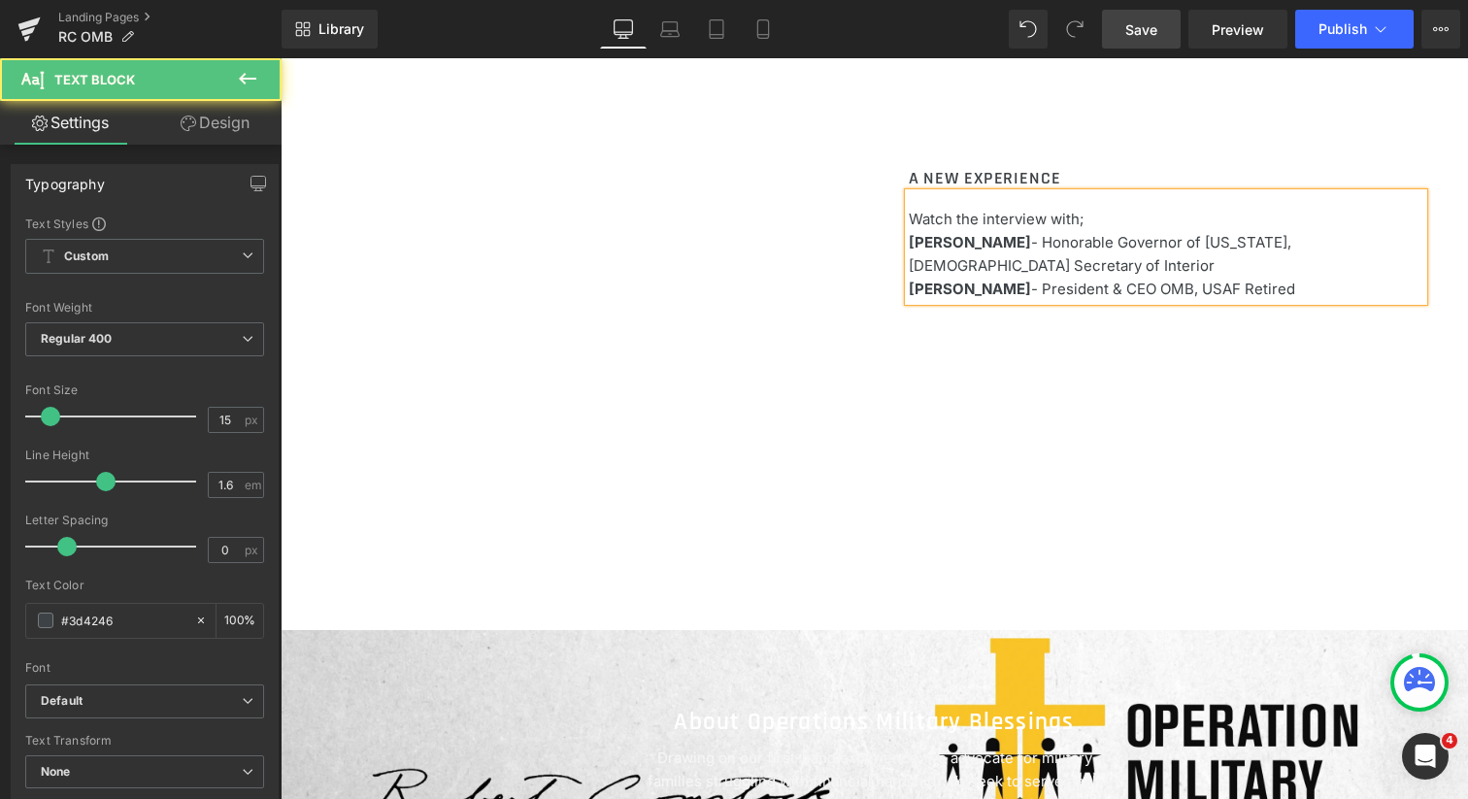
click at [1278, 278] on p "[PERSON_NAME] - President & CEO OMB, USAF Retired" at bounding box center [1166, 289] width 515 height 23
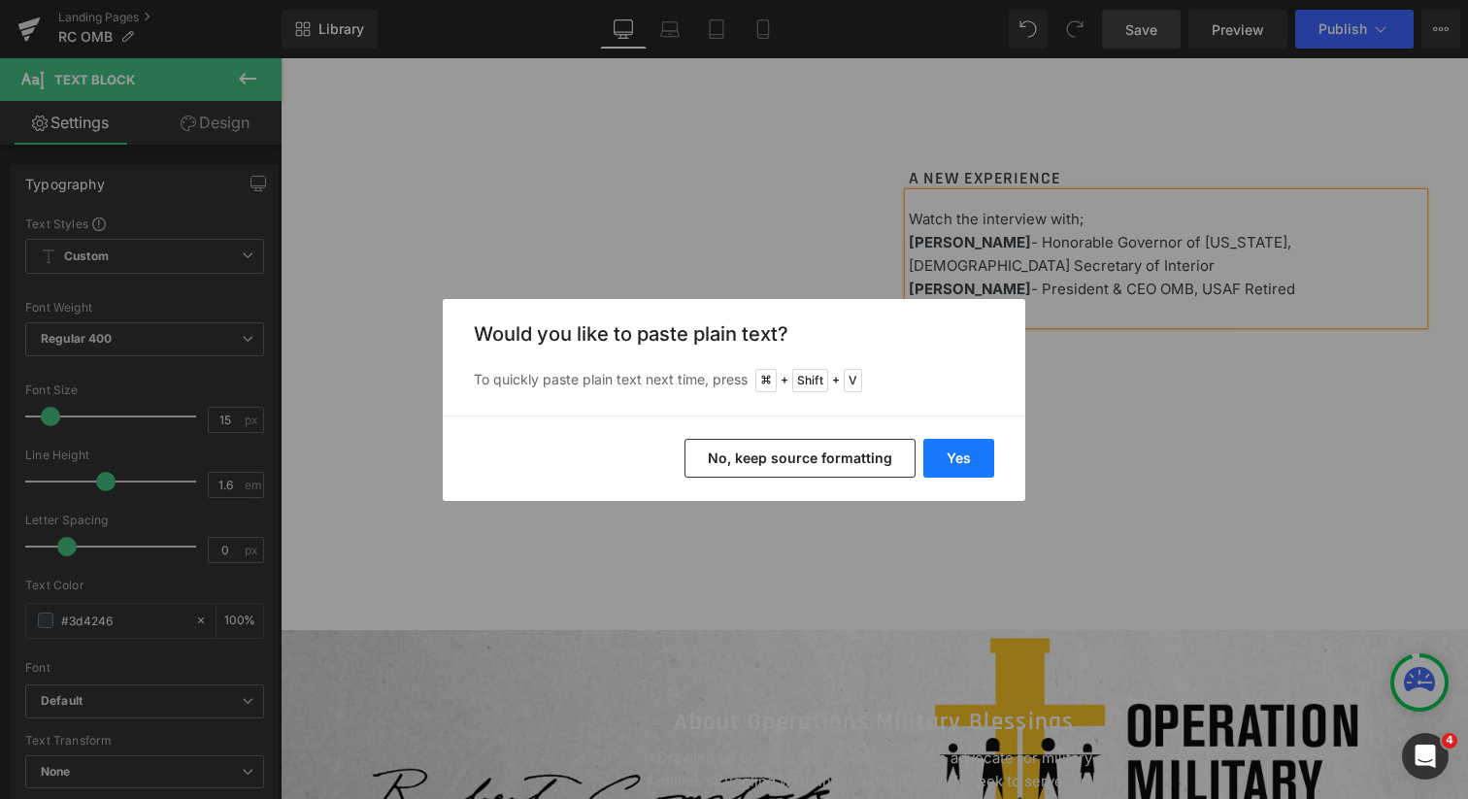
click at [957, 463] on button "Yes" at bounding box center [958, 458] width 71 height 39
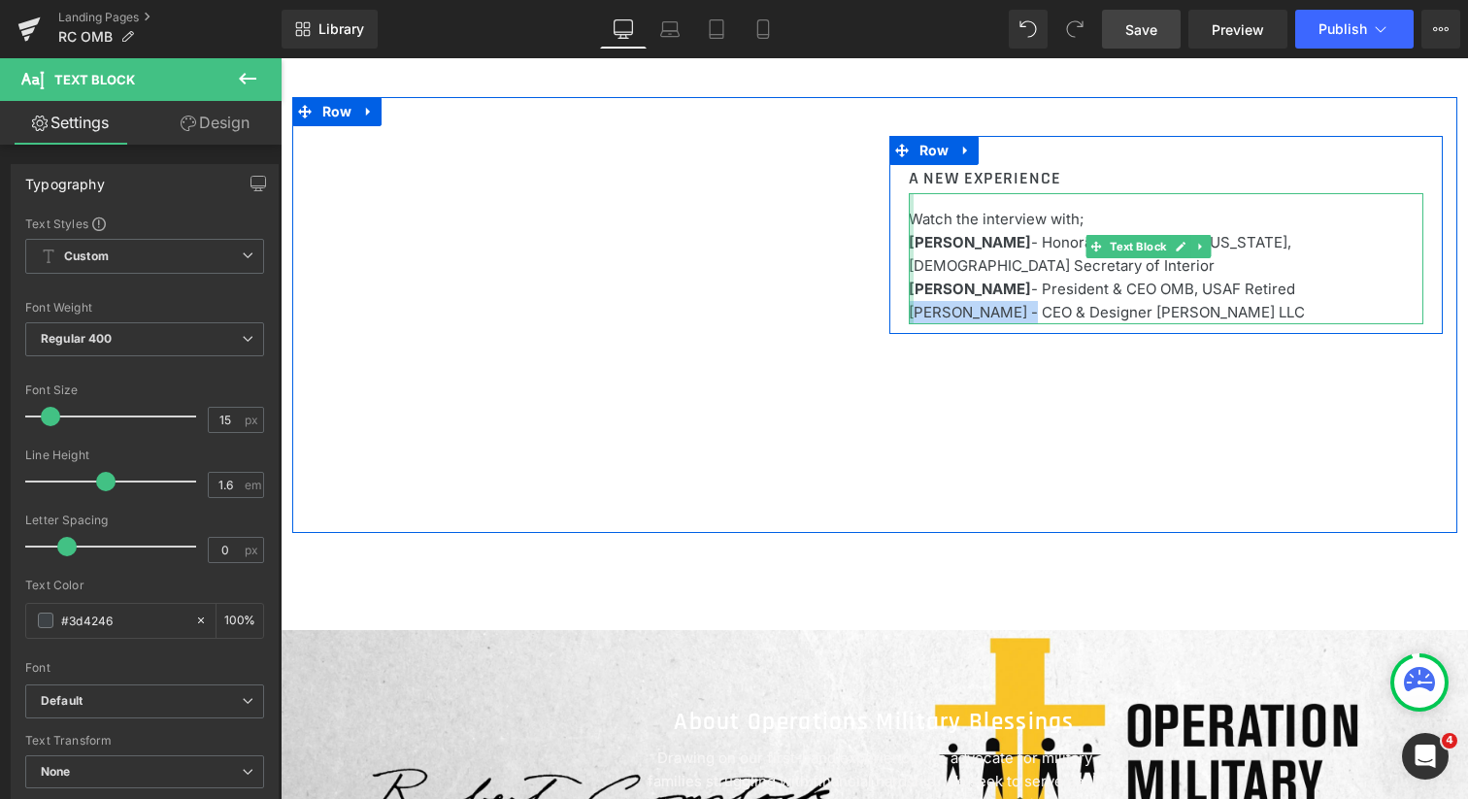
drag, startPoint x: 1016, startPoint y: 290, endPoint x: 905, endPoint y: 290, distance: 110.7
click at [909, 290] on div "Watch the interview with; [PERSON_NAME] - Honorable Governor of [US_STATE], [DE…" at bounding box center [1166, 258] width 515 height 131
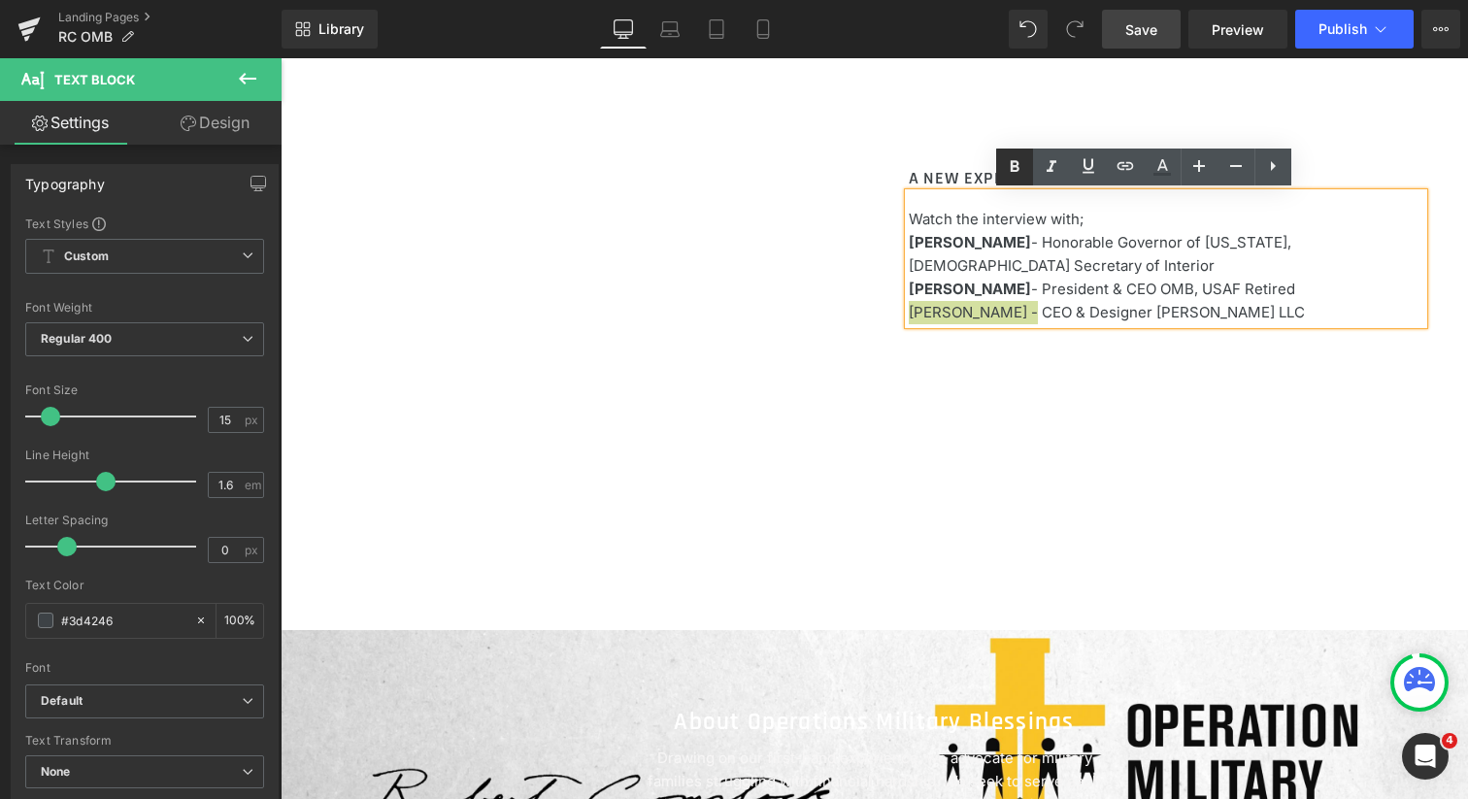
click at [1009, 165] on icon at bounding box center [1014, 166] width 23 height 23
click at [909, 280] on strong "[PERSON_NAME]" at bounding box center [970, 289] width 122 height 18
click at [950, 440] on div "A NEW EXPERIENCE Heading Watch the interview with; [PERSON_NAME] - Honorable Go…" at bounding box center [874, 315] width 1165 height 436
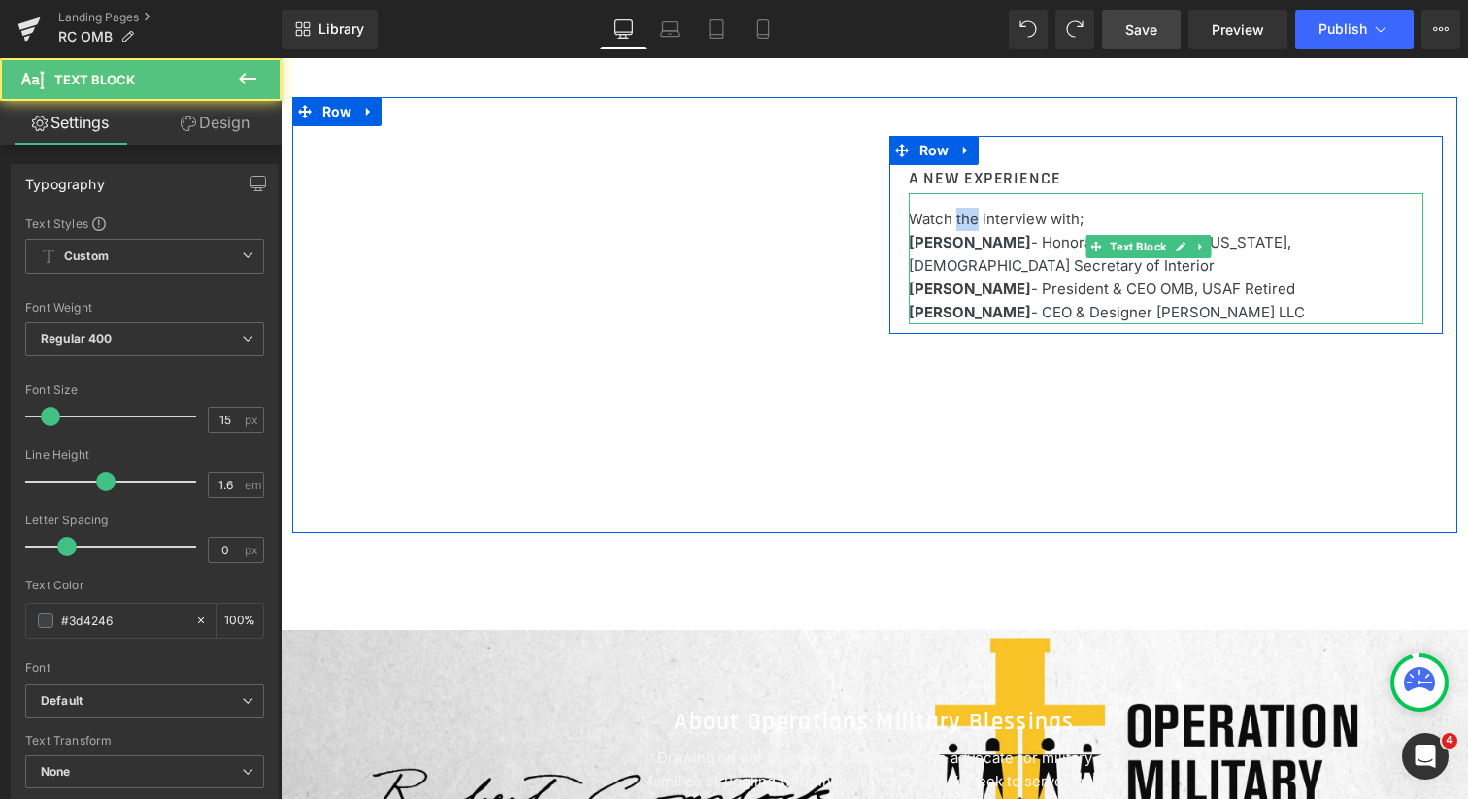
drag, startPoint x: 969, startPoint y: 221, endPoint x: 950, endPoint y: 218, distance: 19.8
click at [950, 218] on p "Watch the interview with;" at bounding box center [1166, 219] width 515 height 23
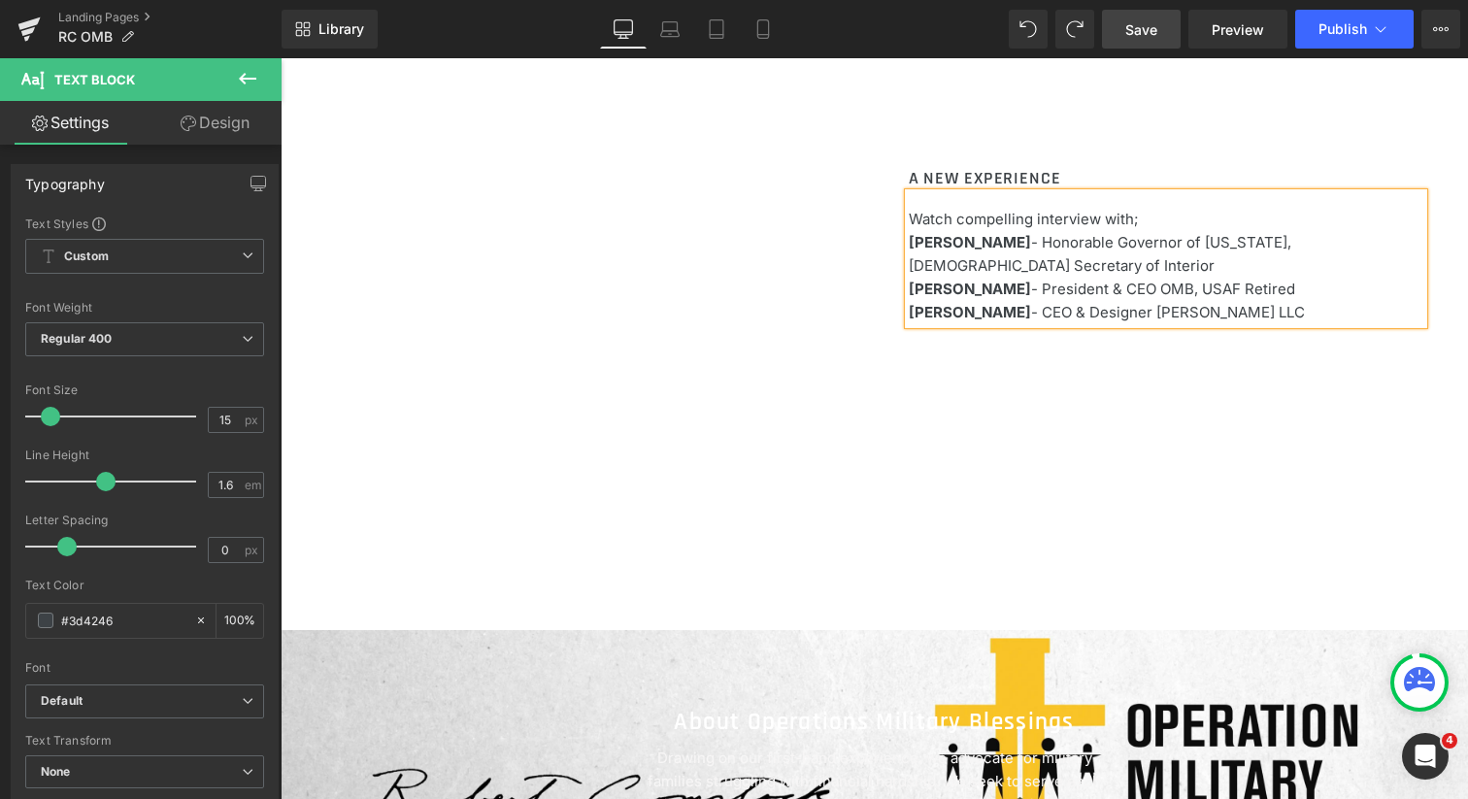
click at [1113, 219] on p "Watch compelling interview with;" at bounding box center [1166, 219] width 515 height 23
click at [1027, 348] on div "A NEW EXPERIENCE Heading Watch compelling interview with [PERSON_NAME] - Honora…" at bounding box center [874, 315] width 1165 height 436
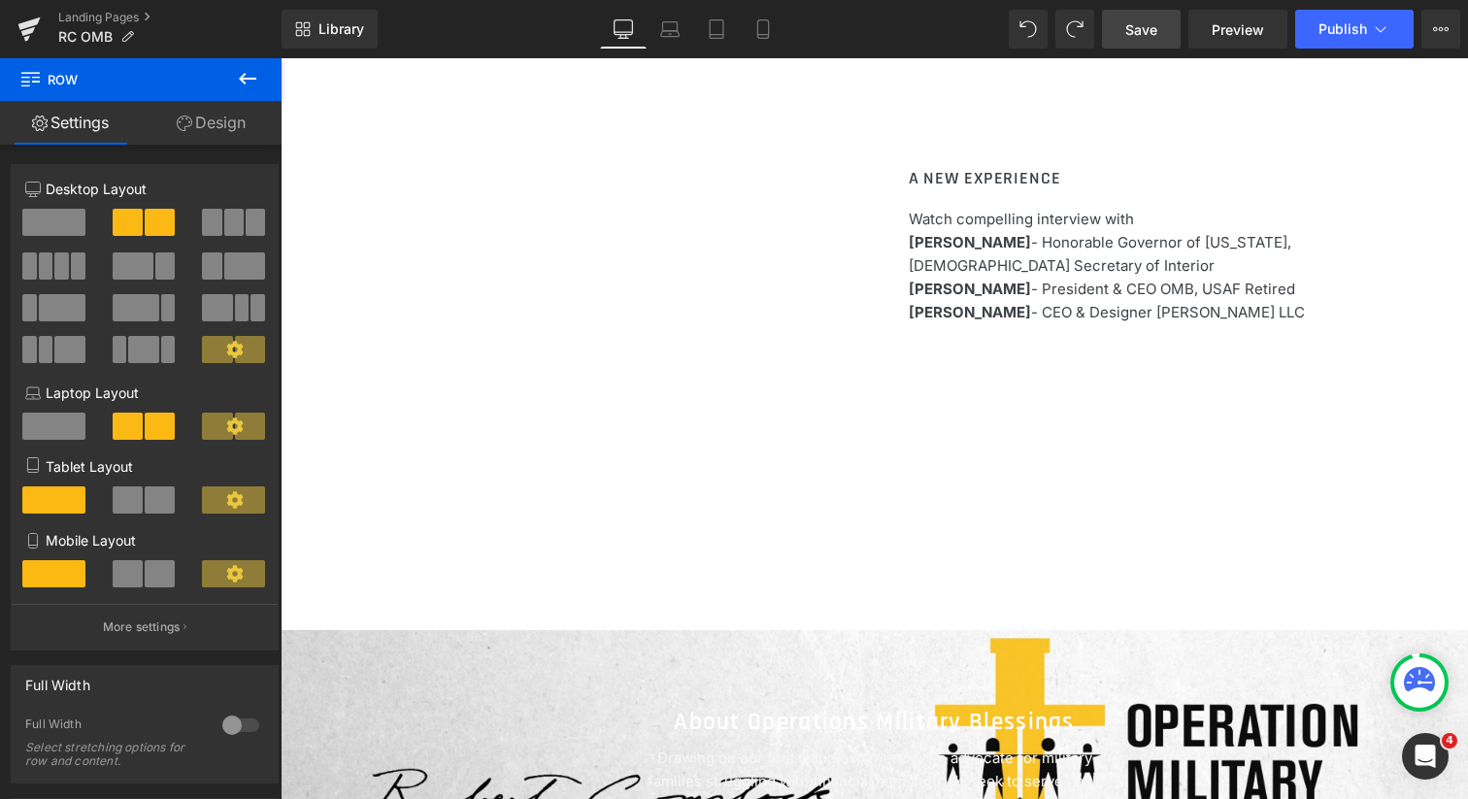
click at [250, 71] on icon at bounding box center [247, 78] width 23 height 23
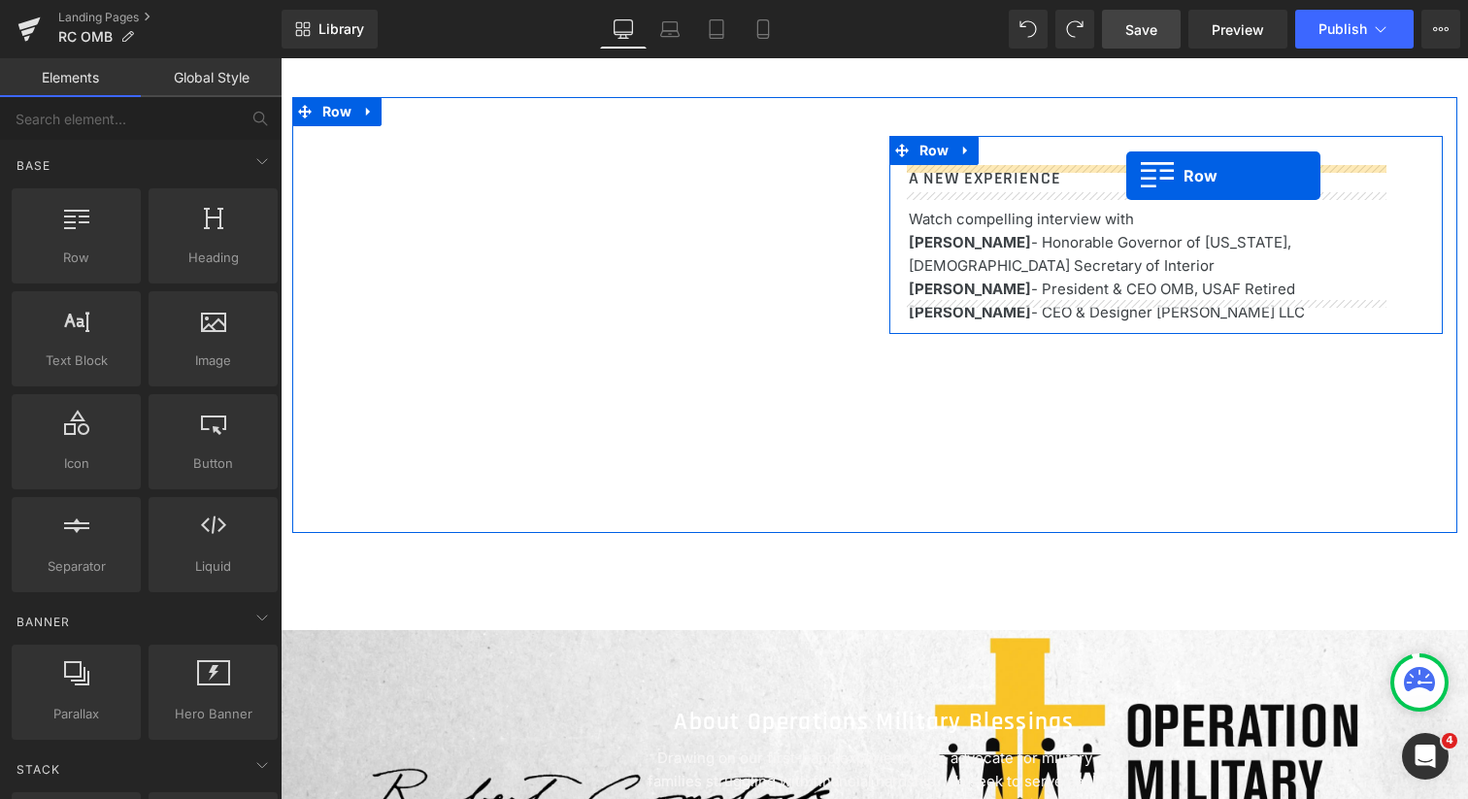
drag, startPoint x: 371, startPoint y: 295, endPoint x: 1126, endPoint y: 176, distance: 764.9
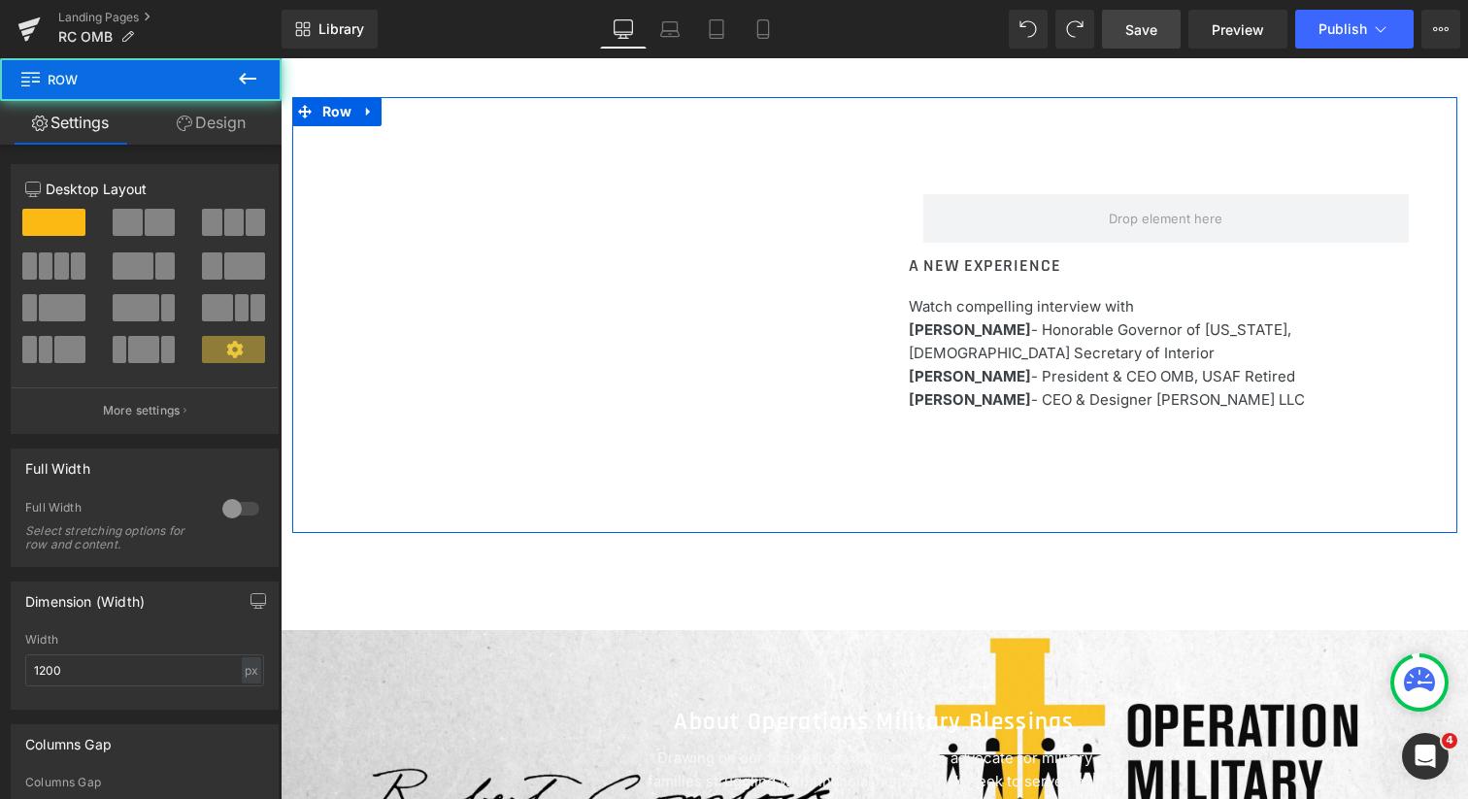
click at [984, 451] on div "Row A NEW EXPERIENCE Heading Watch compelling interview with [PERSON_NAME] - Ho…" at bounding box center [874, 315] width 1165 height 436
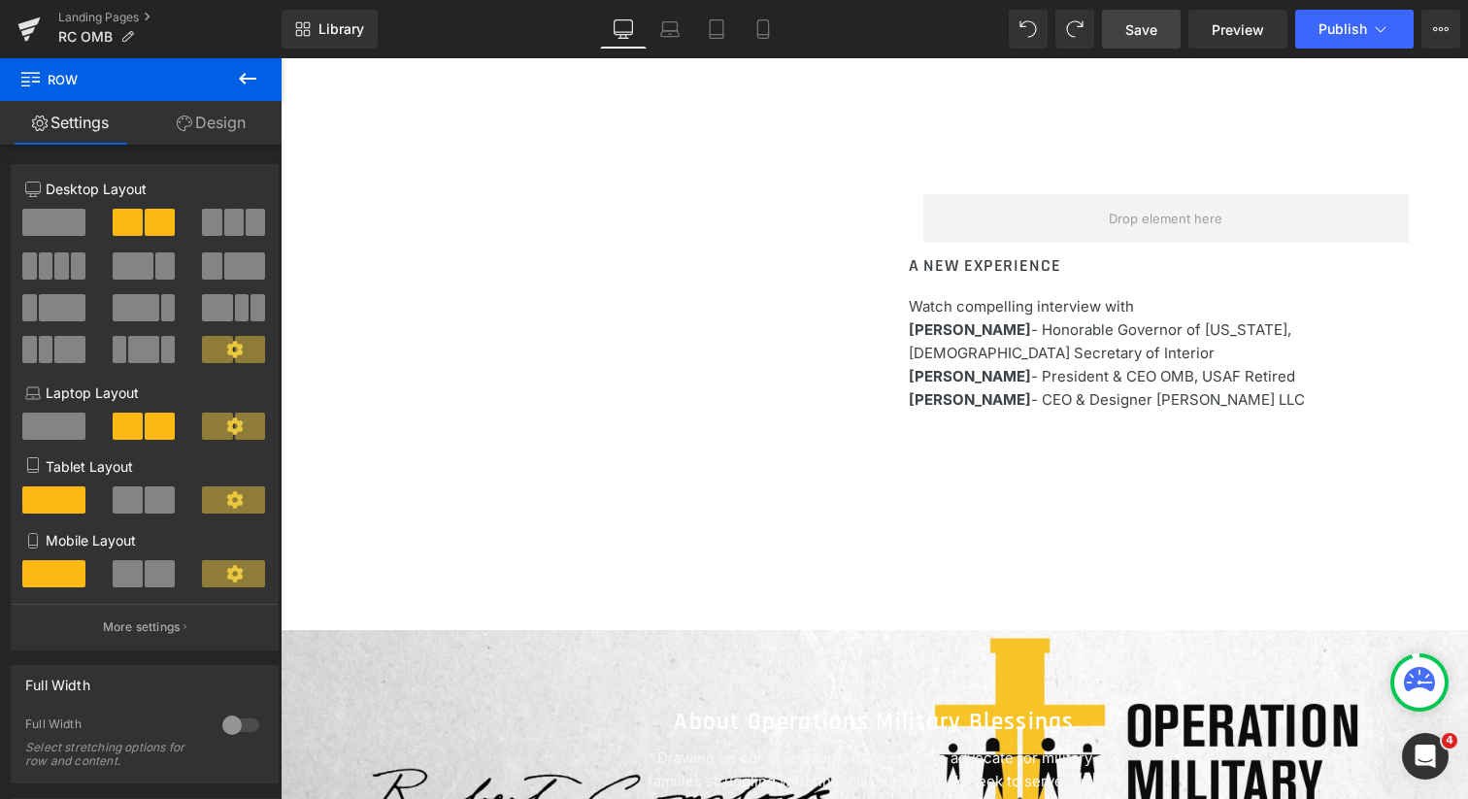
click at [1141, 35] on span "Save" at bounding box center [1141, 29] width 32 height 20
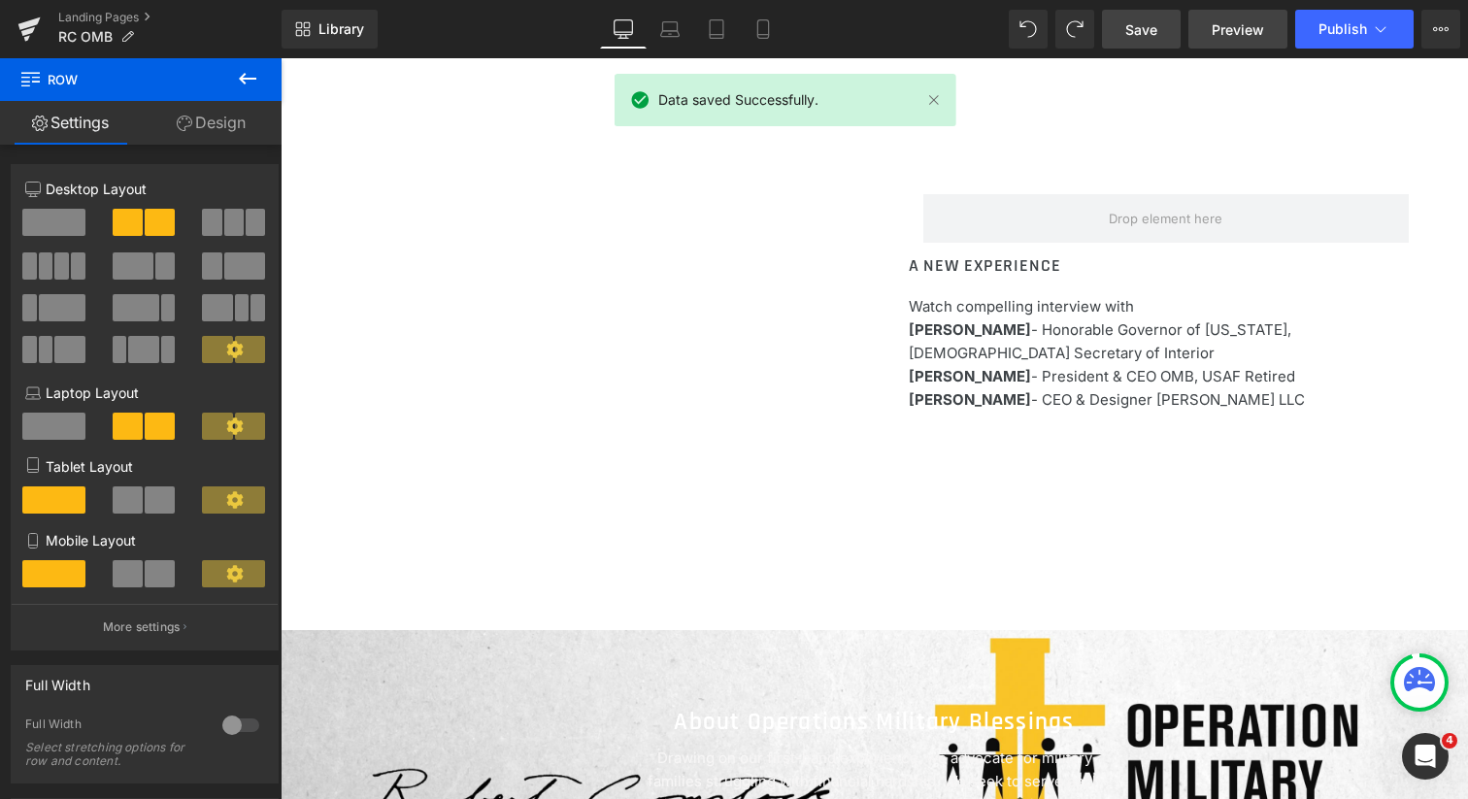
click at [1245, 29] on span "Preview" at bounding box center [1238, 29] width 52 height 20
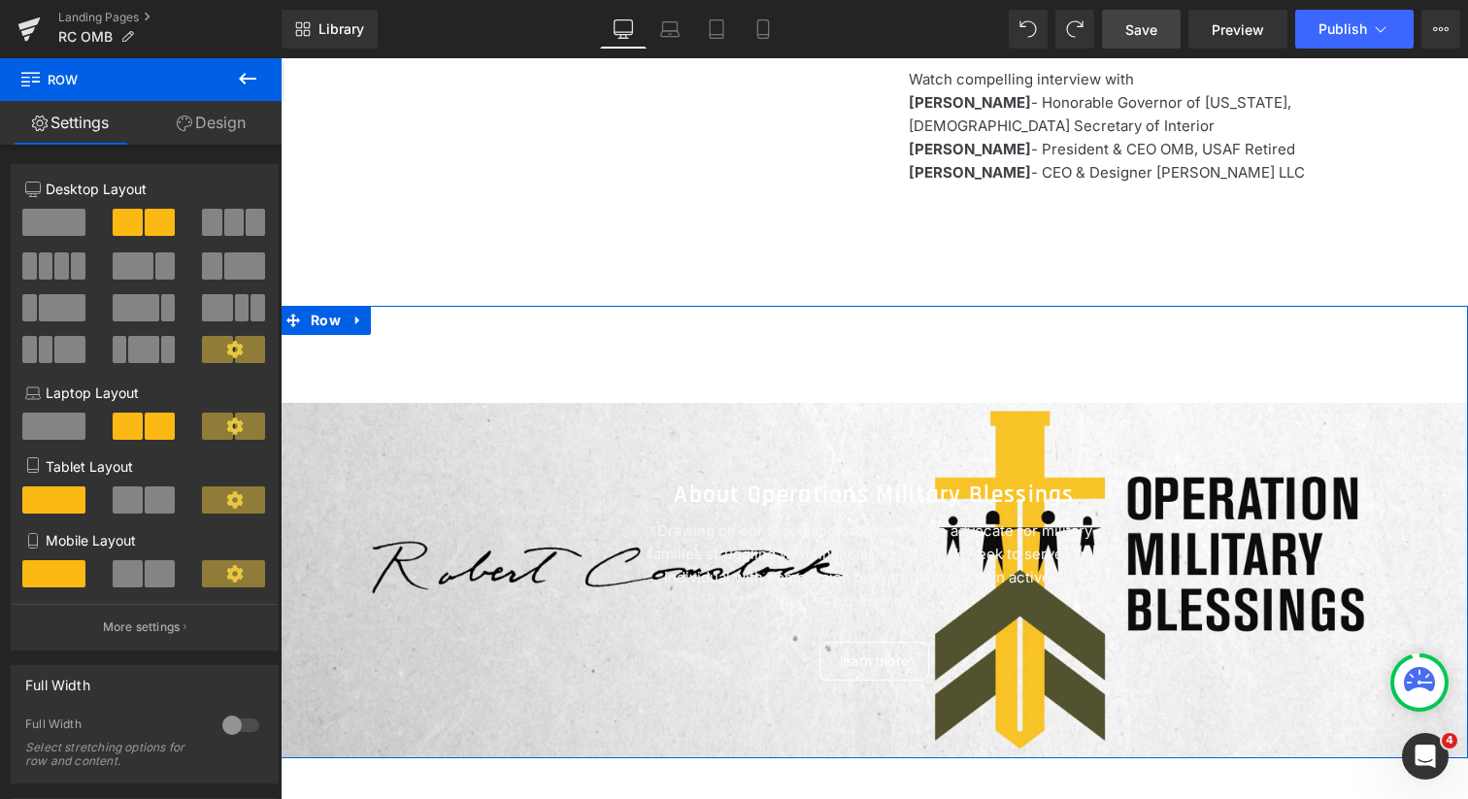
scroll to position [1910, 0]
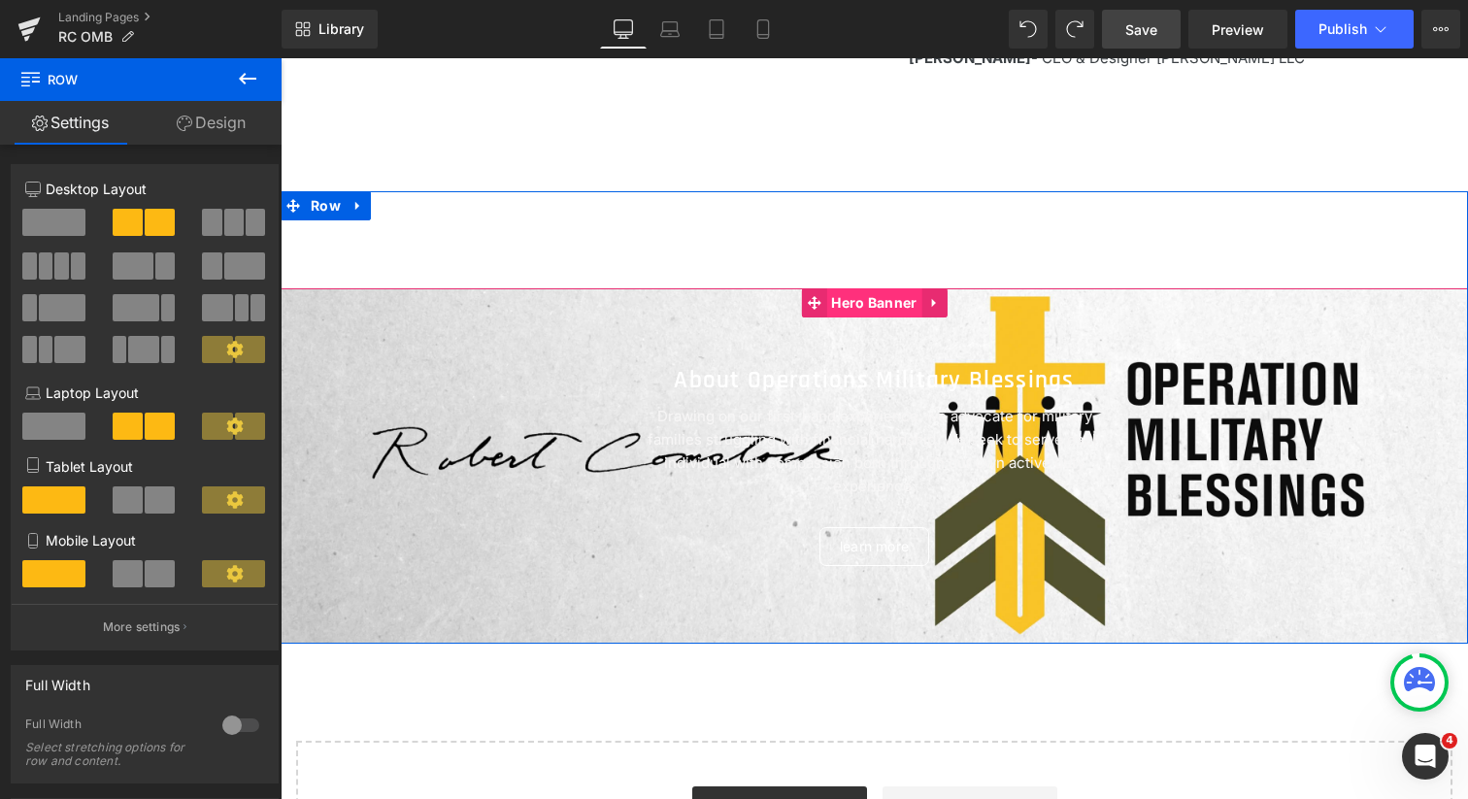
click at [872, 298] on span "Hero Banner" at bounding box center [873, 302] width 95 height 29
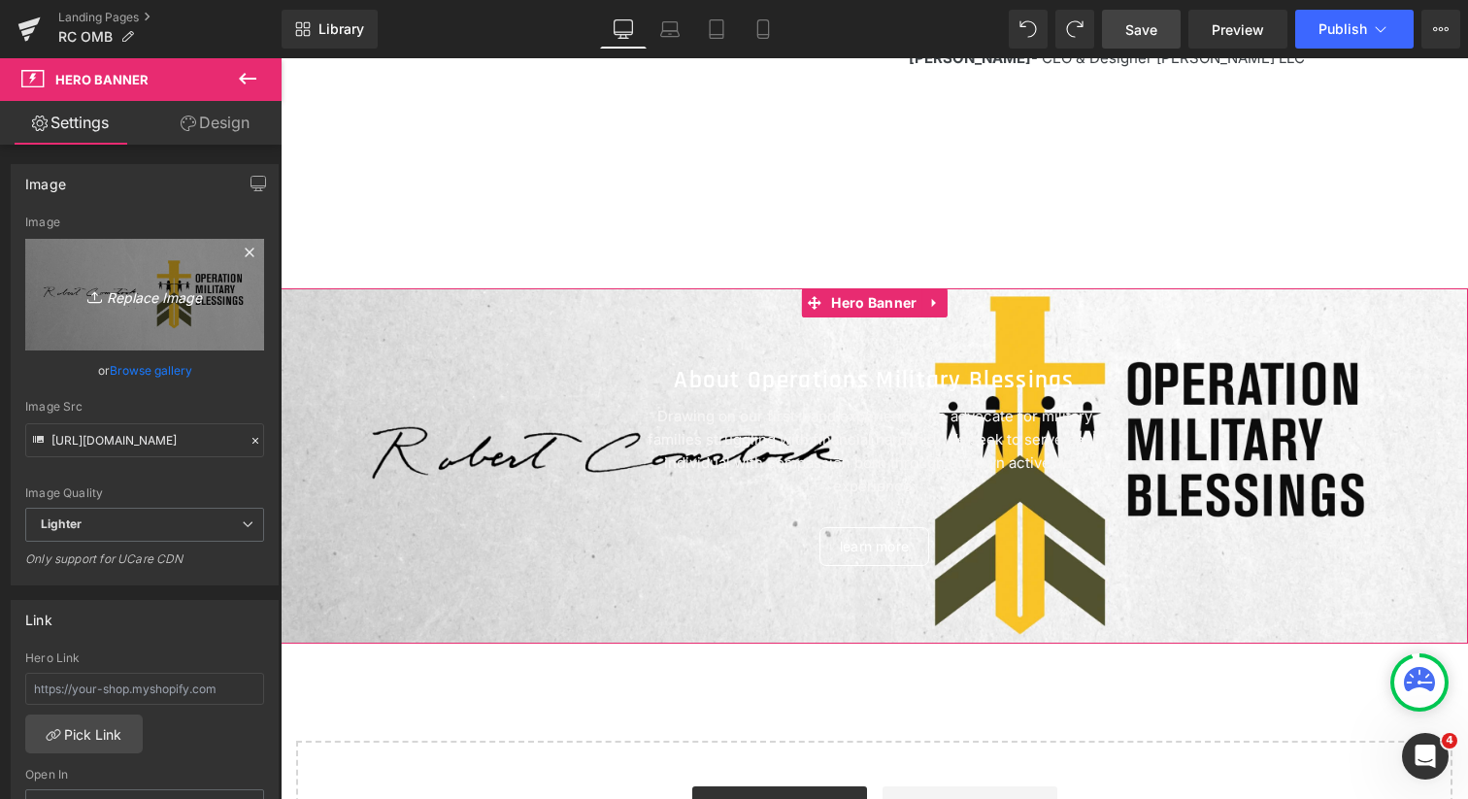
click at [144, 299] on icon "Replace Image" at bounding box center [144, 295] width 155 height 24
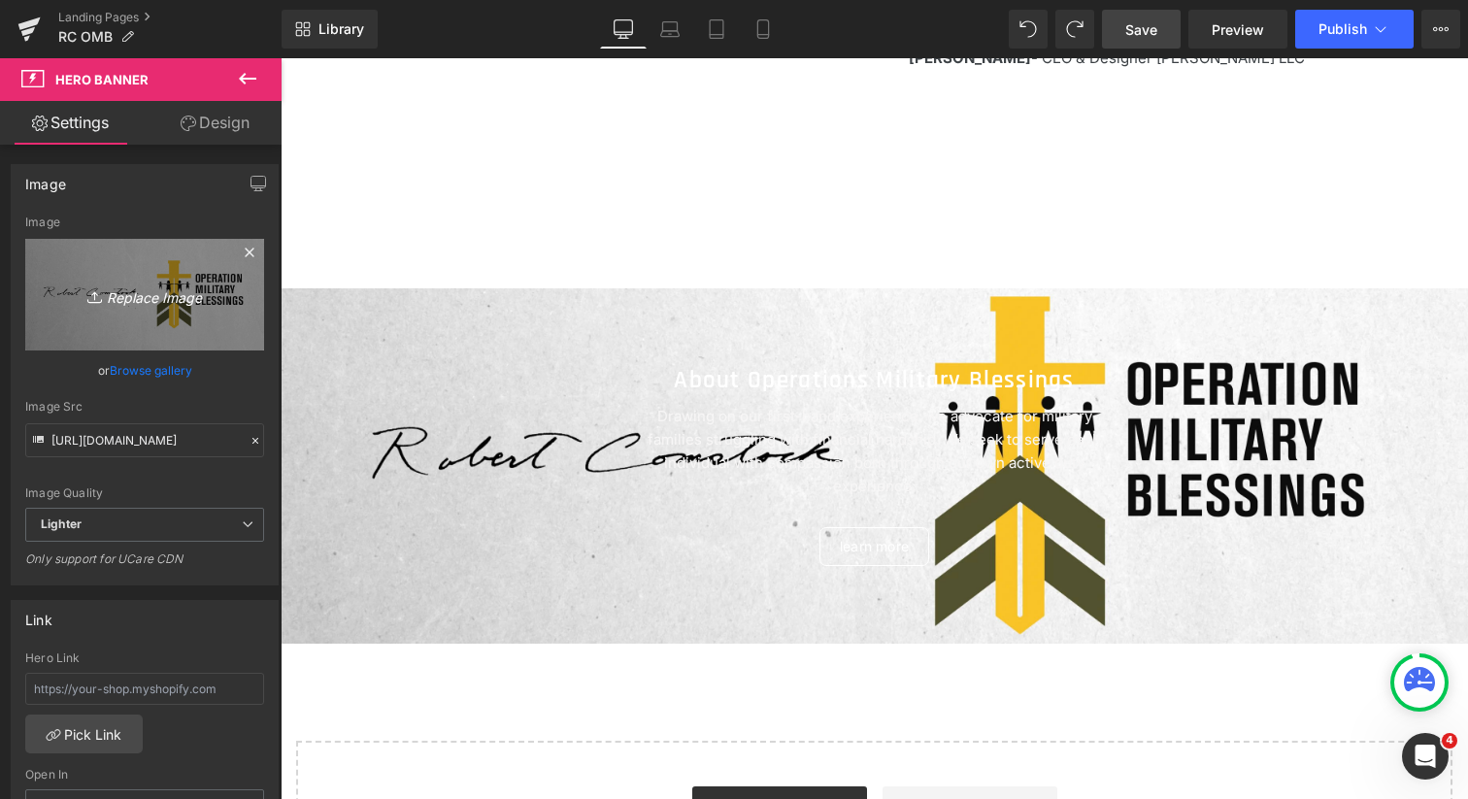
type input "C:\fakepath\Untitled-design-2-240x300.jpg"
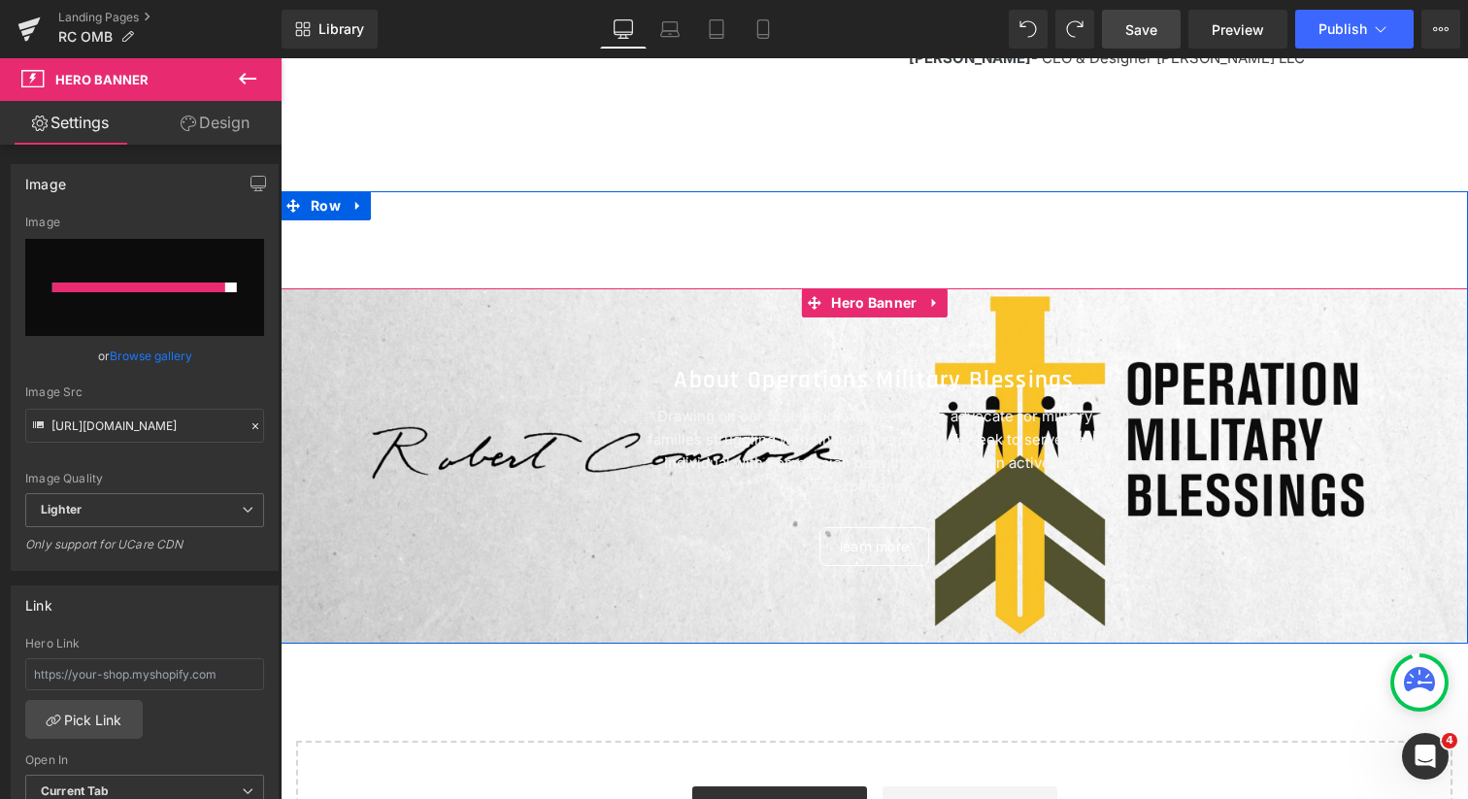
type input "[URL][DOMAIN_NAME]"
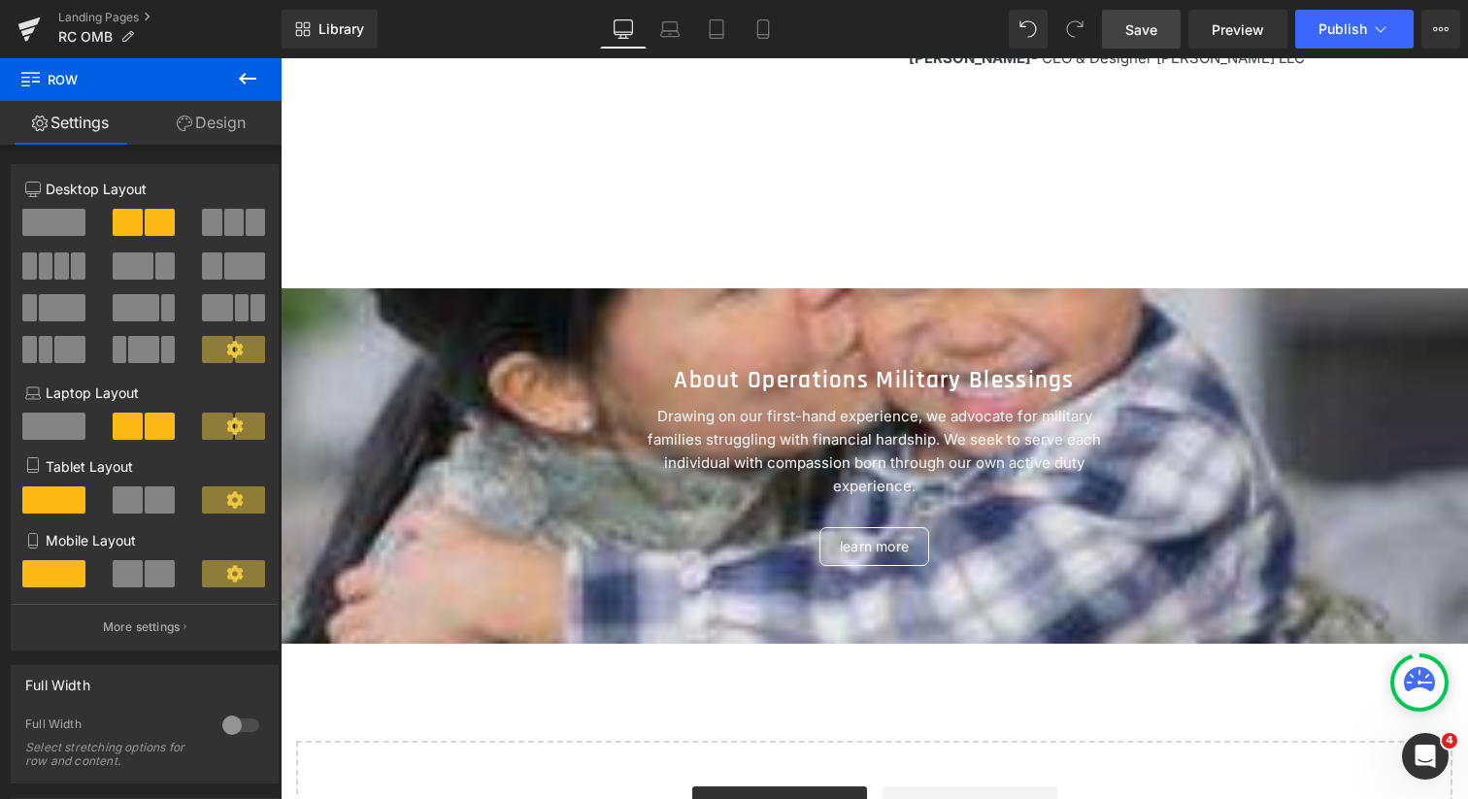
click at [248, 82] on icon at bounding box center [247, 78] width 23 height 23
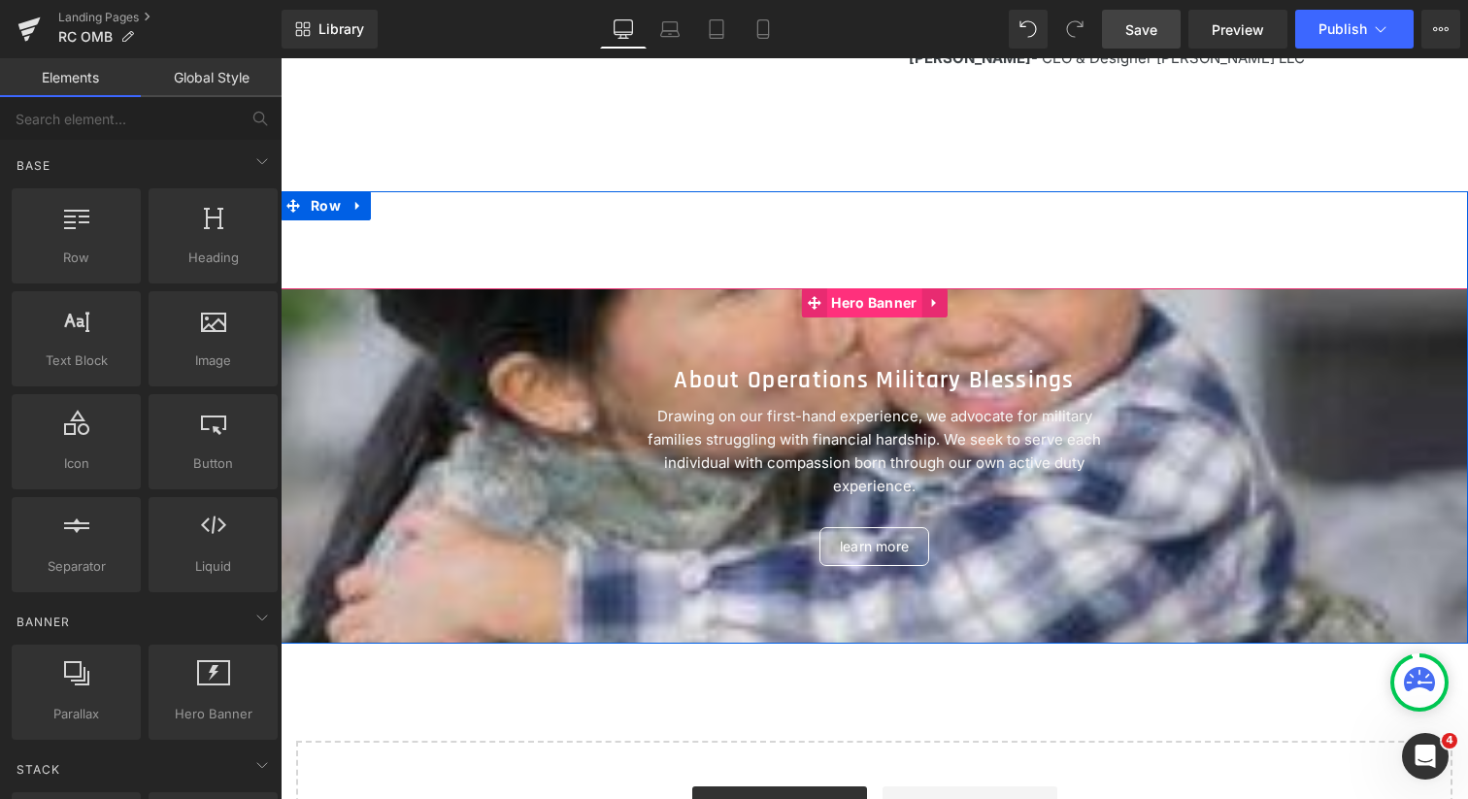
click at [867, 300] on span "Hero Banner" at bounding box center [873, 302] width 95 height 29
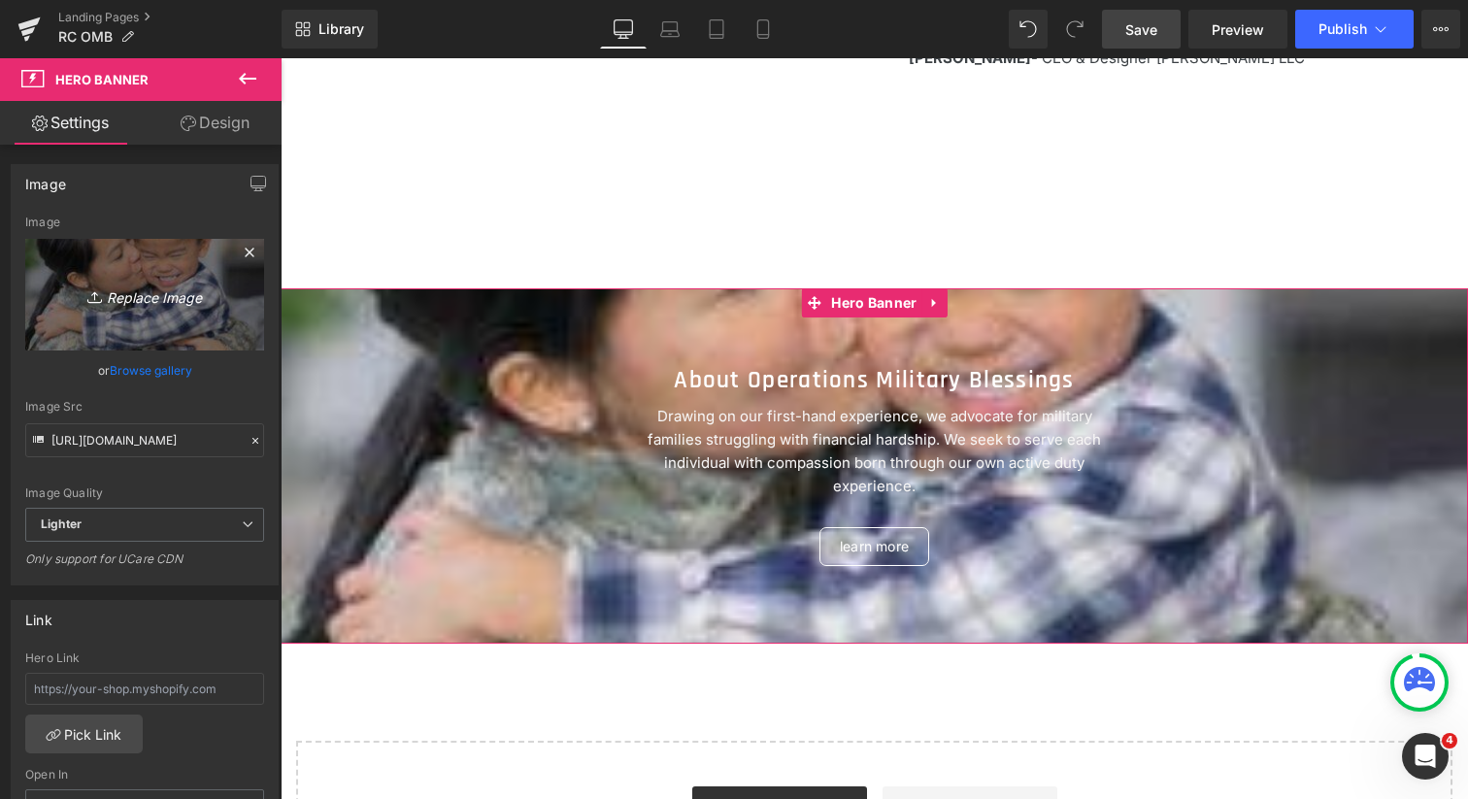
click at [144, 295] on icon "Replace Image" at bounding box center [144, 295] width 155 height 24
type input "C:\fakepath\Christmas-images7.jpg"
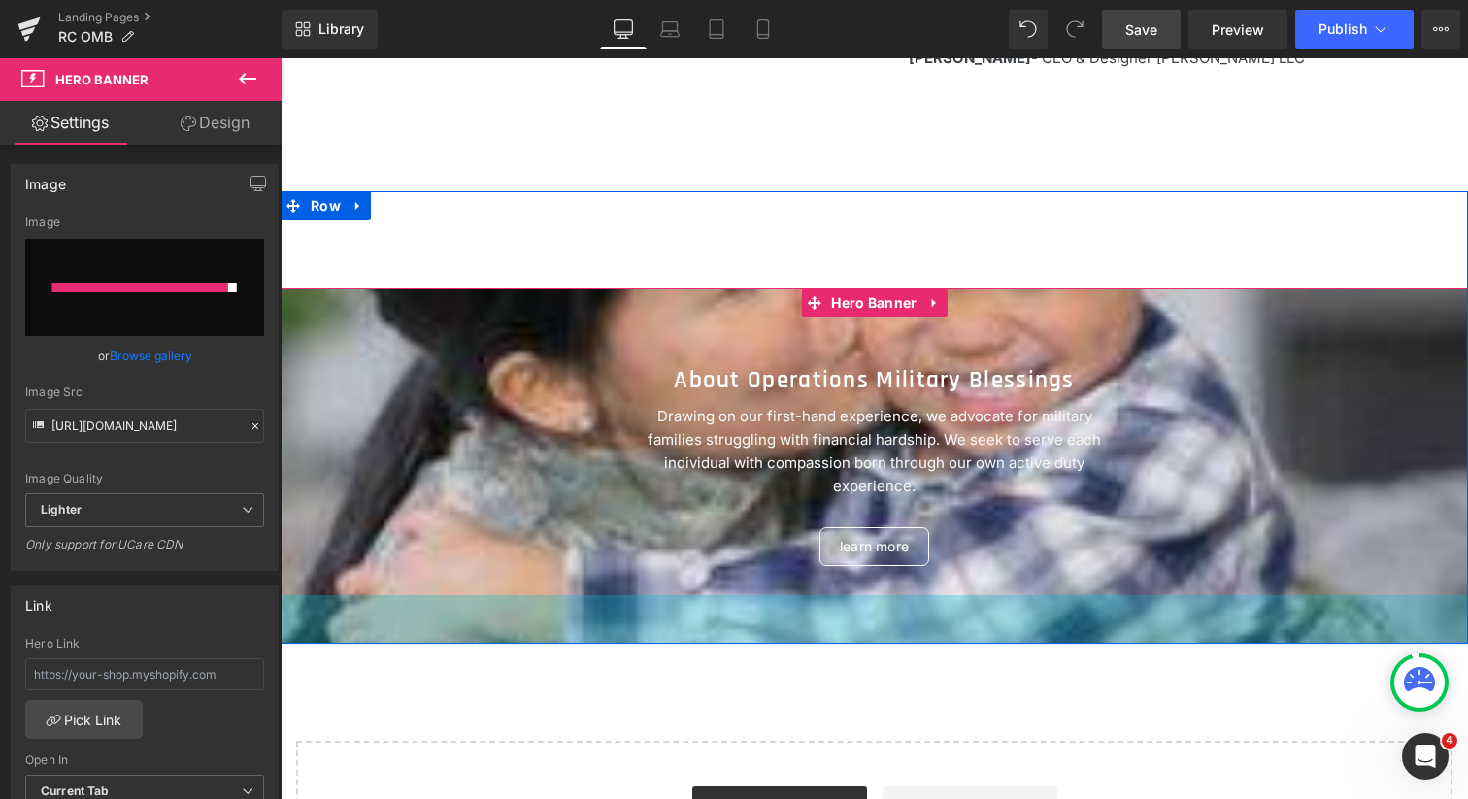
type input "[URL][DOMAIN_NAME]"
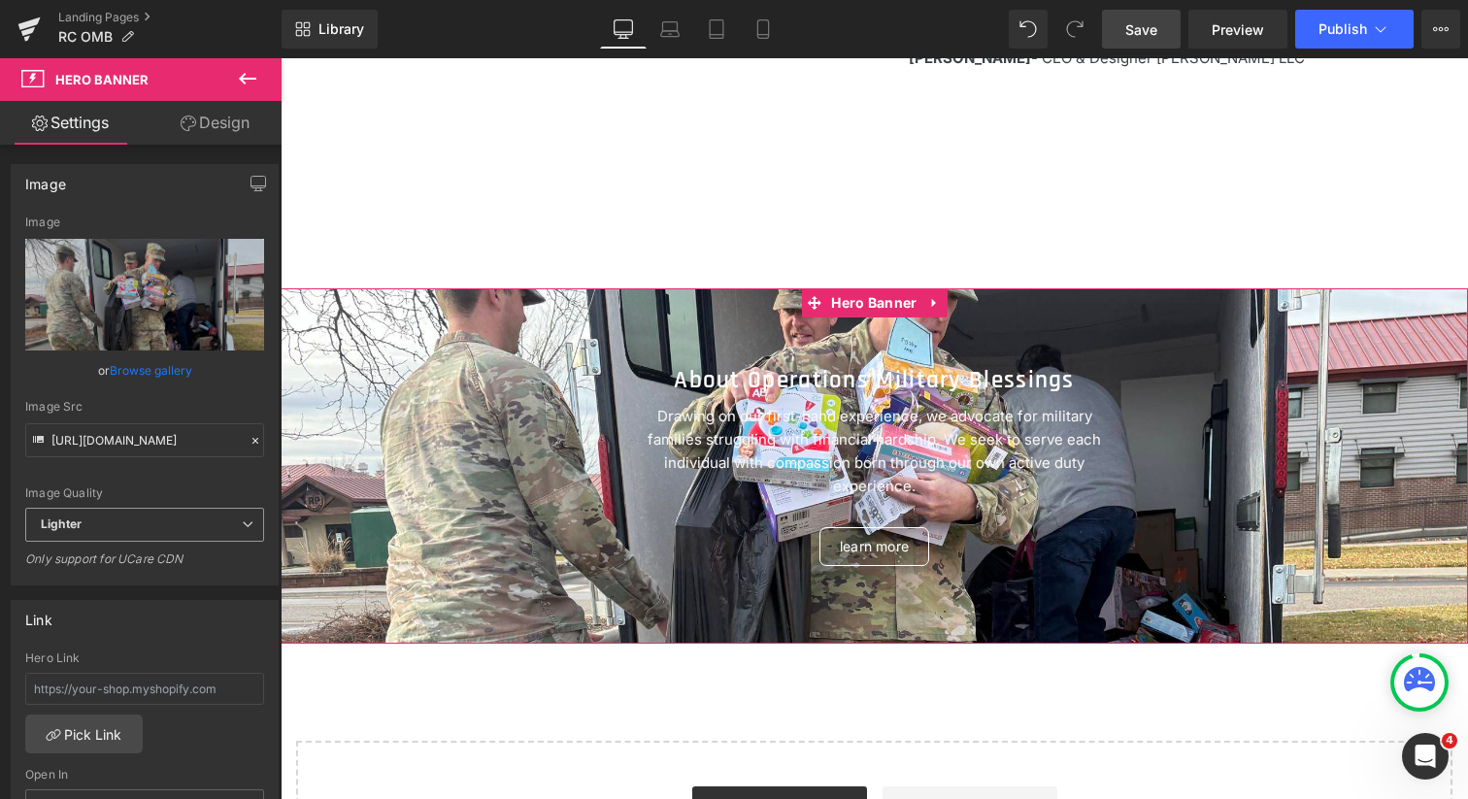
click at [175, 520] on span "Lighter" at bounding box center [144, 525] width 239 height 34
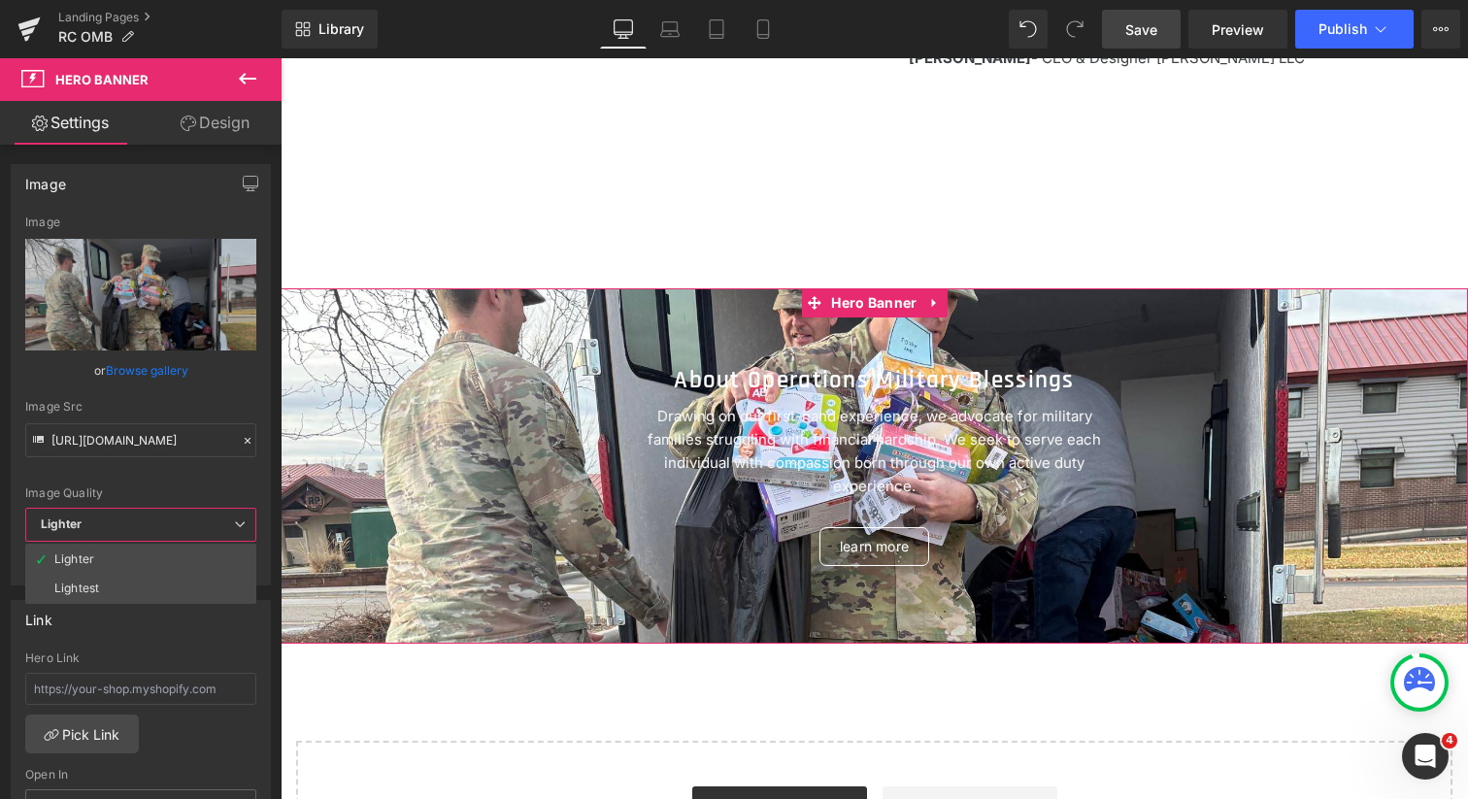
click at [150, 477] on div "Image Quality Lighter Lightest Lighter Lighter Lightest Only support for UCare …" at bounding box center [140, 362] width 231 height 292
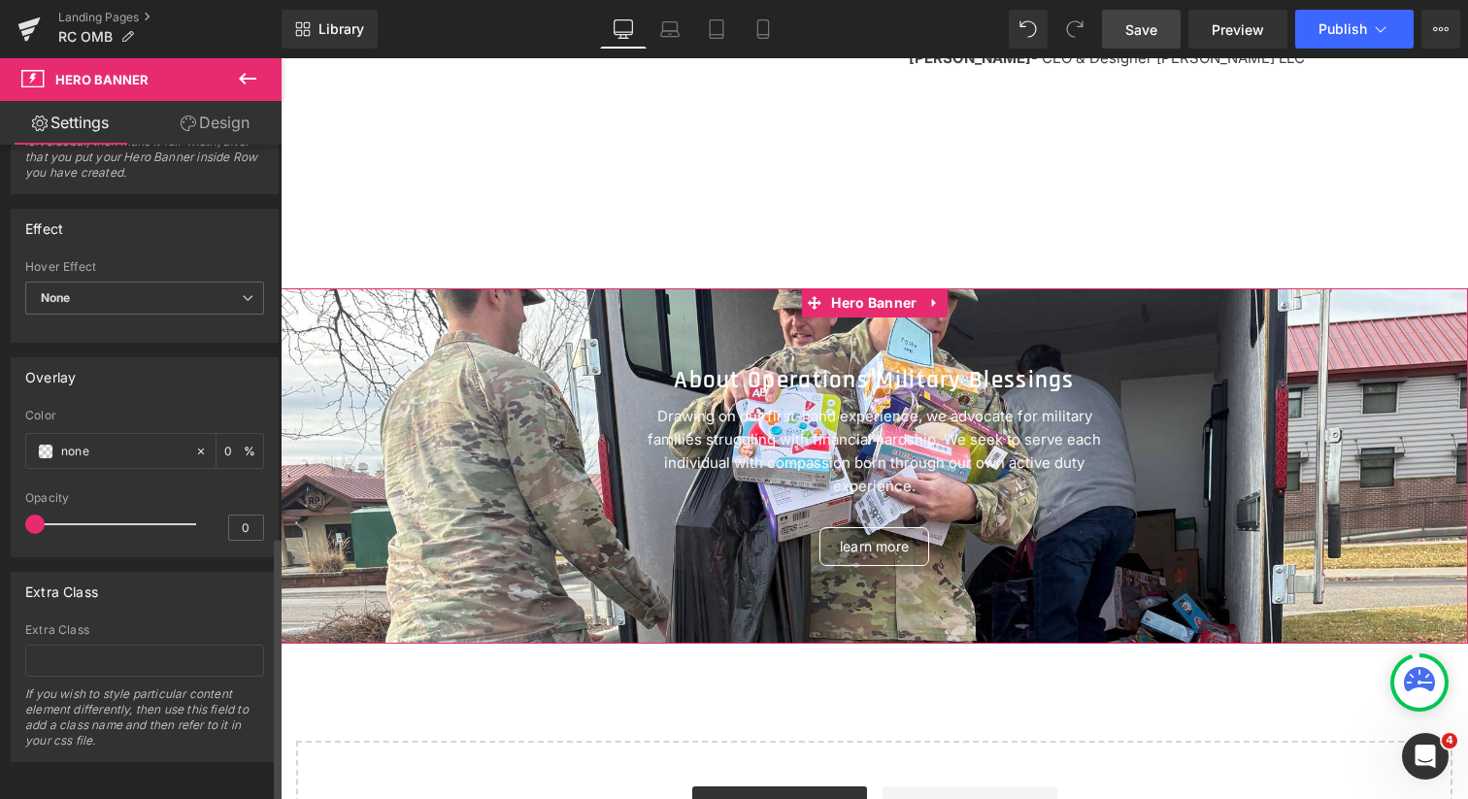
scroll to position [978, 0]
click at [194, 443] on icon at bounding box center [201, 449] width 14 height 14
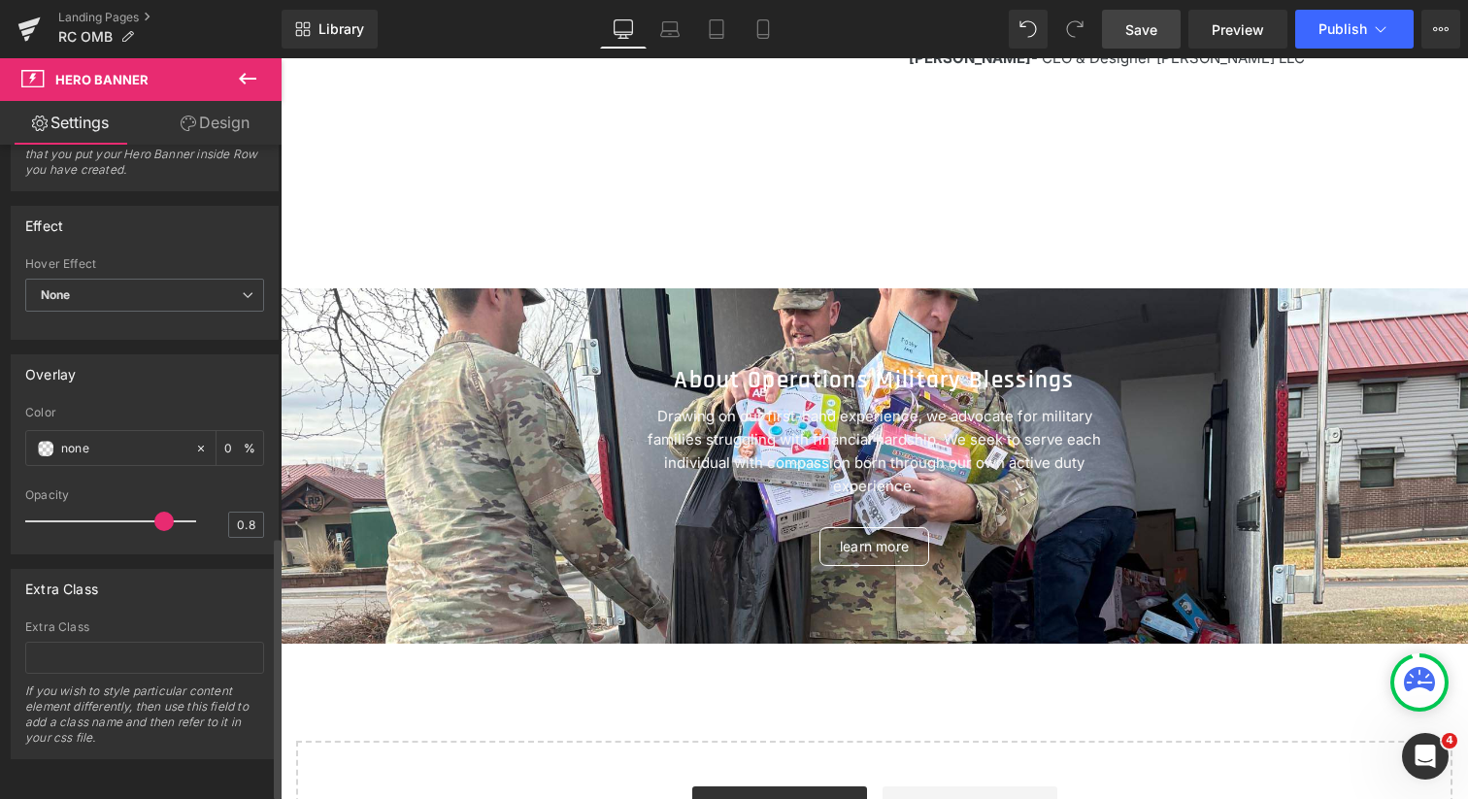
type input "0.7"
drag, startPoint x: 37, startPoint y: 513, endPoint x: 5, endPoint y: 513, distance: 32.0
click at [5, 513] on div "Overlay none Color none 0 % 0.7 Opacity 0.7" at bounding box center [145, 447] width 290 height 215
click at [48, 448] on span at bounding box center [46, 449] width 16 height 16
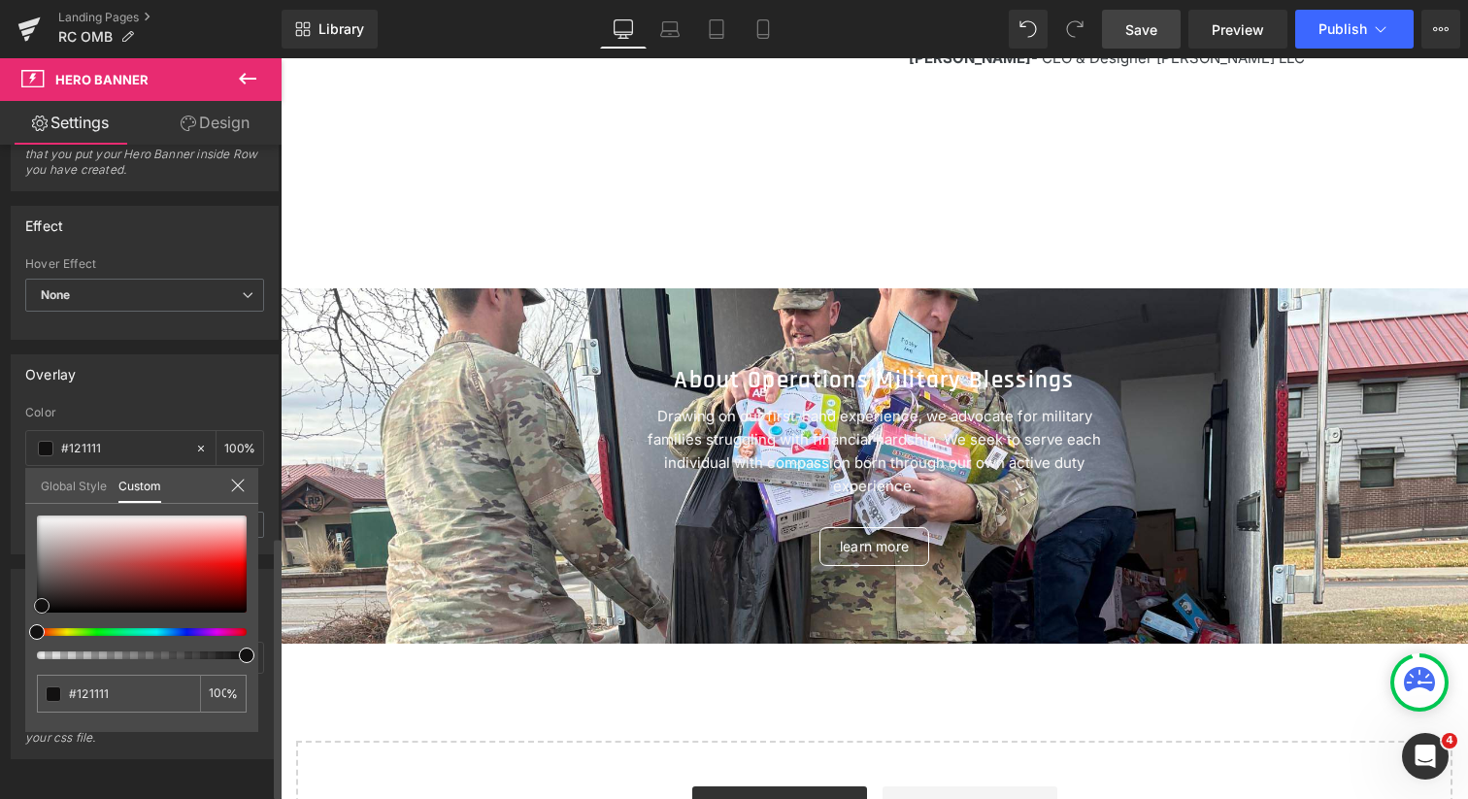
click at [42, 603] on span at bounding box center [42, 606] width 16 height 16
drag, startPoint x: 42, startPoint y: 603, endPoint x: 39, endPoint y: 613, distance: 10.1
click at [39, 613] on span at bounding box center [39, 613] width 16 height 16
click at [83, 486] on link "Global Style" at bounding box center [74, 484] width 66 height 33
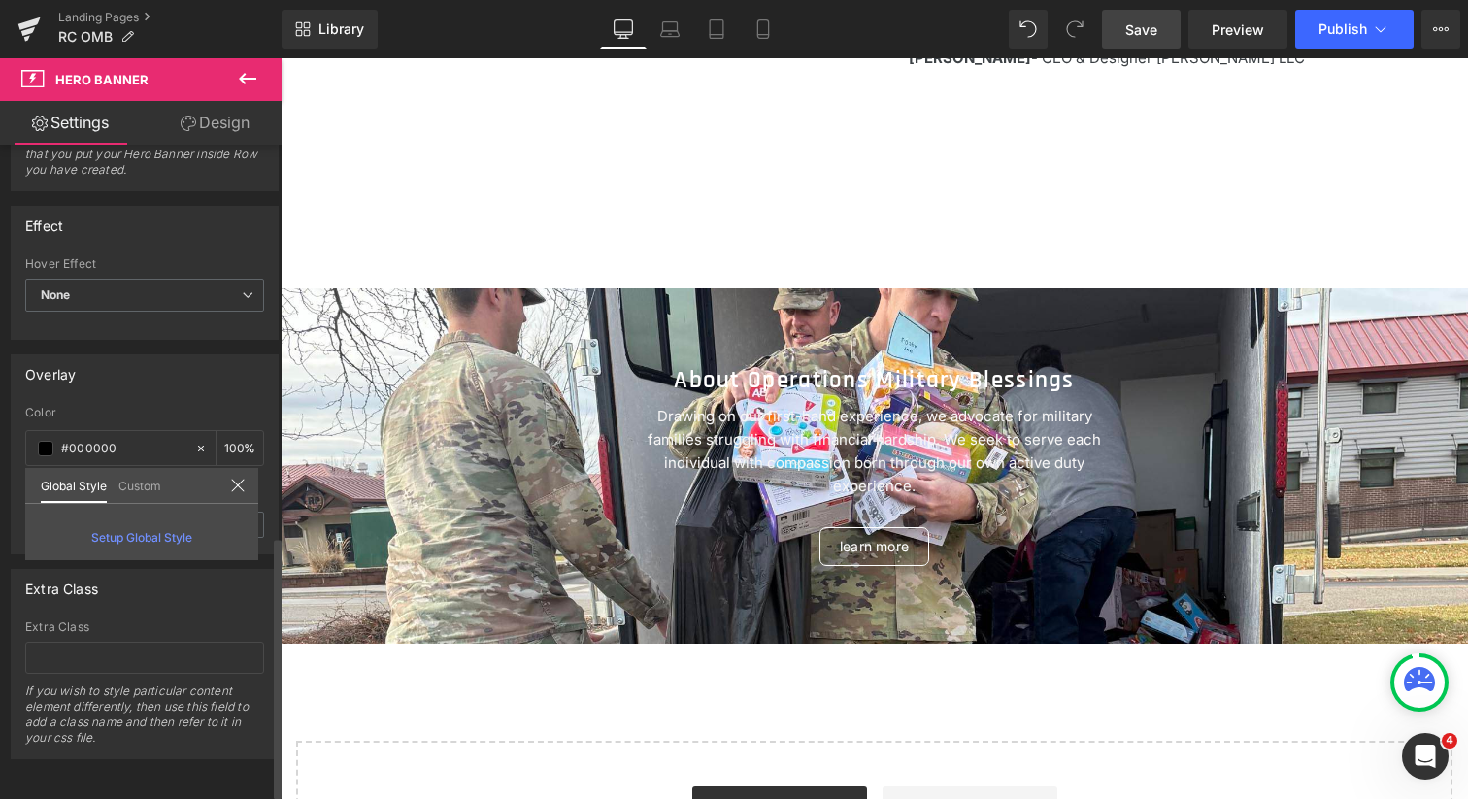
click at [239, 485] on icon at bounding box center [238, 486] width 16 height 16
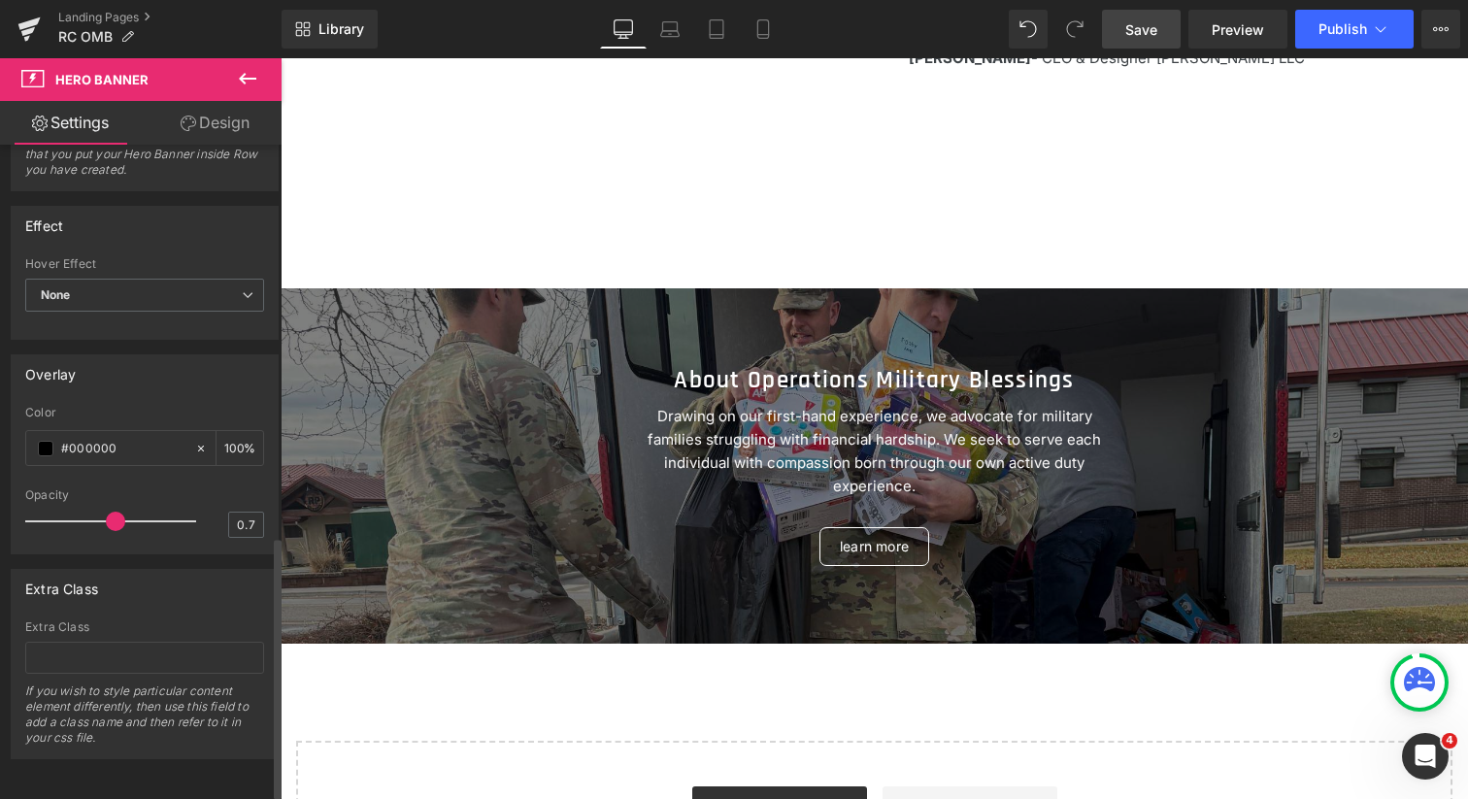
drag, startPoint x: 39, startPoint y: 518, endPoint x: 121, endPoint y: 510, distance: 82.9
click at [121, 510] on div at bounding box center [115, 521] width 161 height 39
click at [1120, 32] on link "Save" at bounding box center [1141, 29] width 79 height 39
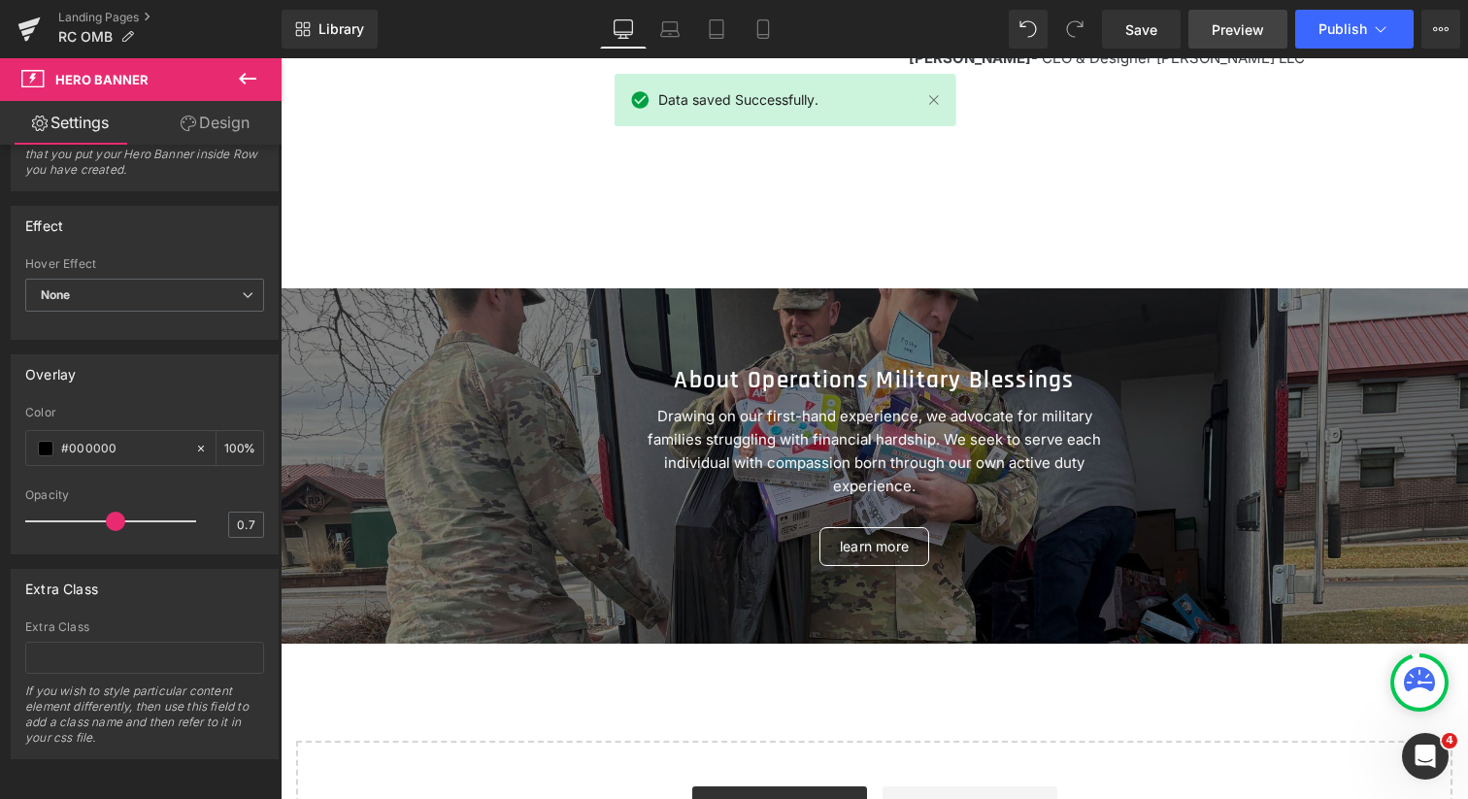
click at [1241, 32] on span "Preview" at bounding box center [1238, 29] width 52 height 20
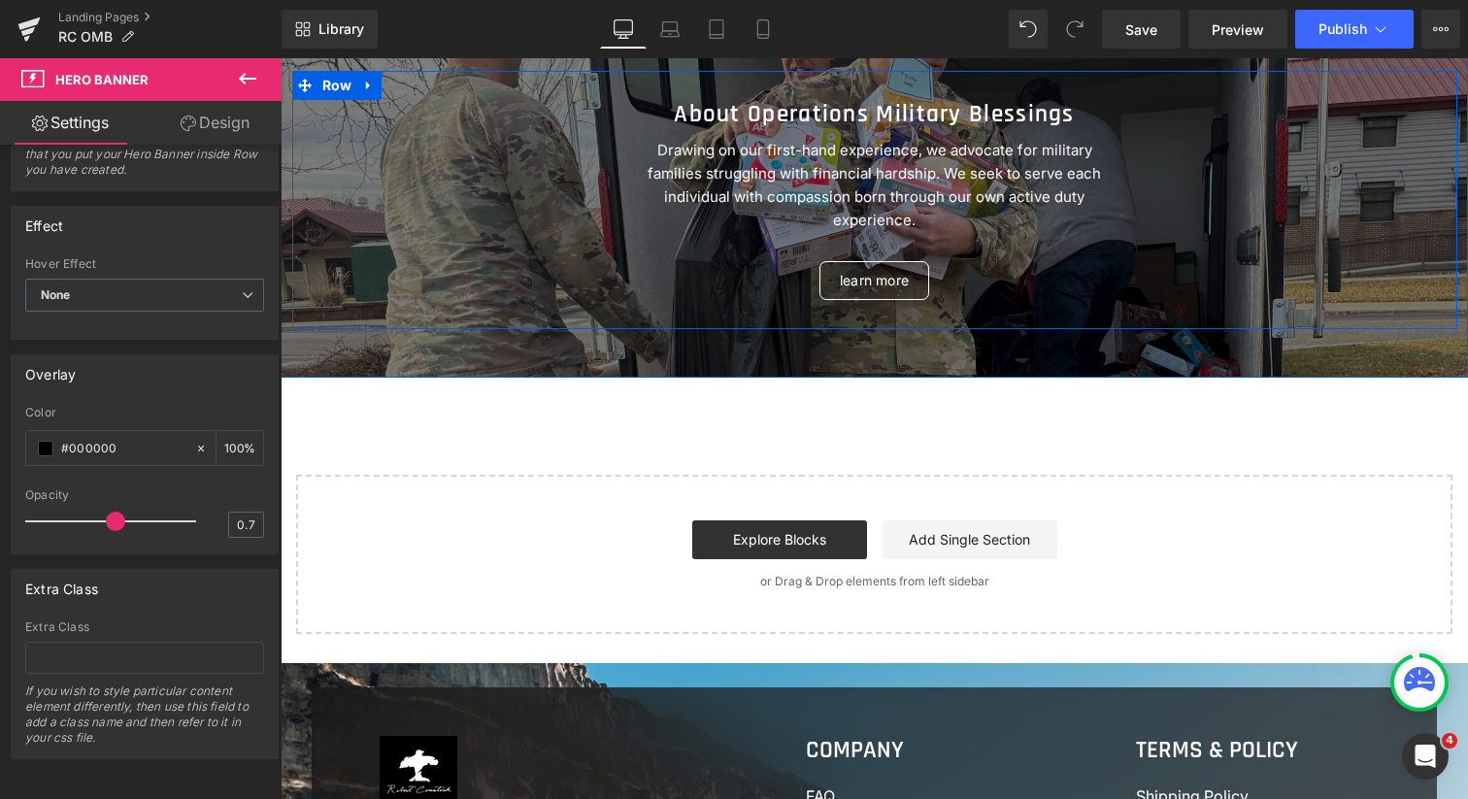
scroll to position [2179, 0]
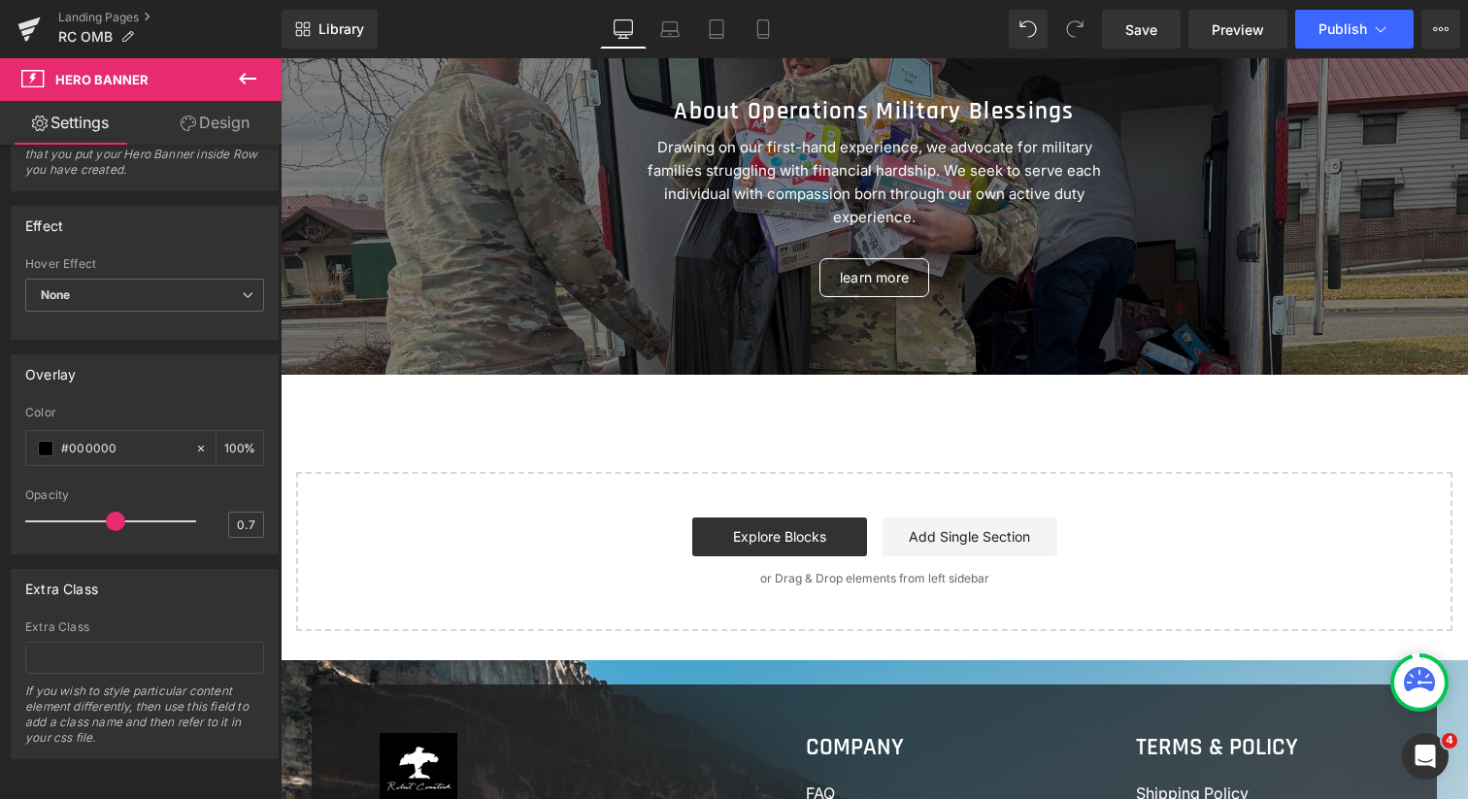
click at [247, 77] on icon at bounding box center [247, 78] width 23 height 23
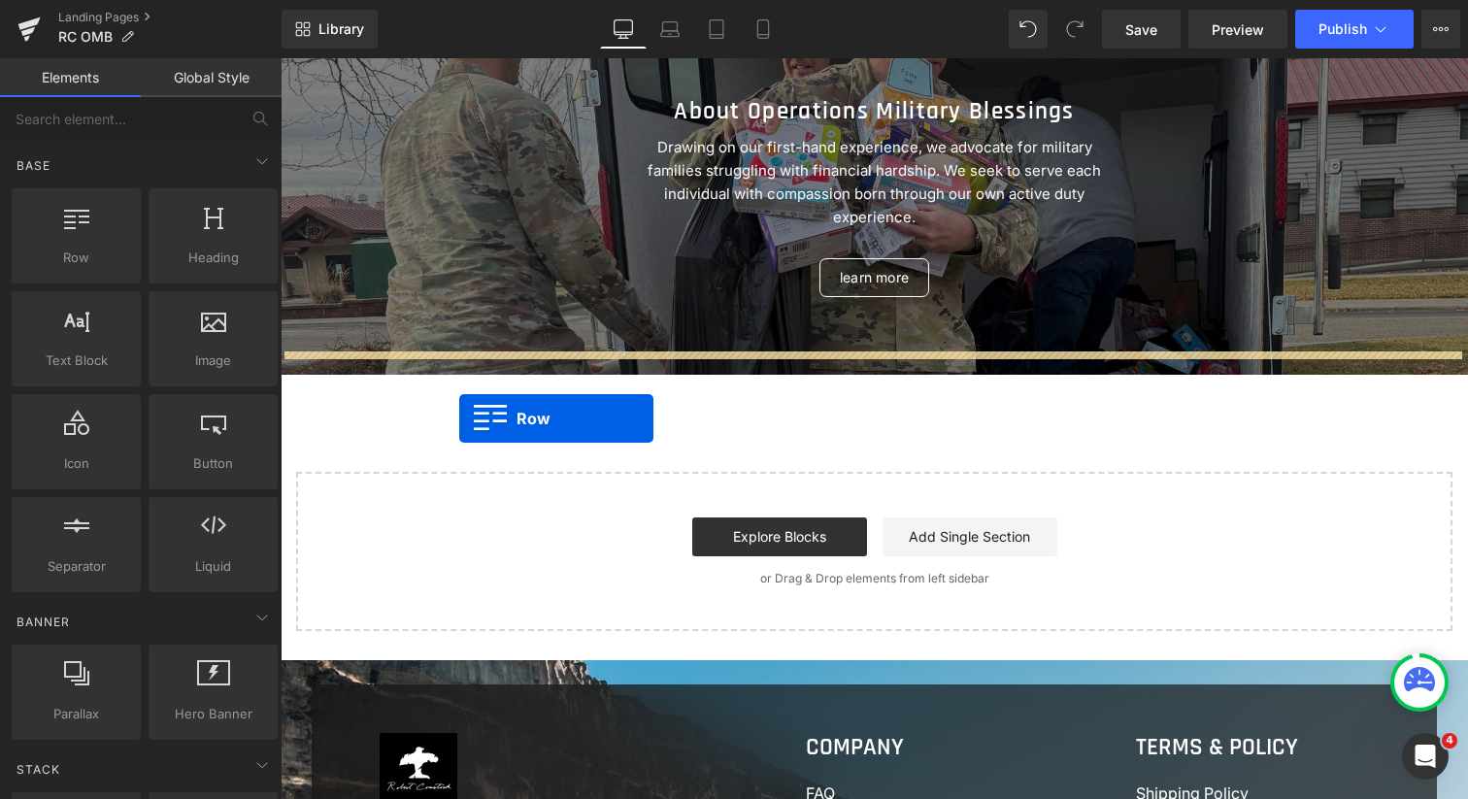
drag, startPoint x: 373, startPoint y: 302, endPoint x: 459, endPoint y: 419, distance: 145.1
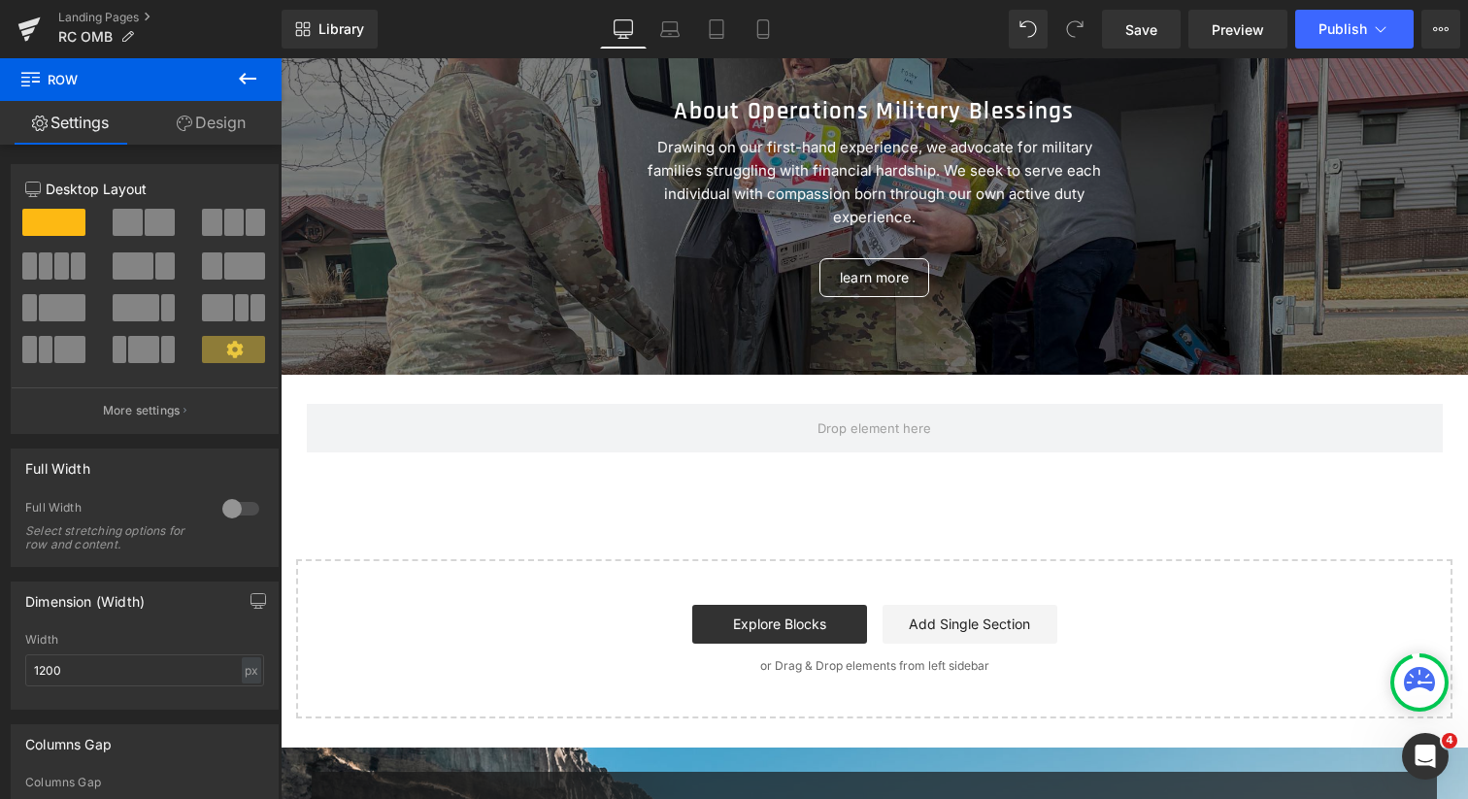
click at [249, 75] on icon at bounding box center [247, 78] width 23 height 23
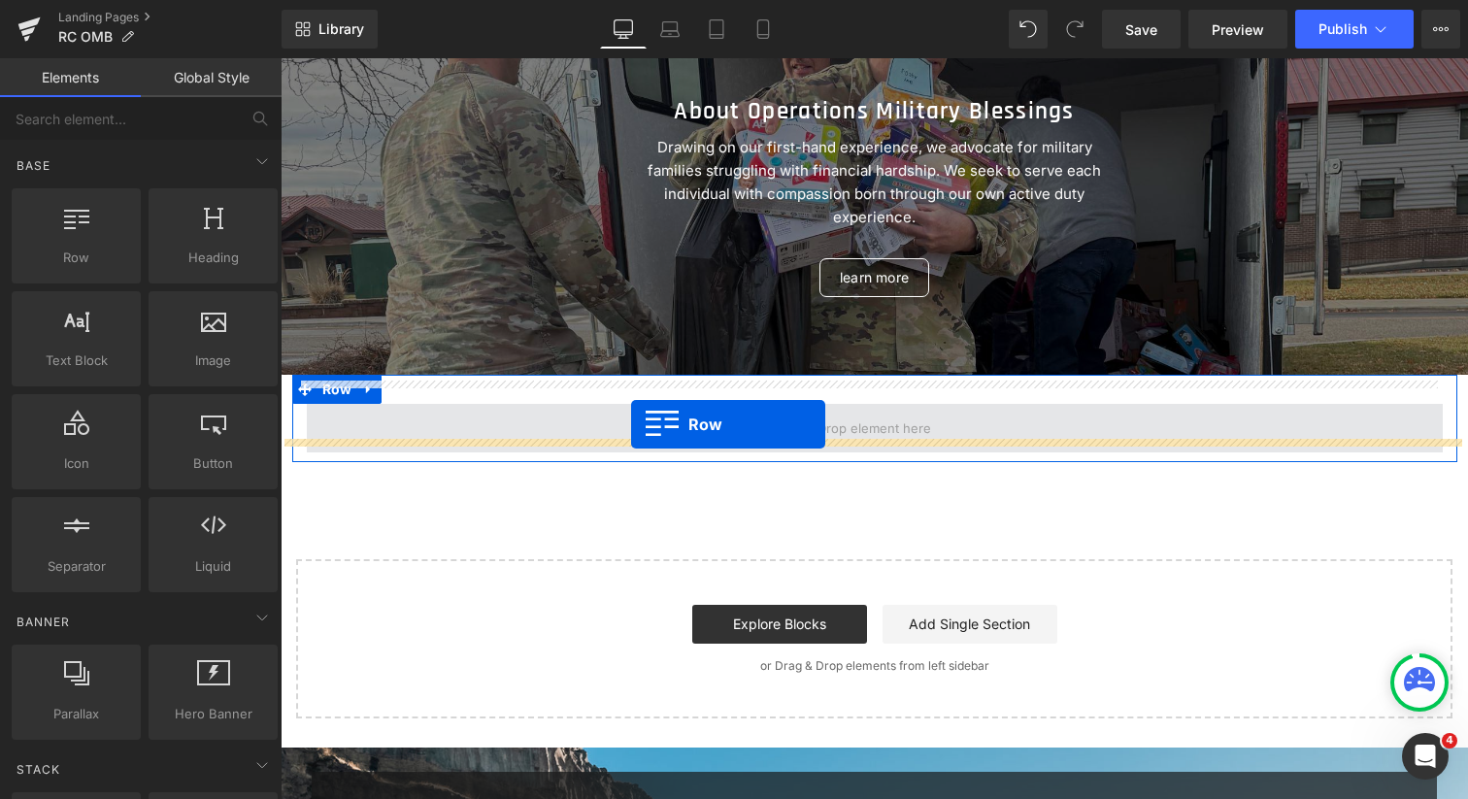
drag, startPoint x: 354, startPoint y: 269, endPoint x: 631, endPoint y: 424, distance: 317.4
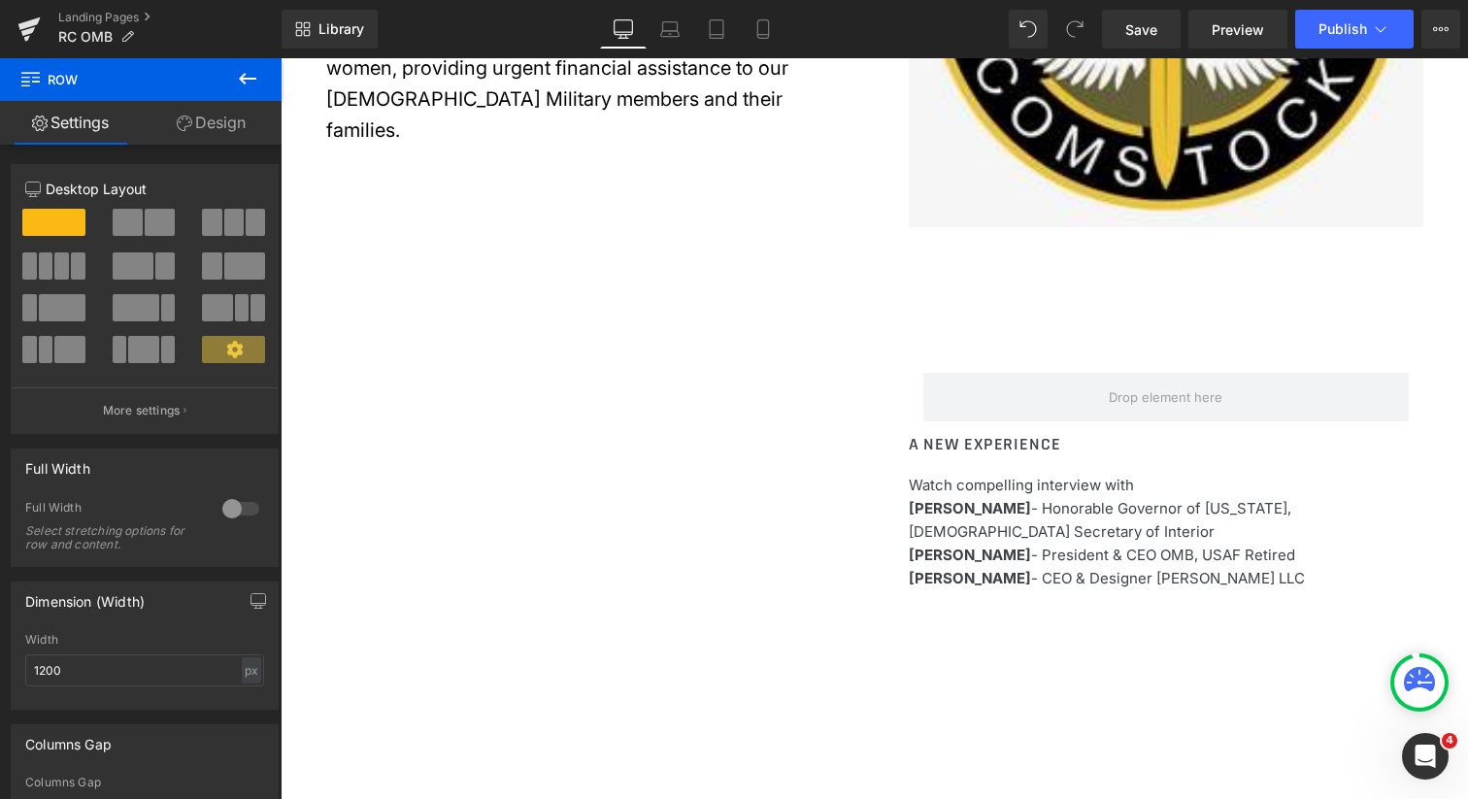
scroll to position [1400, 0]
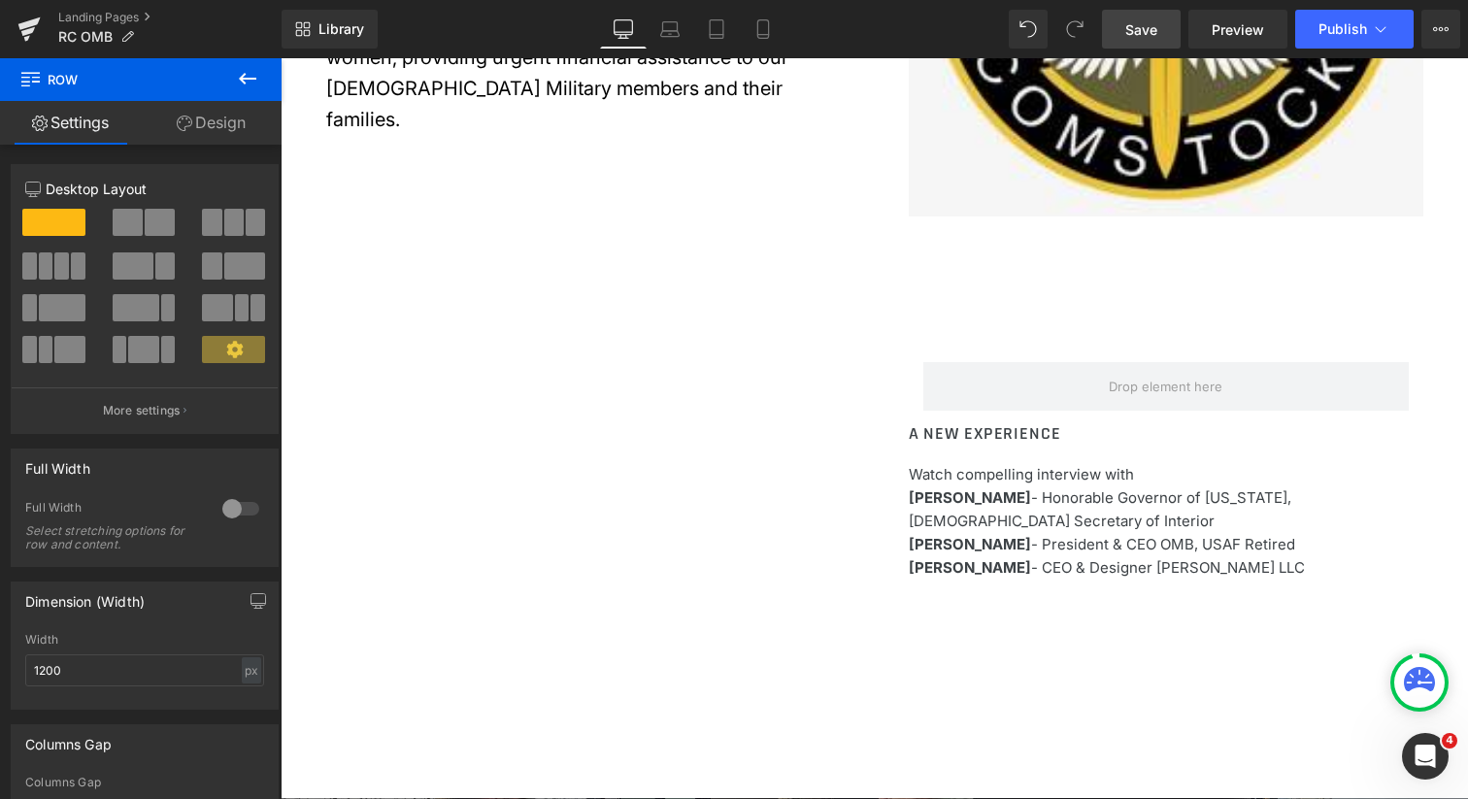
click at [1156, 29] on span "Save" at bounding box center [1141, 29] width 32 height 20
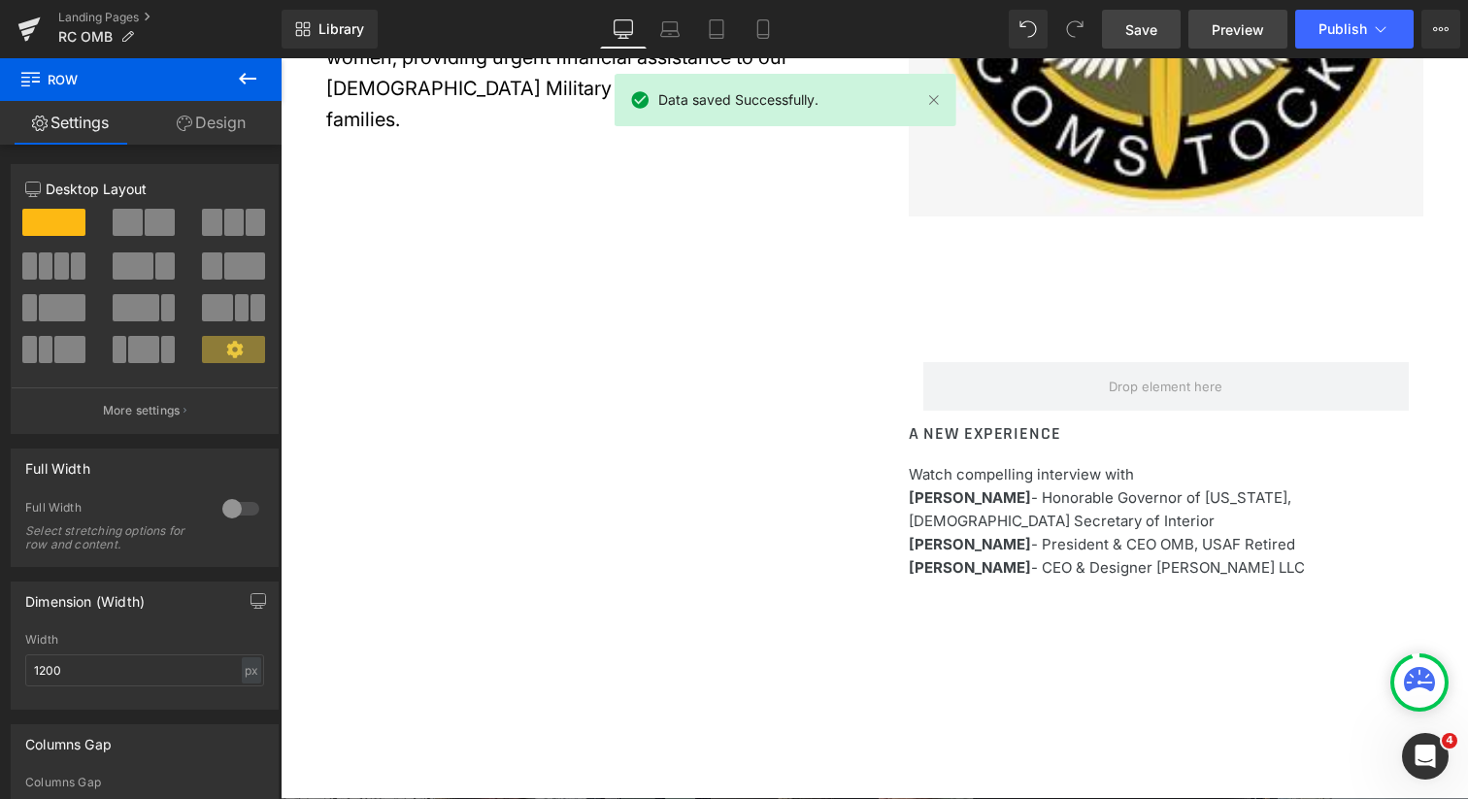
click at [1225, 29] on span "Preview" at bounding box center [1238, 29] width 52 height 20
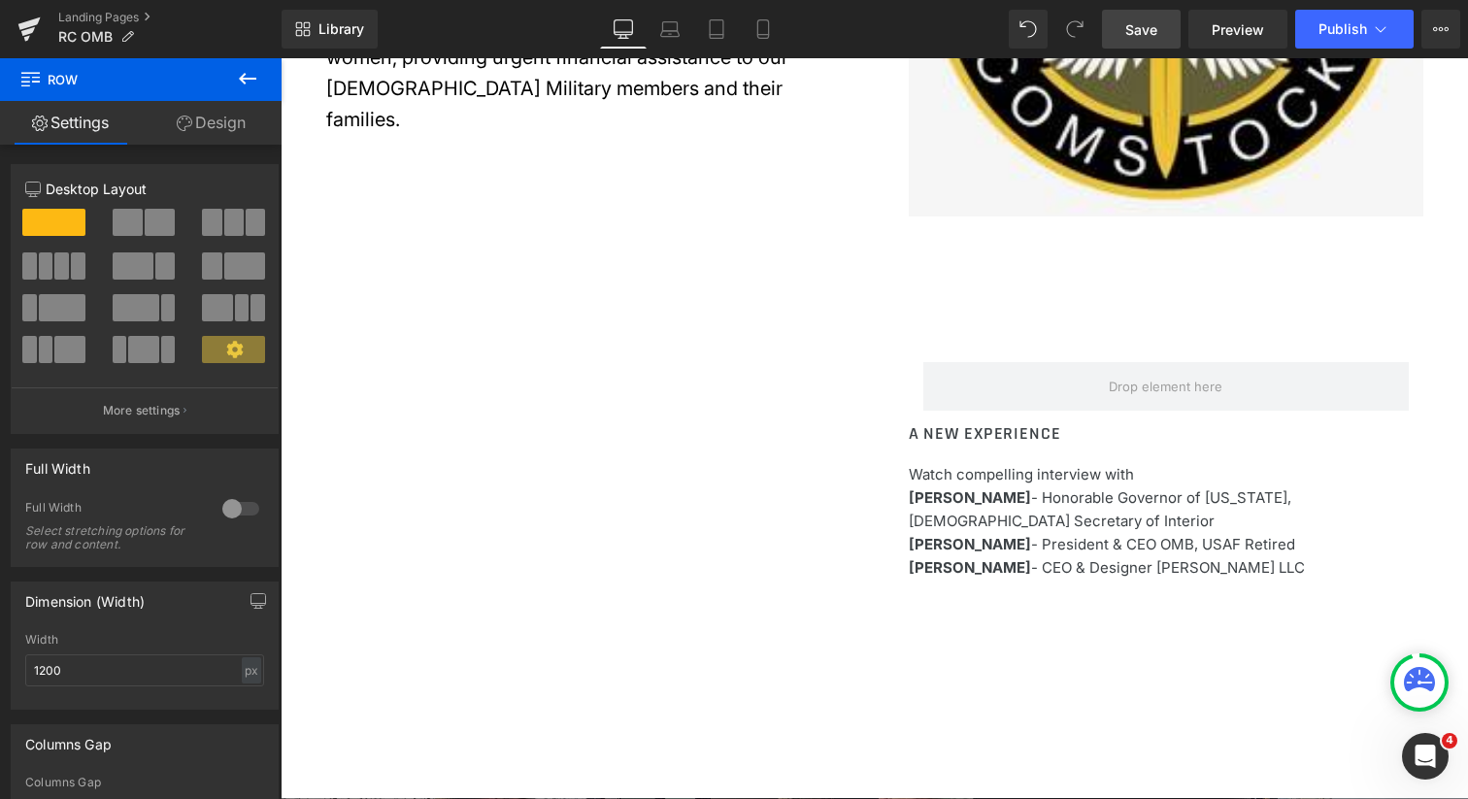
click at [236, 81] on icon at bounding box center [247, 78] width 23 height 23
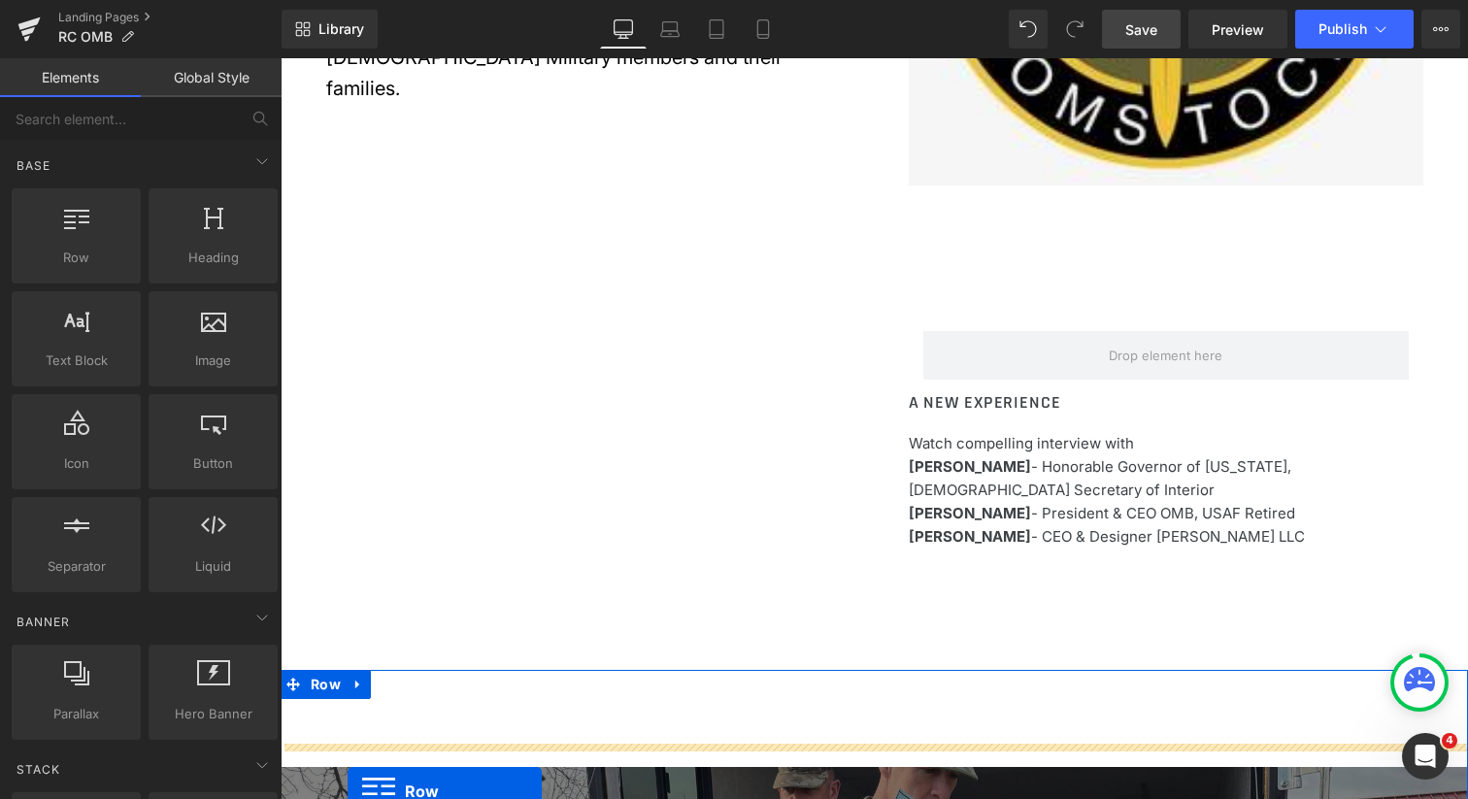
scroll to position [1433, 0]
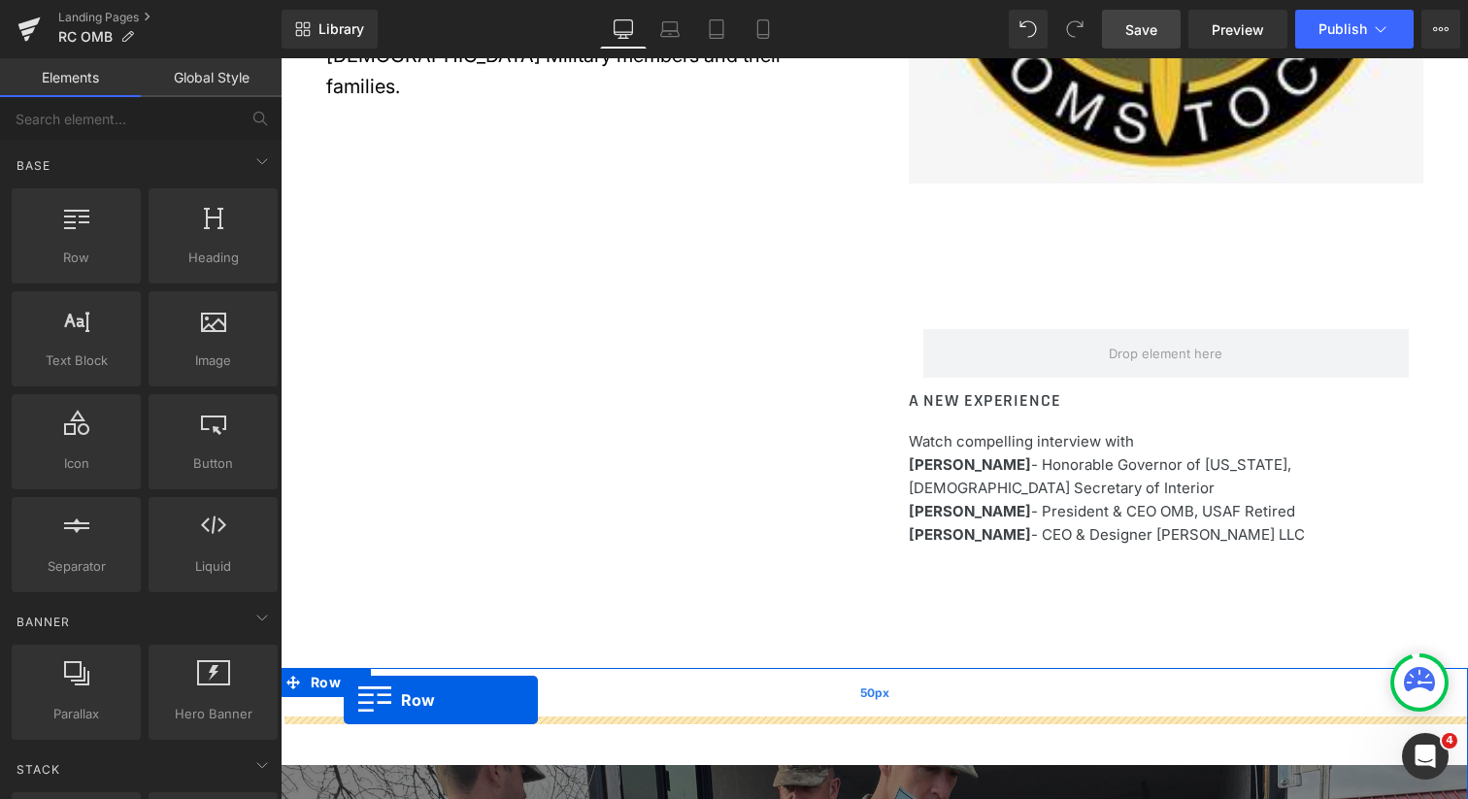
drag, startPoint x: 353, startPoint y: 295, endPoint x: 343, endPoint y: 699, distance: 404.1
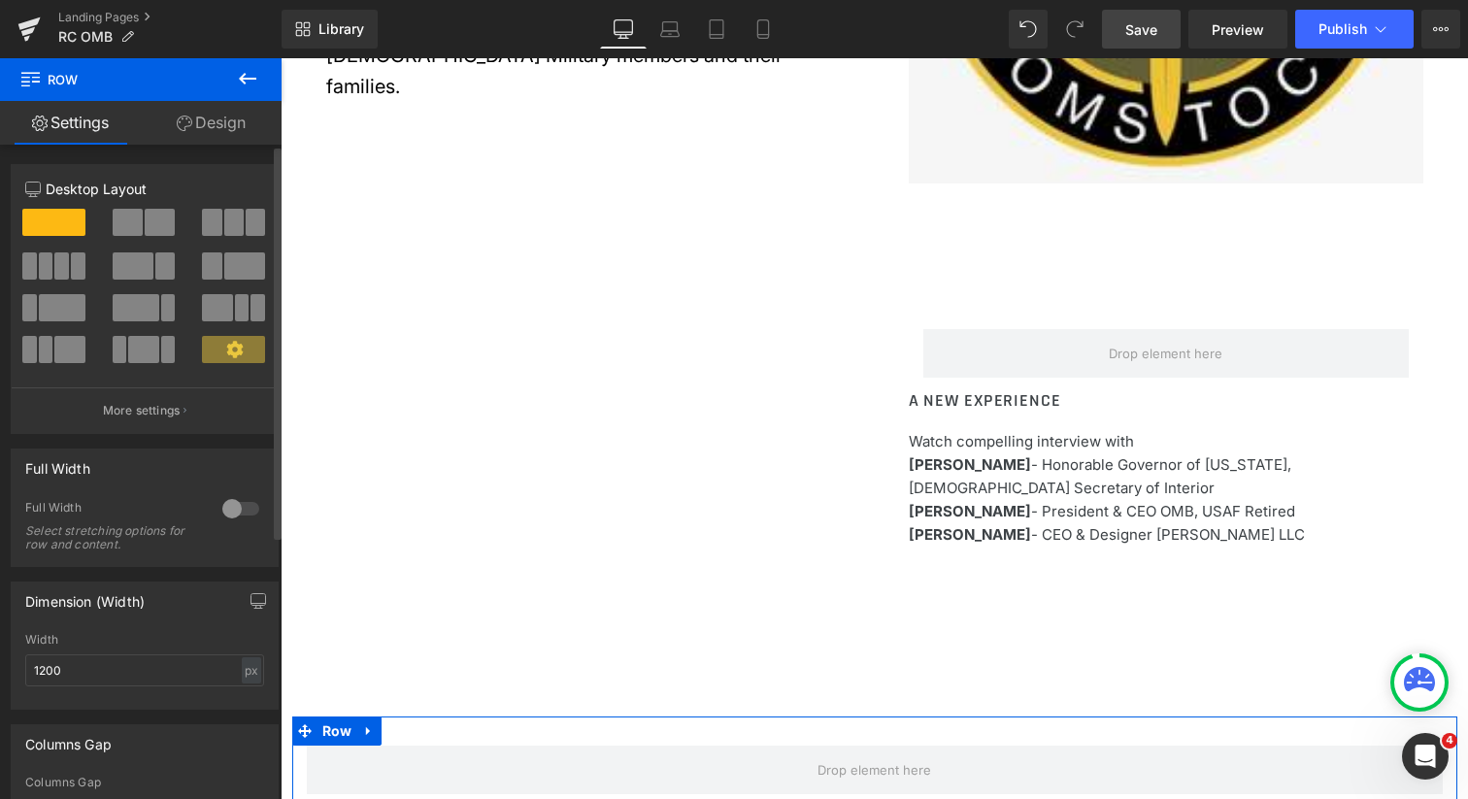
click at [152, 229] on span at bounding box center [160, 222] width 30 height 27
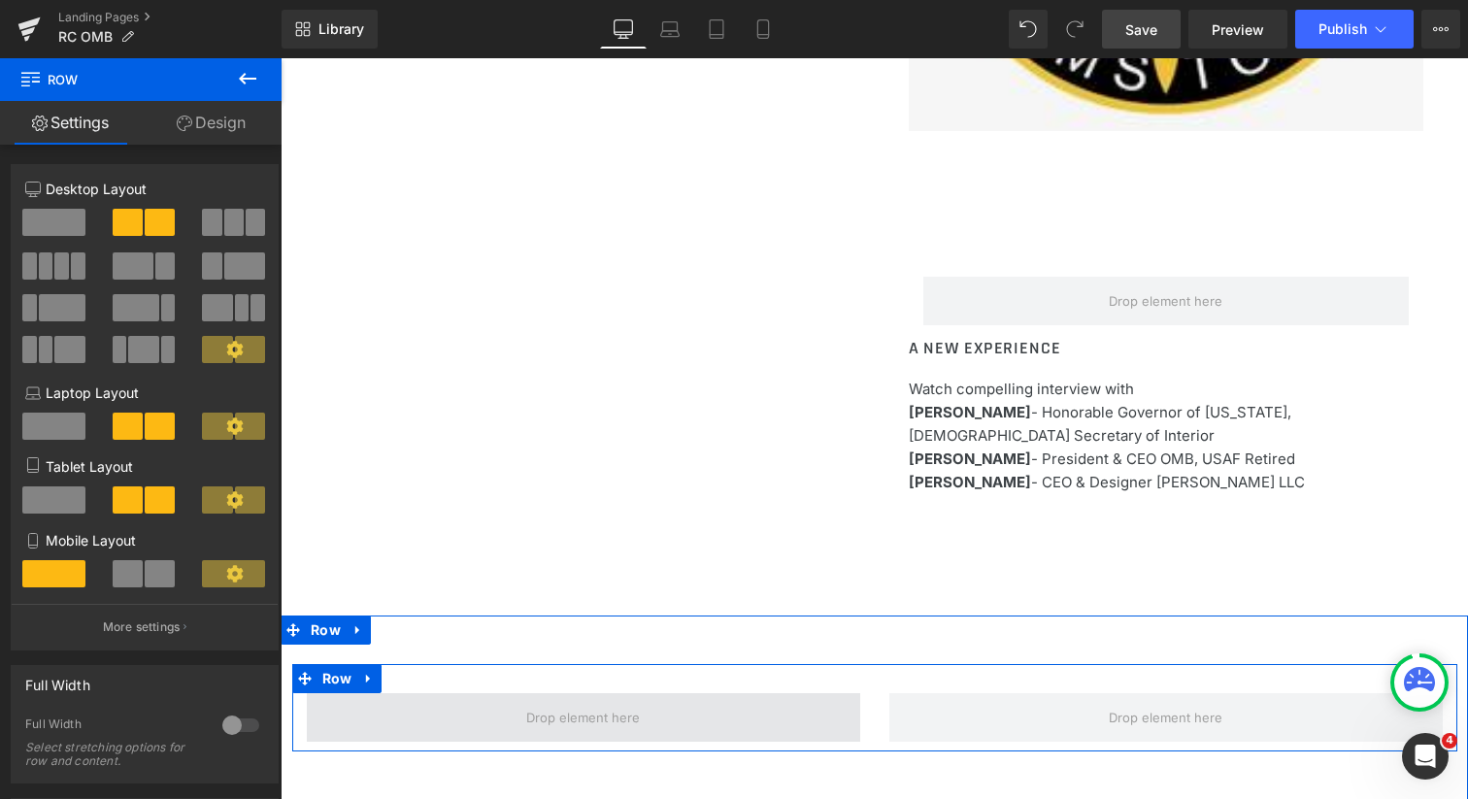
scroll to position [1491, 0]
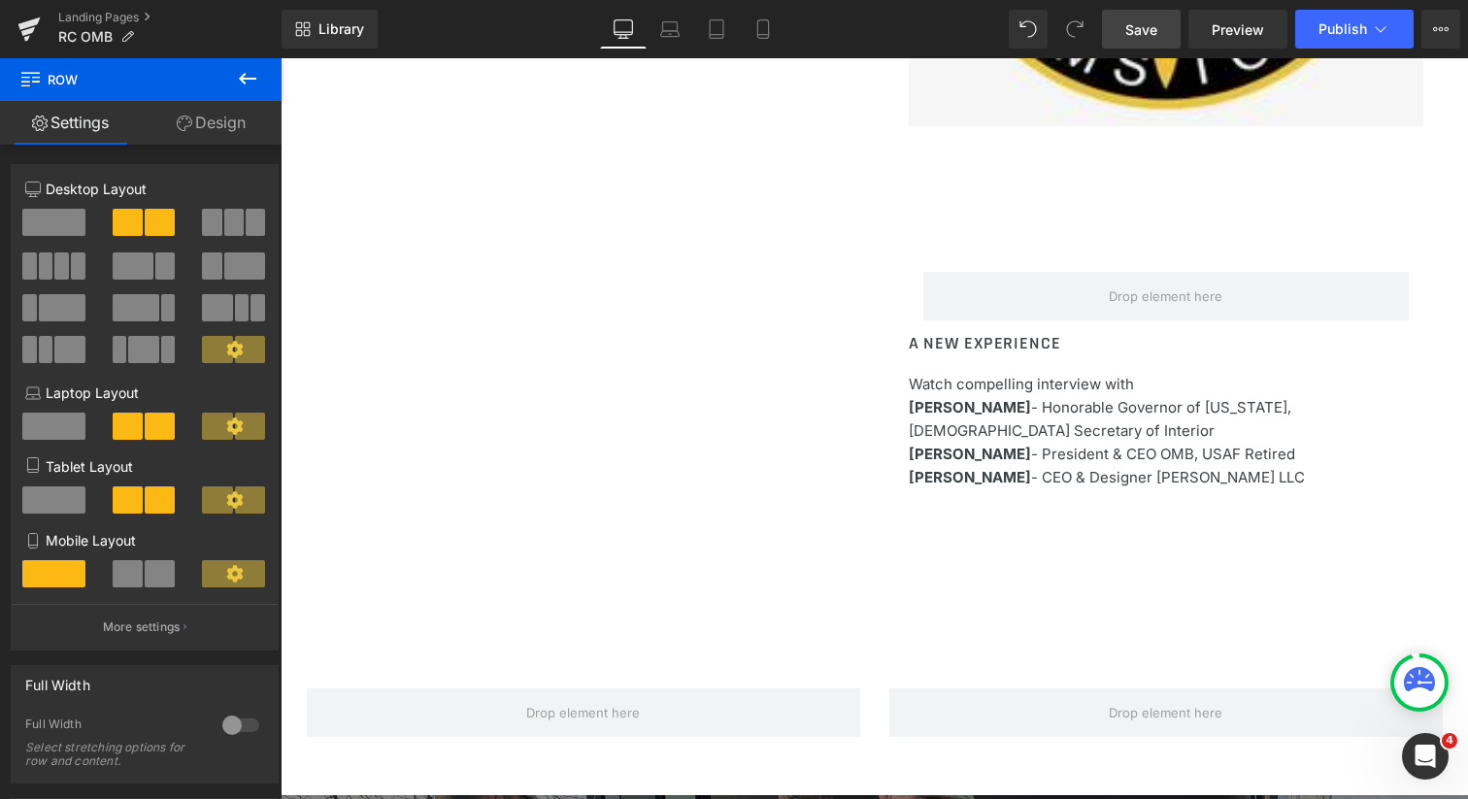
click at [242, 75] on icon at bounding box center [247, 78] width 23 height 23
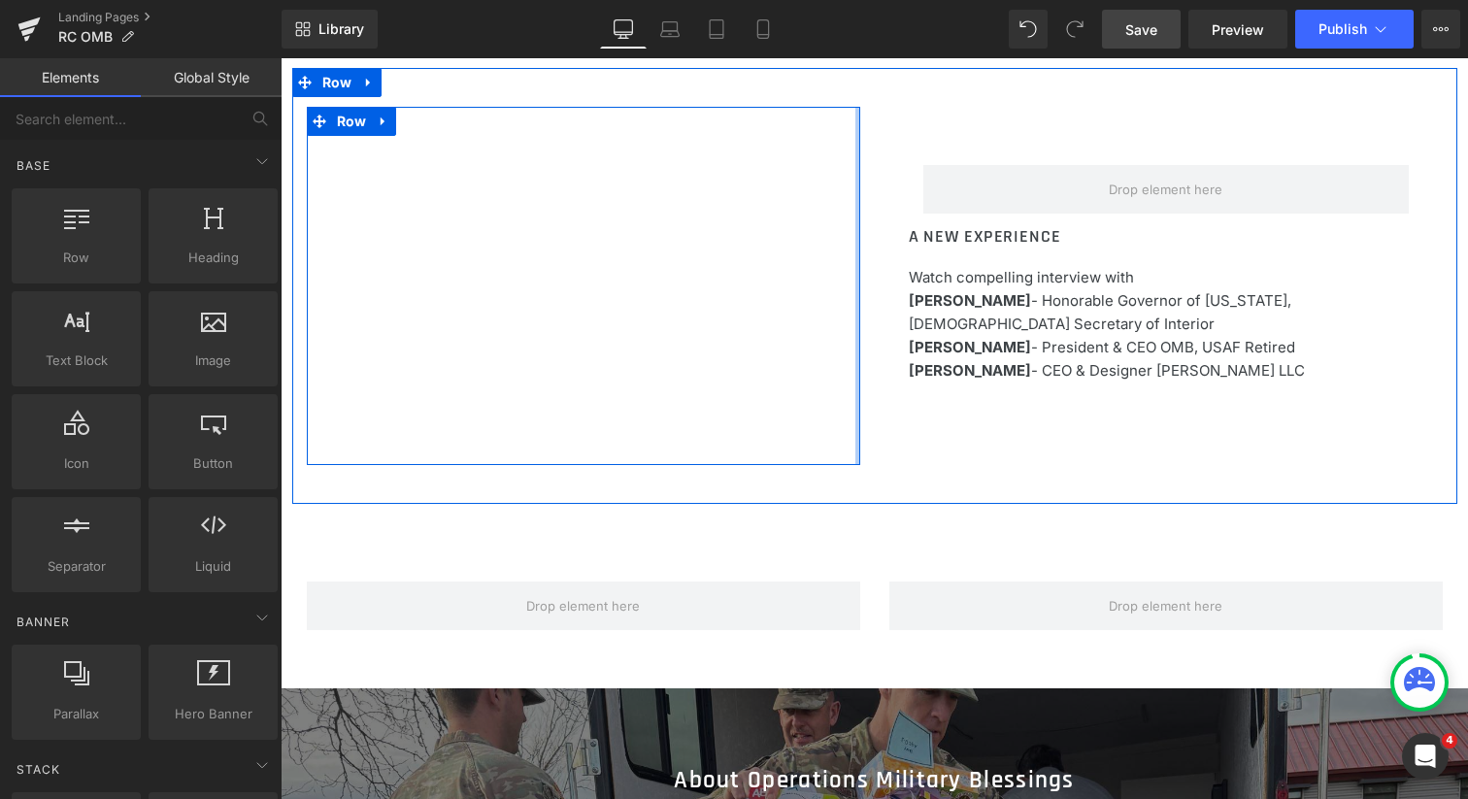
scroll to position [1614, 0]
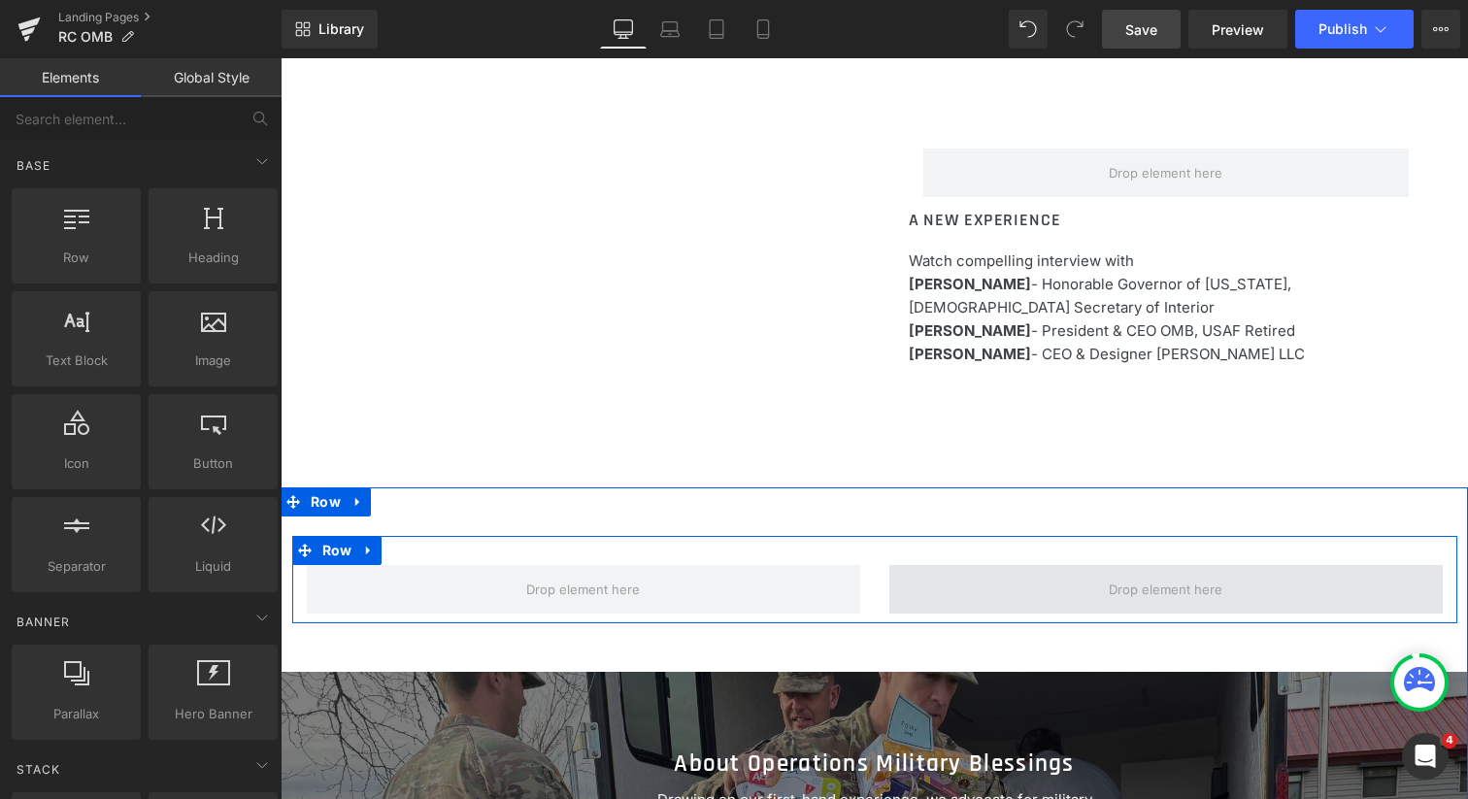
click at [1047, 584] on span at bounding box center [1165, 589] width 553 height 49
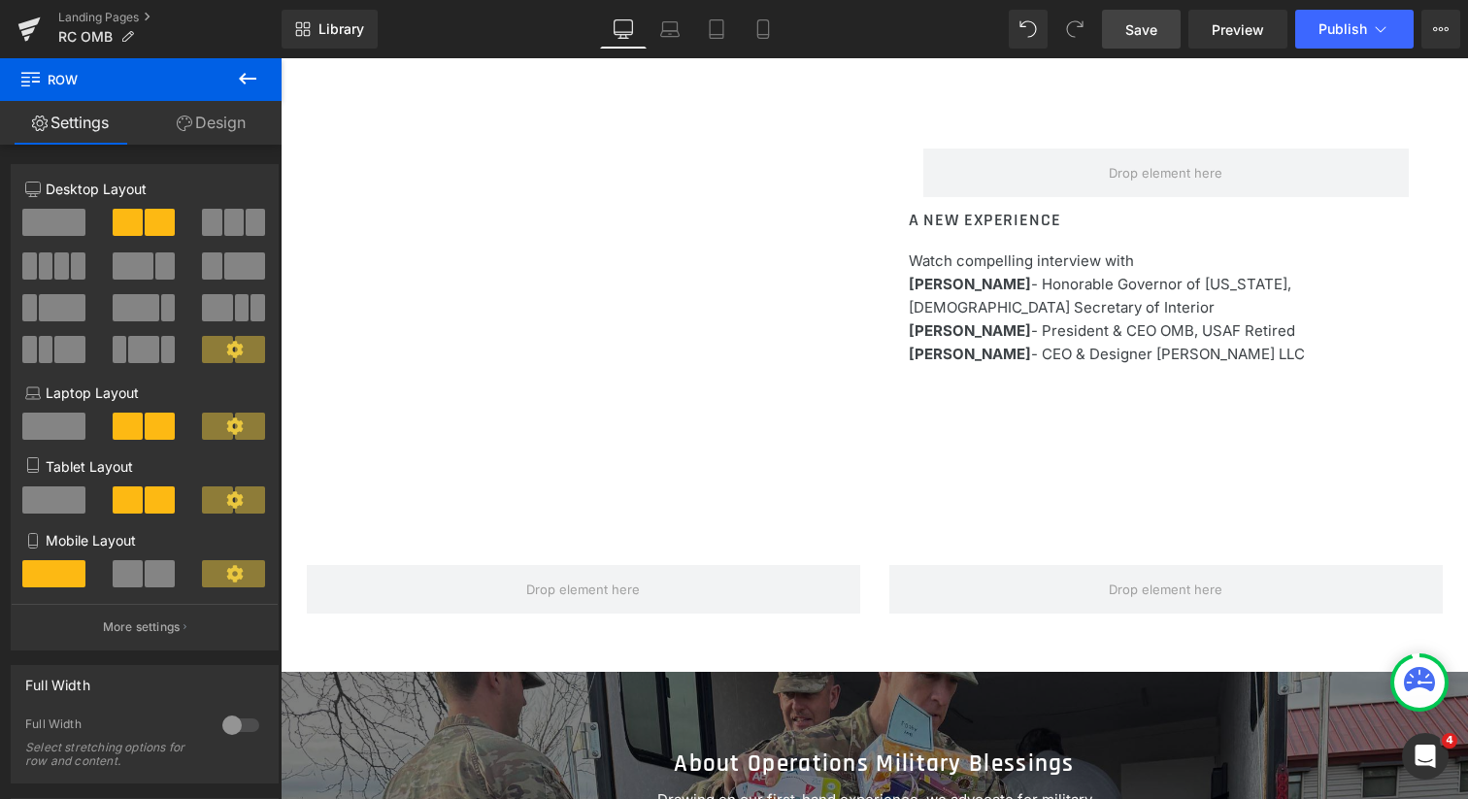
click at [251, 75] on icon at bounding box center [247, 78] width 23 height 23
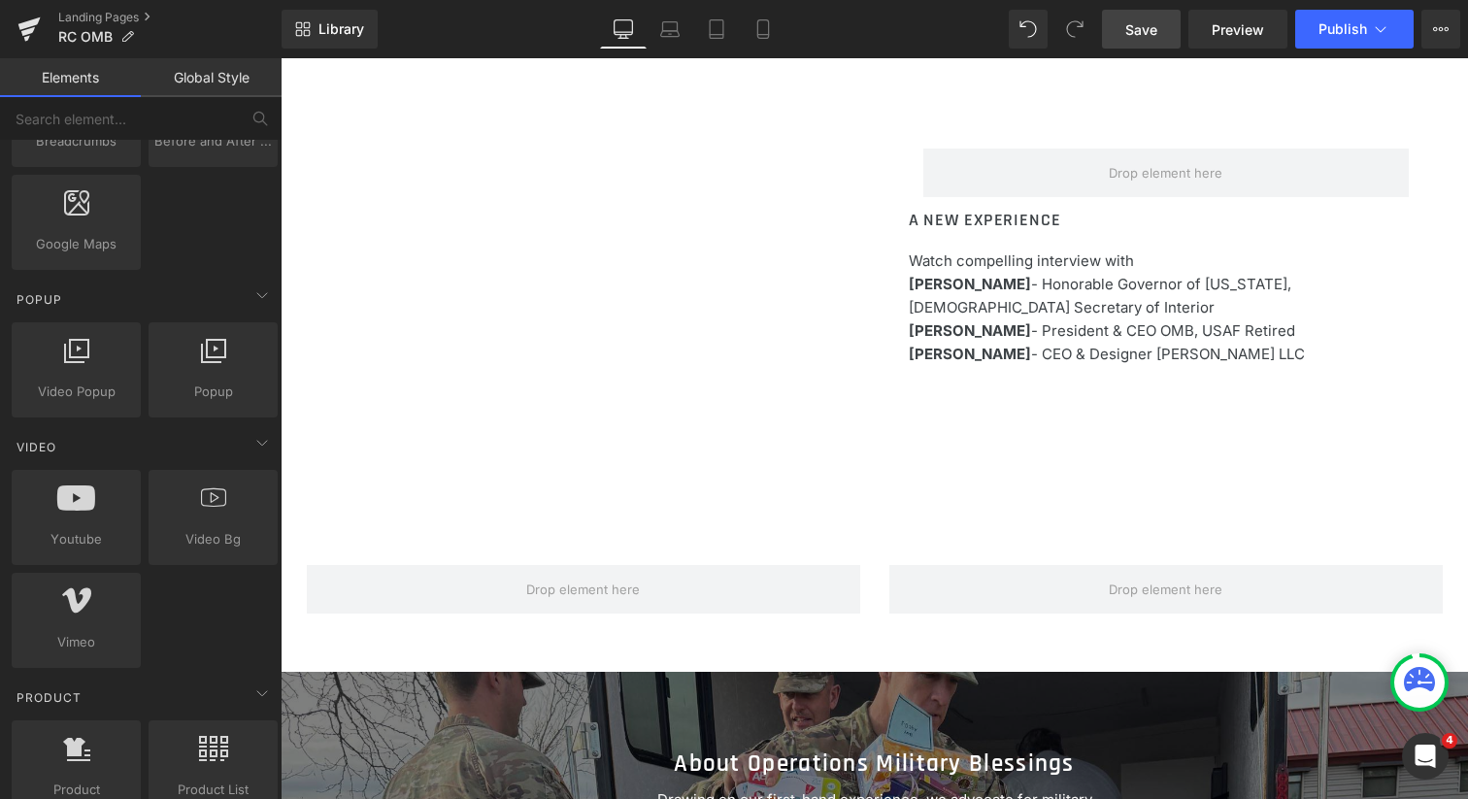
scroll to position [1126, 0]
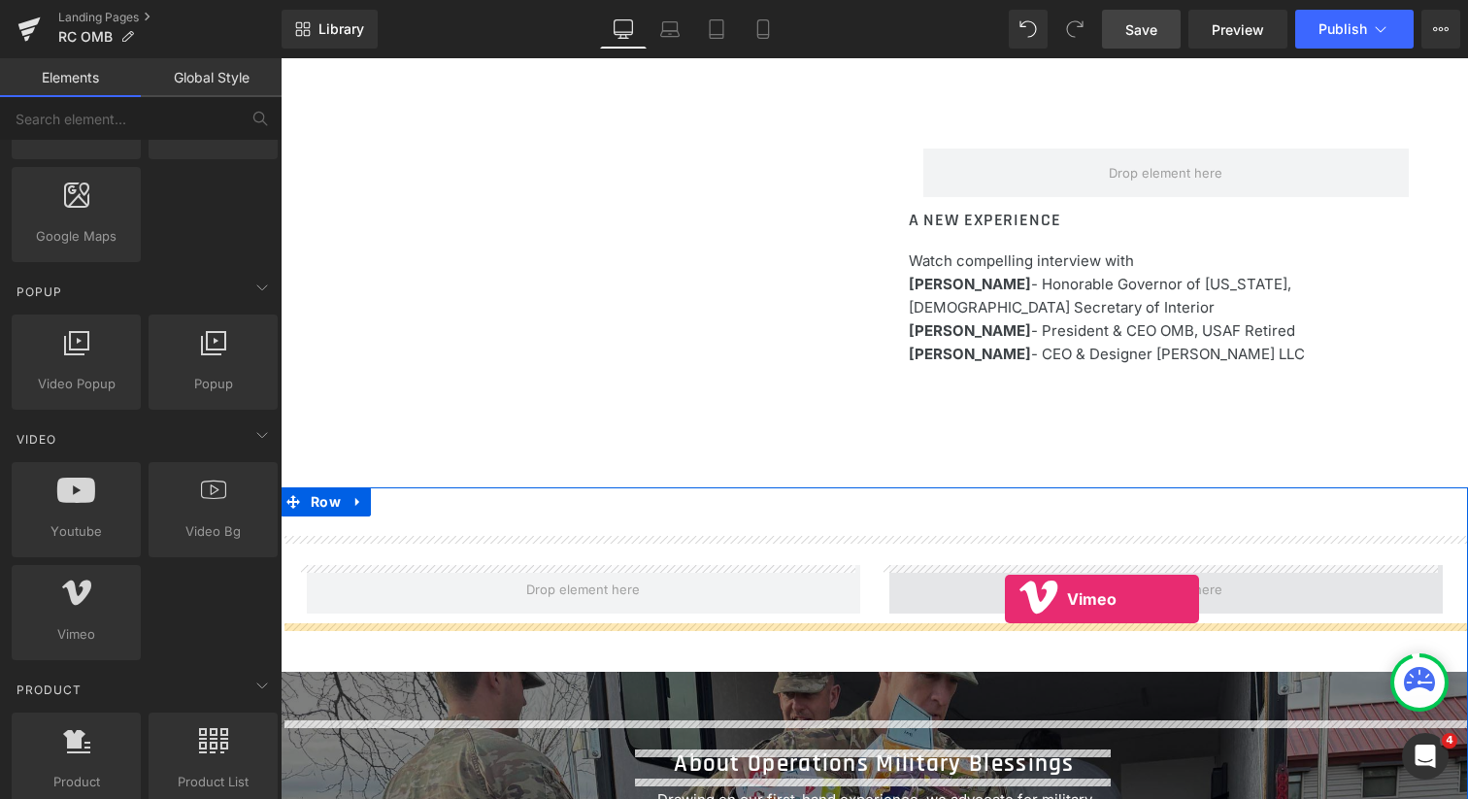
drag, startPoint x: 360, startPoint y: 680, endPoint x: 1005, endPoint y: 599, distance: 649.8
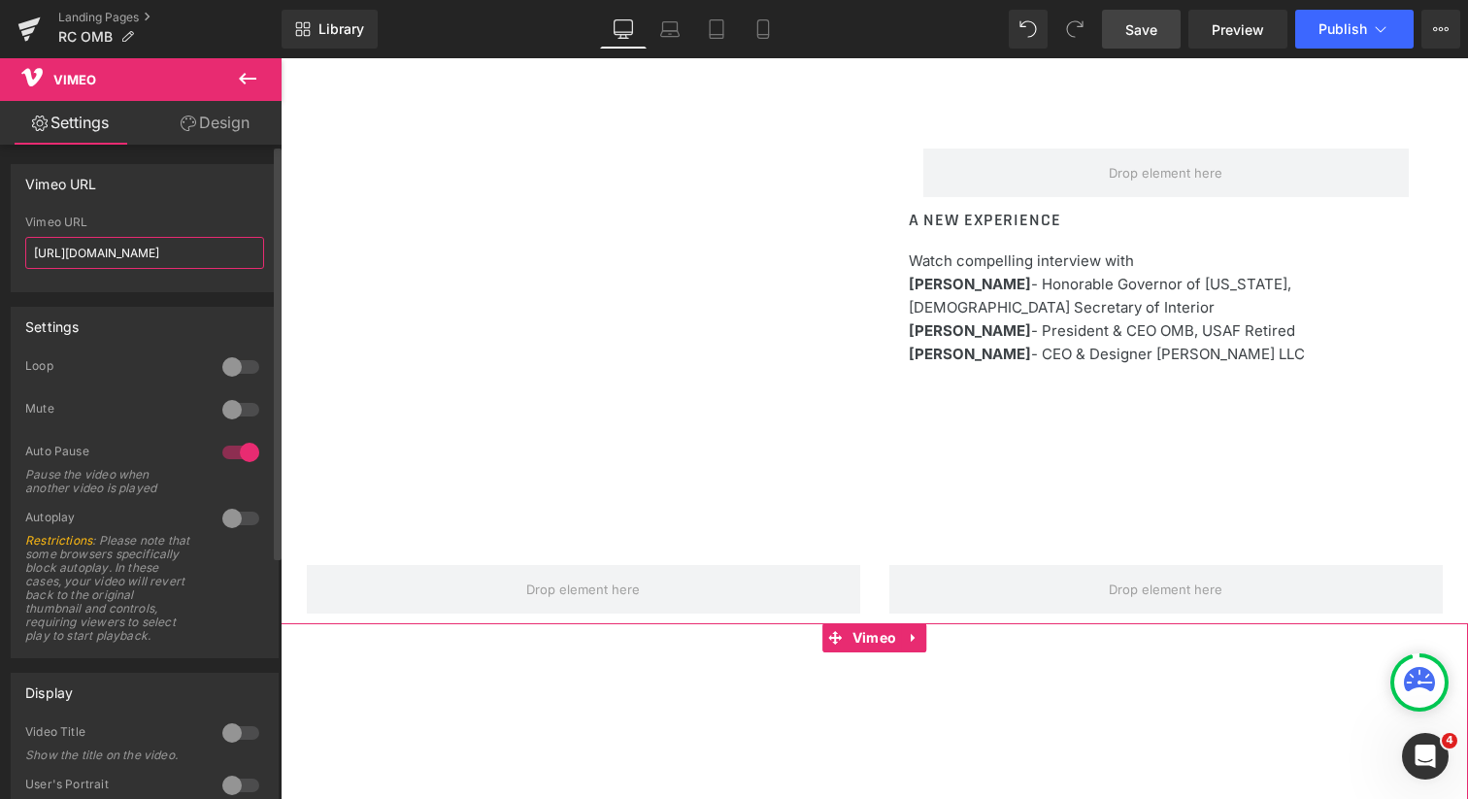
click at [213, 253] on input "[URL][DOMAIN_NAME]" at bounding box center [144, 253] width 239 height 32
paste input "889187363?fl=pl&fe=sh"
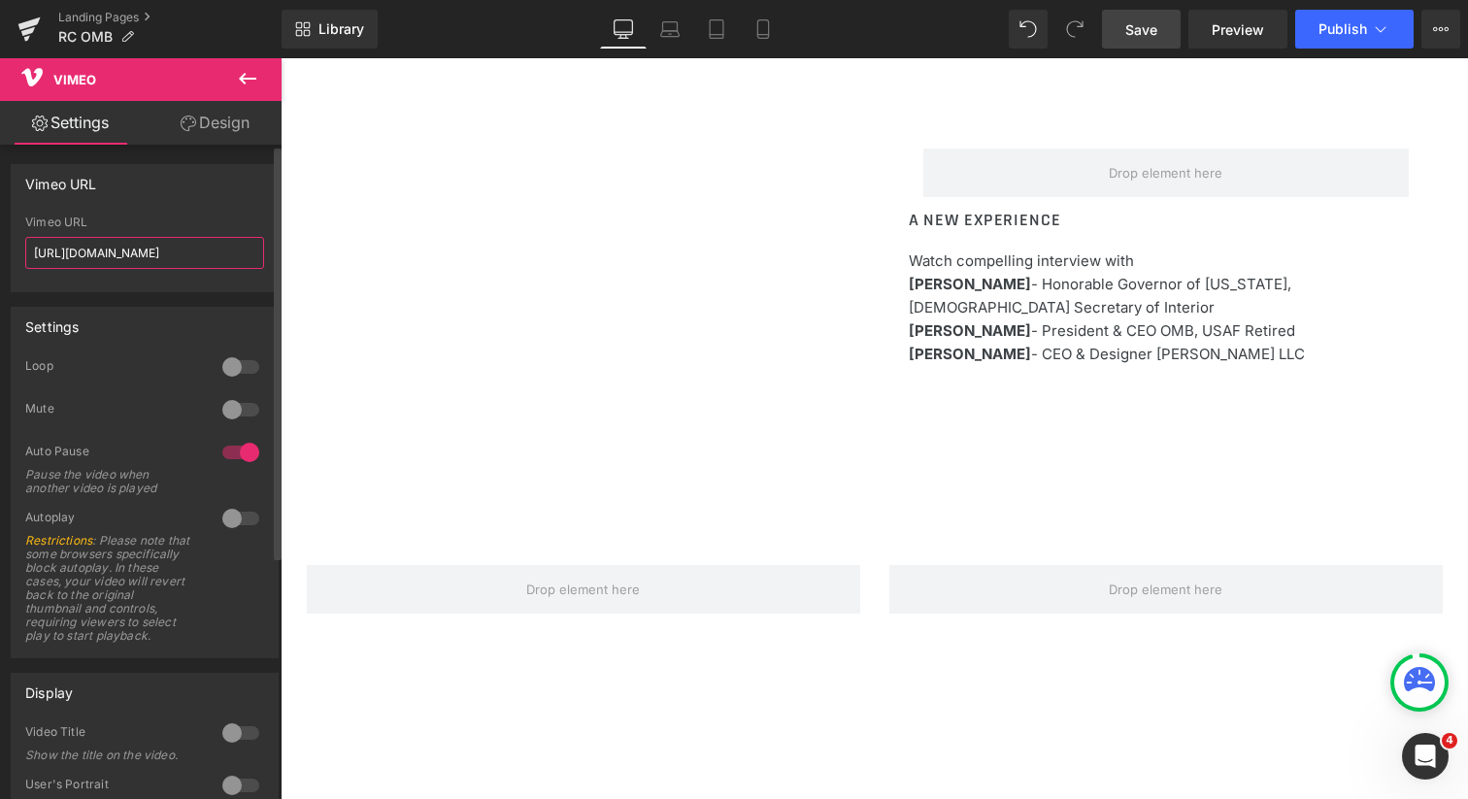
type input "[URL][DOMAIN_NAME]"
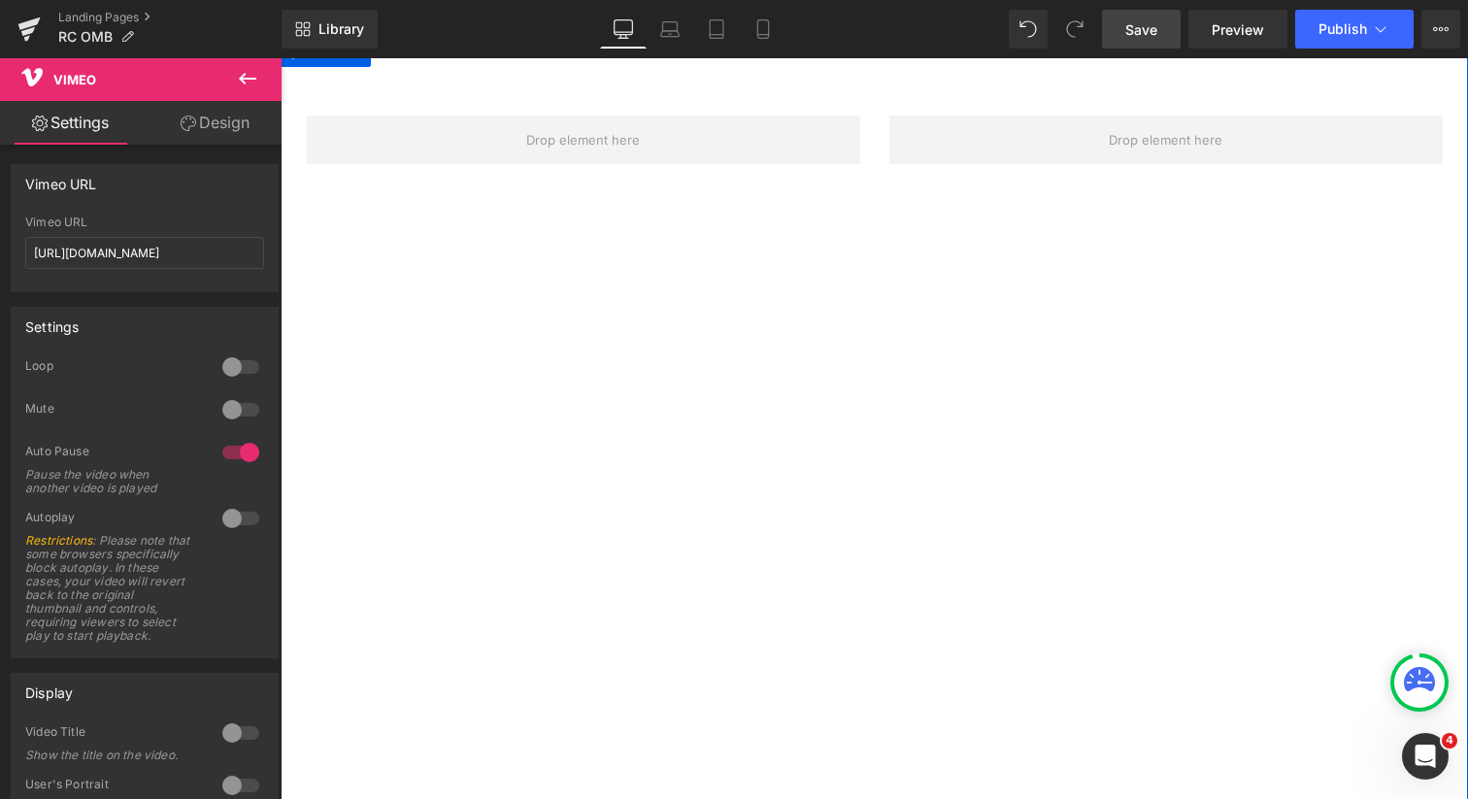
scroll to position [2111, 0]
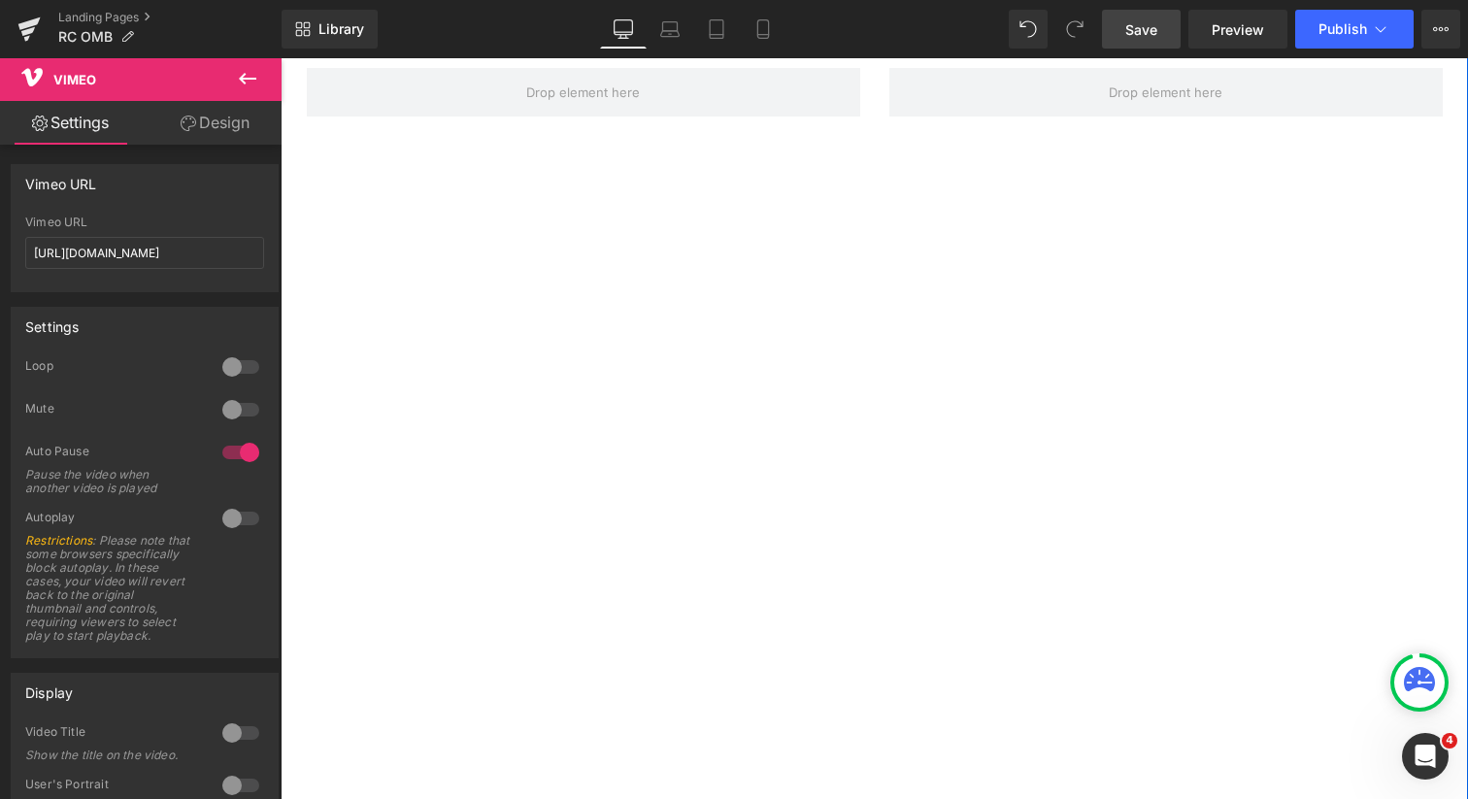
click at [246, 79] on icon at bounding box center [247, 79] width 17 height 12
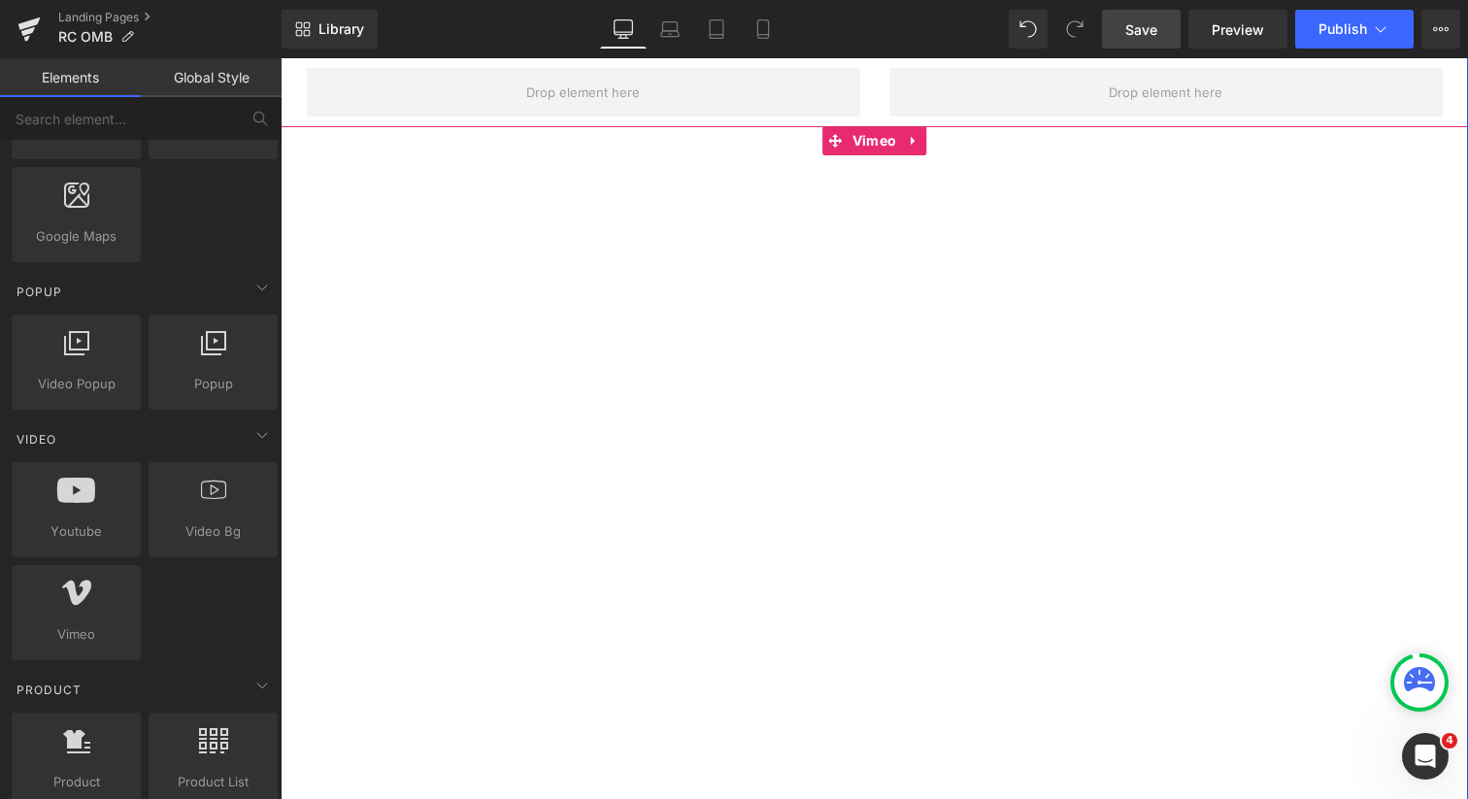
click at [904, 143] on div at bounding box center [875, 472] width 1188 height 692
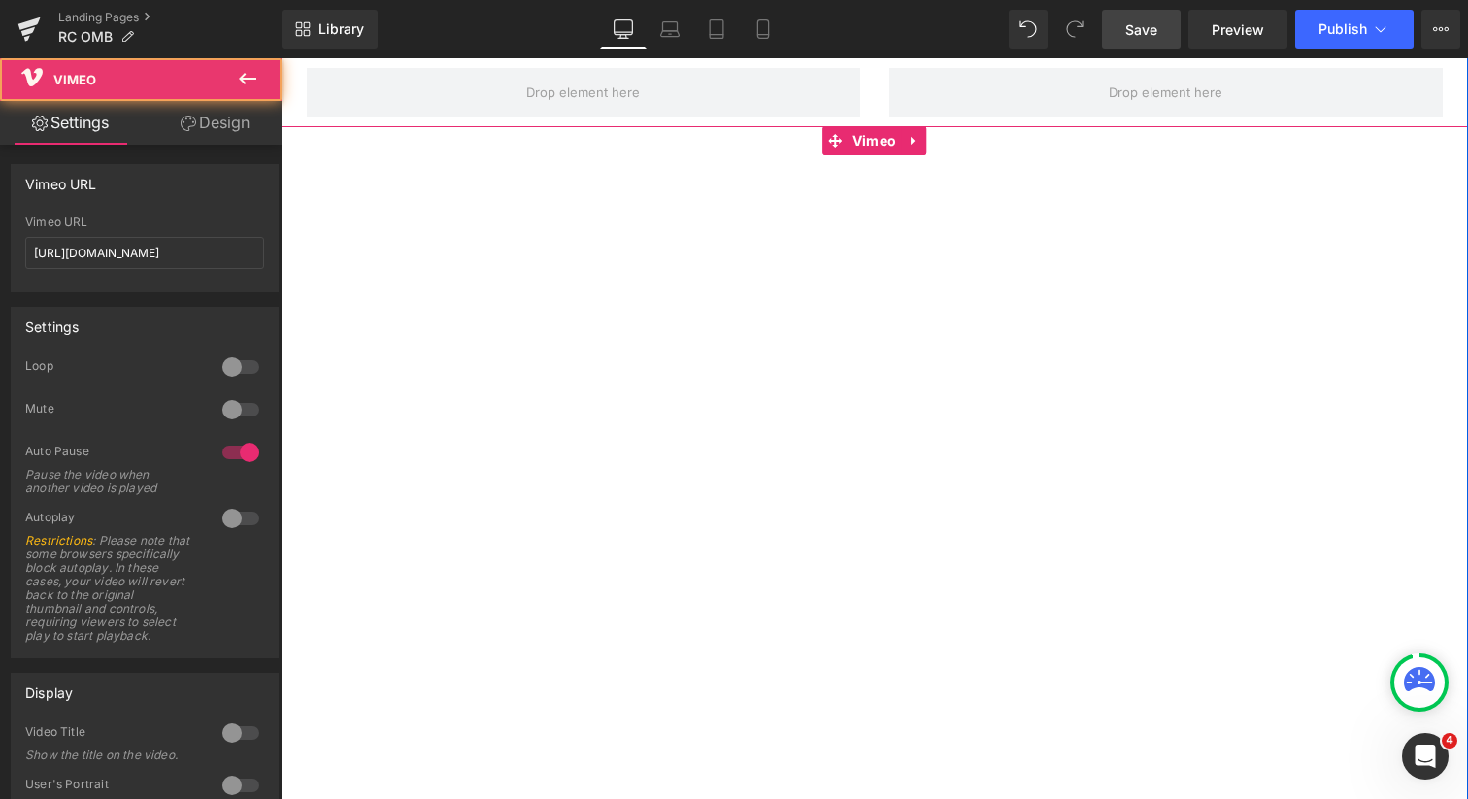
click at [906, 139] on div at bounding box center [875, 472] width 1188 height 692
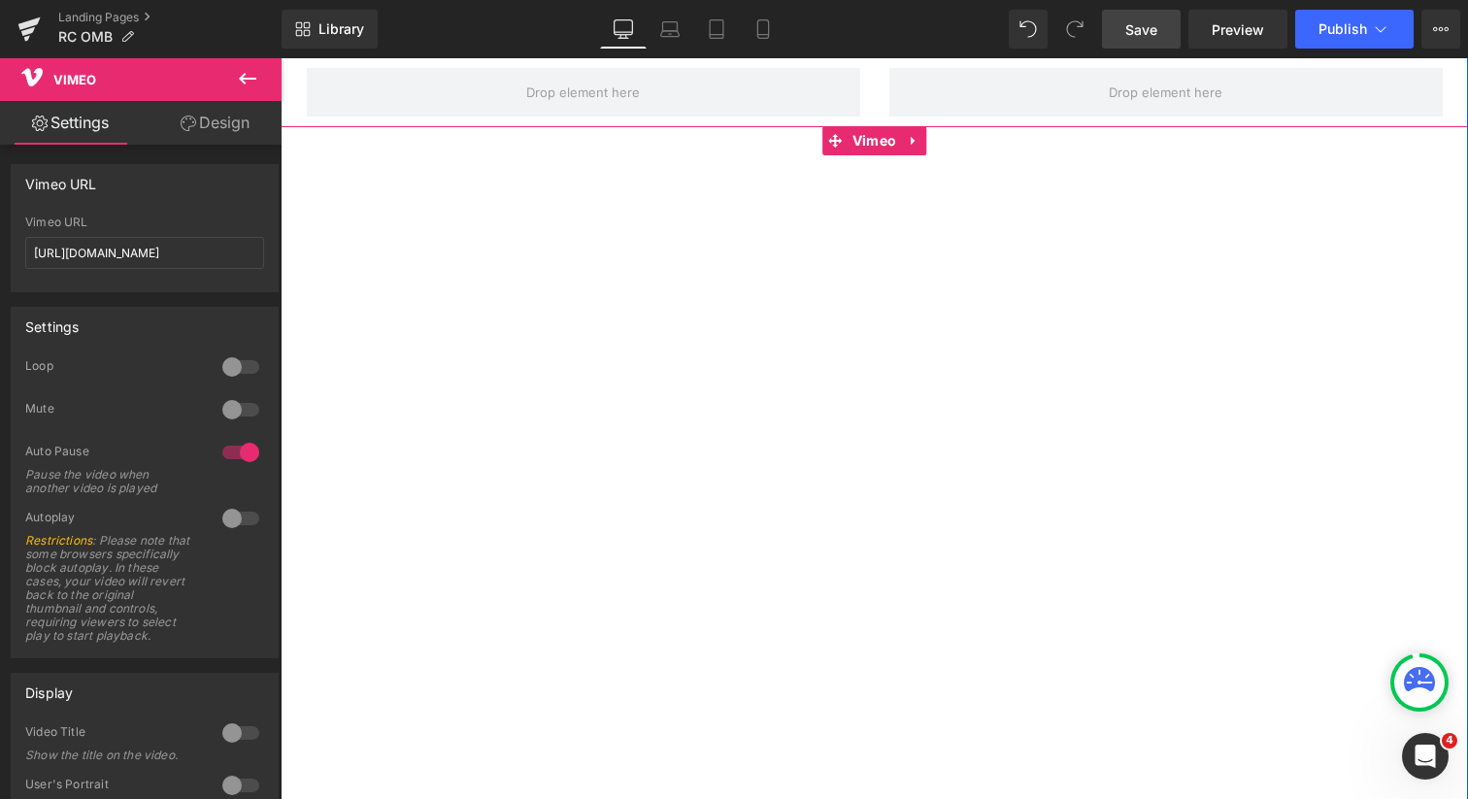
click at [861, 142] on div at bounding box center [875, 472] width 1188 height 692
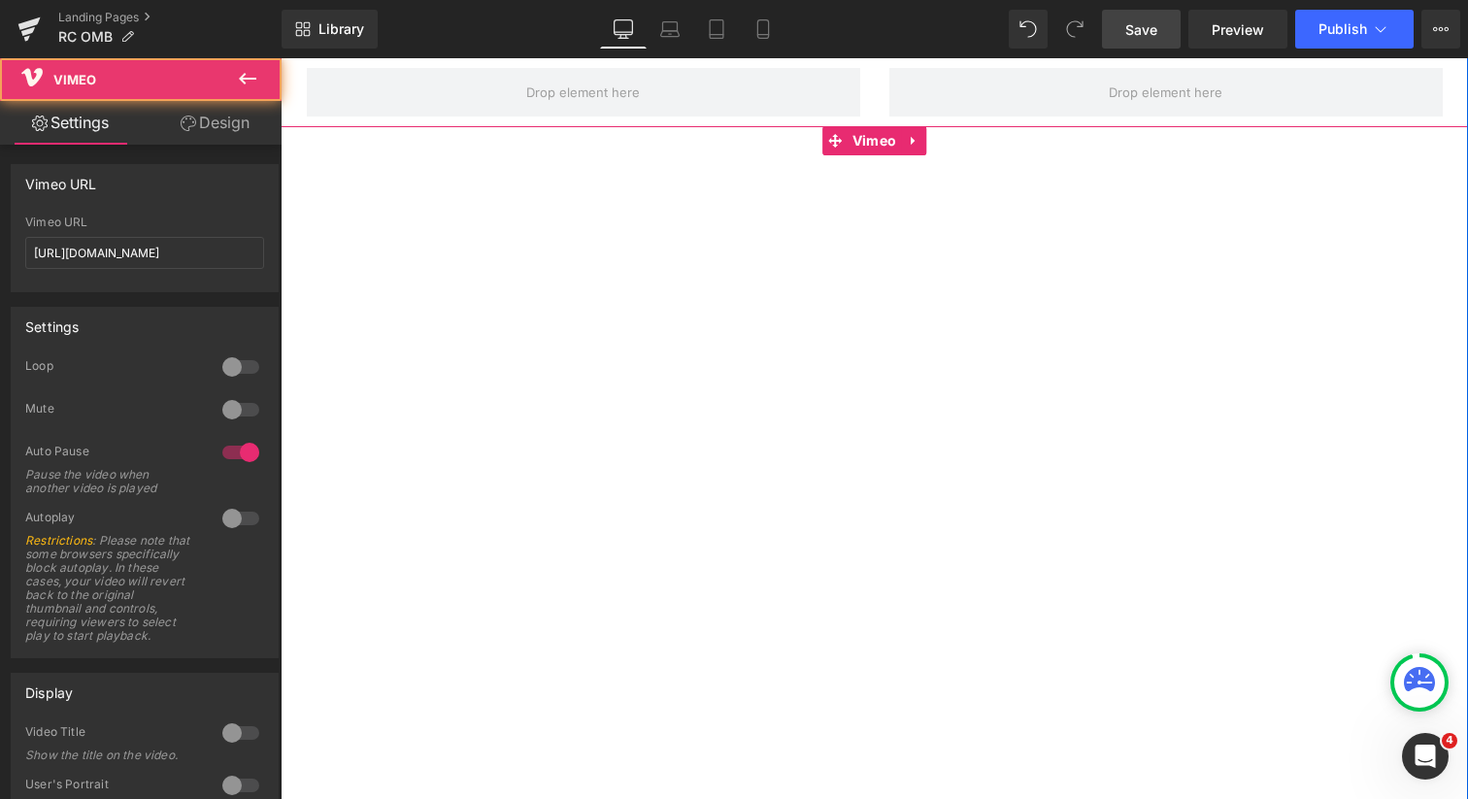
click at [910, 140] on div at bounding box center [875, 472] width 1188 height 692
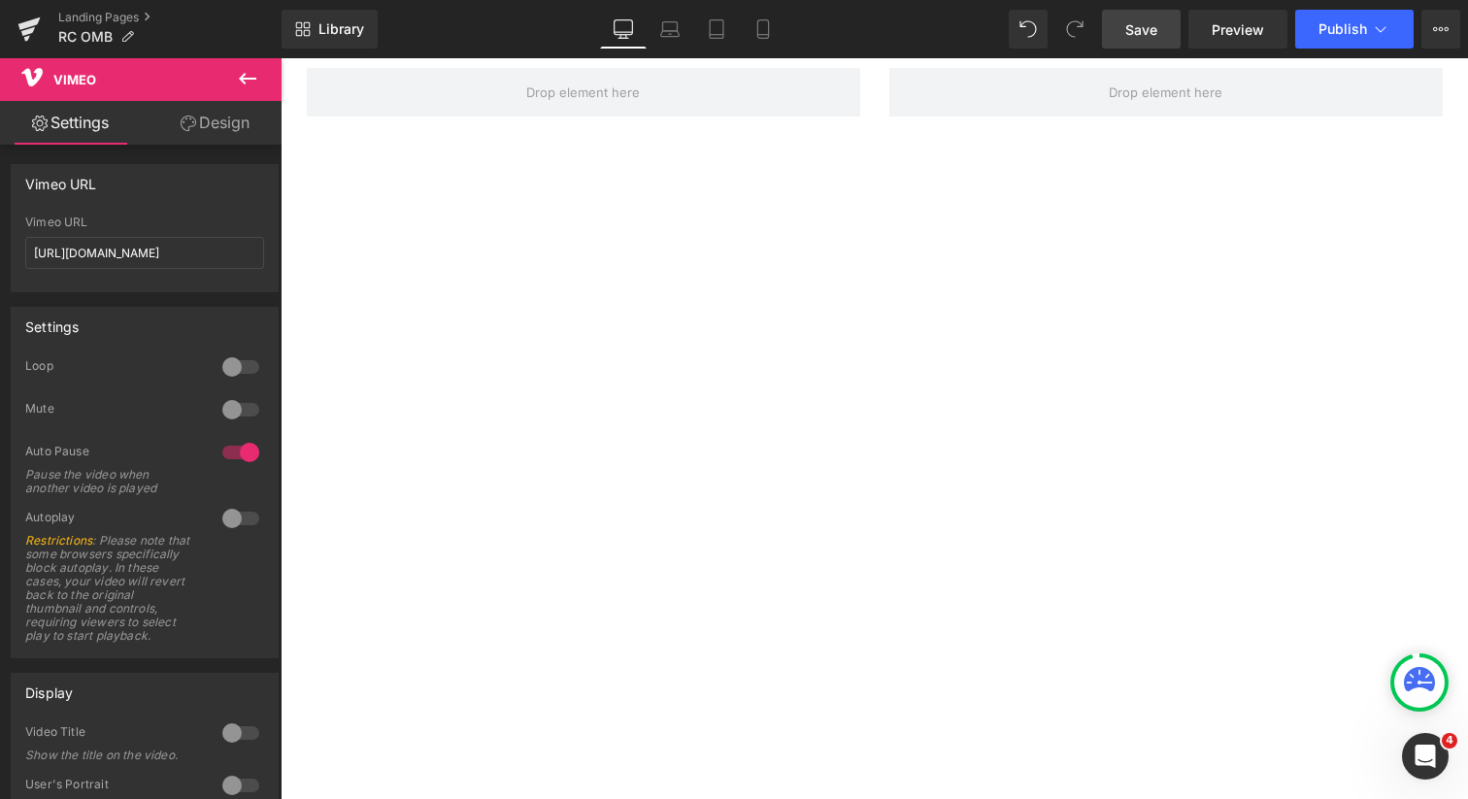
click at [250, 72] on icon at bounding box center [247, 78] width 23 height 23
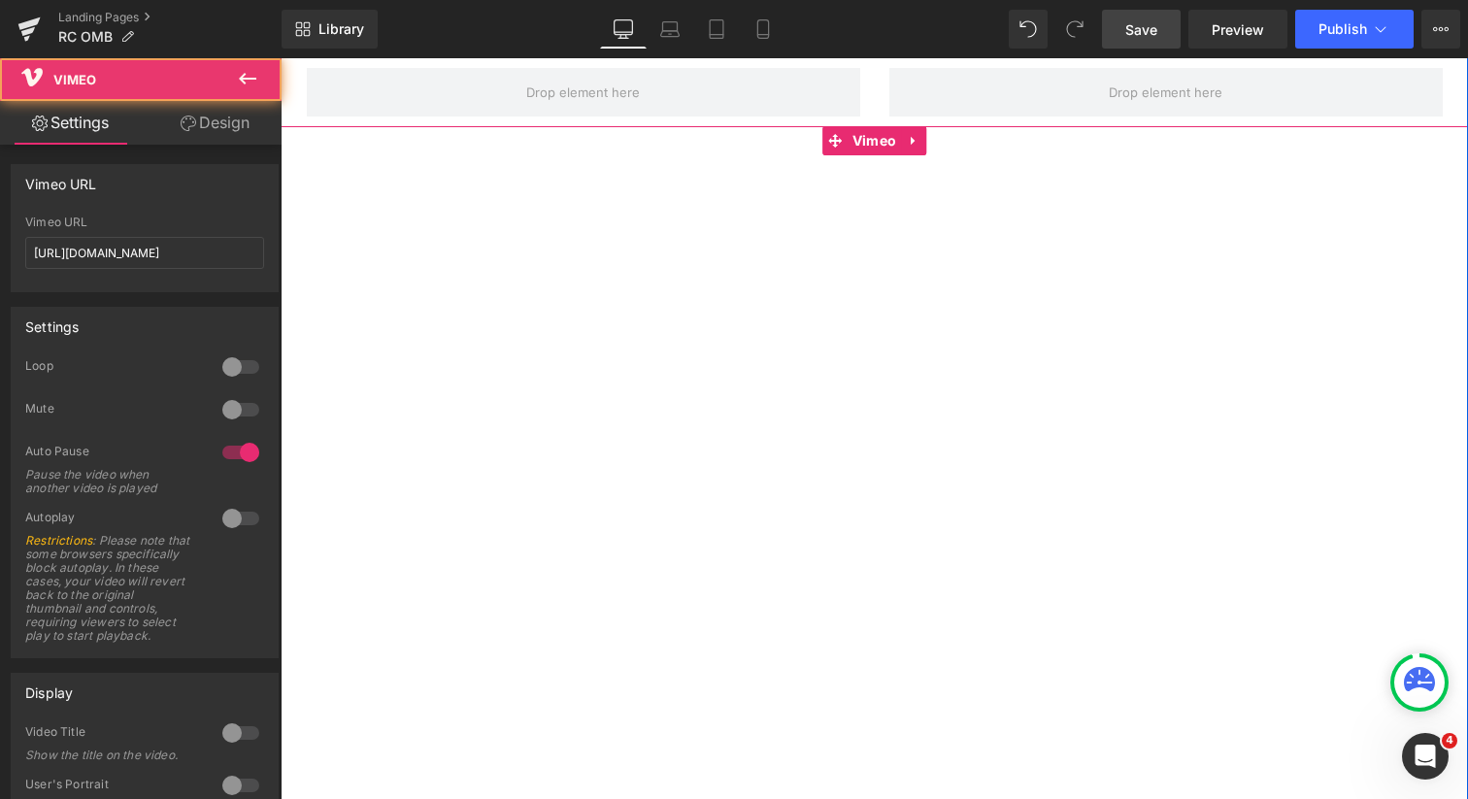
click at [906, 142] on div at bounding box center [875, 472] width 1188 height 692
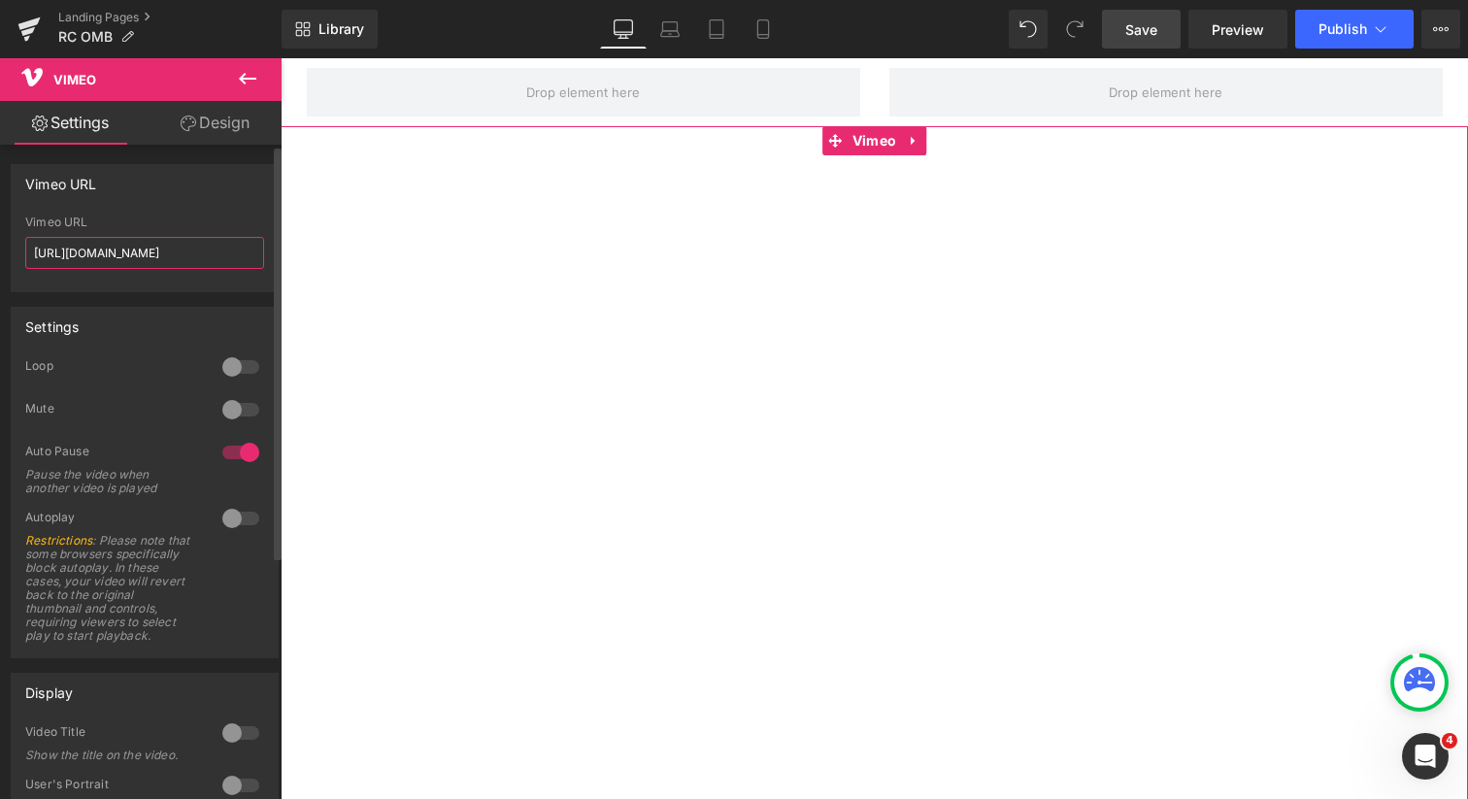
click at [212, 252] on input "[URL][DOMAIN_NAME]" at bounding box center [144, 253] width 239 height 32
click at [211, 252] on input "[URL][DOMAIN_NAME]" at bounding box center [144, 253] width 239 height 32
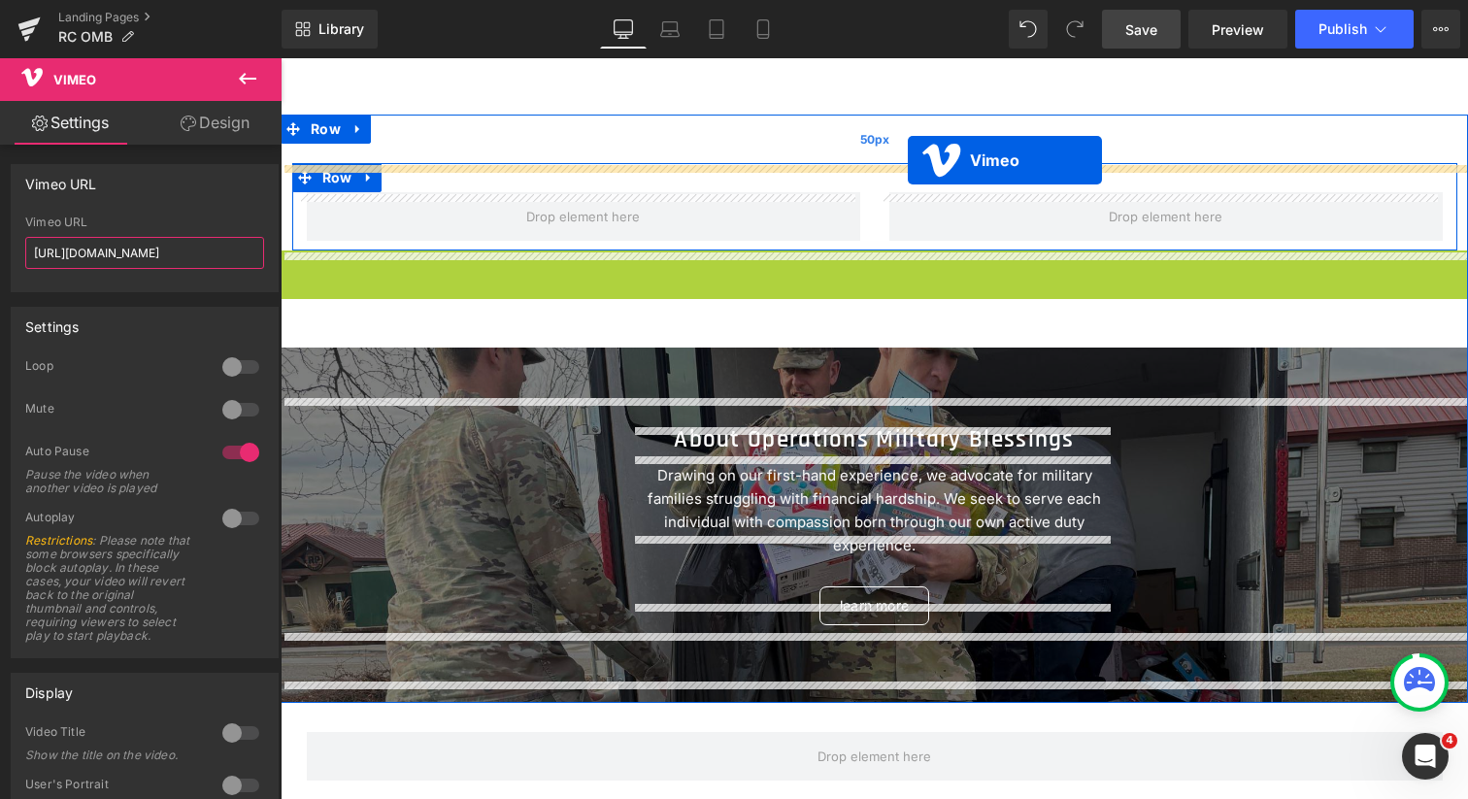
scroll to position [1985, 0]
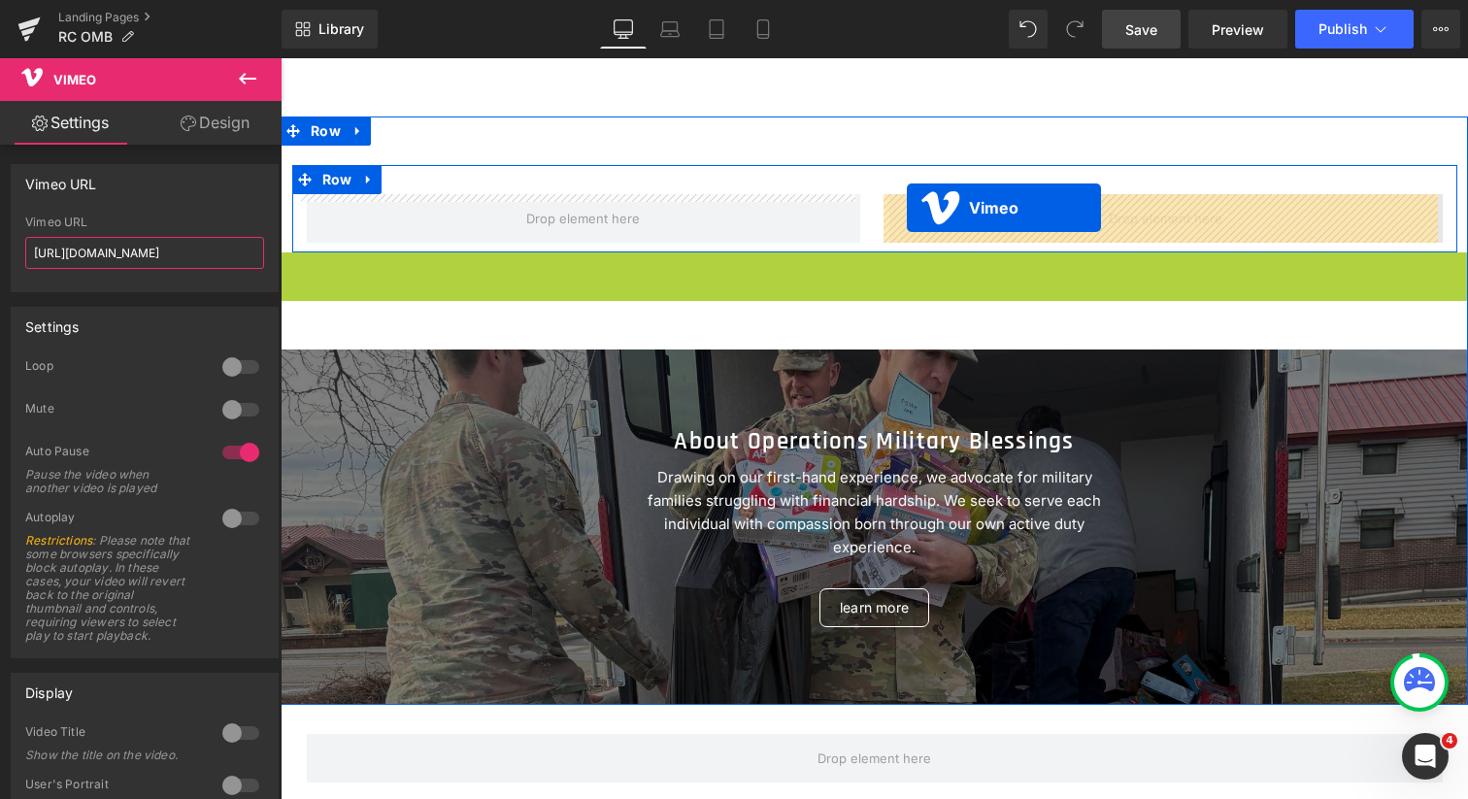
drag, startPoint x: 829, startPoint y: 143, endPoint x: 905, endPoint y: 207, distance: 99.2
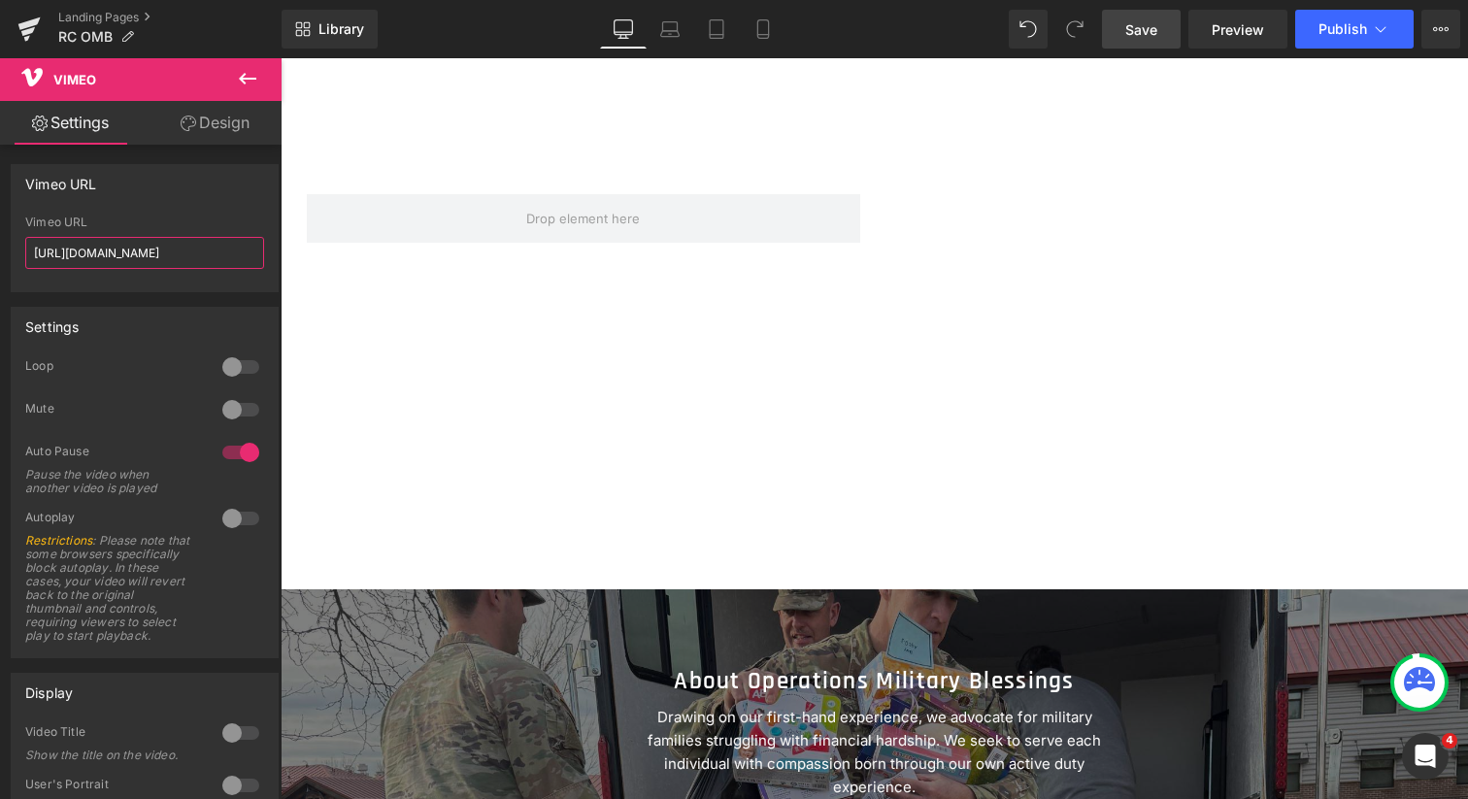
type input "[URL][DOMAIN_NAME]"
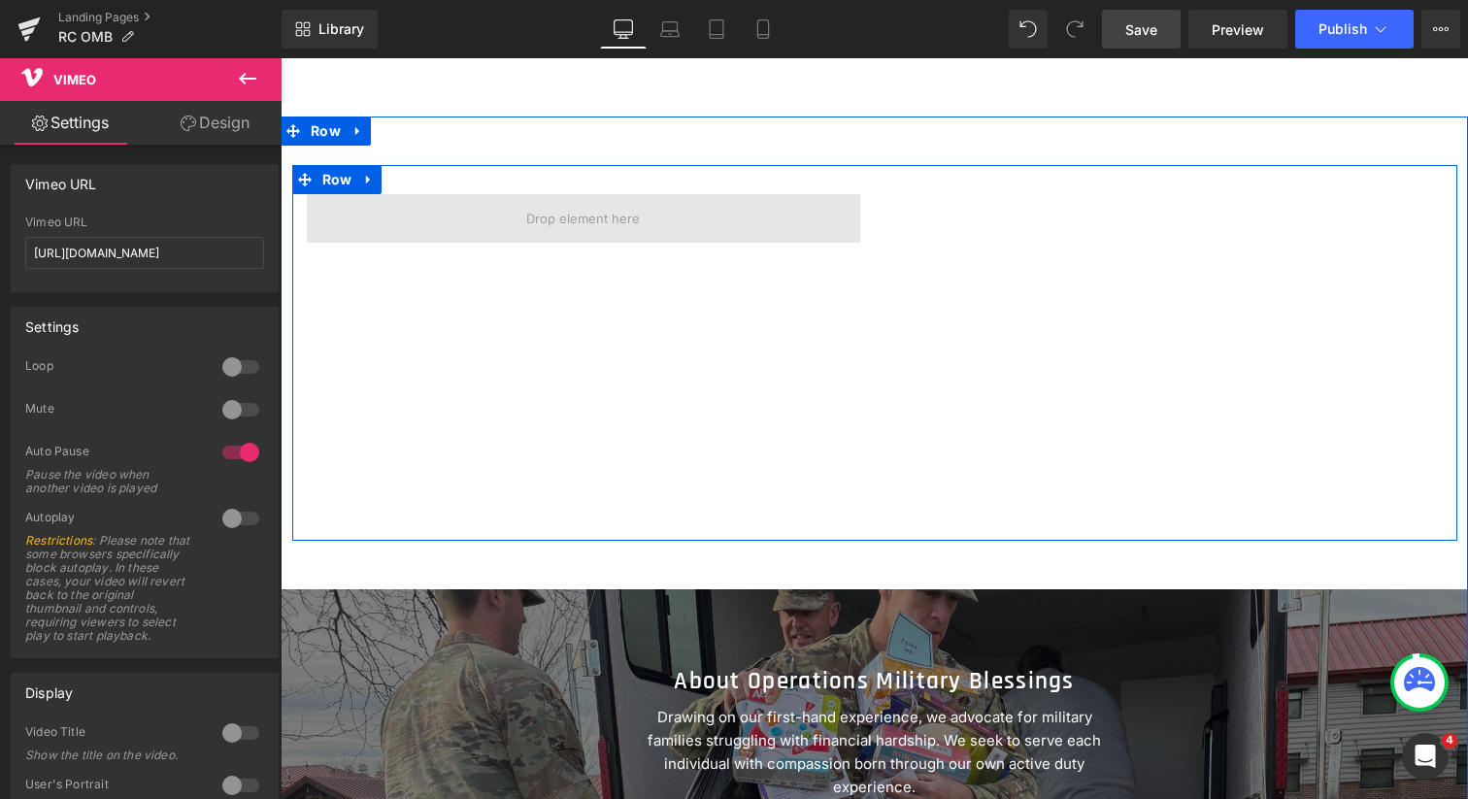
click at [496, 212] on span at bounding box center [583, 218] width 553 height 49
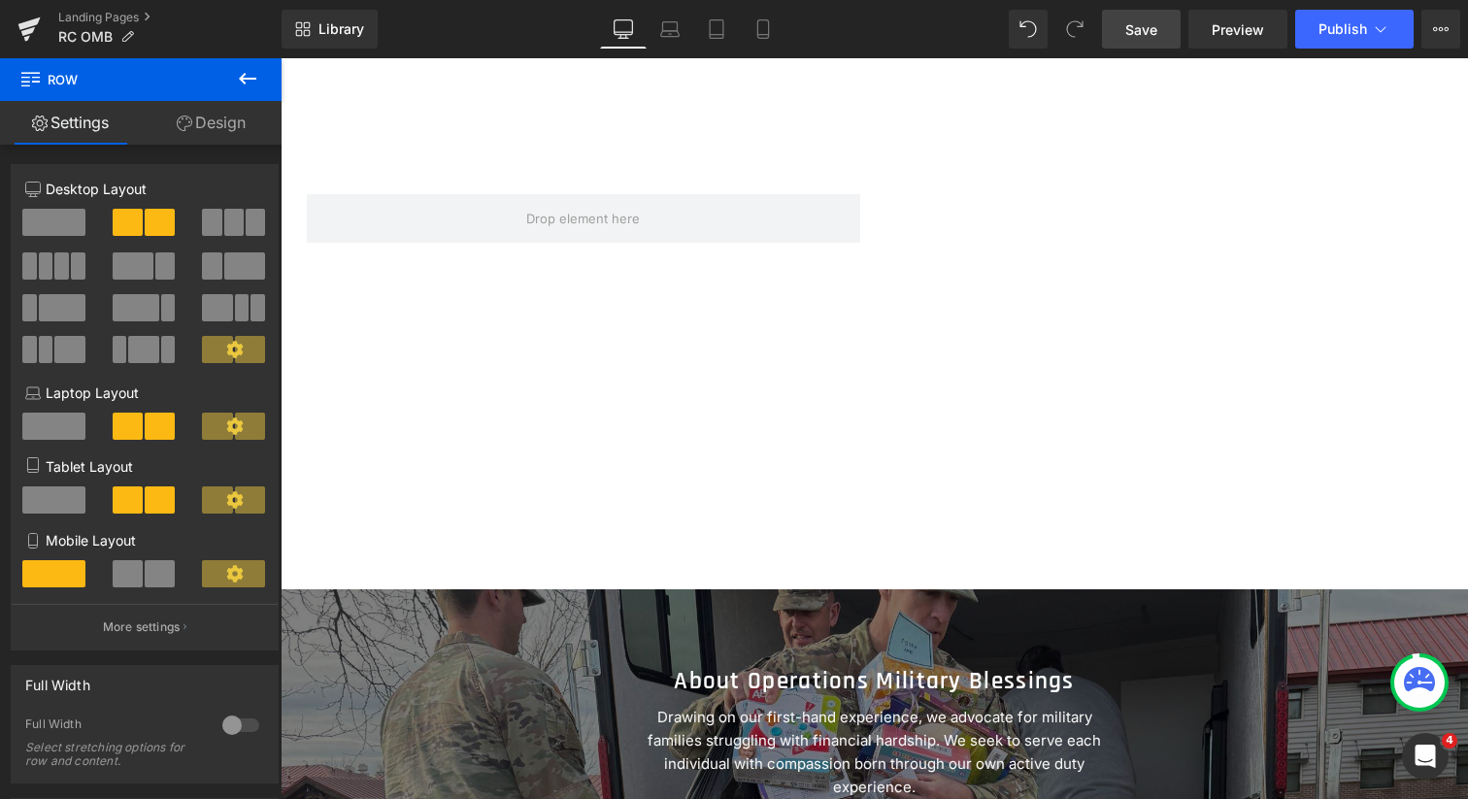
click at [247, 78] on icon at bounding box center [247, 79] width 17 height 12
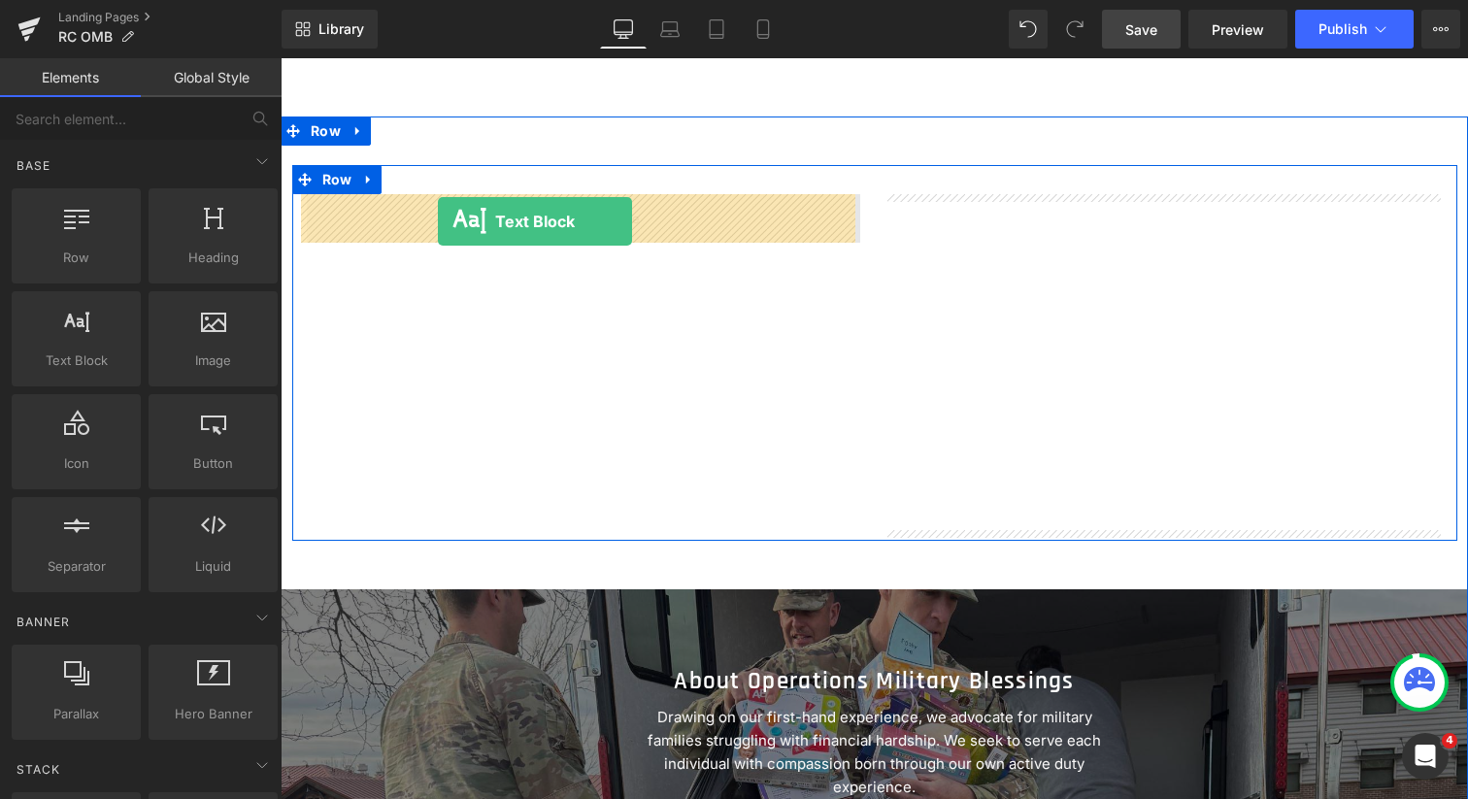
drag, startPoint x: 355, startPoint y: 399, endPoint x: 437, endPoint y: 218, distance: 199.1
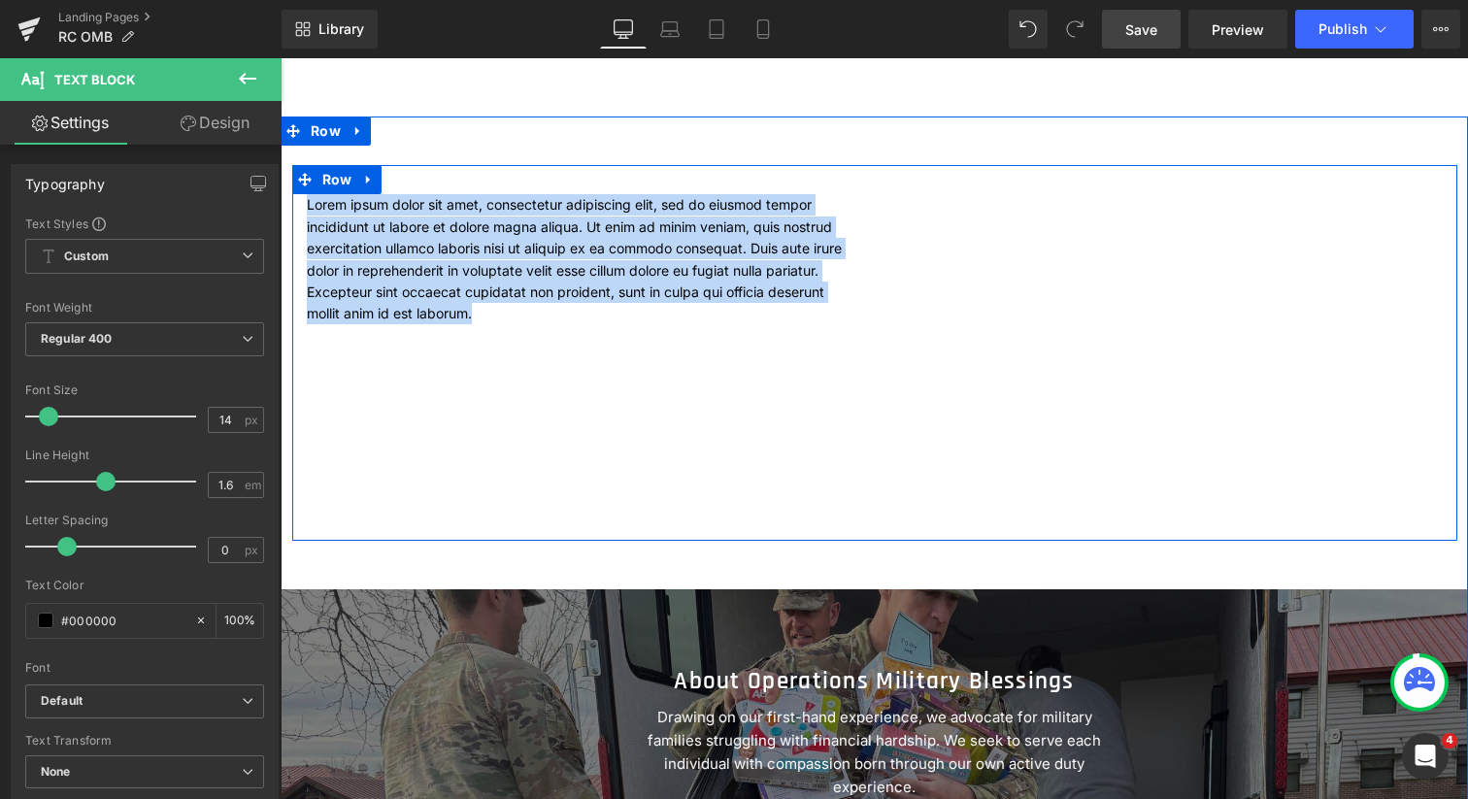
drag, startPoint x: 745, startPoint y: 294, endPoint x: 299, endPoint y: 207, distance: 454.2
click at [299, 207] on div "Lorem ipsum dolor sit amet, consectetur adipiscing elit, sed do eiusmod tempor …" at bounding box center [583, 259] width 583 height 130
paste div
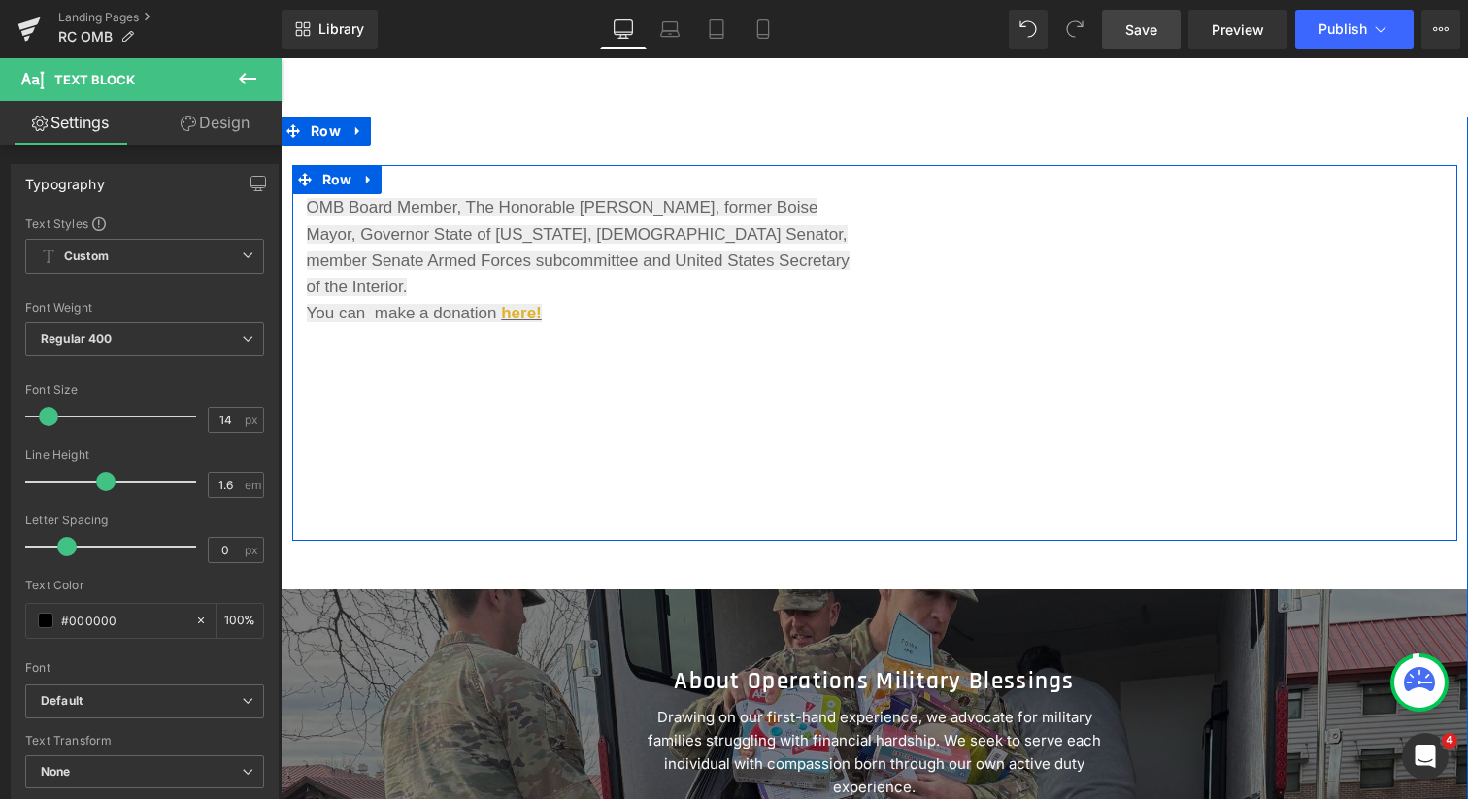
click at [504, 335] on div "OMB Board Member, The Honorable [PERSON_NAME], former Boise Mayor, Governor Sta…" at bounding box center [874, 352] width 1165 height 375
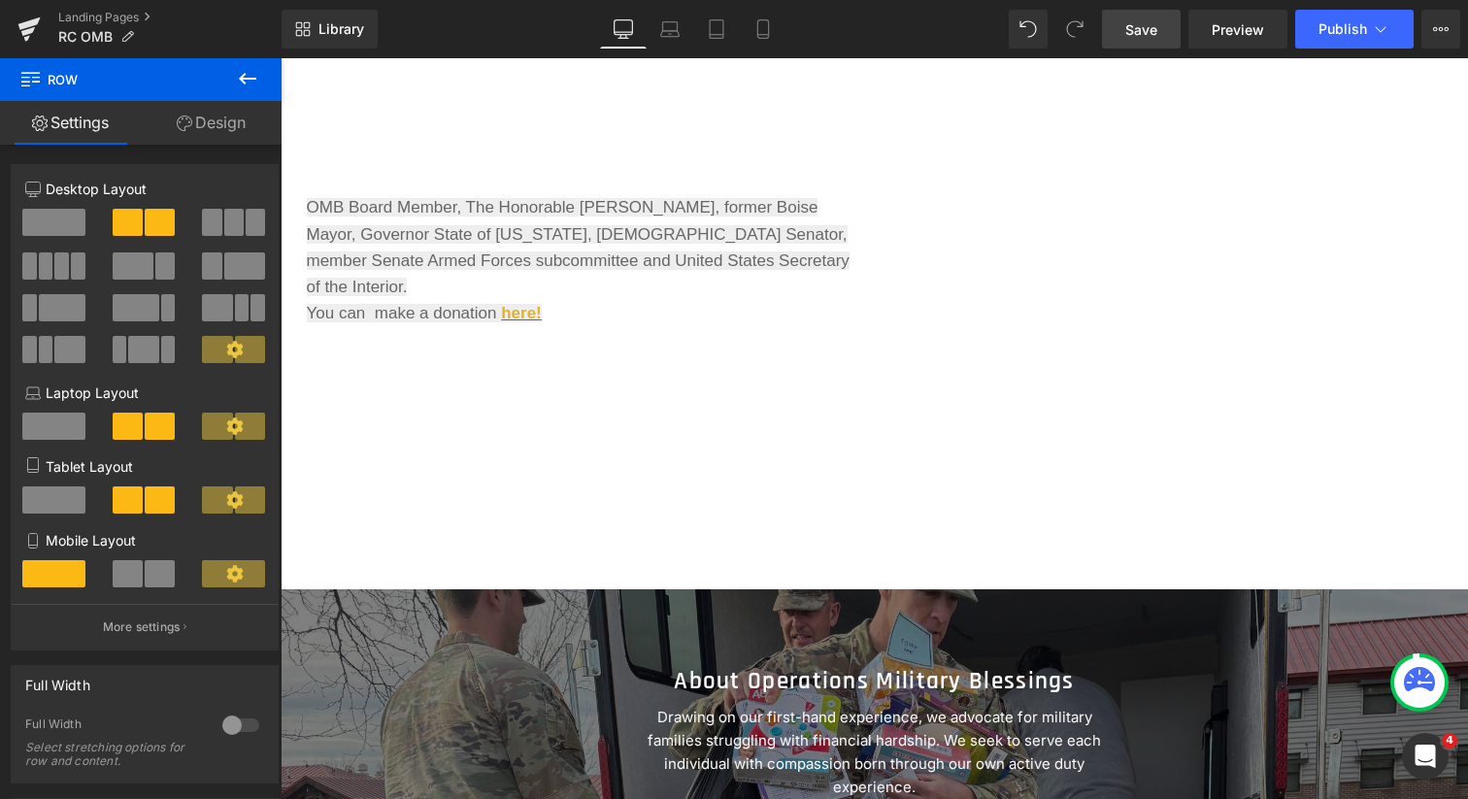
click at [243, 75] on icon at bounding box center [247, 79] width 17 height 12
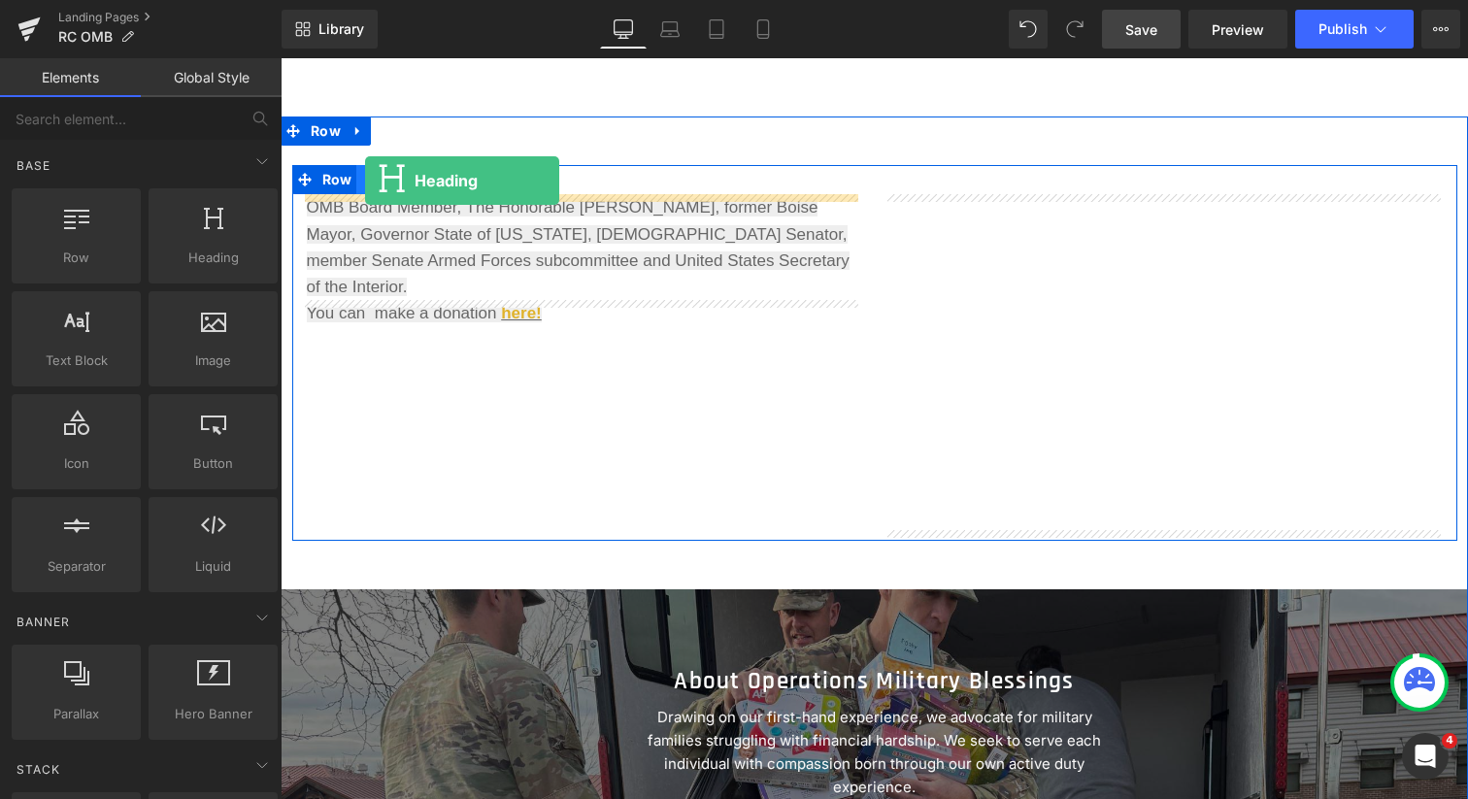
drag, startPoint x: 498, startPoint y: 292, endPoint x: 365, endPoint y: 179, distance: 174.9
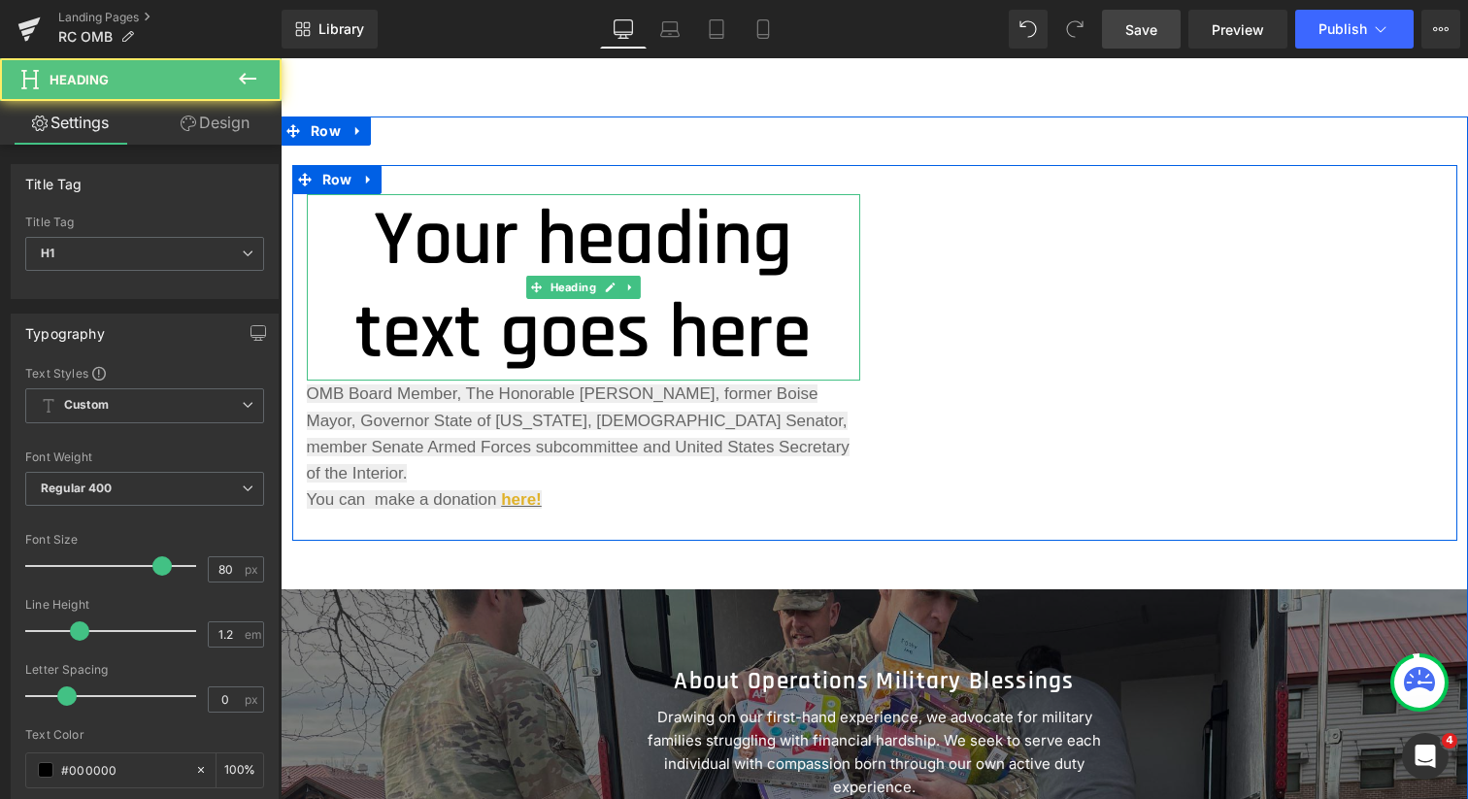
click at [500, 227] on h1 "Your heading text goes here" at bounding box center [583, 287] width 553 height 186
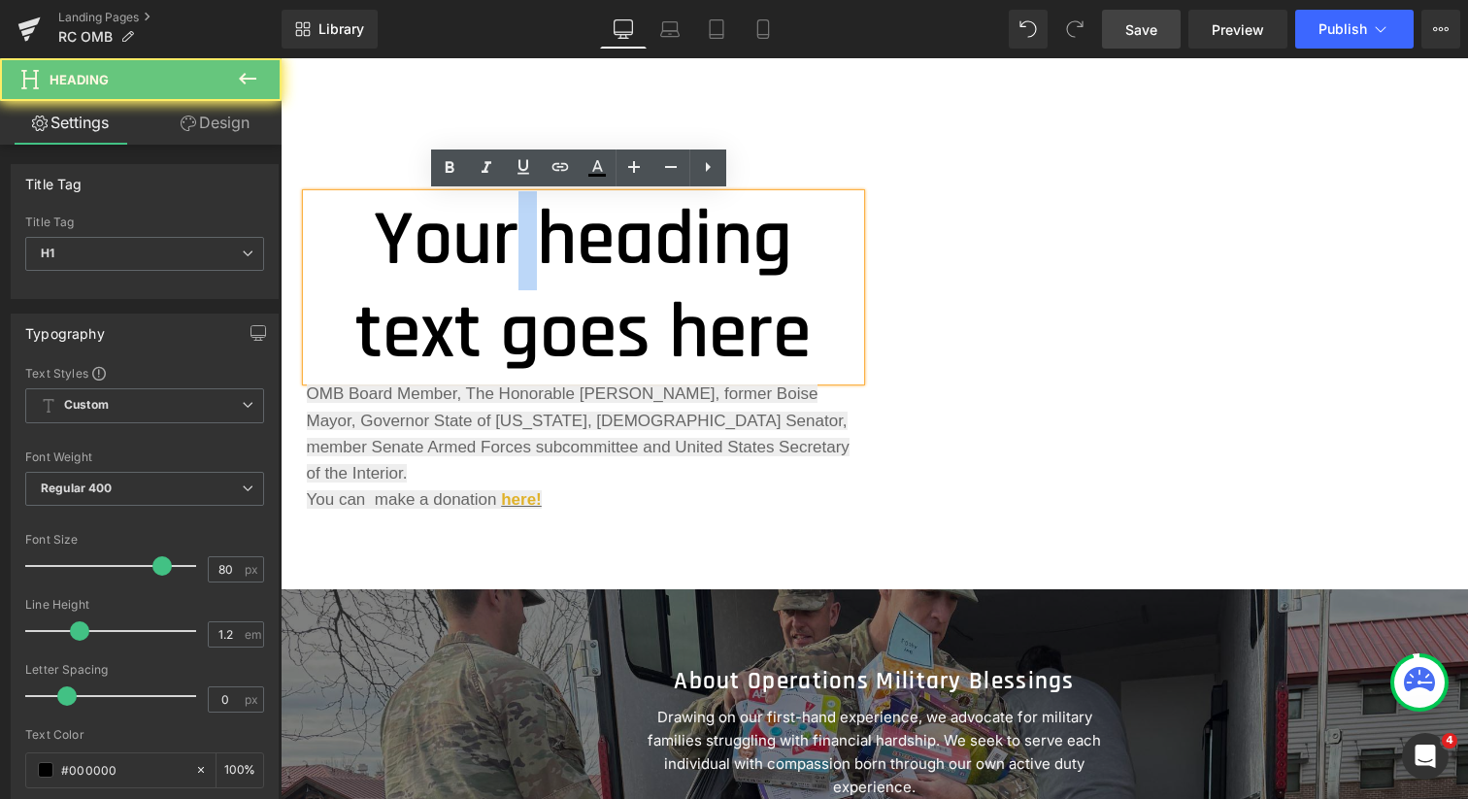
click at [500, 227] on h1 "Your heading text goes here" at bounding box center [583, 287] width 553 height 186
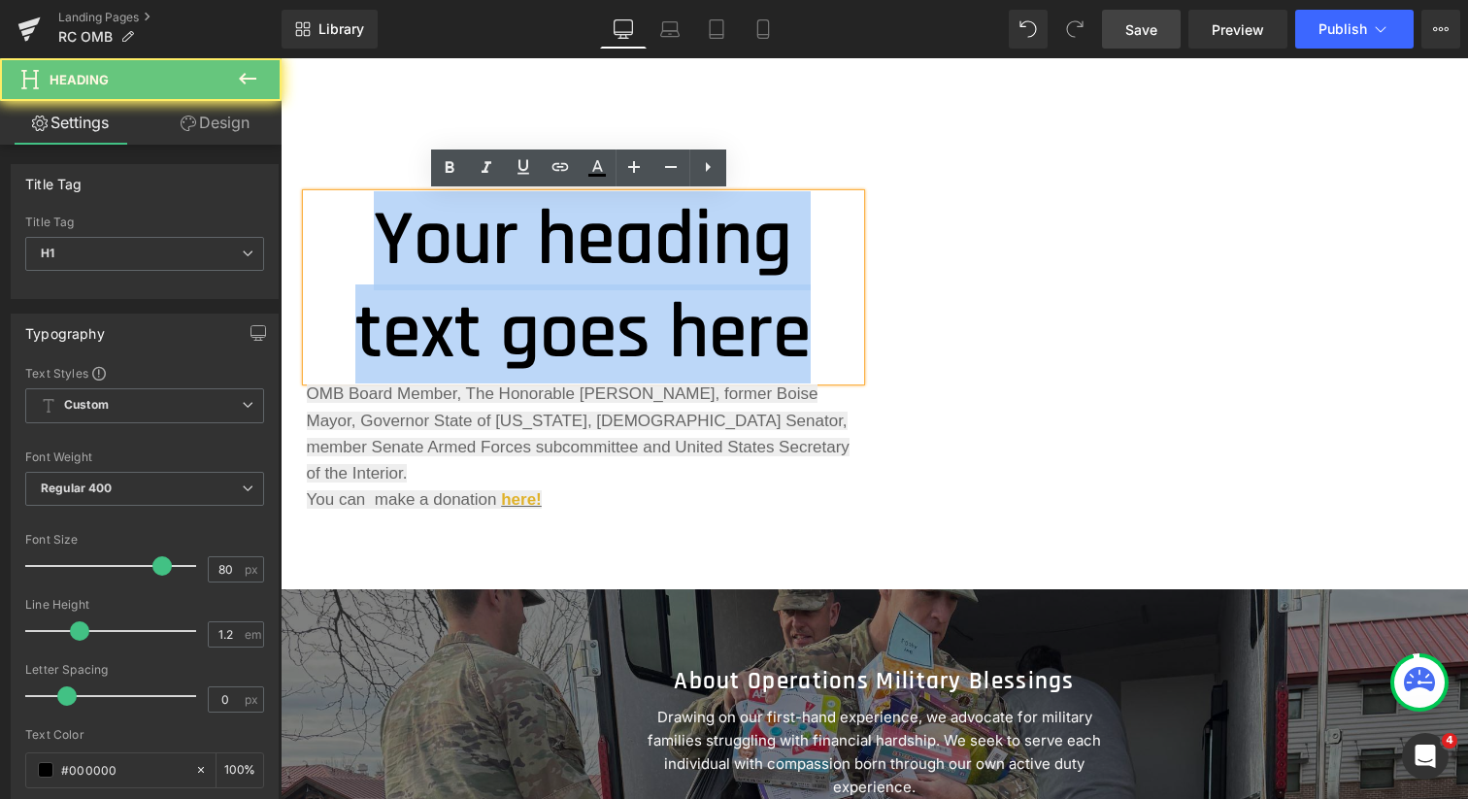
click at [500, 227] on h1 "Your heading text goes here" at bounding box center [583, 287] width 553 height 186
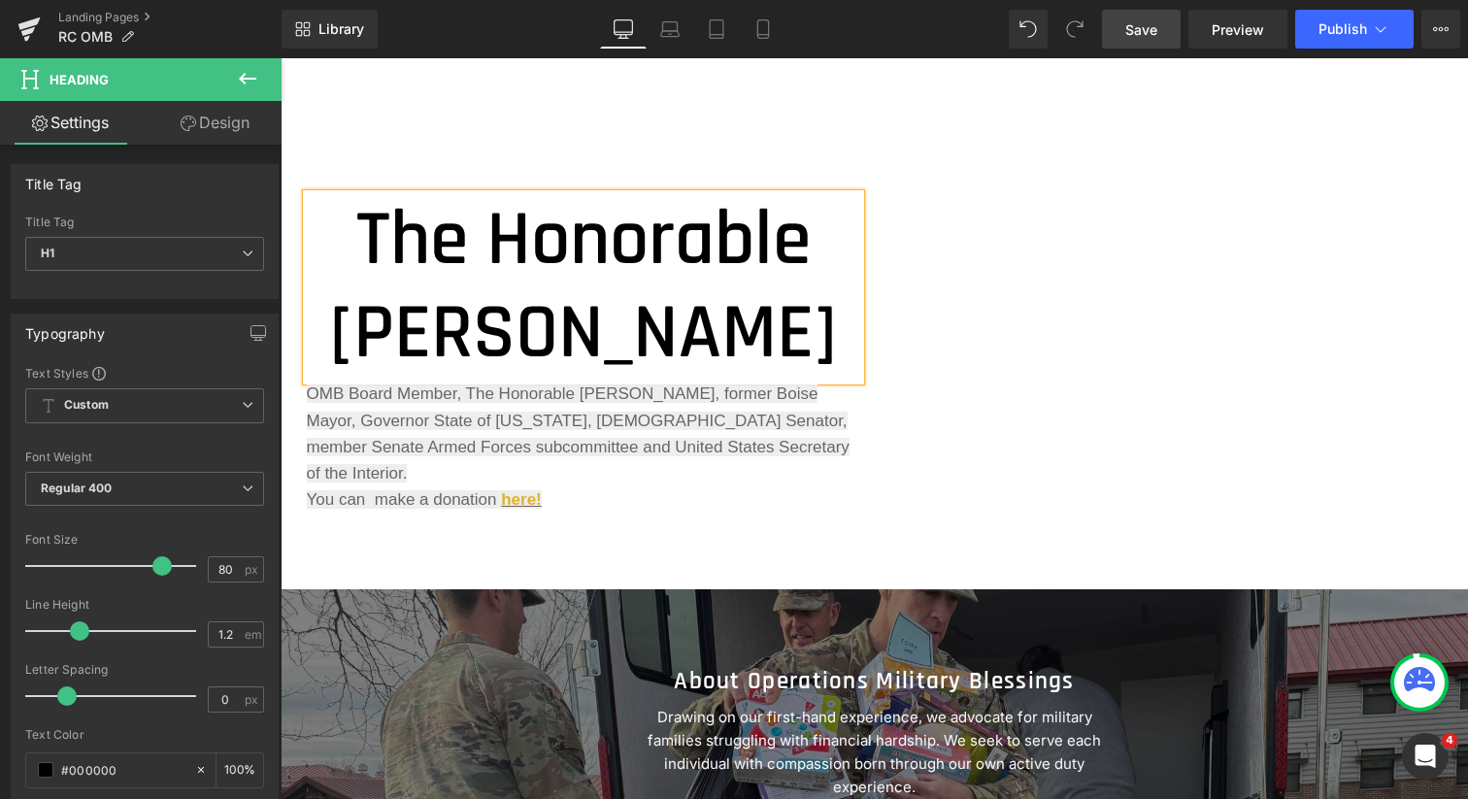
click at [704, 244] on h1 "The Honorable [PERSON_NAME]" at bounding box center [583, 287] width 553 height 186
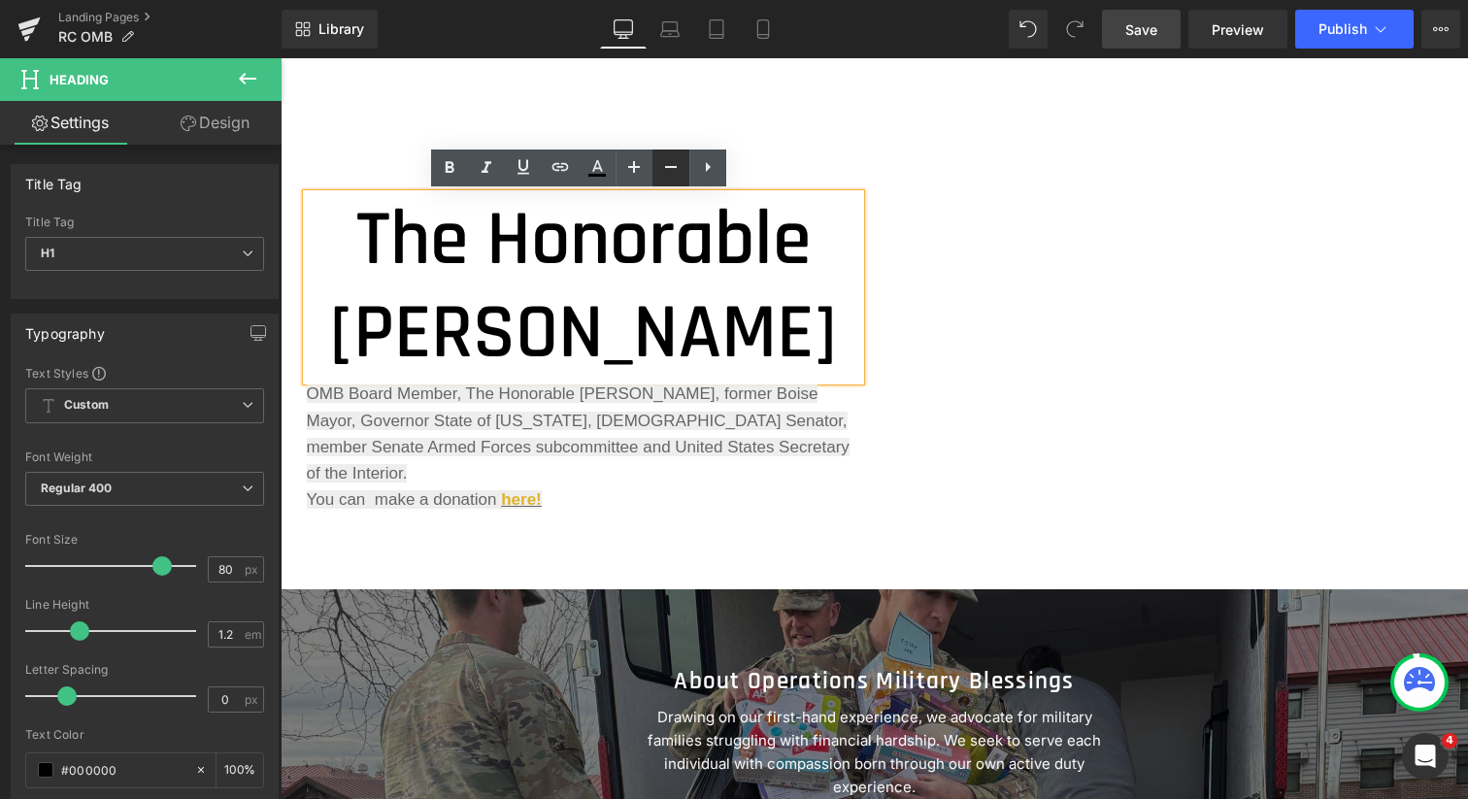
click at [0, 0] on icon at bounding box center [0, 0] width 0 height 0
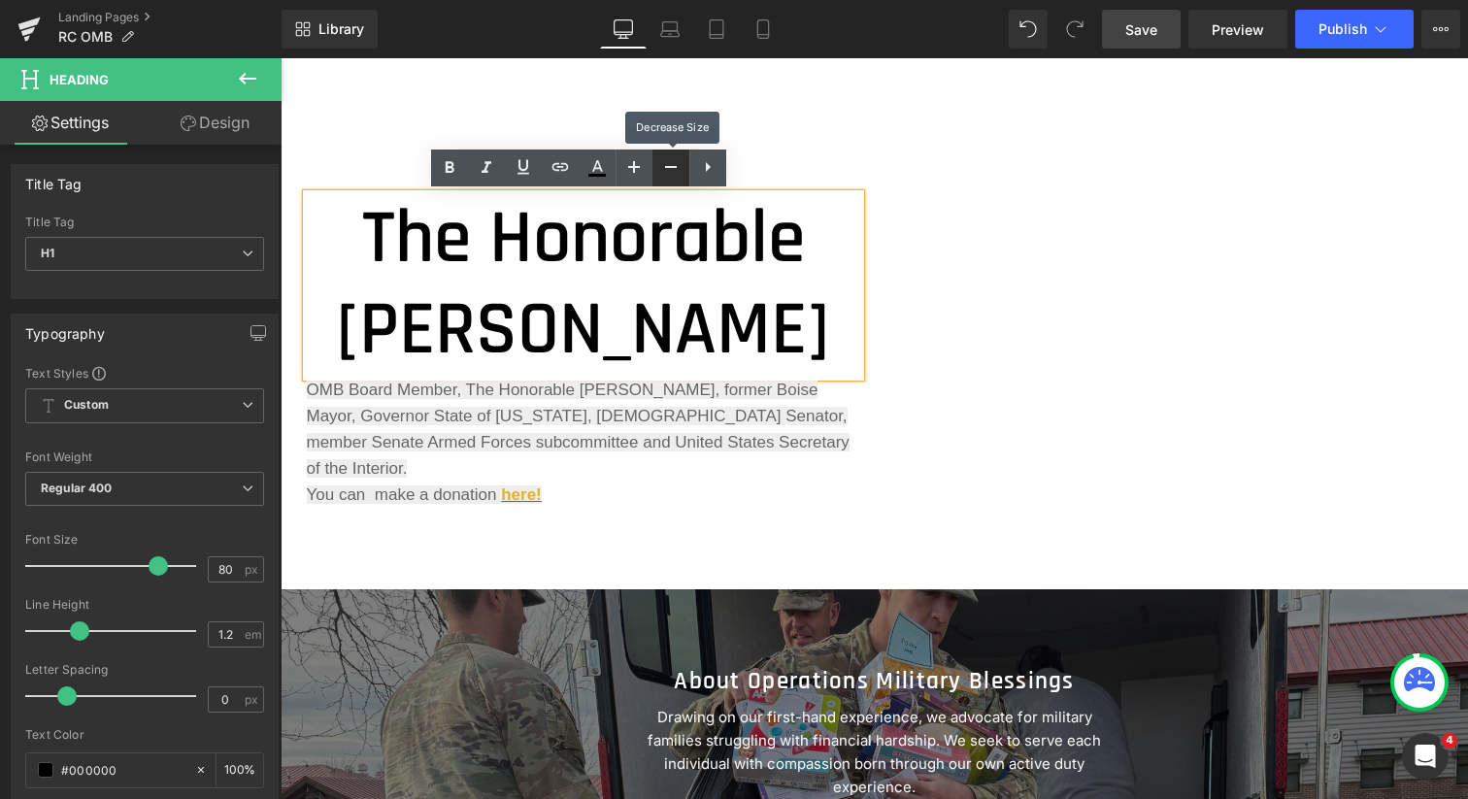
click at [0, 0] on icon at bounding box center [0, 0] width 0 height 0
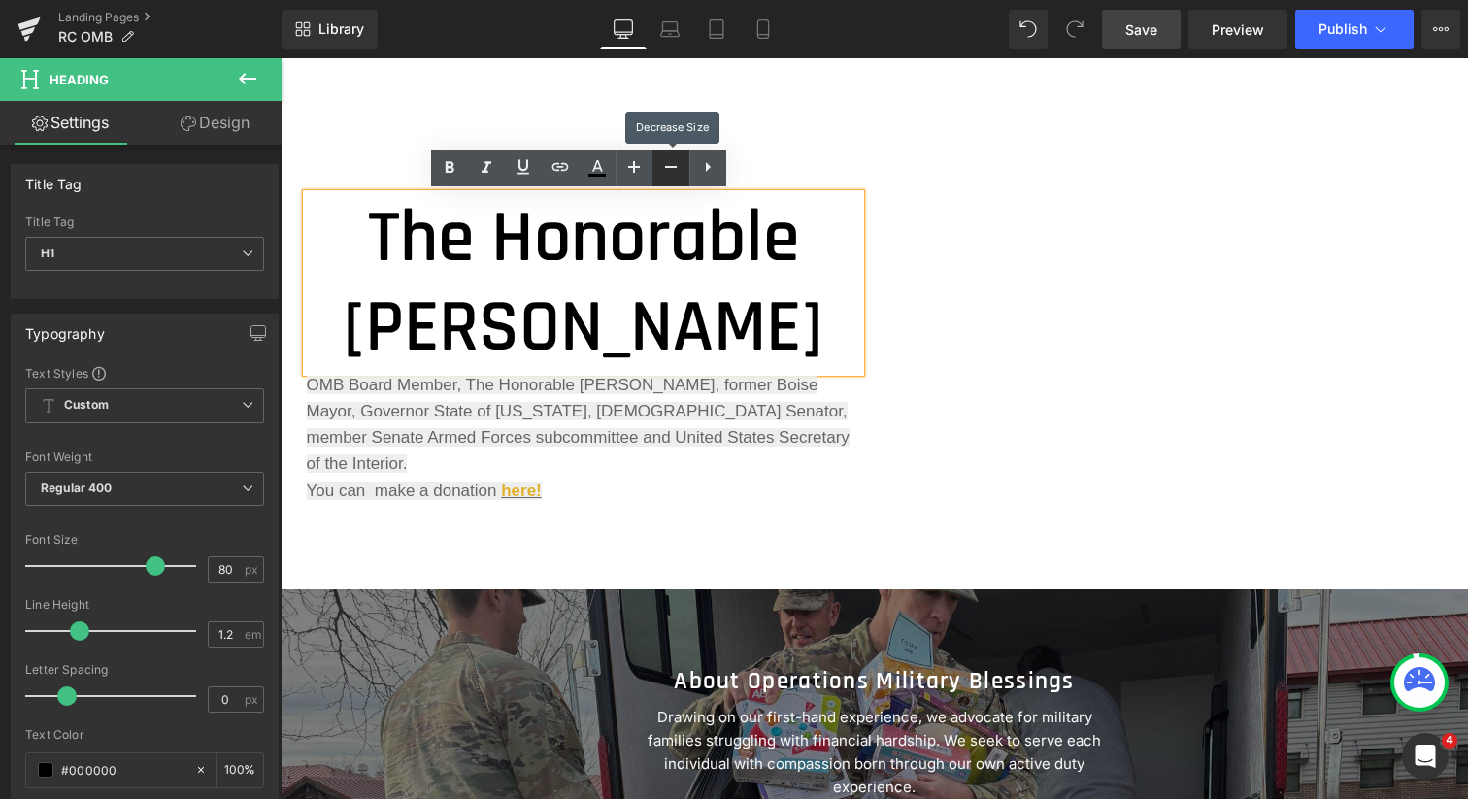
click at [0, 0] on icon at bounding box center [0, 0] width 0 height 0
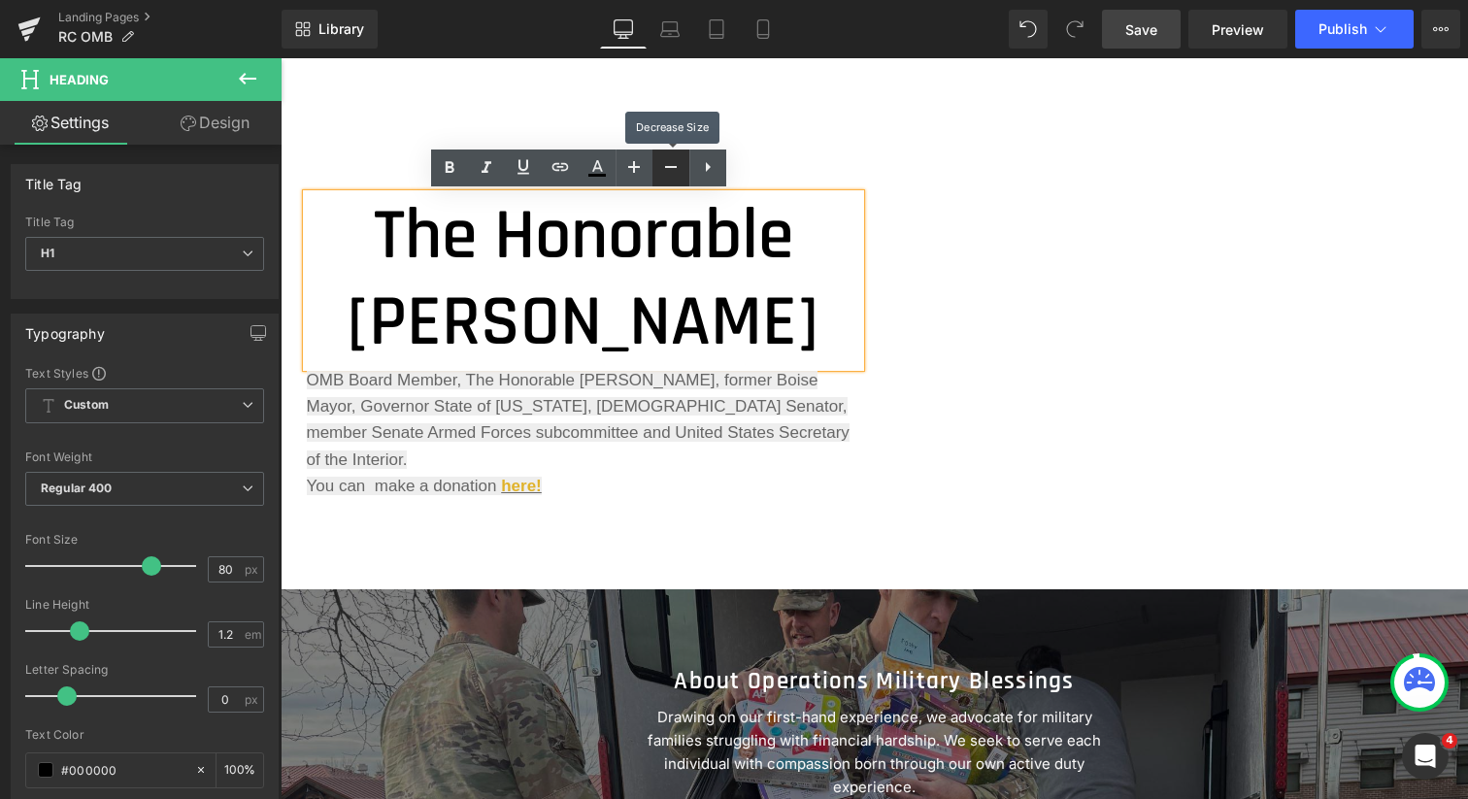
click at [0, 0] on icon at bounding box center [0, 0] width 0 height 0
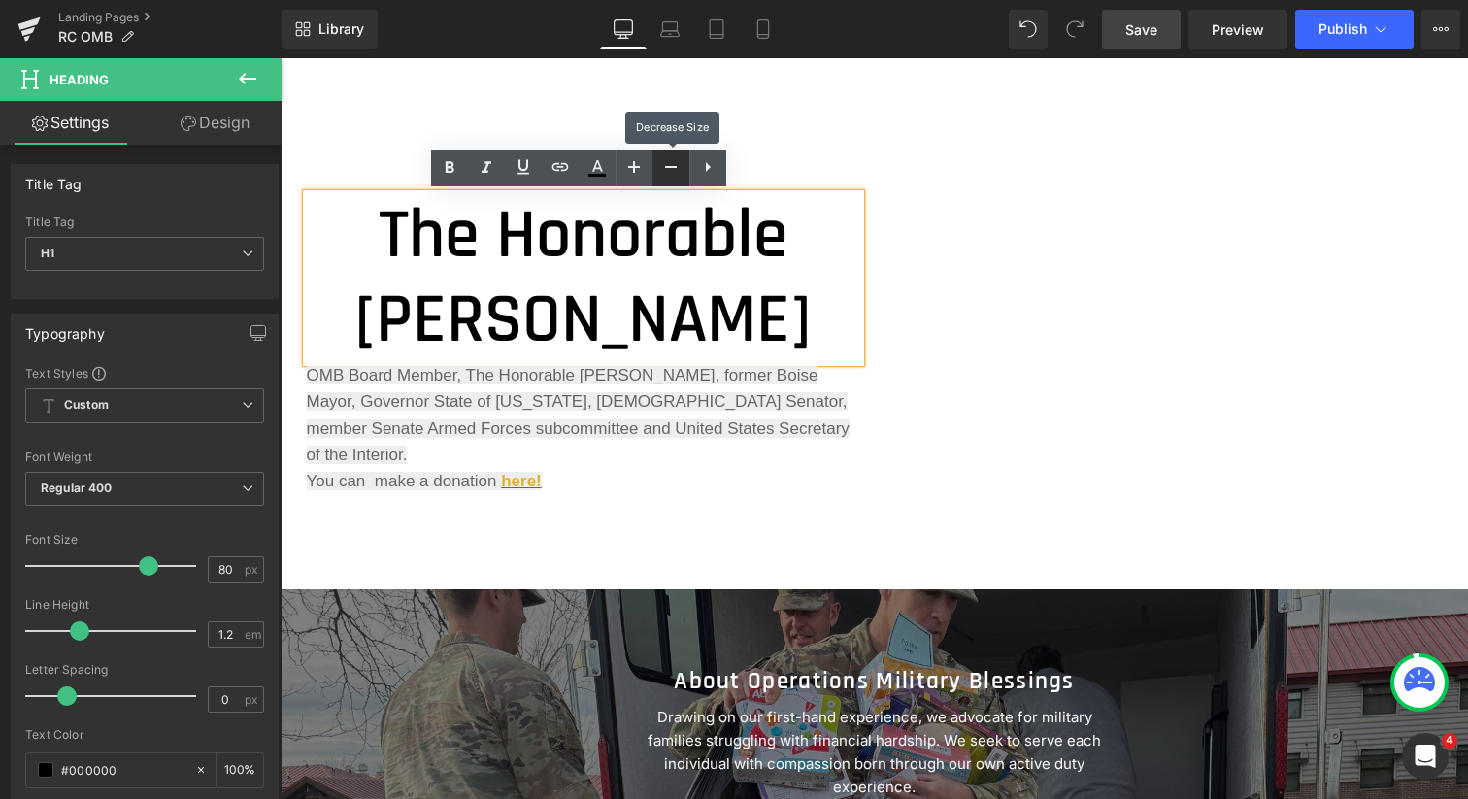
click at [0, 0] on icon at bounding box center [0, 0] width 0 height 0
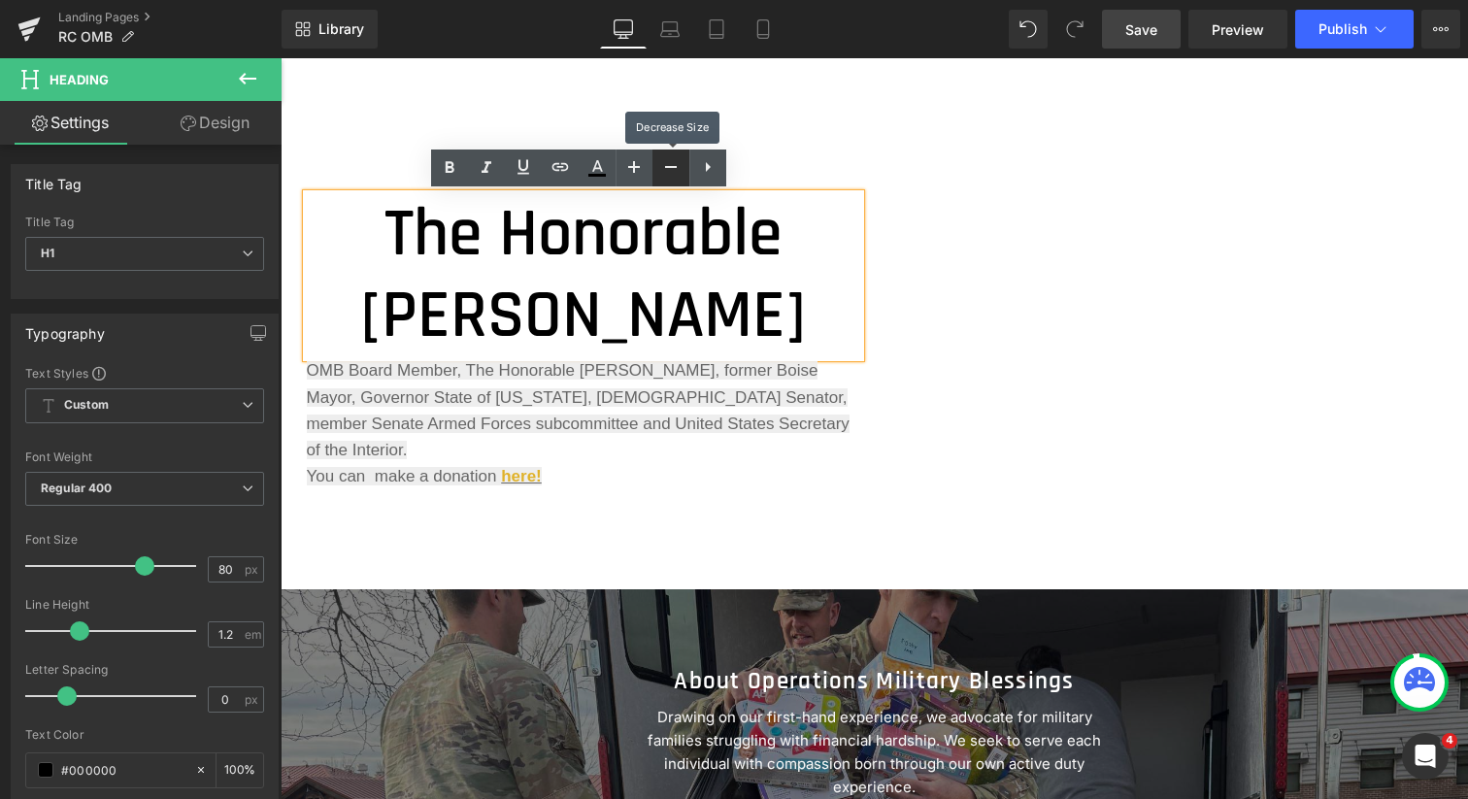
click at [0, 0] on icon at bounding box center [0, 0] width 0 height 0
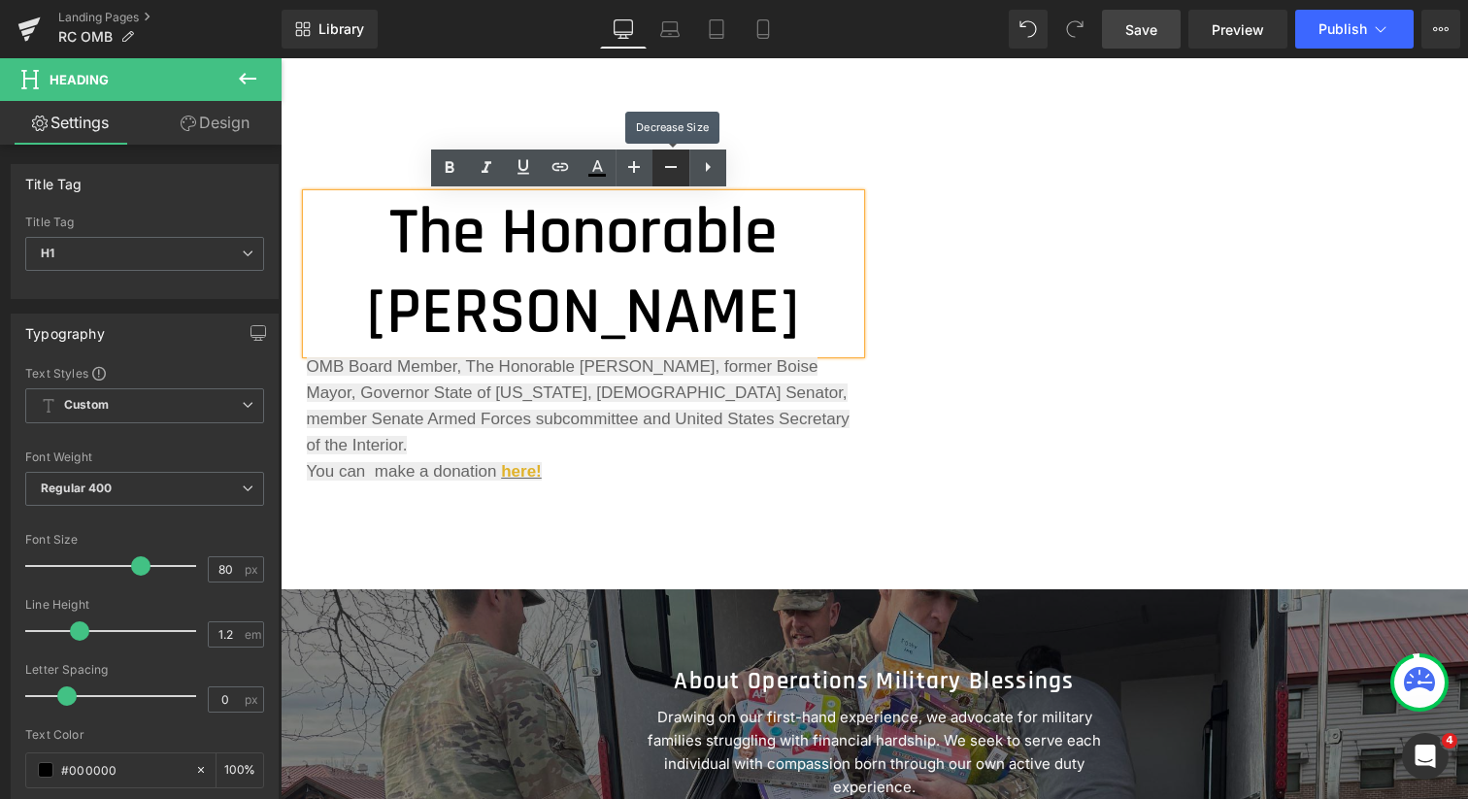
click at [0, 0] on icon at bounding box center [0, 0] width 0 height 0
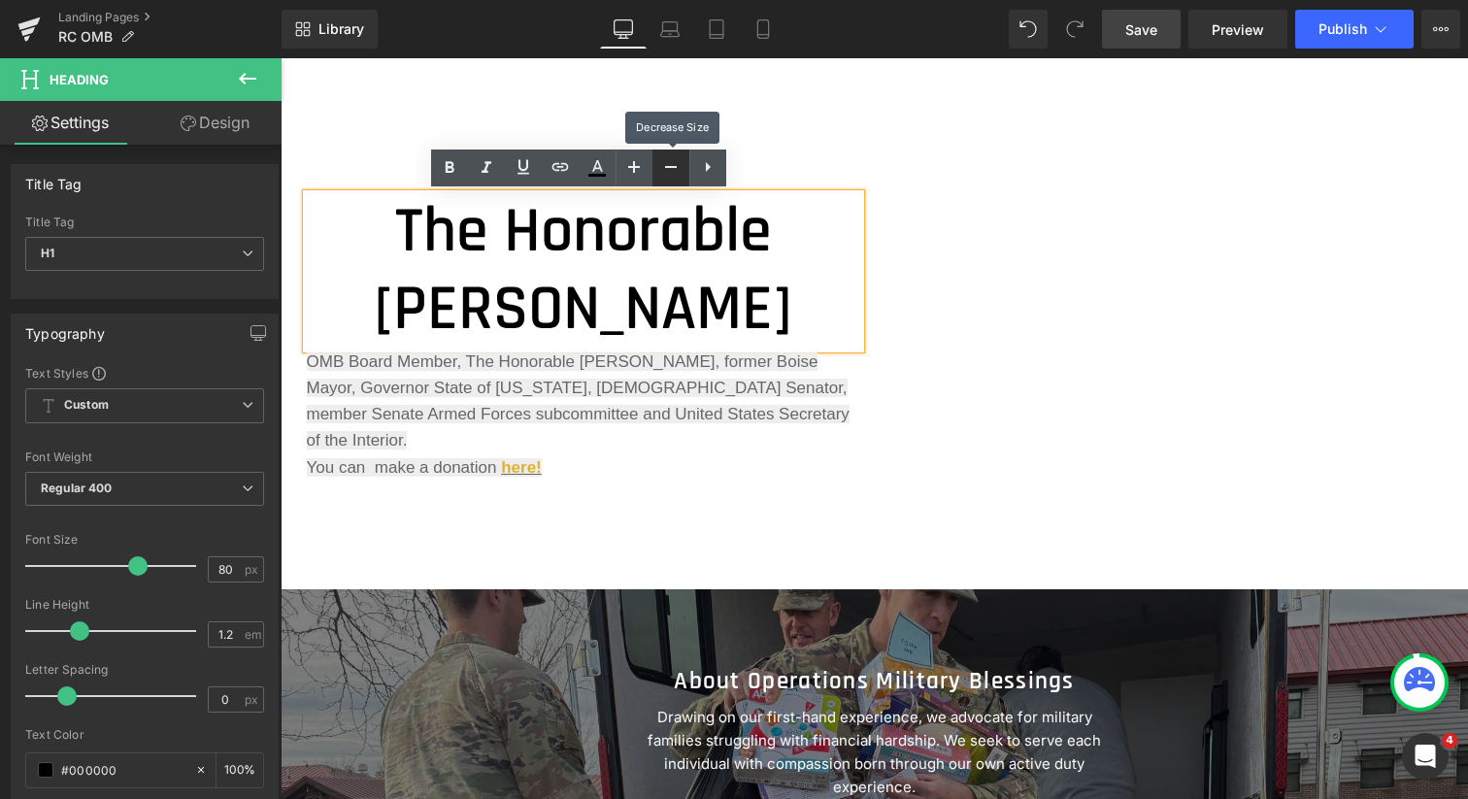
click at [0, 0] on icon at bounding box center [0, 0] width 0 height 0
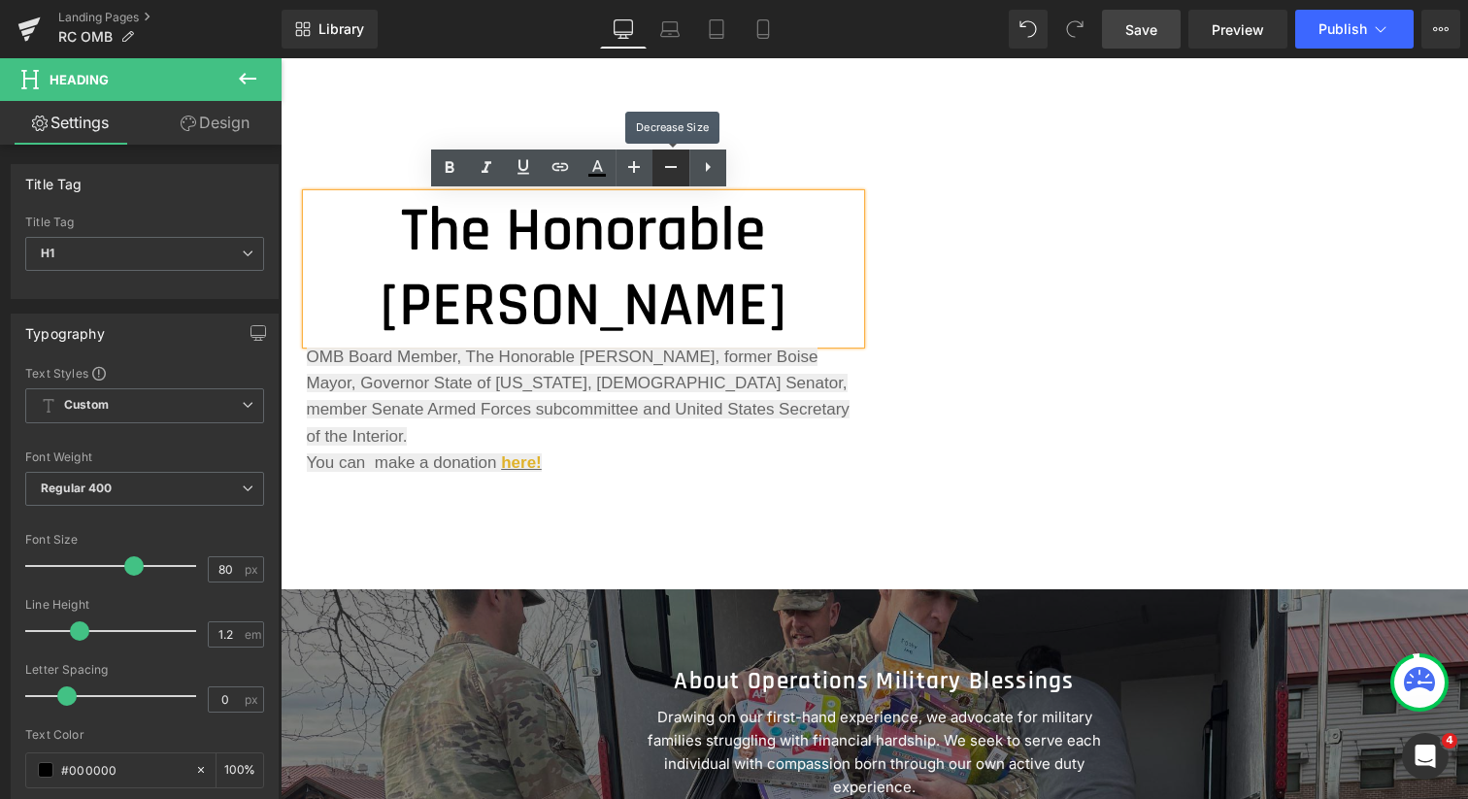
click at [0, 0] on icon at bounding box center [0, 0] width 0 height 0
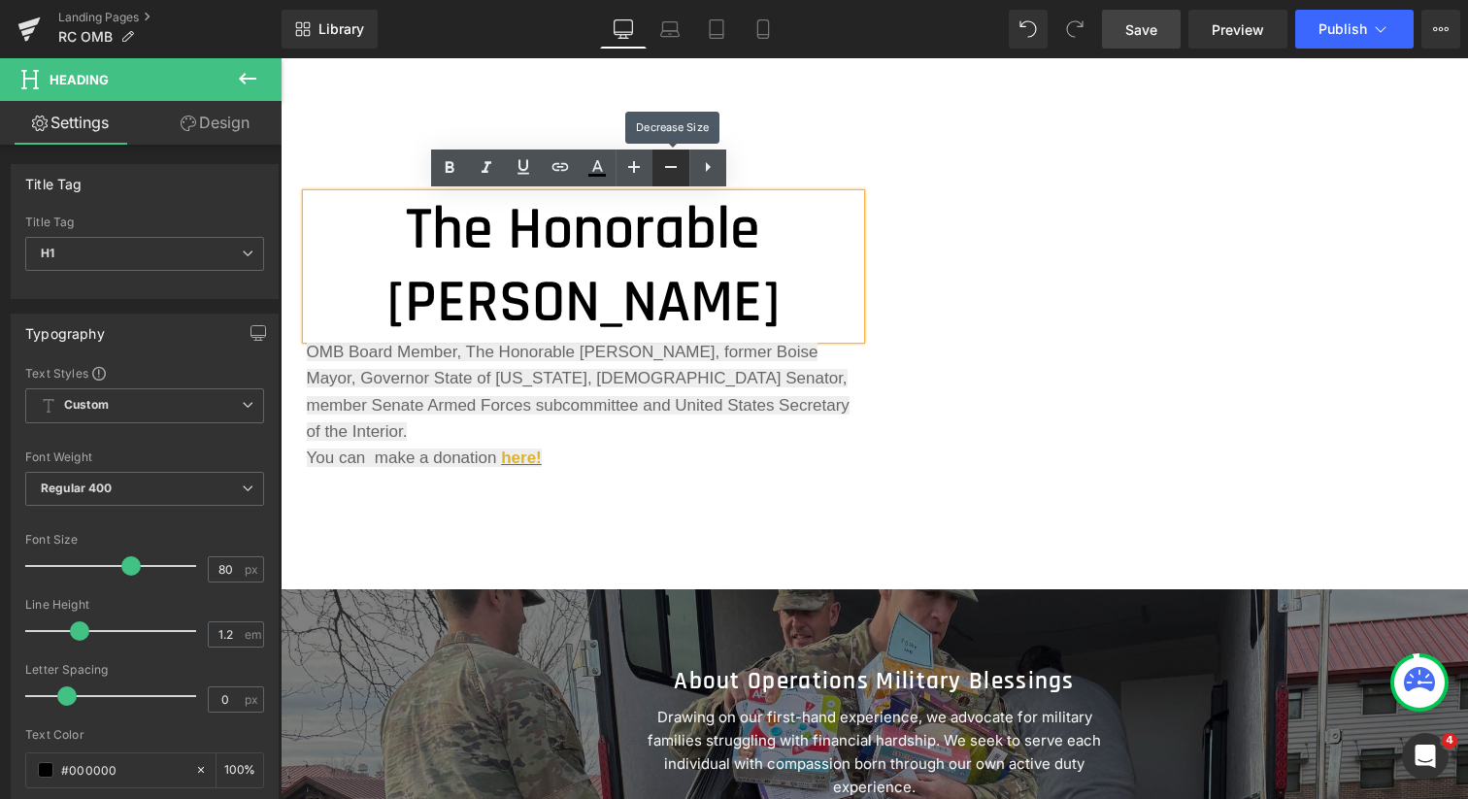
click at [0, 0] on icon at bounding box center [0, 0] width 0 height 0
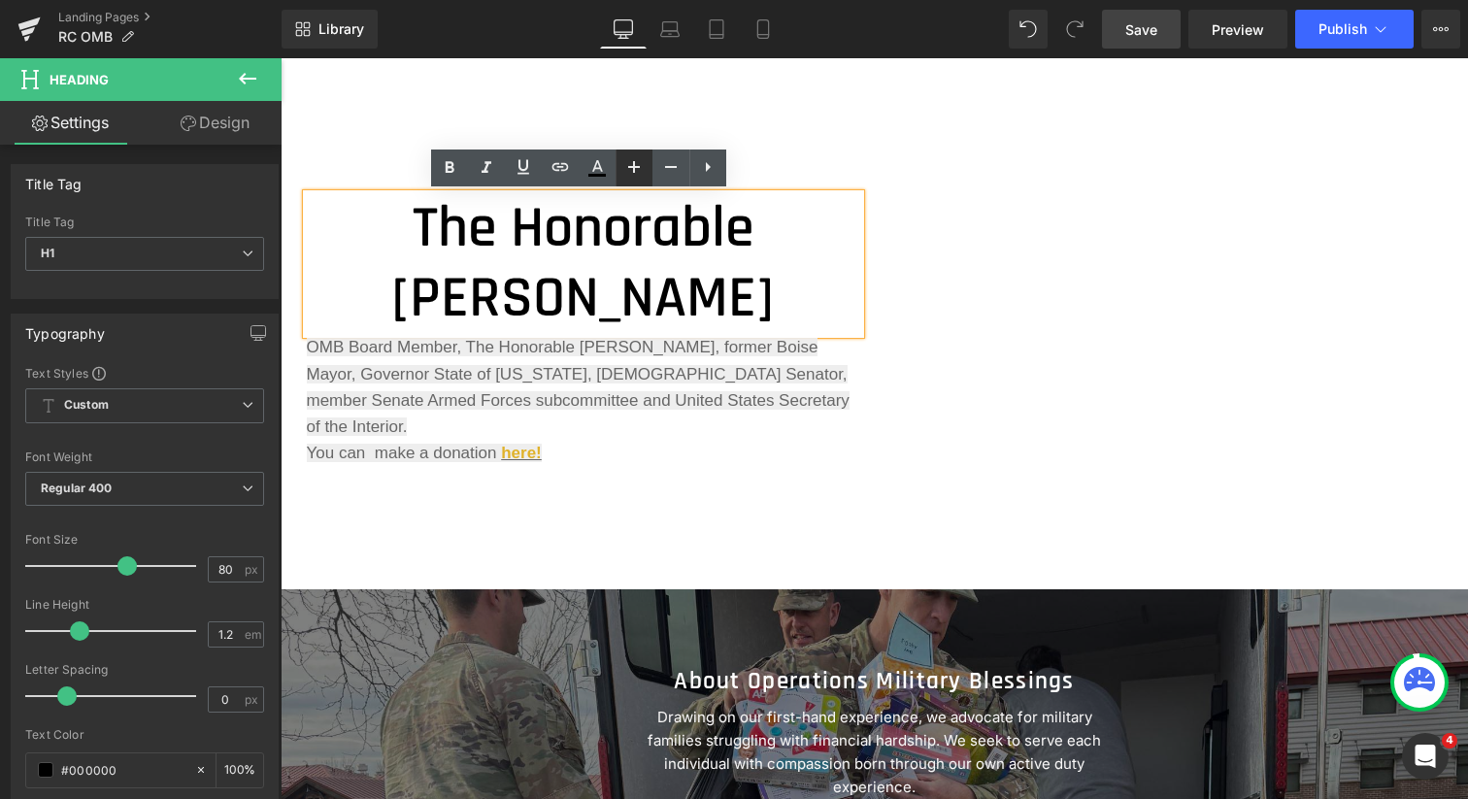
click at [636, 165] on icon at bounding box center [633, 166] width 23 height 23
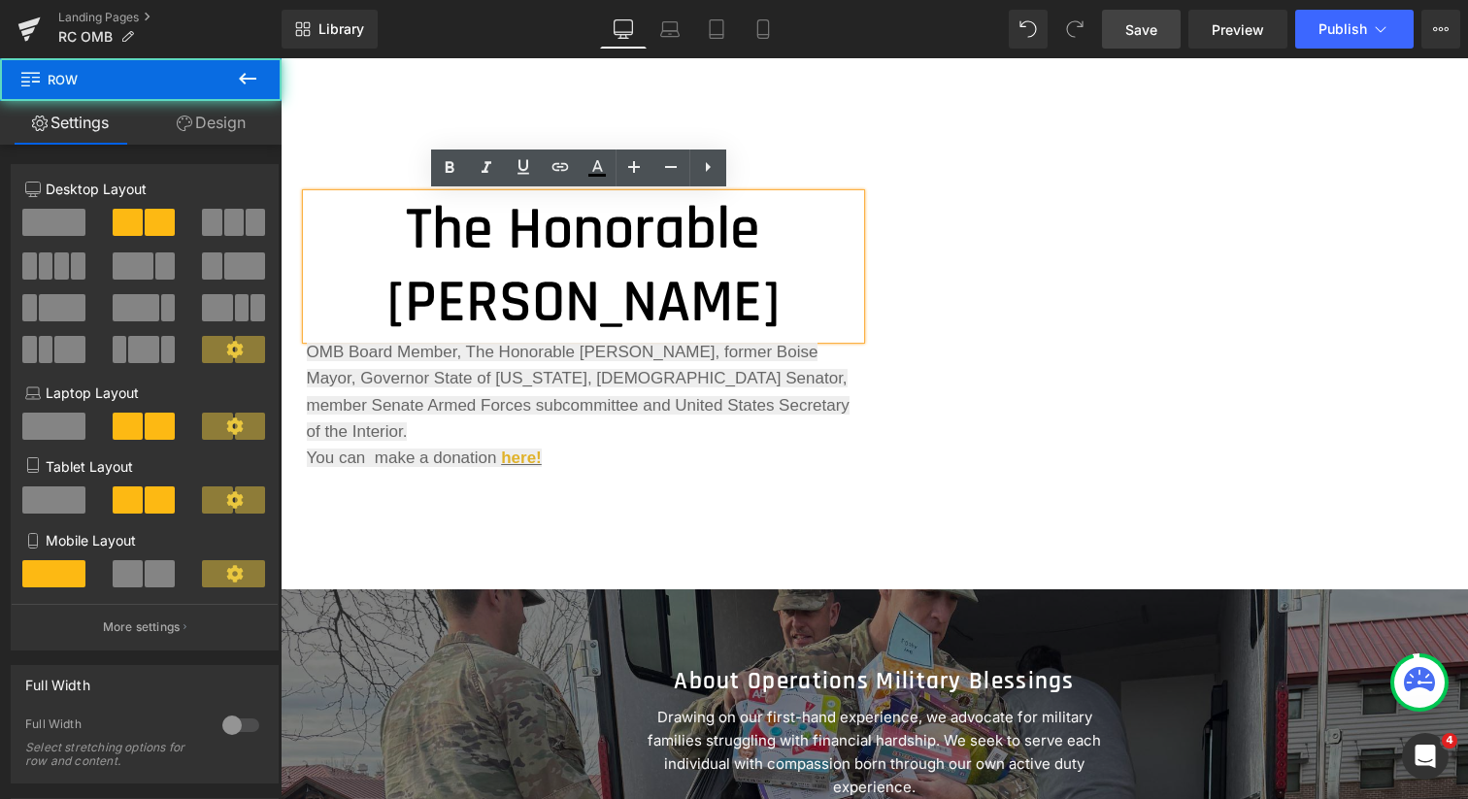
click at [635, 467] on div "The Honorable [PERSON_NAME] Heading OMB Board Member, The Honorable [PERSON_NAM…" at bounding box center [874, 352] width 1165 height 375
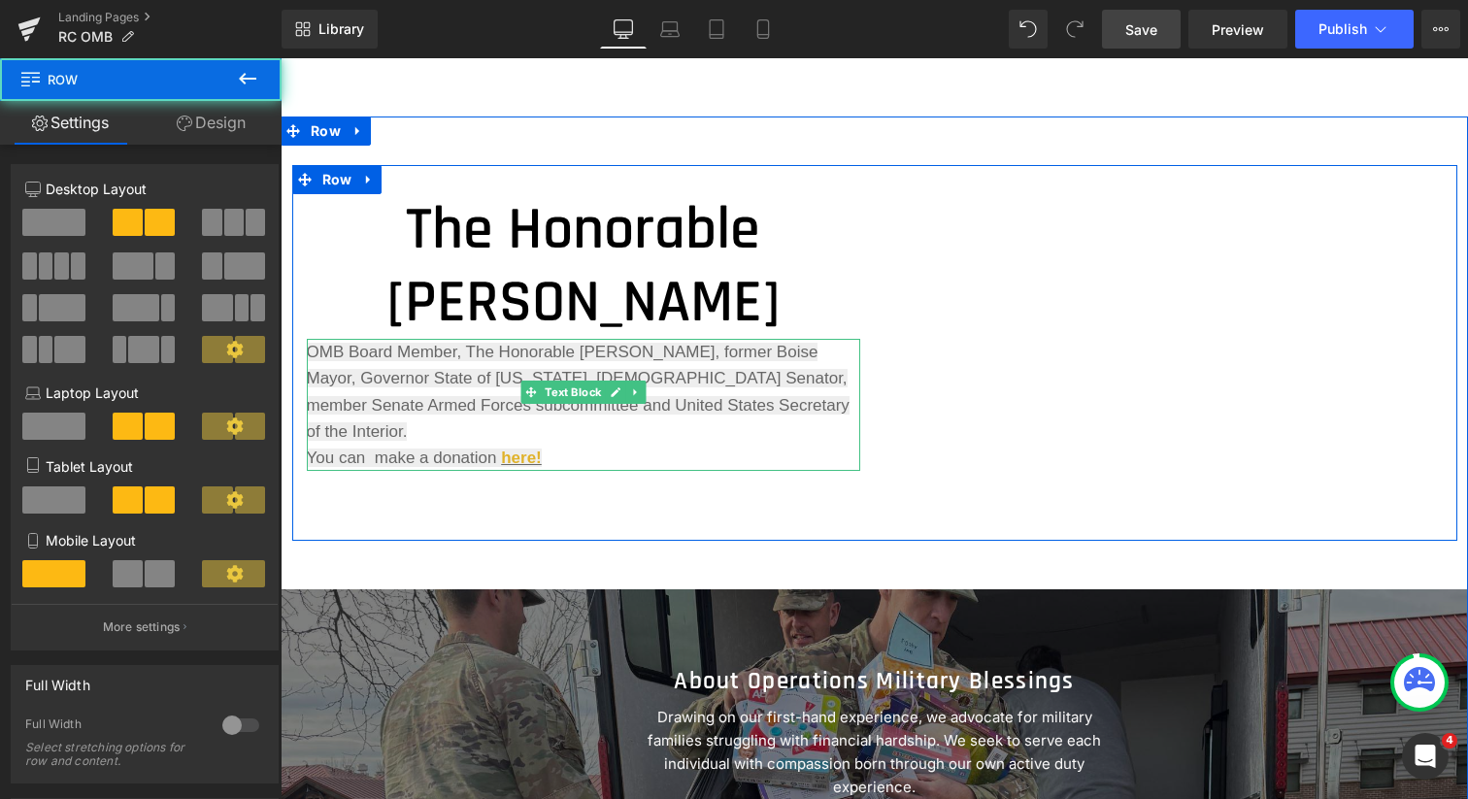
click at [625, 398] on link at bounding box center [635, 392] width 20 height 23
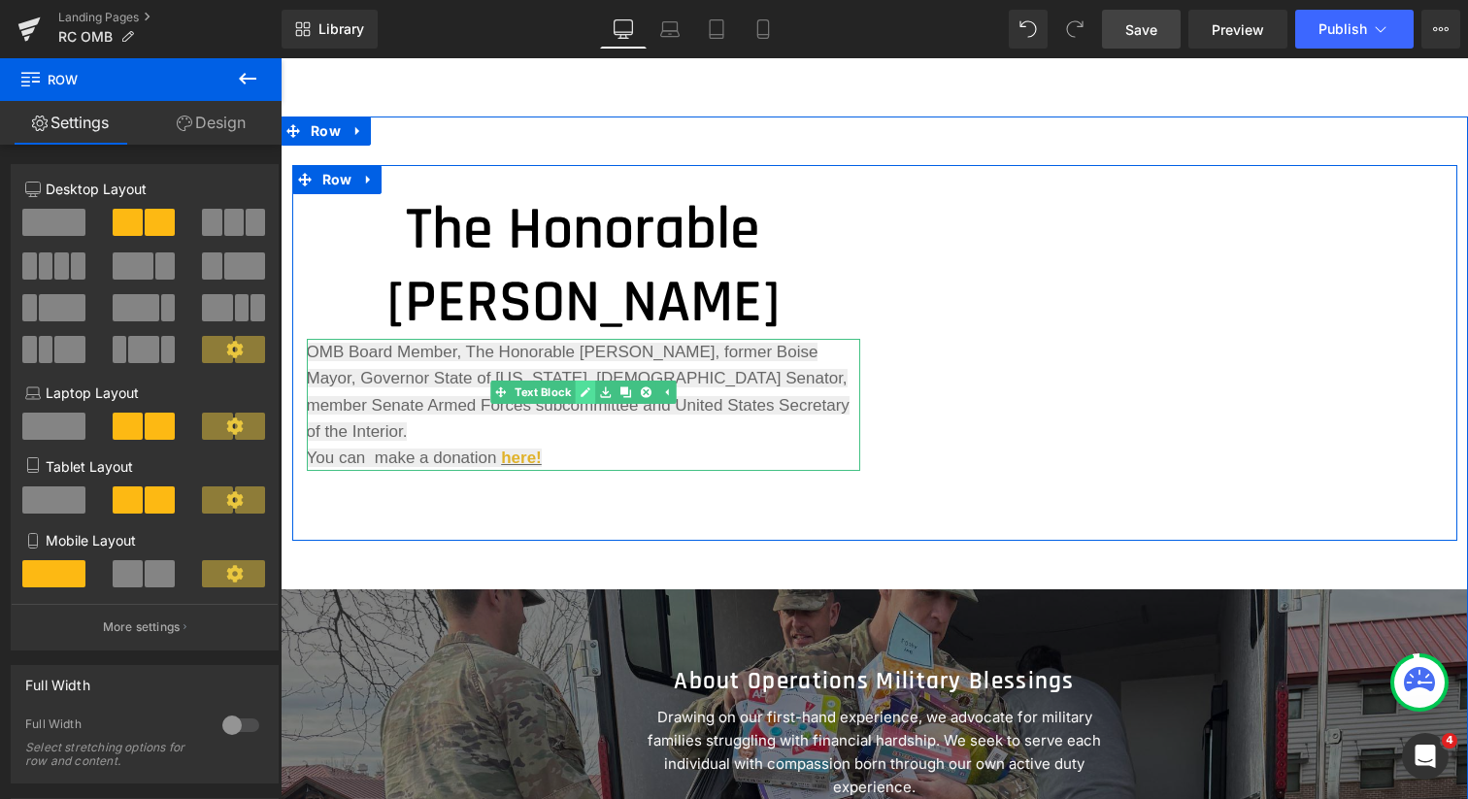
click at [581, 391] on icon at bounding box center [586, 392] width 10 height 10
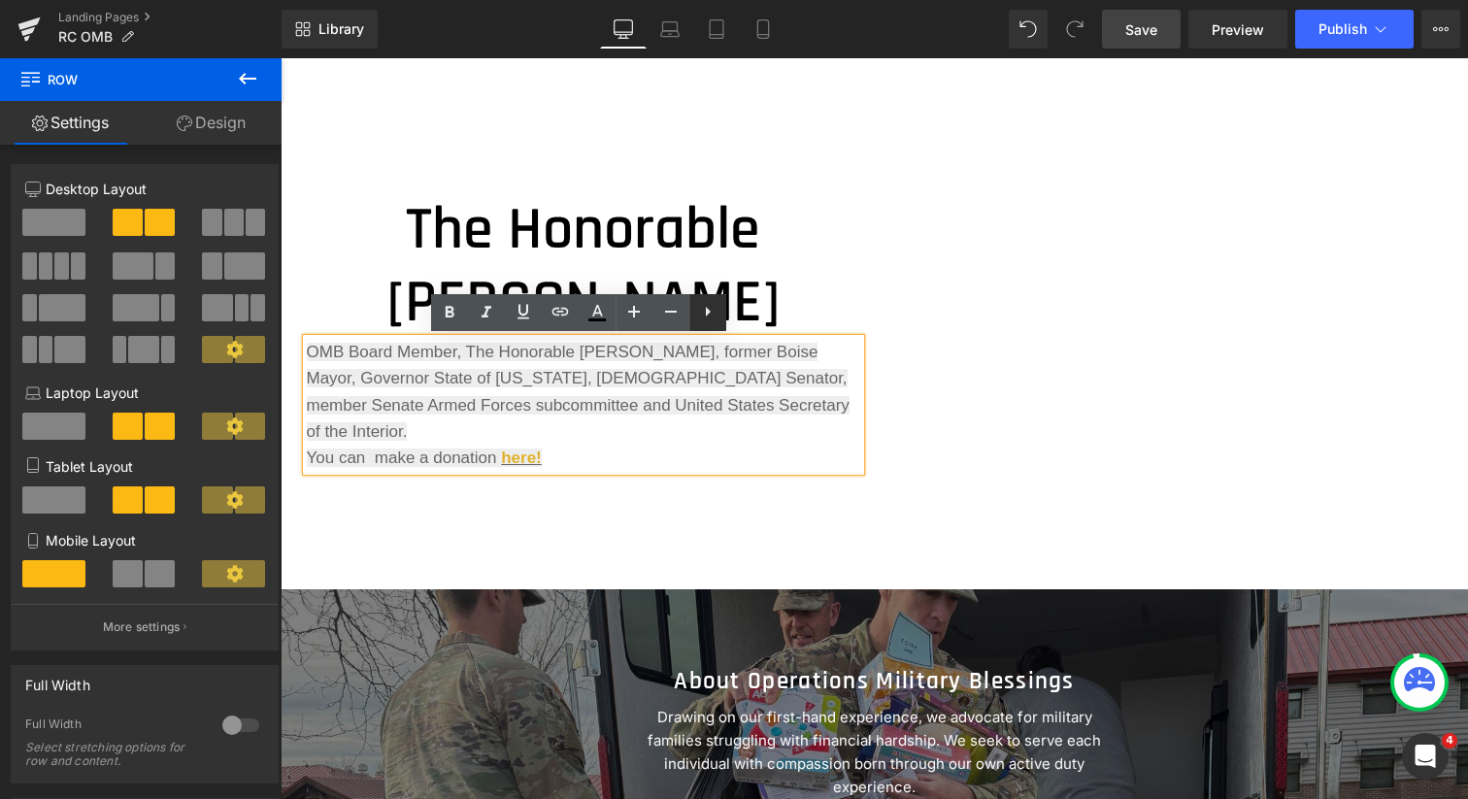
click at [712, 309] on icon at bounding box center [707, 311] width 23 height 23
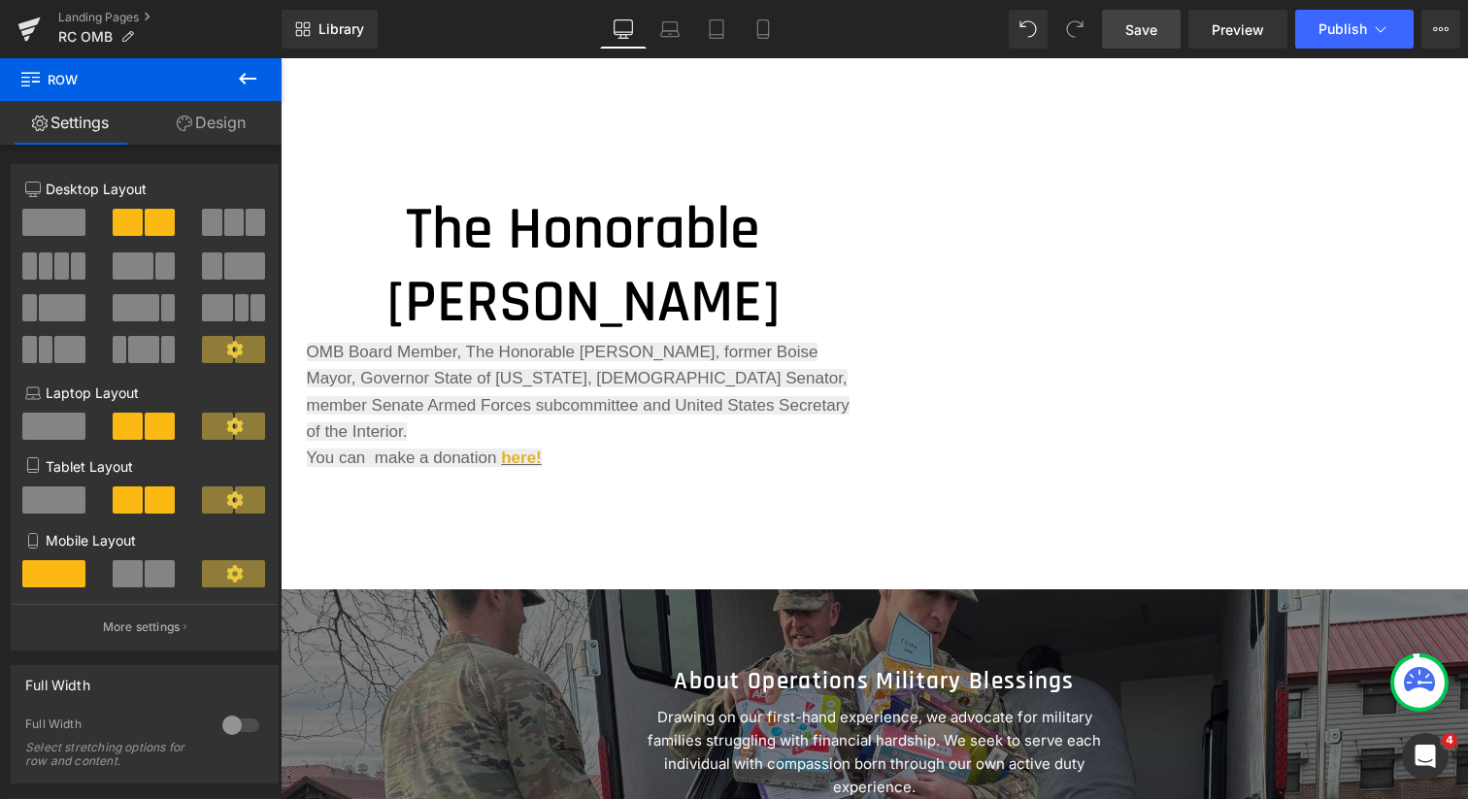
click at [248, 81] on icon at bounding box center [247, 78] width 23 height 23
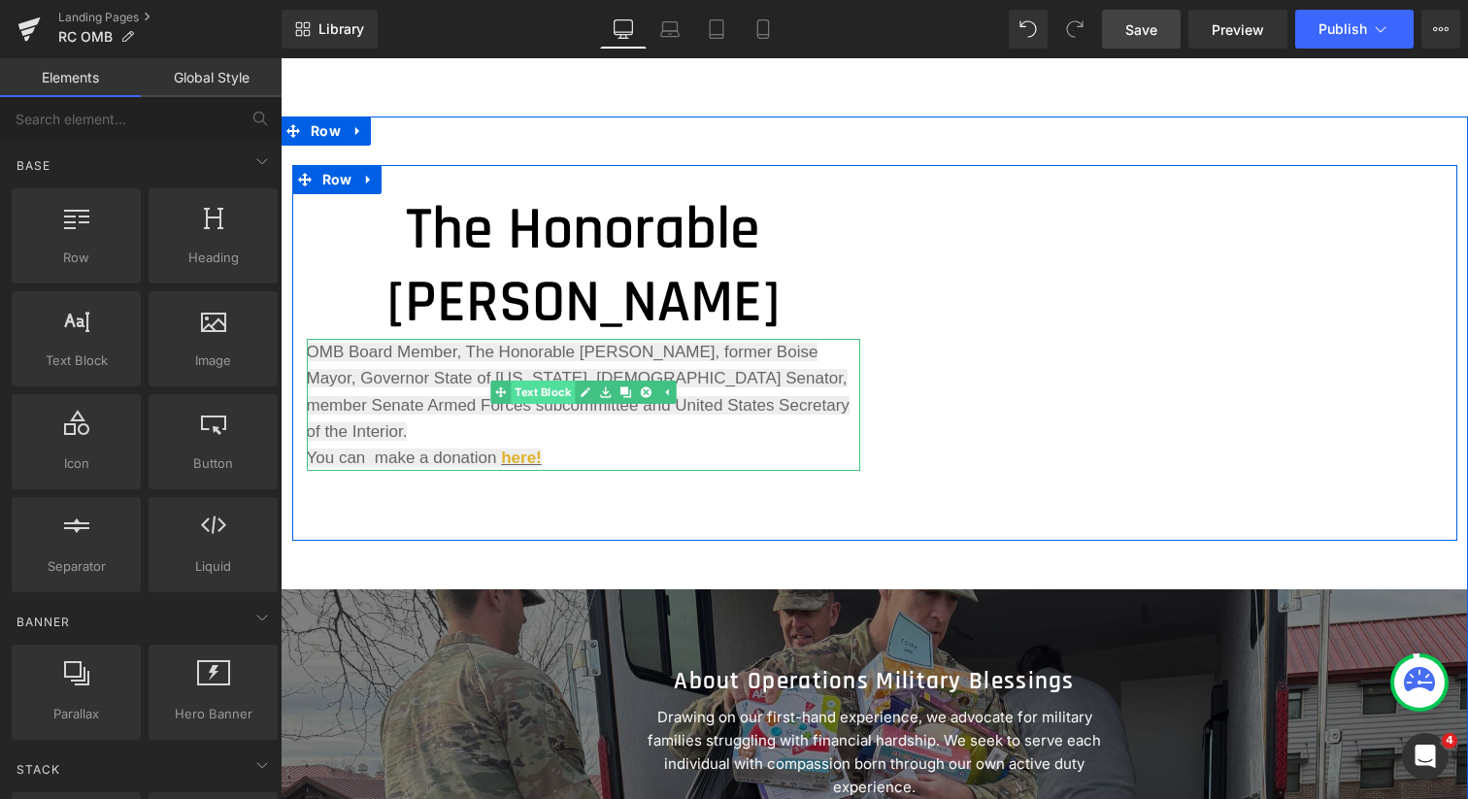
click at [535, 391] on link "Text Block" at bounding box center [532, 392] width 84 height 23
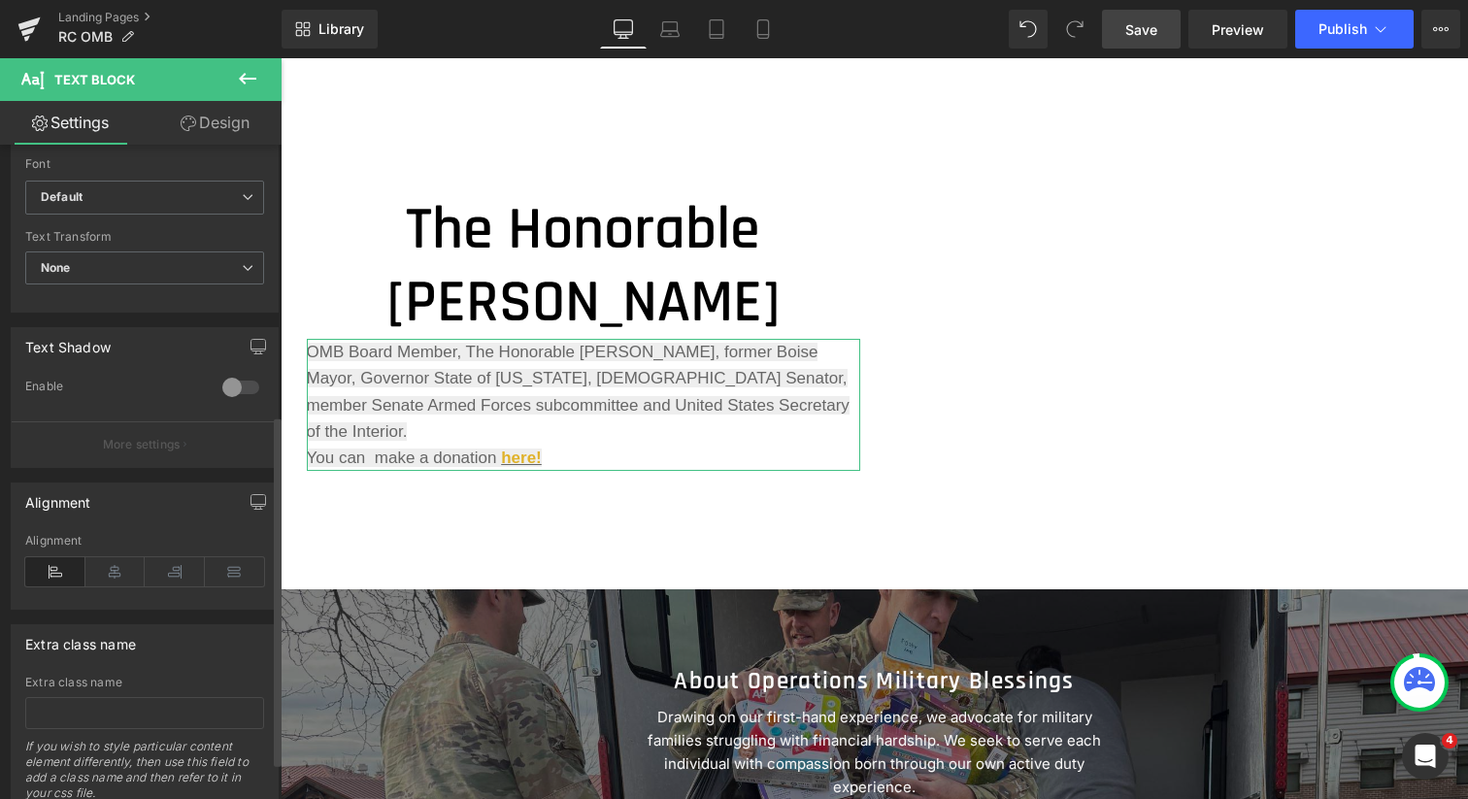
scroll to position [520, 0]
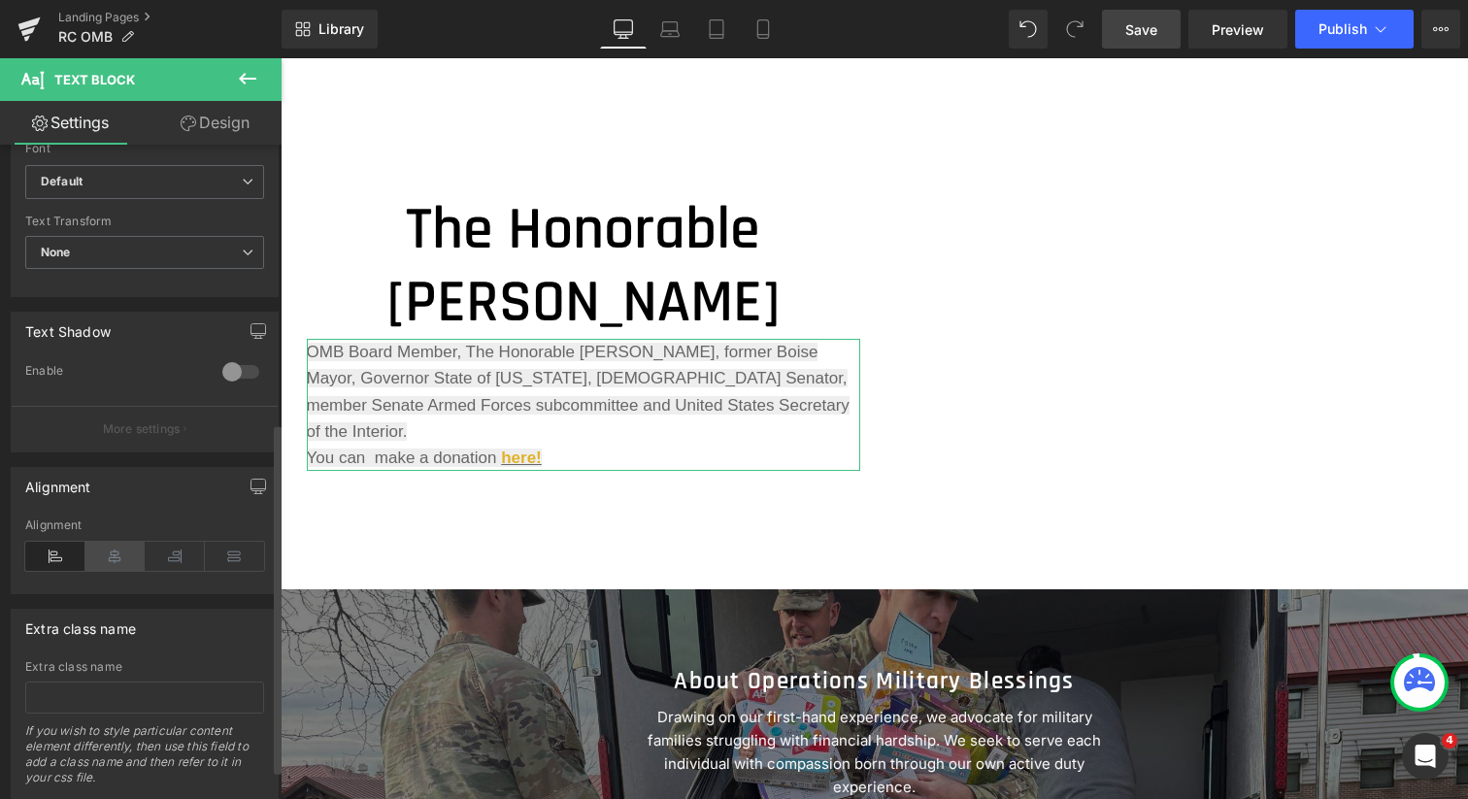
click at [117, 557] on icon at bounding box center [115, 556] width 60 height 29
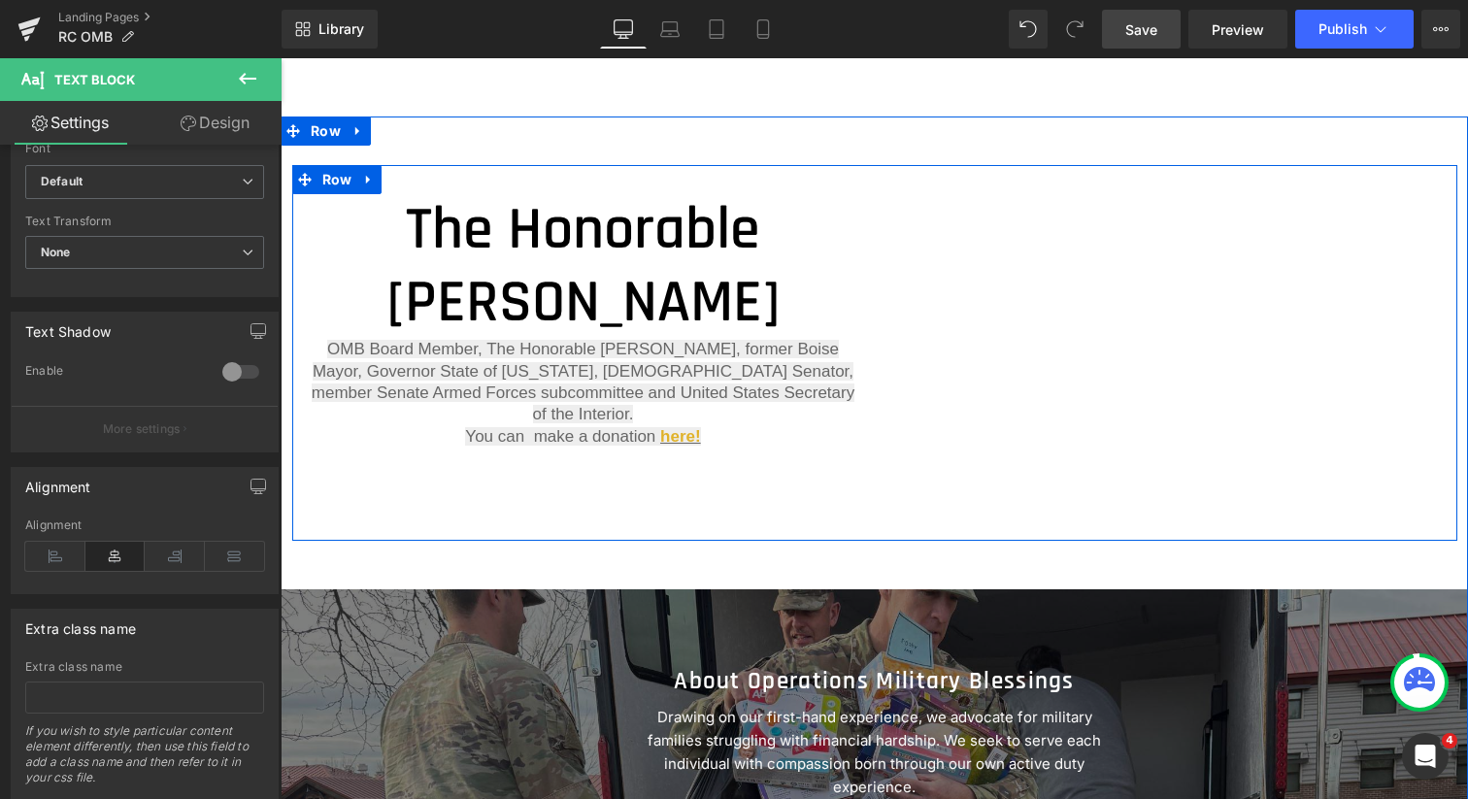
click at [531, 479] on div "The Honorable [PERSON_NAME] Heading OMB Board Member, The Honorable [PERSON_NAM…" at bounding box center [874, 352] width 1165 height 375
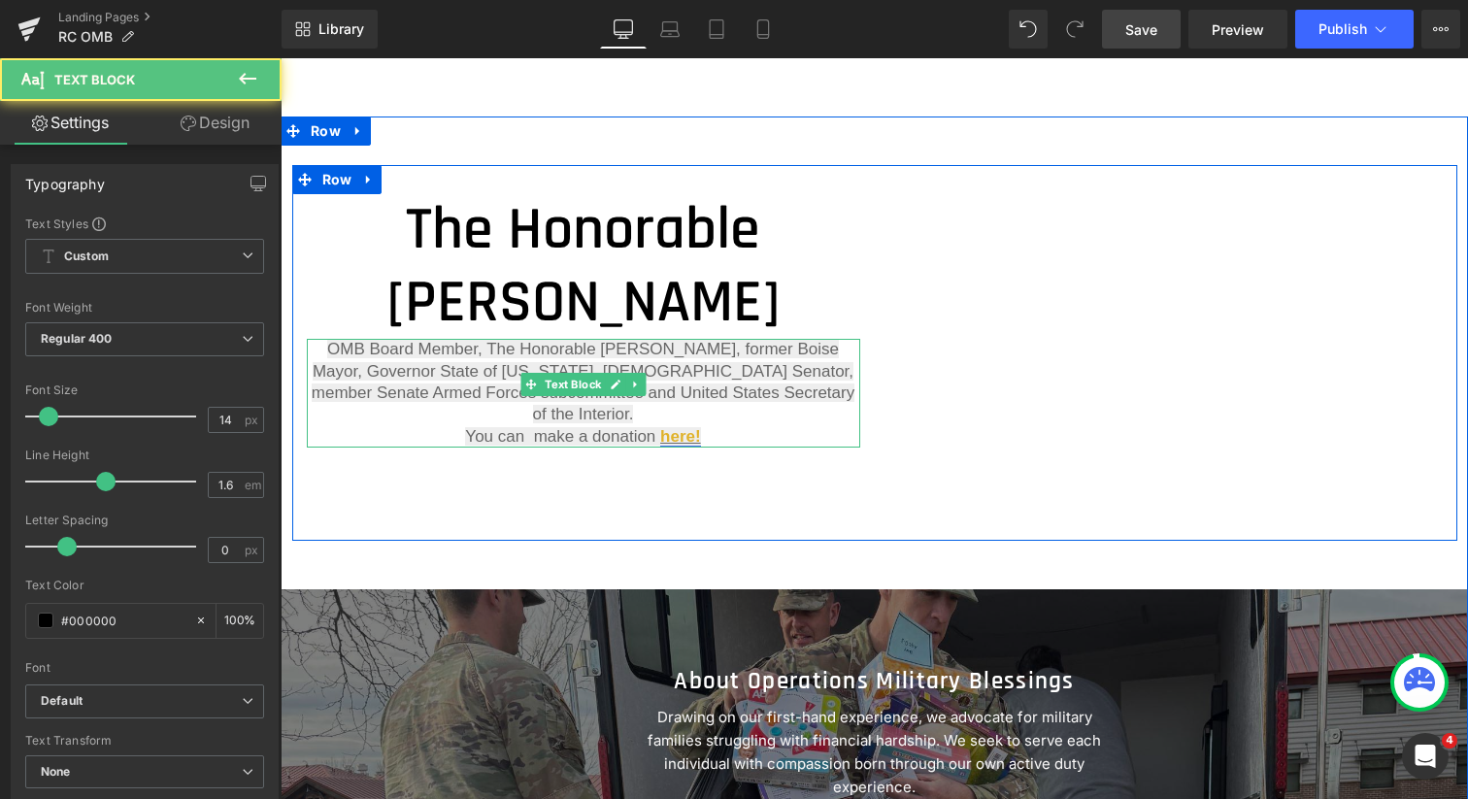
click at [670, 427] on link "here!" at bounding box center [680, 436] width 41 height 18
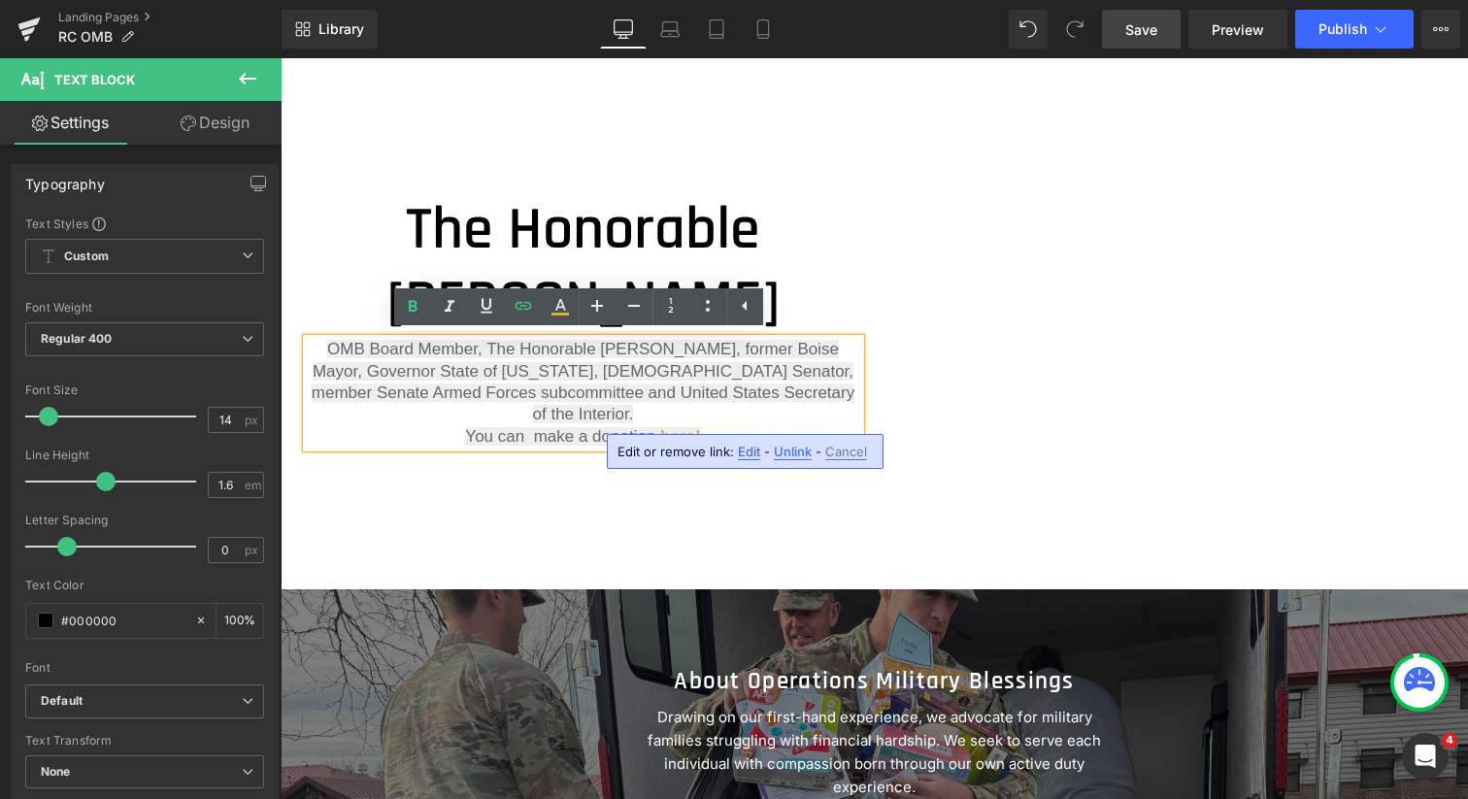
click at [574, 501] on div "The Honorable [PERSON_NAME] Heading OMB Board Member, The Honorable [PERSON_NAM…" at bounding box center [874, 352] width 1165 height 375
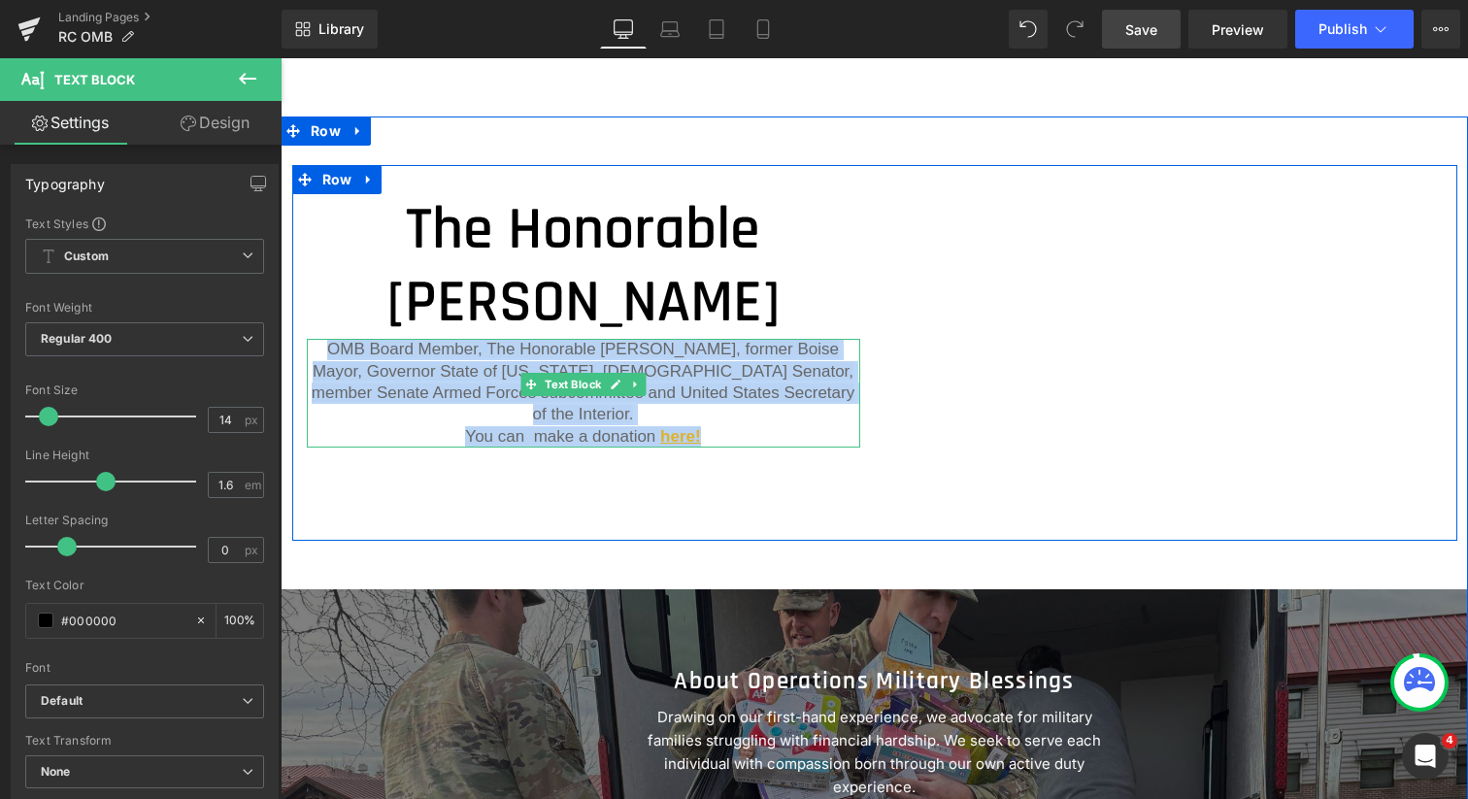
drag, startPoint x: 713, startPoint y: 419, endPoint x: 330, endPoint y: 343, distance: 390.0
click at [330, 343] on p "OMB Board Member, The Honorable [PERSON_NAME], former Boise Mayor, Governor Sta…" at bounding box center [583, 393] width 553 height 109
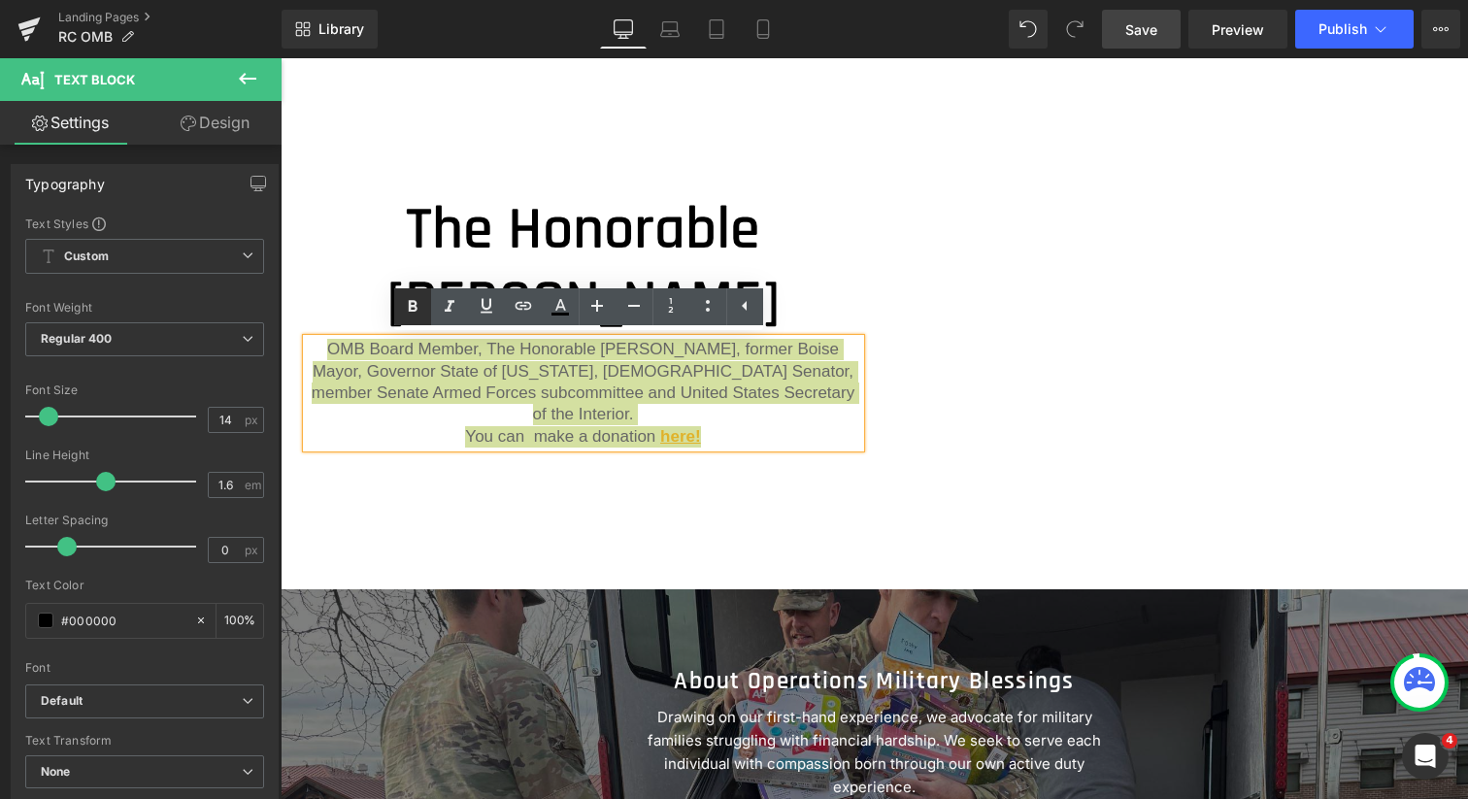
click at [411, 303] on icon at bounding box center [412, 306] width 23 height 23
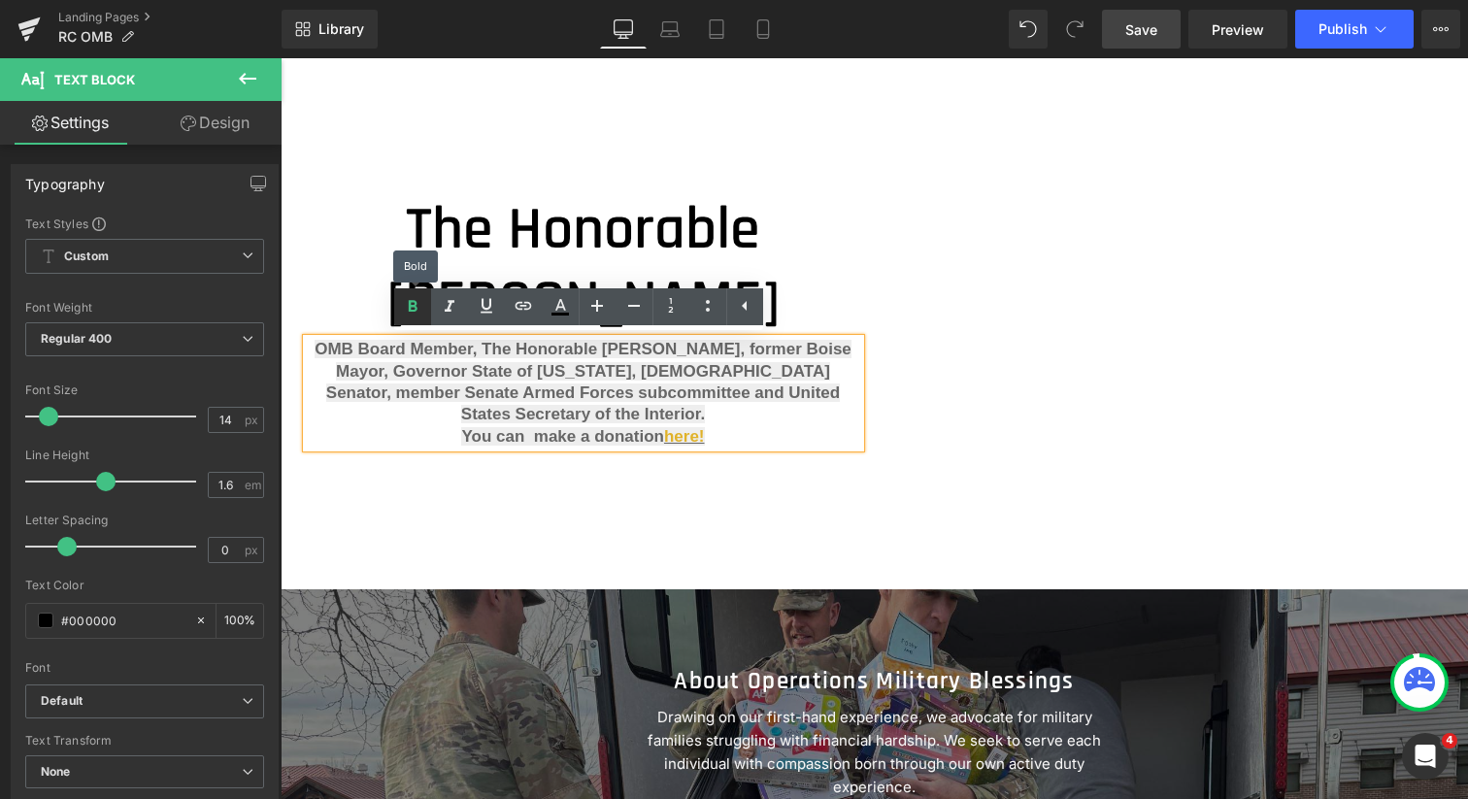
click at [411, 303] on icon at bounding box center [412, 306] width 23 height 23
click at [427, 465] on div "The Honorable [PERSON_NAME] Heading OMB Board Member, The Honorable [PERSON_NAM…" at bounding box center [874, 352] width 1165 height 375
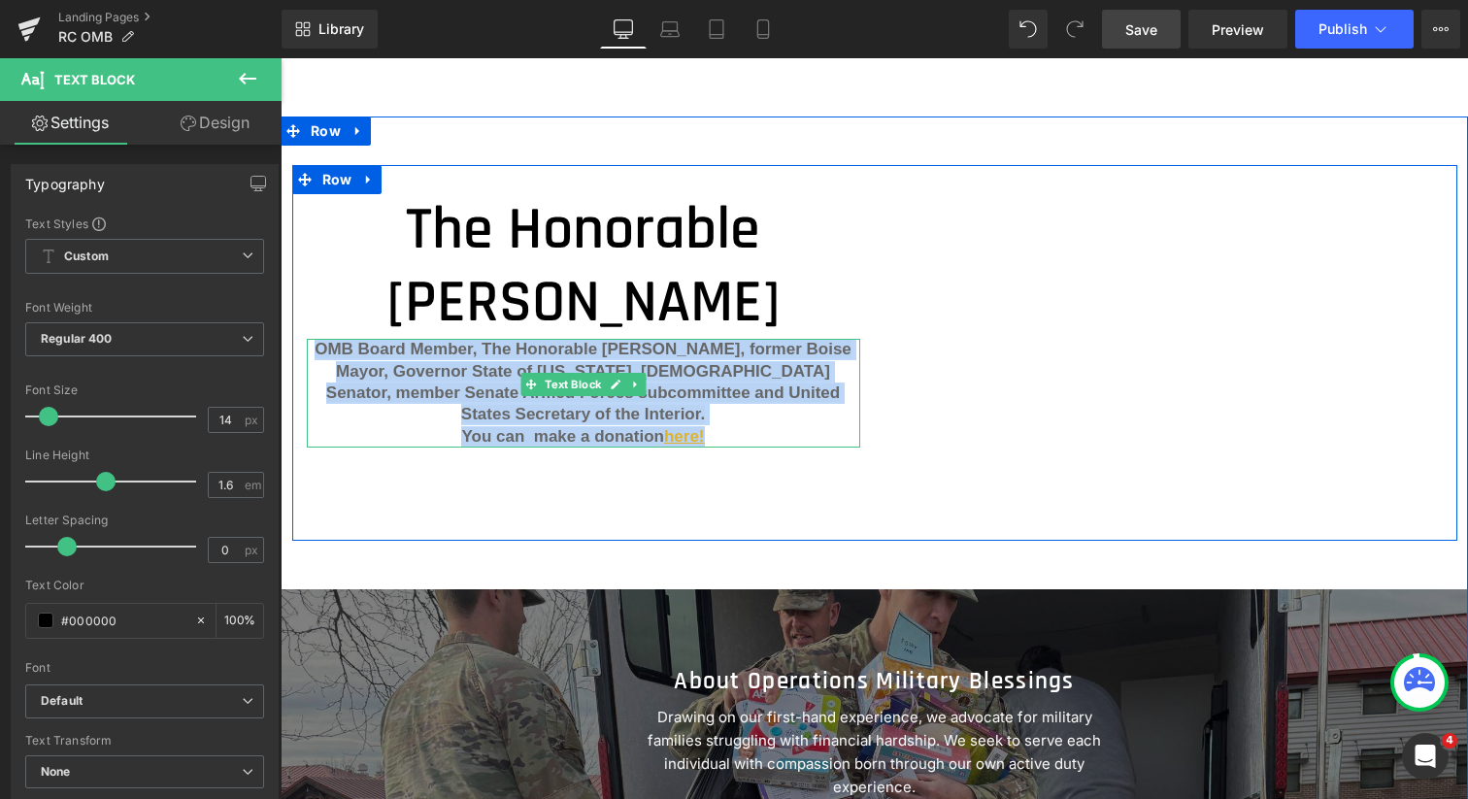
drag, startPoint x: 714, startPoint y: 420, endPoint x: 310, endPoint y: 349, distance: 410.3
click at [310, 349] on p "OMB Board Member, The Honorable [PERSON_NAME], former Boise Mayor, Governor Sta…" at bounding box center [583, 393] width 553 height 109
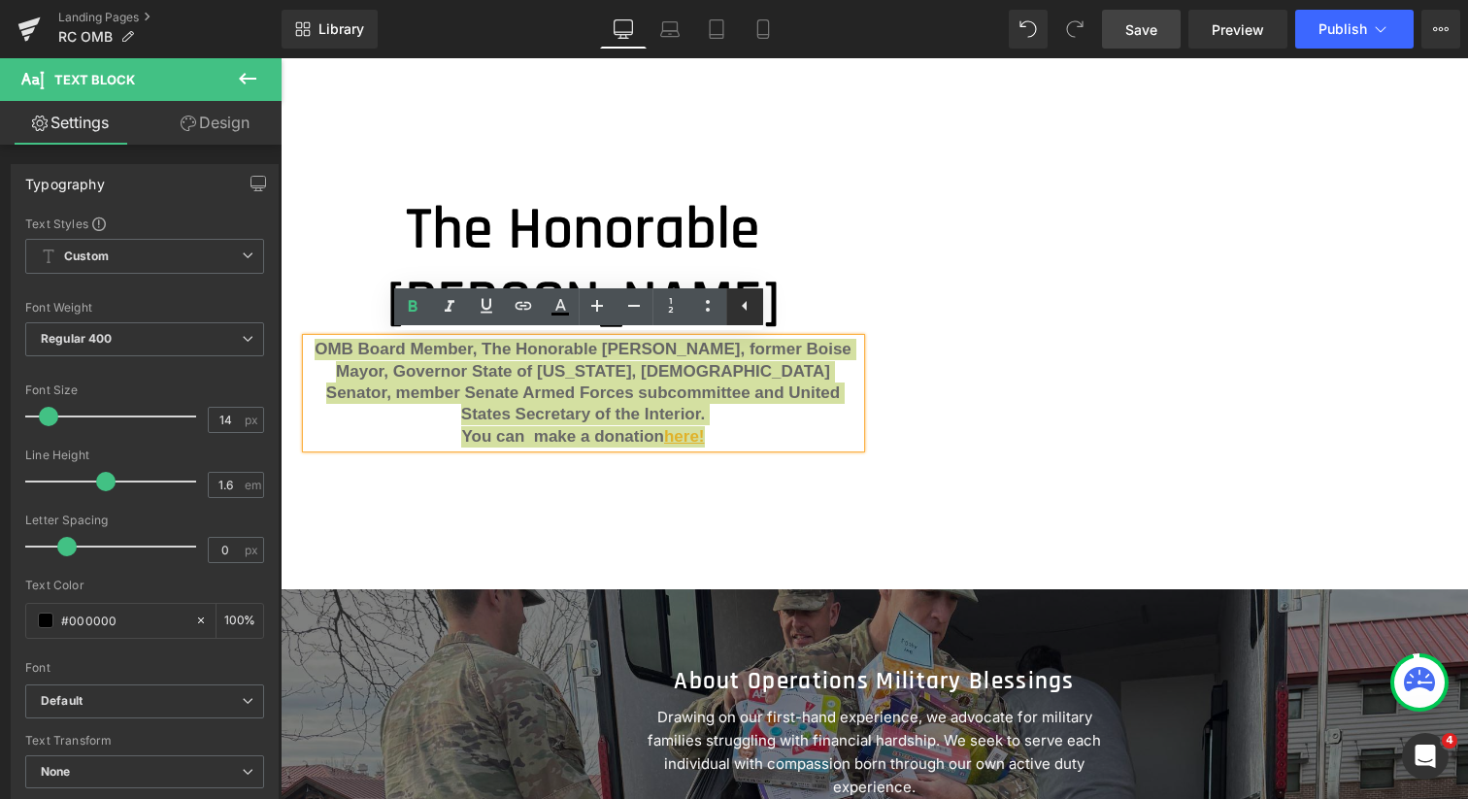
click at [0, 0] on icon at bounding box center [0, 0] width 0 height 0
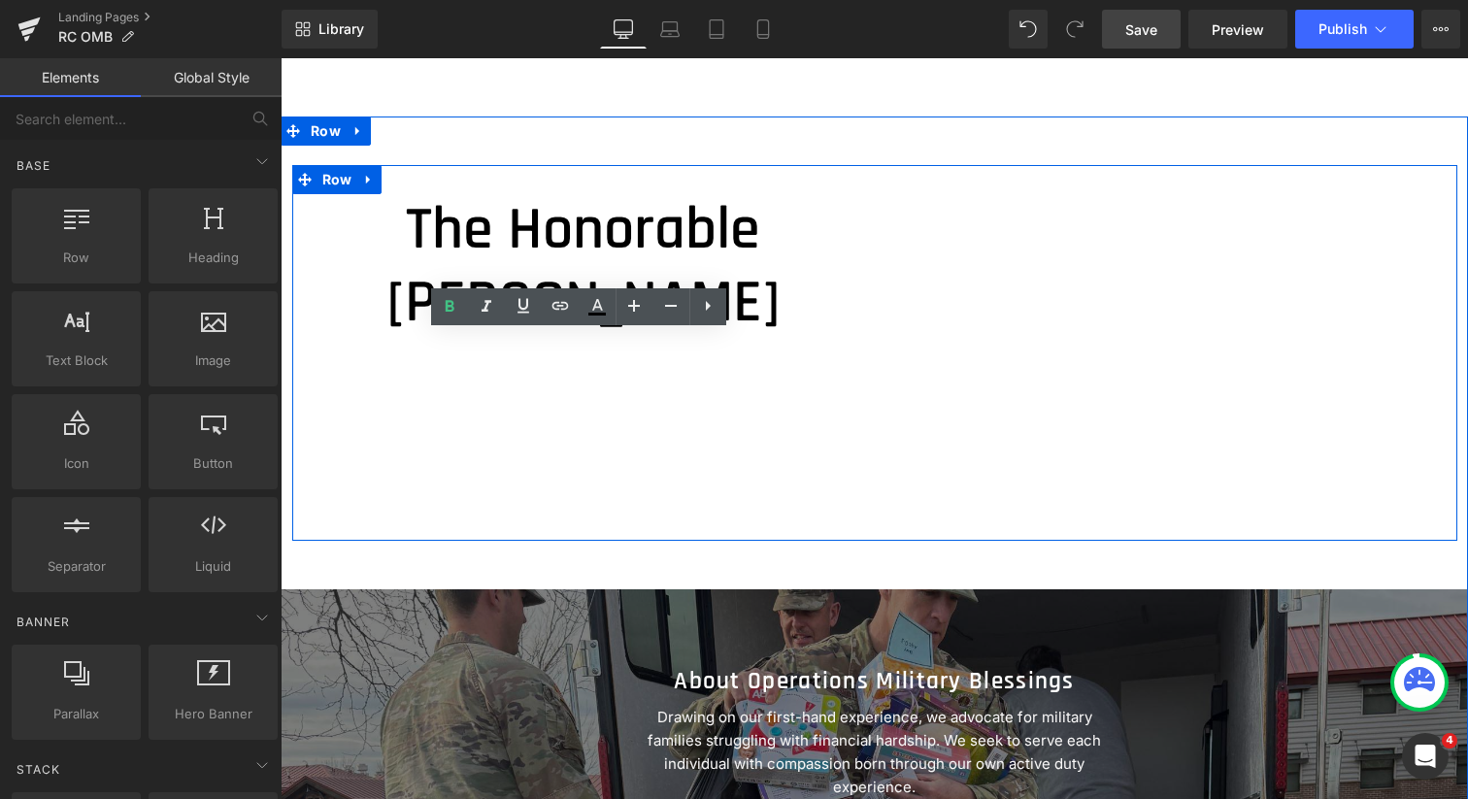
click at [624, 373] on div "The Honorable [PERSON_NAME] Heading Vimeo Row" at bounding box center [874, 352] width 1165 height 375
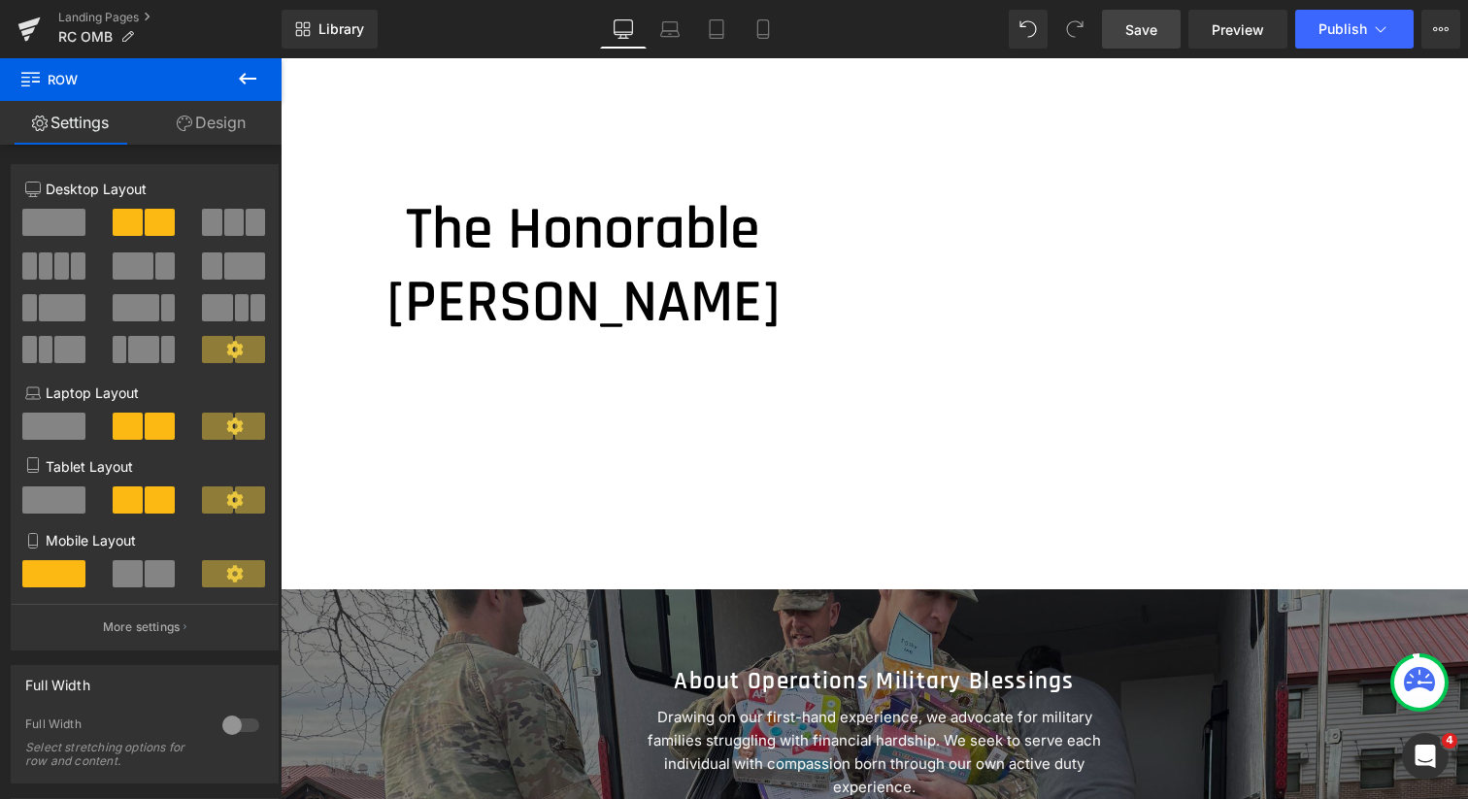
click at [242, 68] on icon at bounding box center [247, 78] width 23 height 23
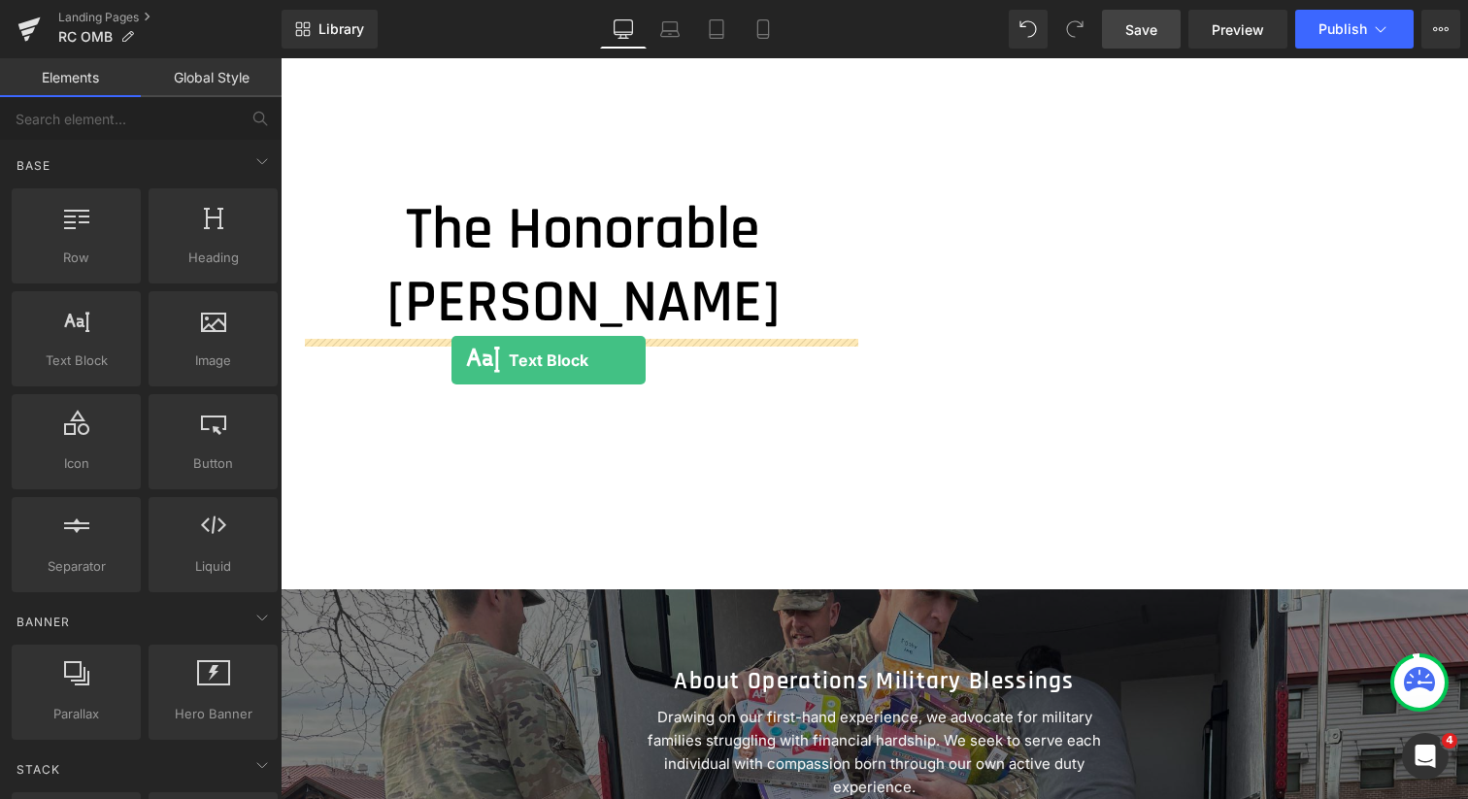
drag, startPoint x: 355, startPoint y: 385, endPoint x: 451, endPoint y: 360, distance: 98.2
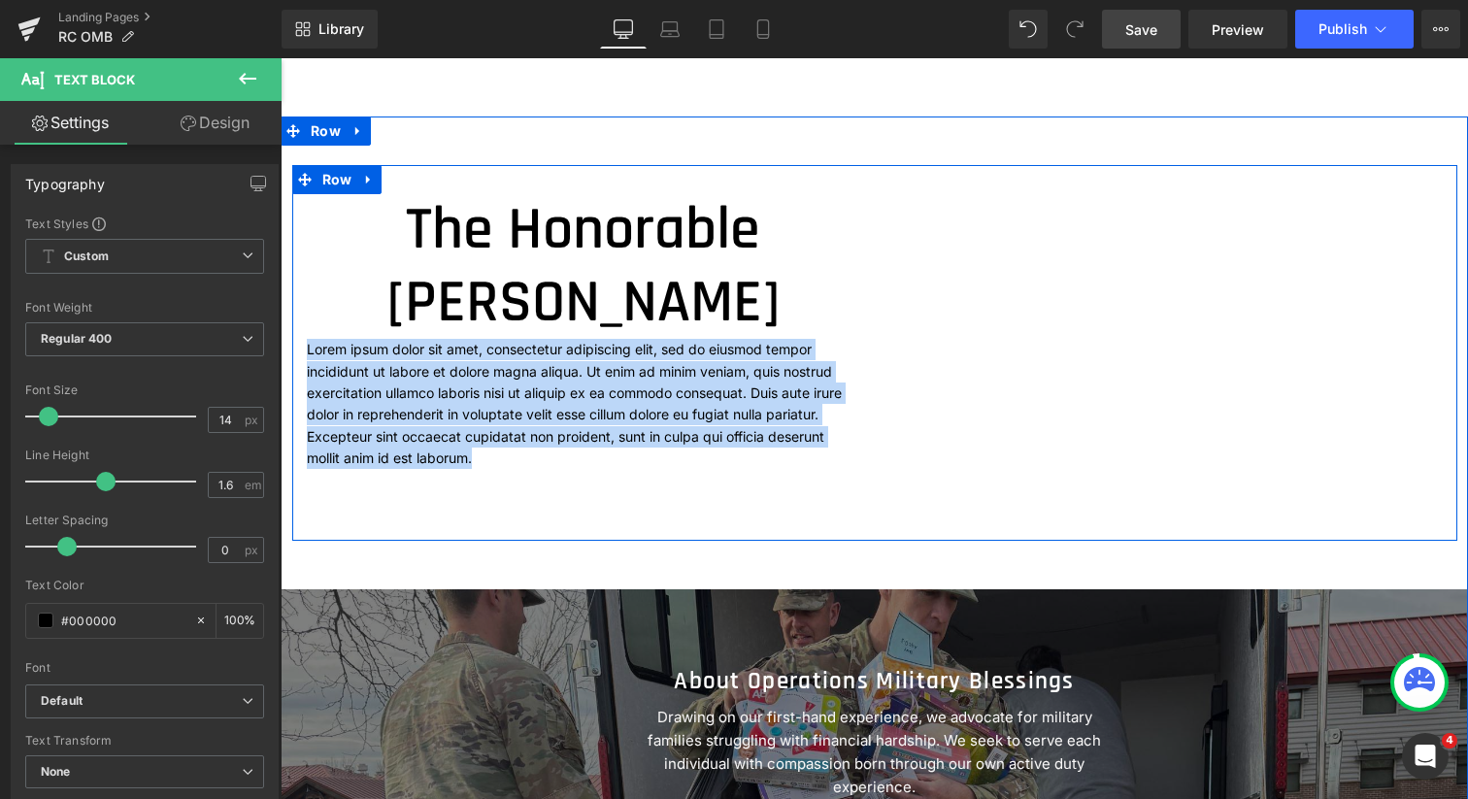
drag, startPoint x: 743, startPoint y: 437, endPoint x: 299, endPoint y: 346, distance: 453.1
click at [299, 346] on div "The Honorable [PERSON_NAME] Heading Lorem ipsum dolor sit amet, consectetur adi…" at bounding box center [583, 331] width 583 height 275
paste div
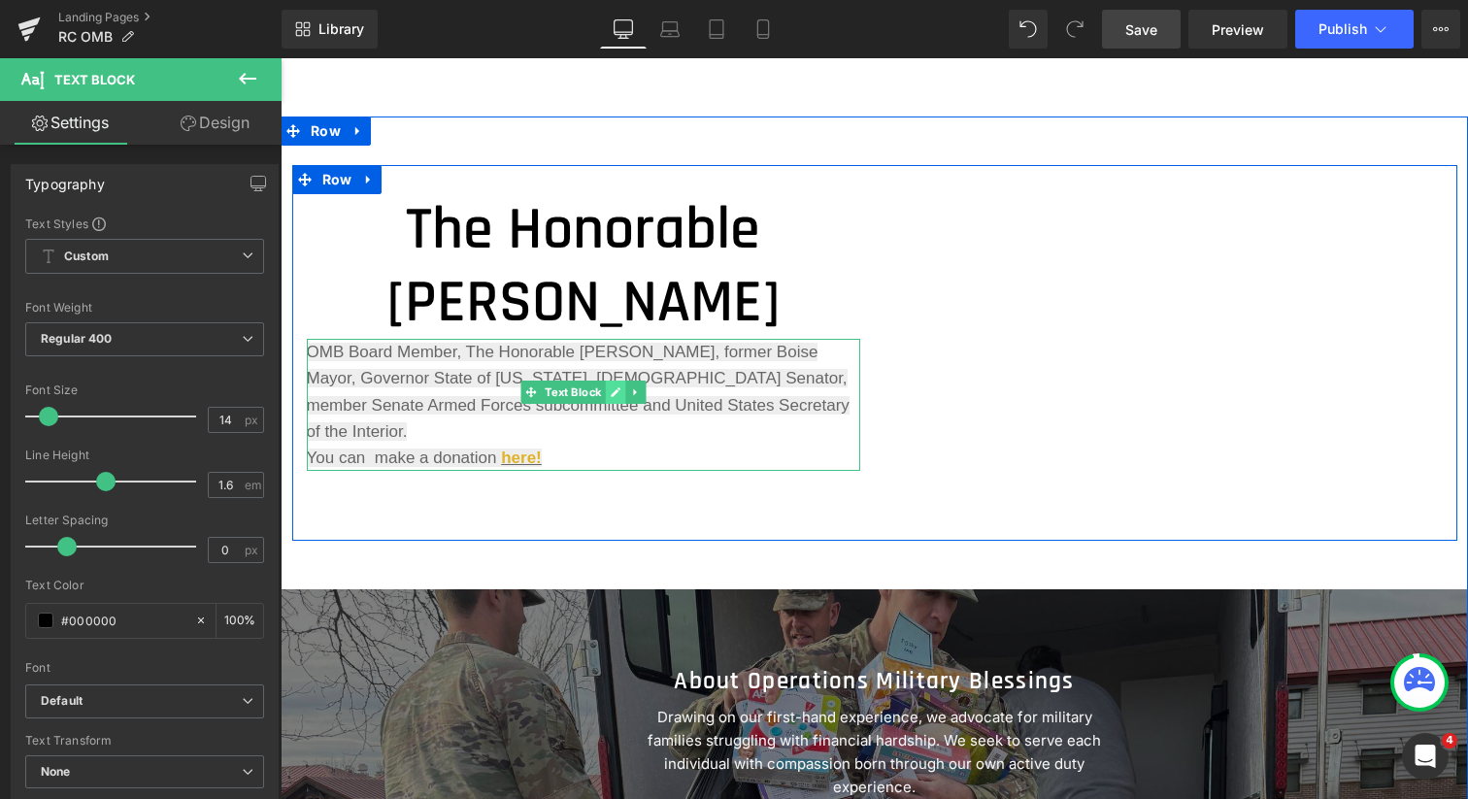
click at [613, 392] on icon at bounding box center [615, 392] width 11 height 12
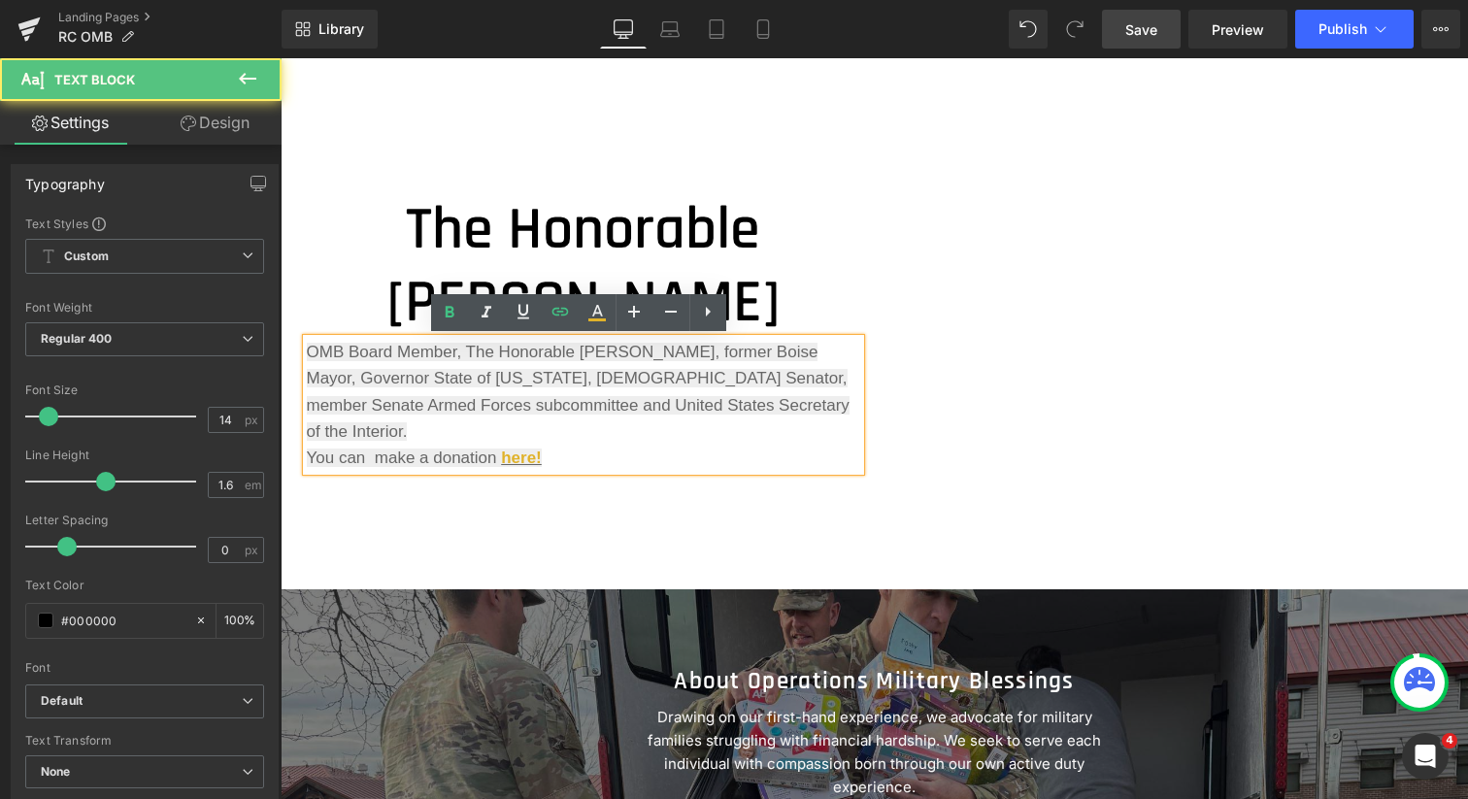
click at [580, 431] on p "OMB Board Member, The Honorable [PERSON_NAME], former Boise Mayor, Governor Sta…" at bounding box center [583, 405] width 553 height 132
click at [556, 428] on p "OMB Board Member, The Honorable [PERSON_NAME], former Boise Mayor, Governor Sta…" at bounding box center [583, 405] width 553 height 132
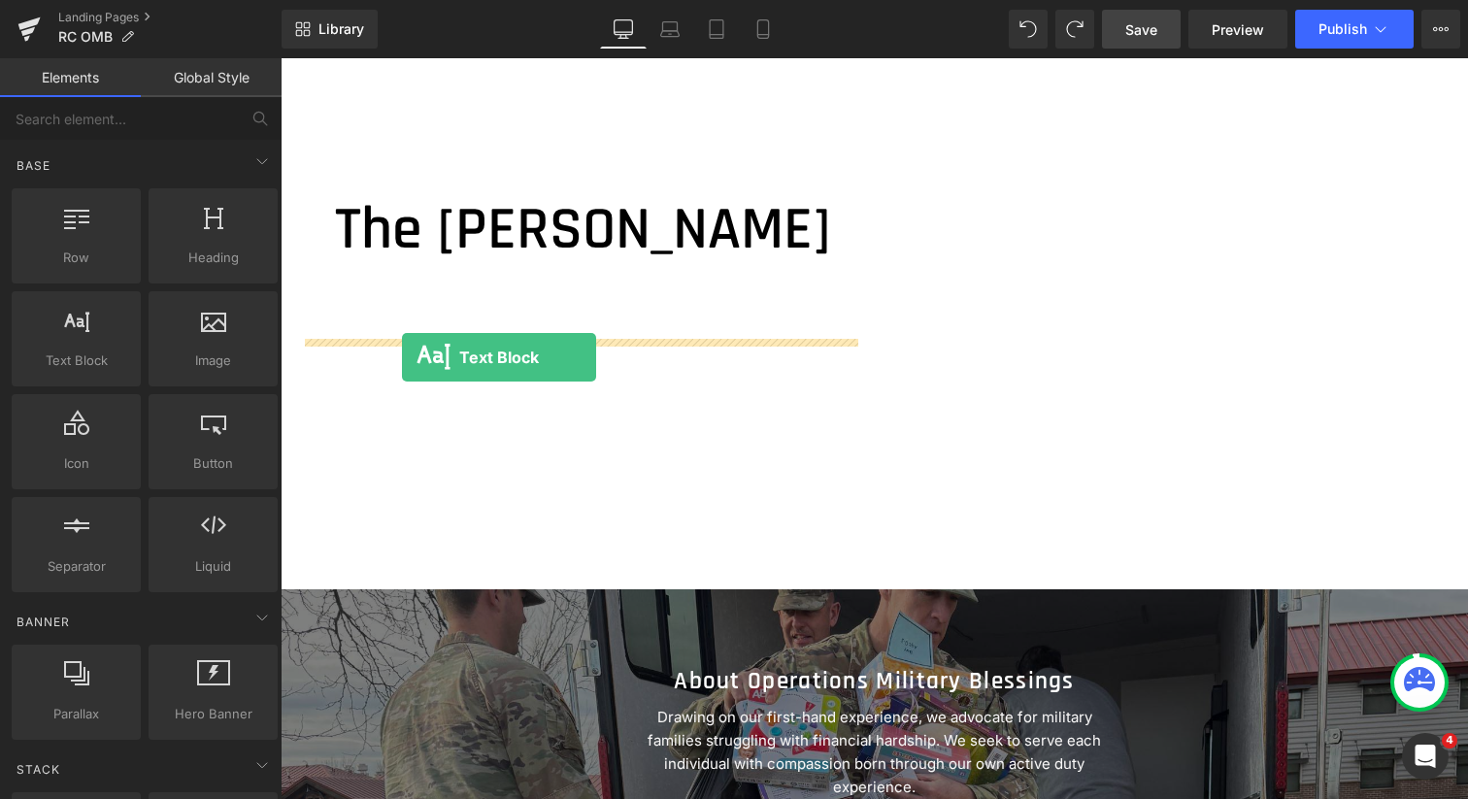
drag, startPoint x: 366, startPoint y: 391, endPoint x: 402, endPoint y: 357, distance: 49.5
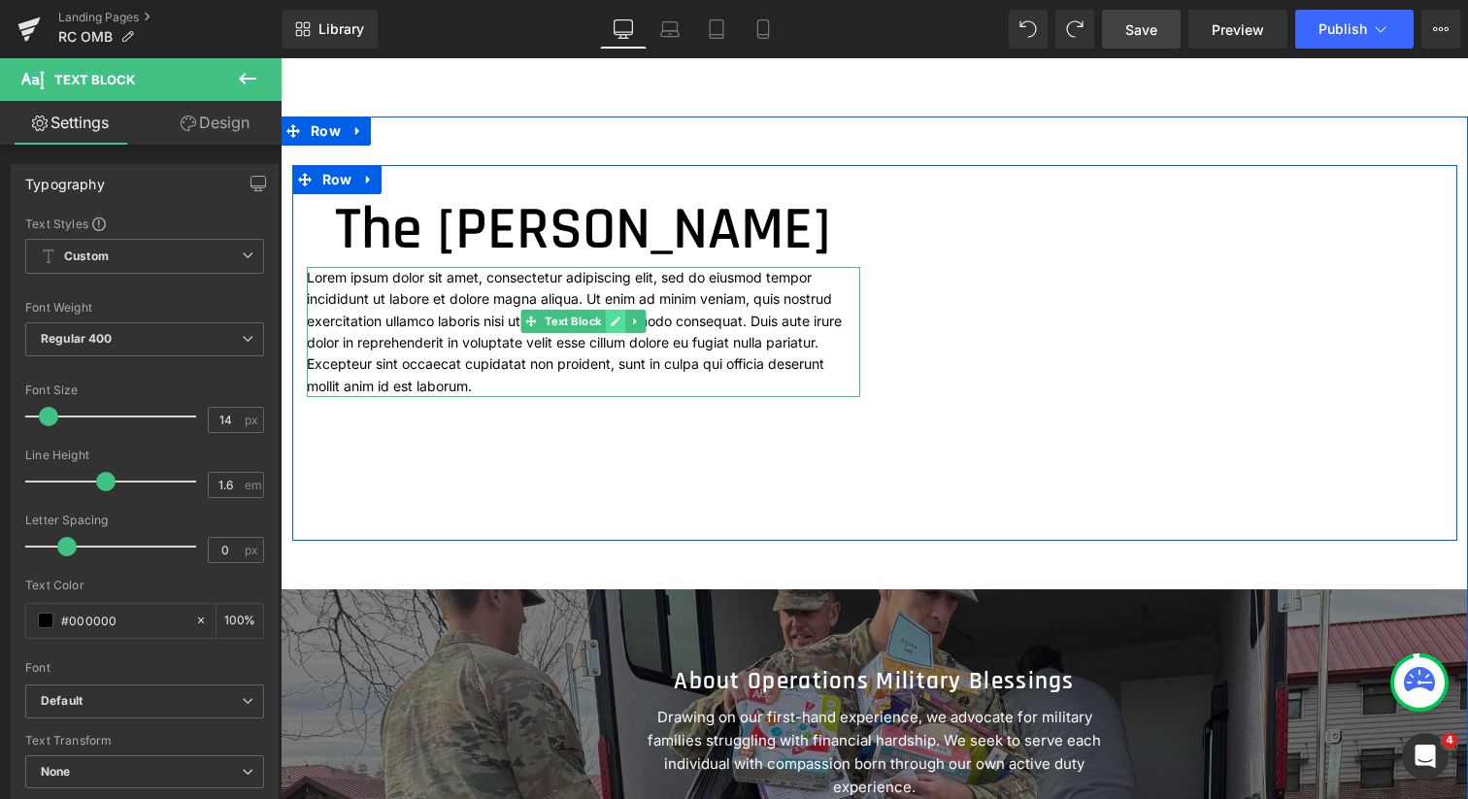
click at [610, 327] on icon at bounding box center [615, 322] width 11 height 12
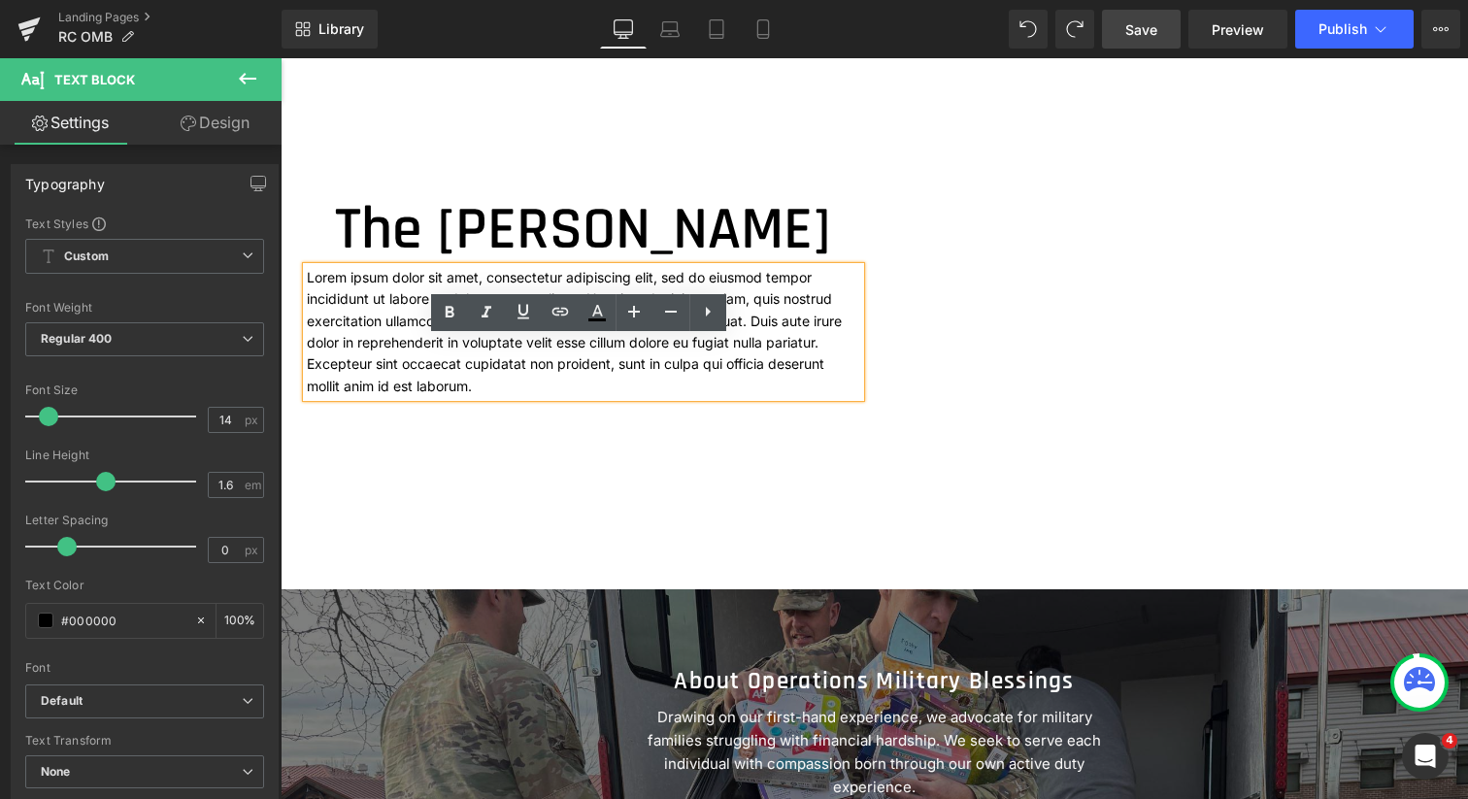
click at [755, 397] on p "Lorem ipsum dolor sit amet, consectetur adipiscing elit, sed do eiusmod tempor …" at bounding box center [583, 332] width 553 height 130
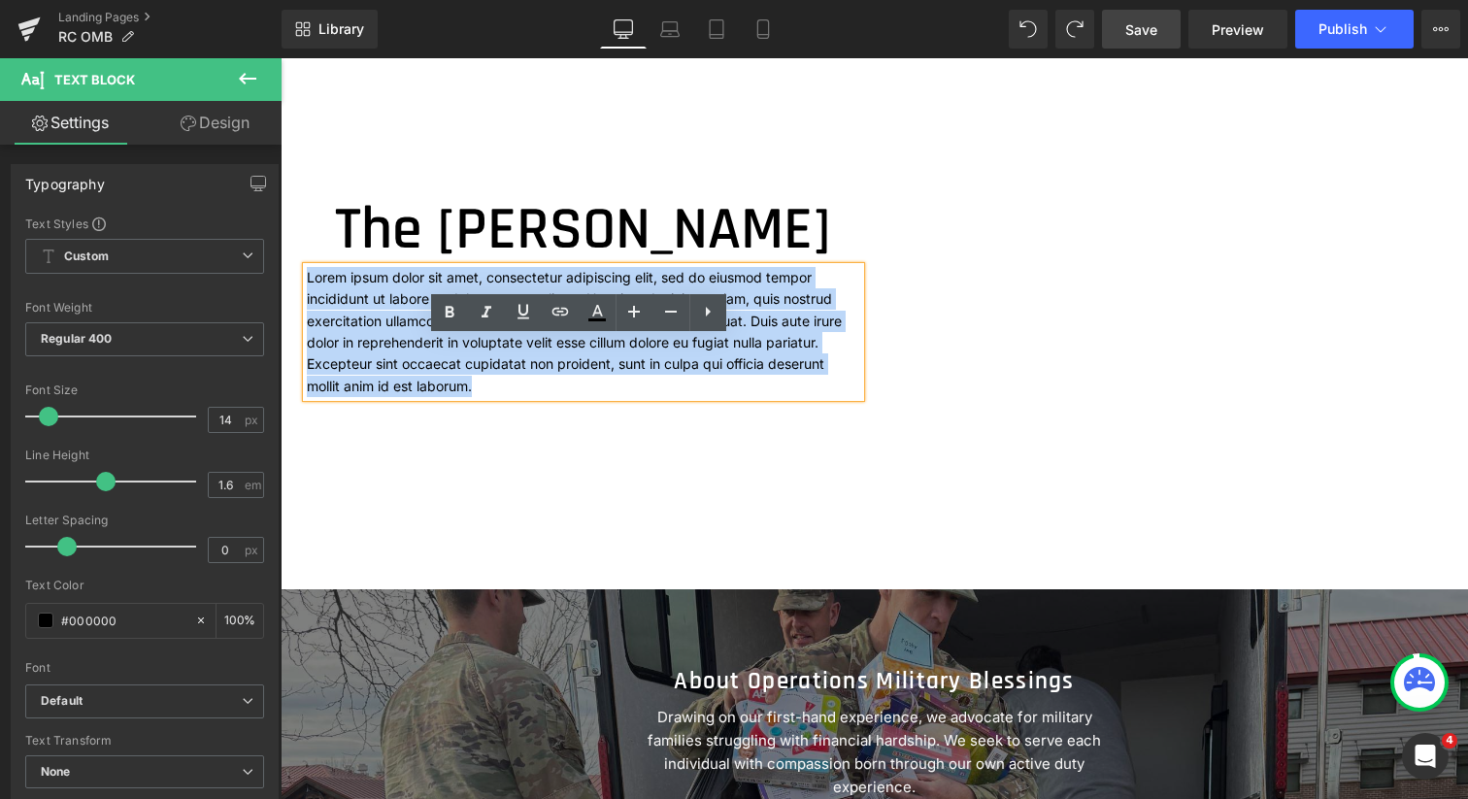
drag, startPoint x: 755, startPoint y: 438, endPoint x: 301, endPoint y: 348, distance: 463.3
click at [307, 348] on p "Lorem ipsum dolor sit amet, consectetur adipiscing elit, sed do eiusmod tempor …" at bounding box center [583, 332] width 553 height 130
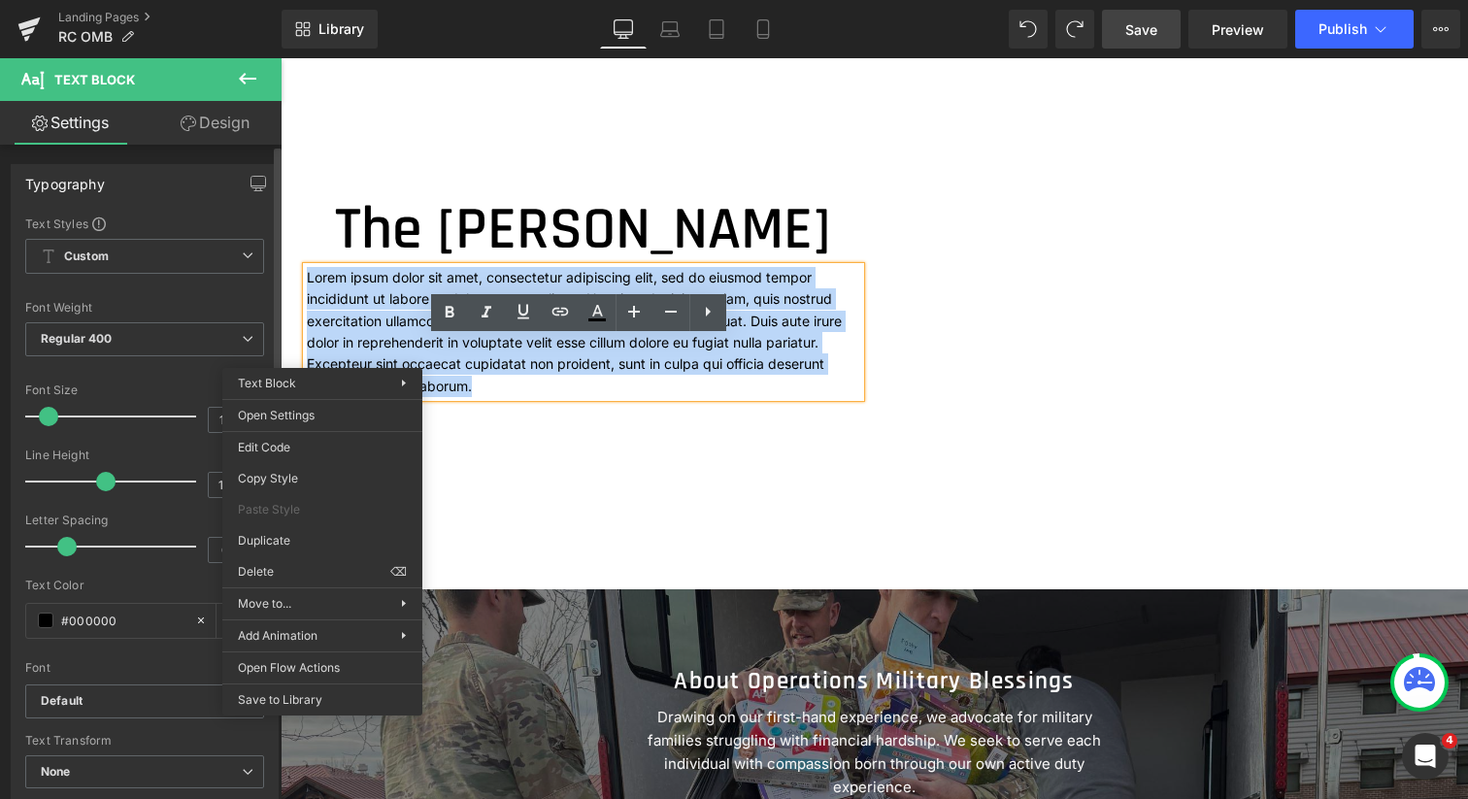
click at [260, 477] on div "Text Block You are previewing how the Live Preset 0 will restyle your page. You…" at bounding box center [734, 416] width 1468 height 832
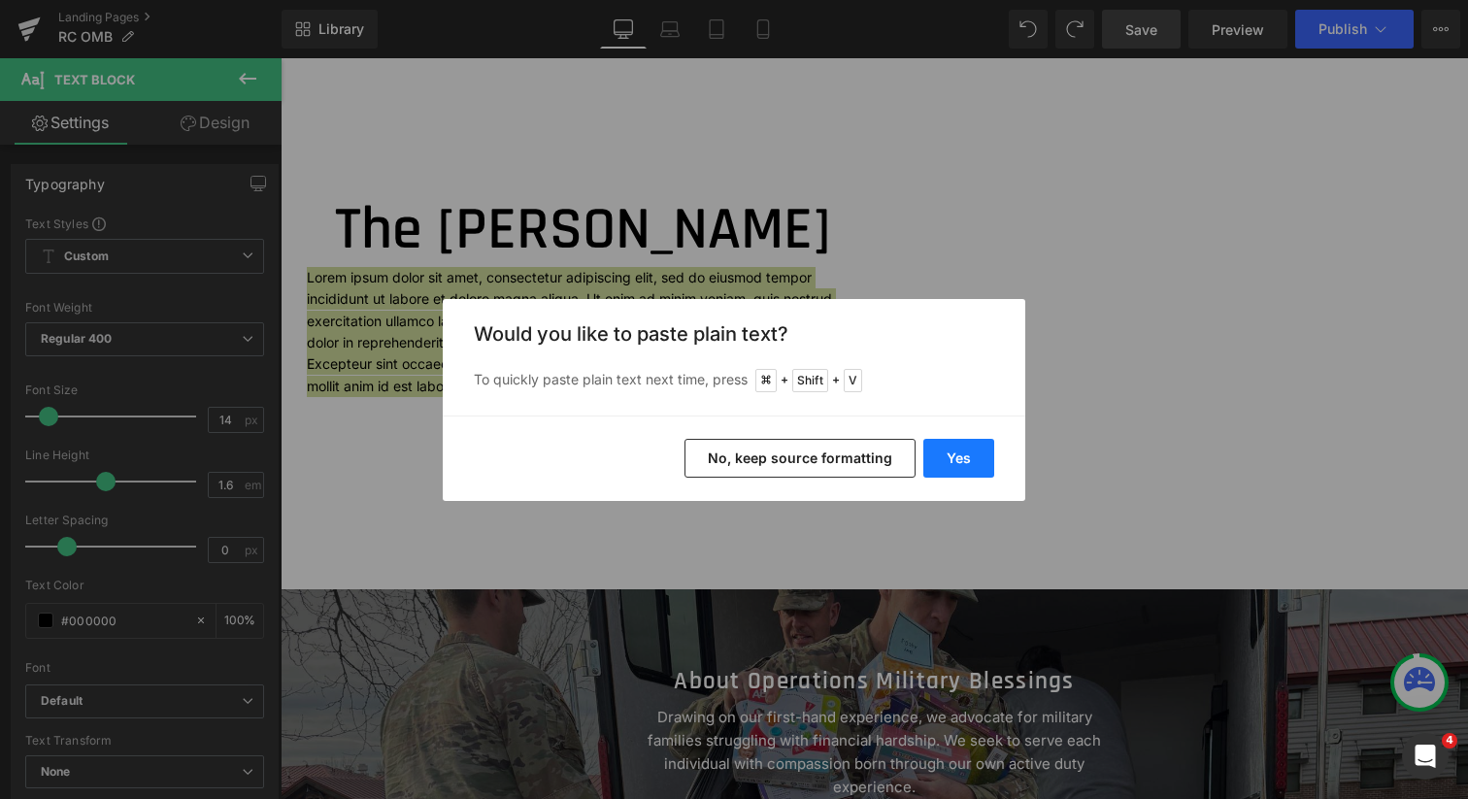
click at [956, 453] on button "Yes" at bounding box center [958, 458] width 71 height 39
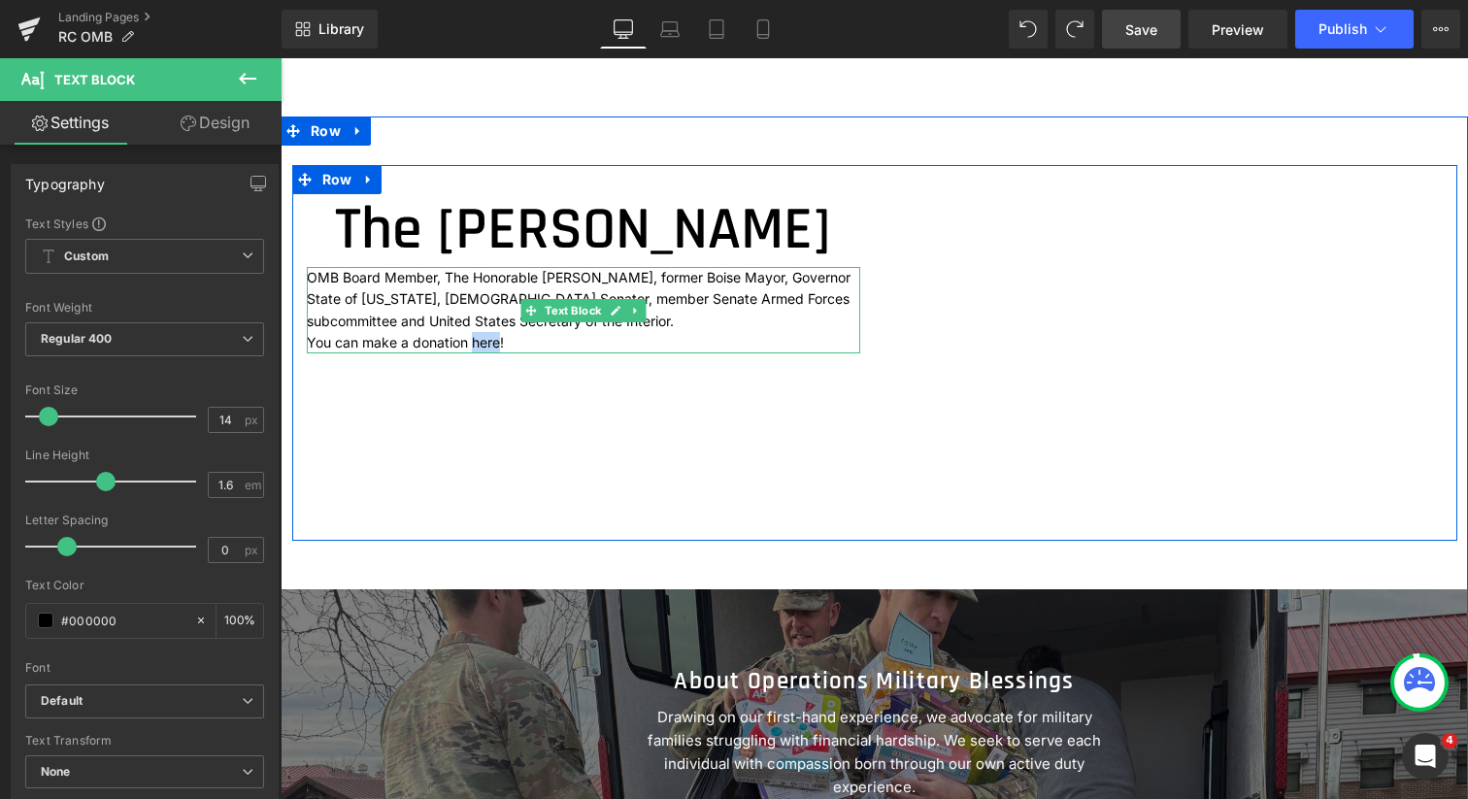
drag, startPoint x: 486, startPoint y: 416, endPoint x: 459, endPoint y: 414, distance: 26.3
click at [459, 353] on p "You can make a donation here!" at bounding box center [583, 342] width 553 height 21
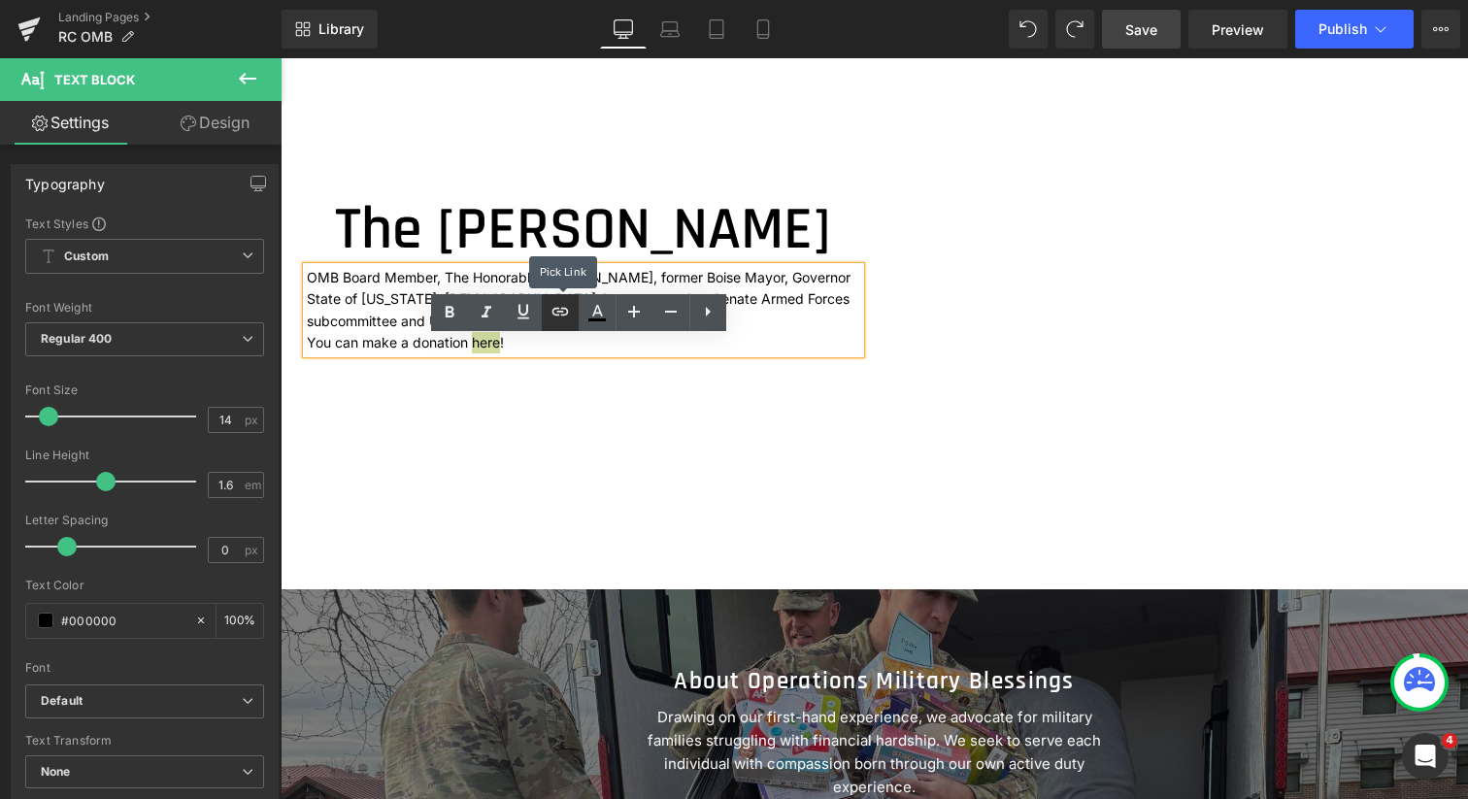
click at [559, 314] on icon at bounding box center [560, 311] width 23 height 23
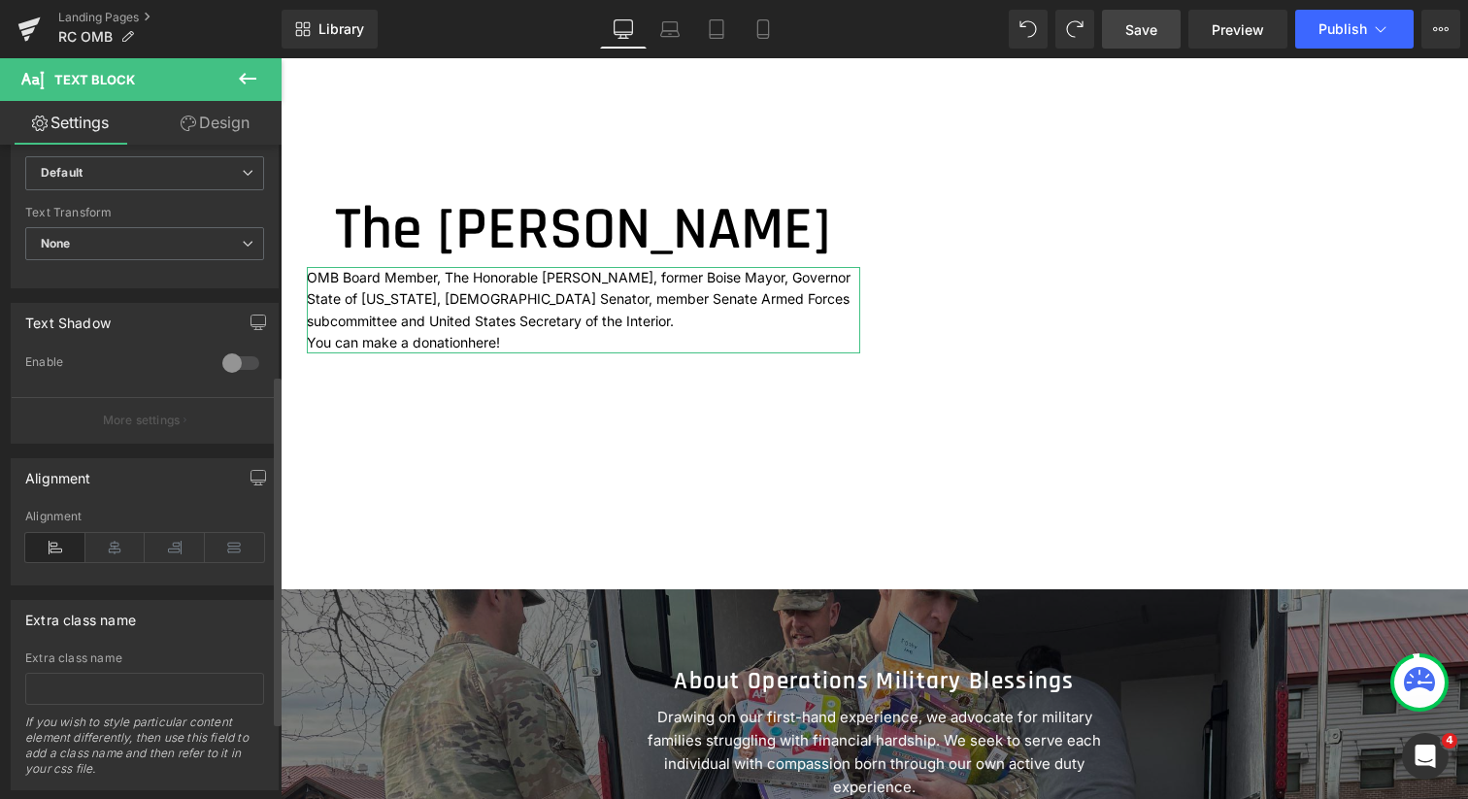
scroll to position [546, 0]
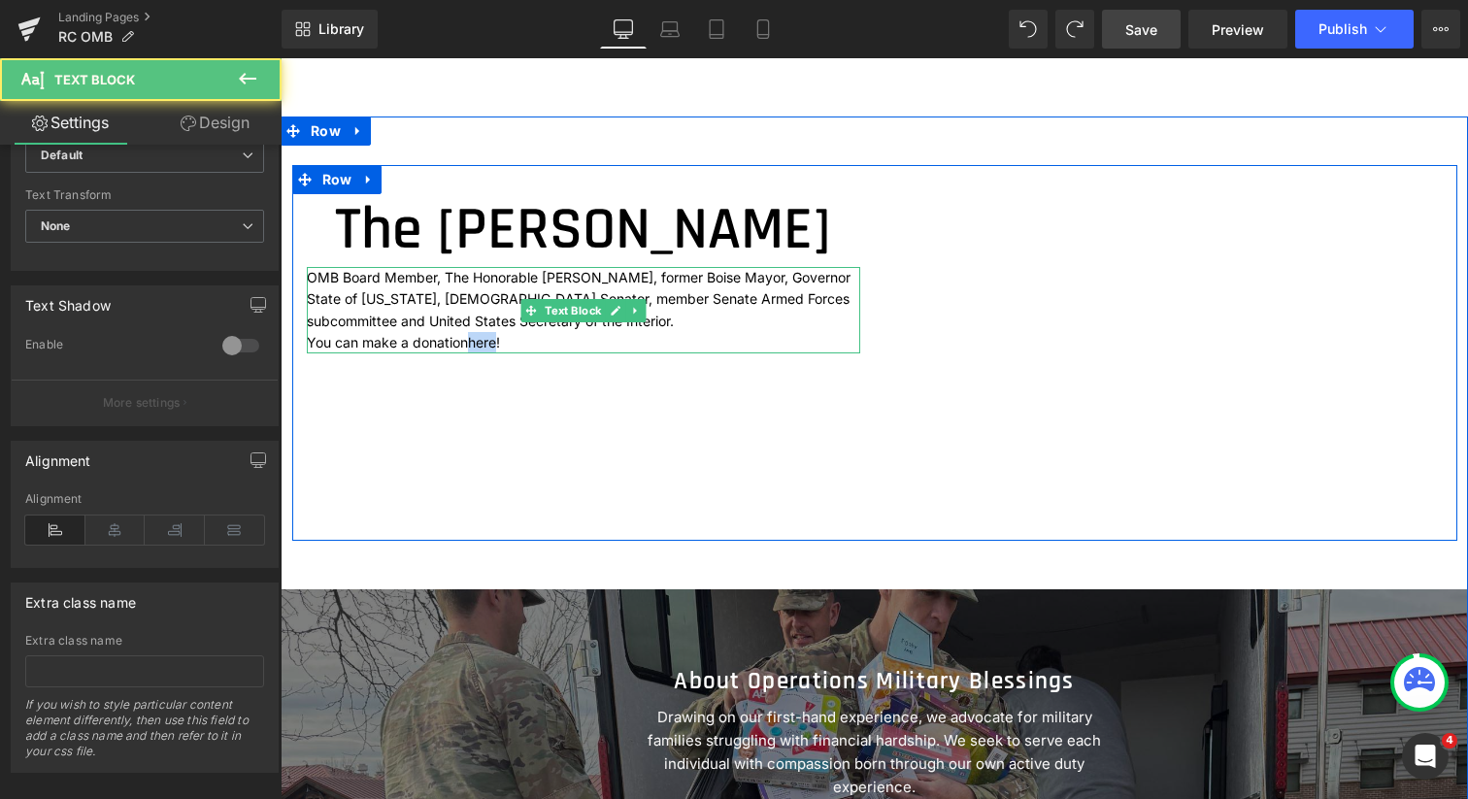
drag, startPoint x: 486, startPoint y: 415, endPoint x: 459, endPoint y: 415, distance: 26.2
click at [459, 353] on p "You can make a donation here !" at bounding box center [583, 342] width 553 height 21
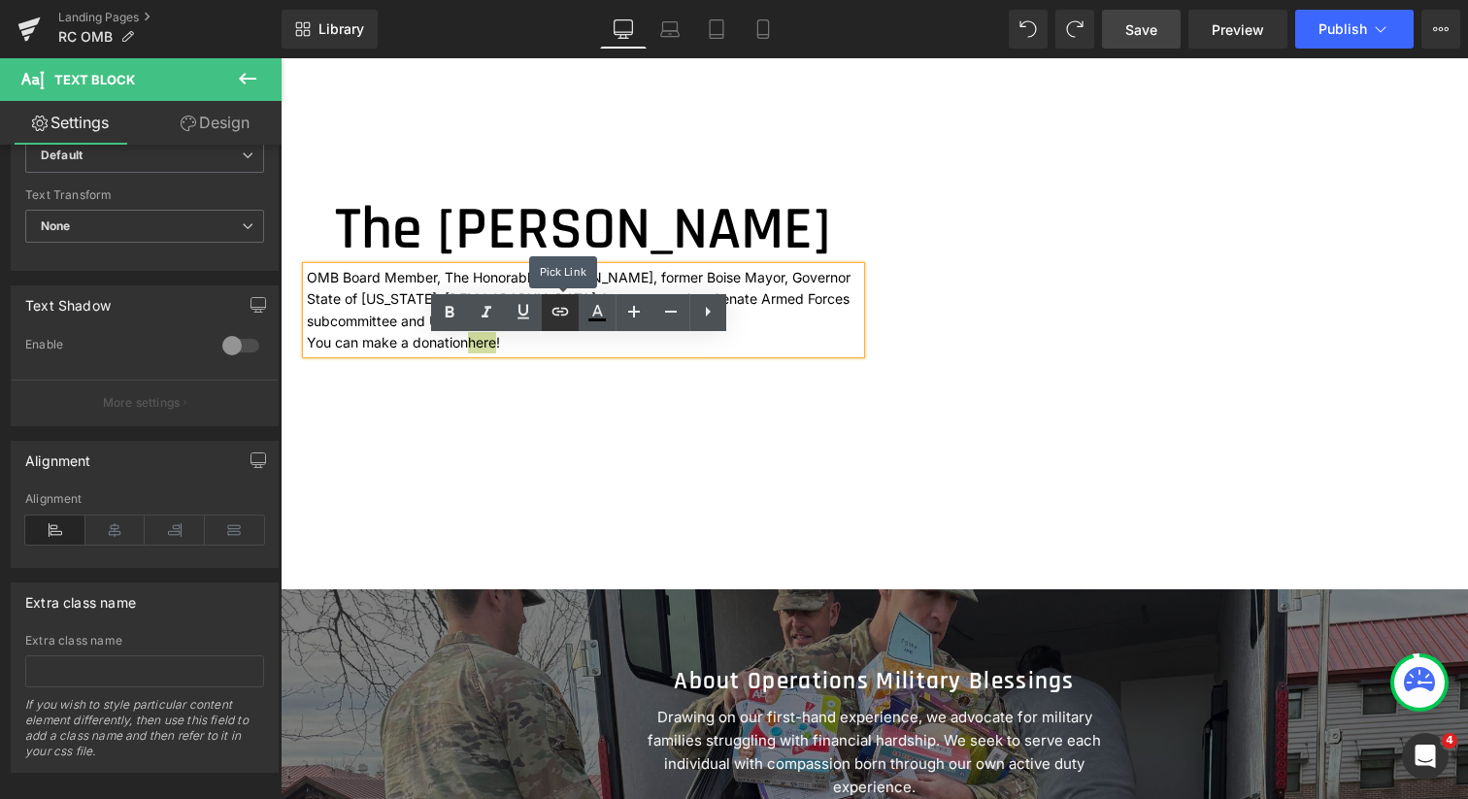
click at [563, 311] on icon at bounding box center [560, 311] width 23 height 23
click at [536, 455] on input "text" at bounding box center [524, 454] width 299 height 49
paste input "[URL][DOMAIN_NAME]"
type input "[URL][DOMAIN_NAME]"
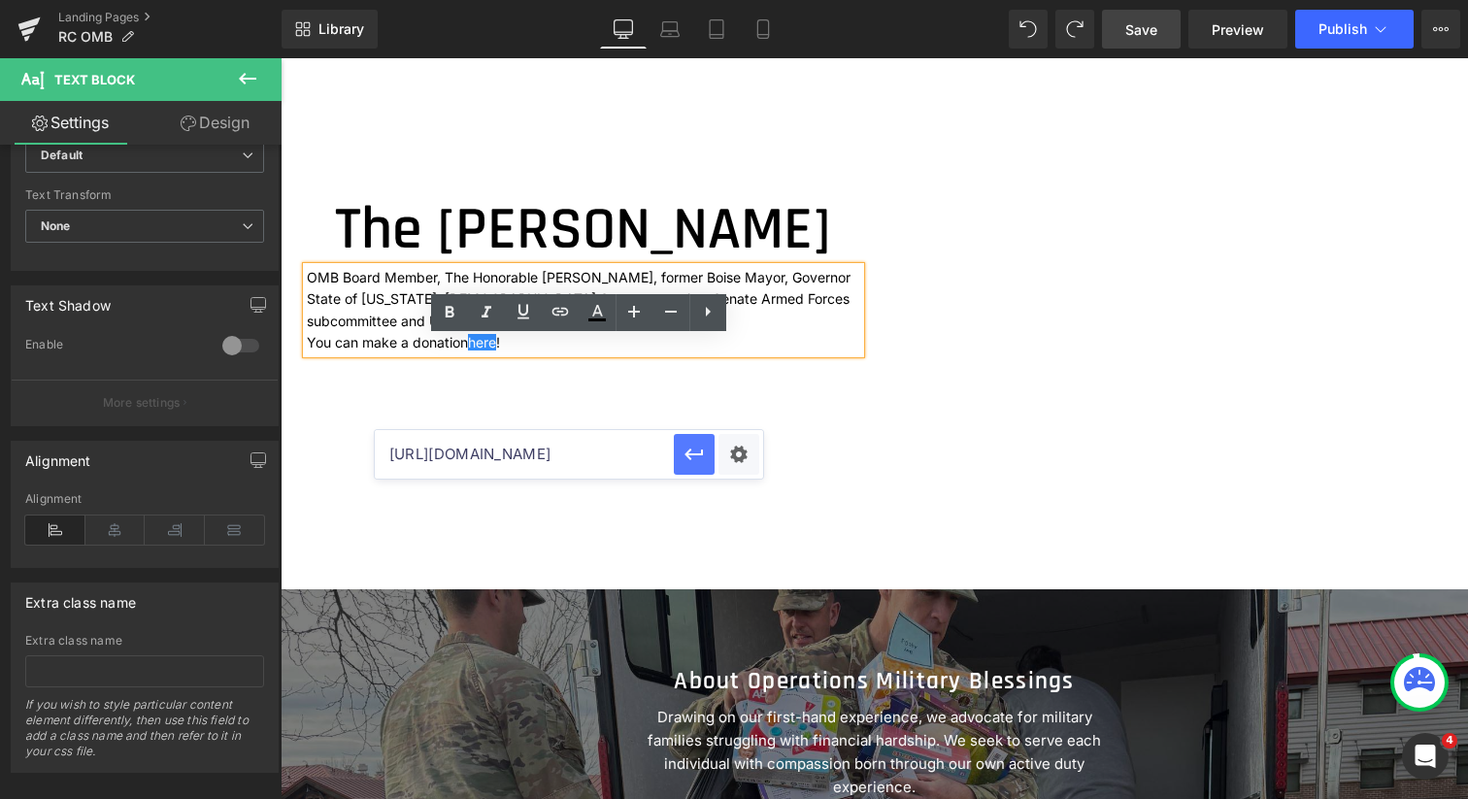
scroll to position [0, 0]
click at [697, 453] on icon "button" at bounding box center [694, 454] width 23 height 23
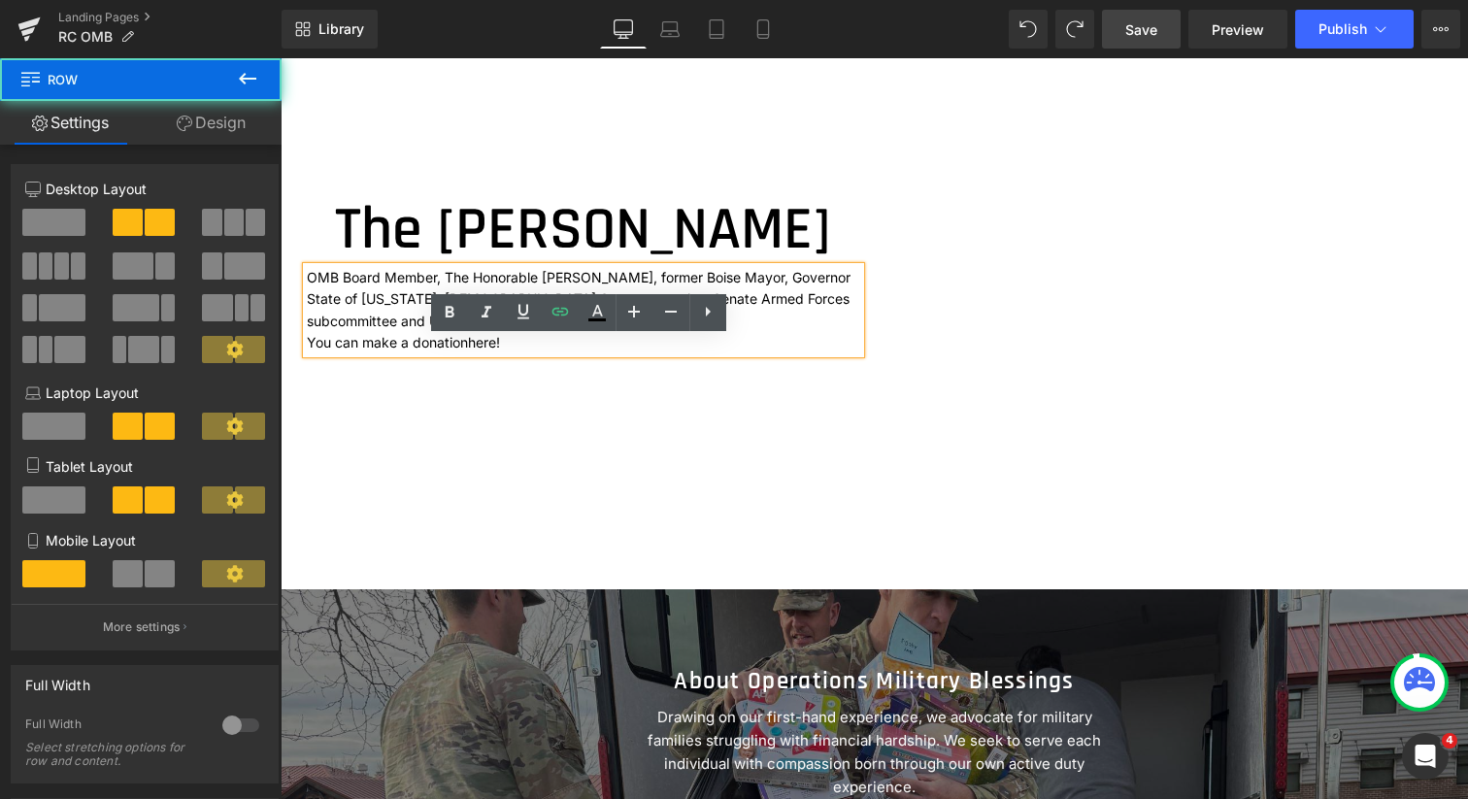
click at [643, 481] on div "The [PERSON_NAME] Heading OMB Board Member, The Honorable [PERSON_NAME], former…" at bounding box center [874, 352] width 1165 height 375
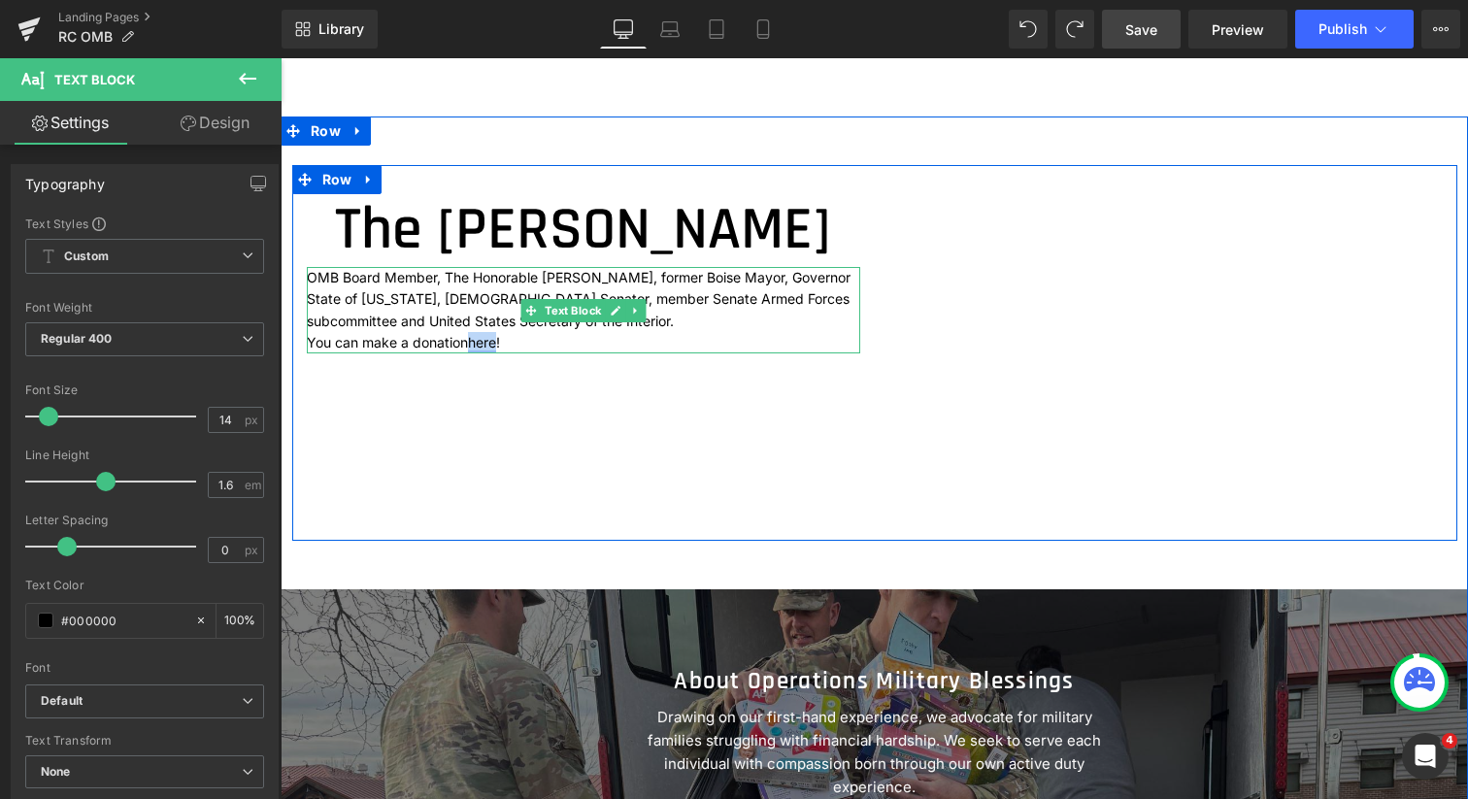
drag, startPoint x: 486, startPoint y: 415, endPoint x: 459, endPoint y: 413, distance: 26.3
click at [459, 353] on p "You can make a donation here !" at bounding box center [583, 342] width 553 height 21
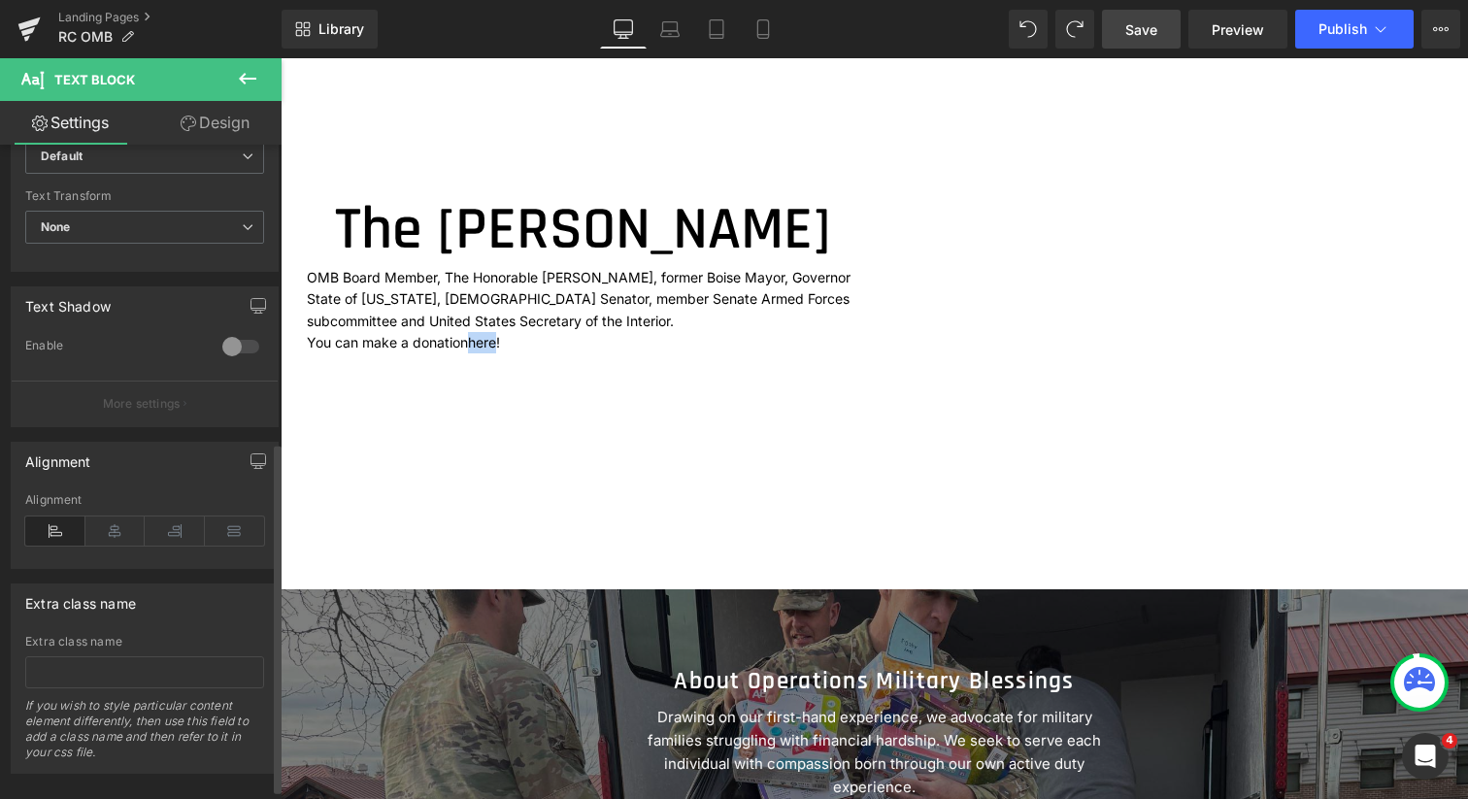
scroll to position [575, 0]
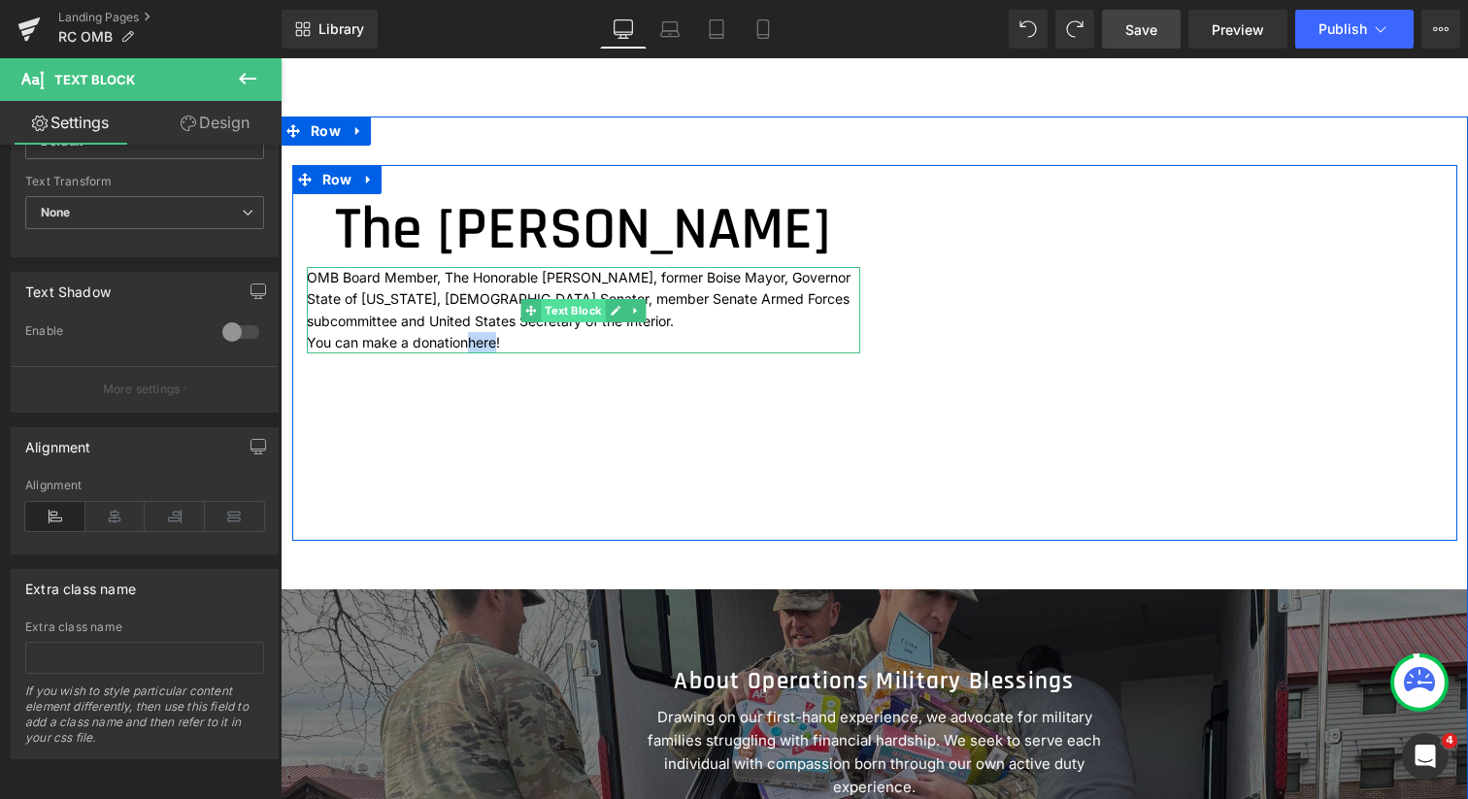
click at [566, 322] on span "Text Block" at bounding box center [573, 310] width 64 height 23
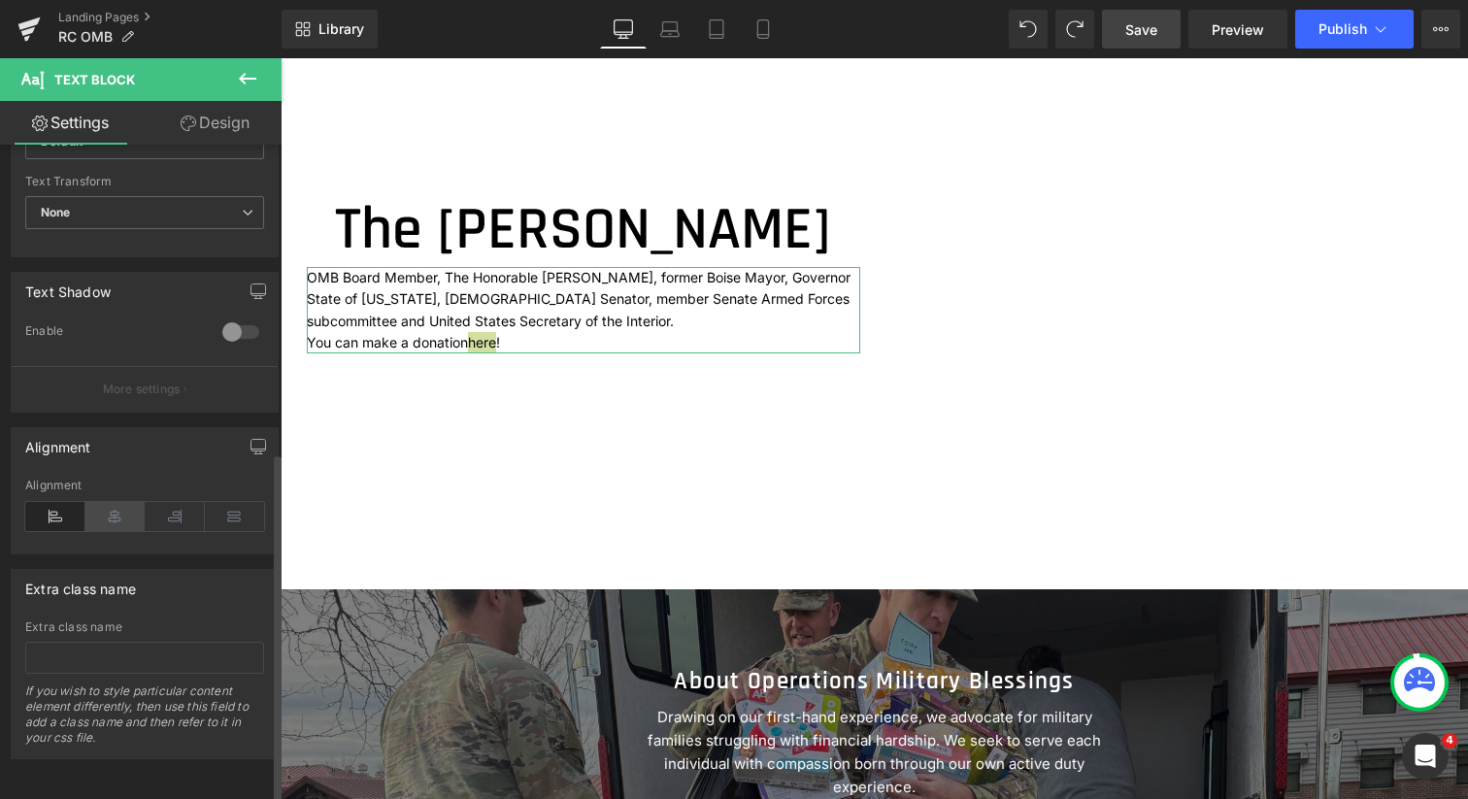
click at [117, 502] on icon at bounding box center [115, 516] width 60 height 29
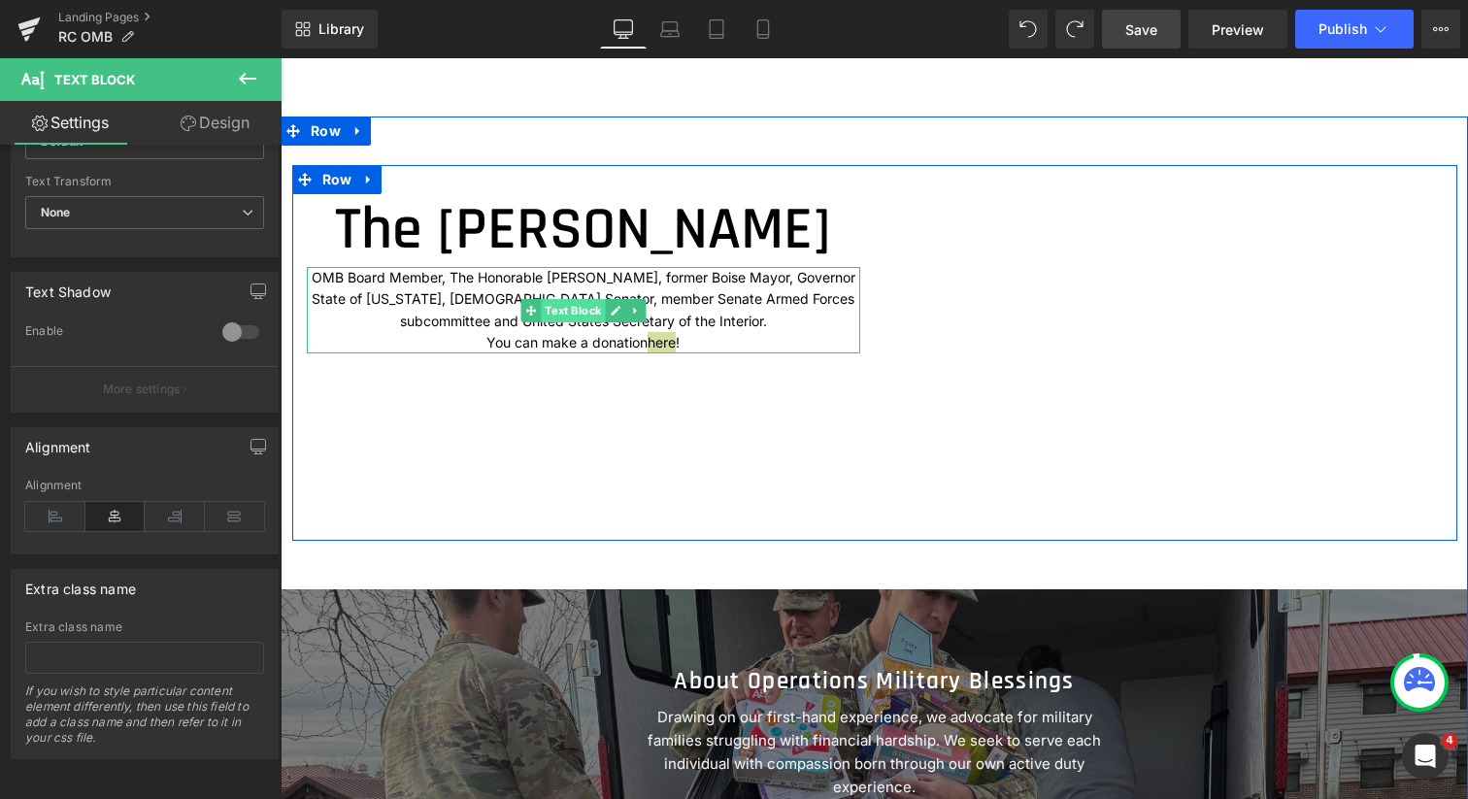
click at [558, 322] on span "Text Block" at bounding box center [573, 310] width 64 height 23
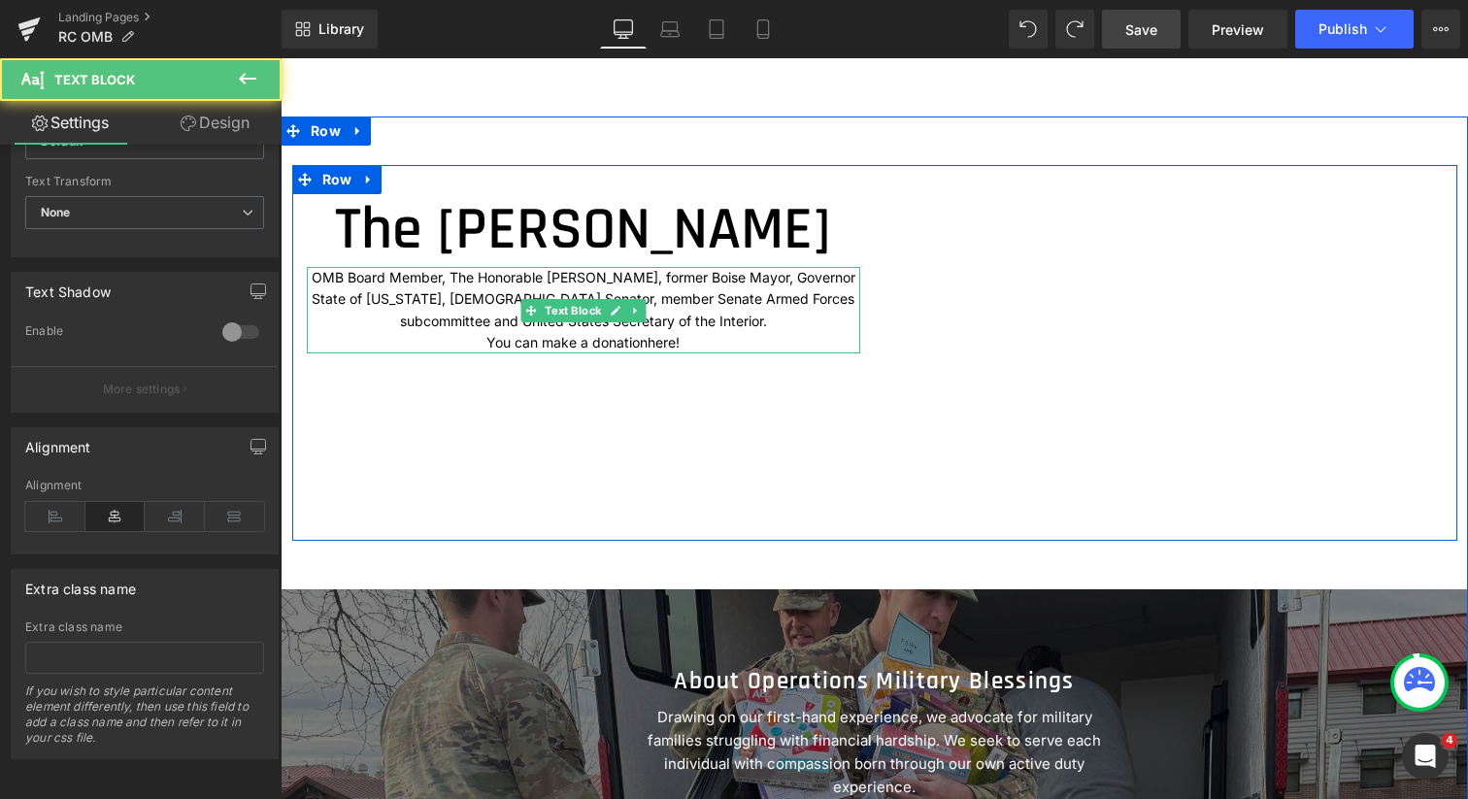
click at [511, 332] on p "OMB Board Member, The Honorable [PERSON_NAME], former Boise Mayor, Governor Sta…" at bounding box center [583, 299] width 553 height 65
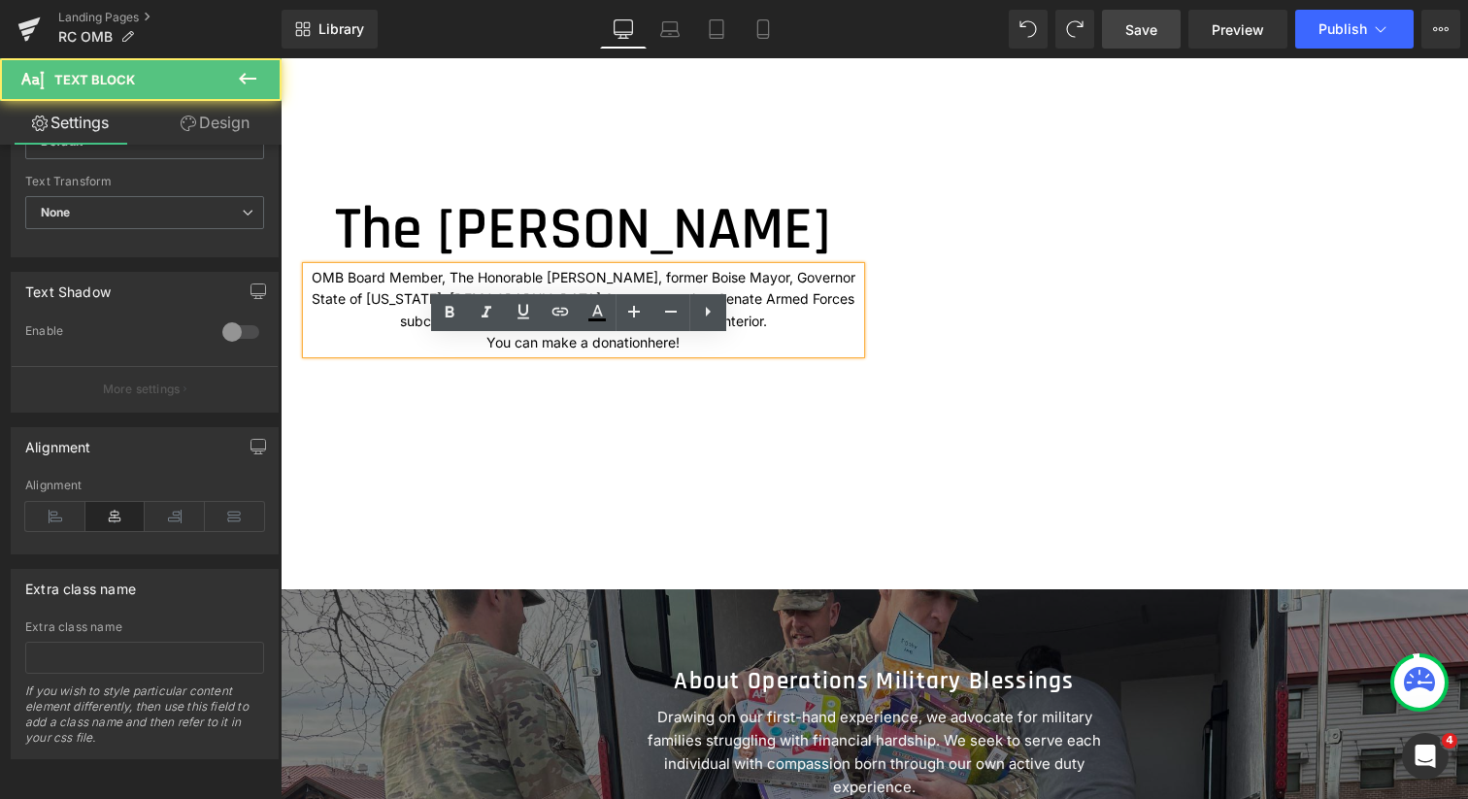
click at [510, 332] on p "OMB Board Member, The Honorable [PERSON_NAME], former Boise Mayor, Governor Sta…" at bounding box center [583, 299] width 553 height 65
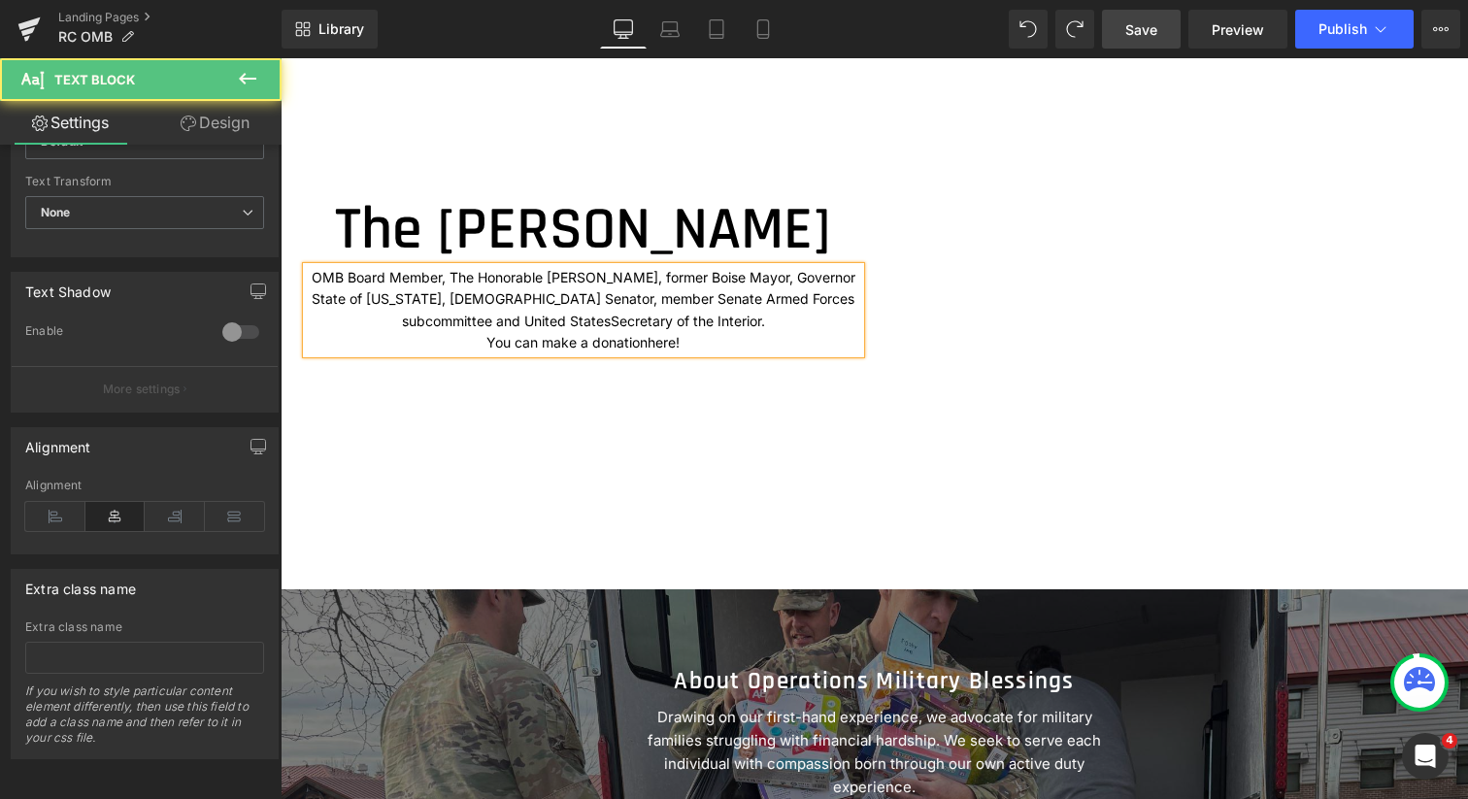
click at [307, 332] on p "OMB Board Member, The Honorable [PERSON_NAME], former Boise Mayor, Governor Sta…" at bounding box center [583, 299] width 553 height 65
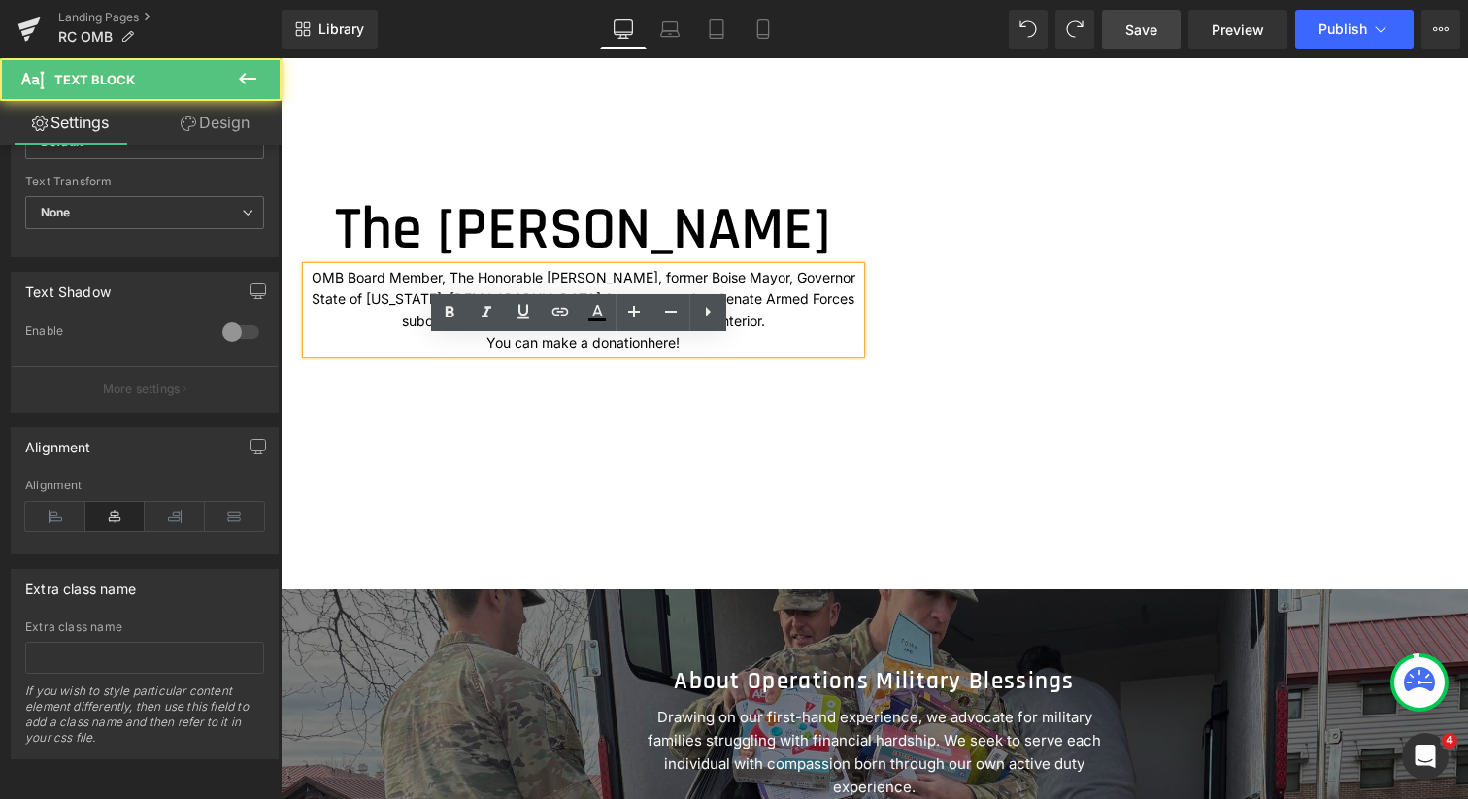
click at [340, 332] on p "OMB Board Member, The Honorable [PERSON_NAME], former Boise Mayor, Governor Sta…" at bounding box center [583, 299] width 553 height 65
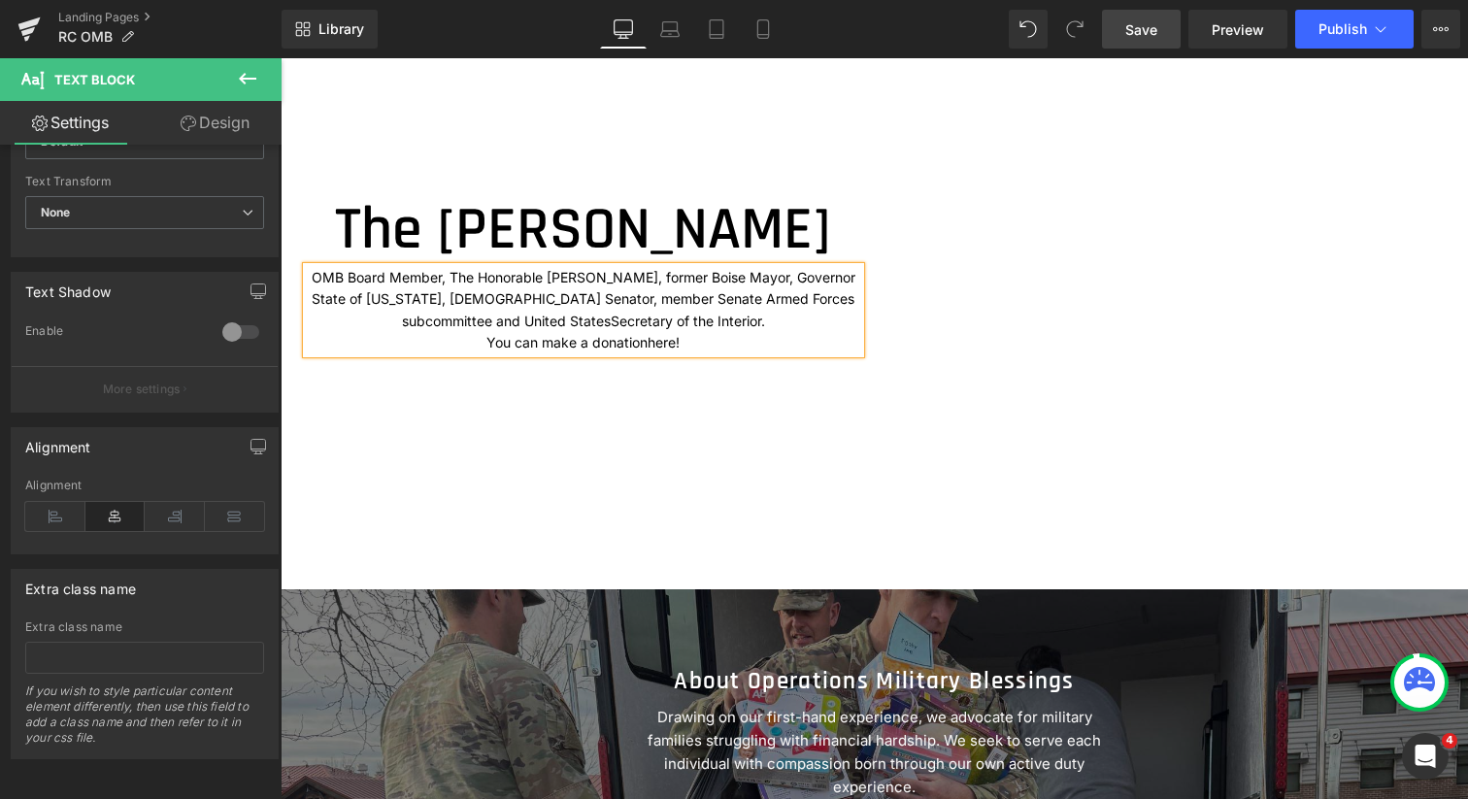
click at [487, 332] on p "OMB Board Member, The Honorable [PERSON_NAME], former Boise Mayor, Governor Sta…" at bounding box center [583, 299] width 553 height 65
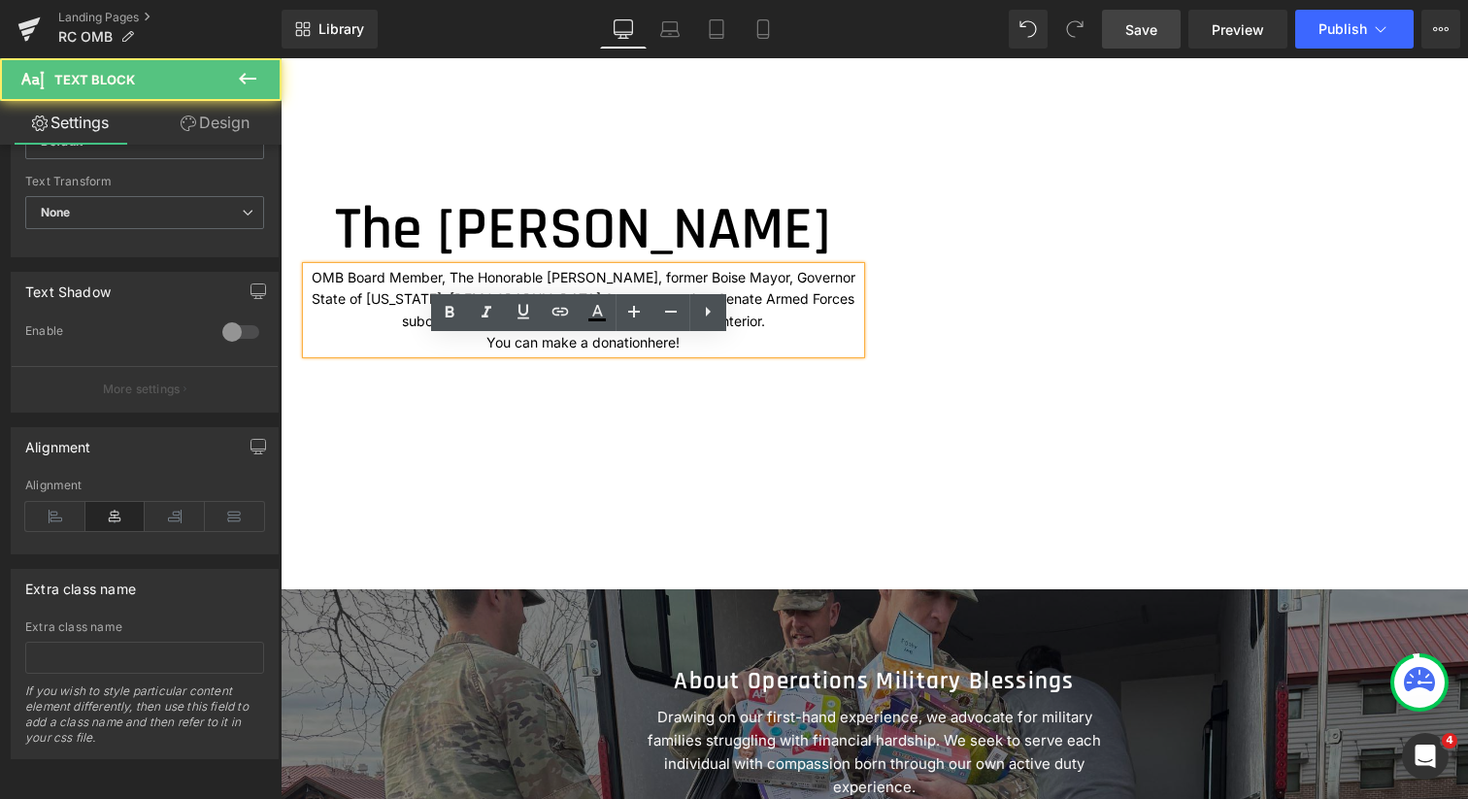
click at [523, 332] on p "OMB Board Member, The Honorable [PERSON_NAME], former Boise Mayor, Governor Sta…" at bounding box center [583, 299] width 553 height 65
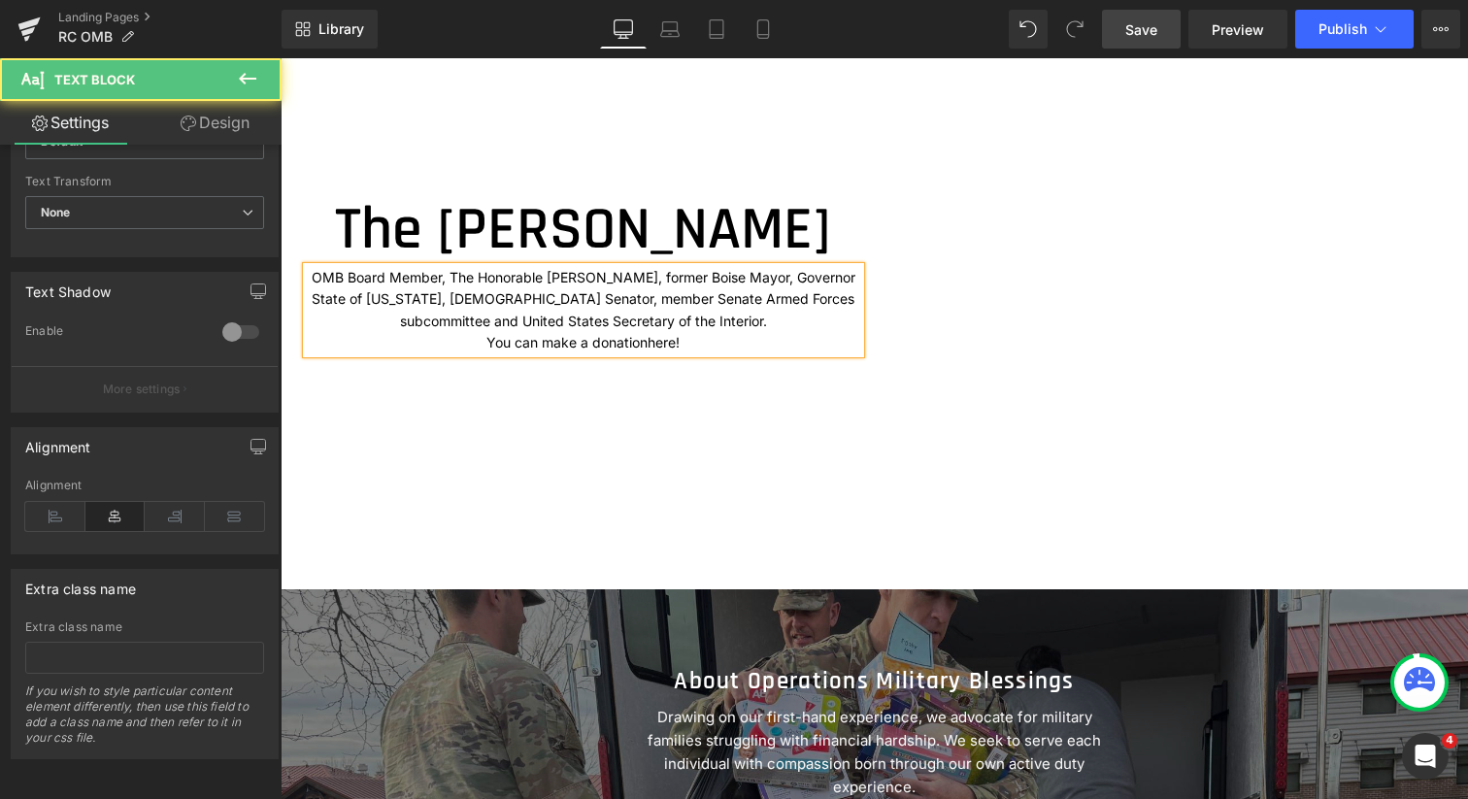
click at [486, 353] on p "You can make a donation here !" at bounding box center [583, 342] width 553 height 21
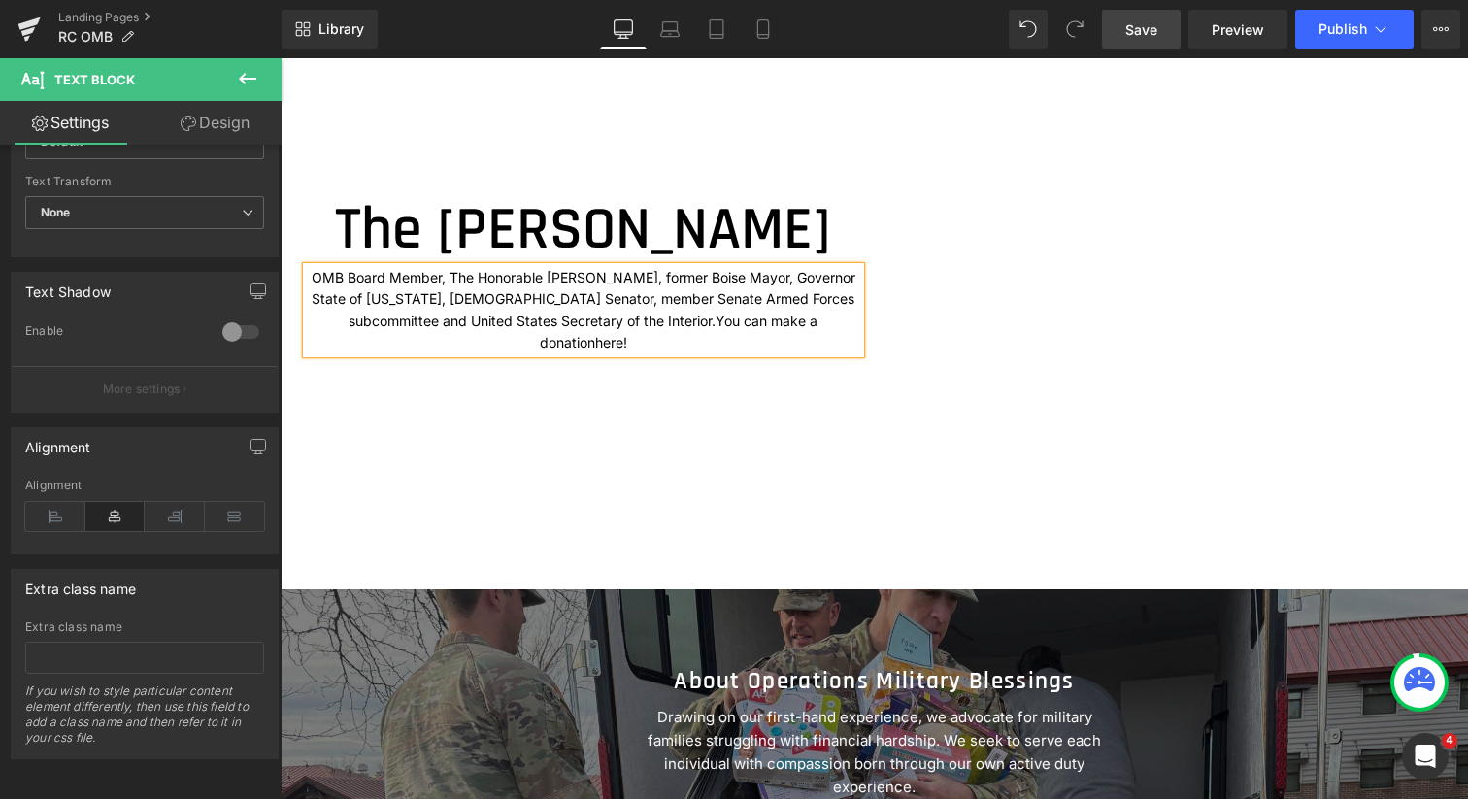
click at [410, 354] on p "OMB Board Member, The Honorable [PERSON_NAME], former Boise Mayor, Governor Sta…" at bounding box center [583, 310] width 553 height 87
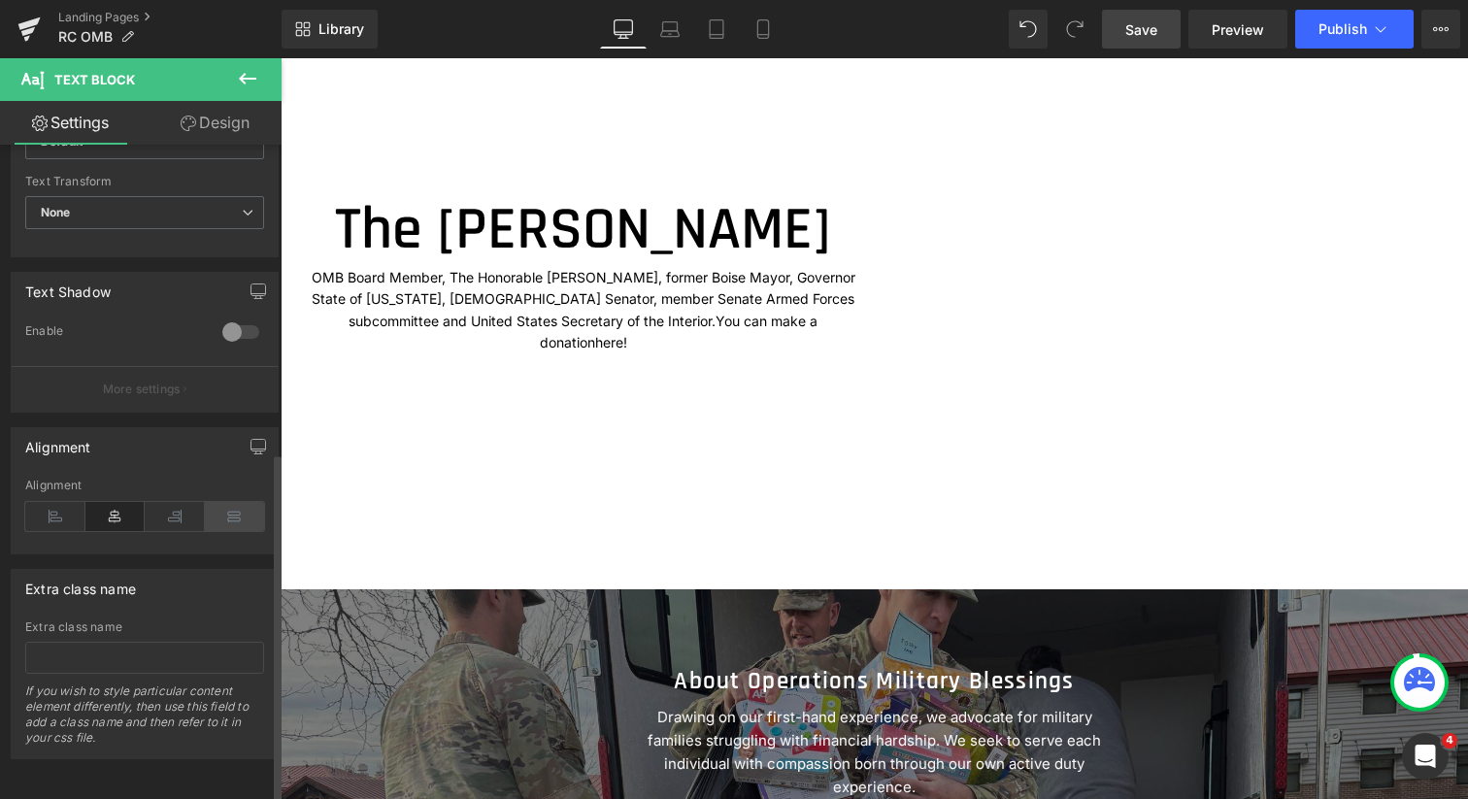
click at [231, 502] on icon at bounding box center [235, 516] width 60 height 29
click at [173, 502] on icon at bounding box center [175, 516] width 60 height 29
click at [120, 502] on icon at bounding box center [115, 516] width 60 height 29
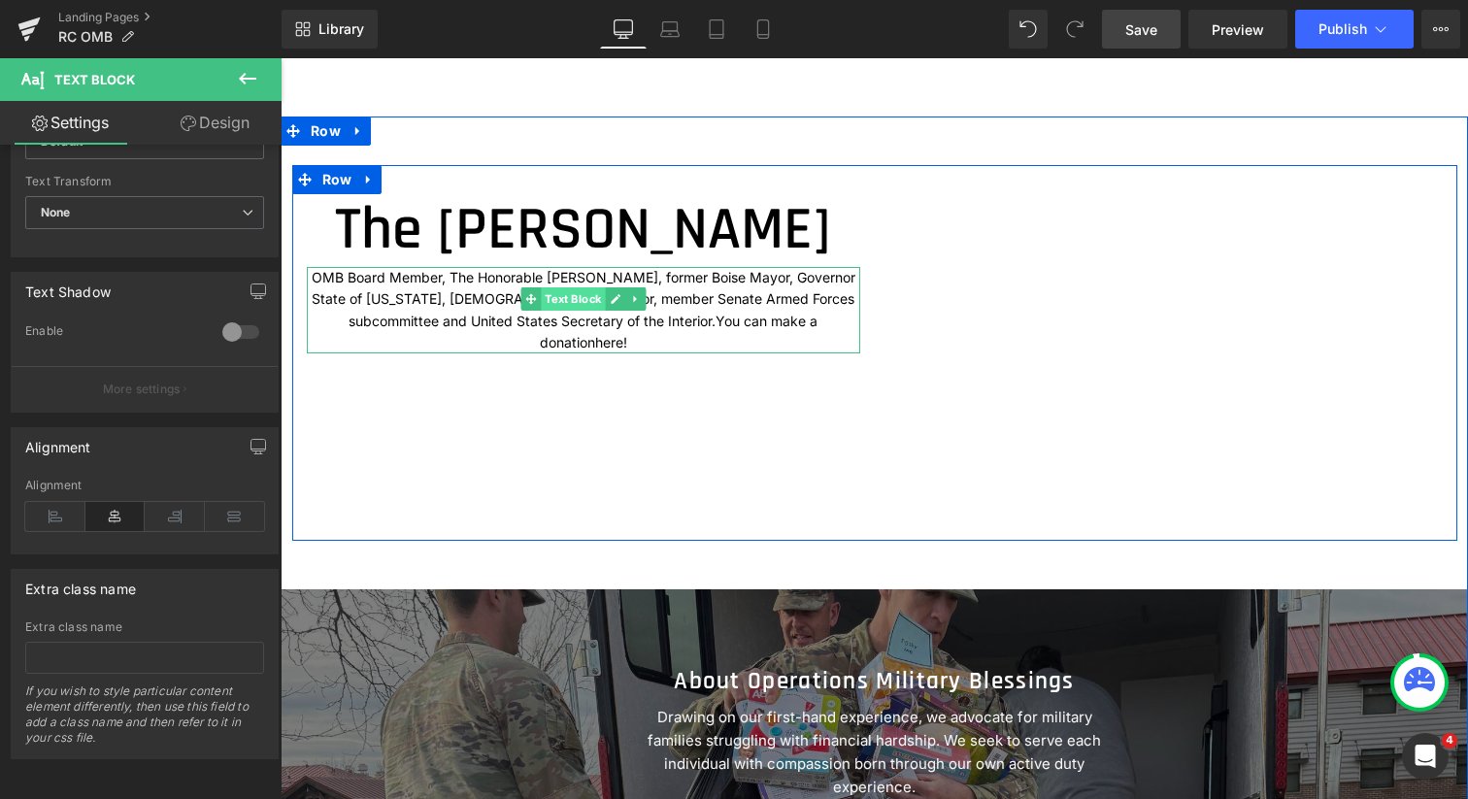
click at [577, 311] on span "Text Block" at bounding box center [573, 298] width 64 height 23
drag, startPoint x: 851, startPoint y: 368, endPoint x: 815, endPoint y: 369, distance: 35.9
click at [815, 354] on div "OMB Board Member, The Honorable [PERSON_NAME], former Boise Mayor, Governor Sta…" at bounding box center [583, 310] width 553 height 87
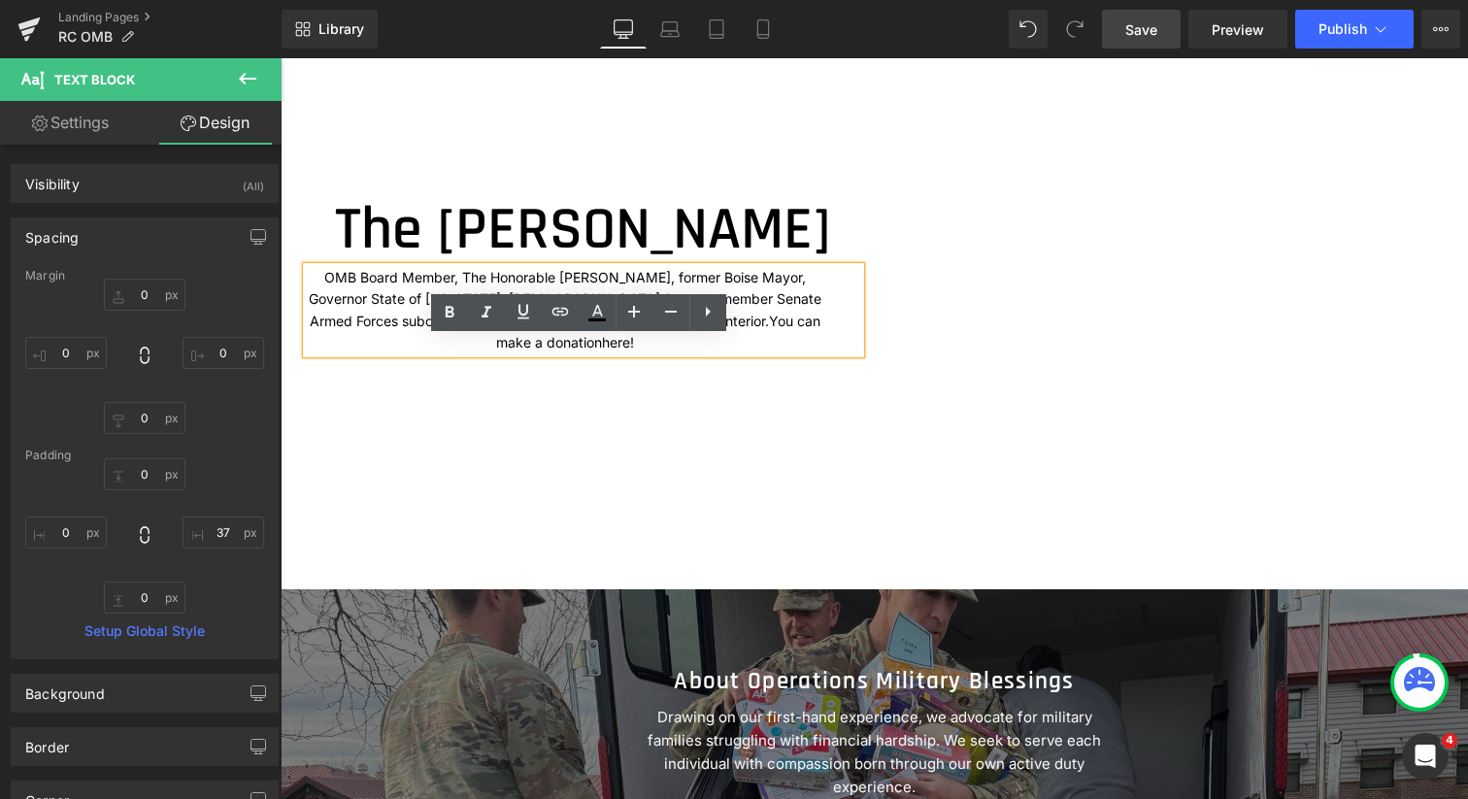
click at [563, 354] on p "OMB Board Member, The Honorable [PERSON_NAME], former Boise Mayor, Governor Sta…" at bounding box center [566, 310] width 518 height 87
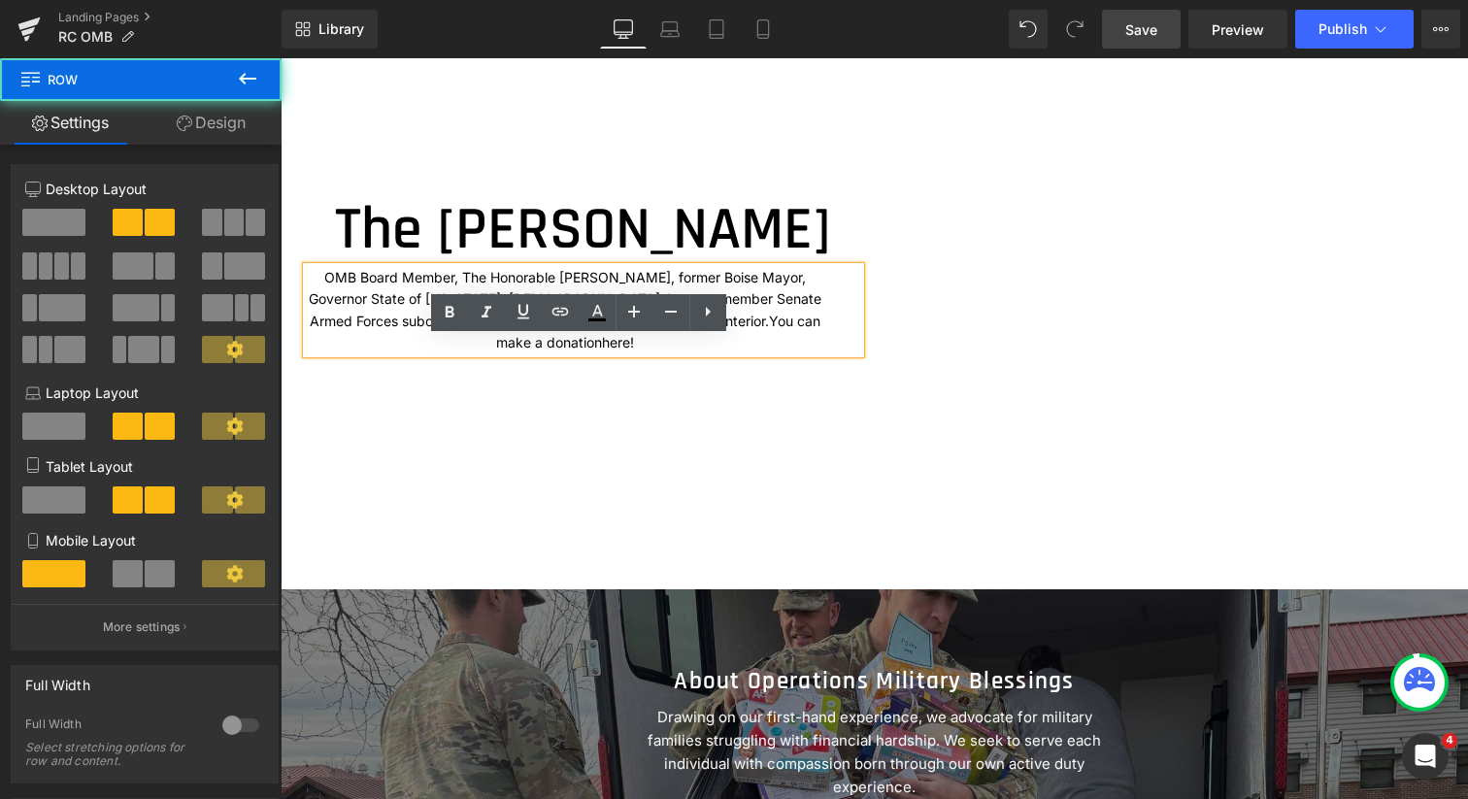
click at [571, 420] on div "The [PERSON_NAME] Heading OMB Board Member, The Honorable [PERSON_NAME], former…" at bounding box center [874, 352] width 1165 height 375
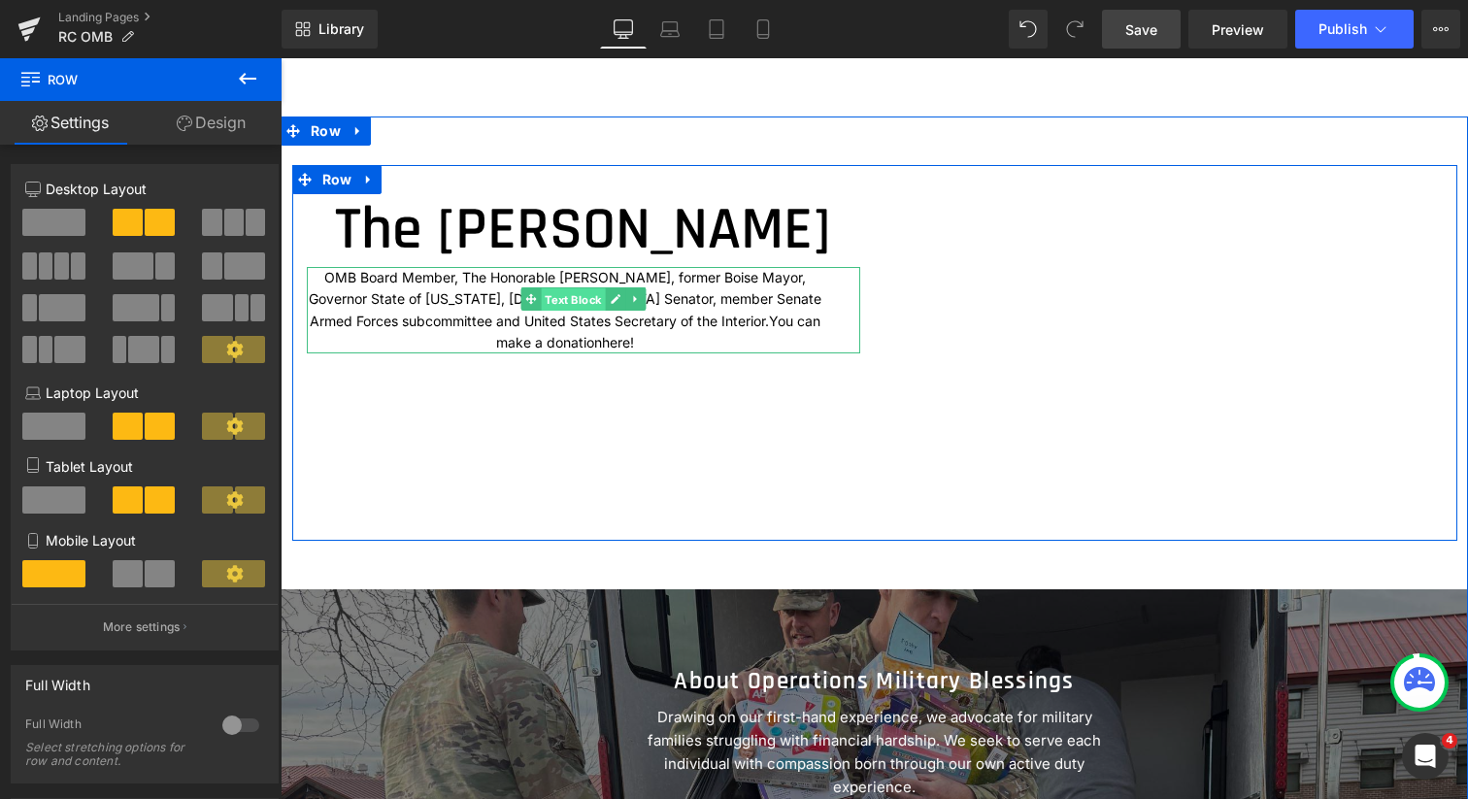
click at [581, 312] on span "Text Block" at bounding box center [573, 299] width 64 height 23
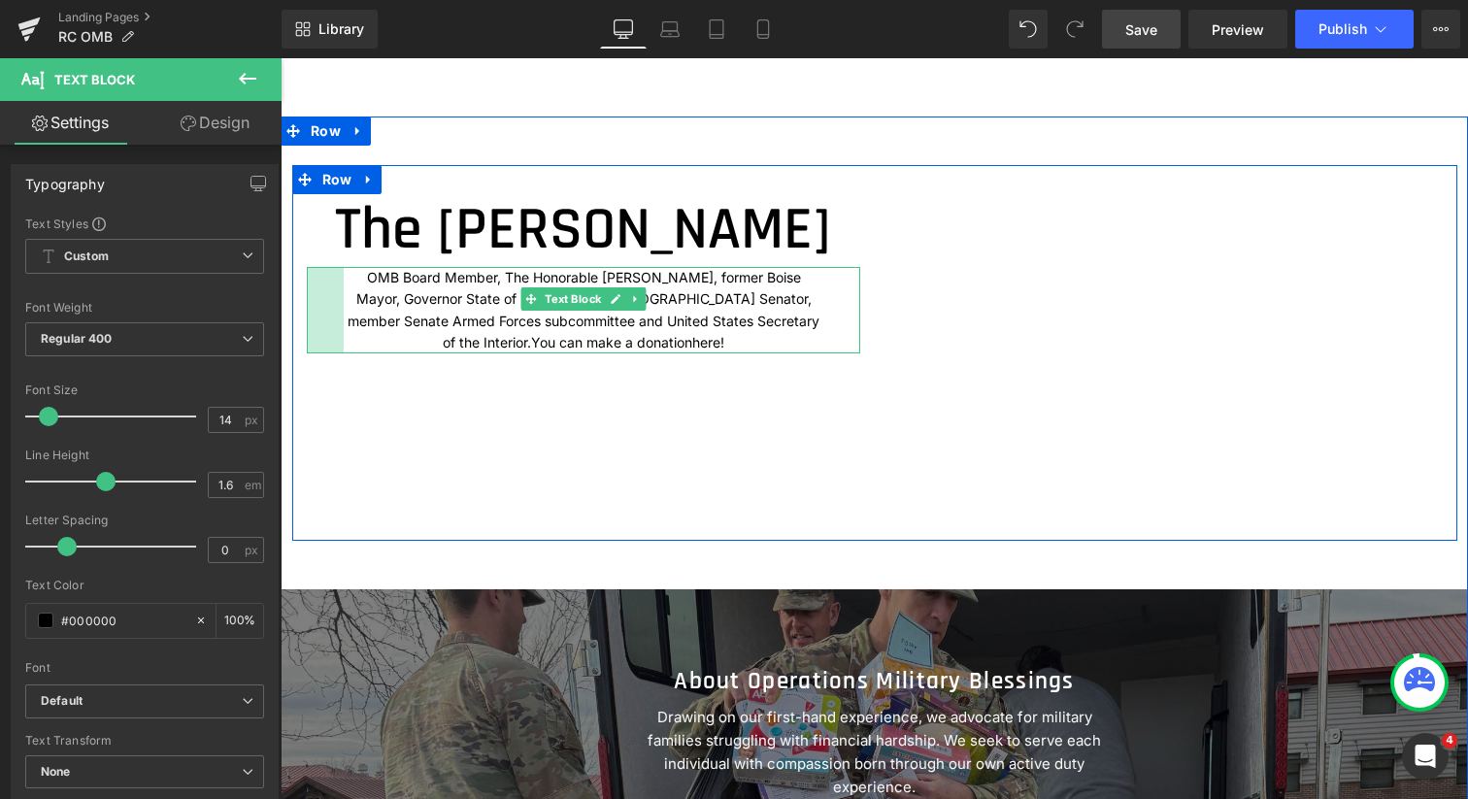
drag, startPoint x: 304, startPoint y: 371, endPoint x: 341, endPoint y: 369, distance: 37.0
click at [341, 354] on div "OMB Board Member, The Honorable [PERSON_NAME], former Boise Mayor, Governor Sta…" at bounding box center [583, 310] width 553 height 87
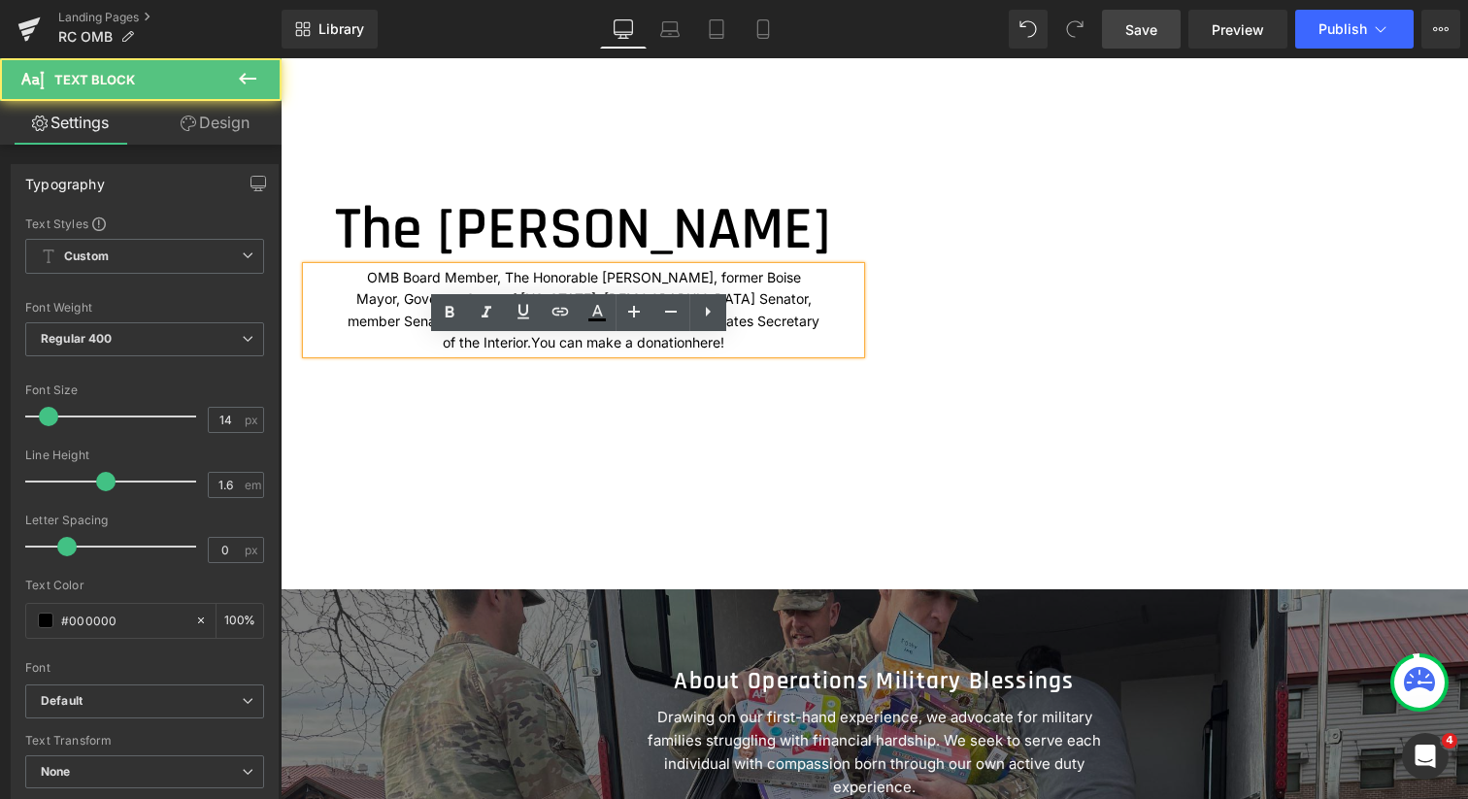
click at [692, 351] on span "You can make a donation" at bounding box center [611, 342] width 161 height 17
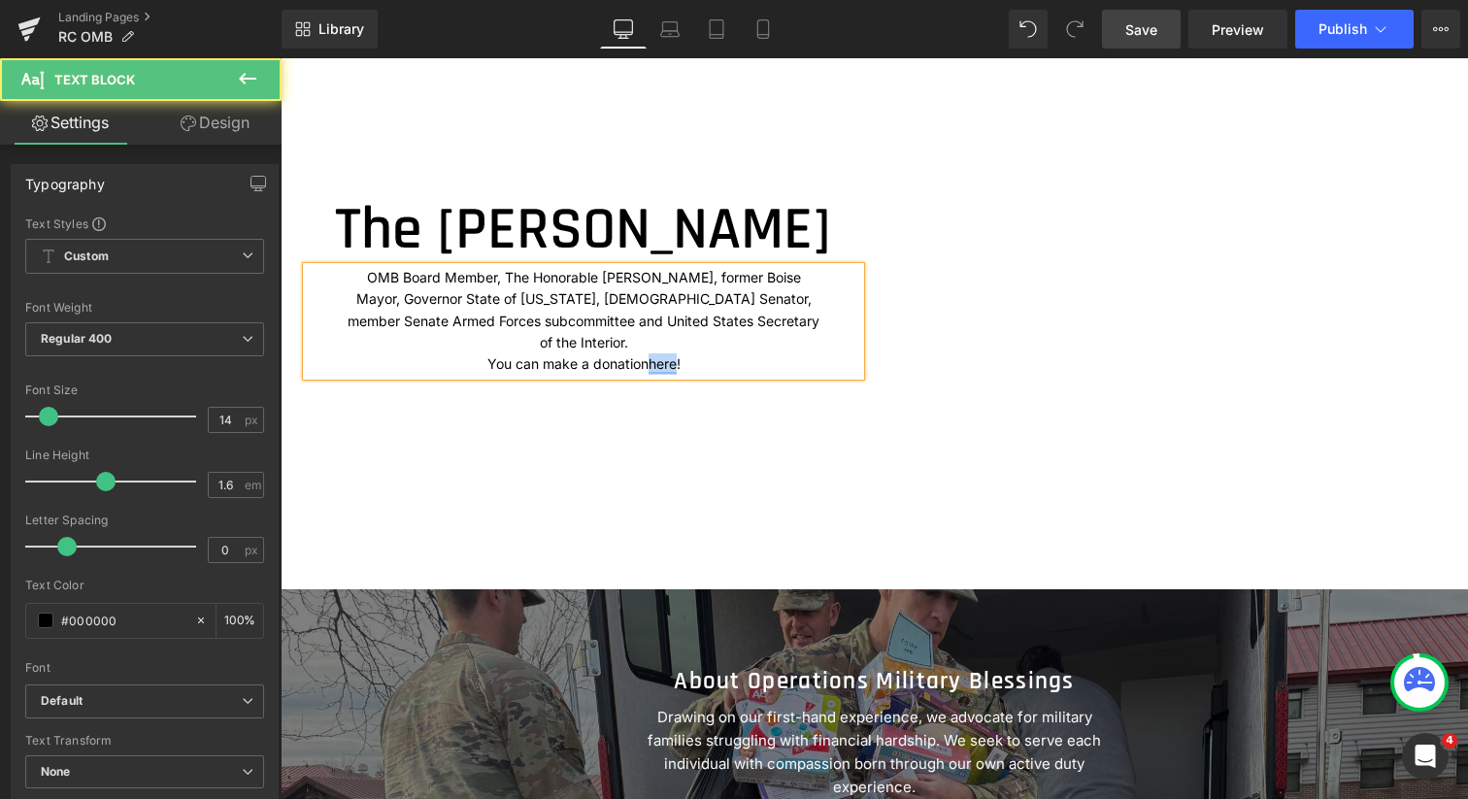
drag, startPoint x: 668, startPoint y: 416, endPoint x: 642, endPoint y: 416, distance: 26.2
click at [649, 372] on link "here" at bounding box center [663, 363] width 28 height 17
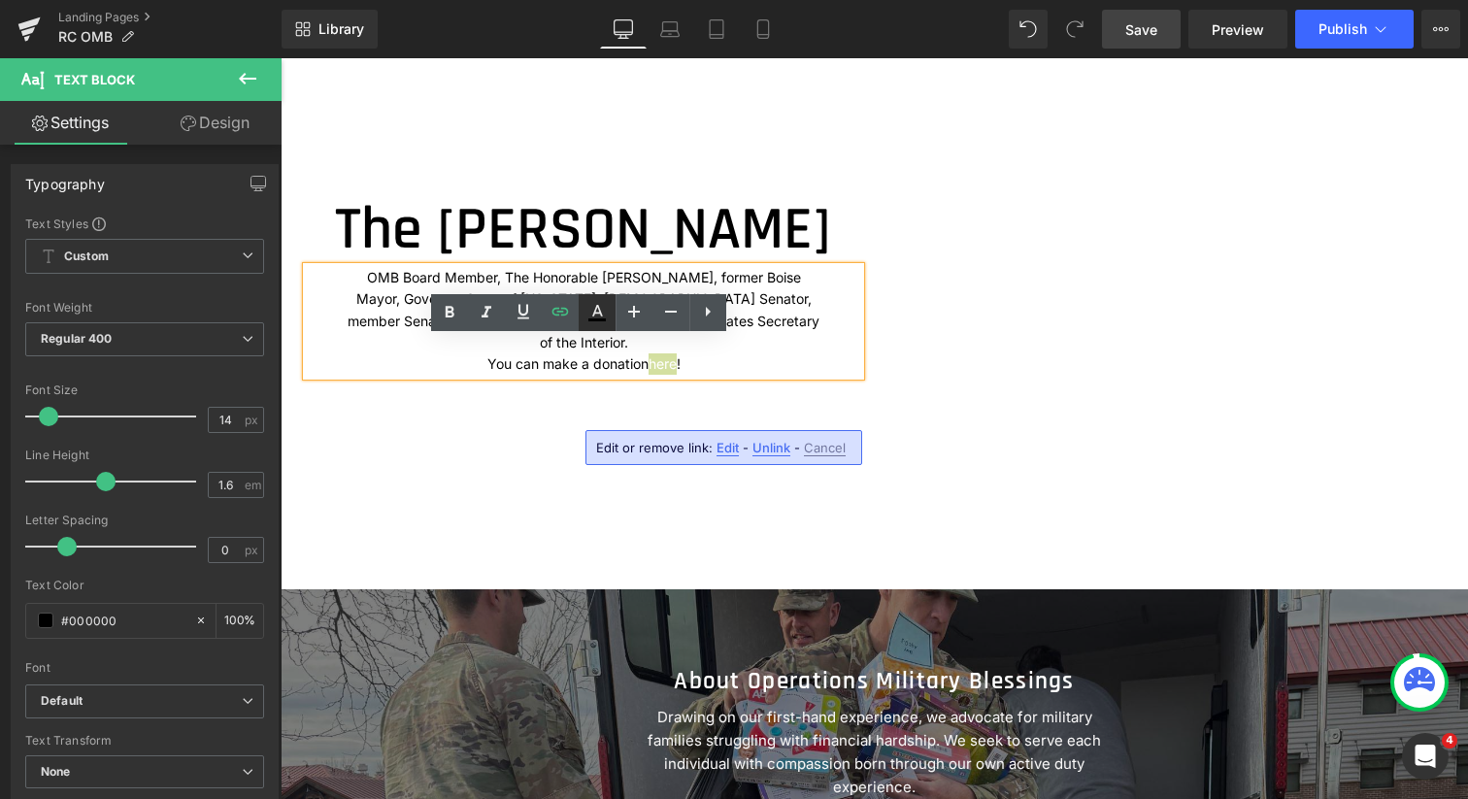
click at [599, 310] on icon at bounding box center [597, 311] width 11 height 12
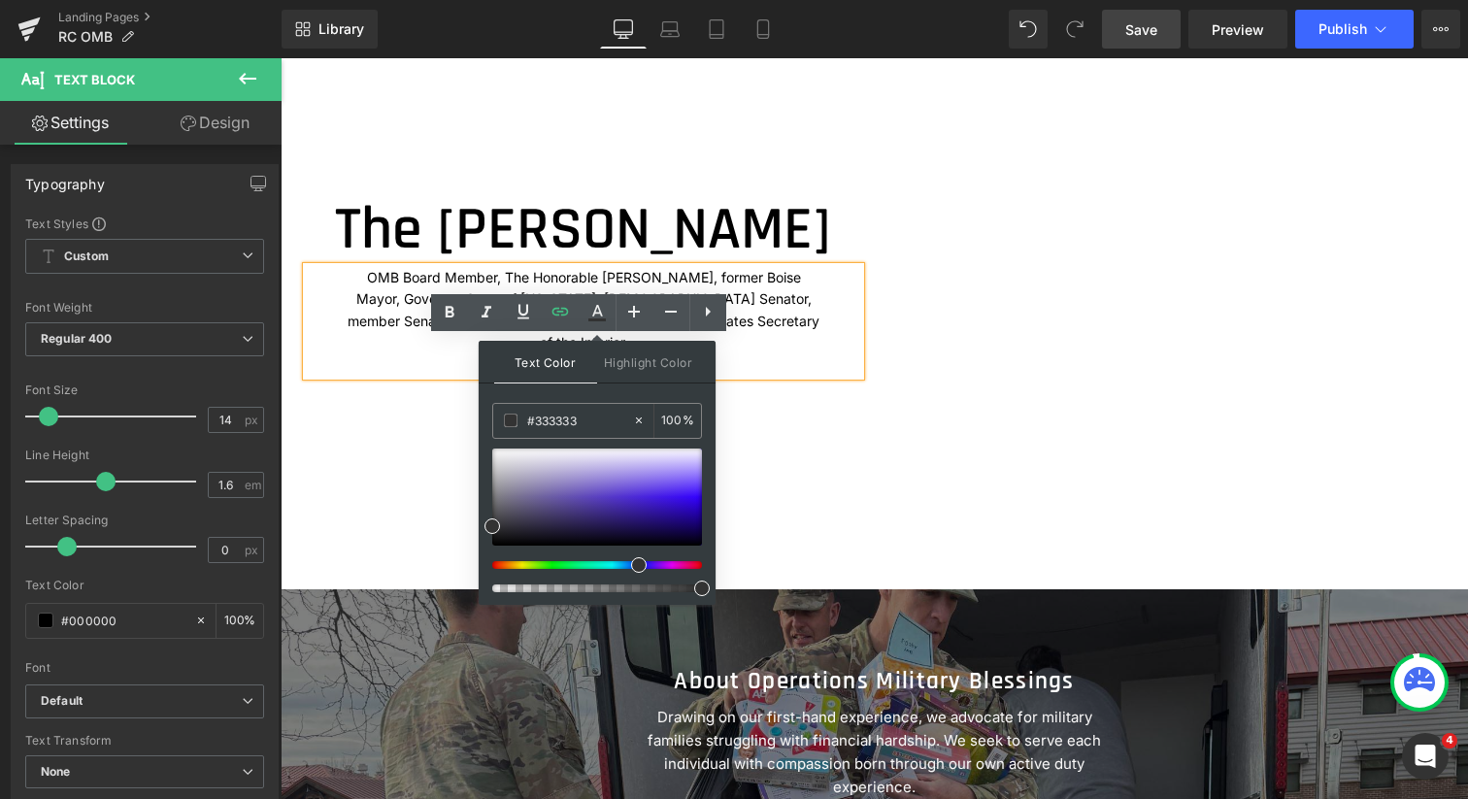
click at [631, 566] on div at bounding box center [590, 565] width 210 height 8
drag, startPoint x: 490, startPoint y: 521, endPoint x: 677, endPoint y: 503, distance: 187.4
click at [677, 503] on span at bounding box center [679, 508] width 16 height 16
click at [768, 497] on div "The [PERSON_NAME] Heading OMB Board Member, The Honorable [PERSON_NAME], former…" at bounding box center [874, 352] width 1165 height 375
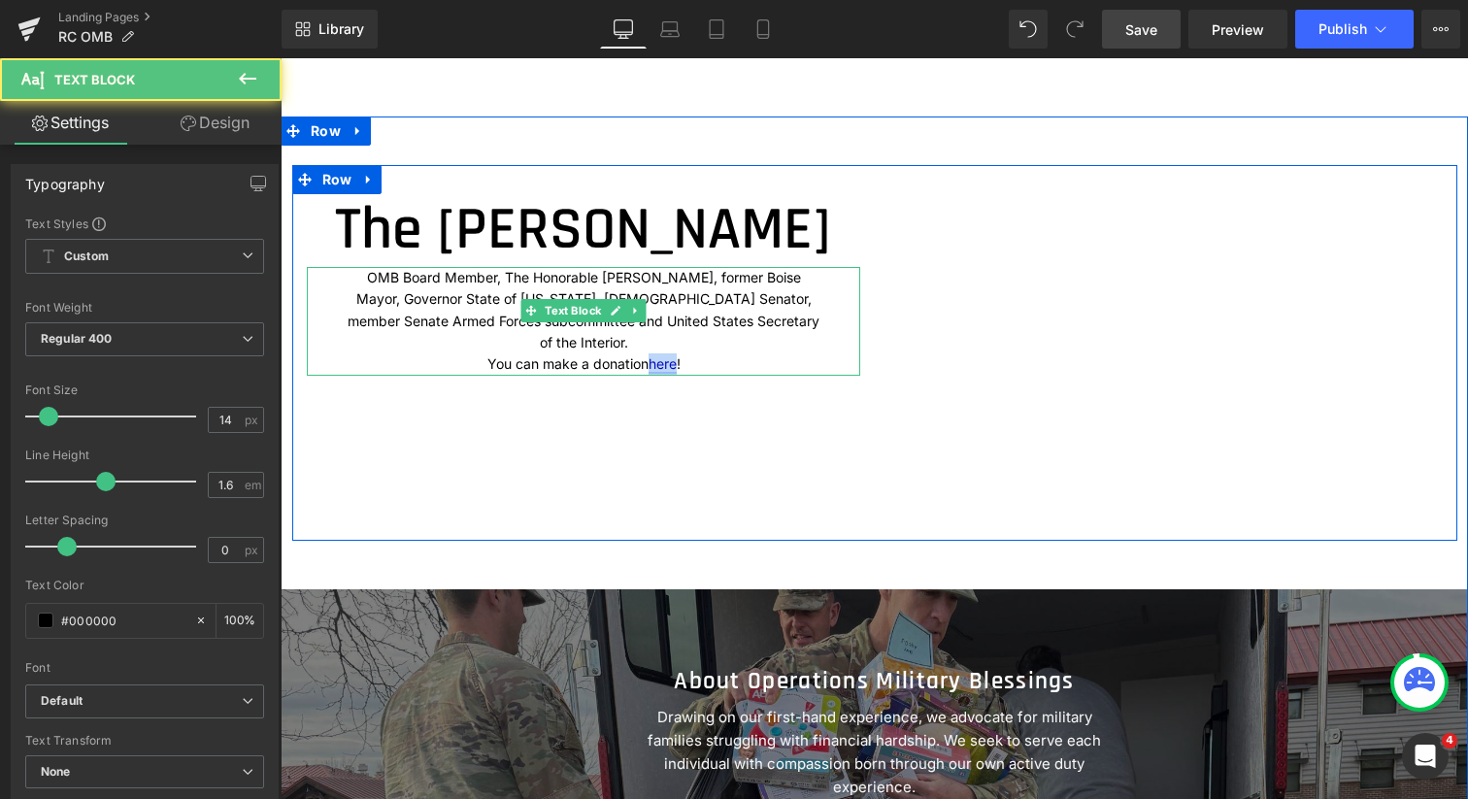
drag, startPoint x: 668, startPoint y: 417, endPoint x: 642, endPoint y: 413, distance: 26.5
click at [649, 372] on link "here" at bounding box center [663, 363] width 28 height 17
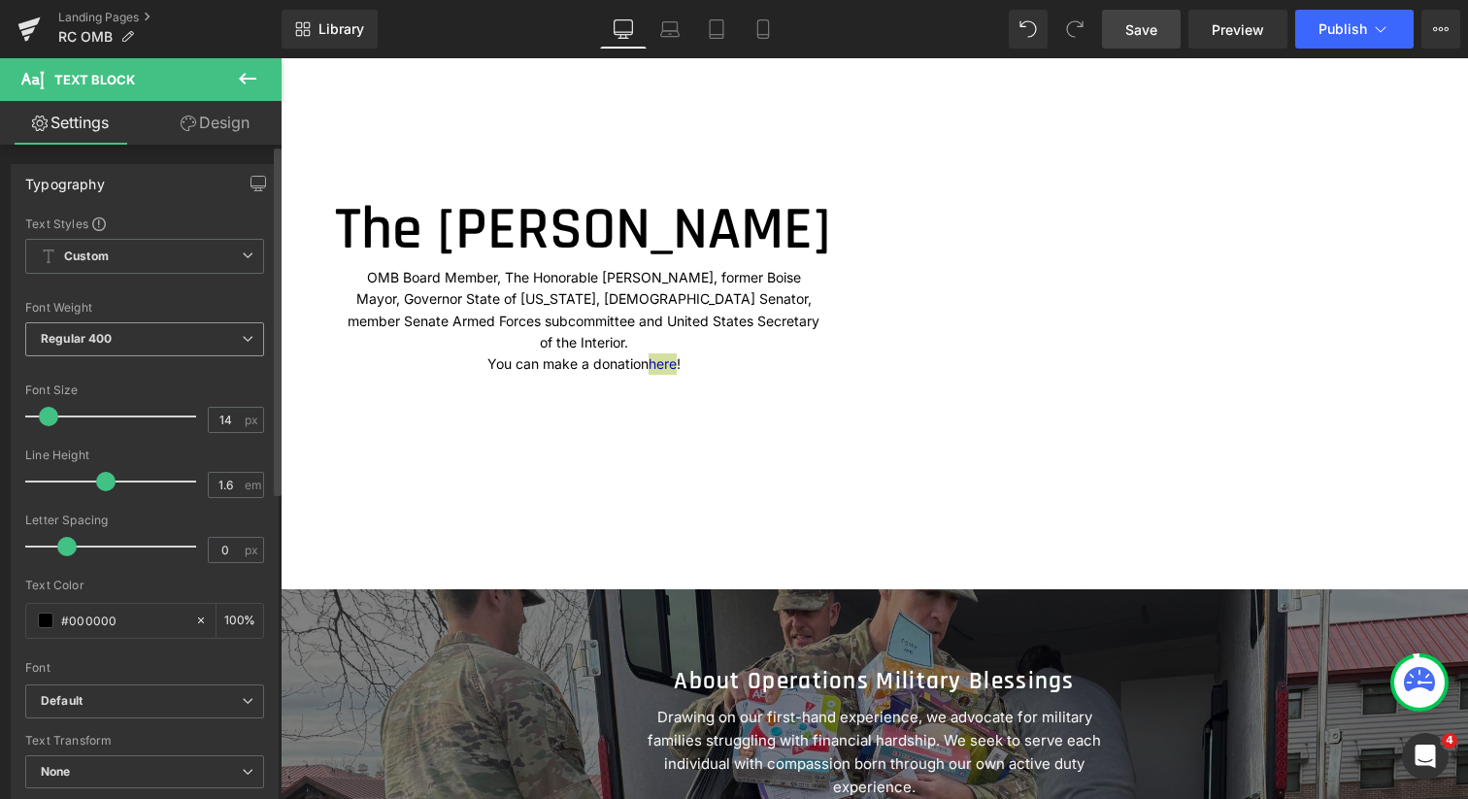
click at [242, 334] on icon at bounding box center [248, 339] width 12 height 12
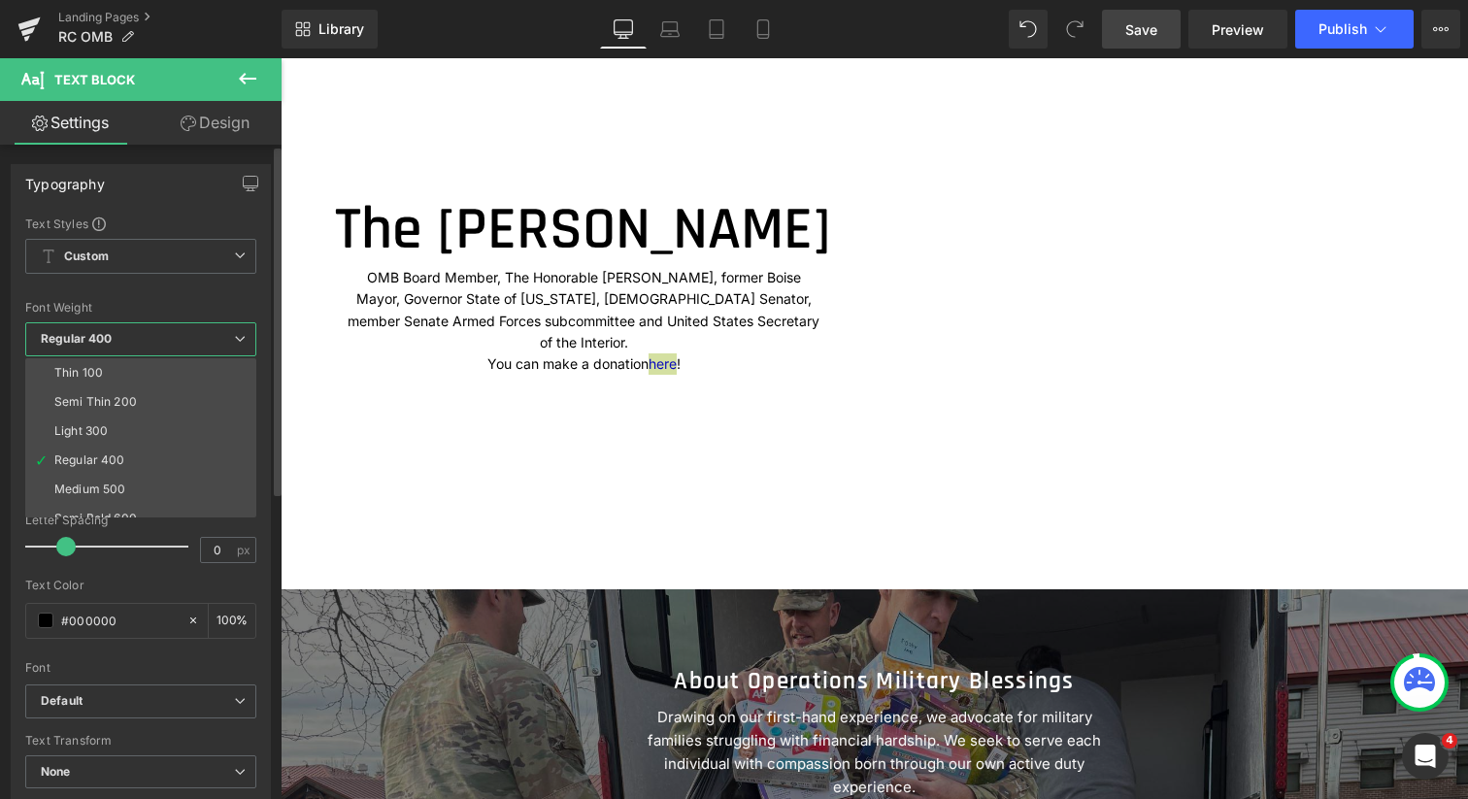
click at [240, 334] on icon at bounding box center [240, 339] width 12 height 12
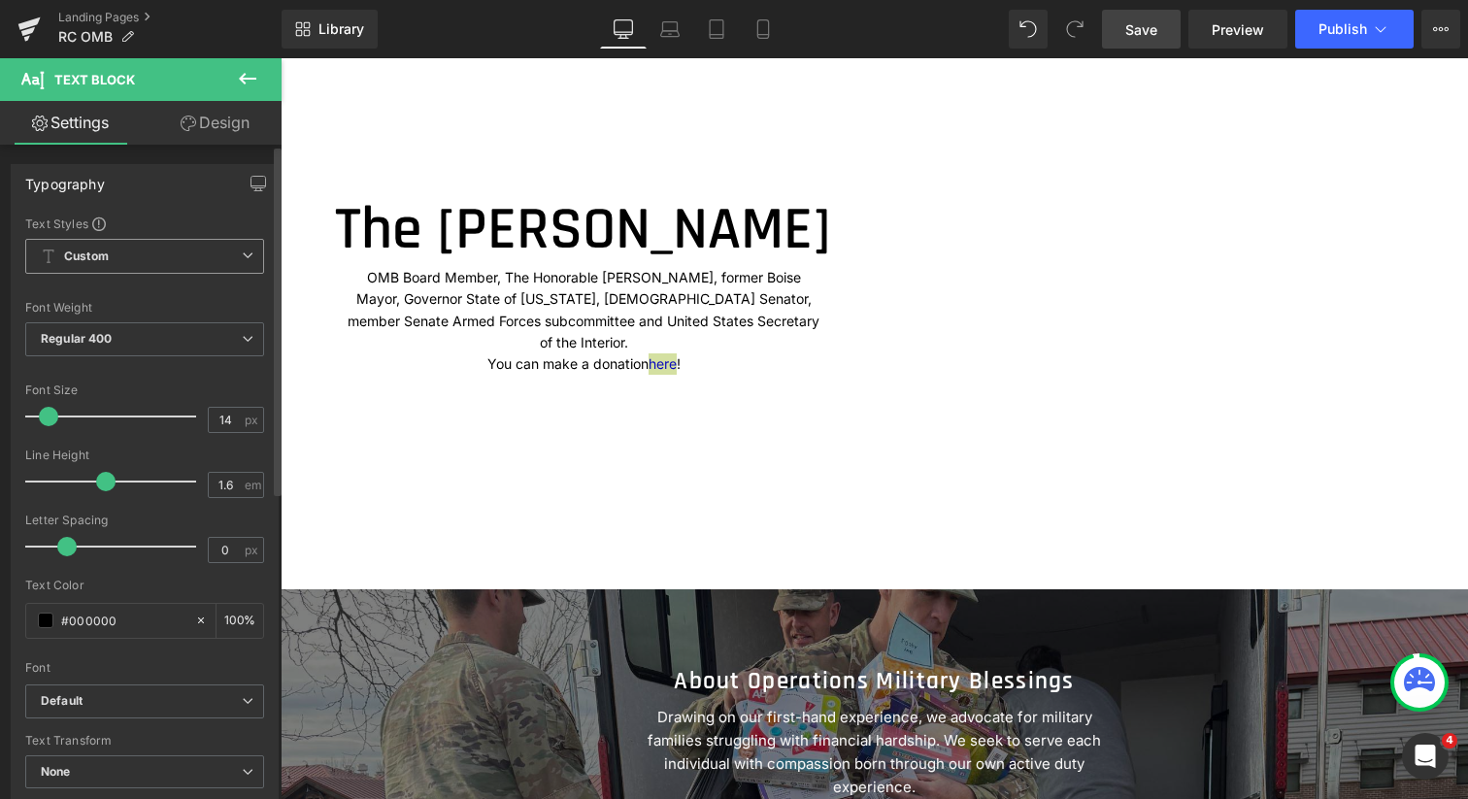
click at [242, 255] on icon at bounding box center [248, 256] width 12 height 12
click at [212, 210] on div "Typography Text Styles Custom Custom Setup Global Style Custom Setup Global Sty…" at bounding box center [141, 490] width 260 height 653
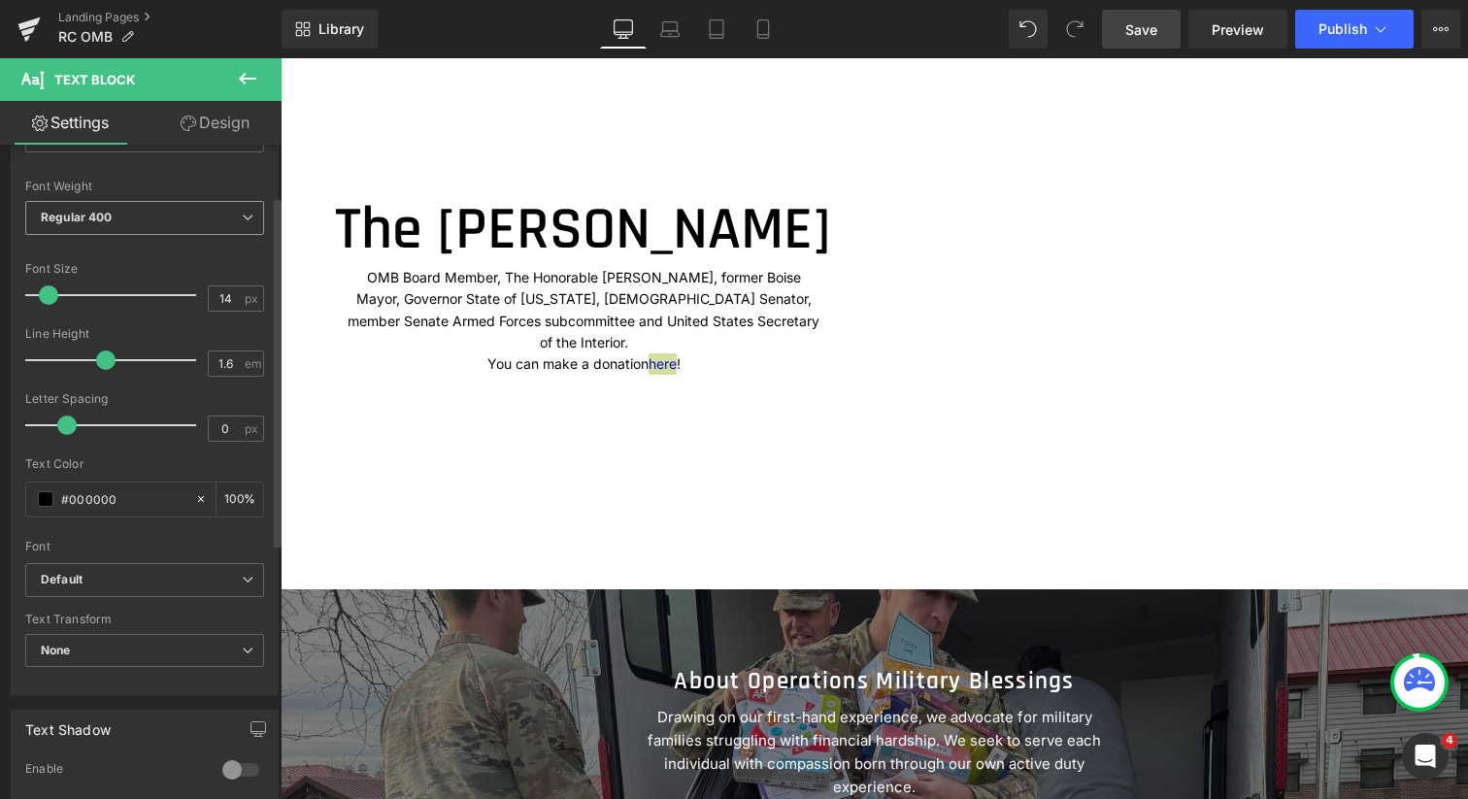
scroll to position [268, 0]
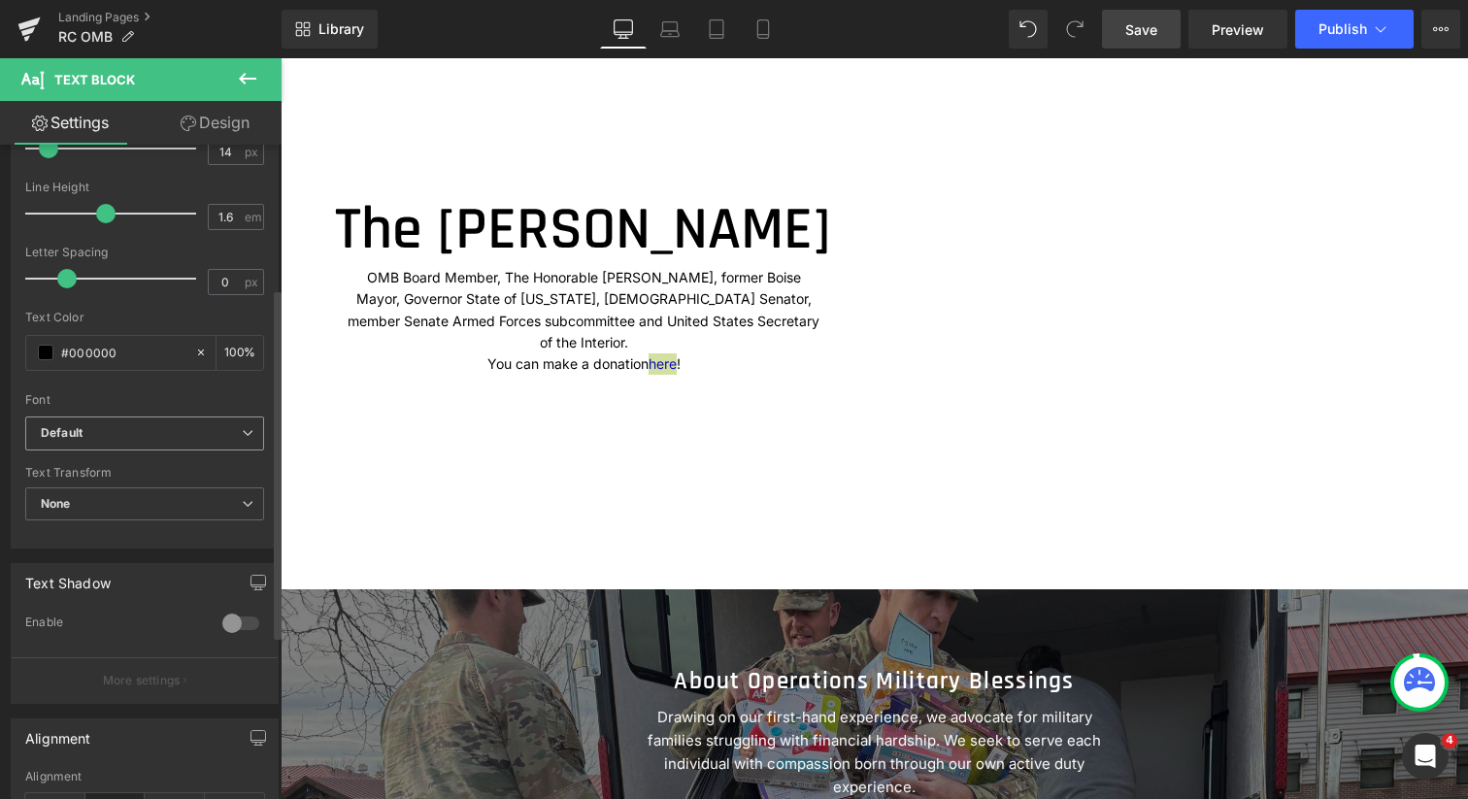
click at [196, 431] on b "Default" at bounding box center [141, 433] width 201 height 17
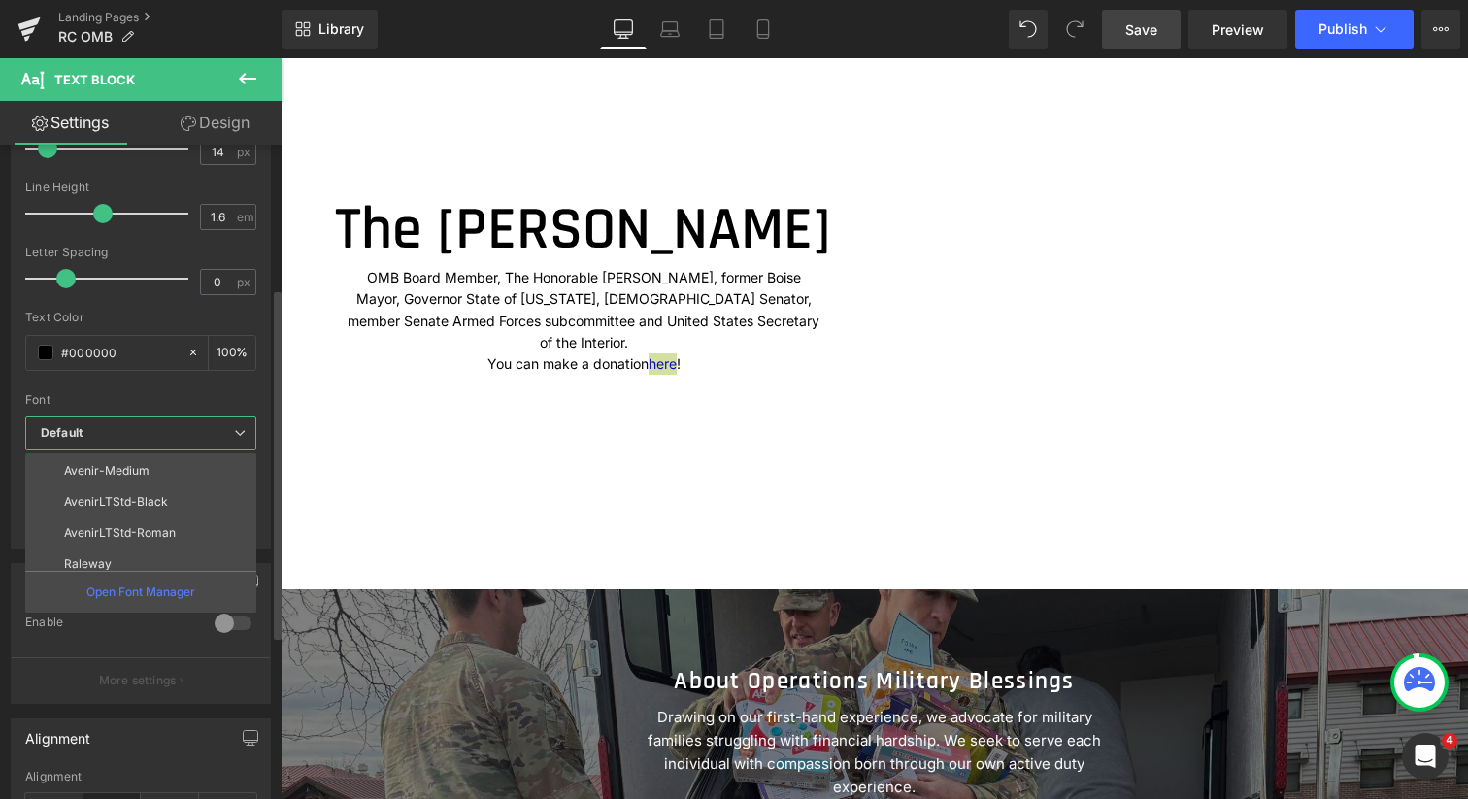
scroll to position [0, 0]
click at [181, 391] on div at bounding box center [140, 387] width 231 height 13
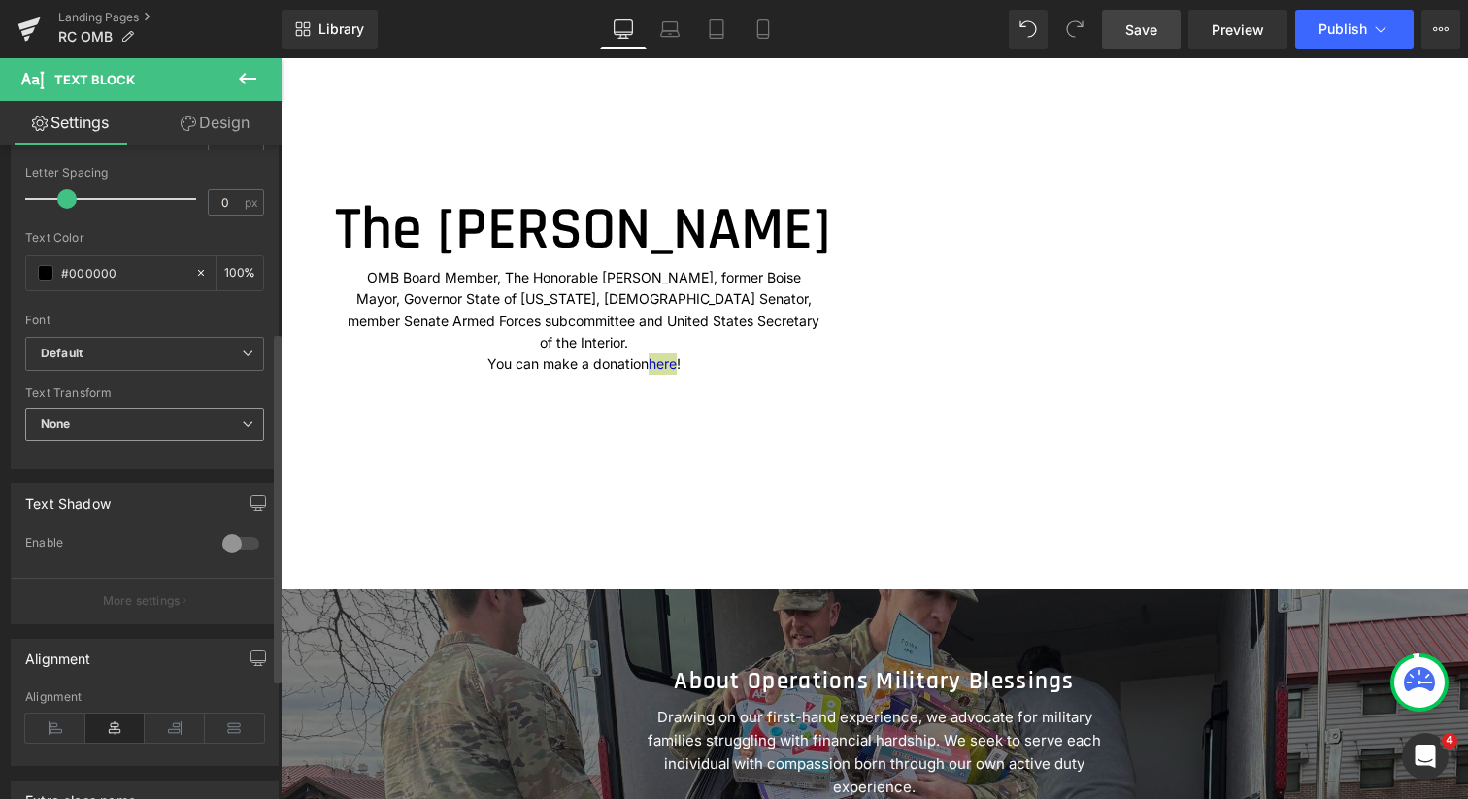
scroll to position [350, 0]
click at [182, 412] on span "None" at bounding box center [144, 423] width 239 height 34
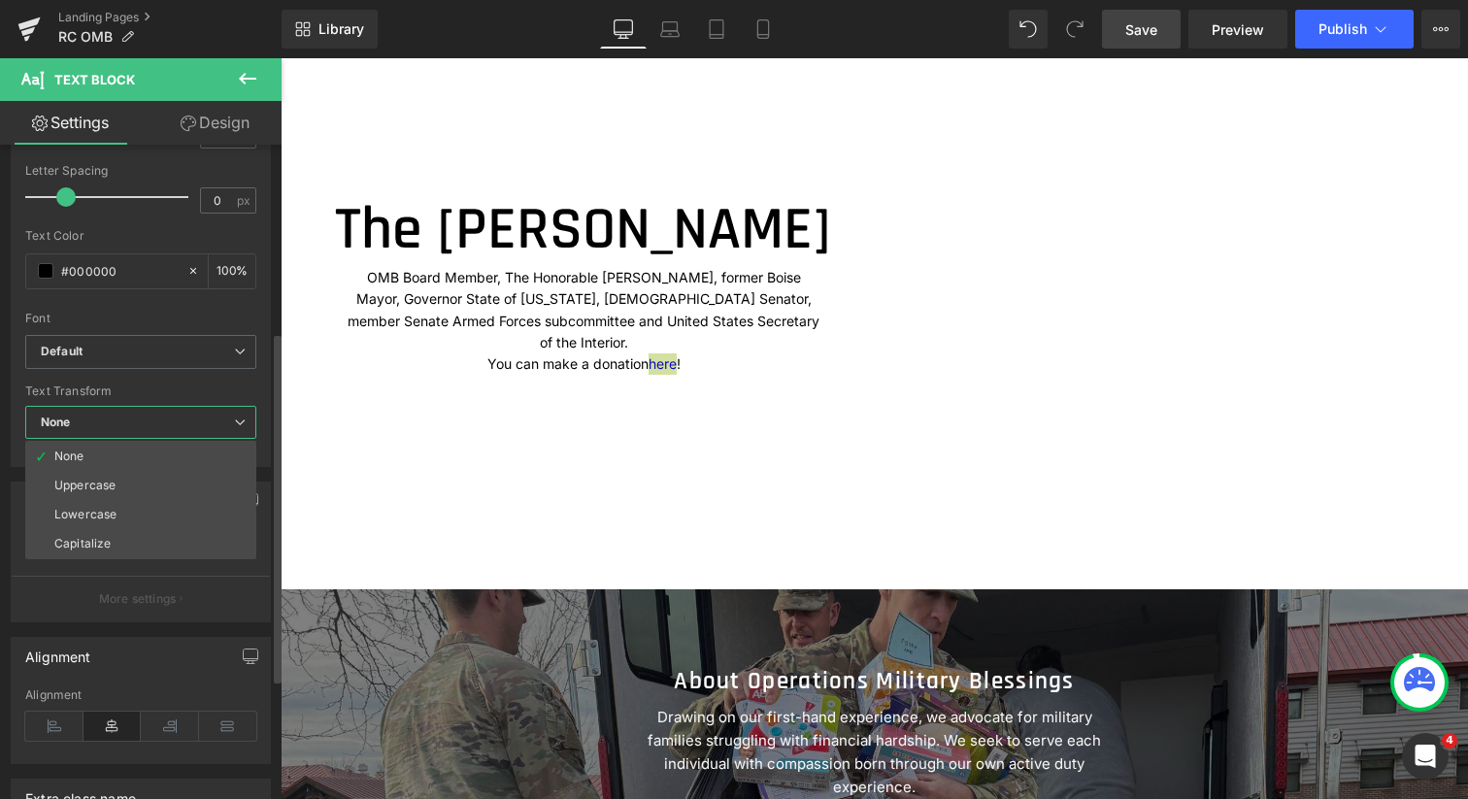
click at [177, 387] on div "Text Transform" at bounding box center [140, 392] width 231 height 14
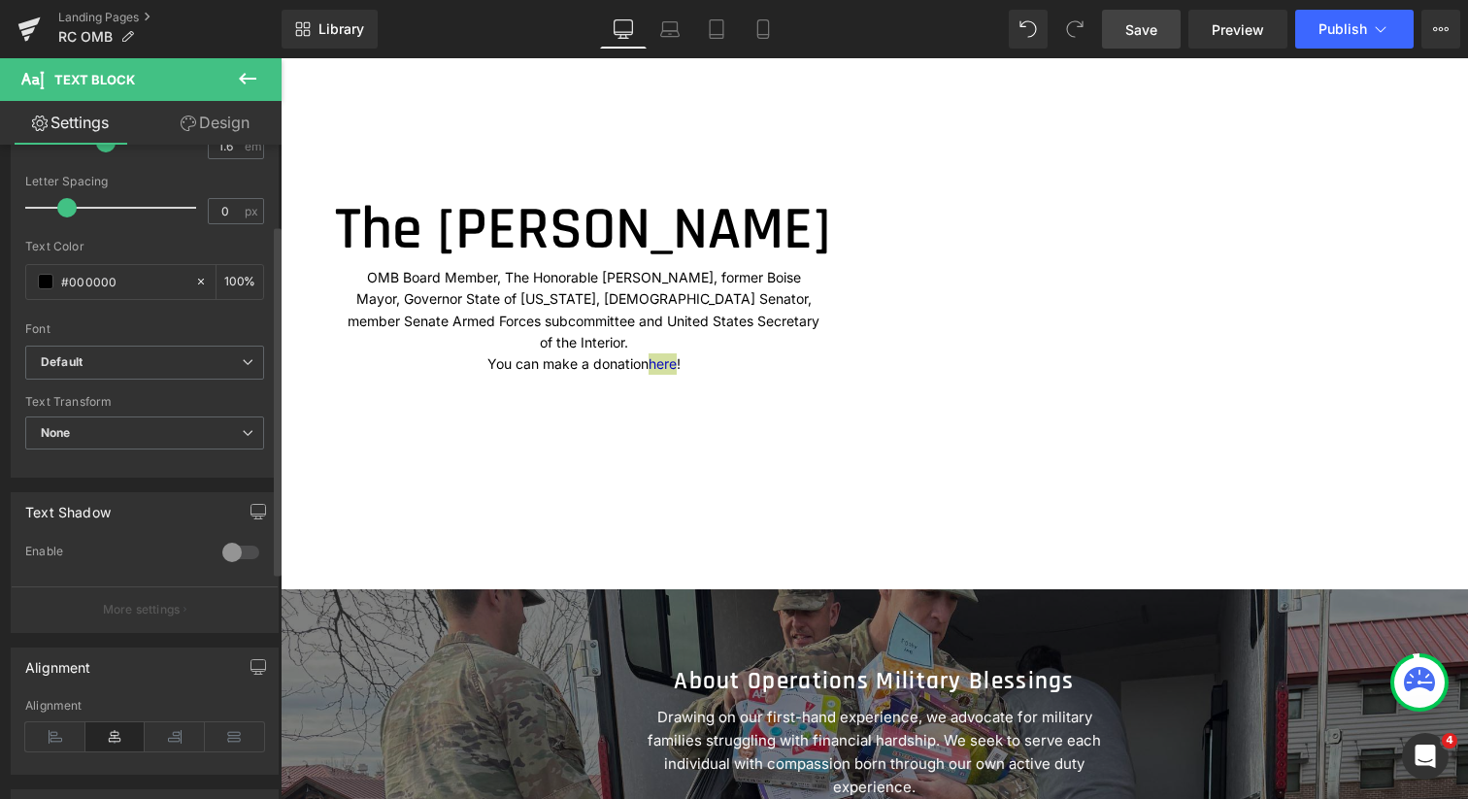
scroll to position [0, 0]
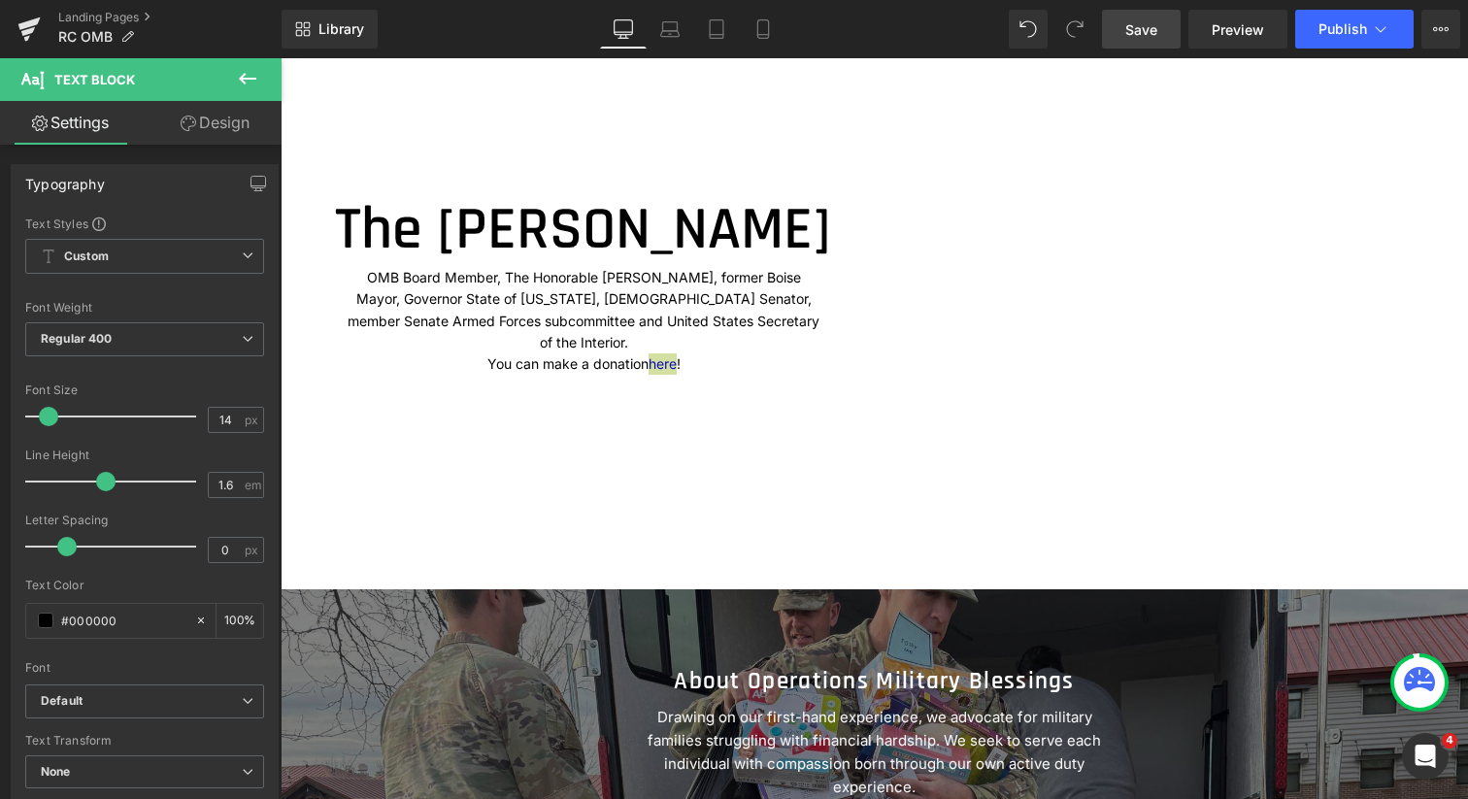
click at [224, 121] on link "Design" at bounding box center [215, 123] width 141 height 44
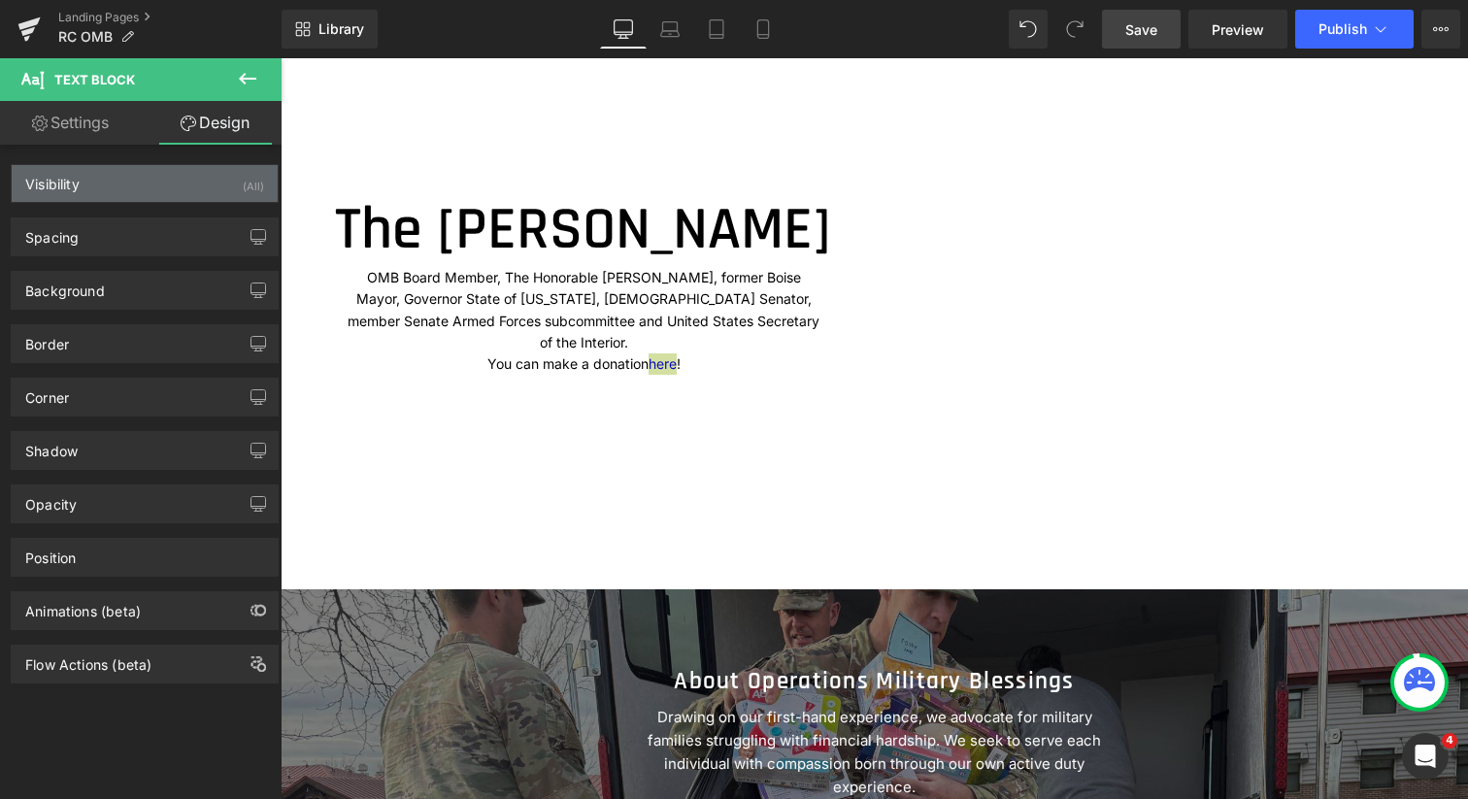
click at [184, 177] on div "Visibility (All)" at bounding box center [145, 183] width 266 height 37
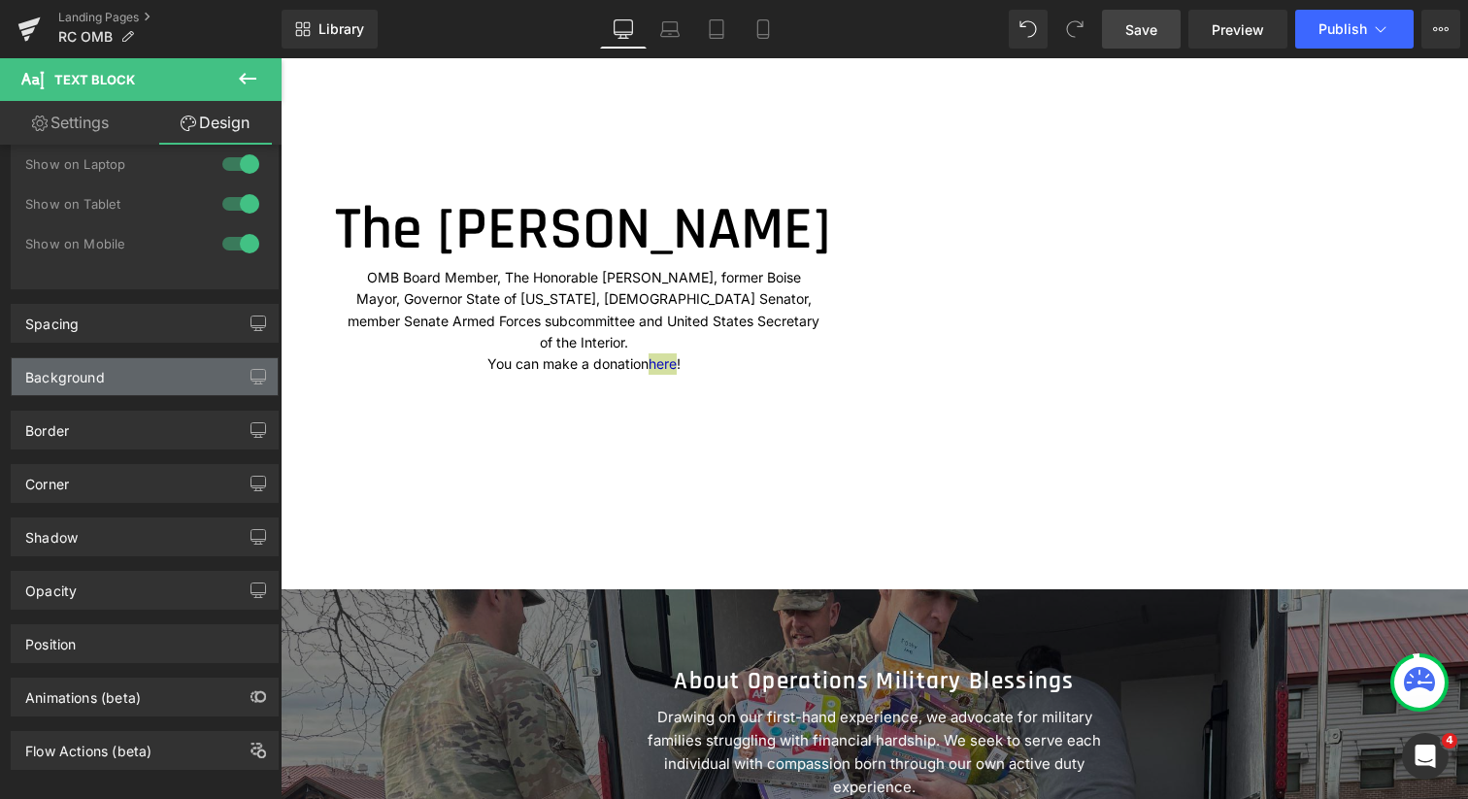
scroll to position [137, 0]
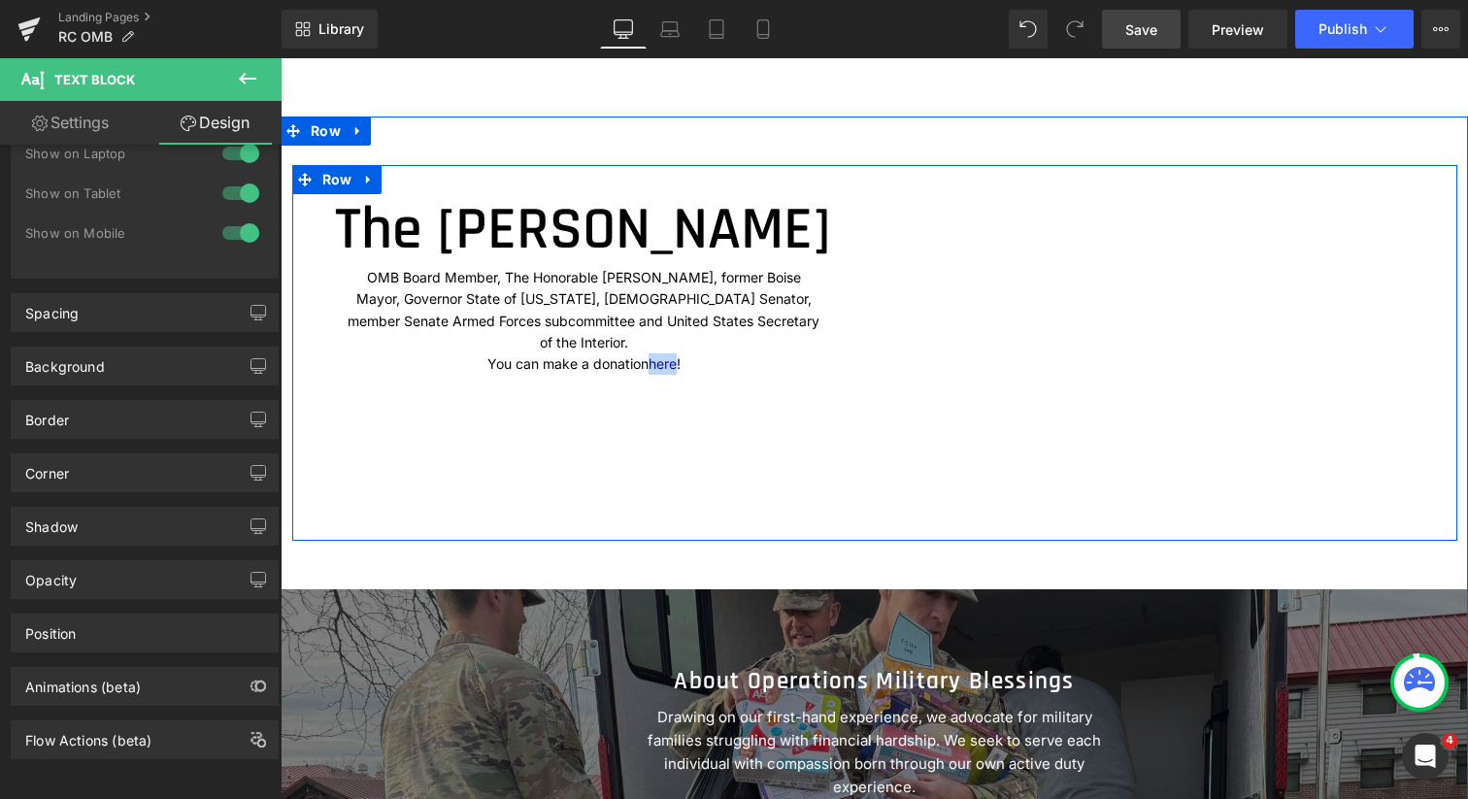
click at [538, 493] on div "The [PERSON_NAME] Heading OMB Board Member, The Honorable [PERSON_NAME], former…" at bounding box center [874, 352] width 1165 height 375
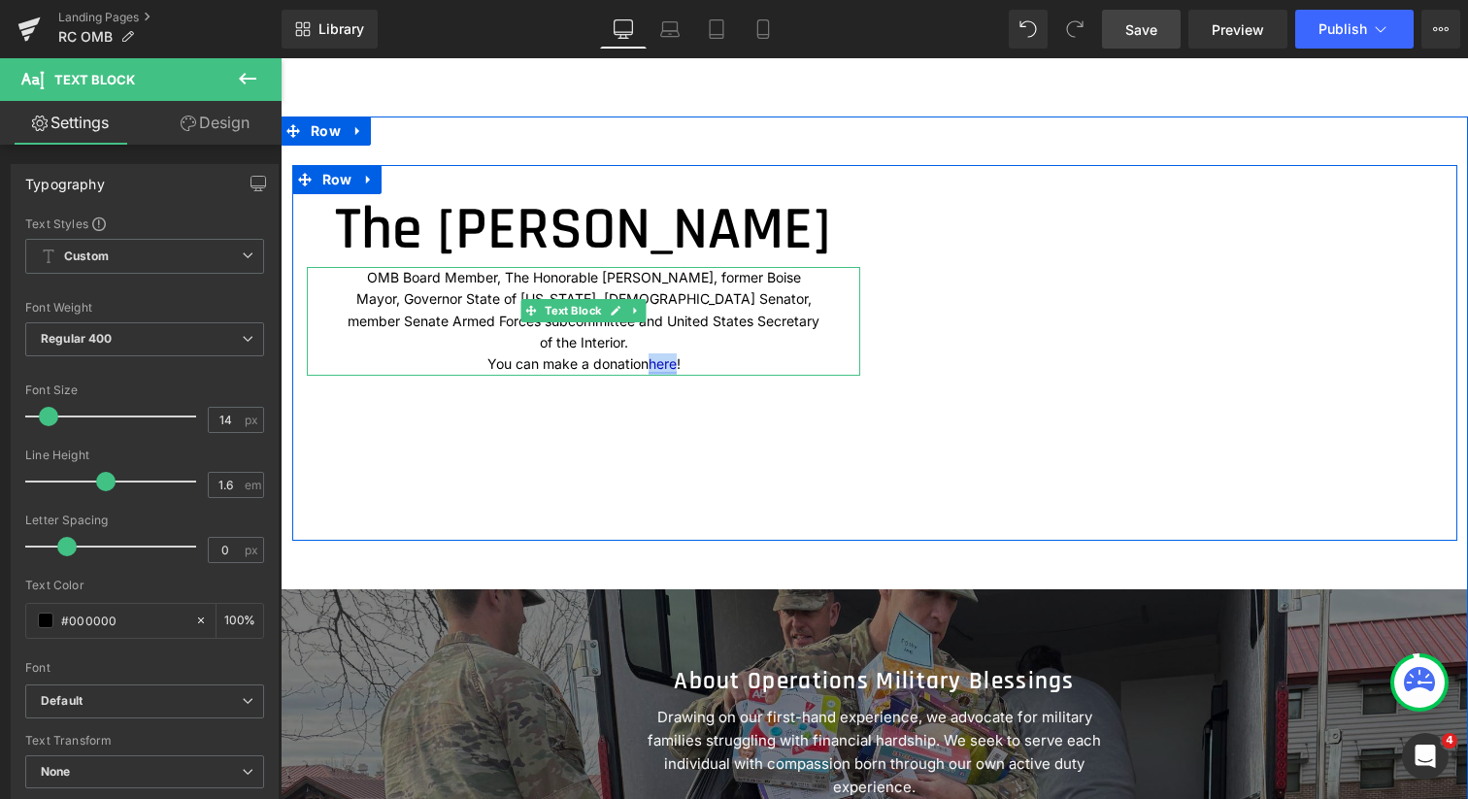
drag, startPoint x: 668, startPoint y: 415, endPoint x: 643, endPoint y: 414, distance: 25.3
click at [643, 375] on p "You can make a donation here !" at bounding box center [584, 363] width 481 height 21
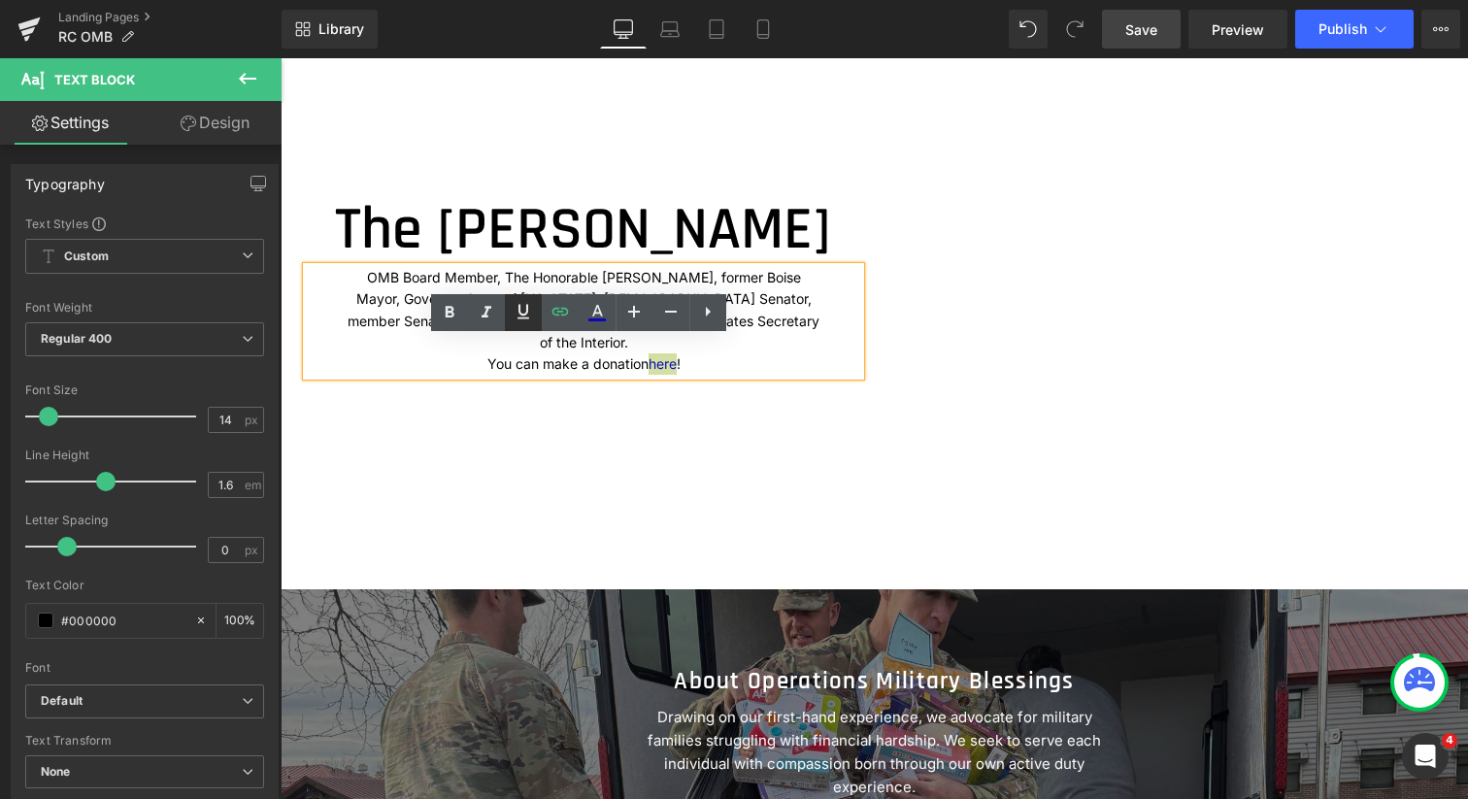
click at [525, 308] on icon at bounding box center [523, 311] width 23 height 23
click at [600, 525] on div "The [PERSON_NAME] Heading OMB Board Member, The Honorable [PERSON_NAME], former…" at bounding box center [874, 352] width 1165 height 375
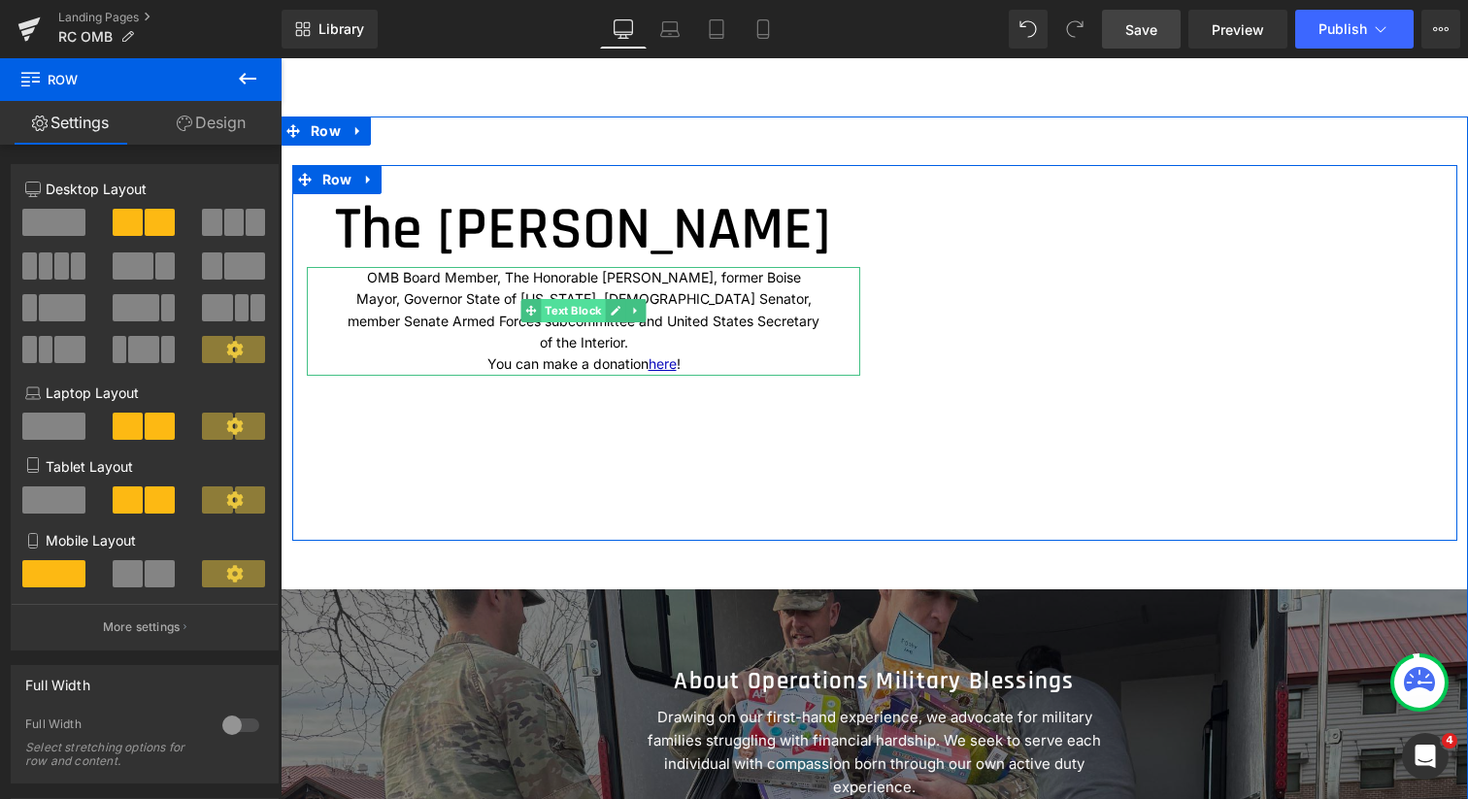
click at [580, 322] on span "Text Block" at bounding box center [573, 310] width 64 height 23
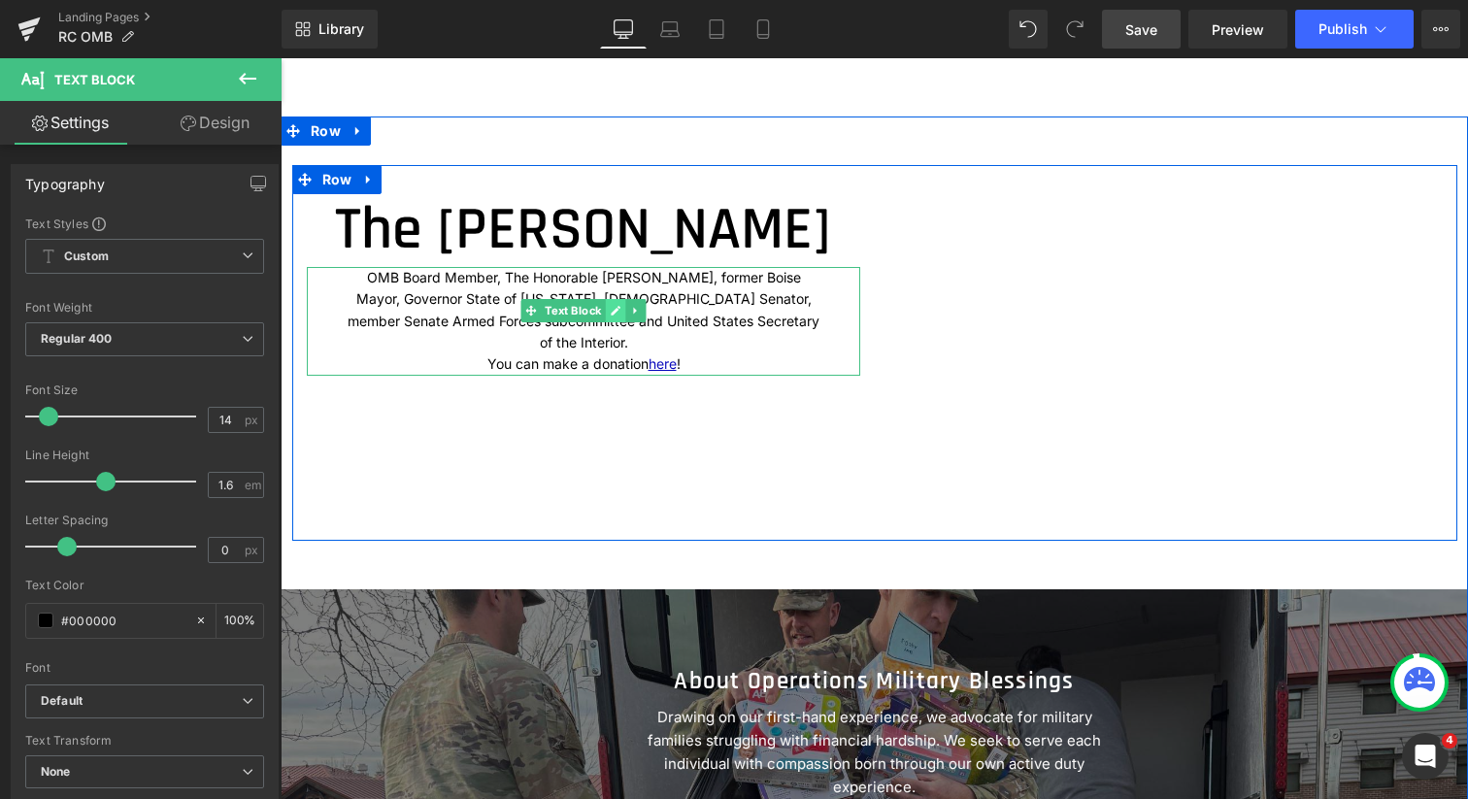
click at [610, 317] on icon at bounding box center [615, 311] width 11 height 12
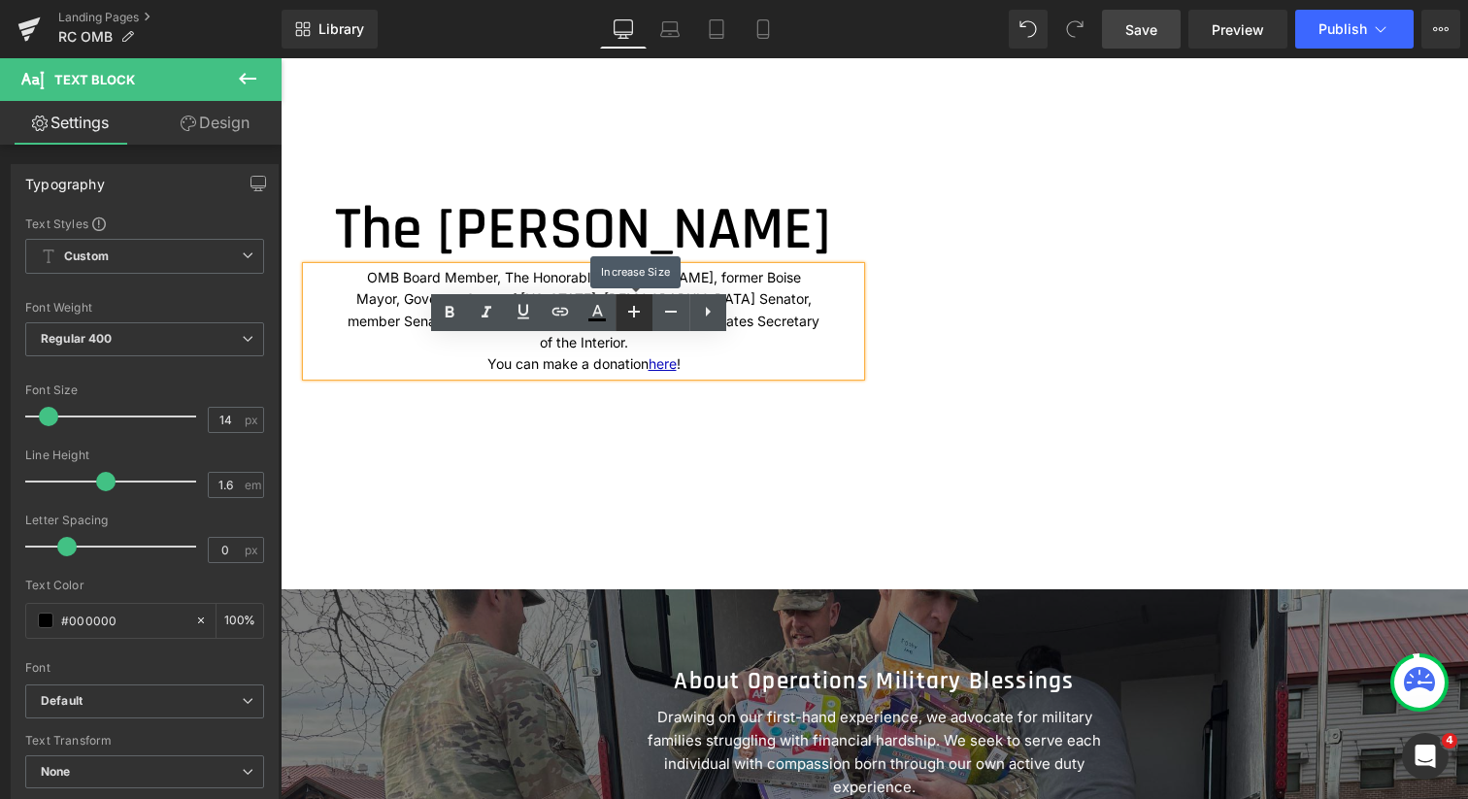
click at [632, 308] on icon at bounding box center [633, 311] width 23 height 23
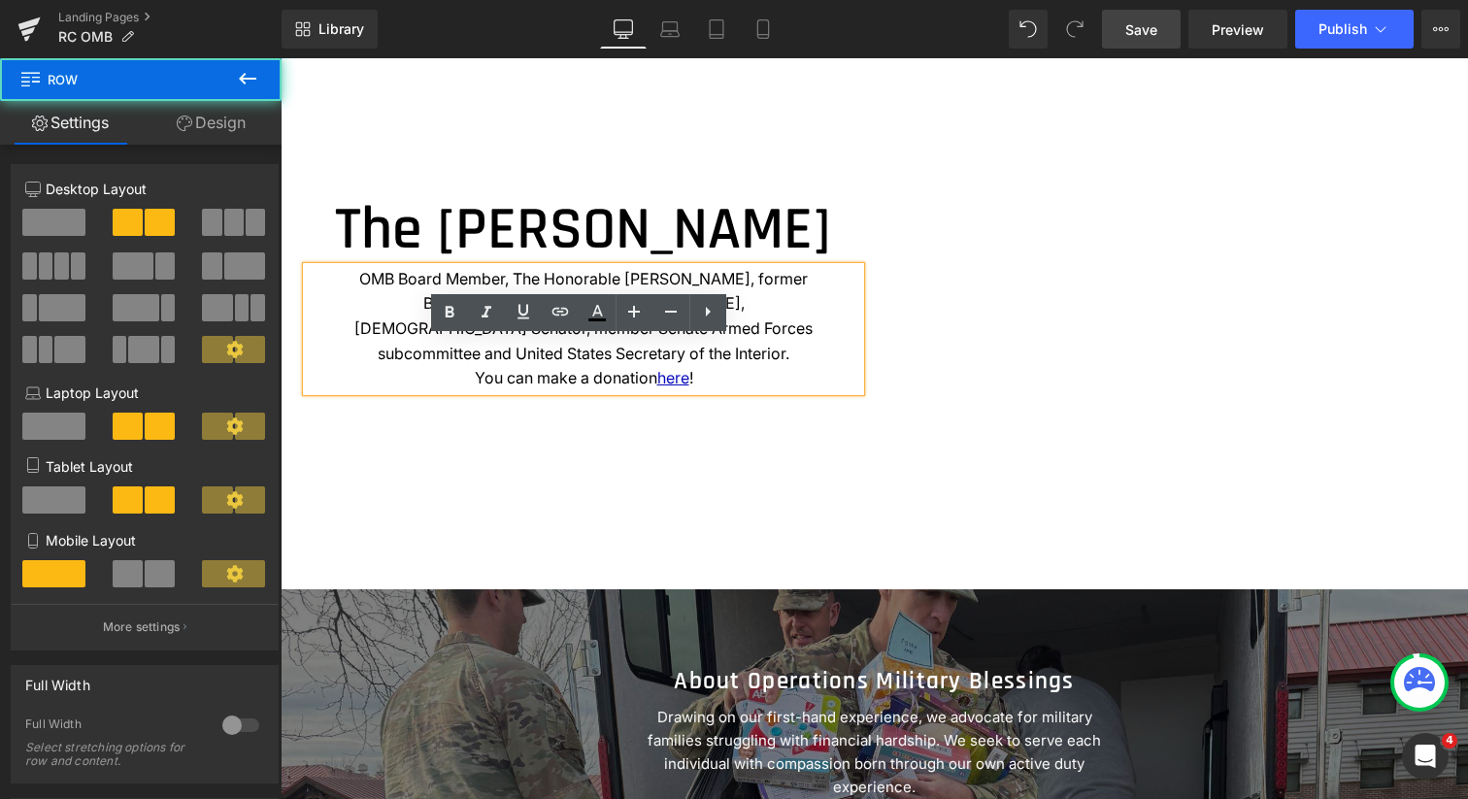
click at [859, 386] on div "The [PERSON_NAME] Heading OMB Board Member, The Honorable [PERSON_NAME], former…" at bounding box center [583, 292] width 583 height 196
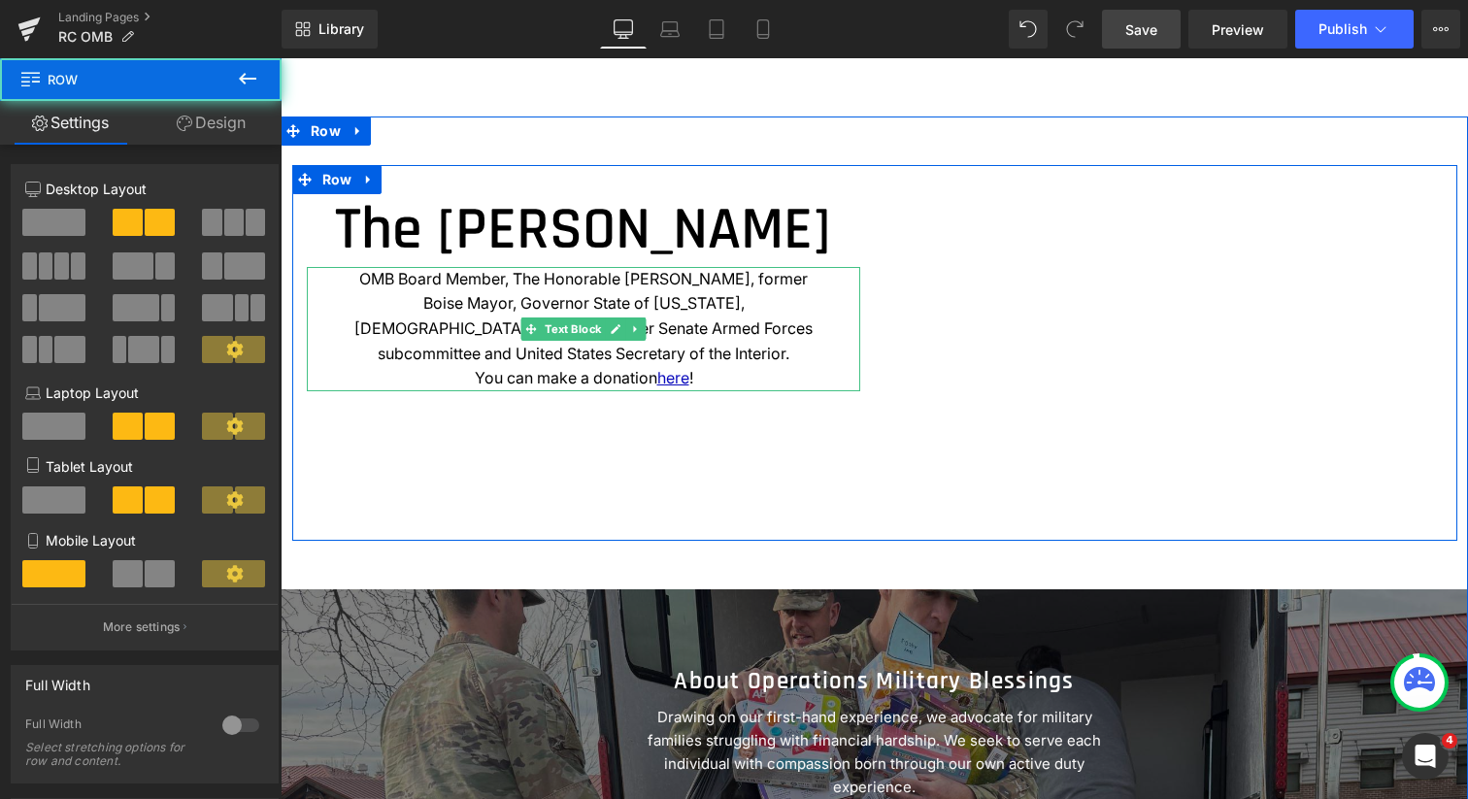
click at [653, 366] on p "OMB Board Member, The Honorable [PERSON_NAME], former Boise Mayor, Governor Sta…" at bounding box center [584, 316] width 481 height 99
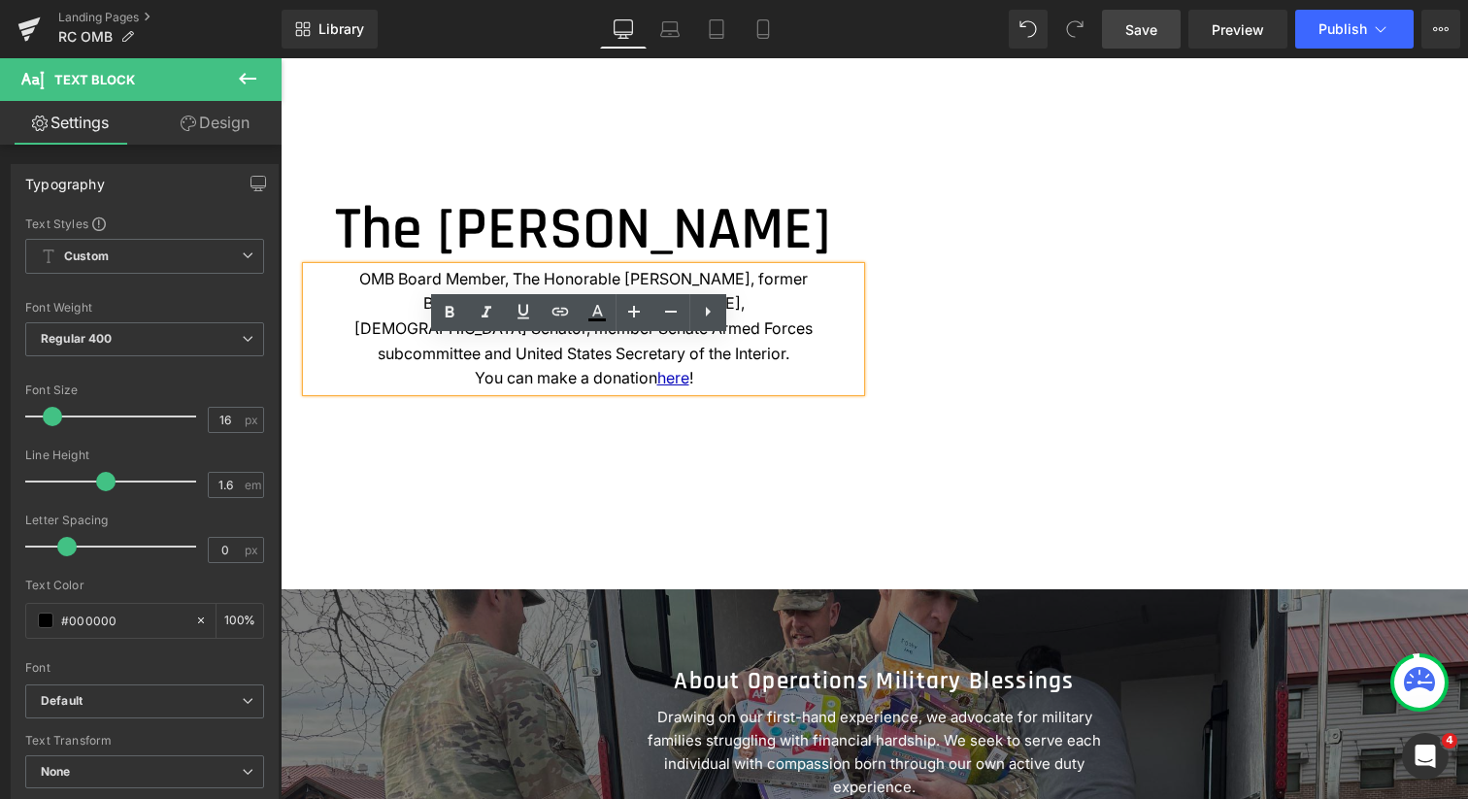
click at [625, 506] on div "The [PERSON_NAME] Heading OMB Board Member, The Honorable [PERSON_NAME], former…" at bounding box center [874, 352] width 1165 height 375
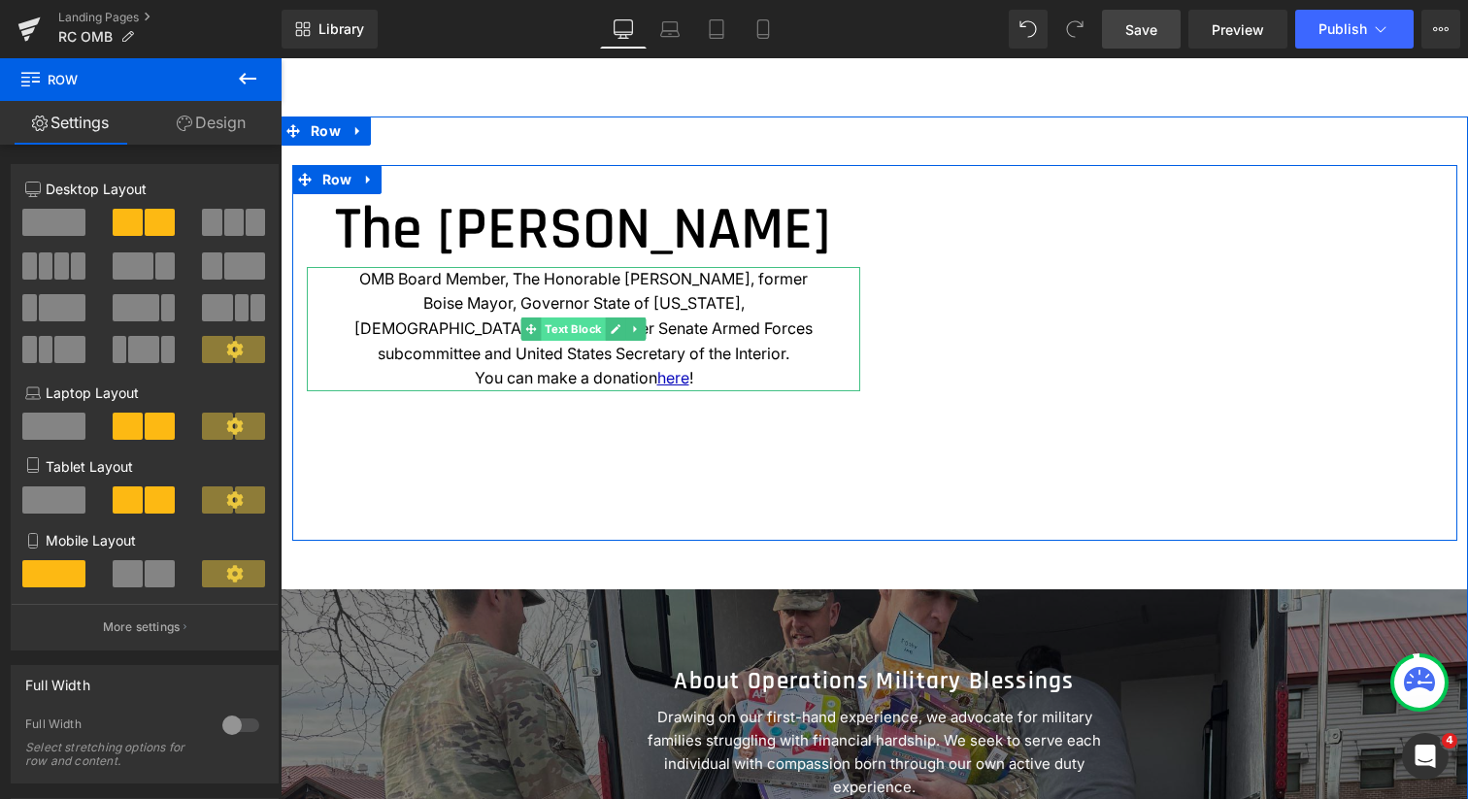
click at [572, 341] on span "Text Block" at bounding box center [573, 329] width 64 height 23
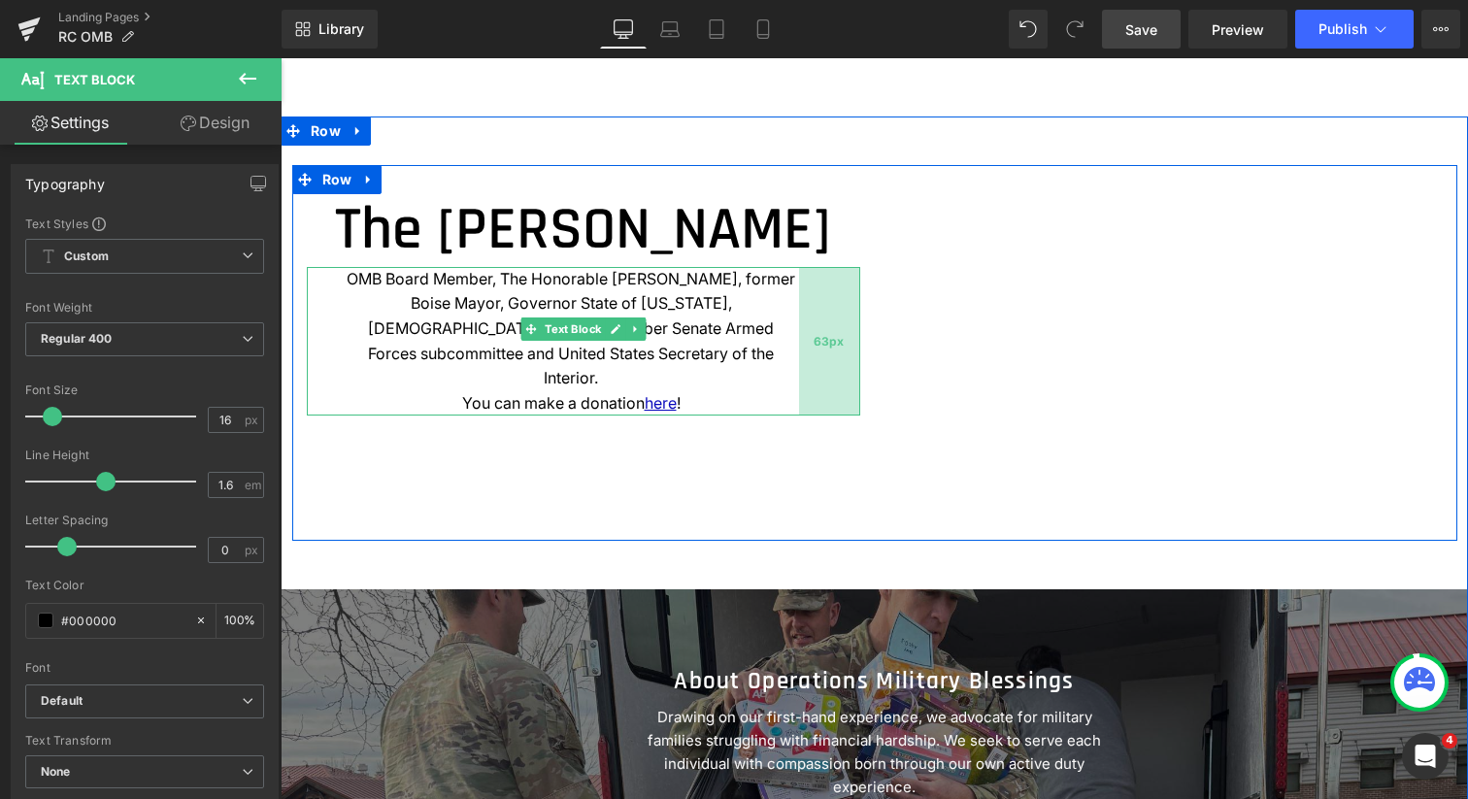
drag, startPoint x: 855, startPoint y: 389, endPoint x: 829, endPoint y: 388, distance: 25.3
click at [829, 388] on div "63px" at bounding box center [829, 342] width 61 height 150
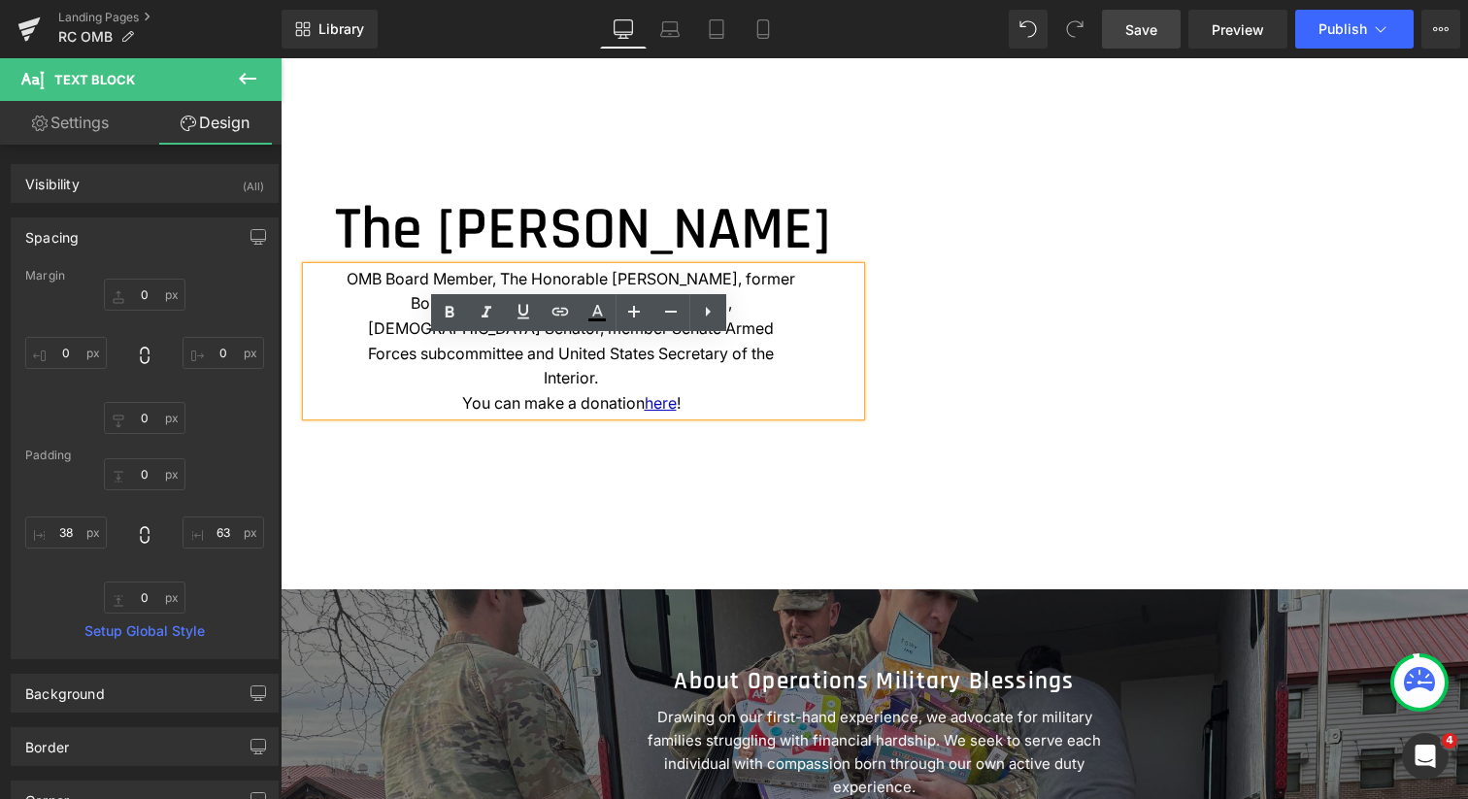
click at [576, 388] on p "OMB Board Member, The Honorable [PERSON_NAME], former Boise Mayor, Governor Sta…" at bounding box center [571, 329] width 455 height 124
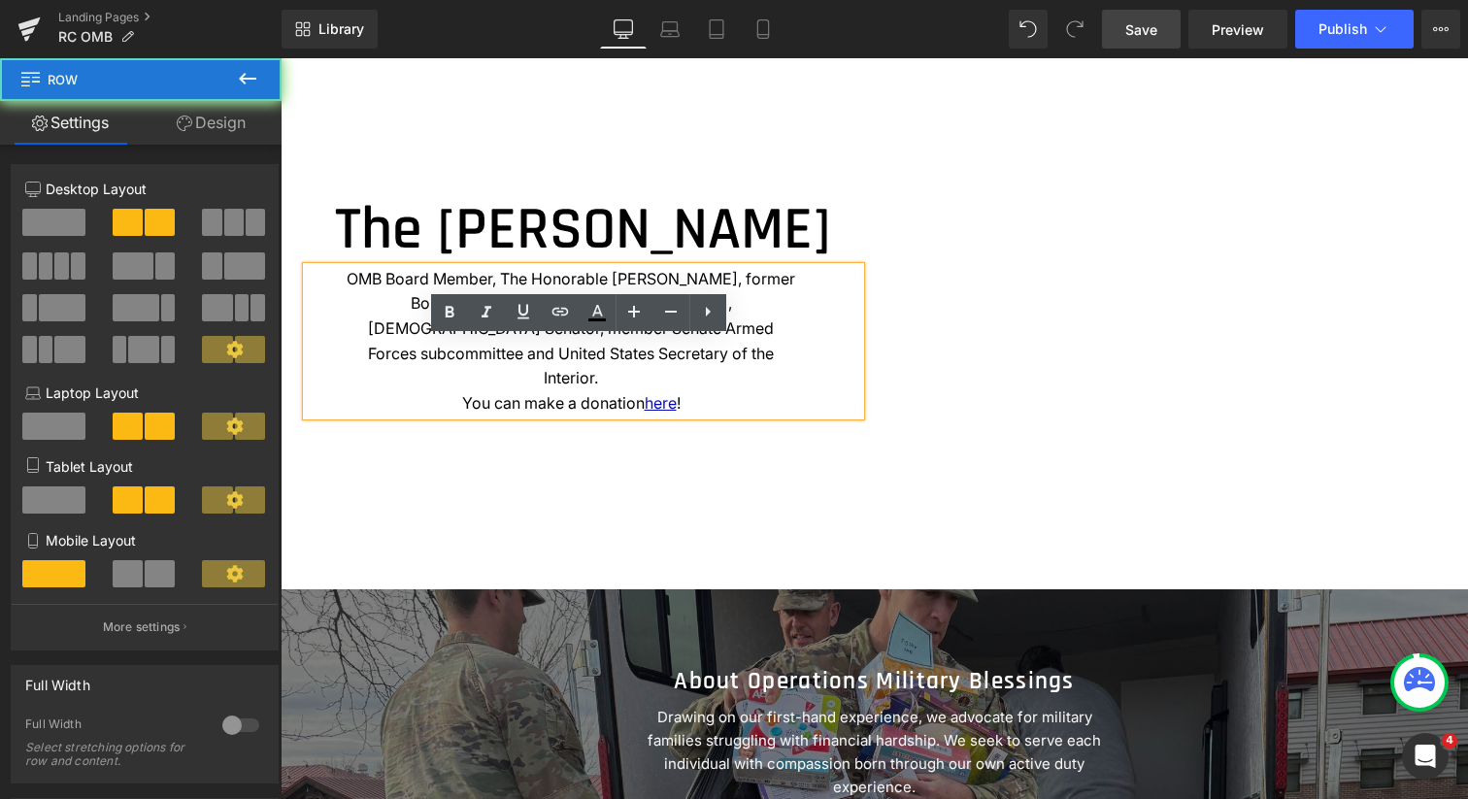
click at [570, 486] on div "The [PERSON_NAME] Heading OMB Board Member, The Honorable [PERSON_NAME], former…" at bounding box center [874, 352] width 1165 height 375
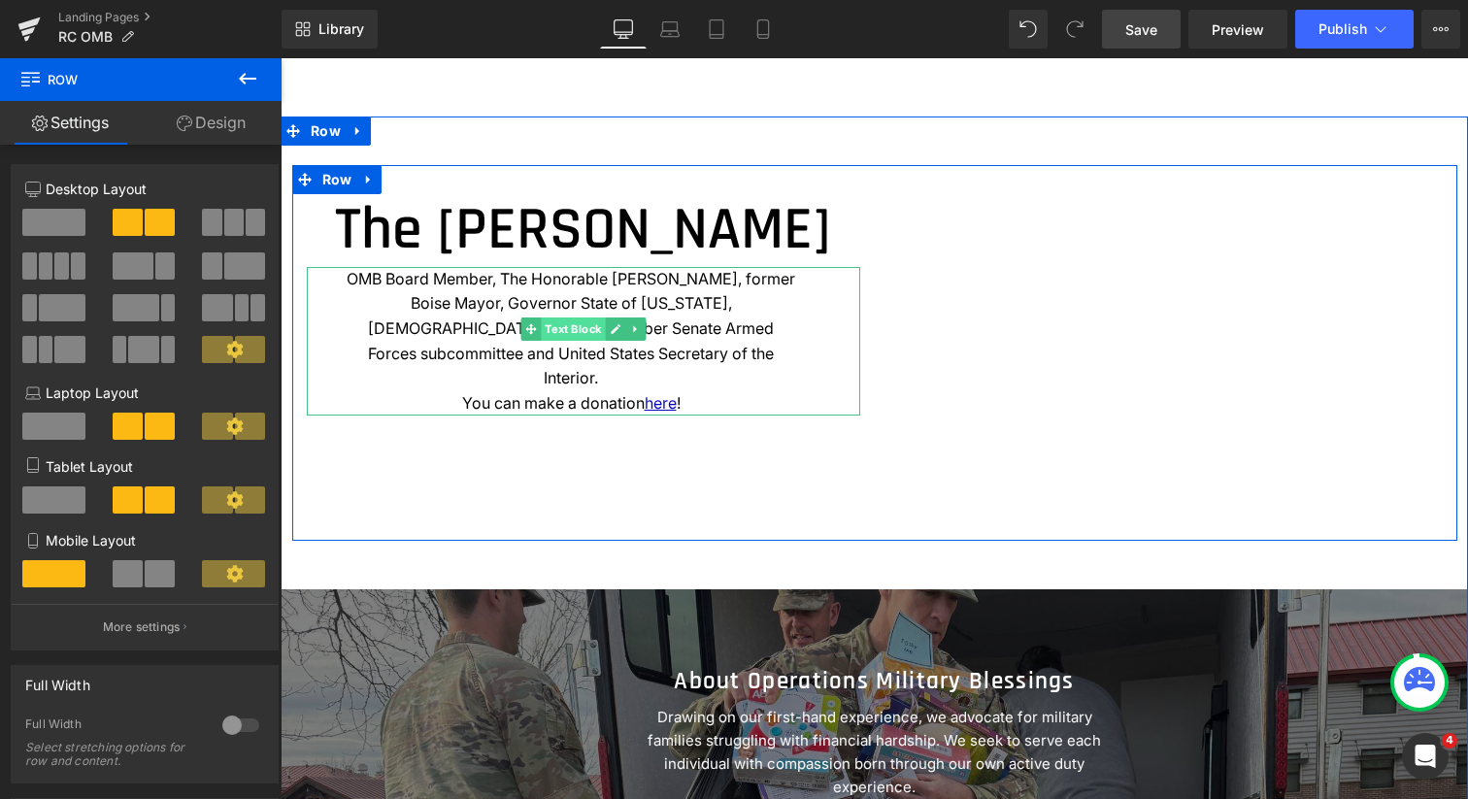
click at [580, 341] on span "Text Block" at bounding box center [573, 329] width 64 height 23
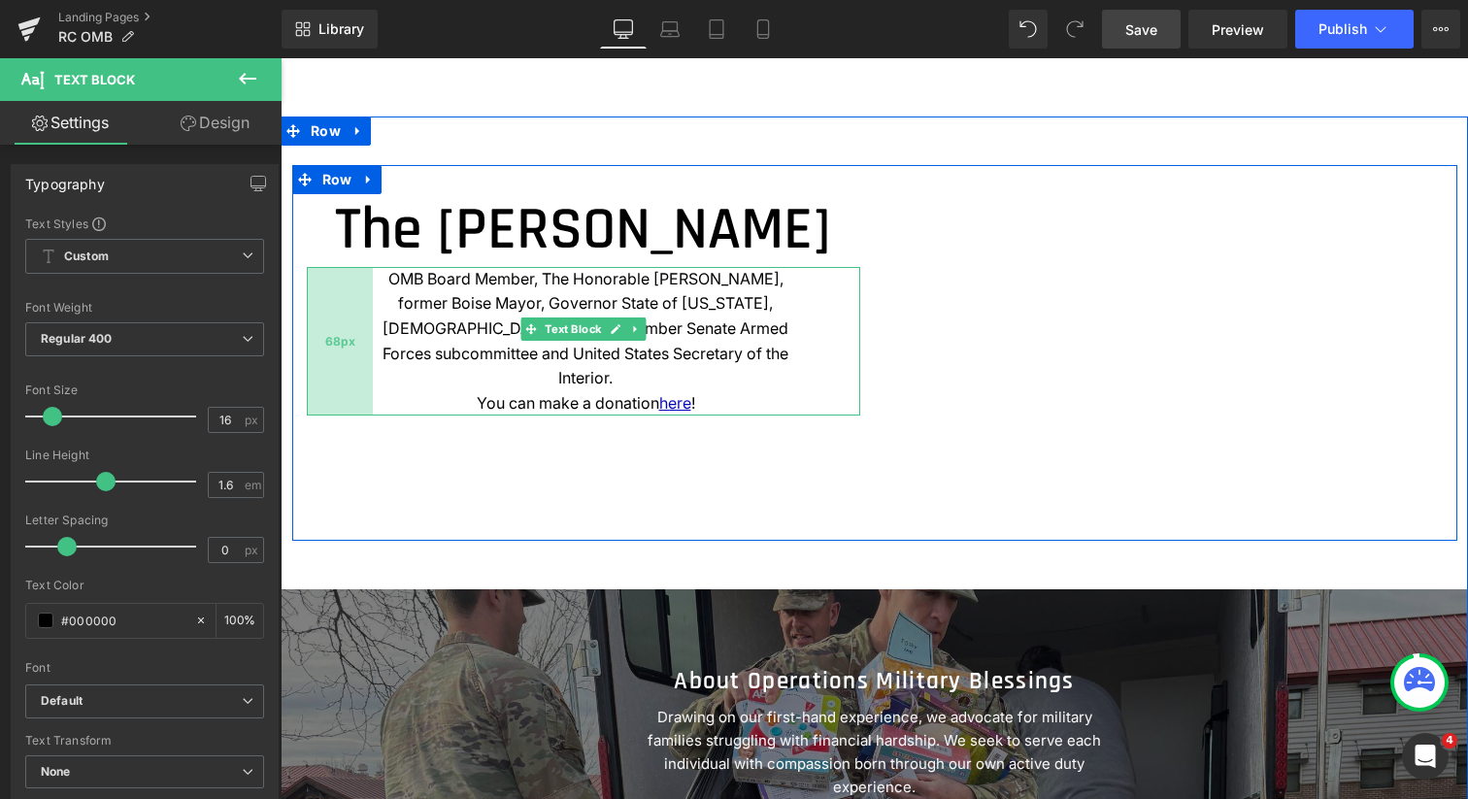
drag, startPoint x: 335, startPoint y: 377, endPoint x: 364, endPoint y: 373, distance: 29.4
click at [364, 373] on div "68px" at bounding box center [340, 342] width 66 height 150
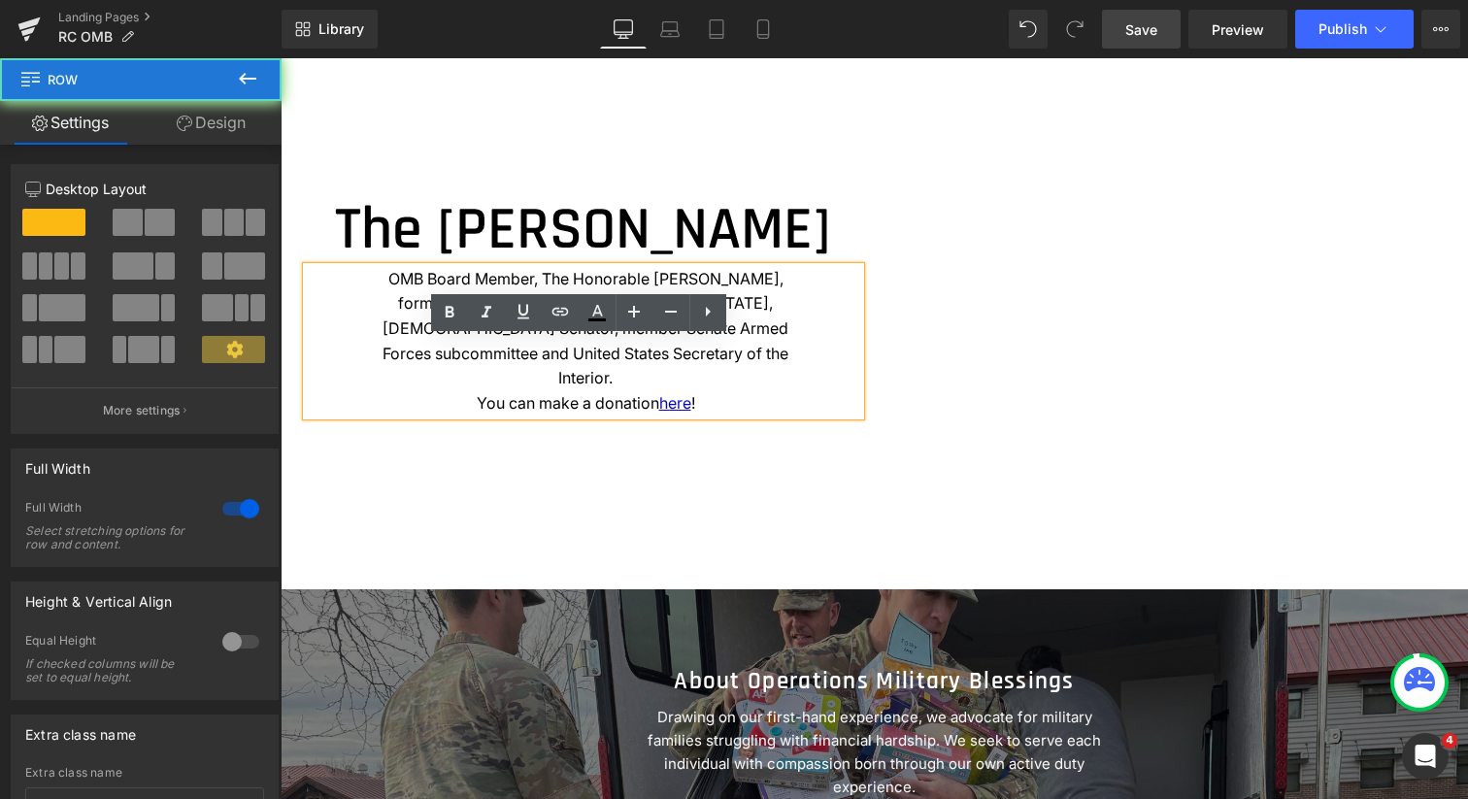
click at [471, 555] on div "The [PERSON_NAME] Heading OMB Board Member, The Honorable [PERSON_NAME], former…" at bounding box center [875, 554] width 1188 height 779
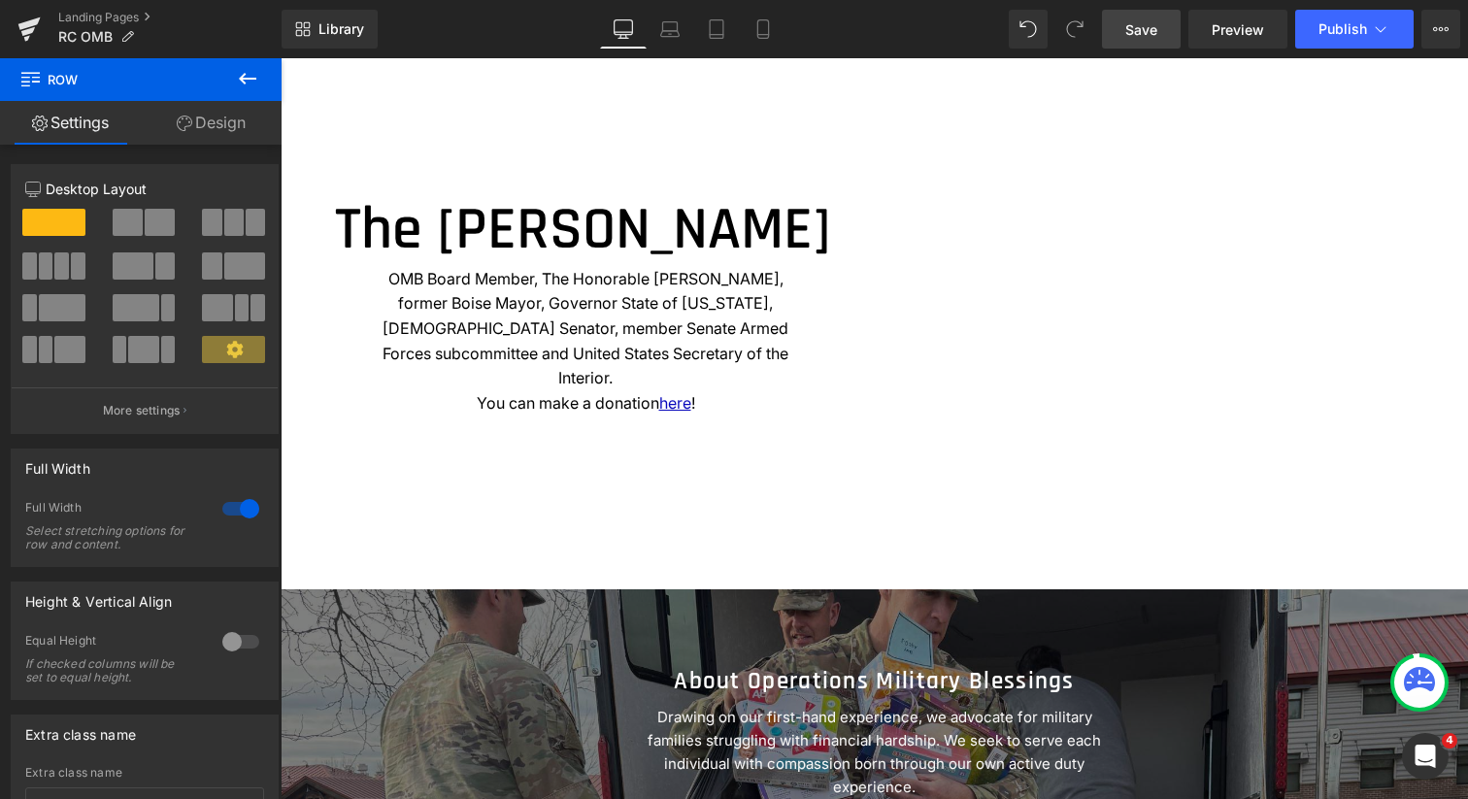
click at [1144, 24] on span "Save" at bounding box center [1141, 29] width 32 height 20
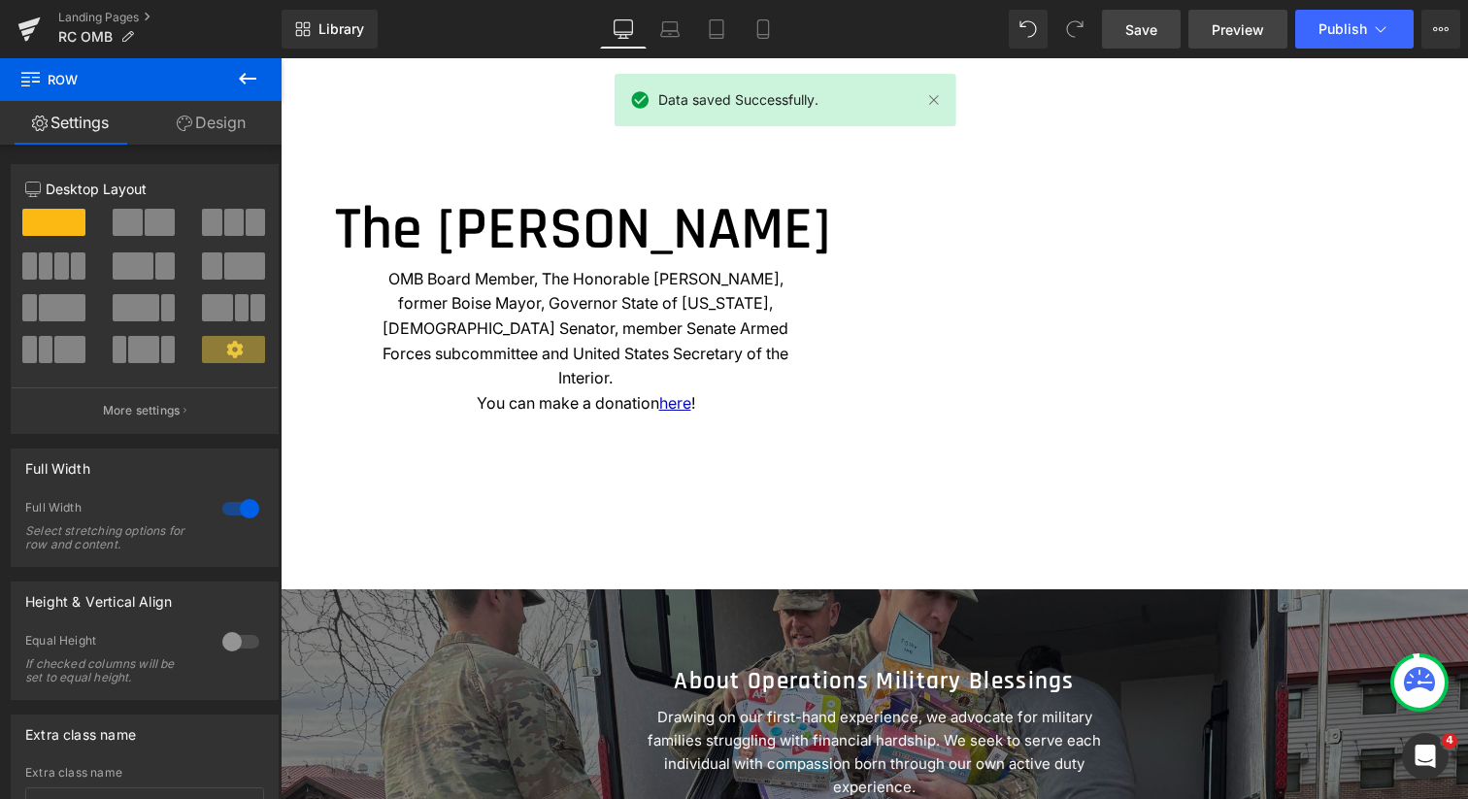
click at [1229, 27] on span "Preview" at bounding box center [1238, 29] width 52 height 20
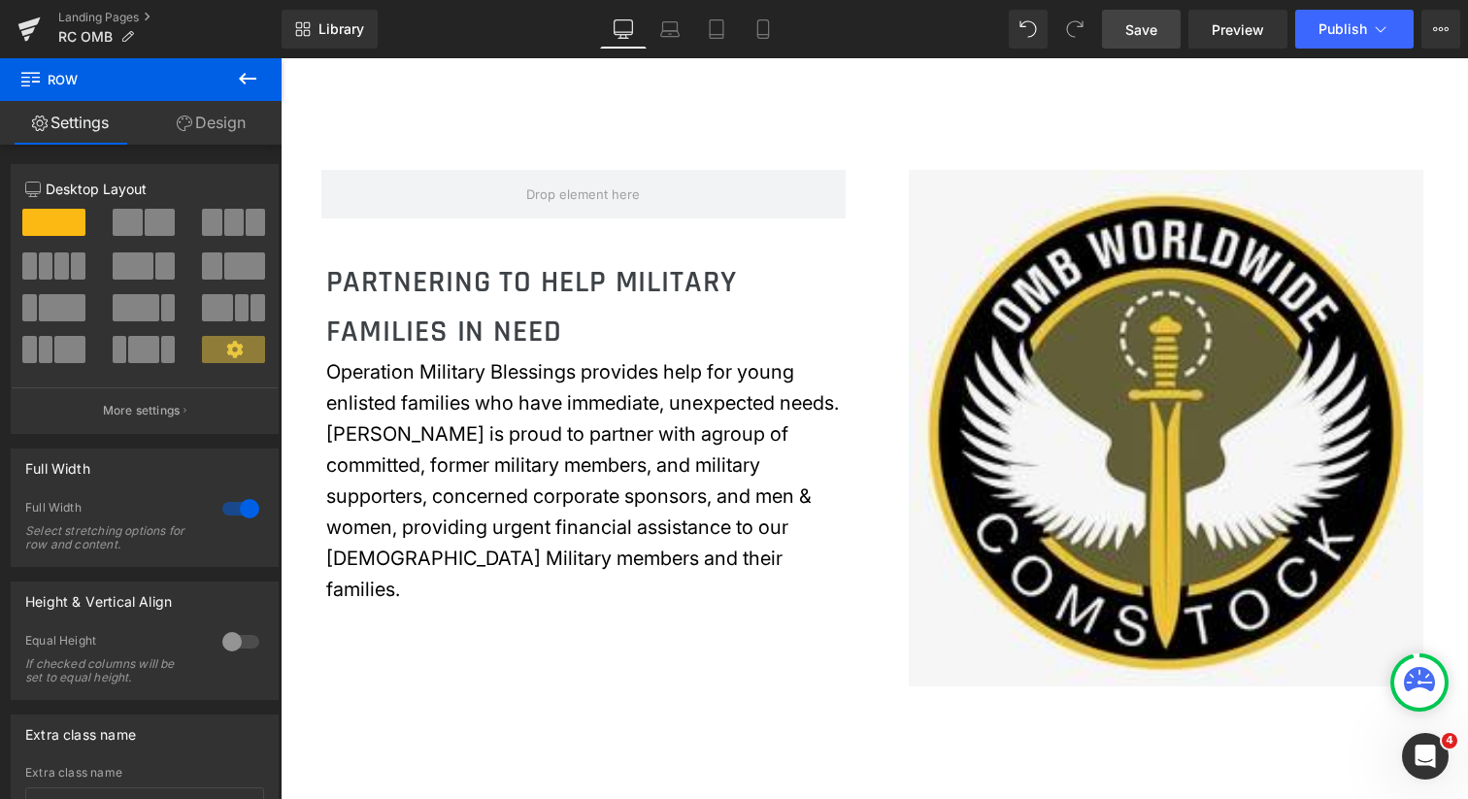
scroll to position [940, 0]
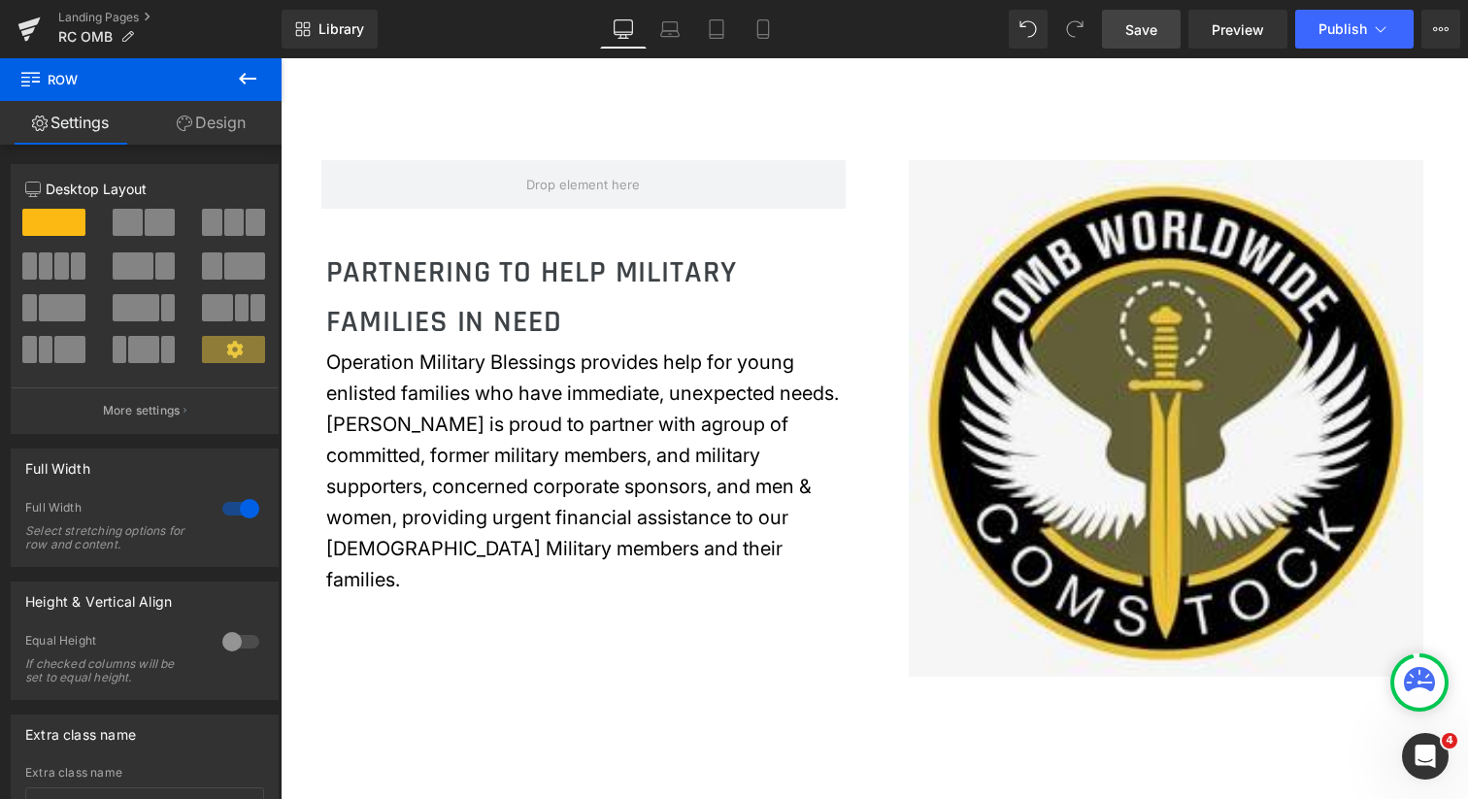
click at [480, 276] on h2 "PARTNERING TO HELP MILITARY FAMILIES IN NEED" at bounding box center [583, 297] width 515 height 99
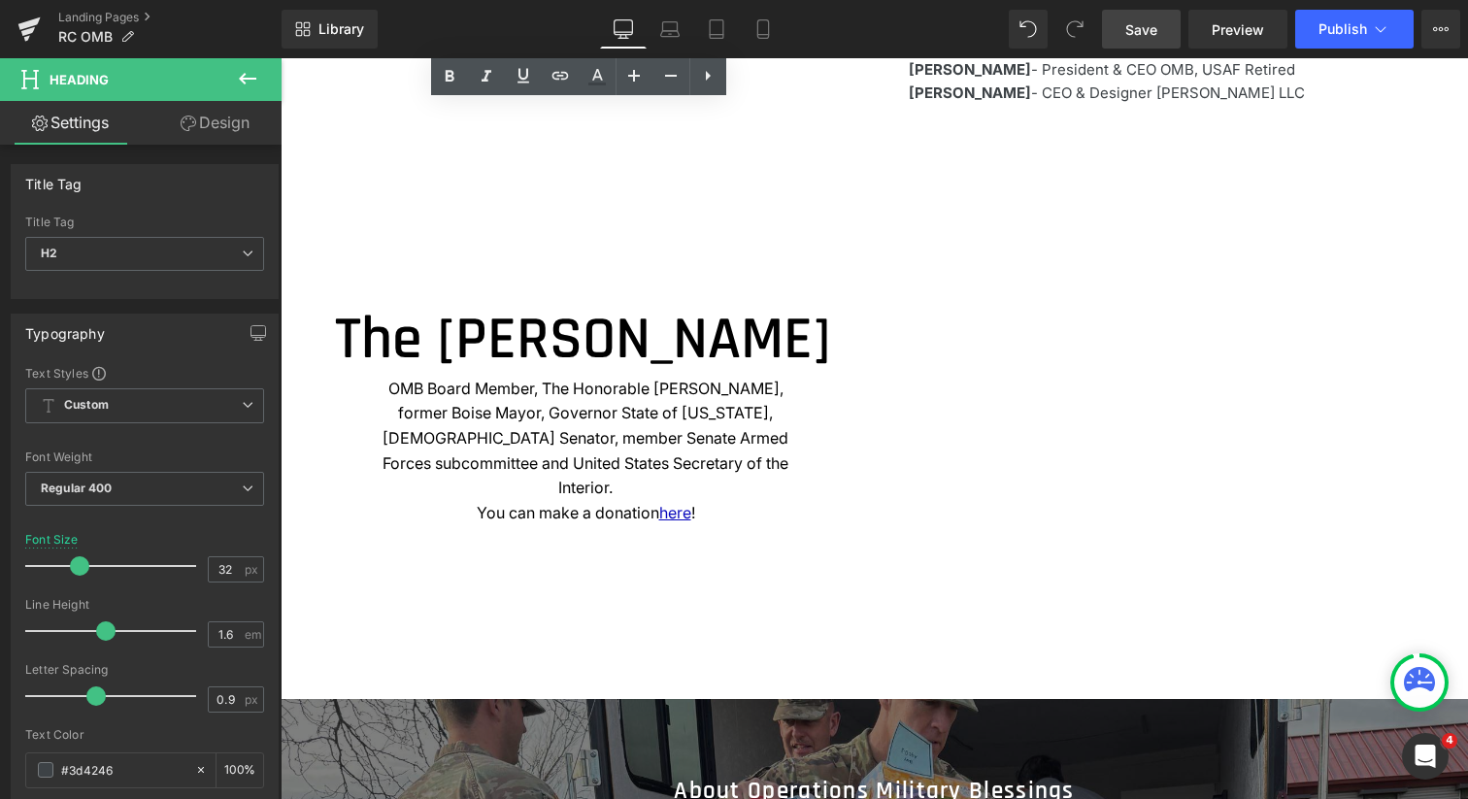
scroll to position [1879, 0]
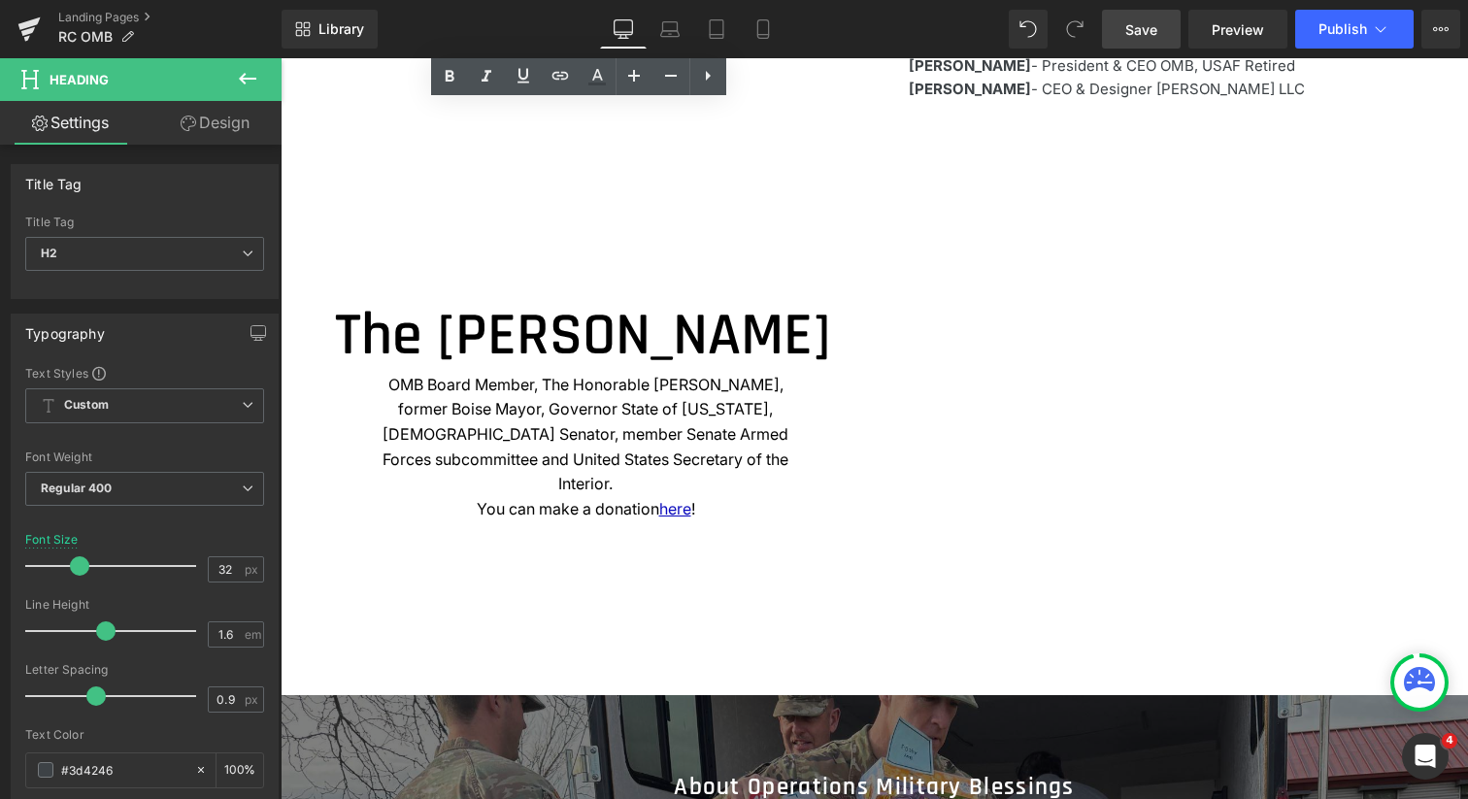
click at [498, 335] on h1 "The [PERSON_NAME]" at bounding box center [583, 336] width 553 height 72
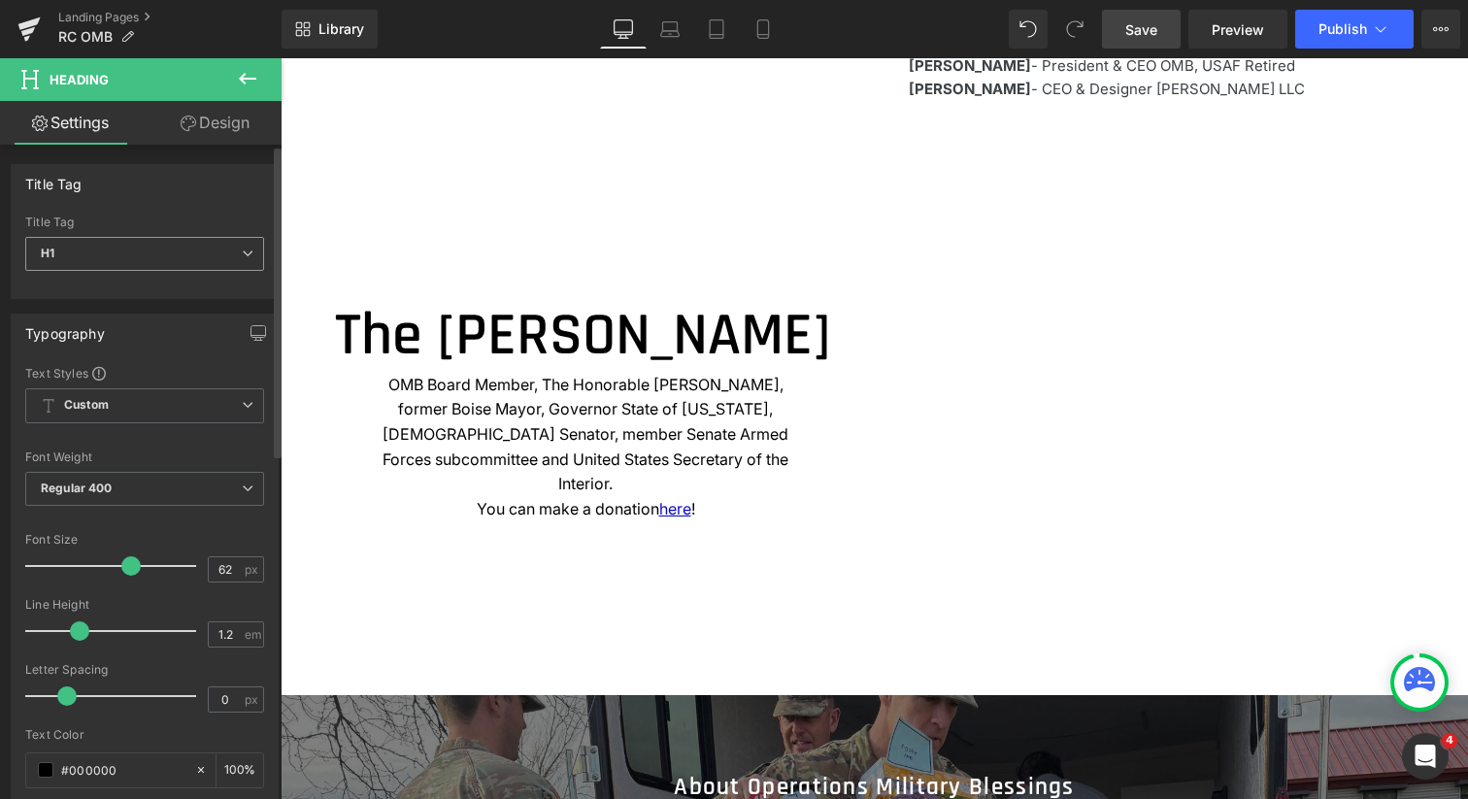
click at [243, 255] on icon at bounding box center [248, 254] width 12 height 12
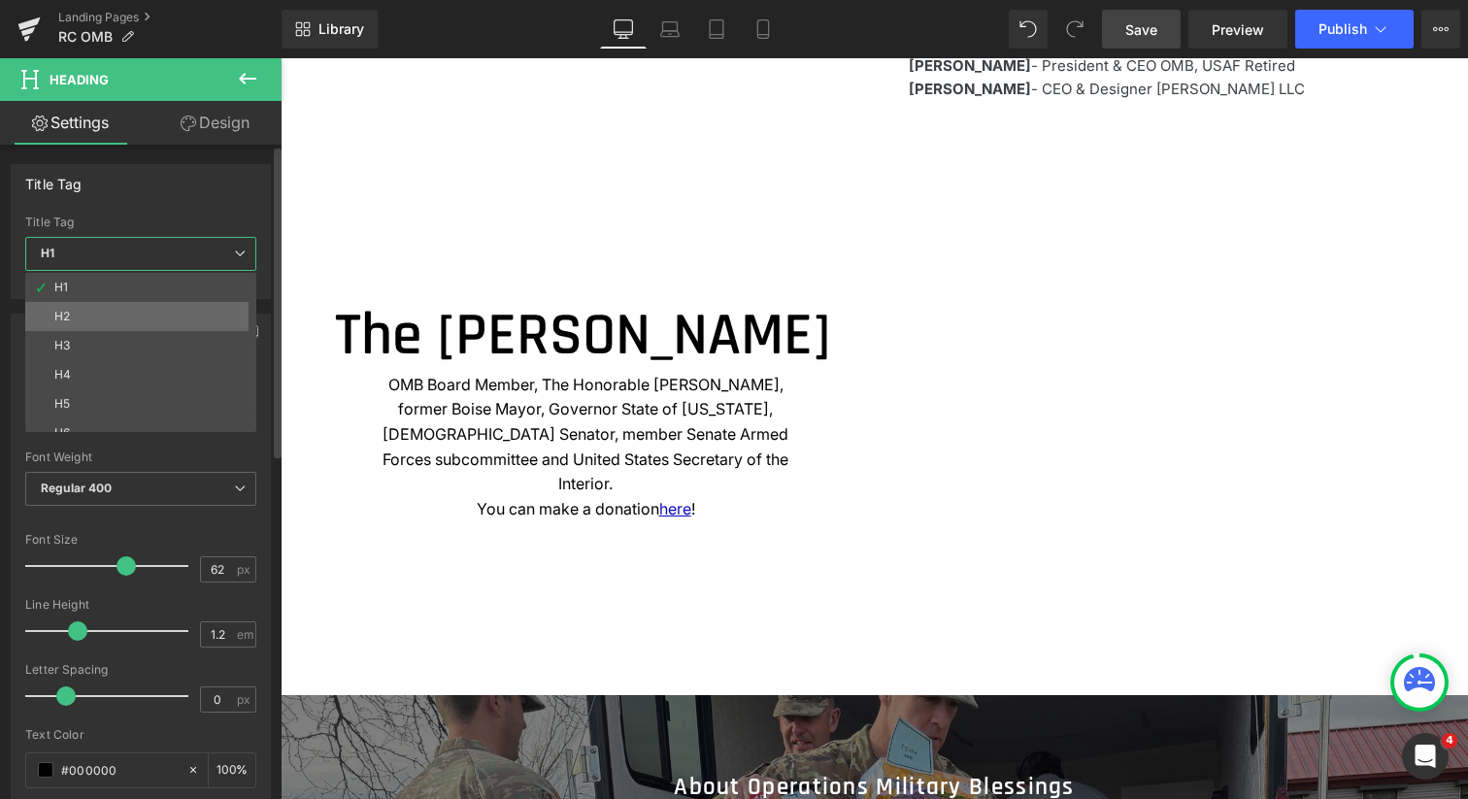
click at [158, 316] on li "H2" at bounding box center [145, 316] width 240 height 29
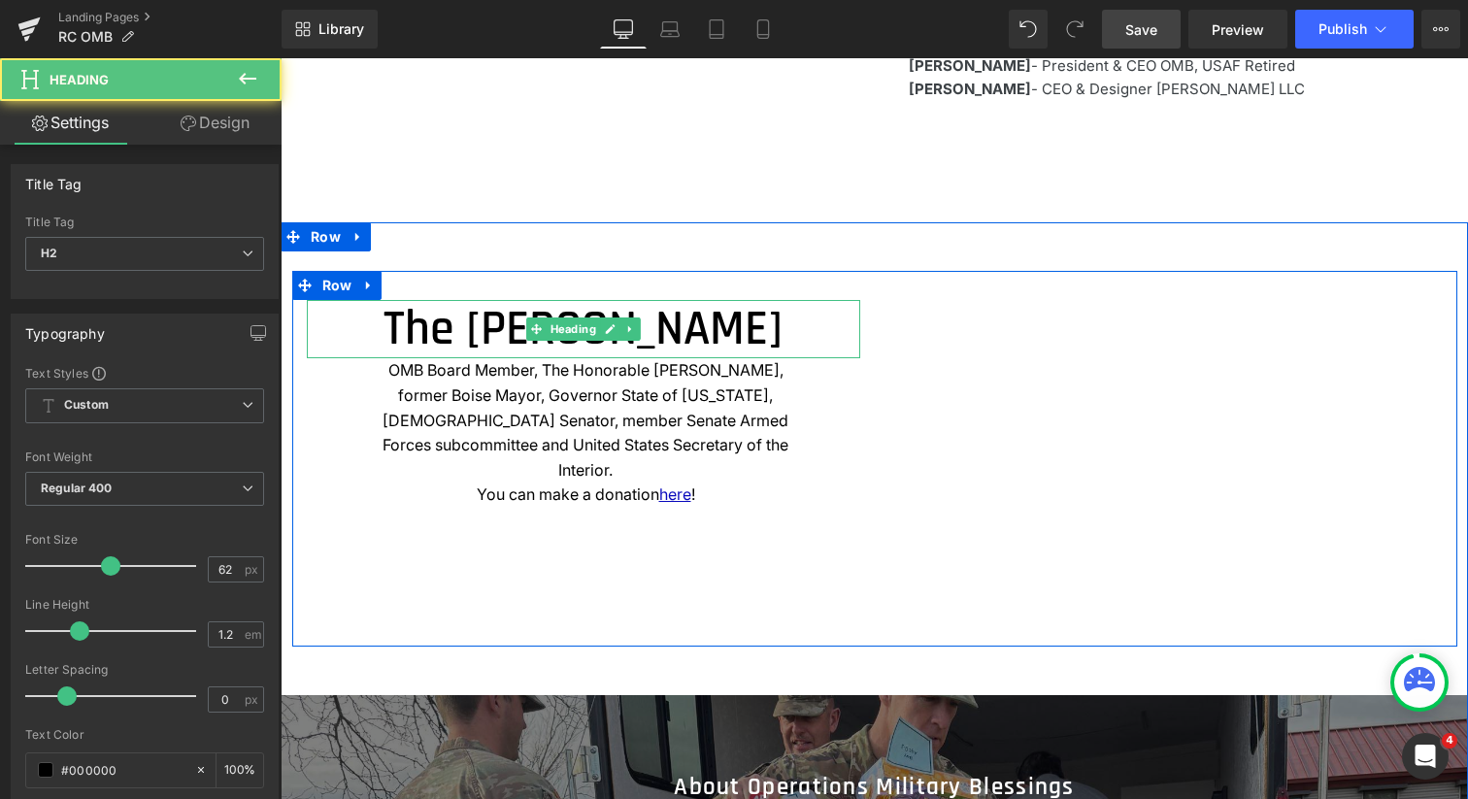
drag, startPoint x: 704, startPoint y: 386, endPoint x: 361, endPoint y: 331, distance: 347.1
click at [361, 331] on h2 "The [PERSON_NAME]" at bounding box center [583, 329] width 553 height 58
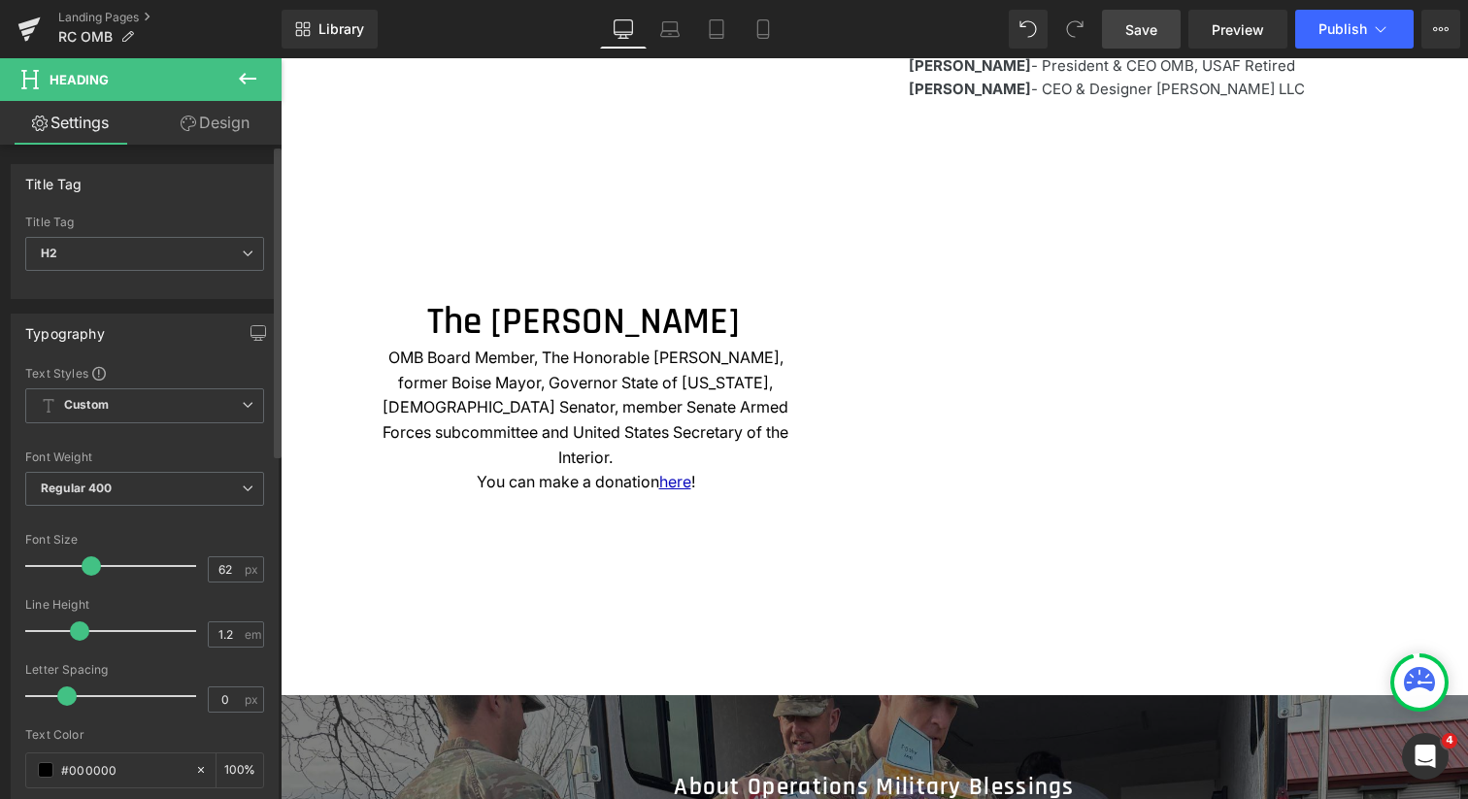
drag, startPoint x: 110, startPoint y: 568, endPoint x: 91, endPoint y: 566, distance: 18.6
click at [91, 566] on span at bounding box center [91, 565] width 19 height 19
click at [243, 73] on icon at bounding box center [247, 78] width 23 height 23
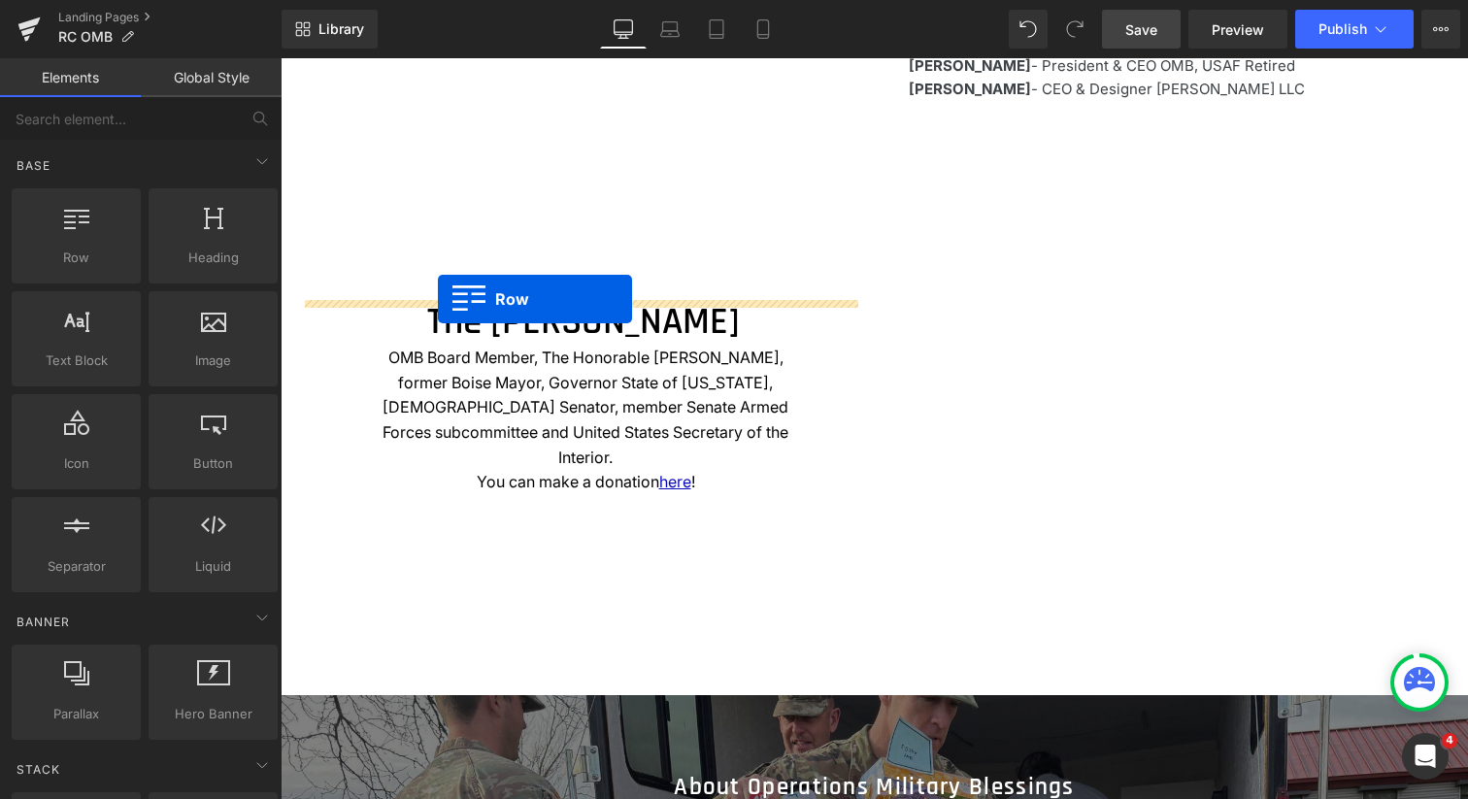
drag, startPoint x: 364, startPoint y: 292, endPoint x: 438, endPoint y: 295, distance: 73.9
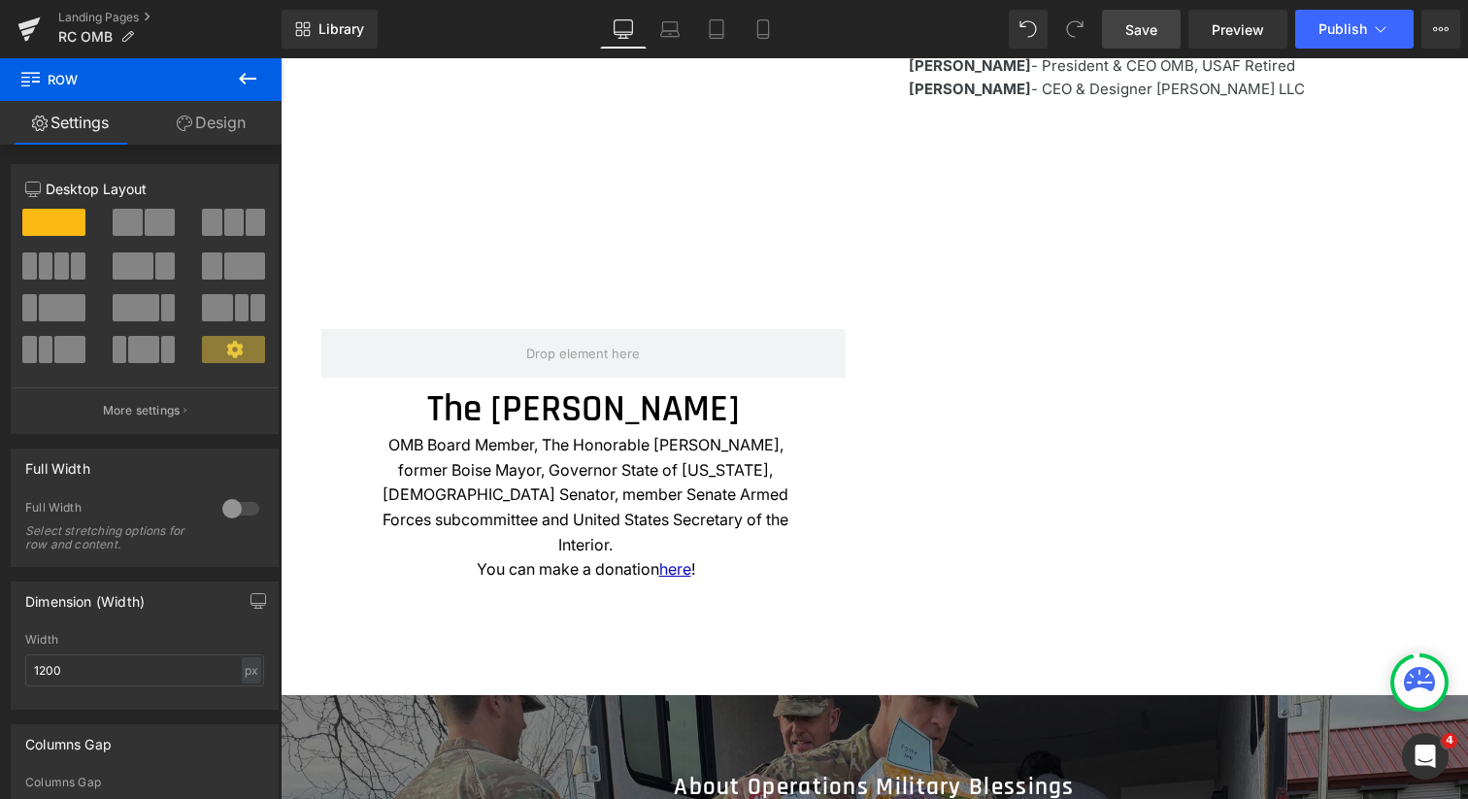
click at [1138, 30] on span "Save" at bounding box center [1141, 29] width 32 height 20
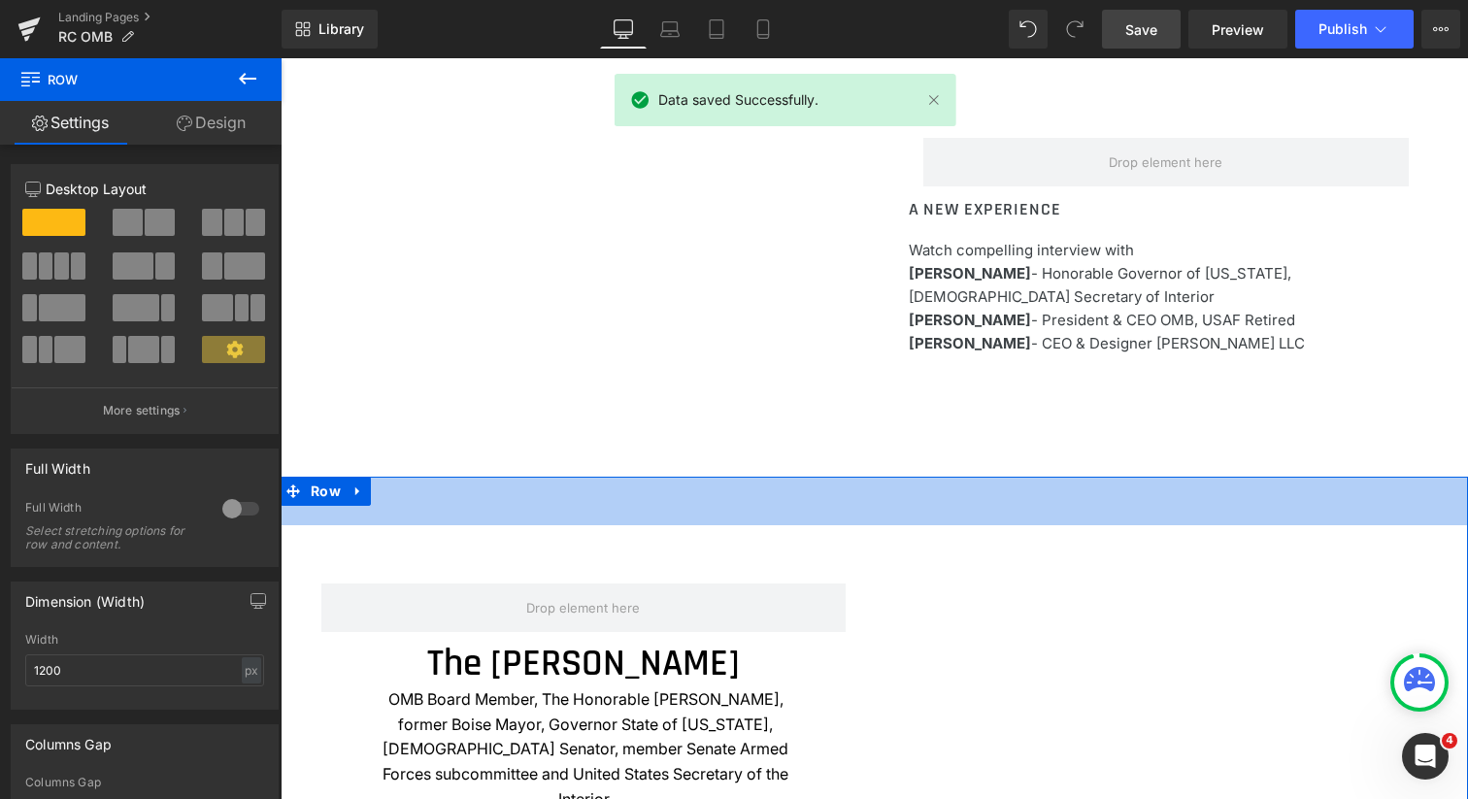
scroll to position [1493, 0]
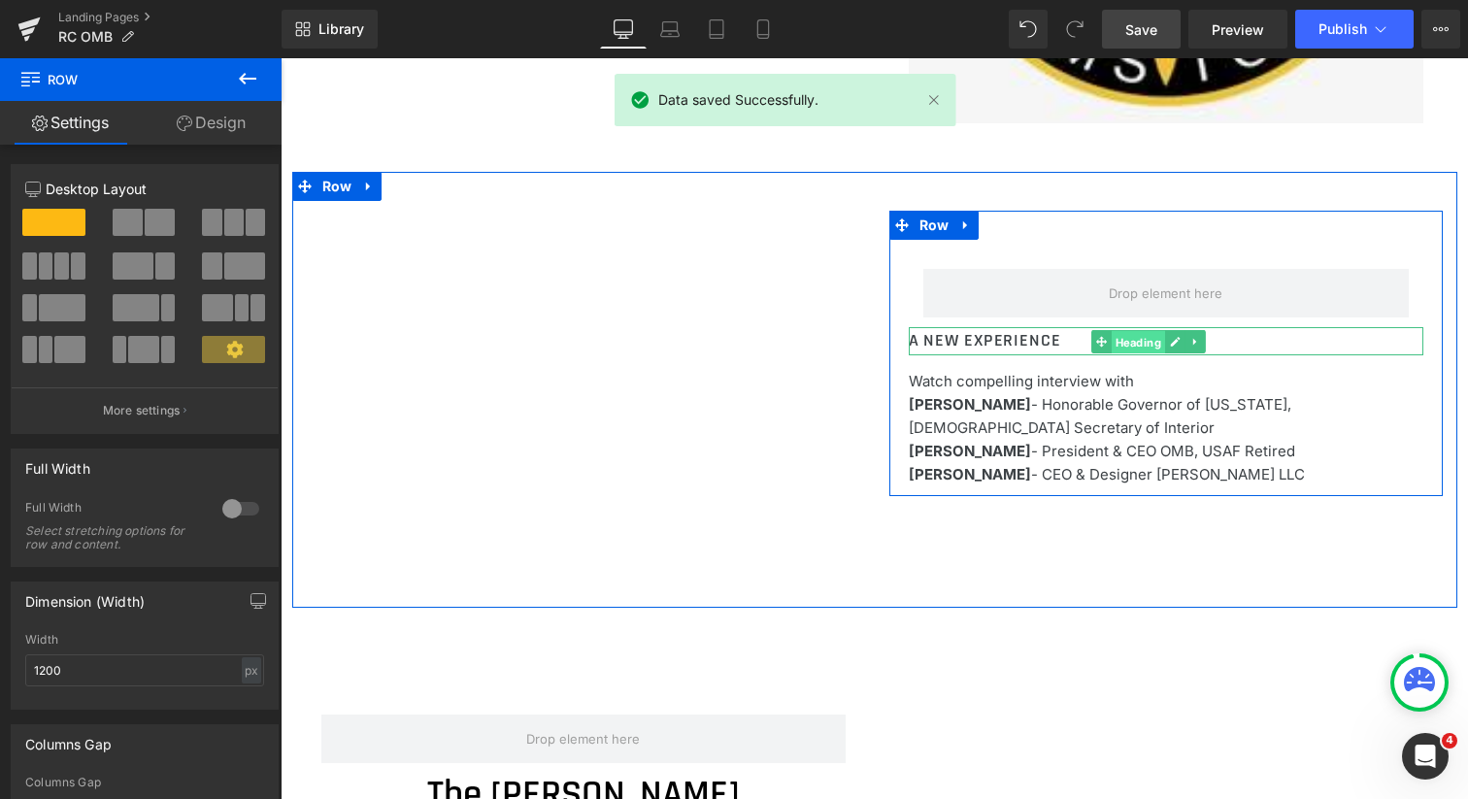
click at [1130, 339] on span "Heading" at bounding box center [1138, 341] width 53 height 23
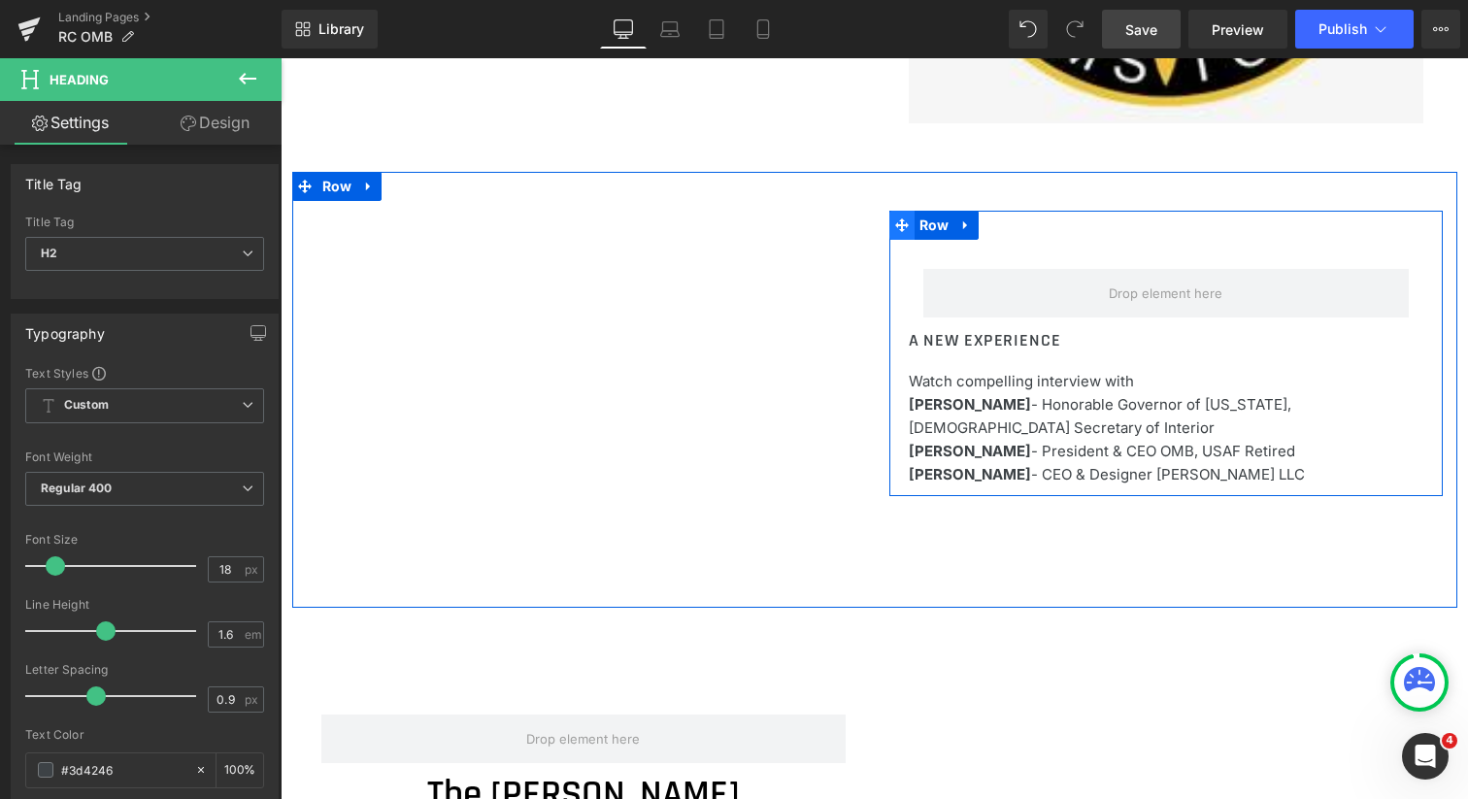
click at [900, 219] on icon at bounding box center [902, 225] width 14 height 15
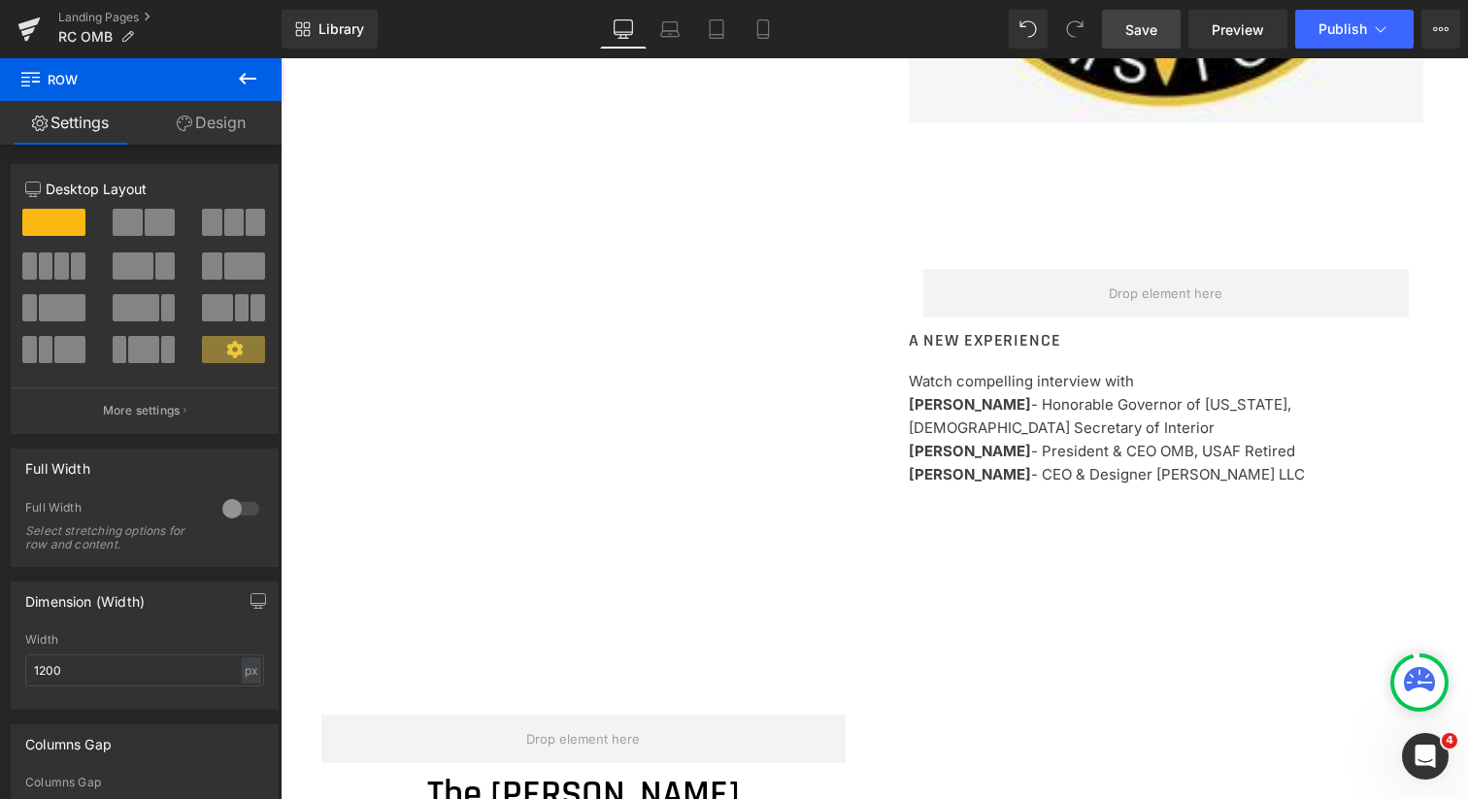
click at [249, 70] on icon at bounding box center [247, 78] width 23 height 23
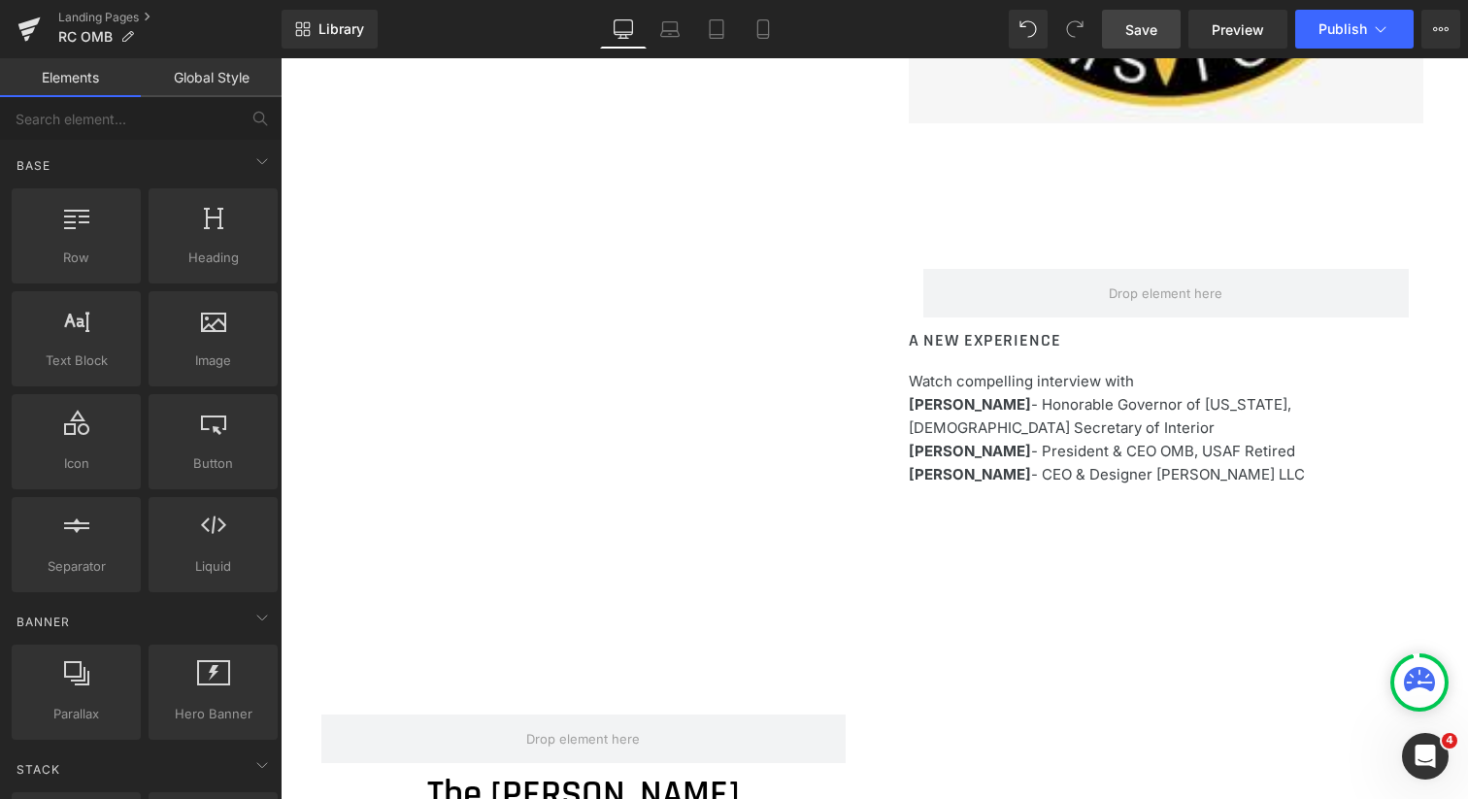
click at [69, 76] on link "Elements" at bounding box center [70, 77] width 141 height 39
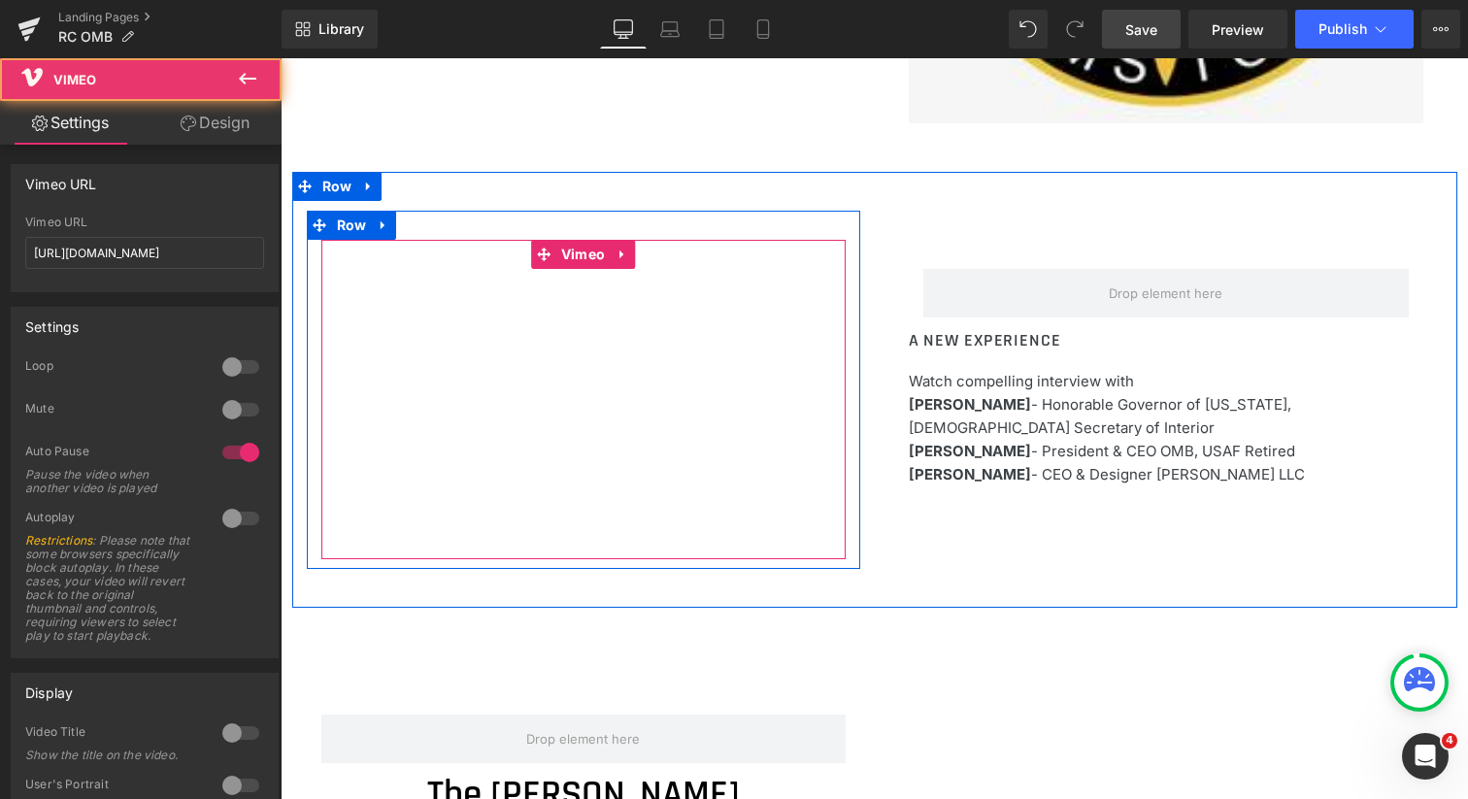
click at [615, 253] on div at bounding box center [583, 399] width 524 height 319
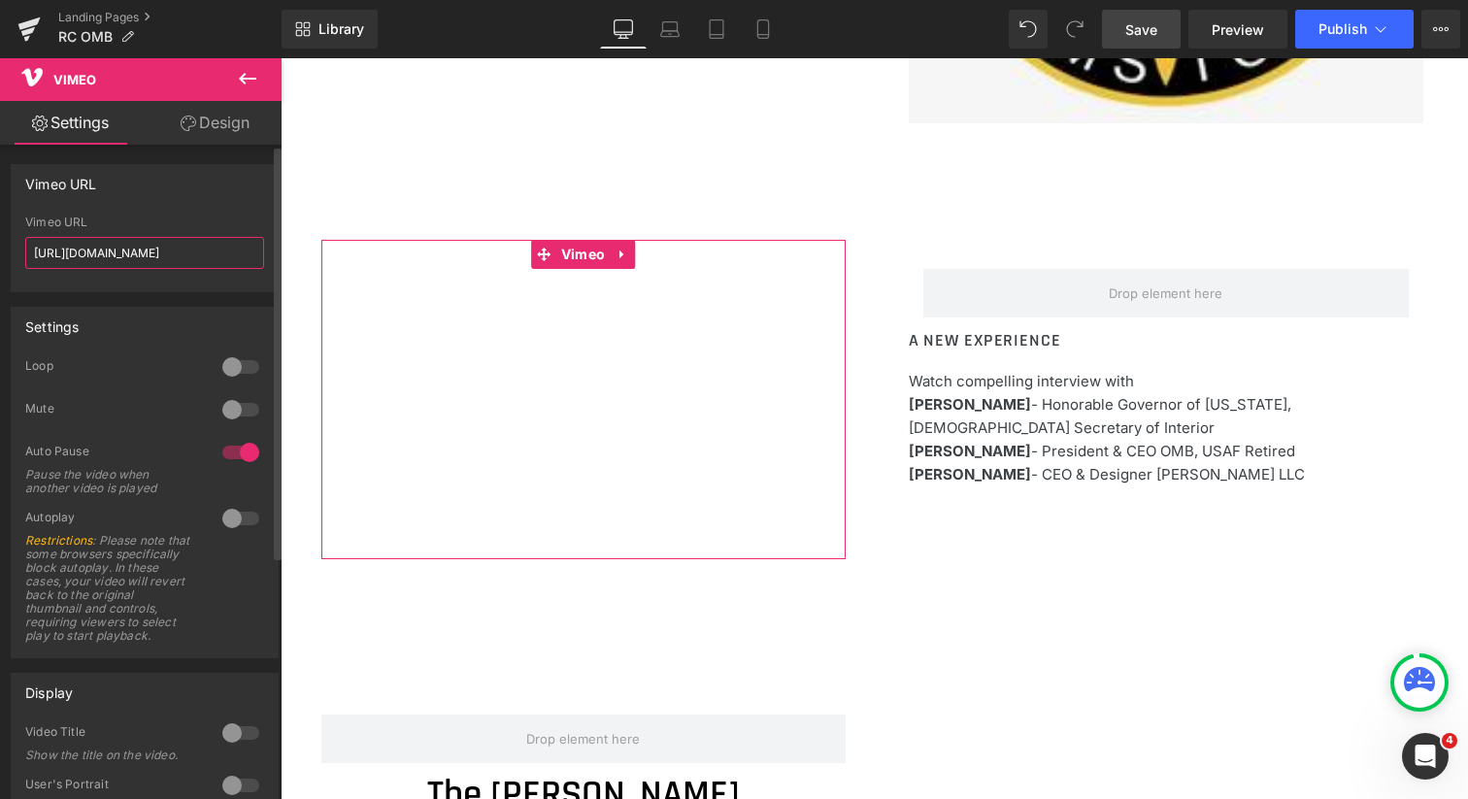
click at [216, 247] on input "[URL][DOMAIN_NAME]" at bounding box center [144, 253] width 239 height 32
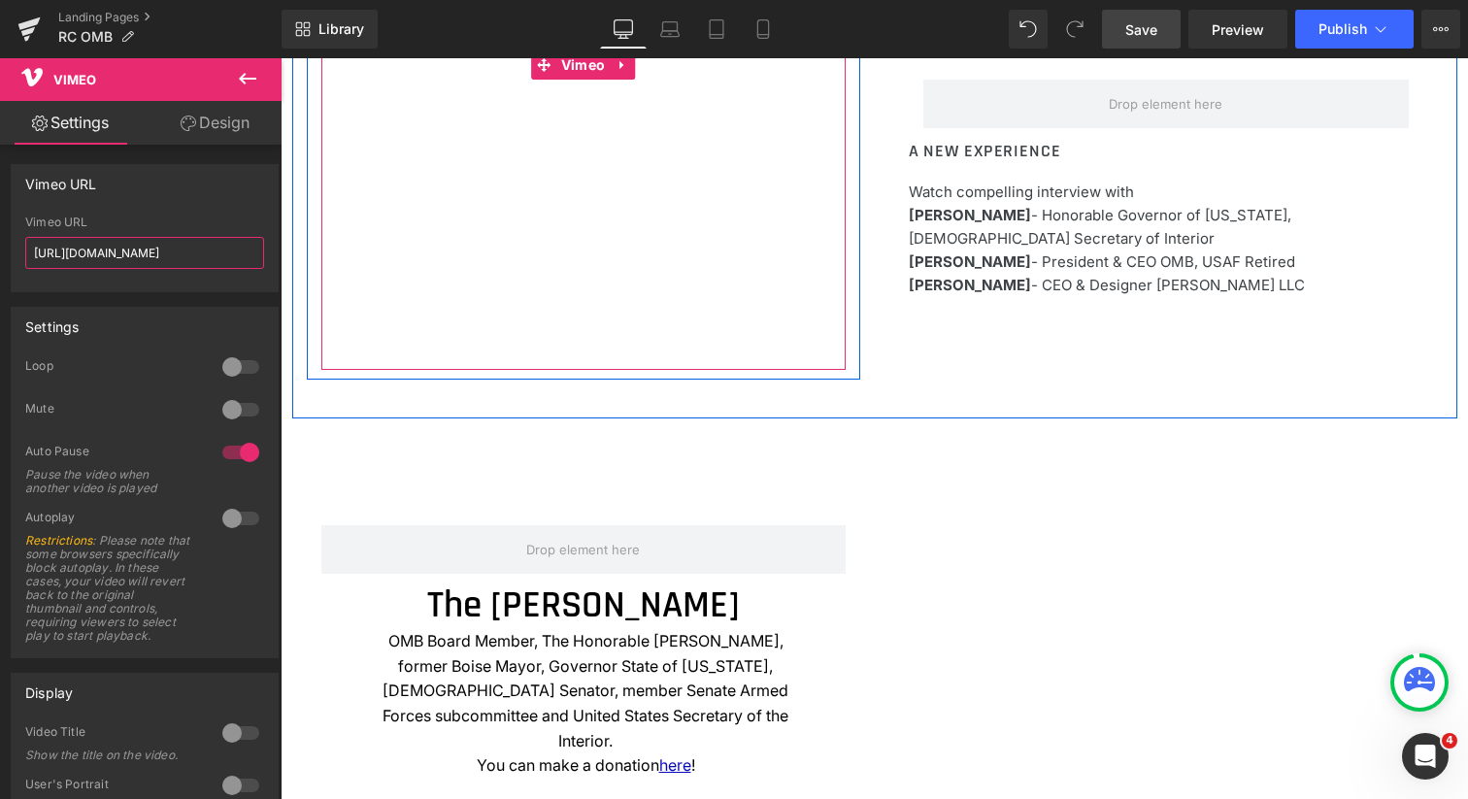
scroll to position [1718, 0]
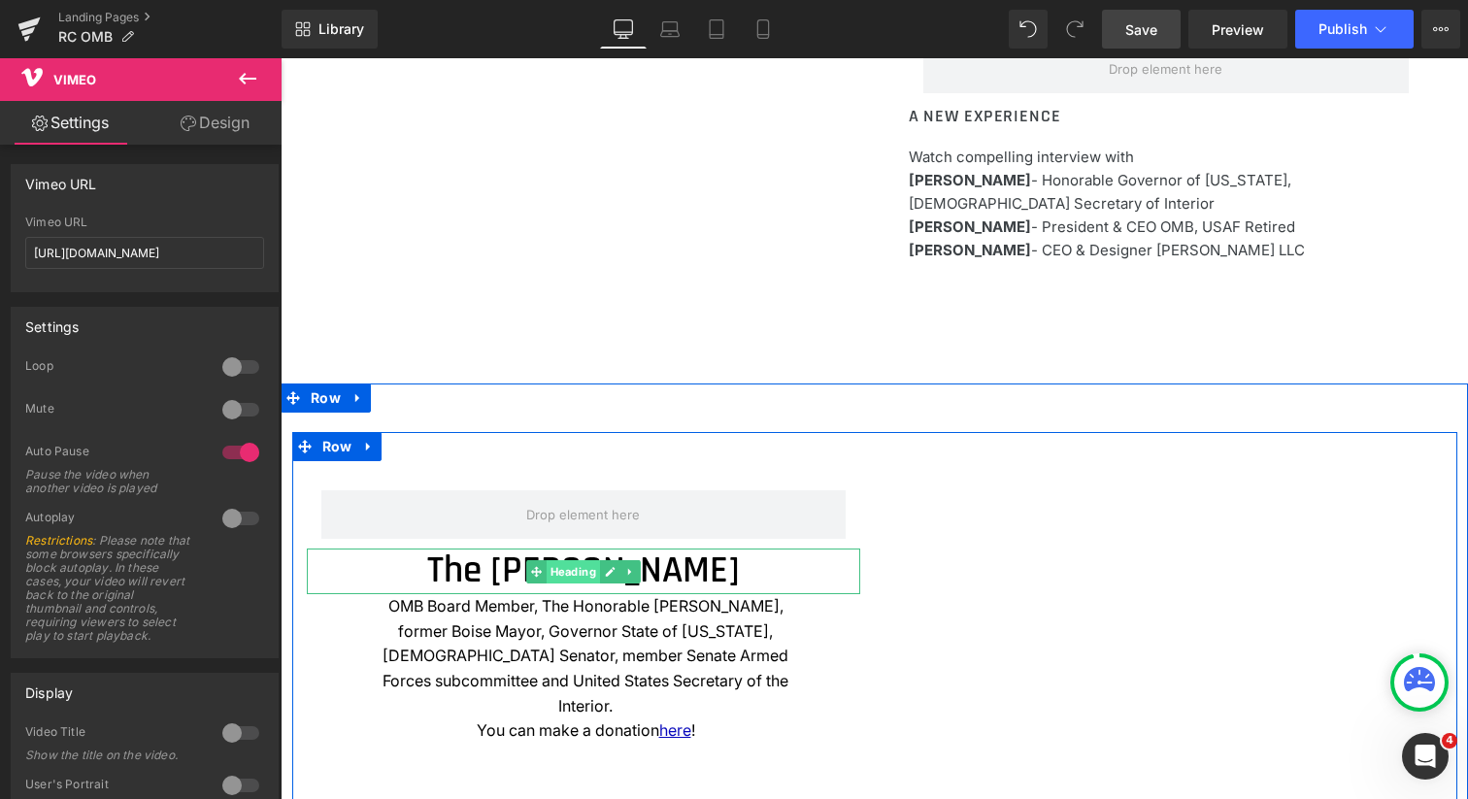
click at [567, 575] on span "Heading" at bounding box center [572, 571] width 53 height 23
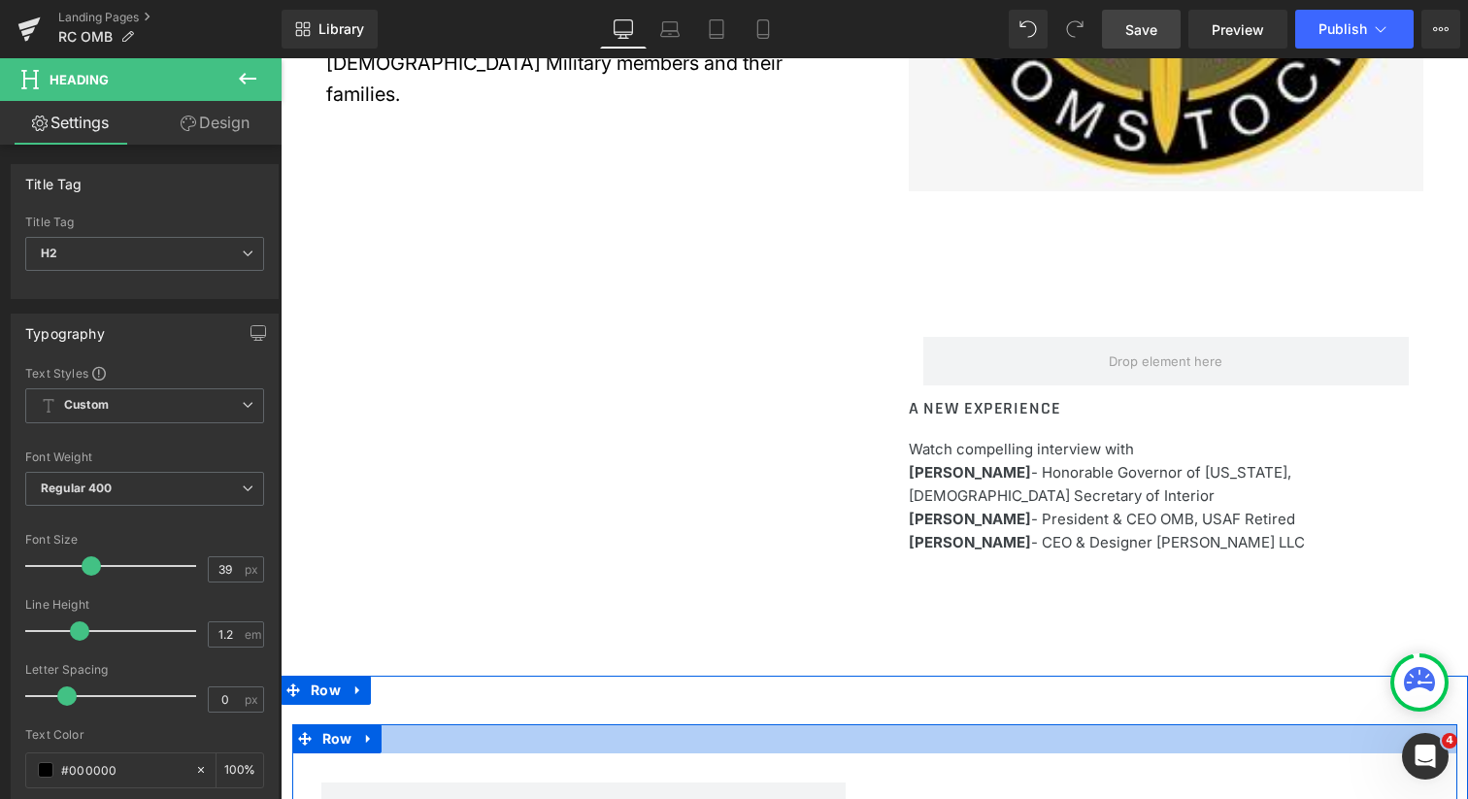
scroll to position [1171, 0]
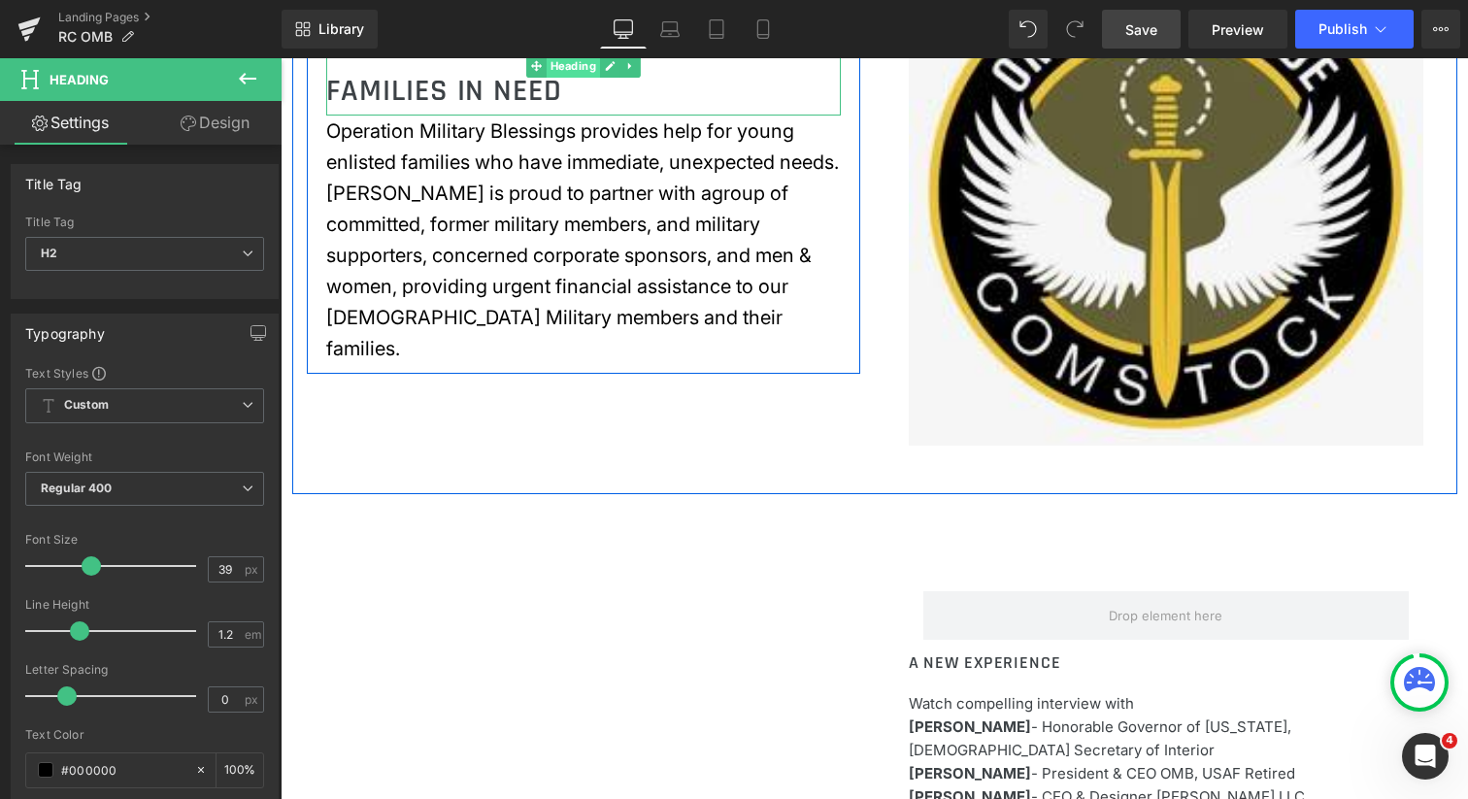
click at [570, 71] on span "Heading" at bounding box center [572, 65] width 53 height 23
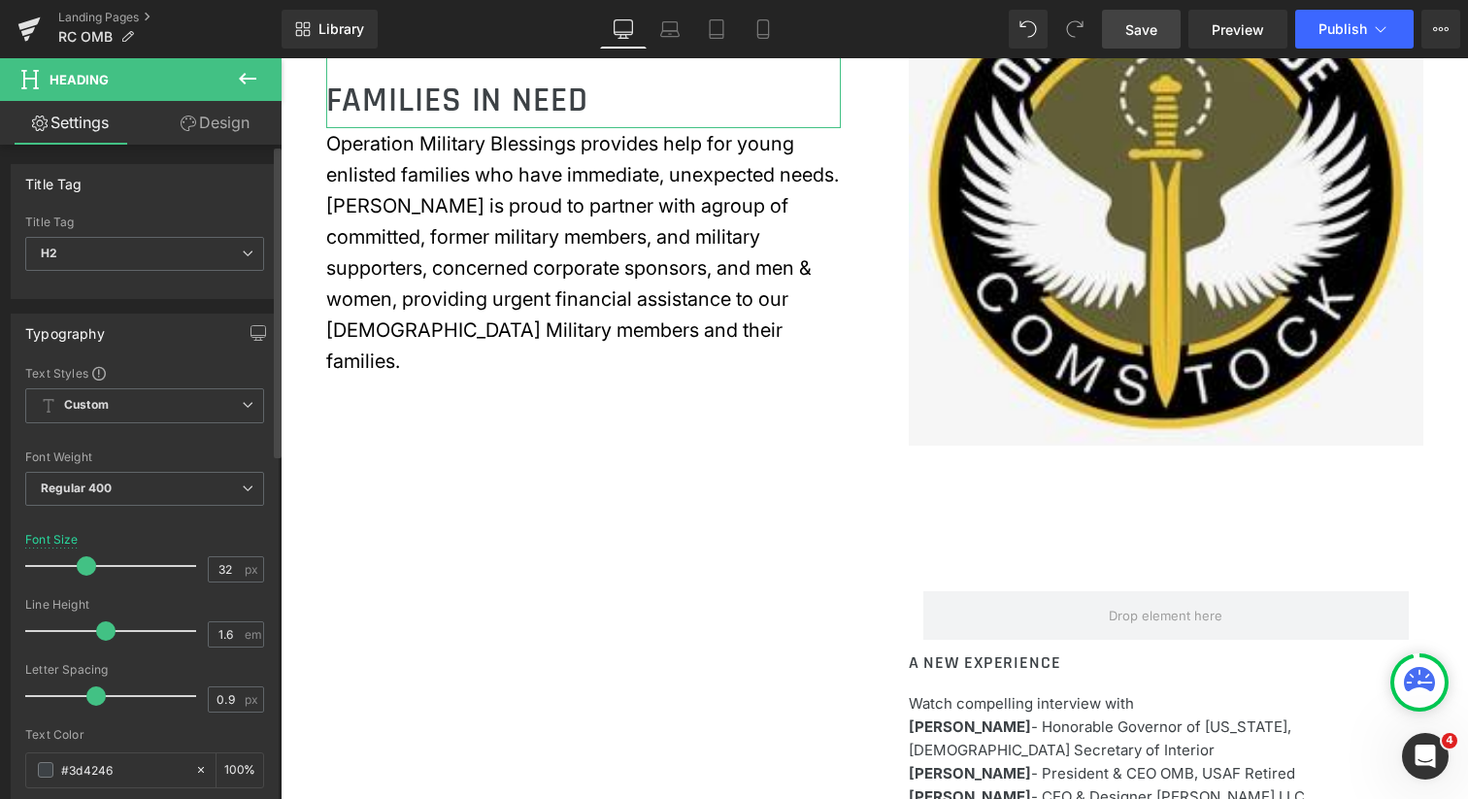
click at [83, 565] on span at bounding box center [86, 565] width 19 height 19
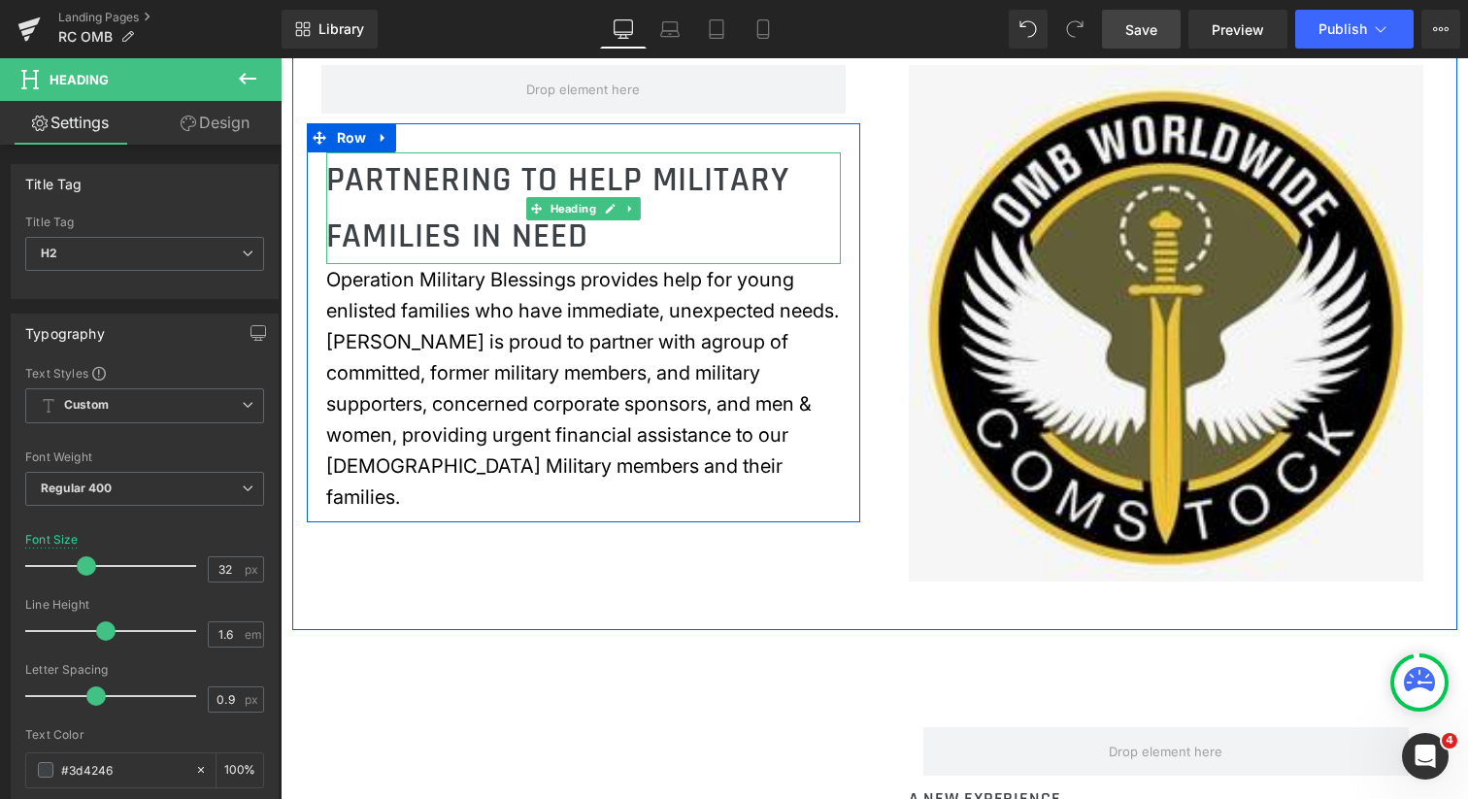
scroll to position [954, 0]
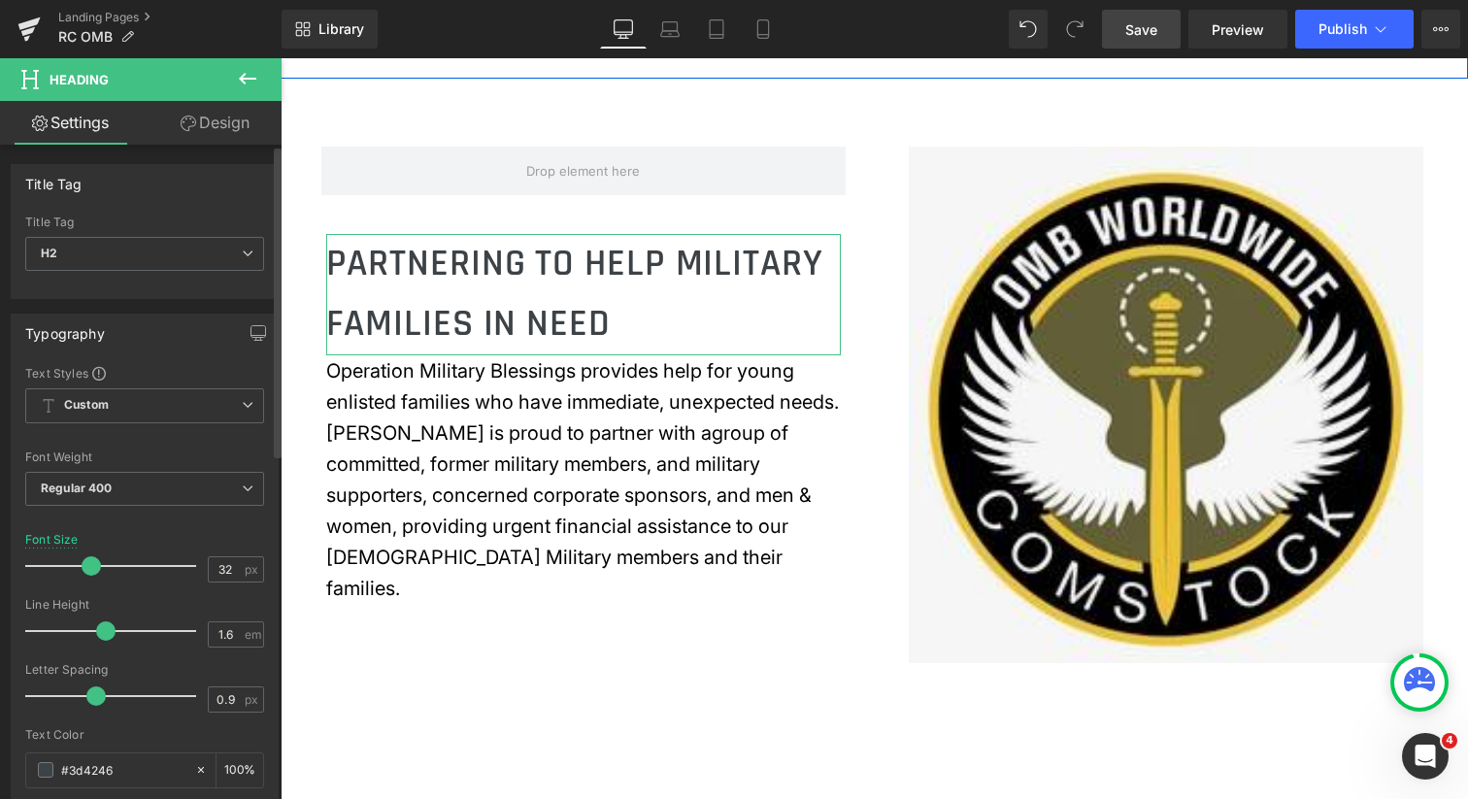
click at [89, 564] on span at bounding box center [91, 565] width 19 height 19
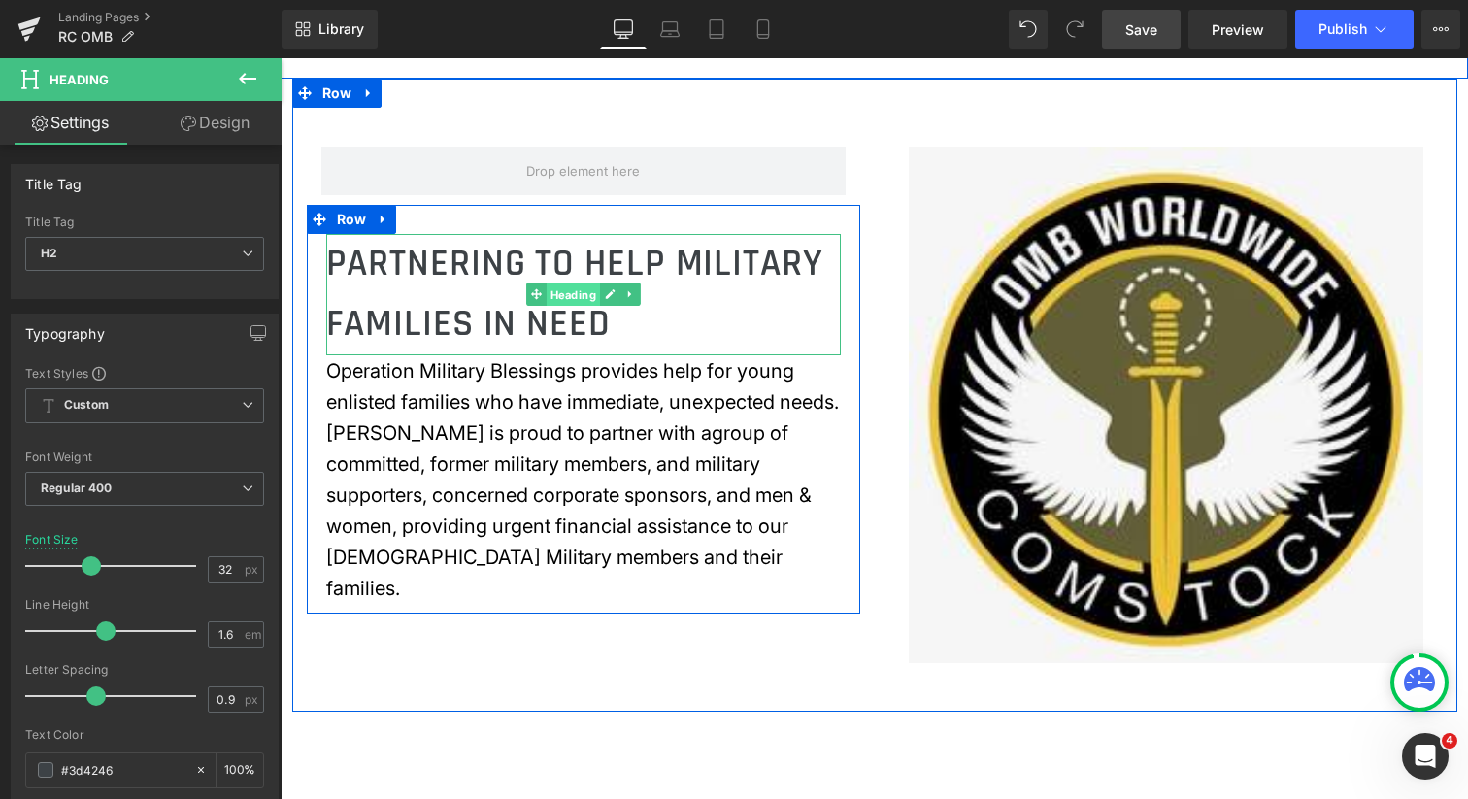
click at [568, 307] on span "Heading" at bounding box center [572, 295] width 53 height 23
click at [840, 301] on div "PARTNERING TO HELP MILITARY FAMILIES IN NEED Heading Operation Military Blessin…" at bounding box center [583, 419] width 553 height 370
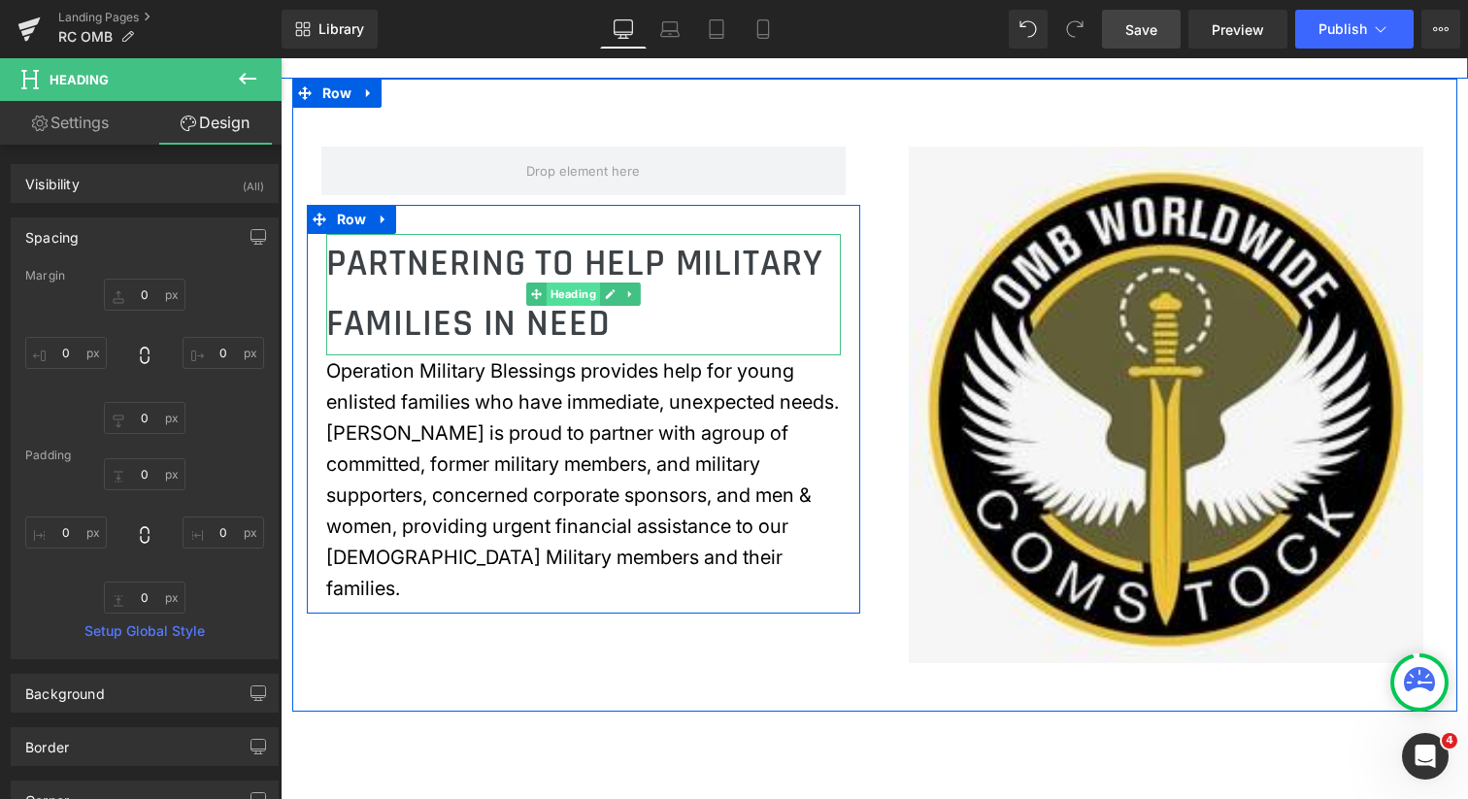
click at [570, 306] on span "Heading" at bounding box center [572, 294] width 53 height 23
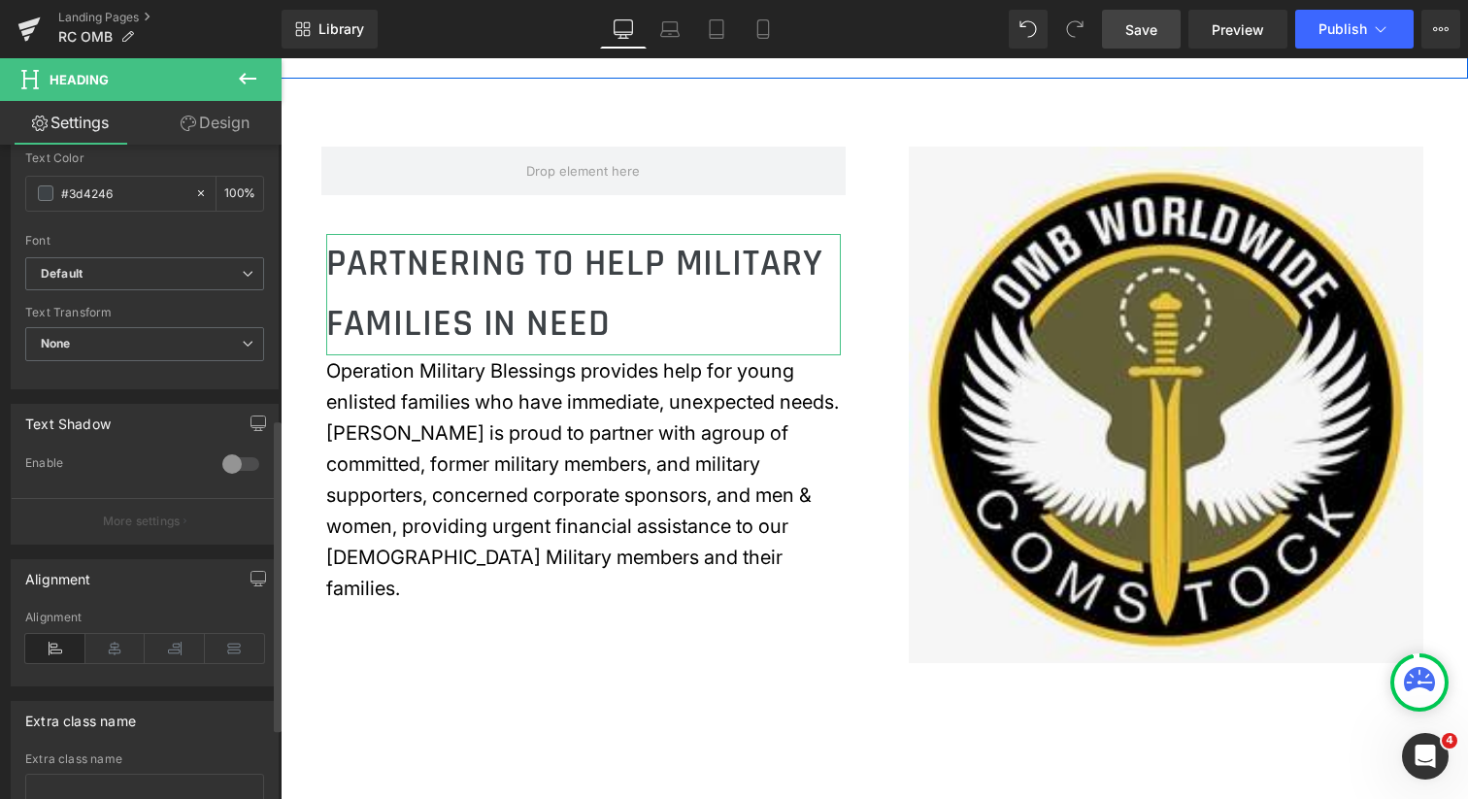
scroll to position [588, 0]
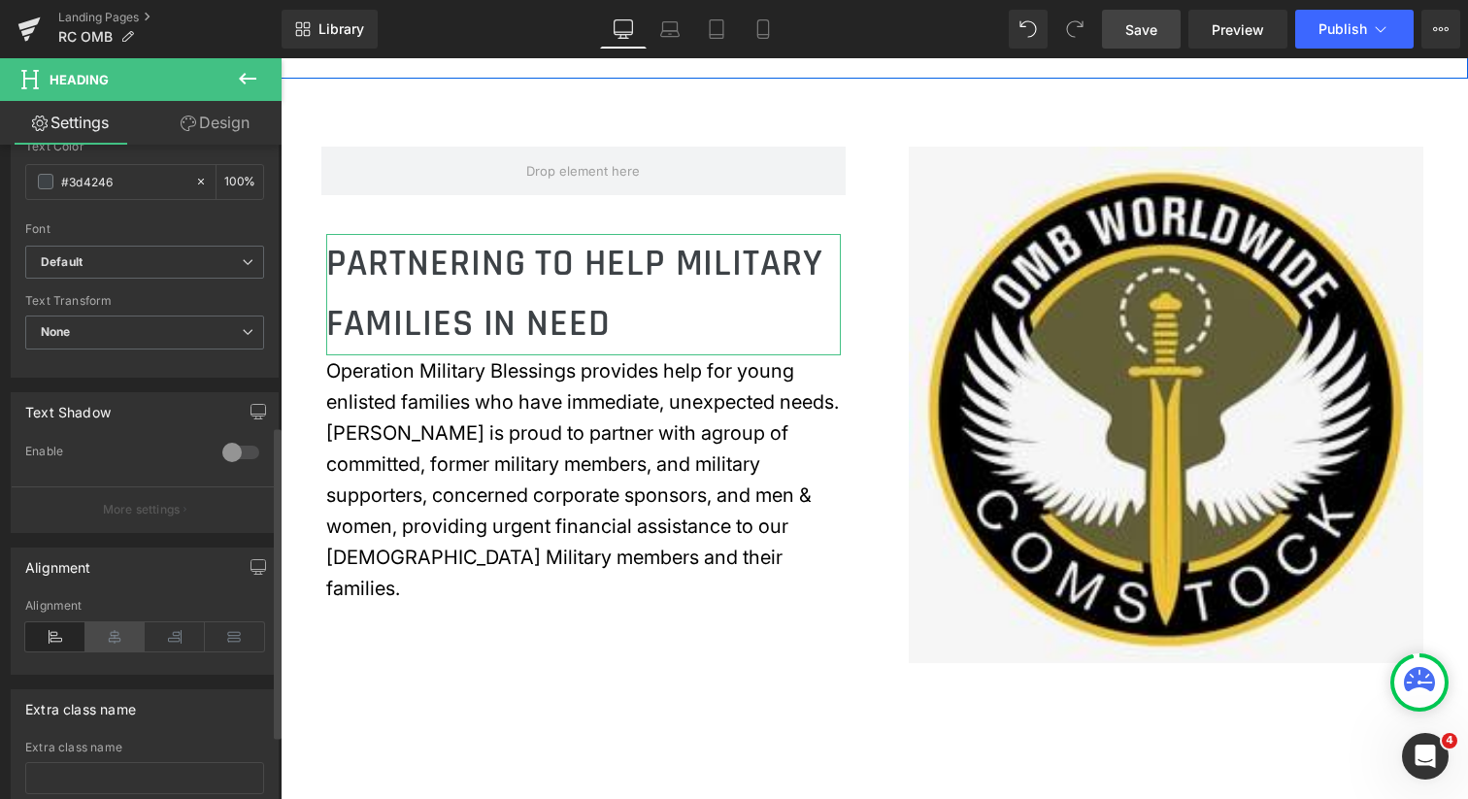
click at [114, 639] on icon at bounding box center [115, 636] width 60 height 29
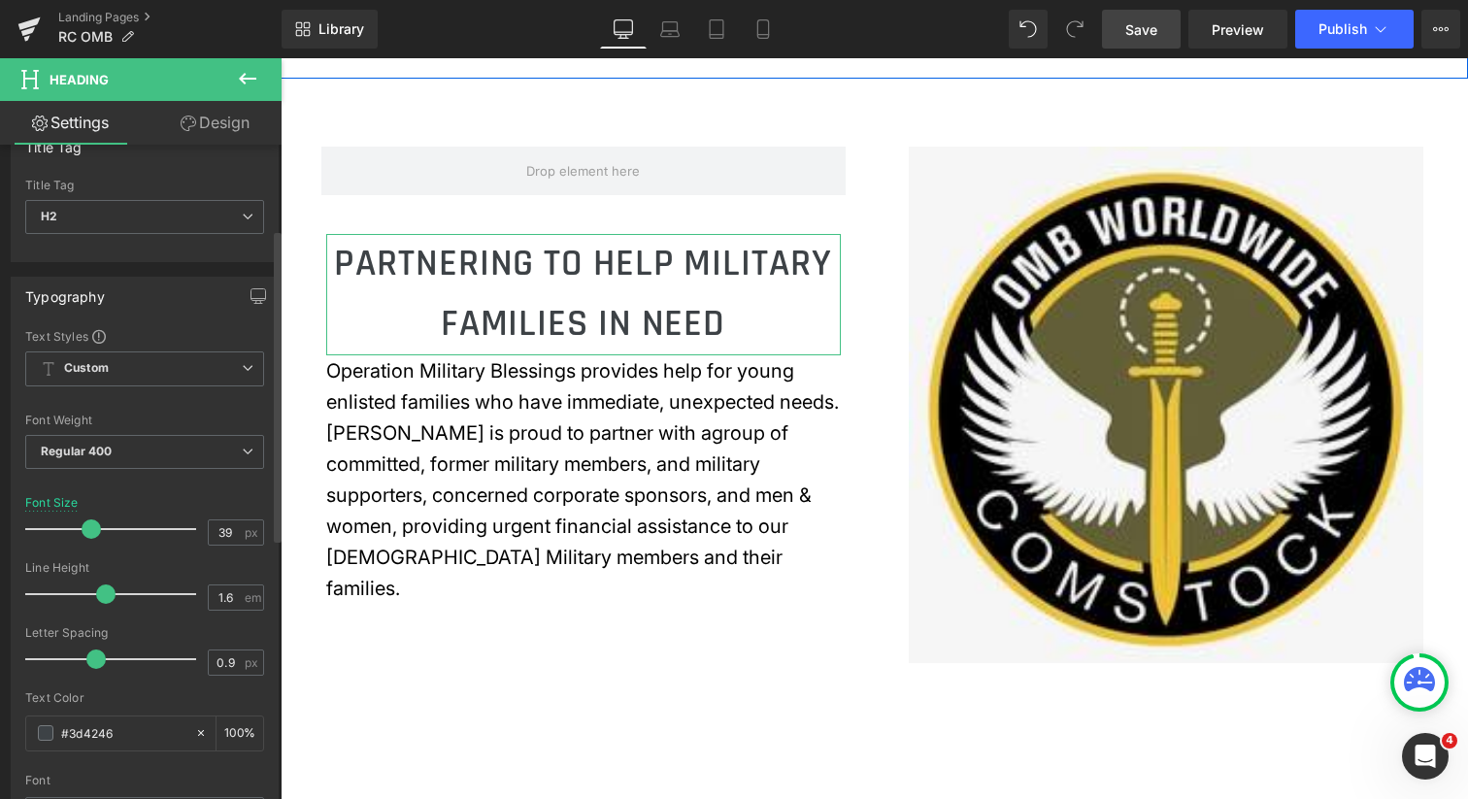
scroll to position [0, 0]
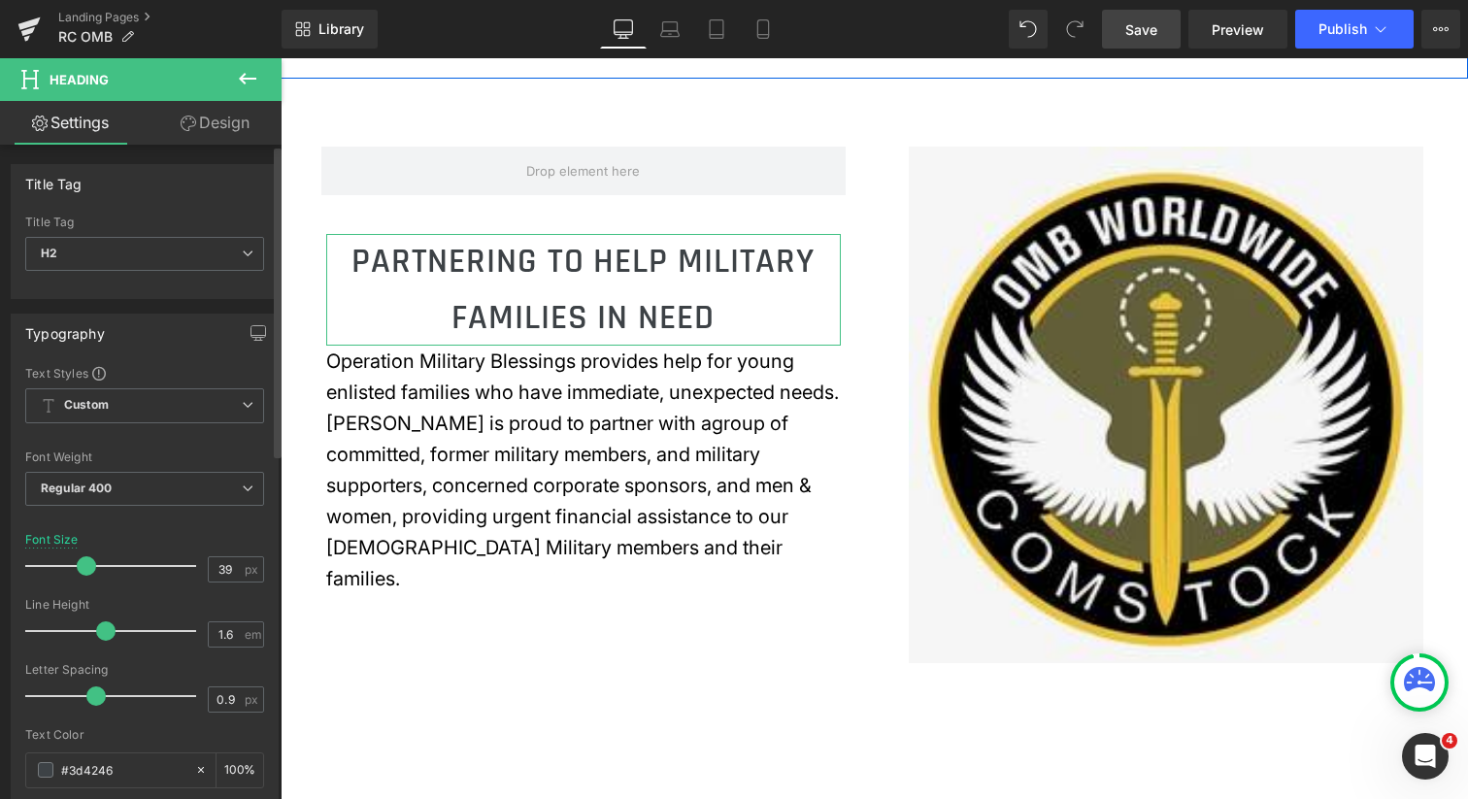
click at [83, 567] on span at bounding box center [86, 565] width 19 height 19
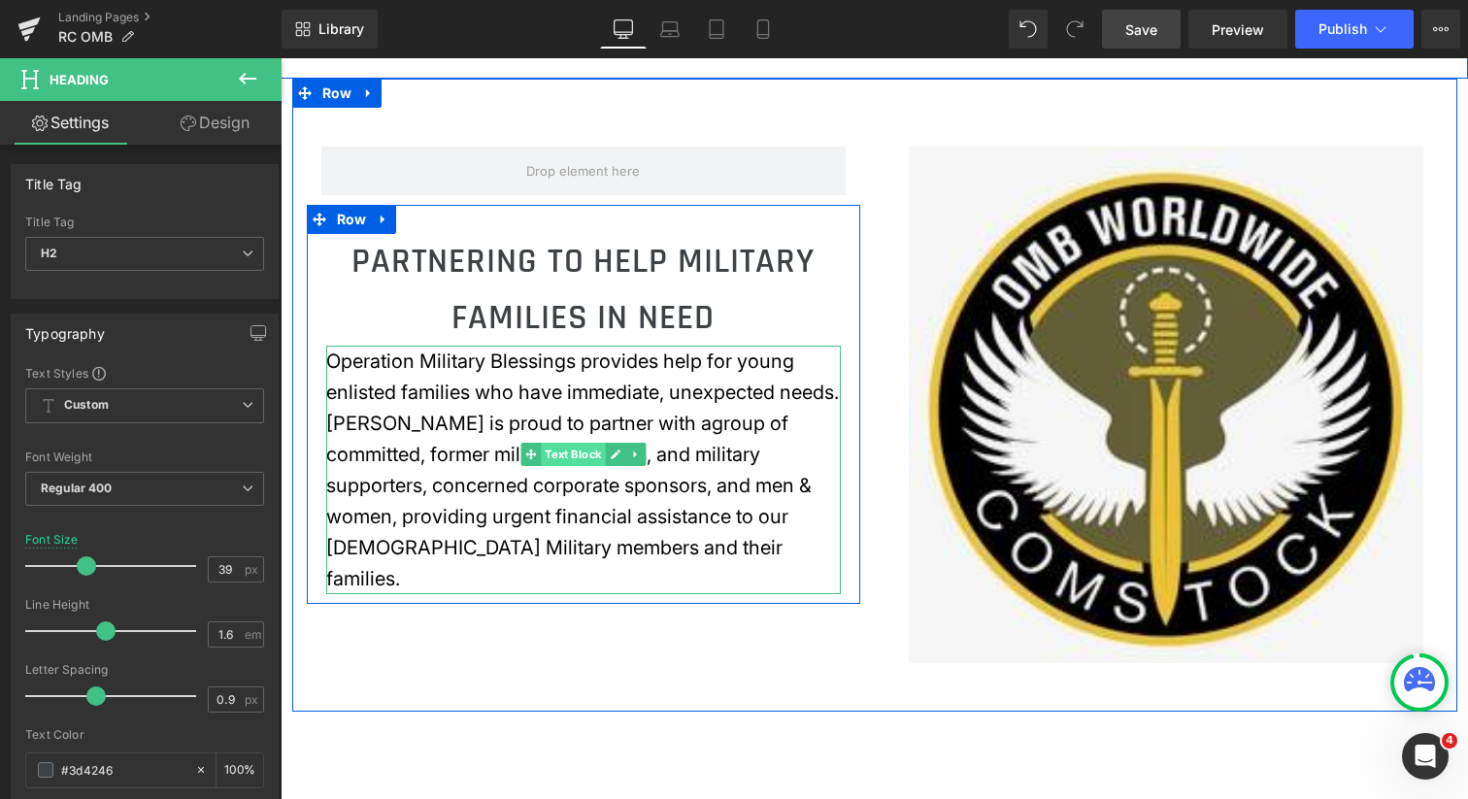
click at [567, 453] on span "Text Block" at bounding box center [573, 454] width 64 height 23
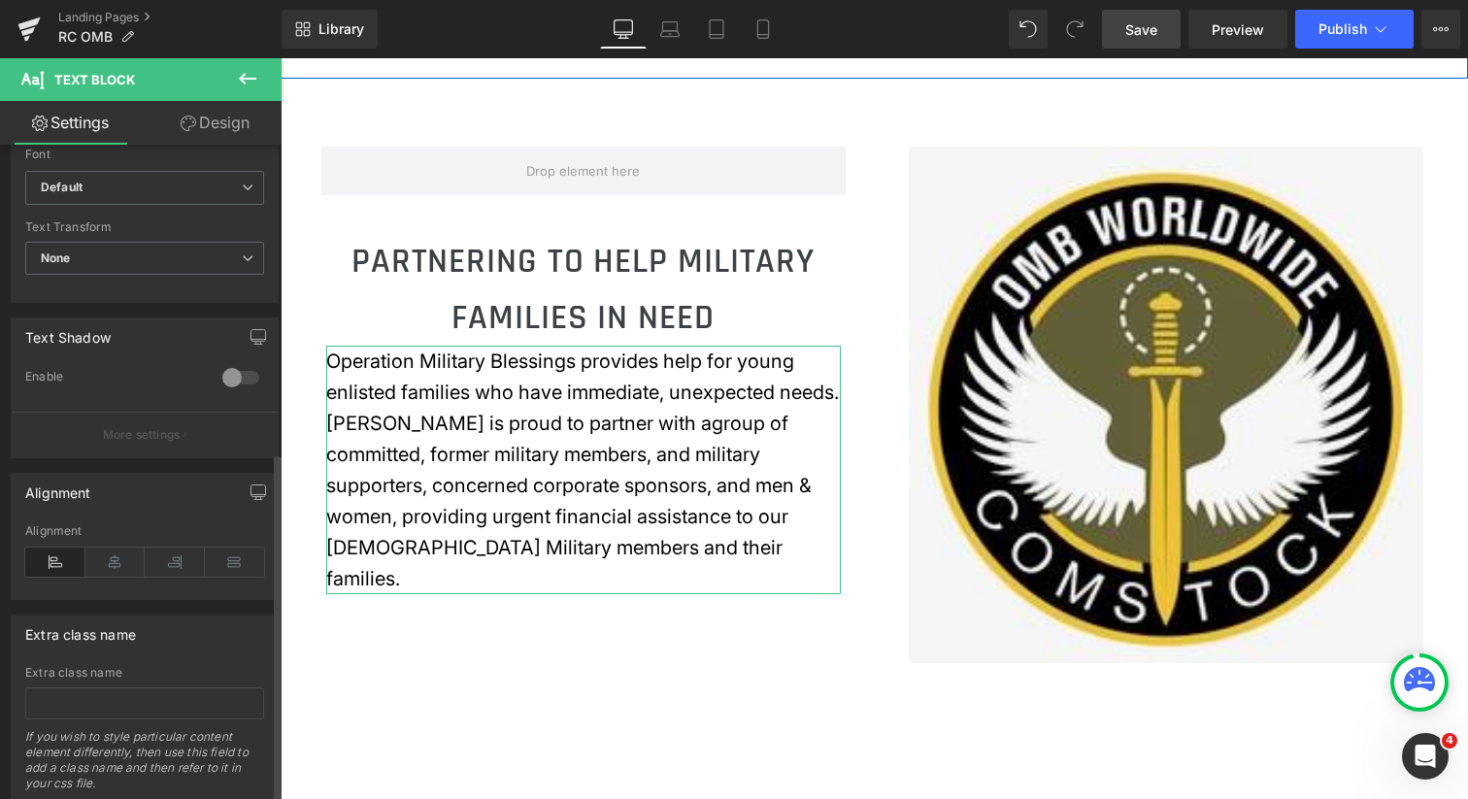
scroll to position [575, 0]
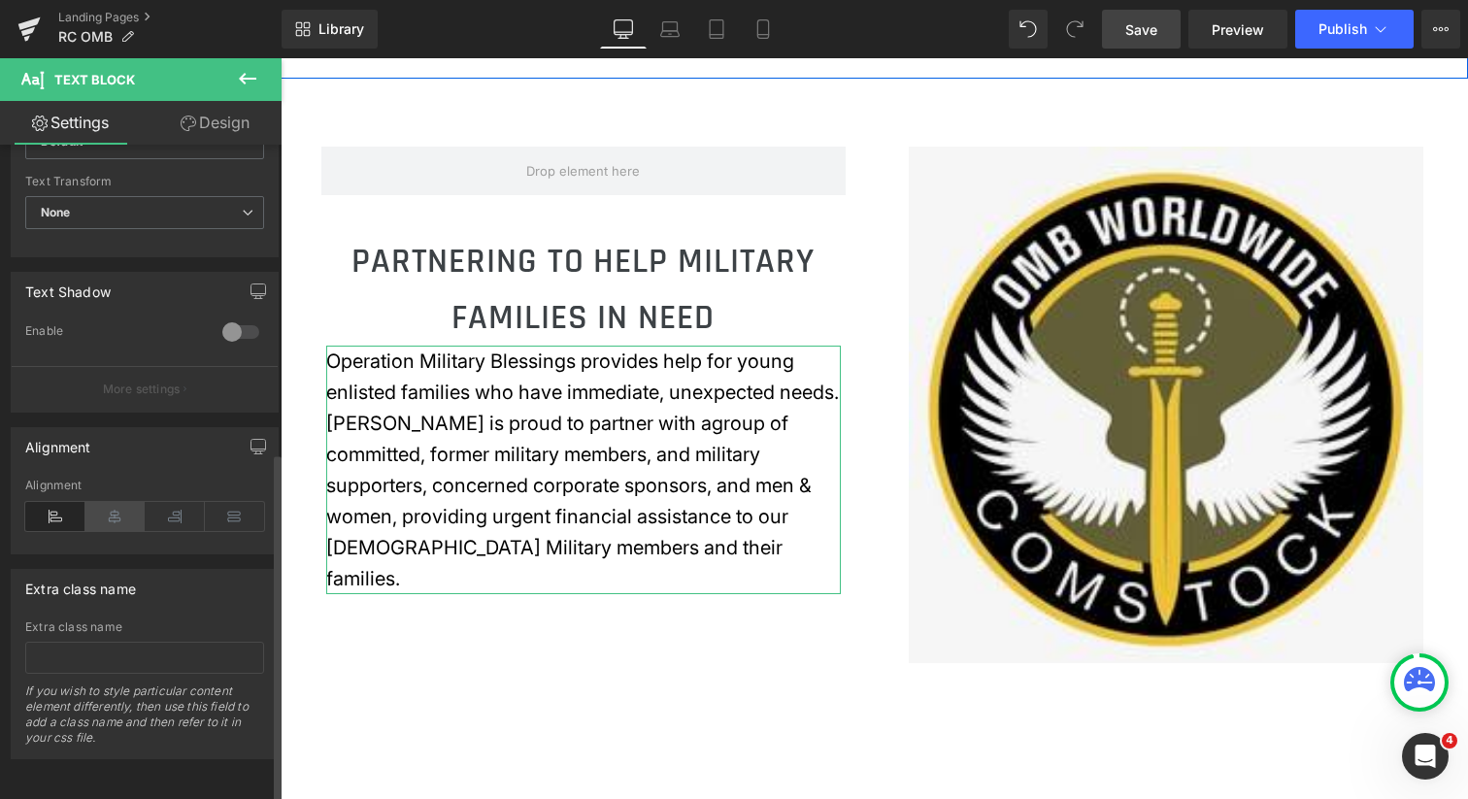
click at [117, 506] on icon at bounding box center [115, 516] width 60 height 29
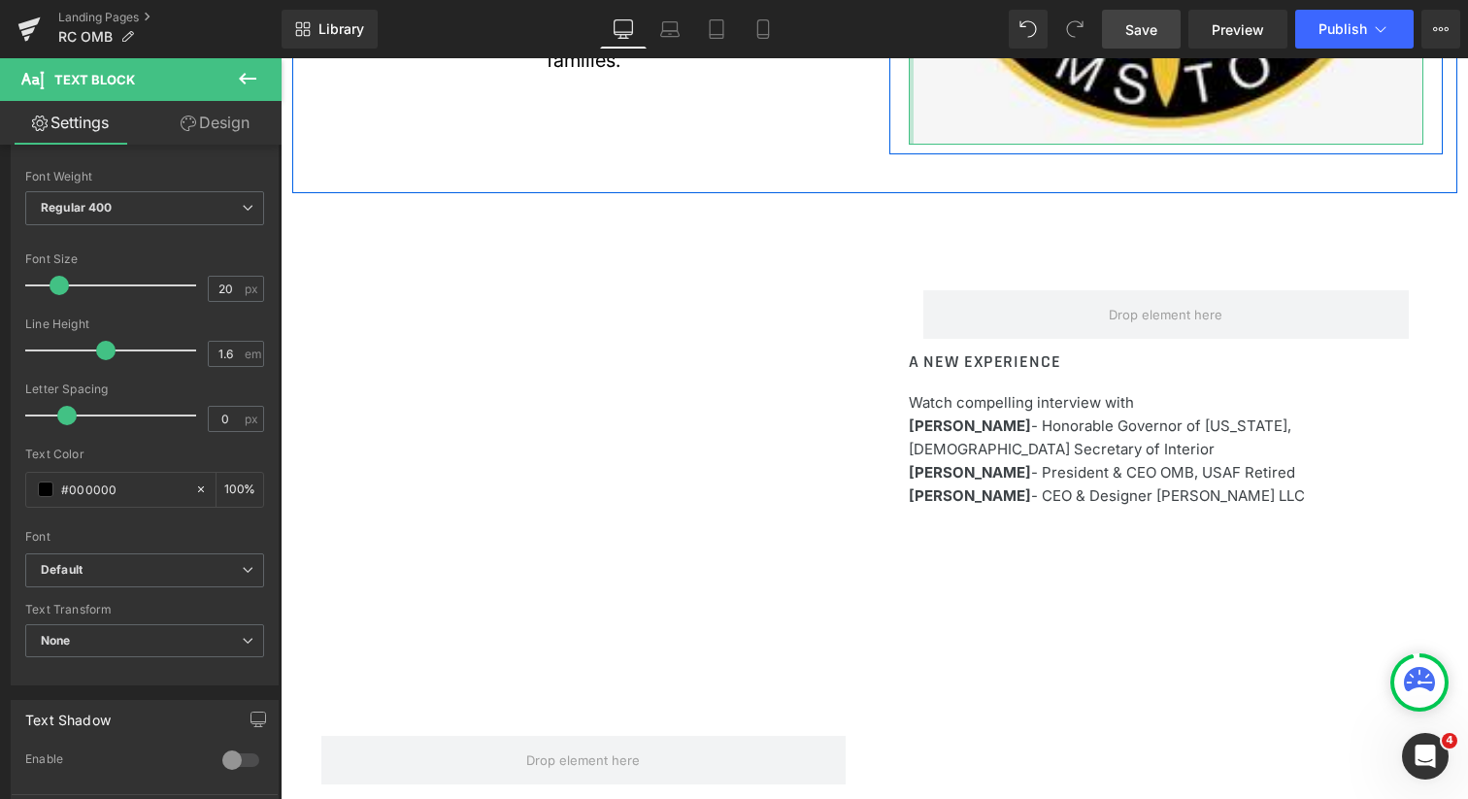
scroll to position [1481, 0]
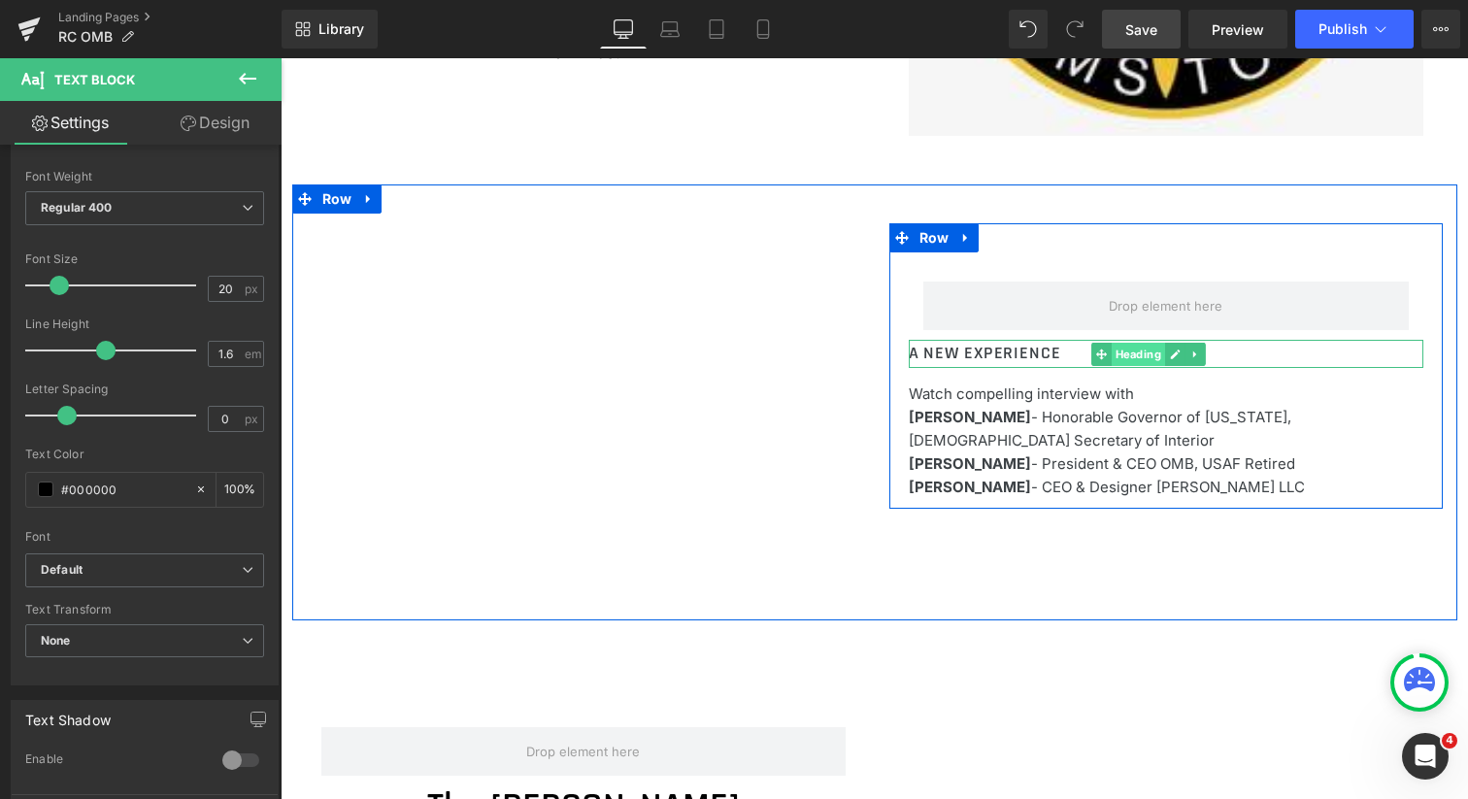
click at [1129, 352] on span "Heading" at bounding box center [1138, 354] width 53 height 23
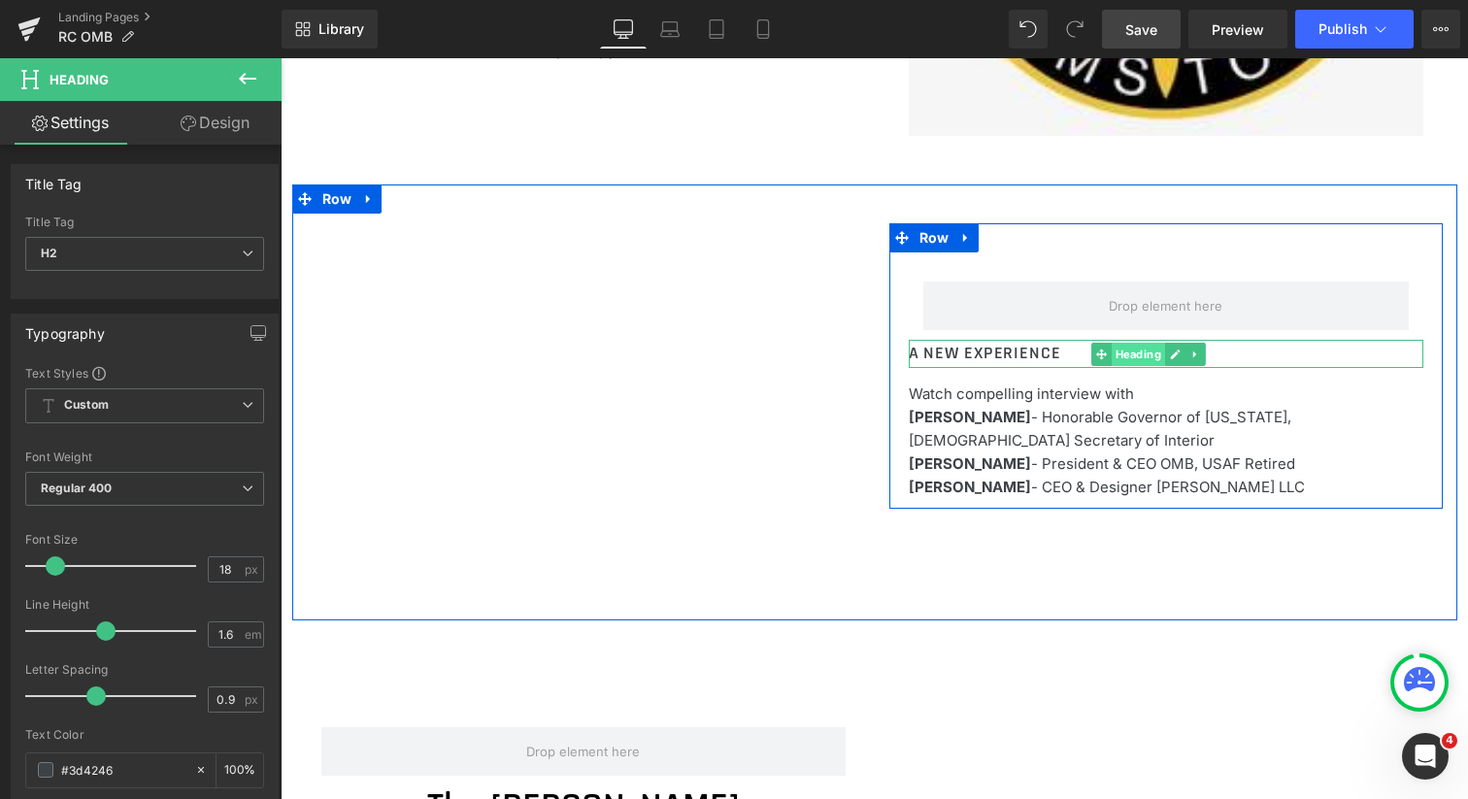
click at [1129, 352] on span "Heading" at bounding box center [1138, 354] width 53 height 23
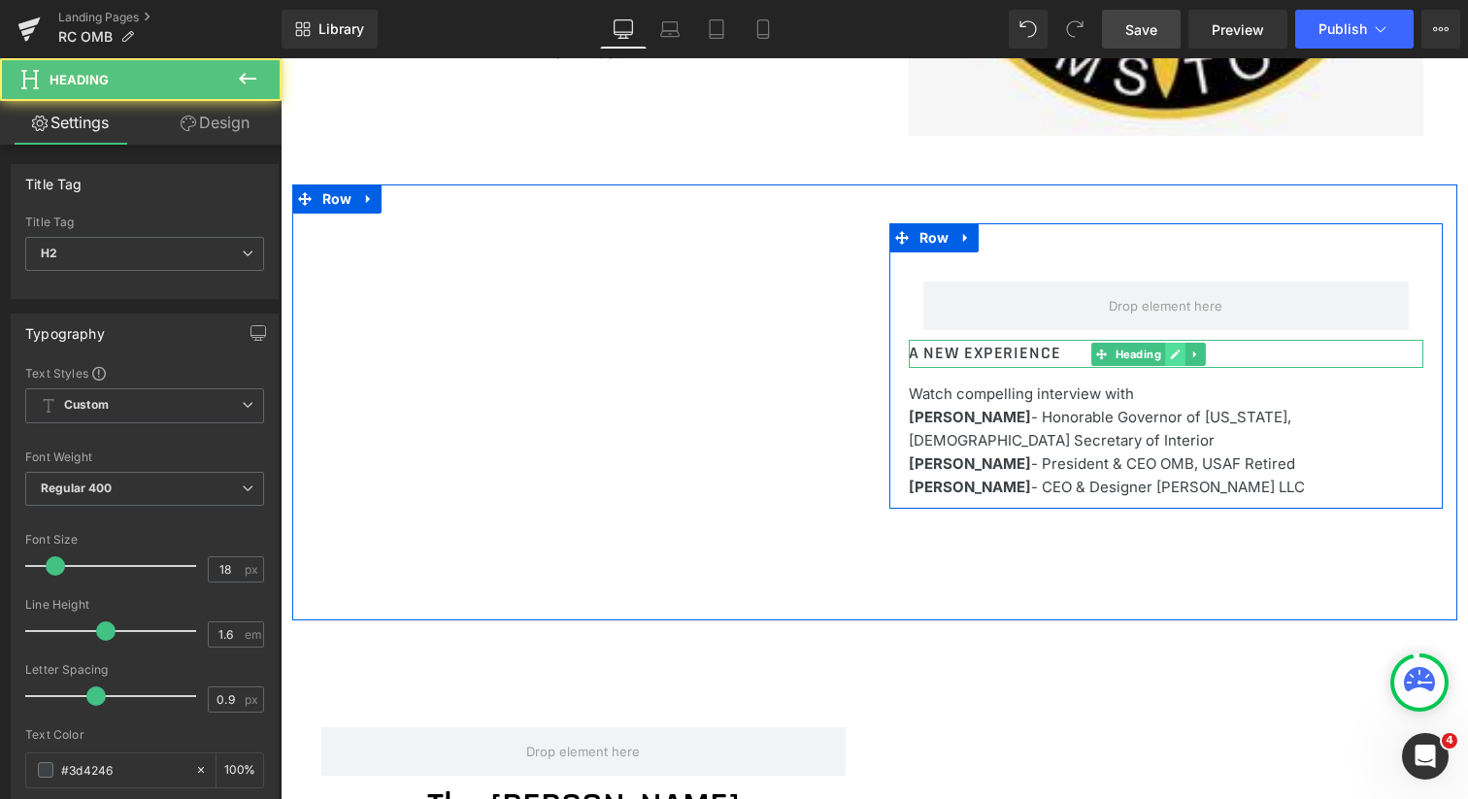
click at [1171, 352] on icon at bounding box center [1176, 355] width 10 height 10
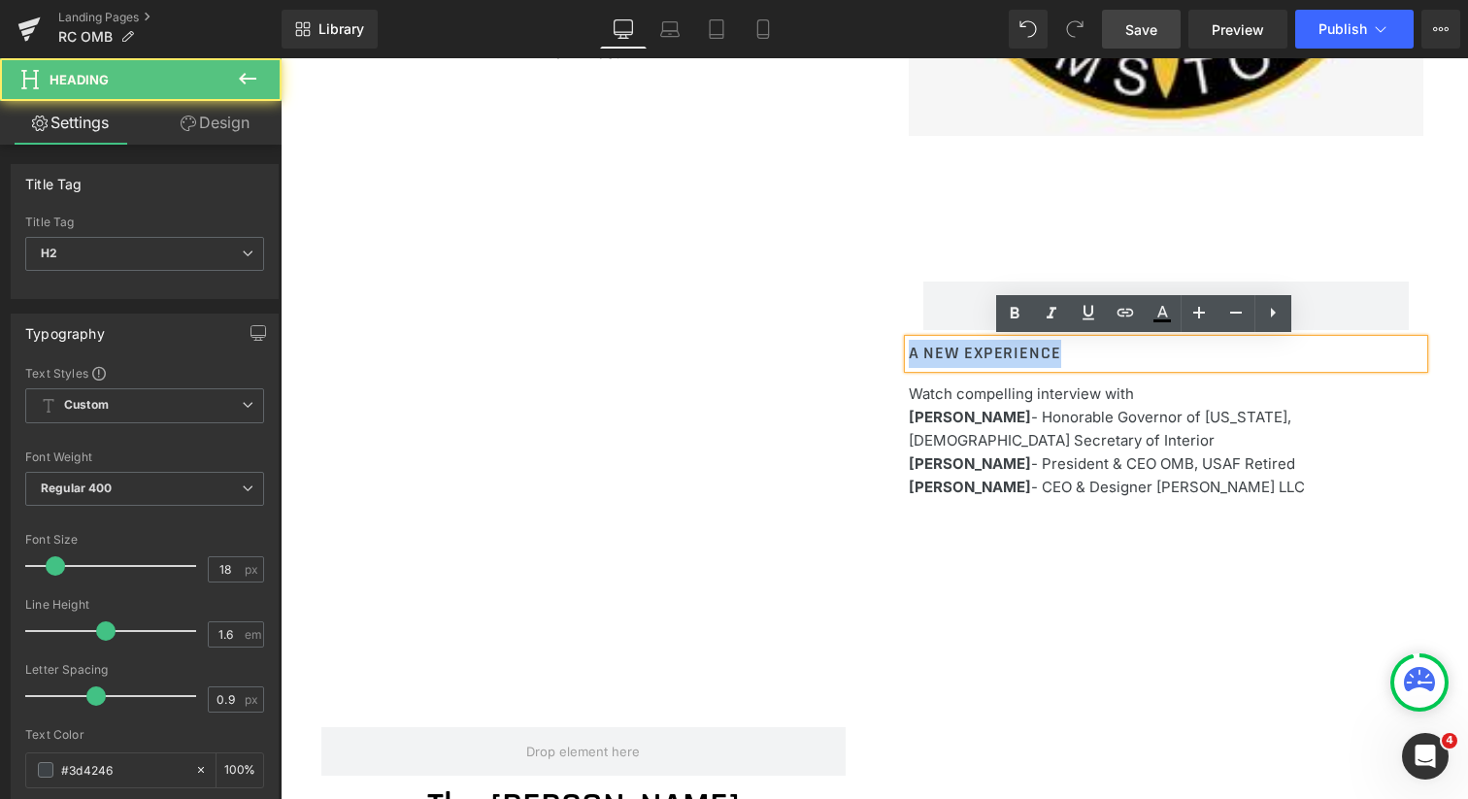
drag, startPoint x: 1113, startPoint y: 355, endPoint x: 857, endPoint y: 341, distance: 255.8
click at [857, 341] on div "Row A NEW EXPERIENCE Heading Watch compelling interview with [PERSON_NAME] - Ho…" at bounding box center [874, 402] width 1165 height 436
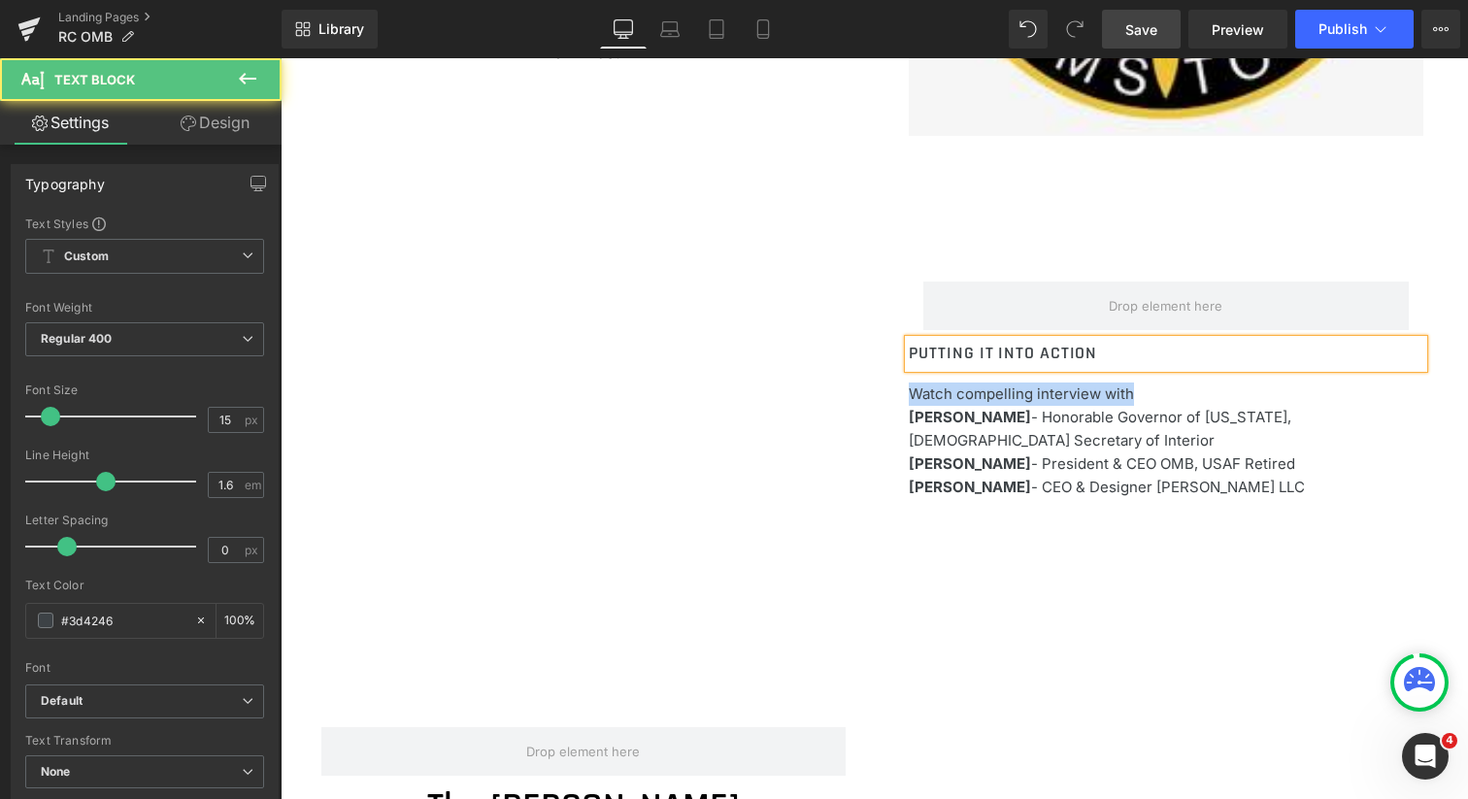
drag, startPoint x: 1117, startPoint y: 396, endPoint x: 896, endPoint y: 388, distance: 220.6
click at [896, 388] on div "Row PUTTING IT INTO ACTION Heading Watch compelling interview with [PERSON_NAME…" at bounding box center [1165, 375] width 553 height 247
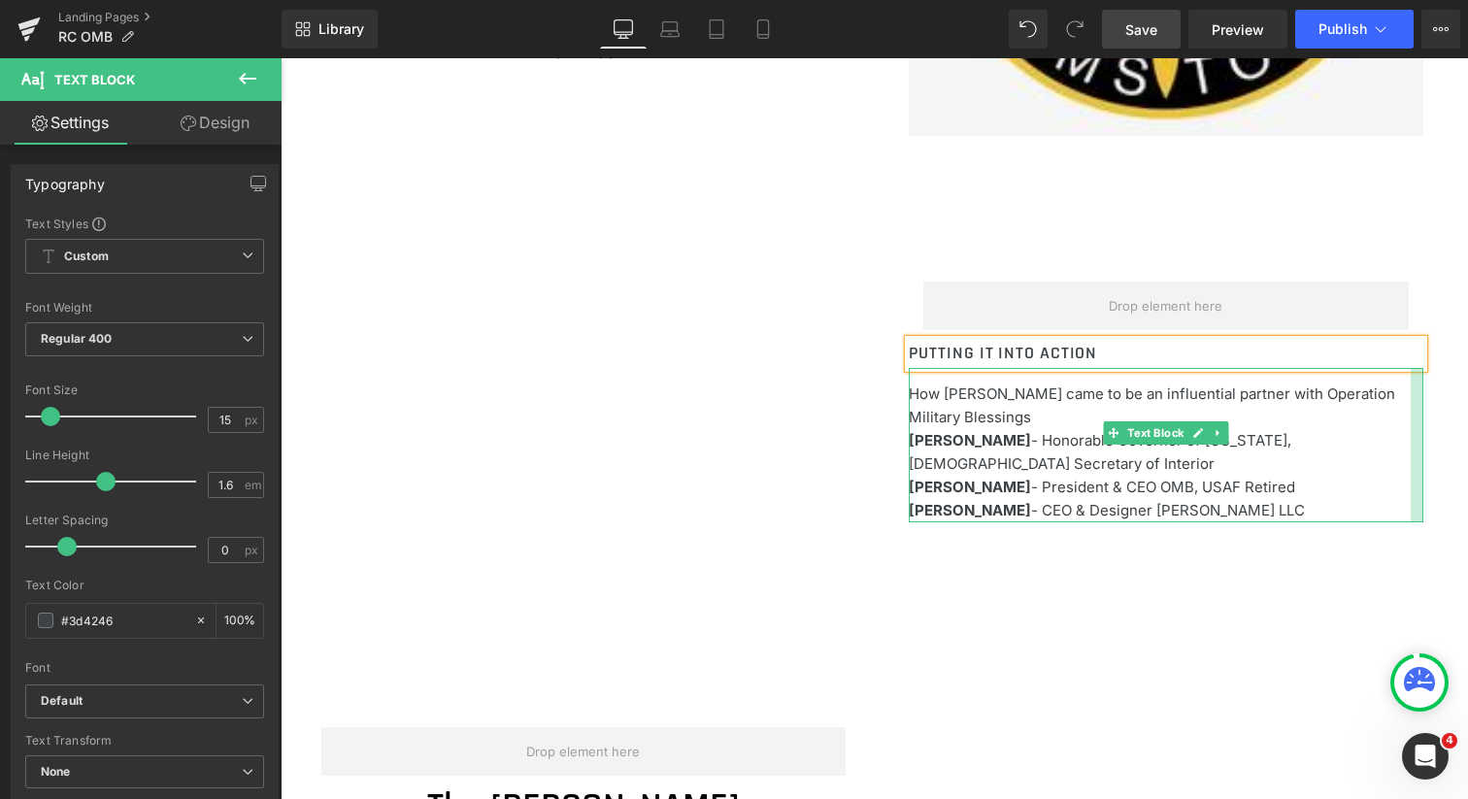
drag, startPoint x: 1417, startPoint y: 401, endPoint x: 1404, endPoint y: 401, distance: 12.6
click at [1404, 401] on div "How [PERSON_NAME] came to be an influential partner with Operation Military Ble…" at bounding box center [1166, 445] width 515 height 154
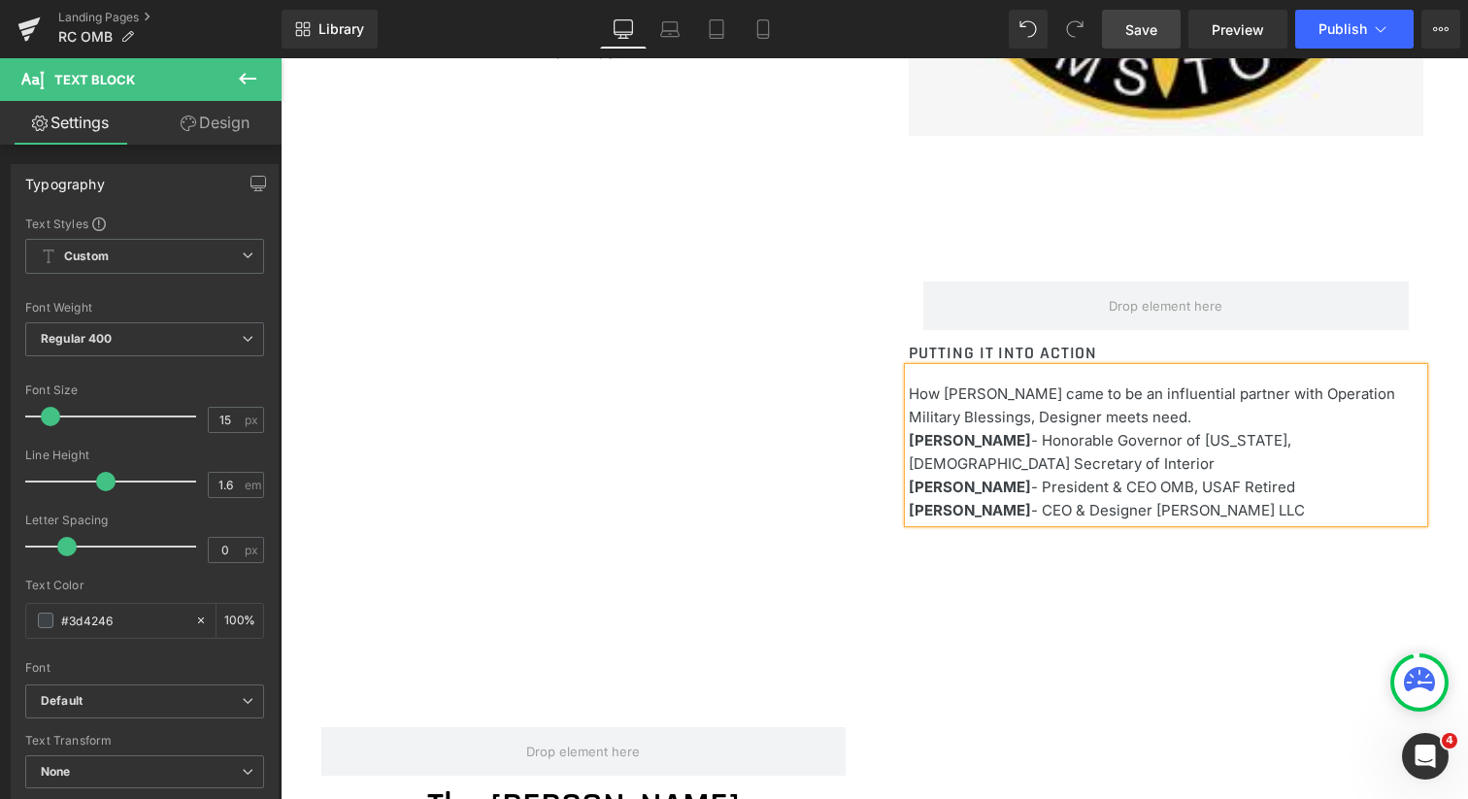
drag, startPoint x: 1173, startPoint y: 417, endPoint x: 1018, endPoint y: 417, distance: 155.4
click at [1018, 417] on p "How [PERSON_NAME] came to be an influential partner with Operation Military Ble…" at bounding box center [1160, 406] width 502 height 47
drag, startPoint x: 1023, startPoint y: 419, endPoint x: 910, endPoint y: 395, distance: 116.0
click at [910, 395] on p "How [PERSON_NAME] came to be an influential partner with Operation Military Ble…" at bounding box center [1160, 406] width 502 height 47
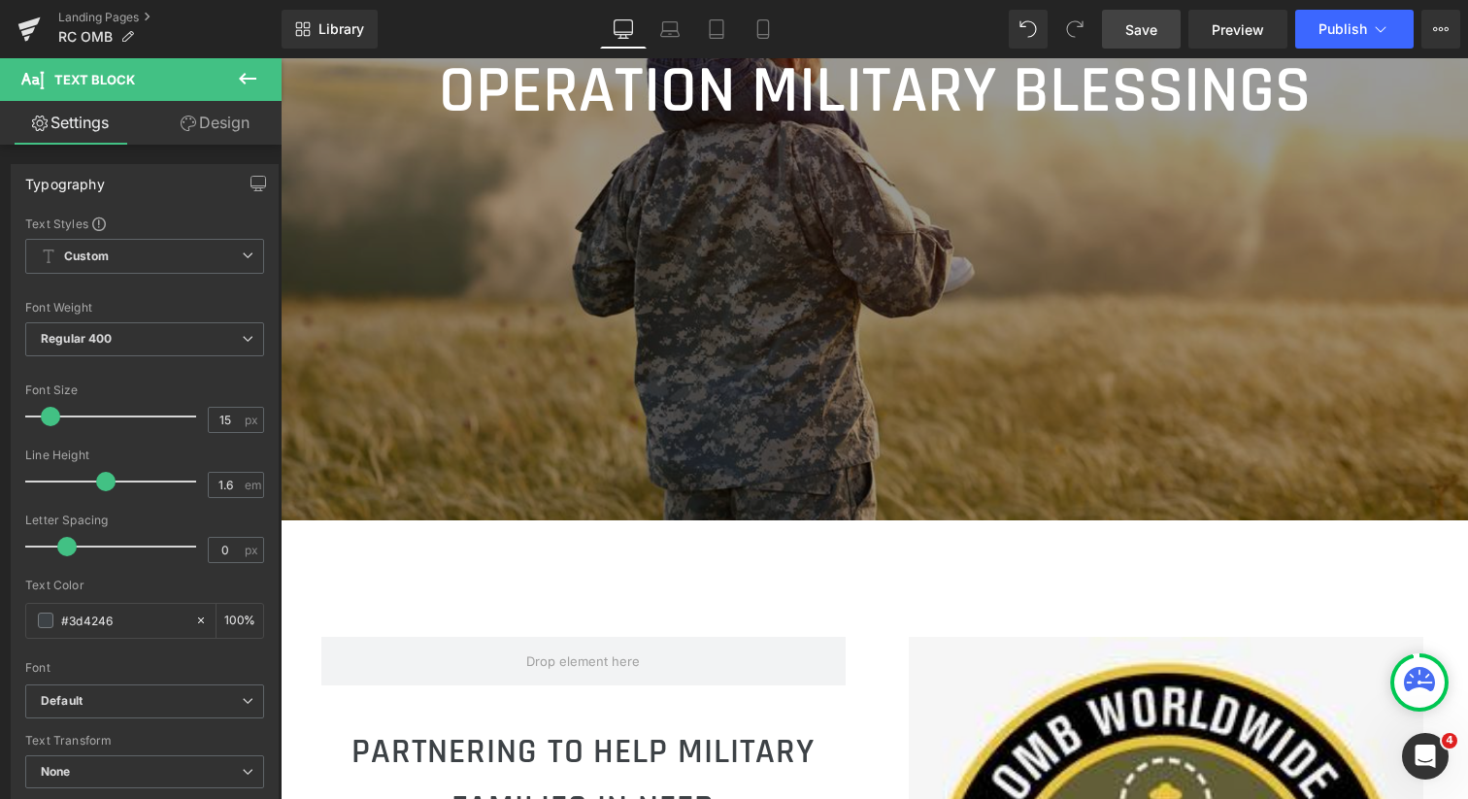
scroll to position [453, 0]
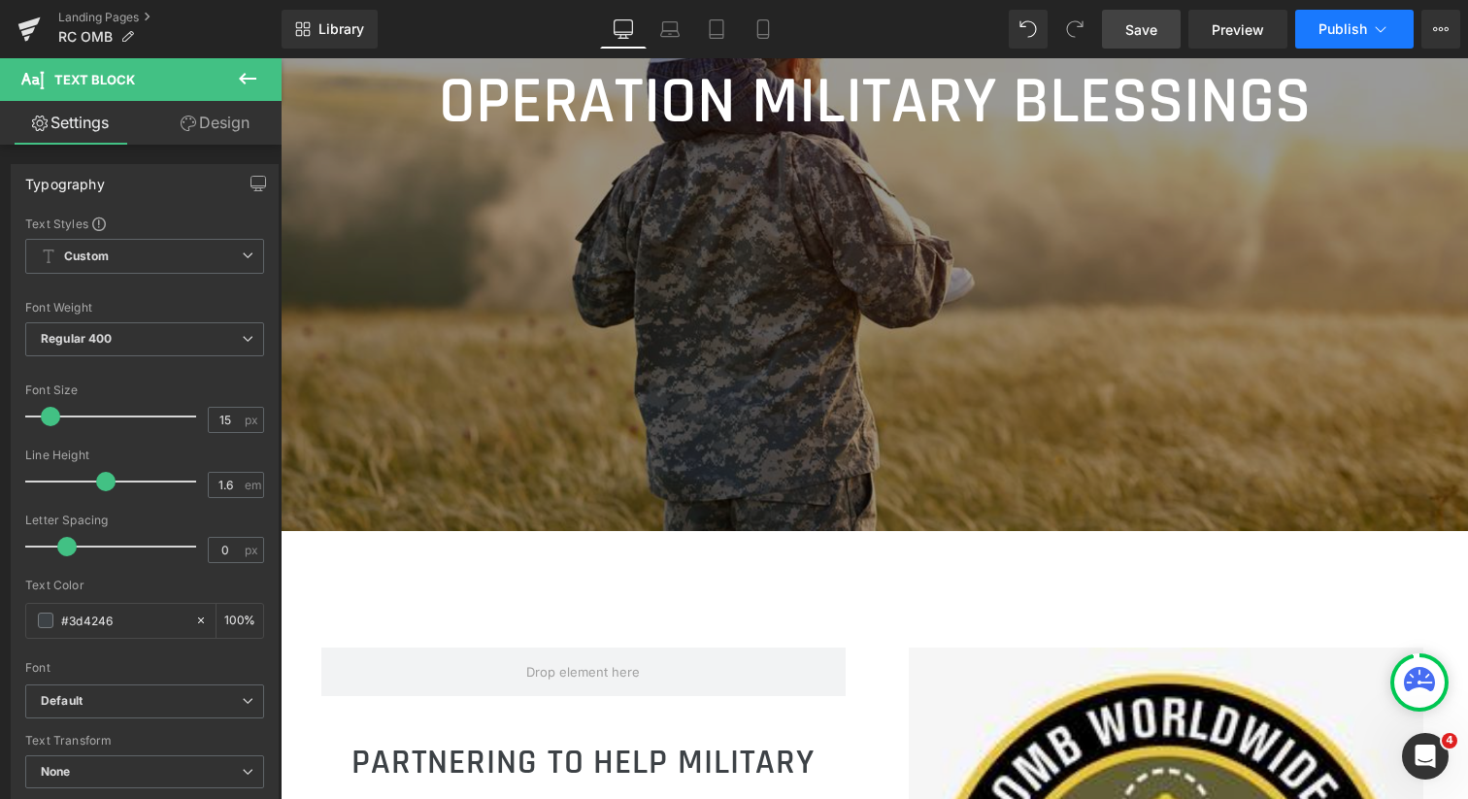
click at [1352, 25] on span "Publish" at bounding box center [1343, 29] width 49 height 16
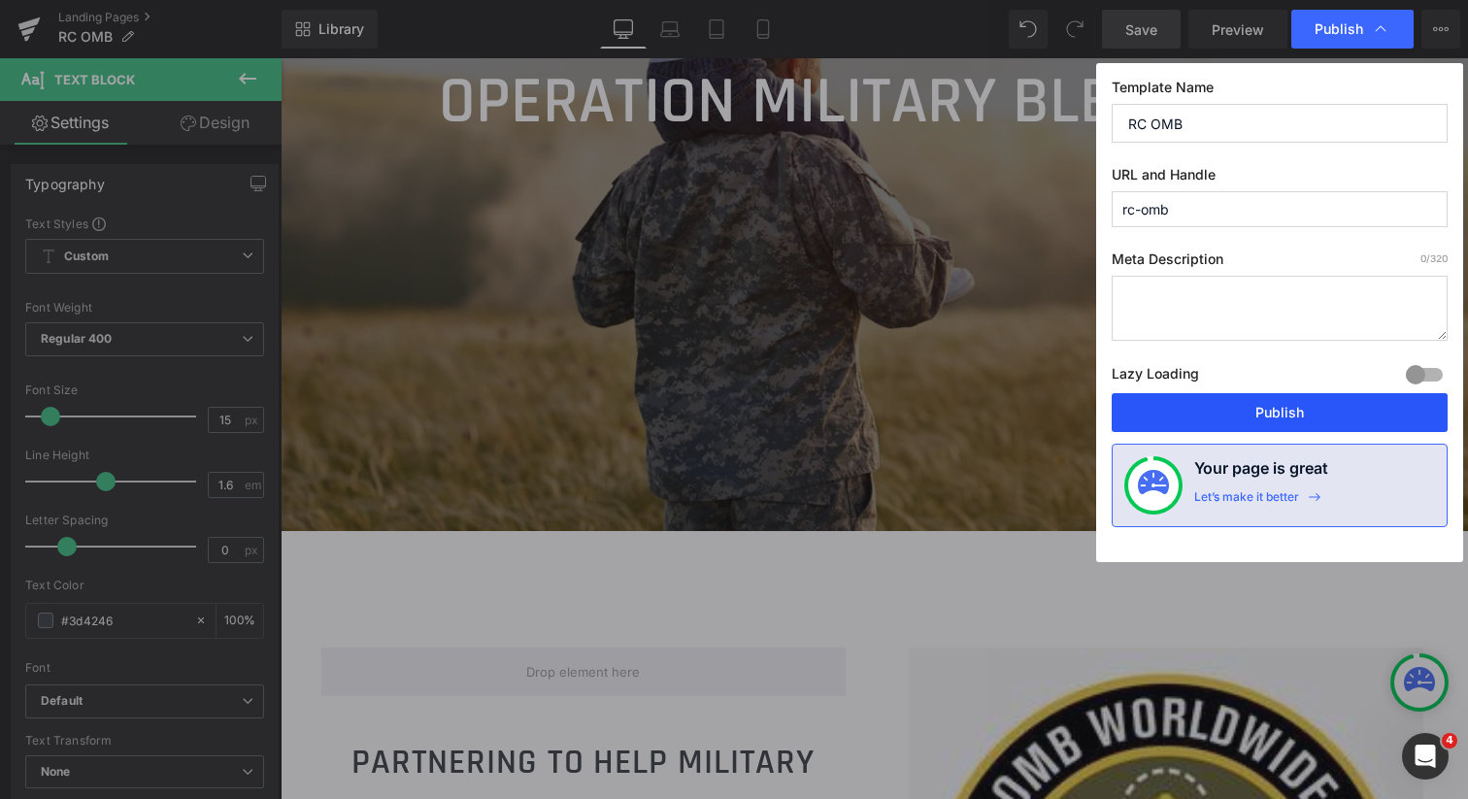
click at [1263, 417] on button "Publish" at bounding box center [1280, 412] width 336 height 39
